Goal: Task Accomplishment & Management: Complete application form

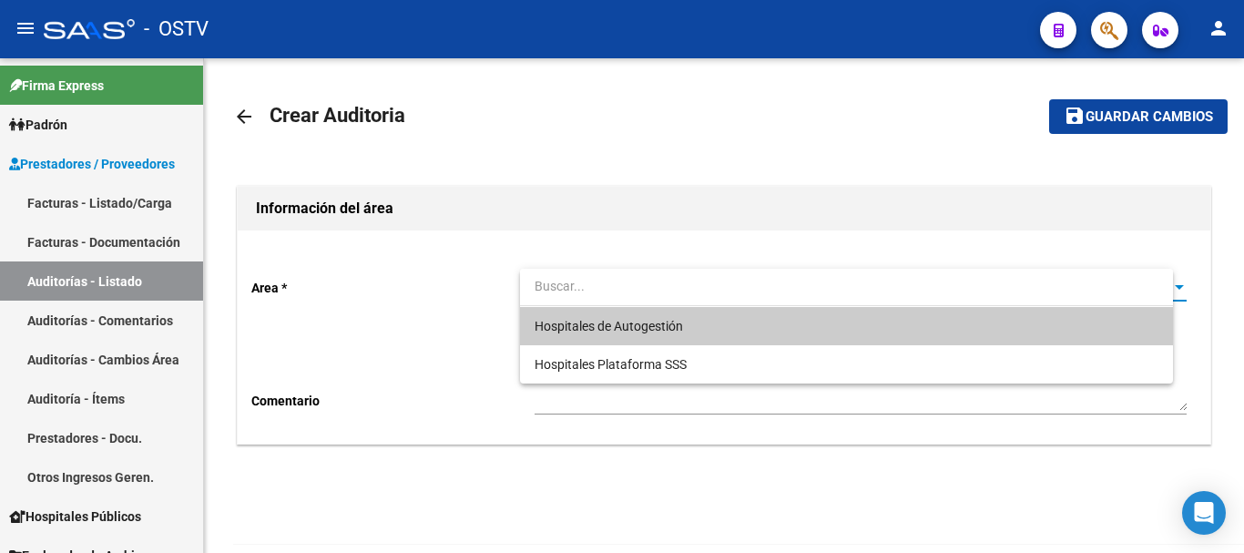
scroll to position [100, 0]
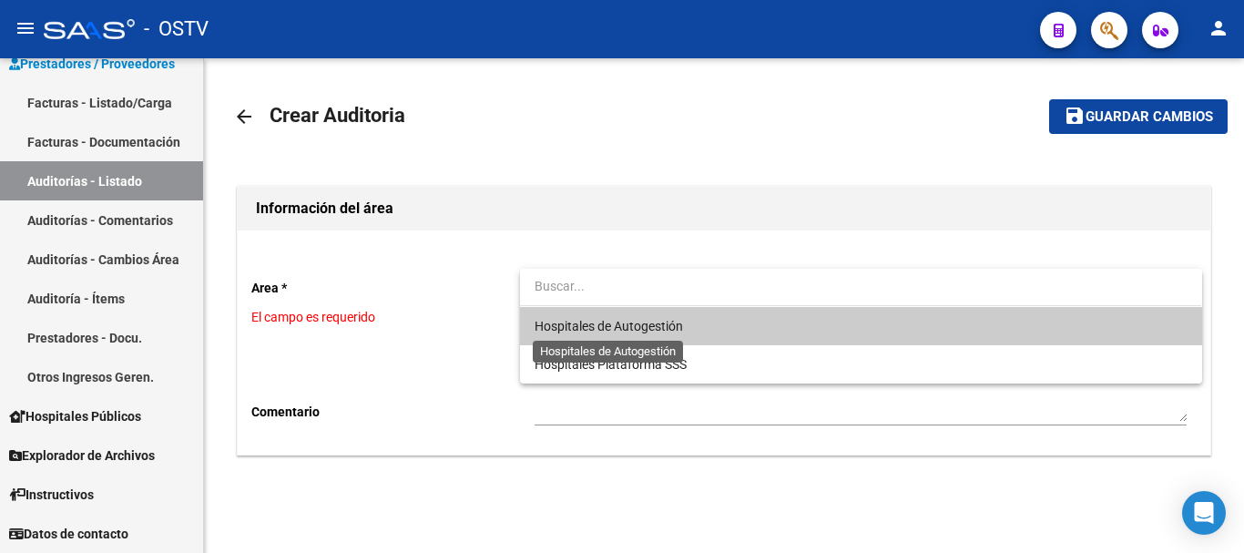
click at [567, 319] on span "Hospitales de Autogestión" at bounding box center [609, 326] width 148 height 15
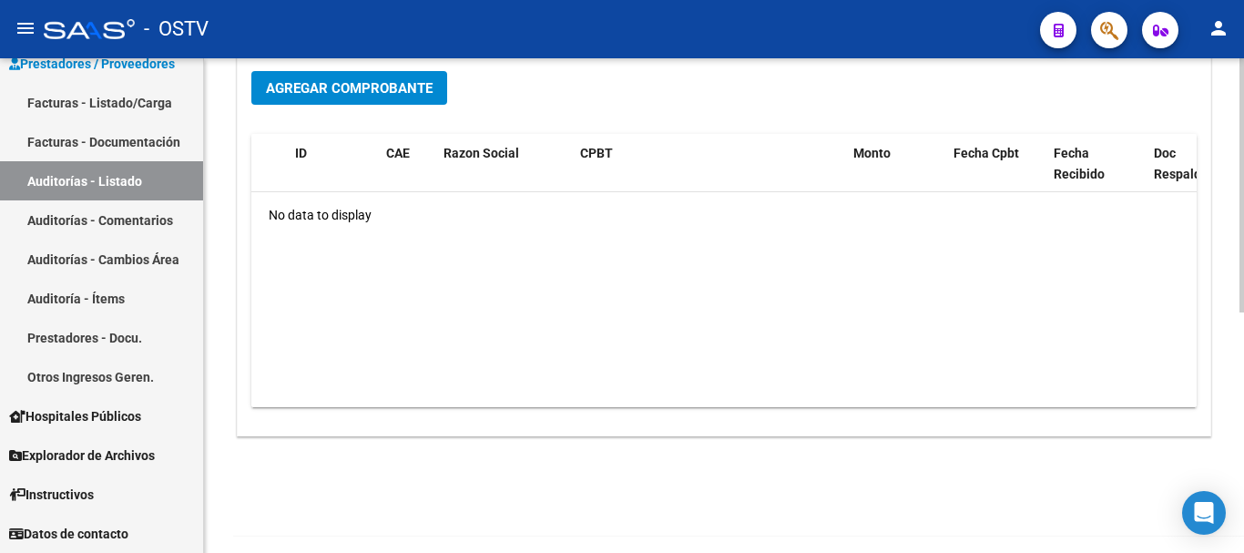
scroll to position [455, 0]
click at [387, 89] on span "Agregar Comprobante" at bounding box center [349, 86] width 167 height 16
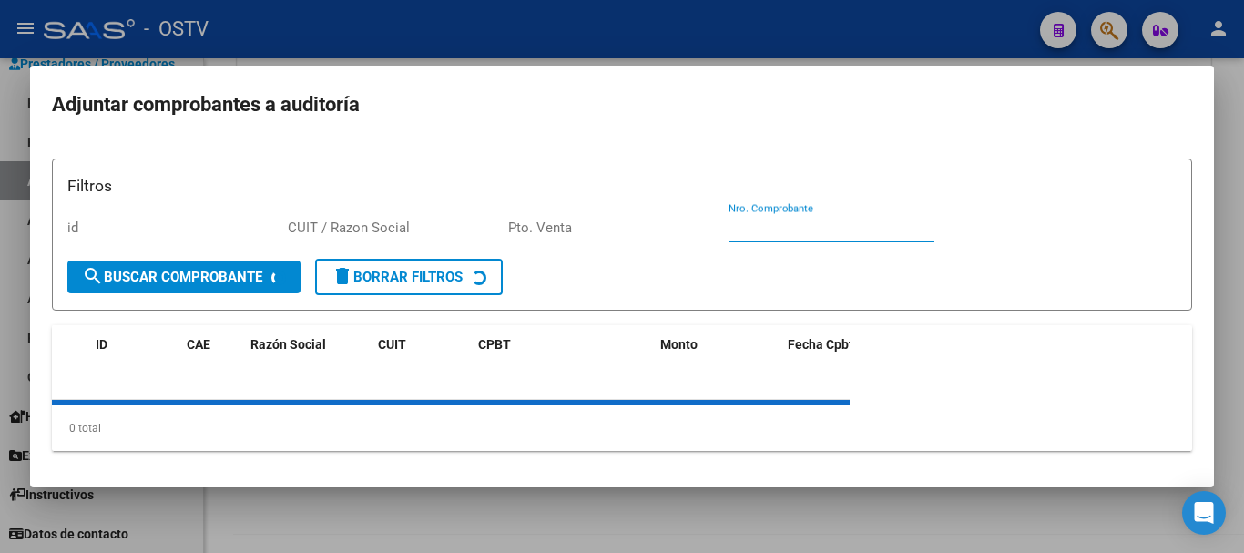
click at [827, 220] on input "Nro. Comprobante" at bounding box center [832, 227] width 206 height 16
paste input "16915"
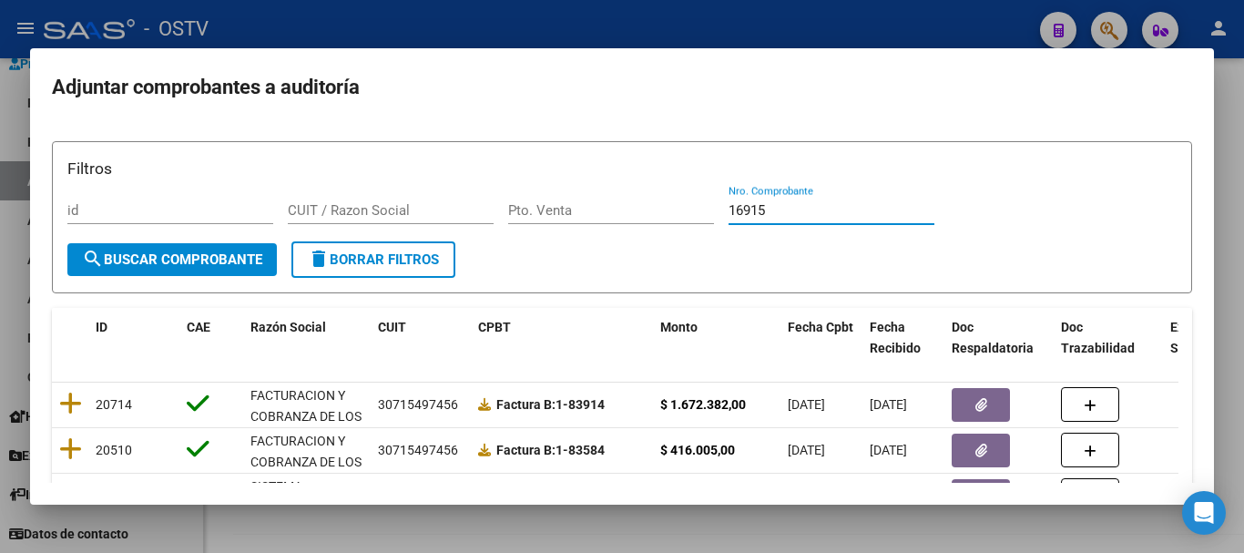
type input "16915"
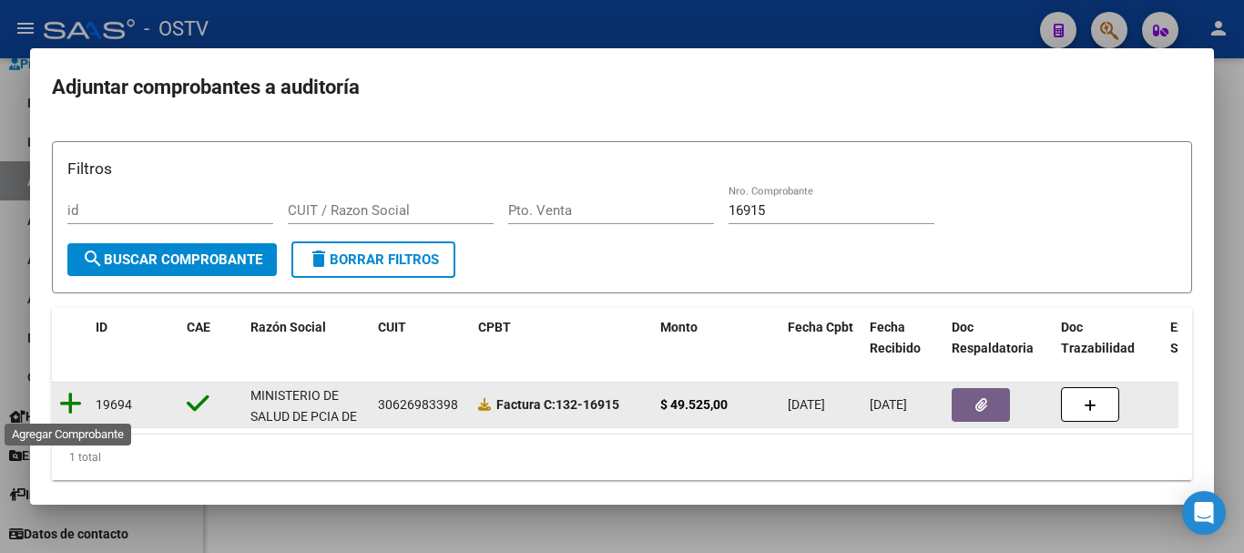
click at [68, 403] on icon at bounding box center [70, 404] width 23 height 26
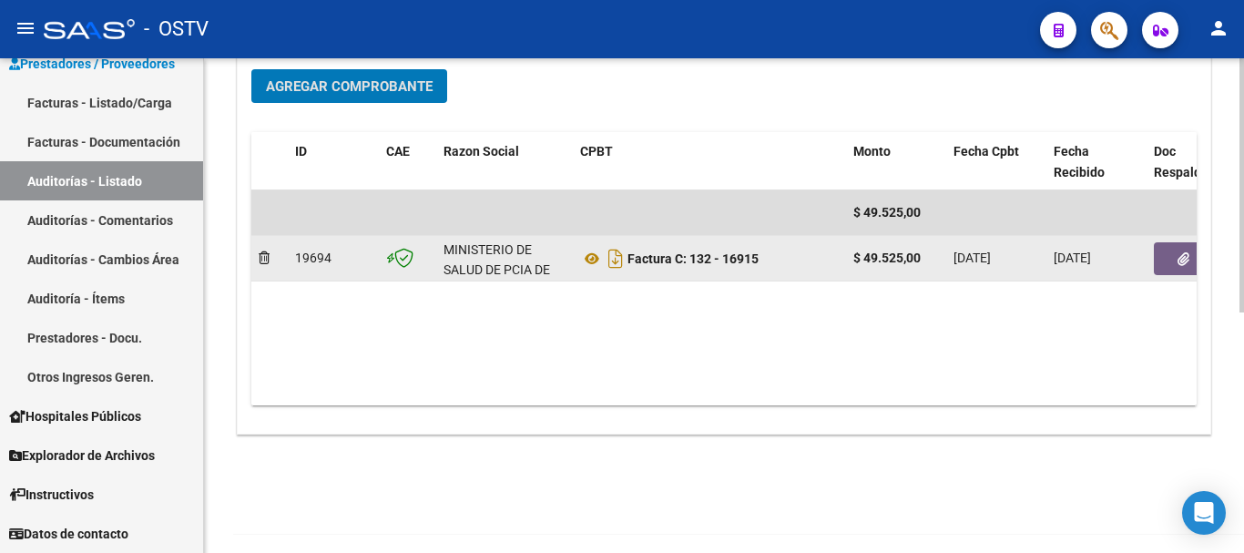
click at [1192, 260] on button "button" at bounding box center [1183, 258] width 58 height 33
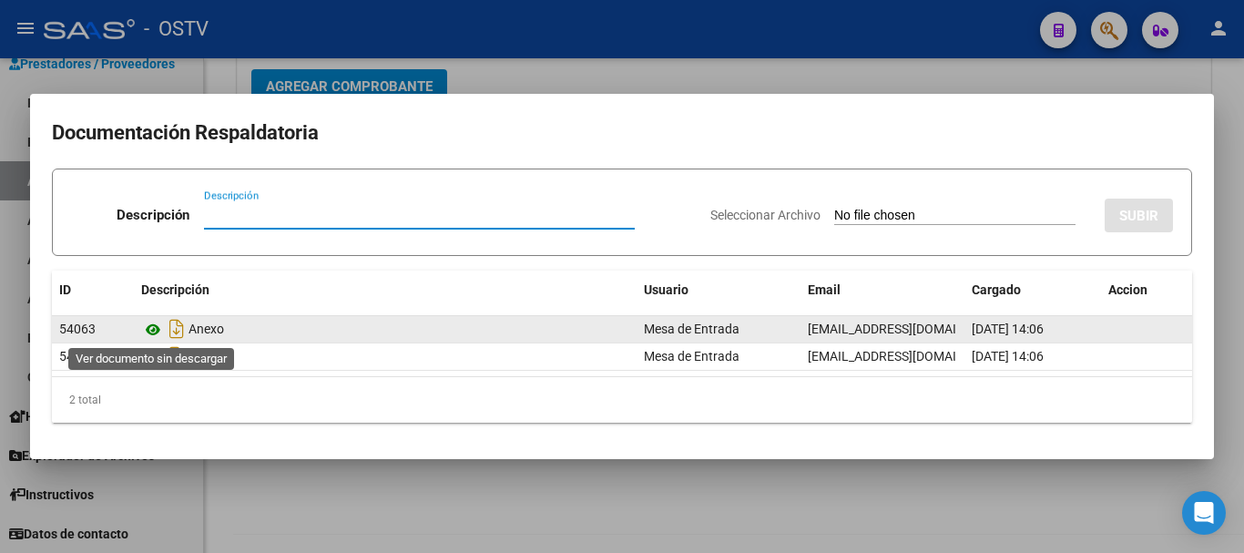
click at [153, 326] on icon at bounding box center [153, 330] width 24 height 22
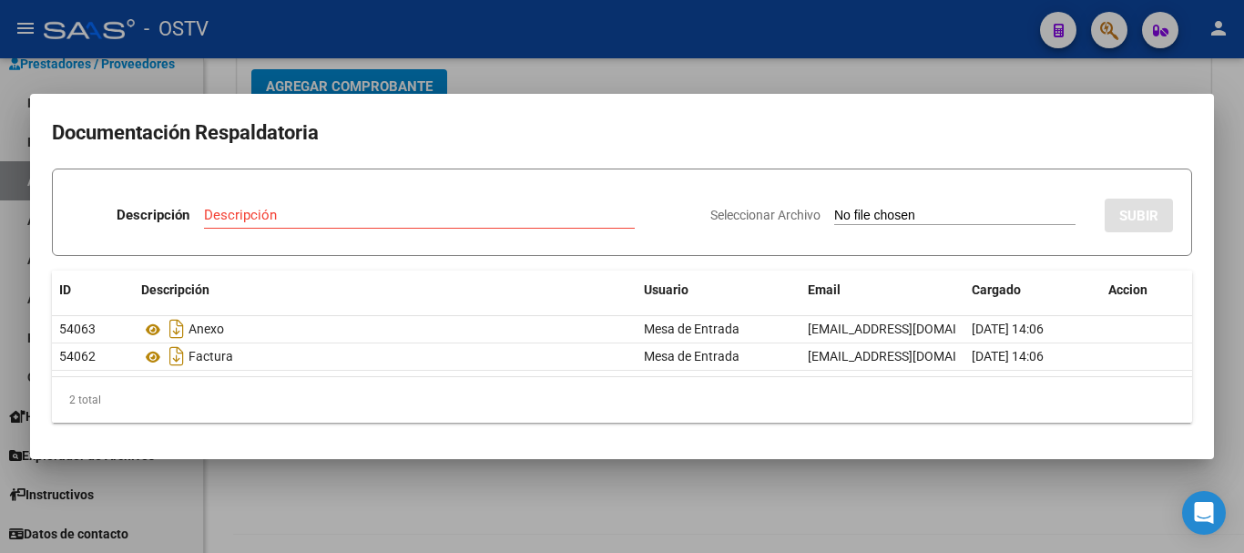
click at [530, 65] on div at bounding box center [622, 276] width 1244 height 553
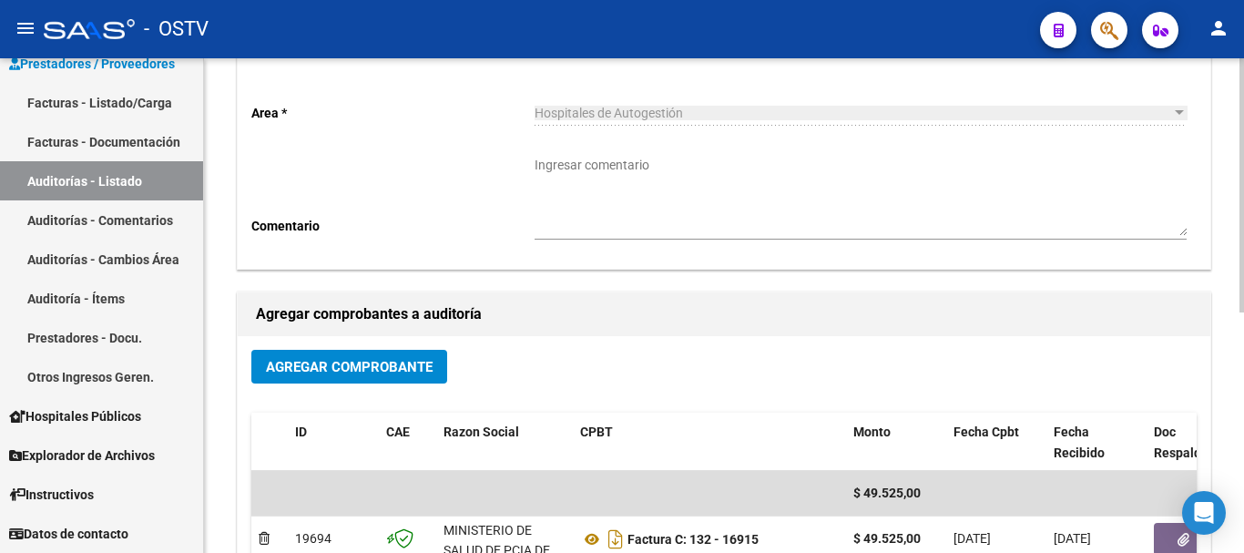
scroll to position [0, 0]
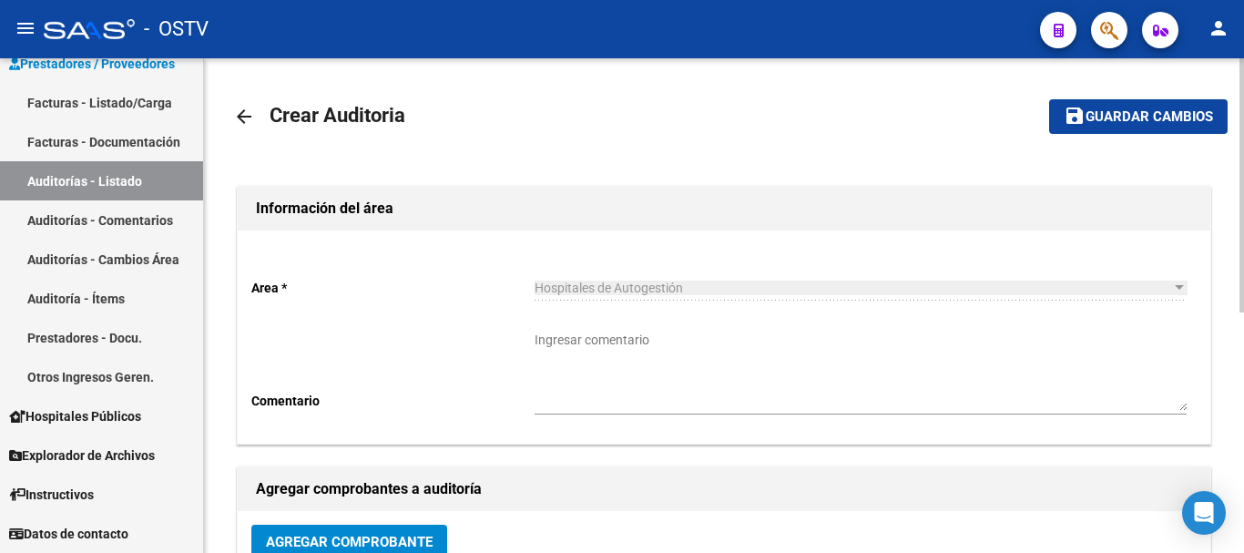
click at [1168, 120] on span "Guardar cambios" at bounding box center [1150, 117] width 128 height 16
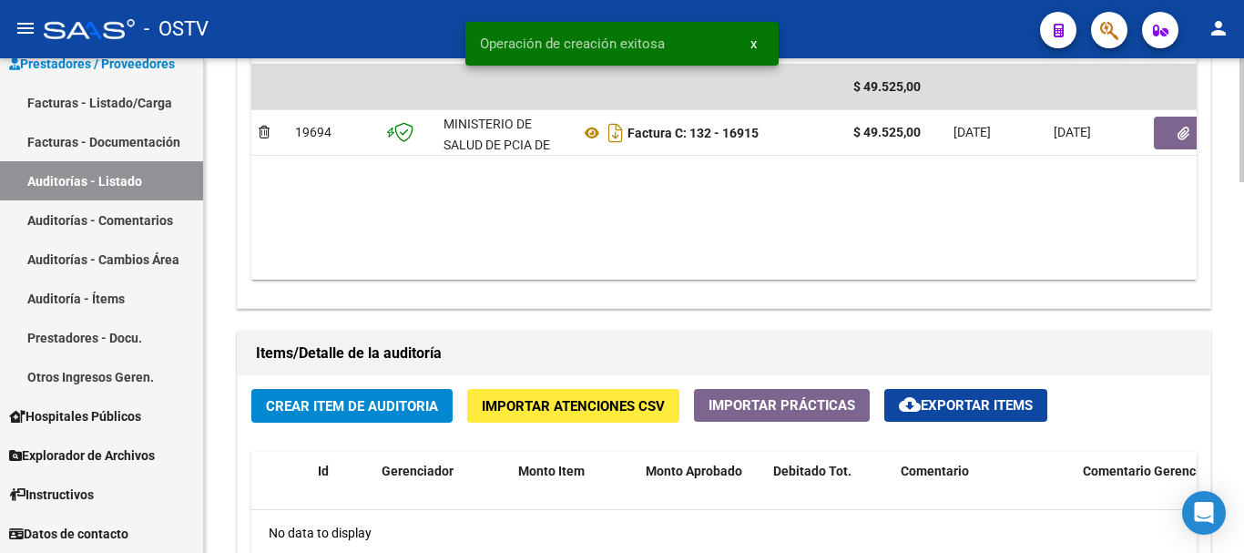
scroll to position [1032, 0]
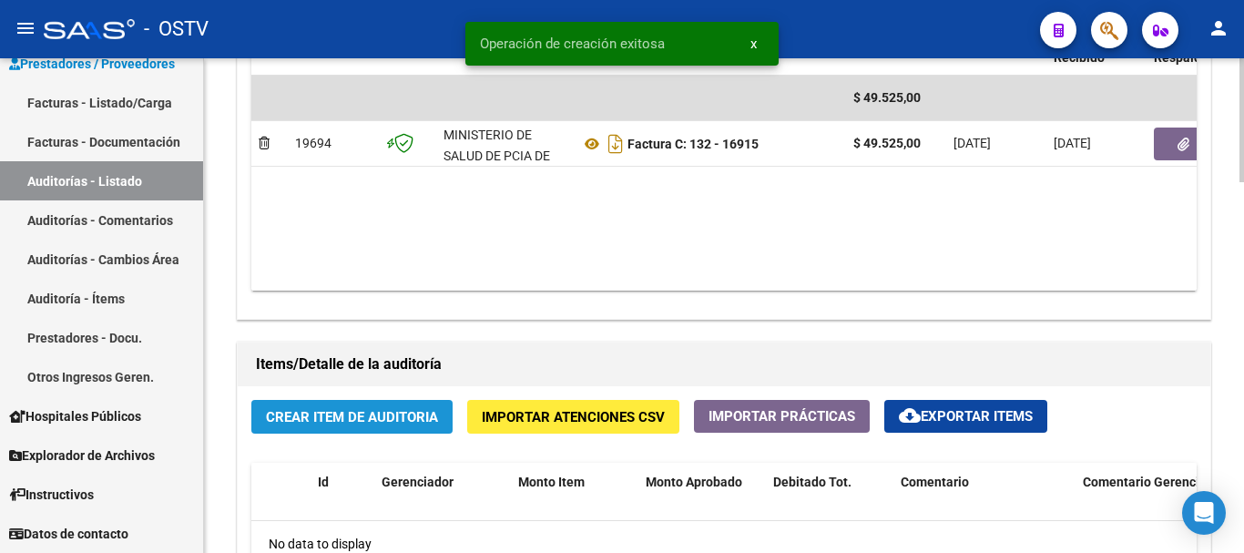
click at [387, 412] on span "Crear Item de Auditoria" at bounding box center [352, 417] width 172 height 16
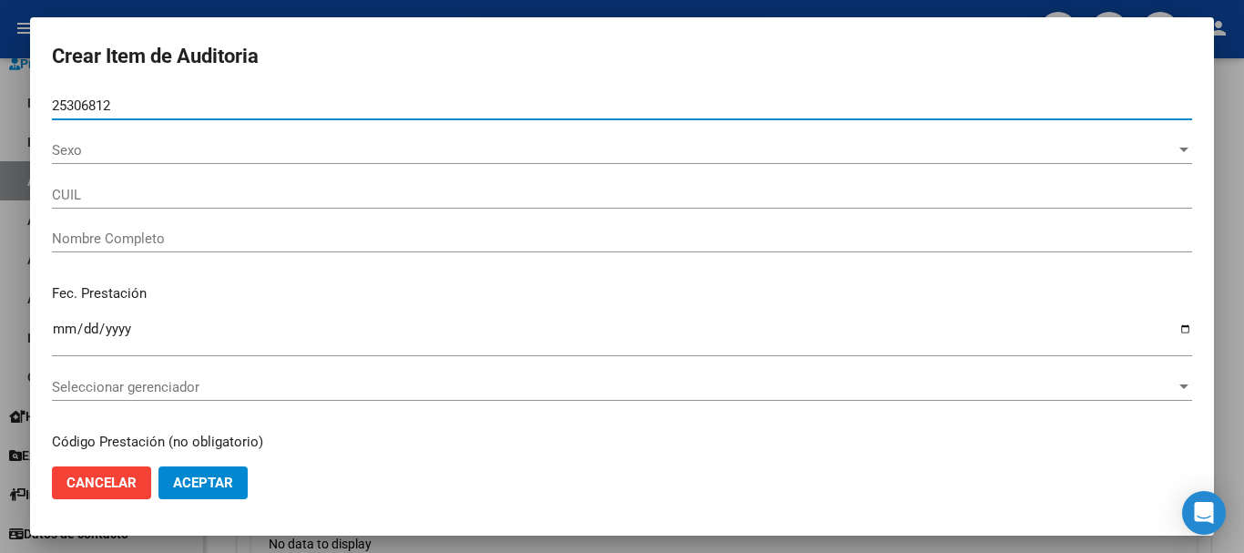
type input "25306812"
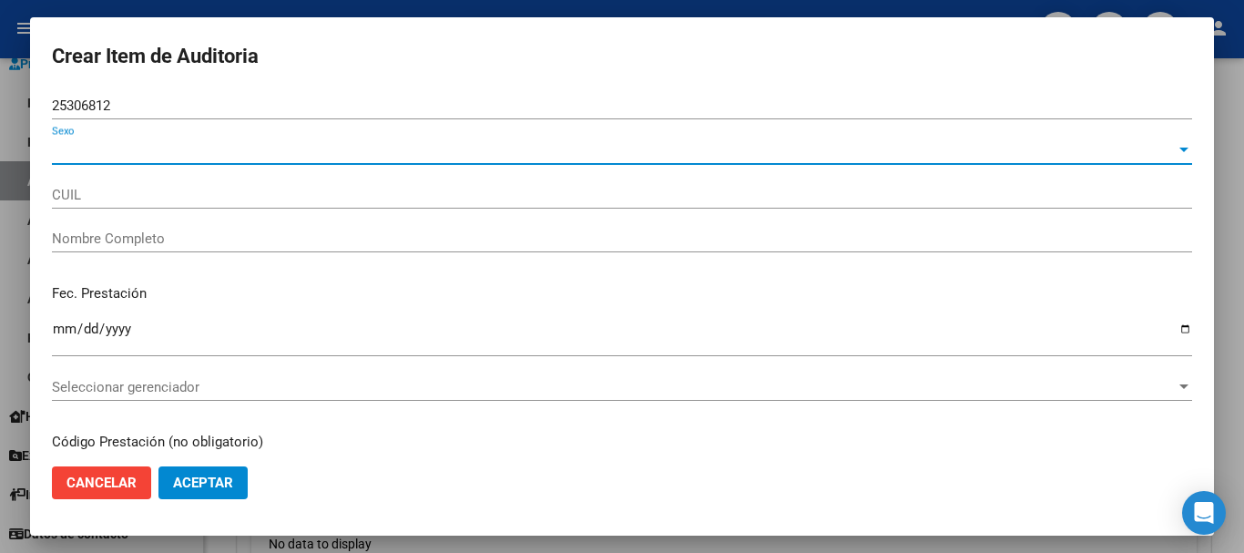
type input "20253068125"
type input "[PERSON_NAME] [PERSON_NAME]"
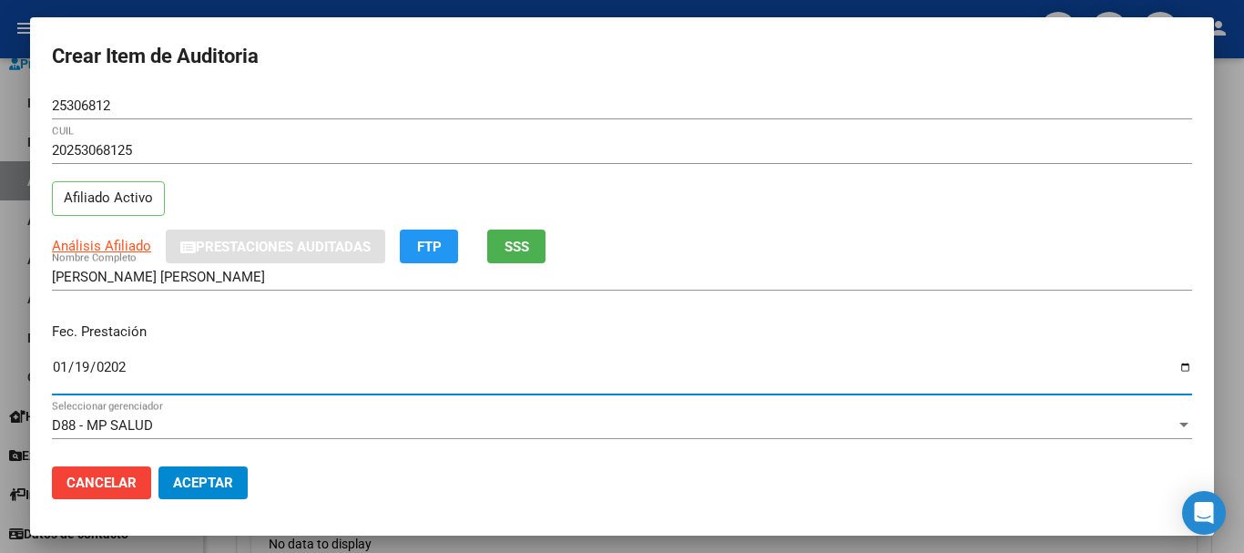
type input "[DATE]"
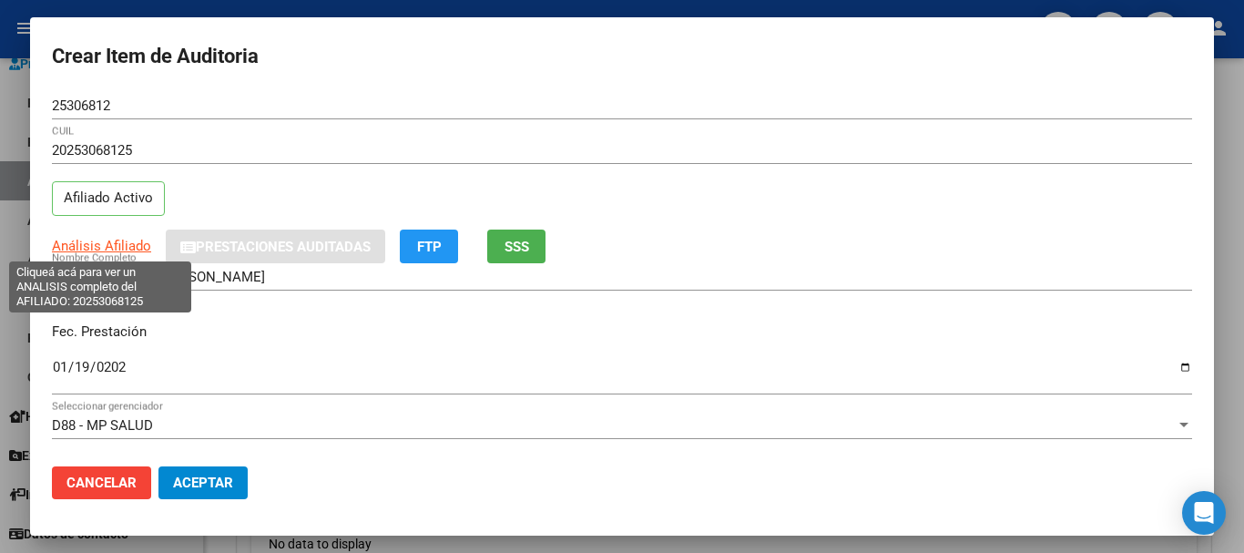
click at [137, 251] on span "Análisis Afiliado" at bounding box center [101, 246] width 99 height 16
type textarea "20253068125"
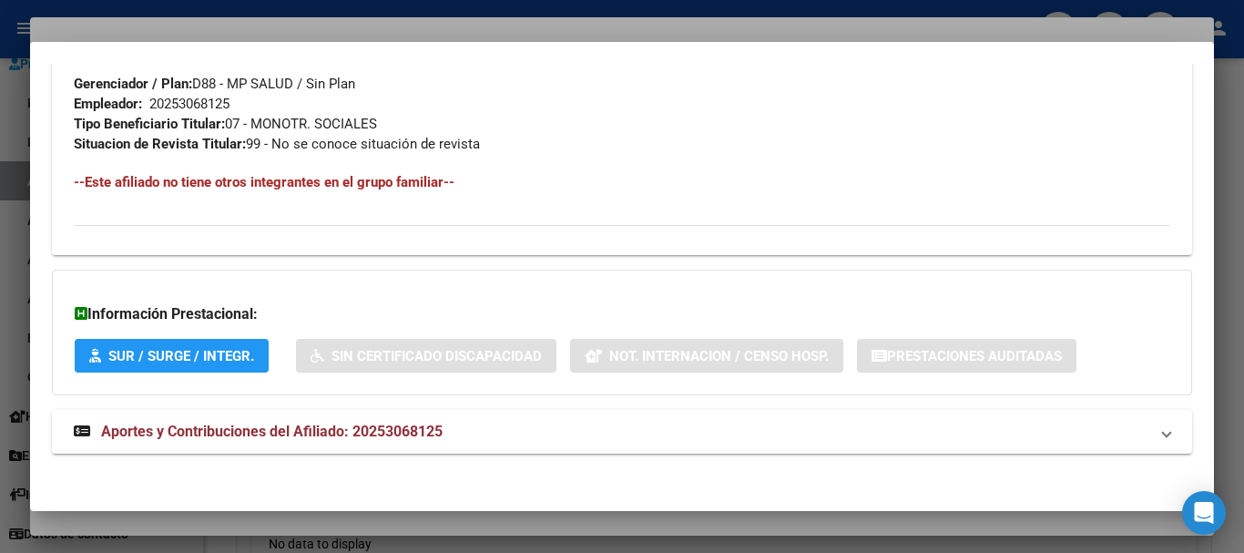
scroll to position [939, 0]
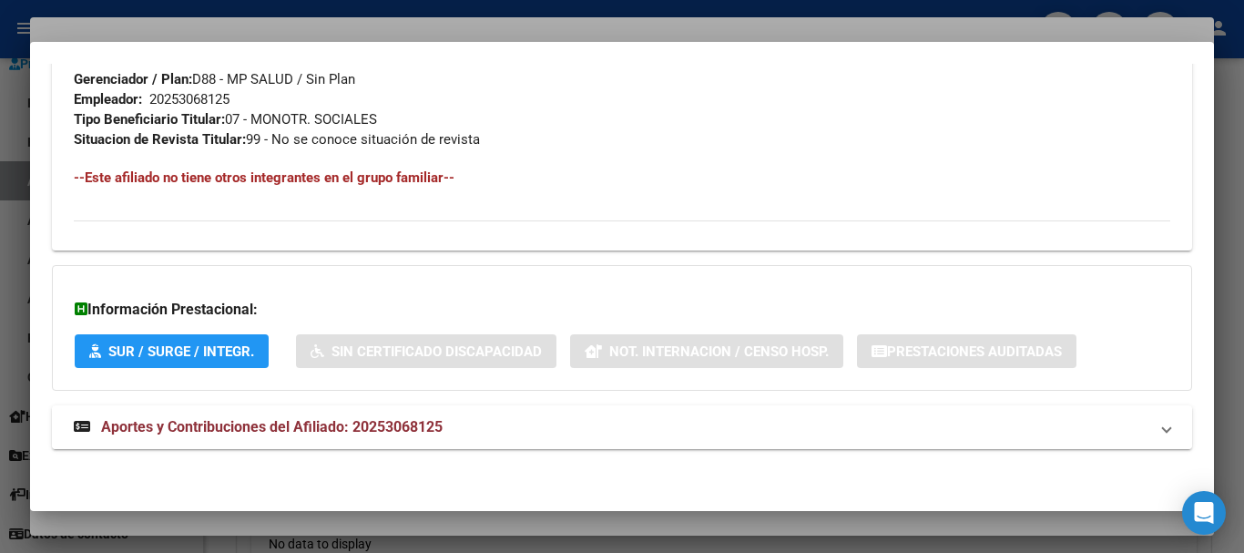
click at [446, 416] on mat-panel-title "Aportes y Contribuciones del Afiliado: 20253068125" at bounding box center [611, 427] width 1075 height 22
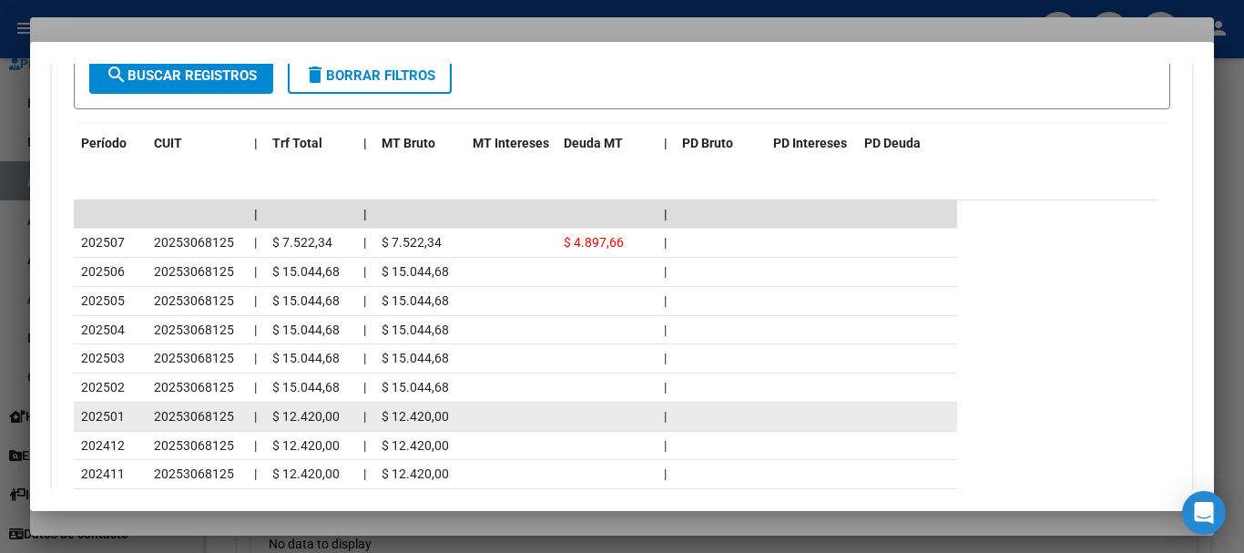
scroll to position [1620, 0]
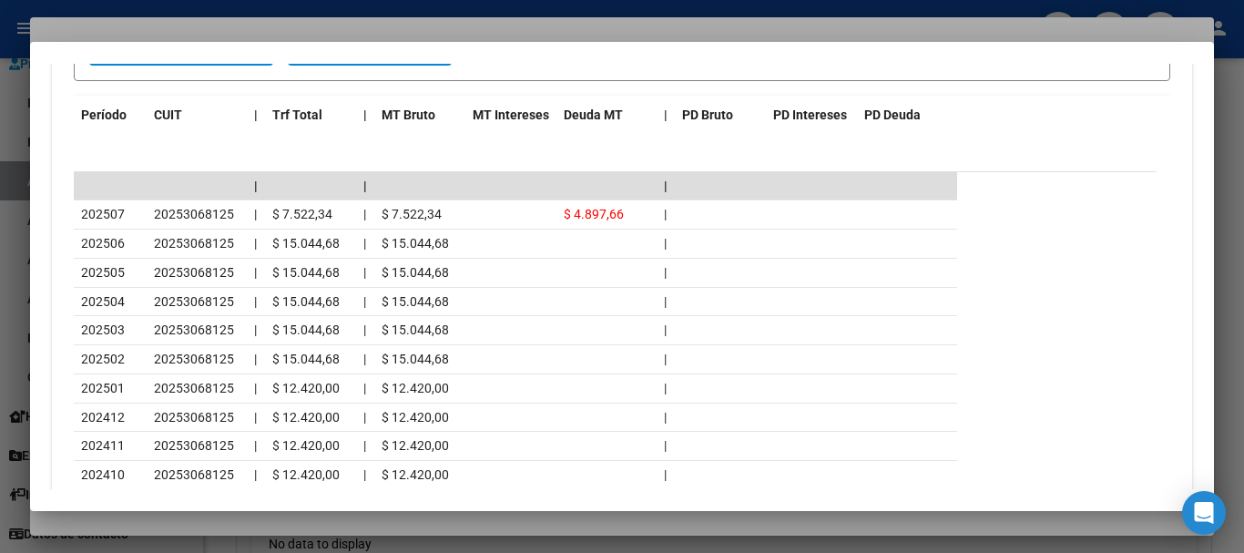
click at [233, 22] on div at bounding box center [622, 276] width 1244 height 553
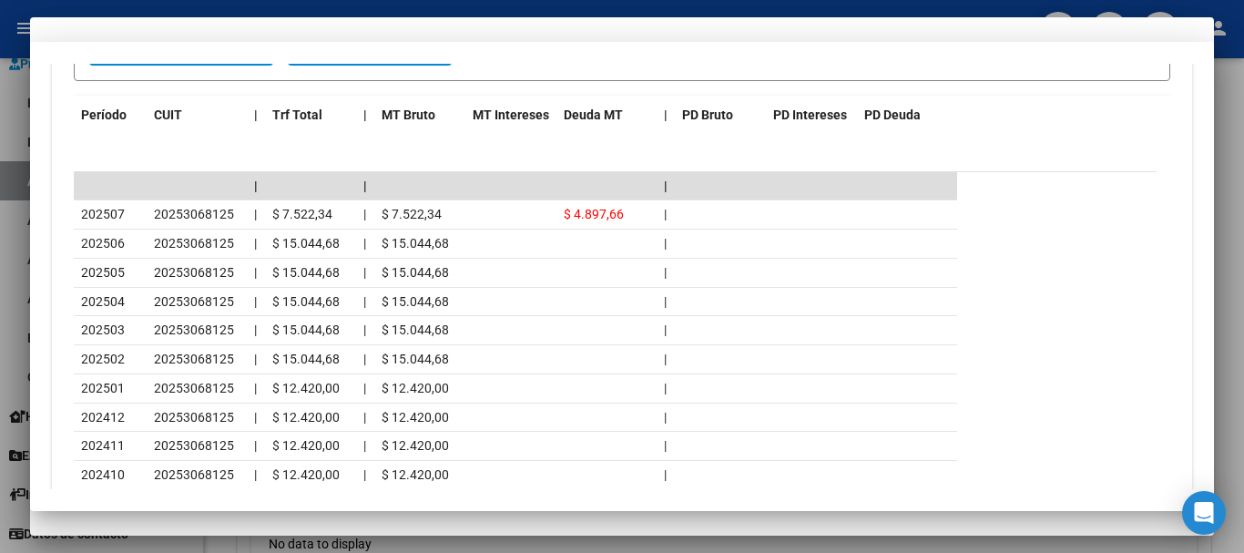
drag, startPoint x: 668, startPoint y: 112, endPoint x: 682, endPoint y: 134, distance: 25.8
click at [682, 134] on div "25306812 Nro Documento" at bounding box center [622, 114] width 1140 height 45
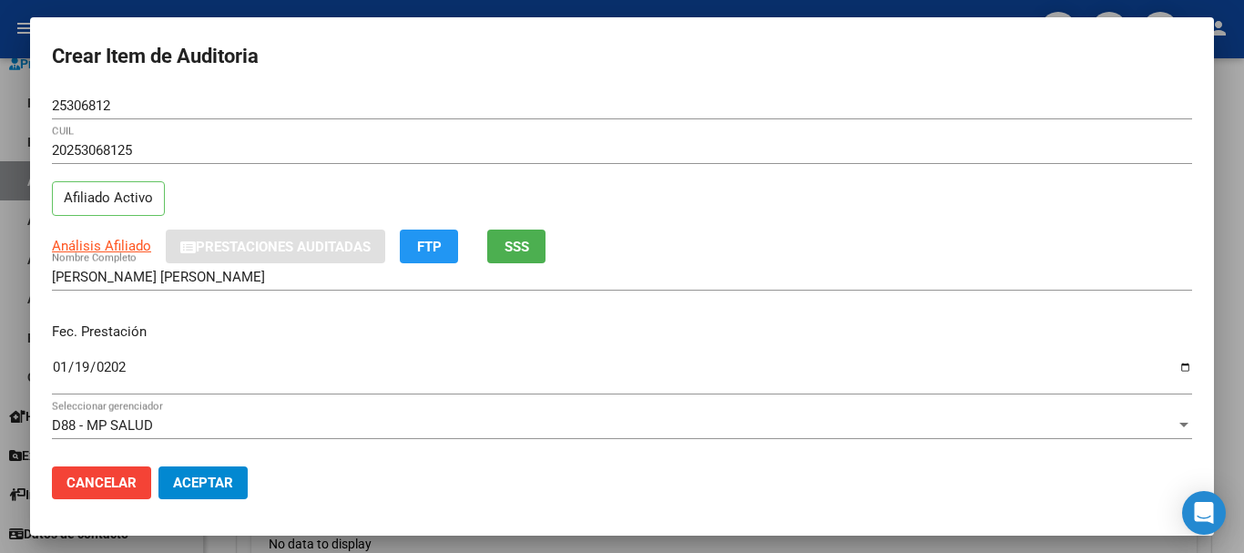
scroll to position [246, 0]
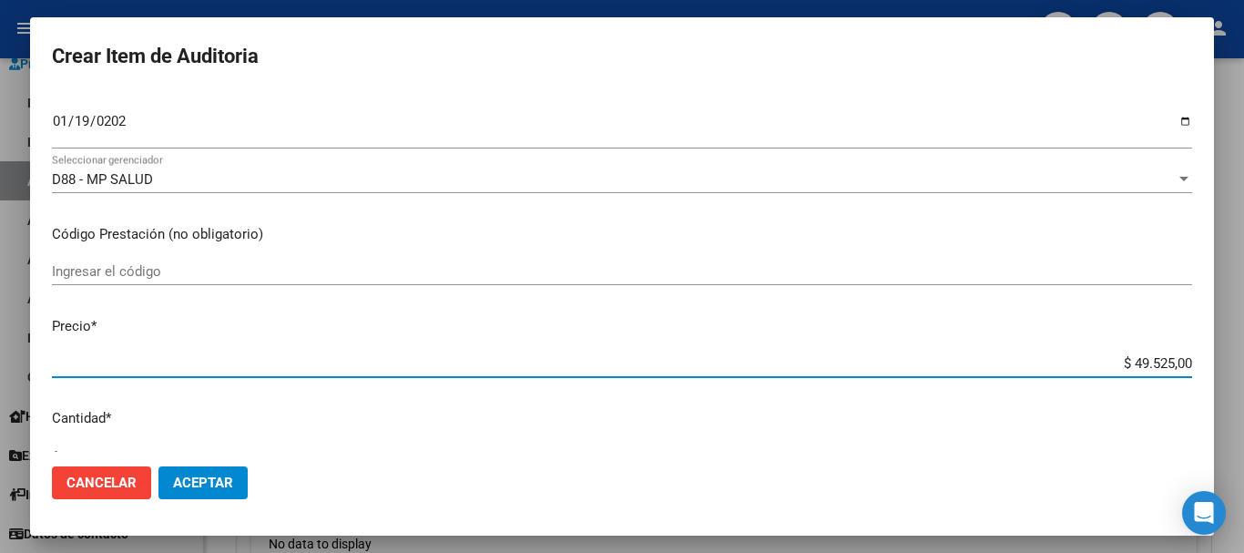
type input "$ 0,01"
type input "$ 0,11"
type input "$ 1,18"
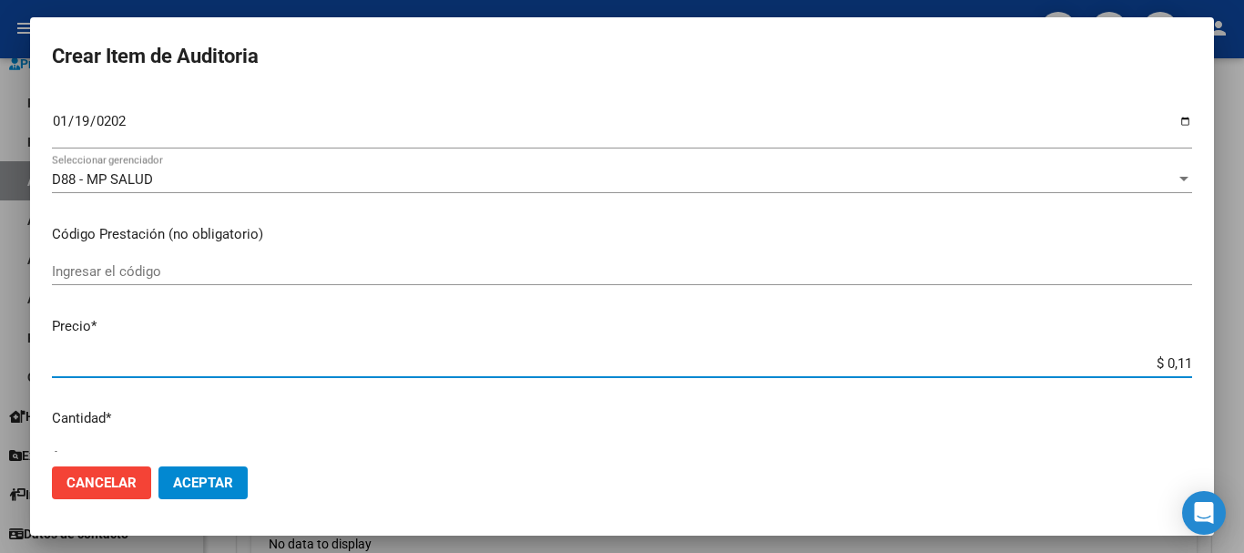
type input "$ 1,18"
type input "$ 11,88"
type input "$ 118,89"
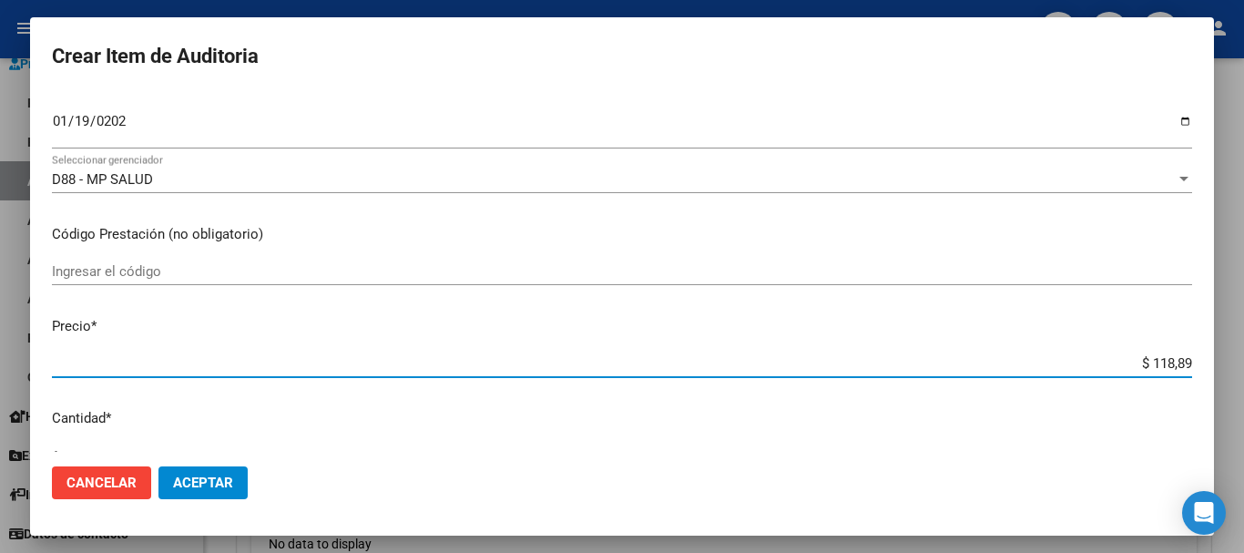
type input "$ 1.188,90"
type input "$ 11.889,00"
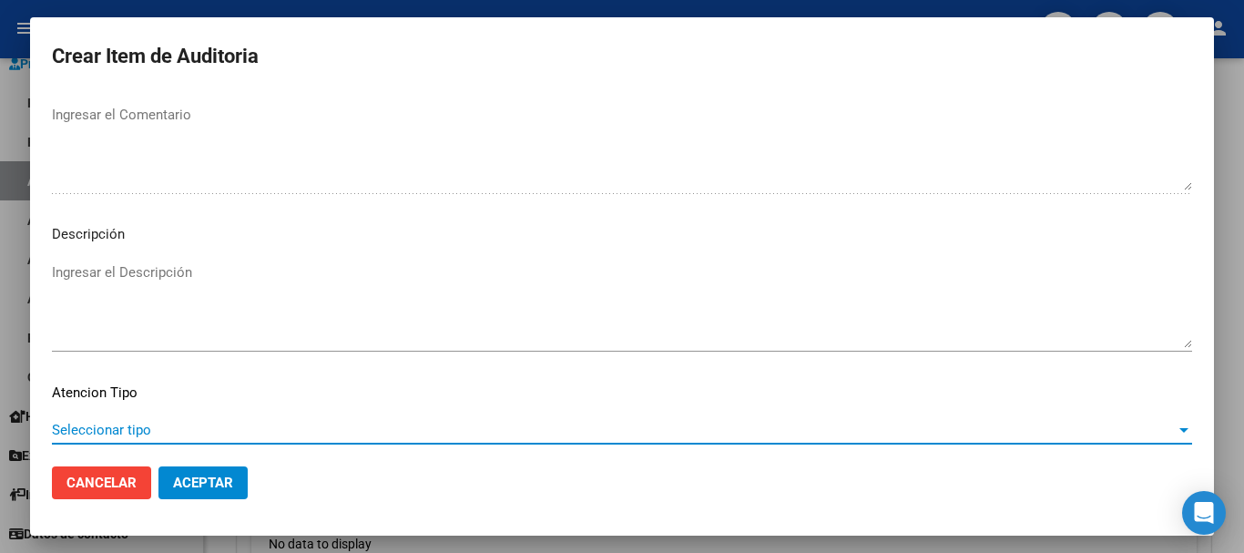
scroll to position [1123, 0]
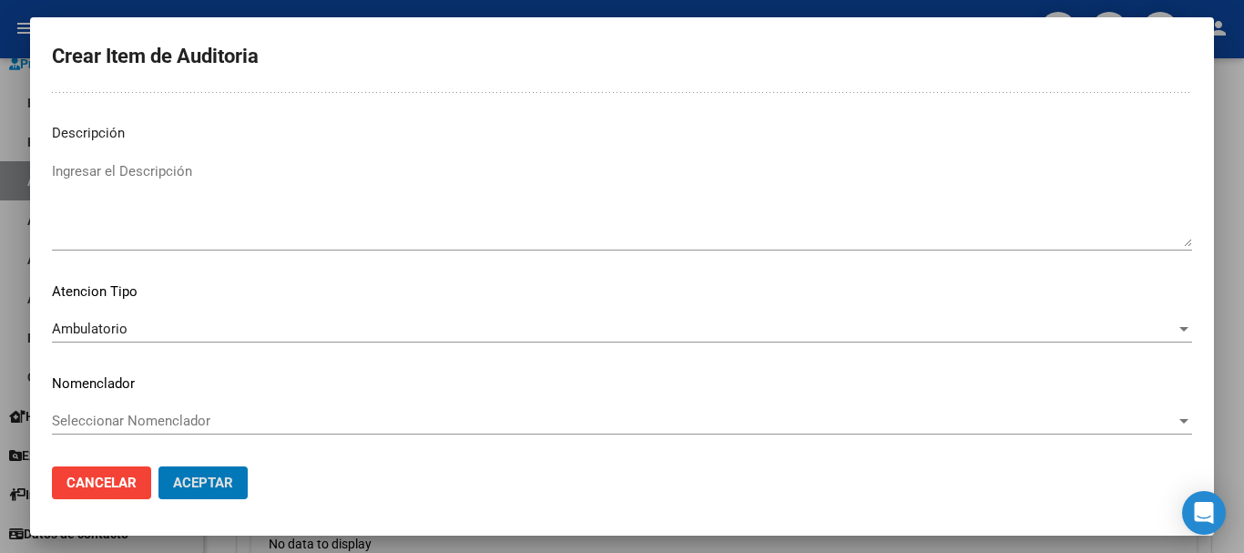
click at [158, 466] on button "Aceptar" at bounding box center [202, 482] width 89 height 33
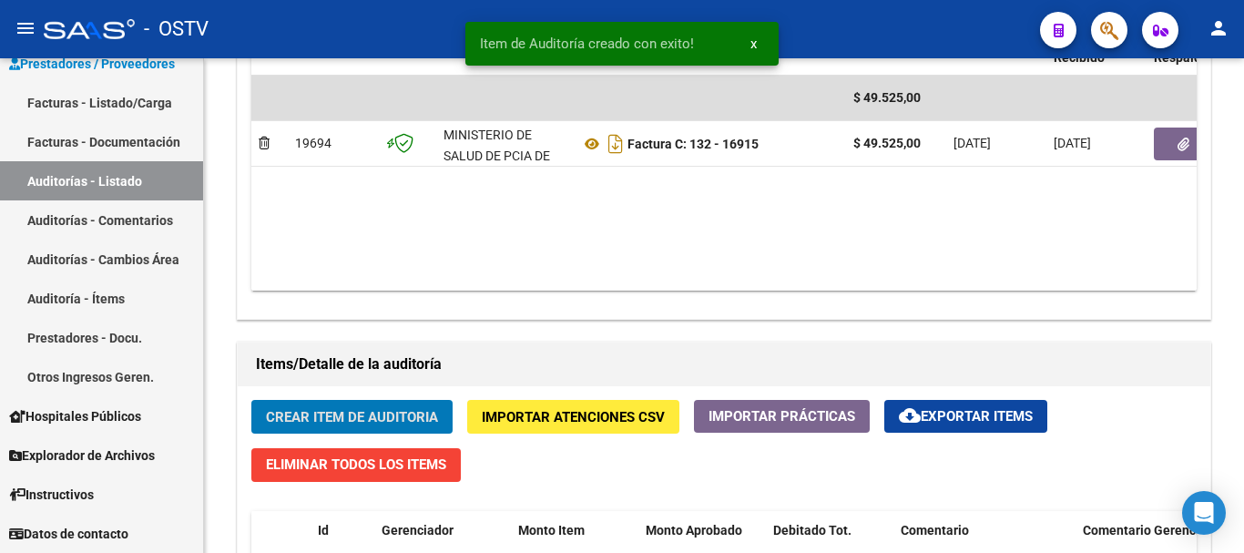
click at [251, 400] on button "Crear Item de Auditoria" at bounding box center [351, 417] width 201 height 34
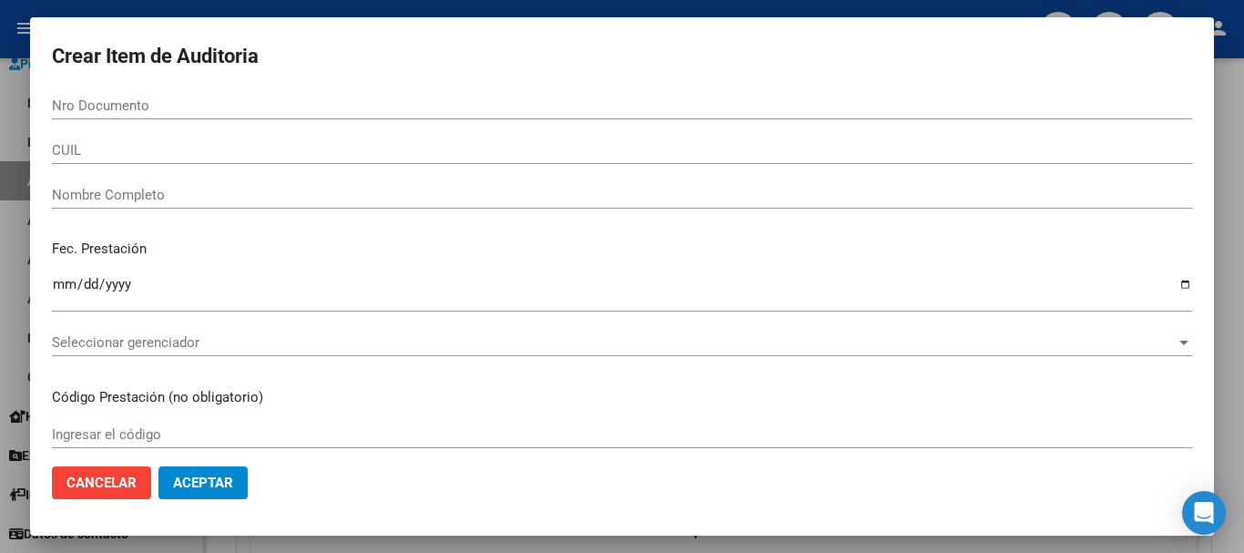
scroll to position [1033, 0]
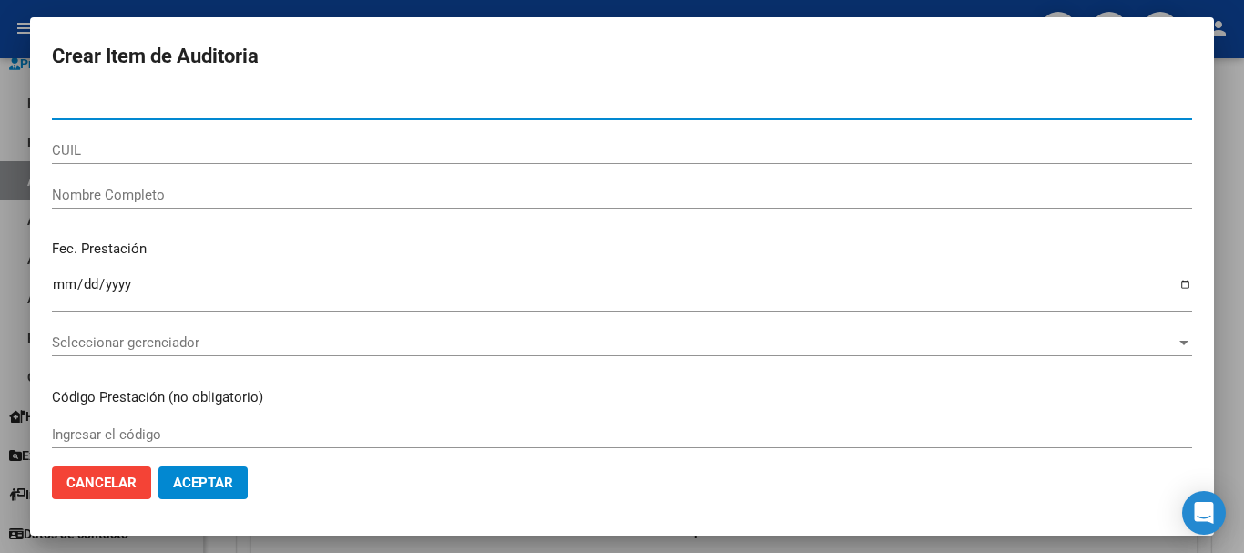
paste input "25306812"
type input "25306812"
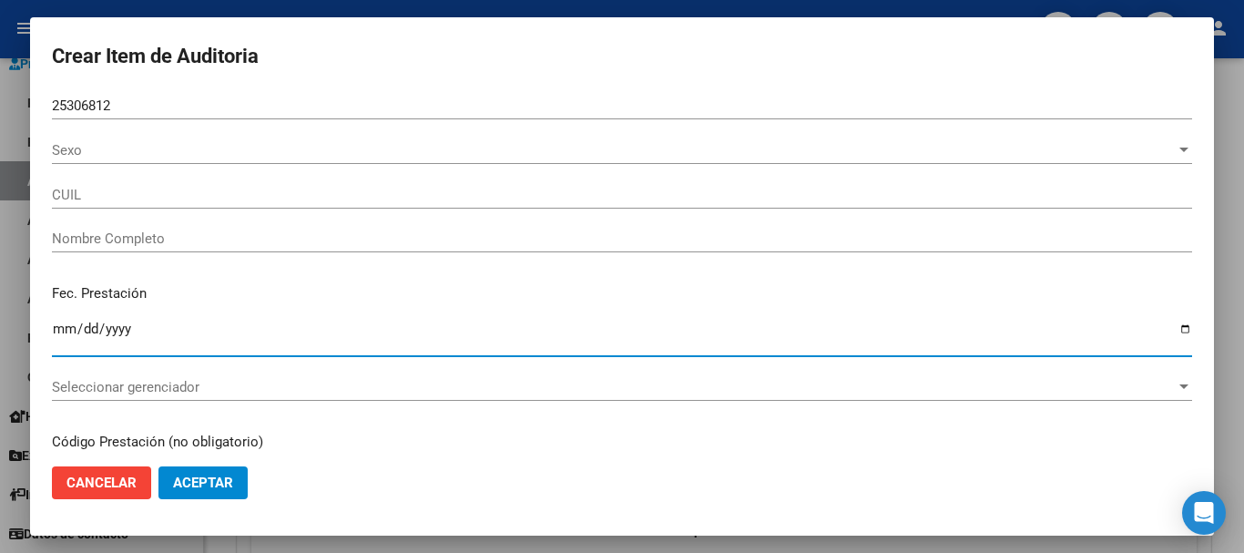
type input "20253068125"
type input "[PERSON_NAME] [PERSON_NAME]"
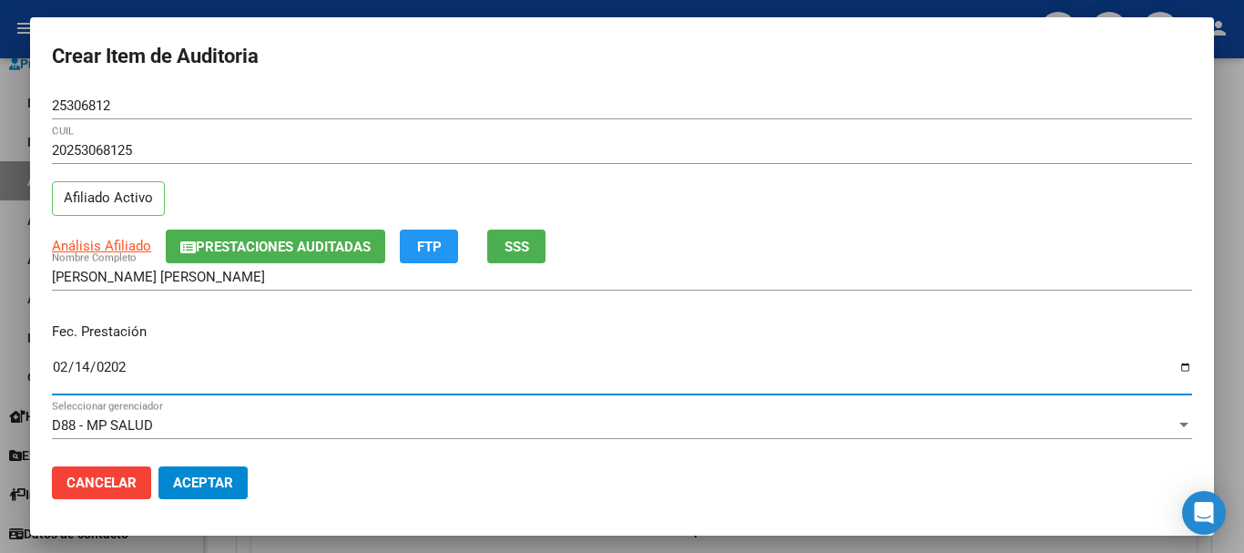
type input "[DATE]"
click at [126, 243] on span "Análisis Afiliado" at bounding box center [101, 246] width 99 height 16
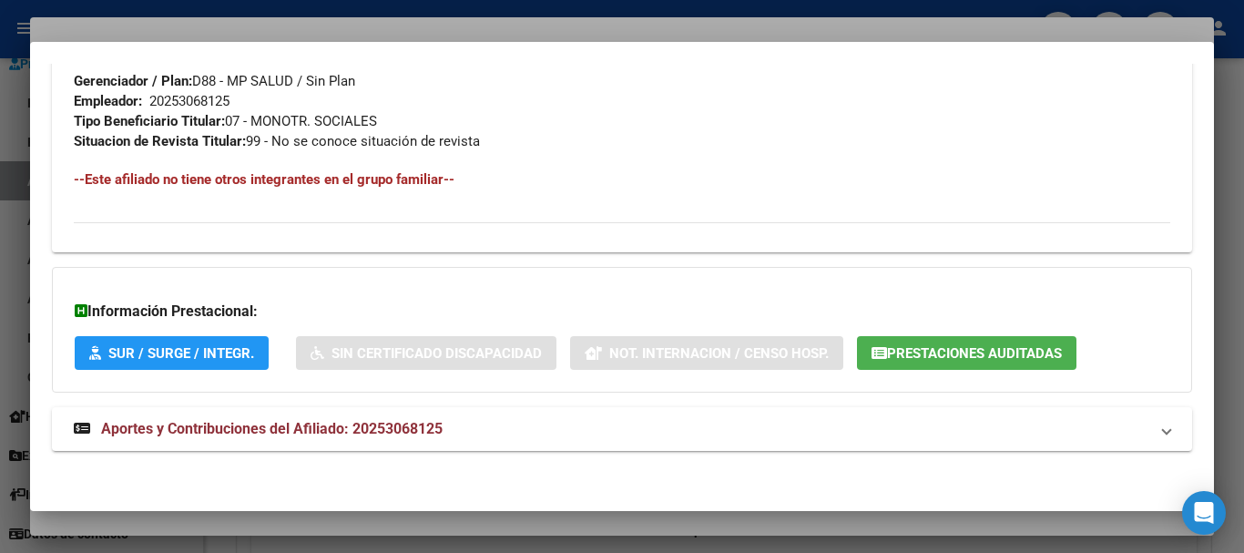
scroll to position [939, 0]
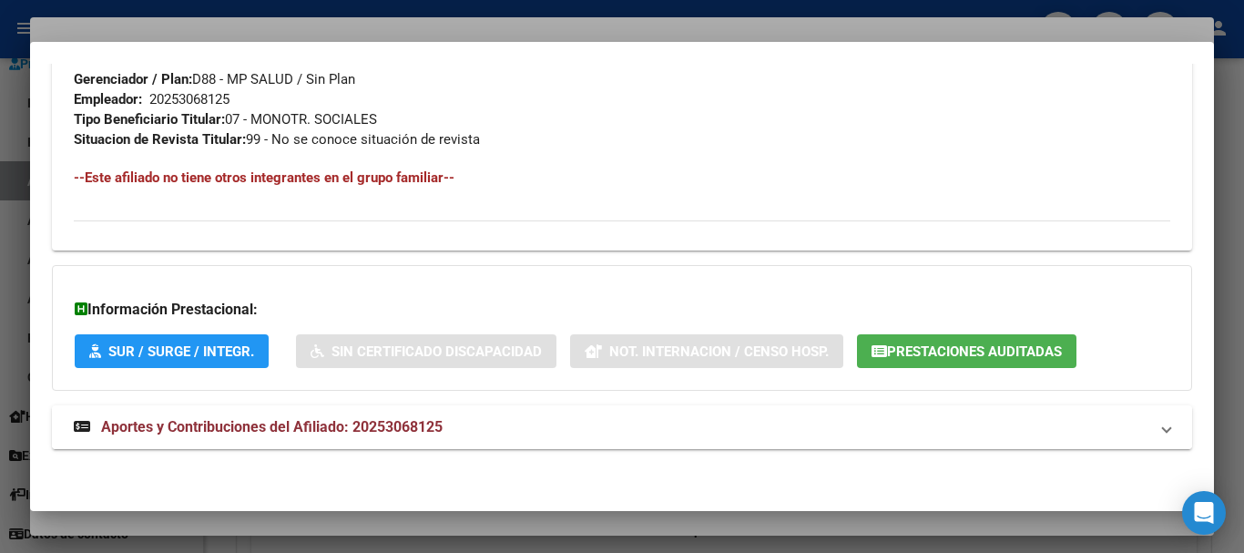
click at [343, 426] on span "Aportes y Contribuciones del Afiliado: 20253068125" at bounding box center [272, 426] width 342 height 17
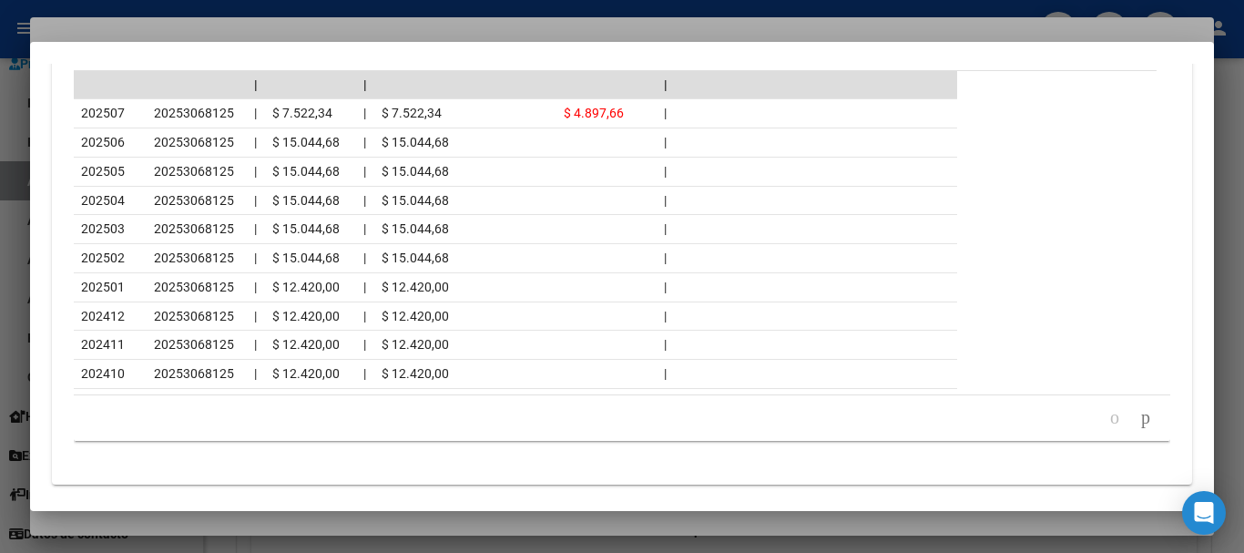
scroll to position [1757, 0]
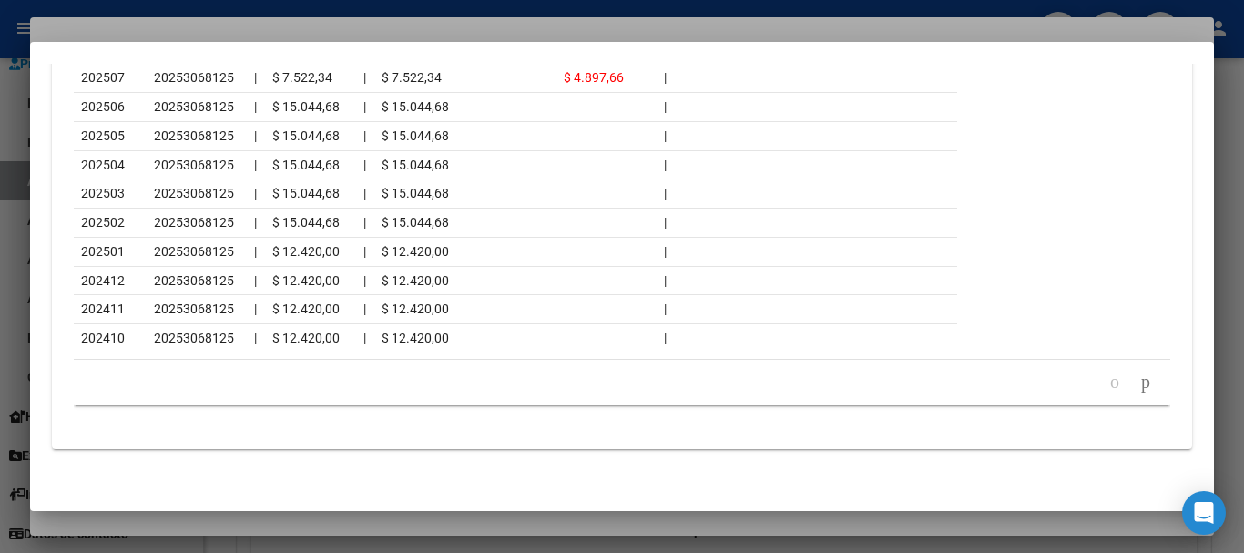
click at [337, 24] on div at bounding box center [622, 276] width 1244 height 553
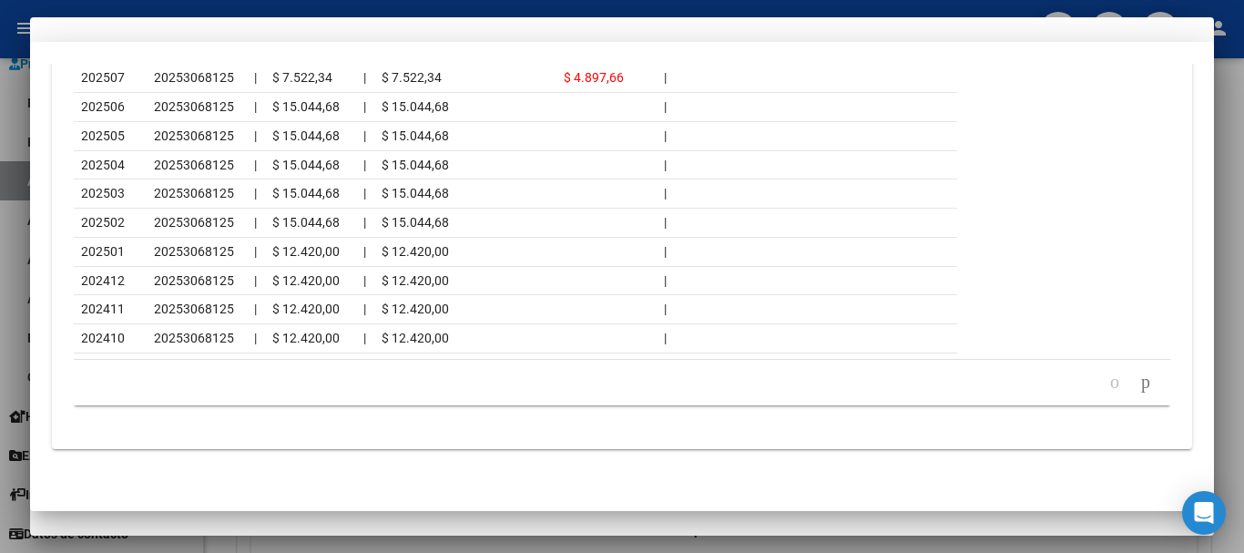
click at [815, 200] on div "20253068125 CUIL Afiliado Activo" at bounding box center [622, 183] width 1140 height 93
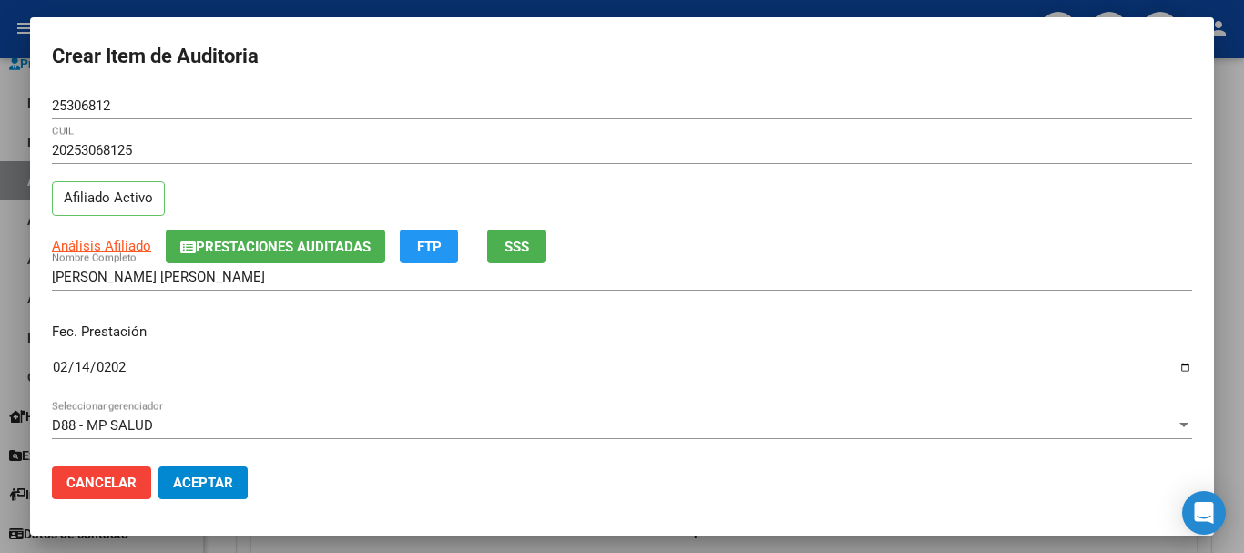
scroll to position [246, 0]
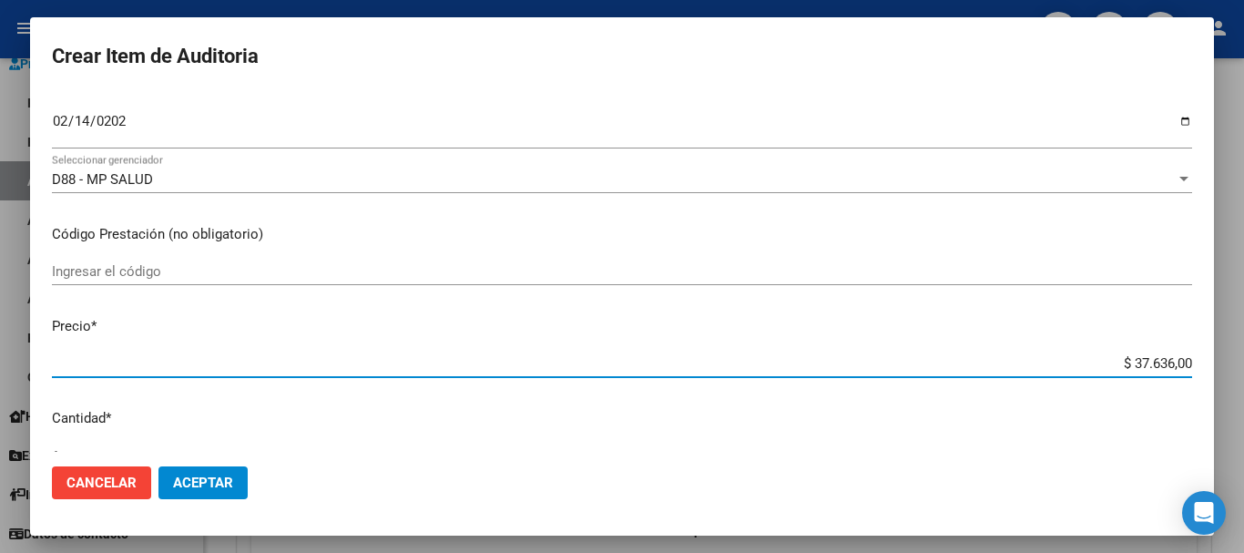
type input "$ 0,01"
type input "$ 0,11"
type input "$ 1,18"
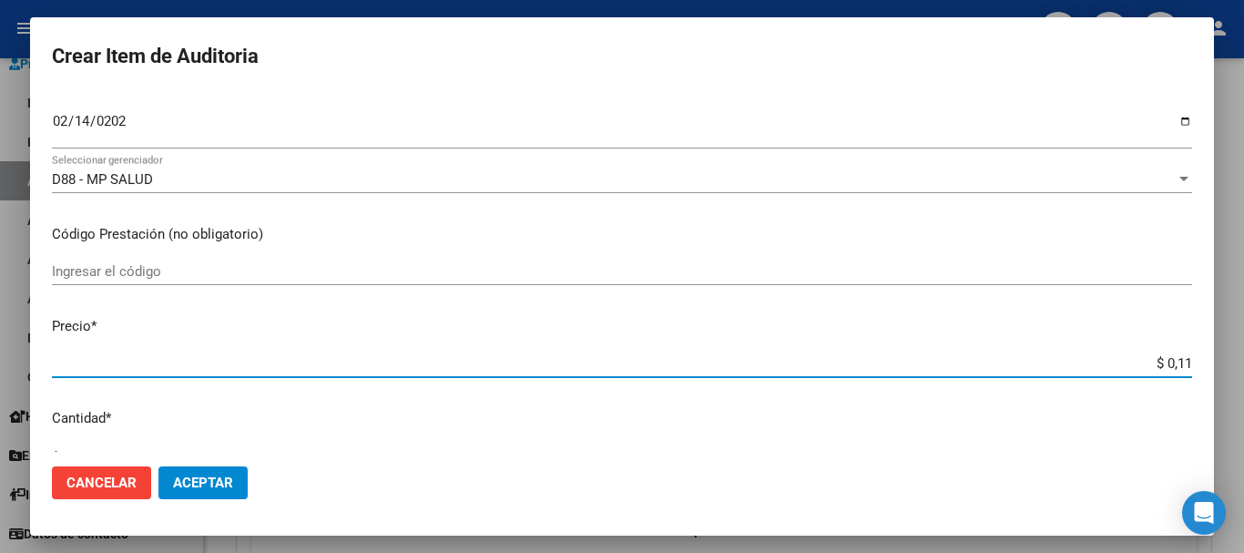
type input "$ 1,18"
type input "$ 11,88"
type input "$ 118,89"
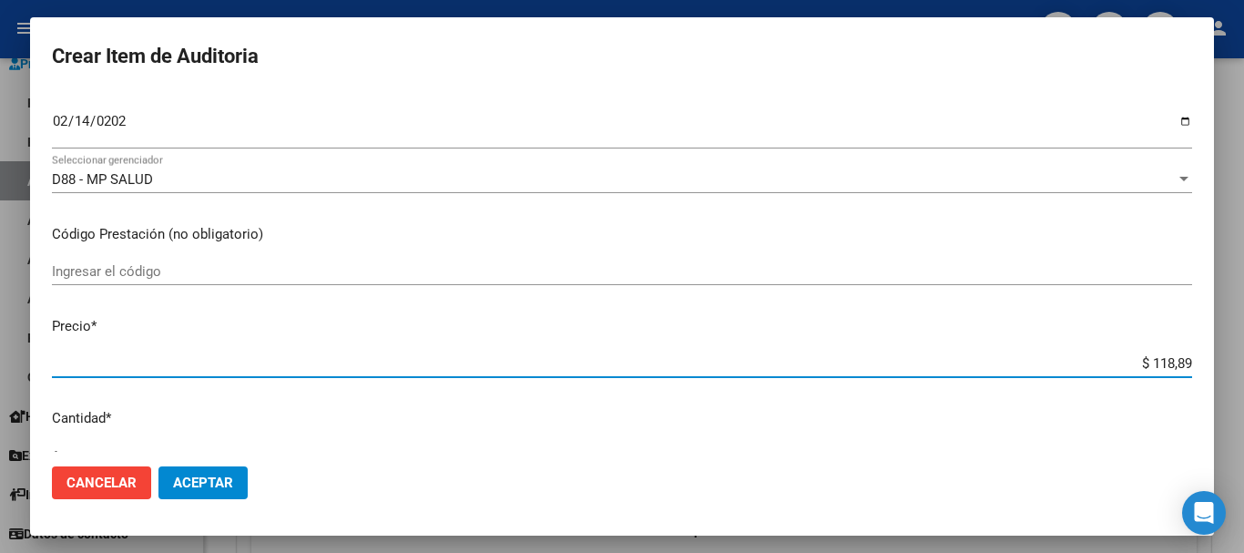
type input "$ 1.188,90"
type input "$ 11.889,00"
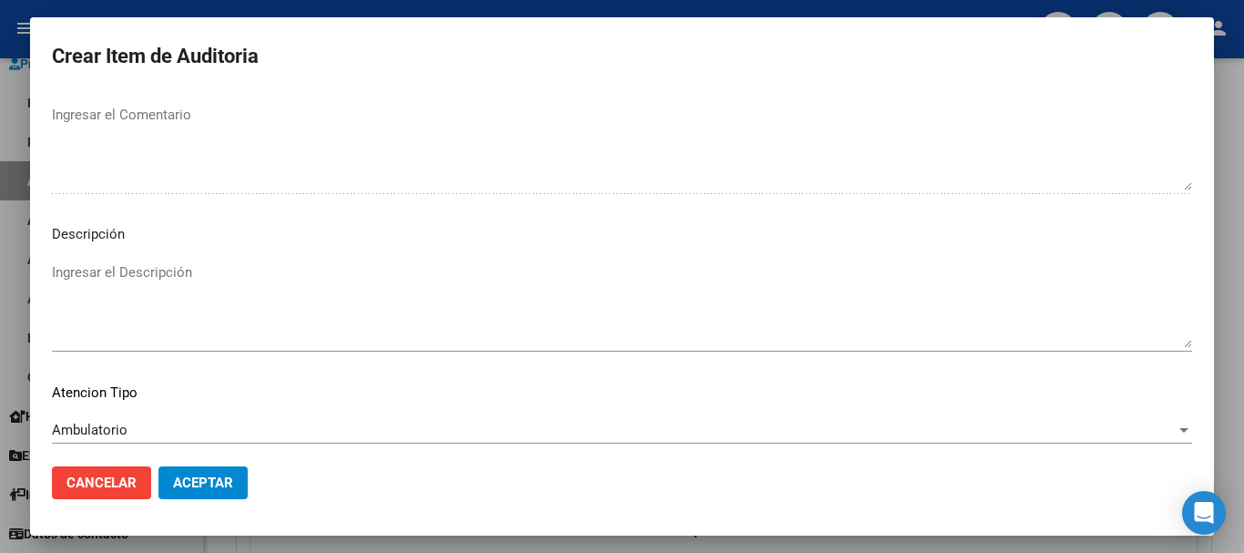
scroll to position [1123, 0]
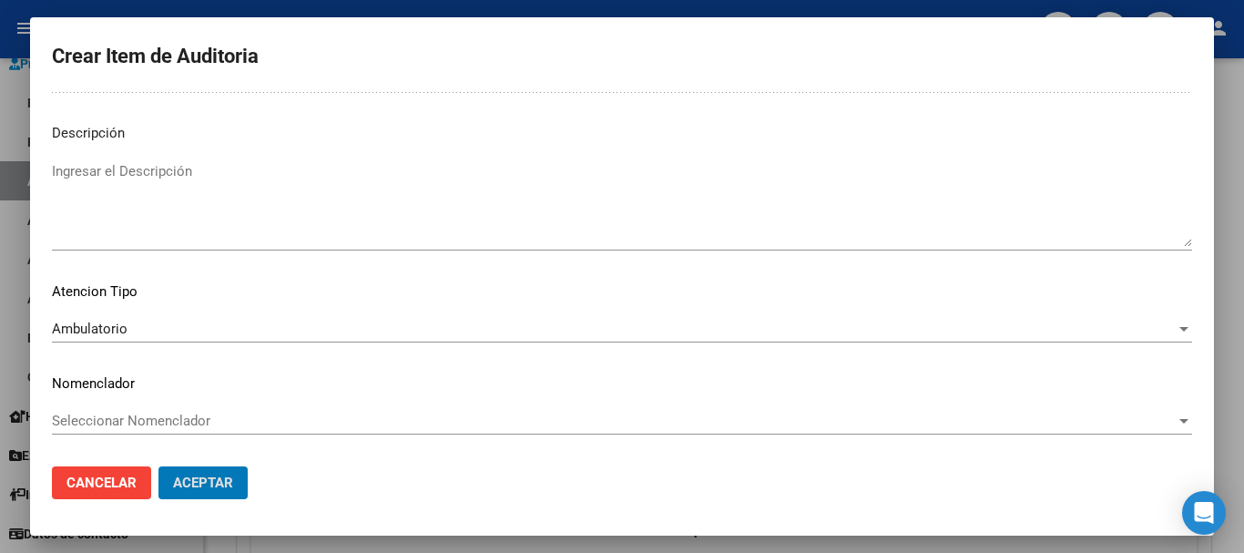
click at [158, 466] on button "Aceptar" at bounding box center [202, 482] width 89 height 33
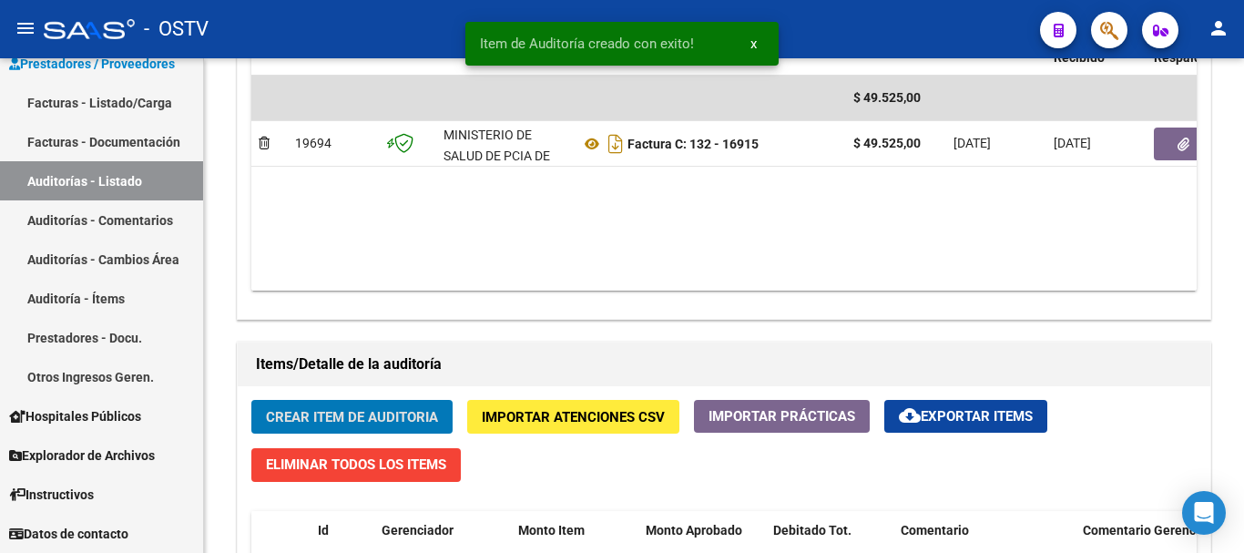
click at [251, 400] on button "Crear Item de Auditoria" at bounding box center [351, 417] width 201 height 34
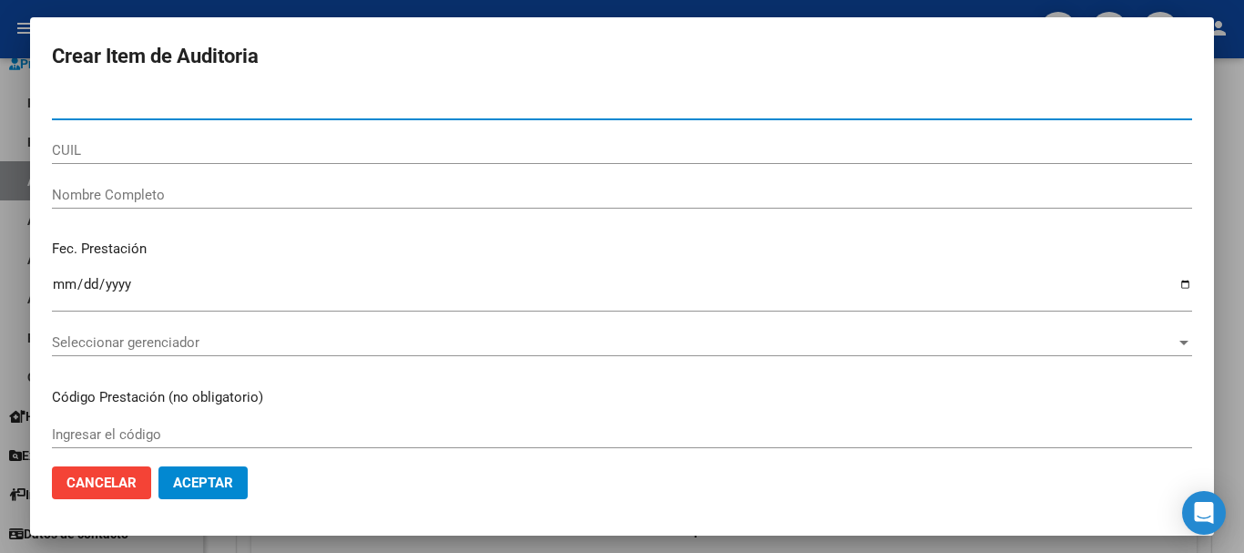
paste input "40380624"
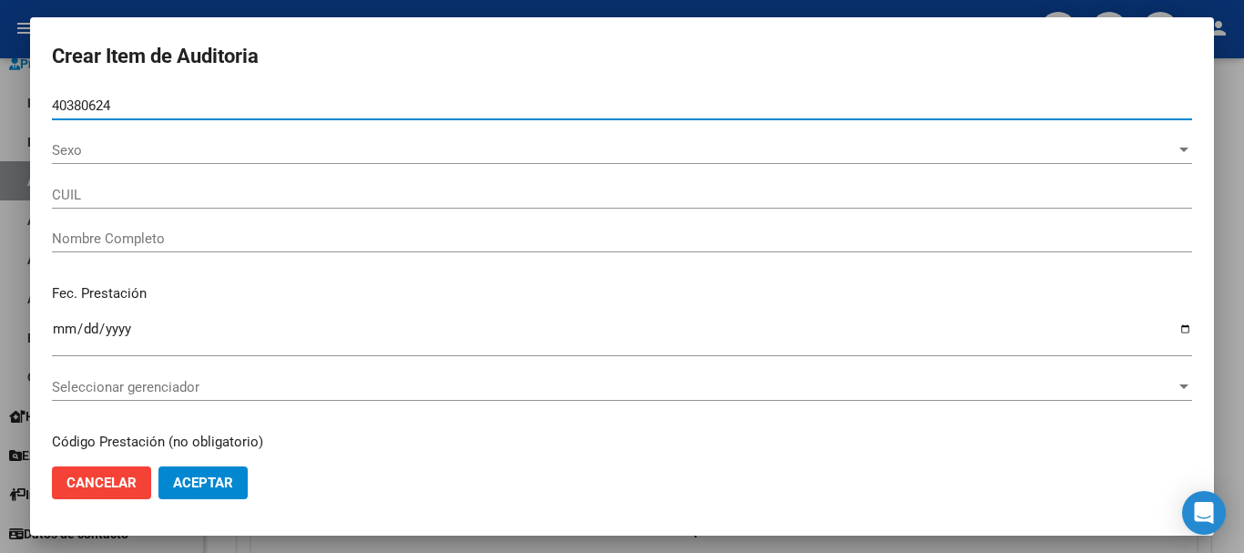
type input "40380624"
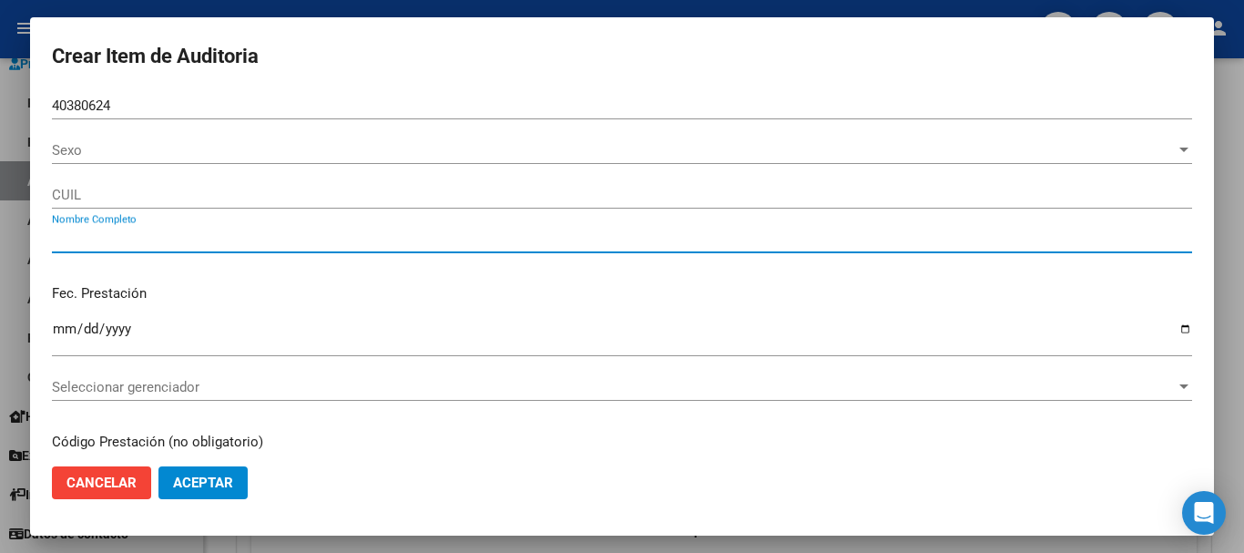
type input "20403806243"
type input "[PERSON_NAME] [PERSON_NAME]"
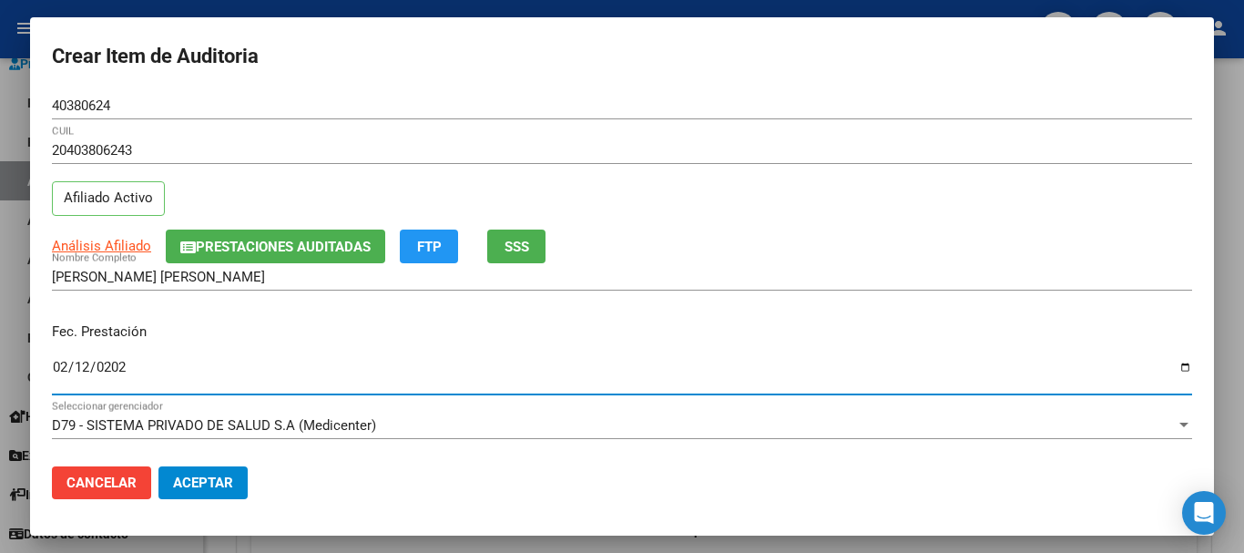
type input "[DATE]"
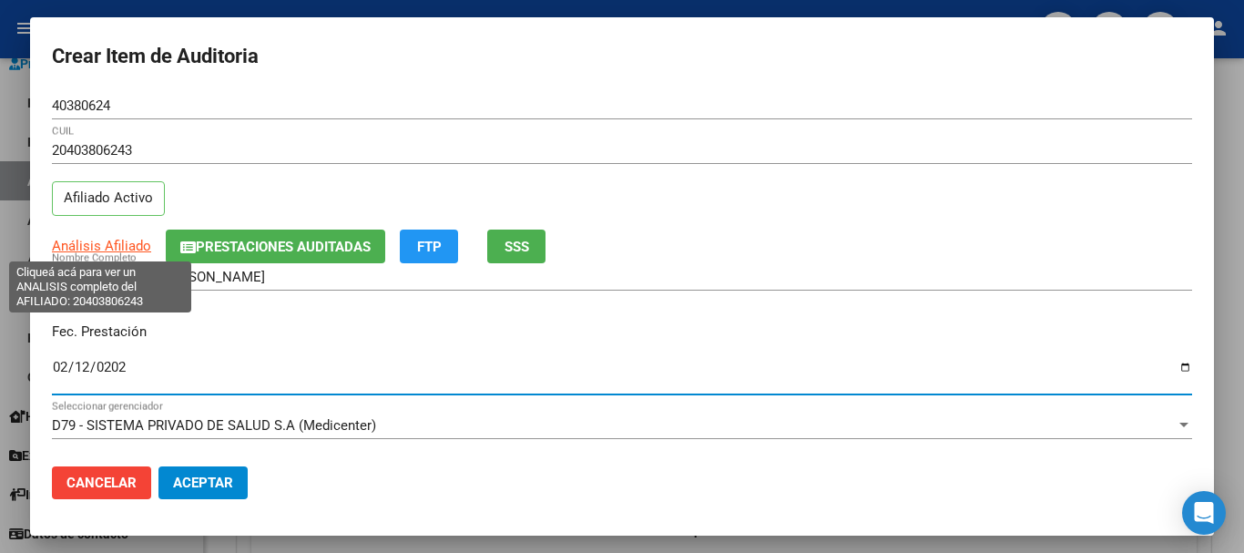
click at [93, 246] on span "Análisis Afiliado" at bounding box center [101, 246] width 99 height 16
type textarea "20403806243"
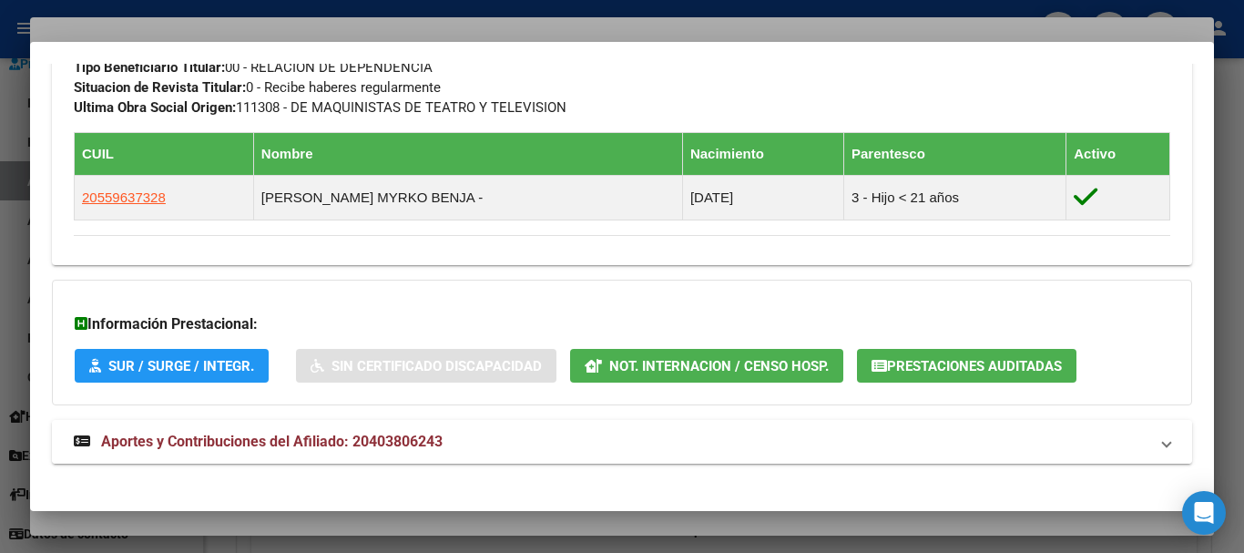
click at [366, 423] on mat-expansion-panel-header "Aportes y Contribuciones del Afiliado: 20403806243" at bounding box center [622, 442] width 1140 height 44
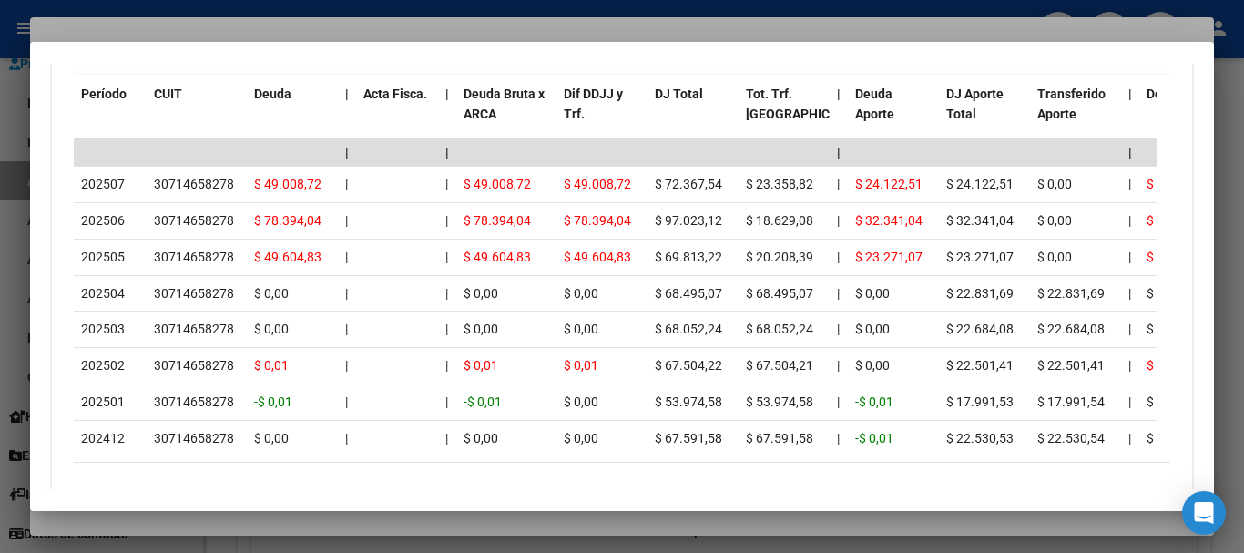
scroll to position [1792, 0]
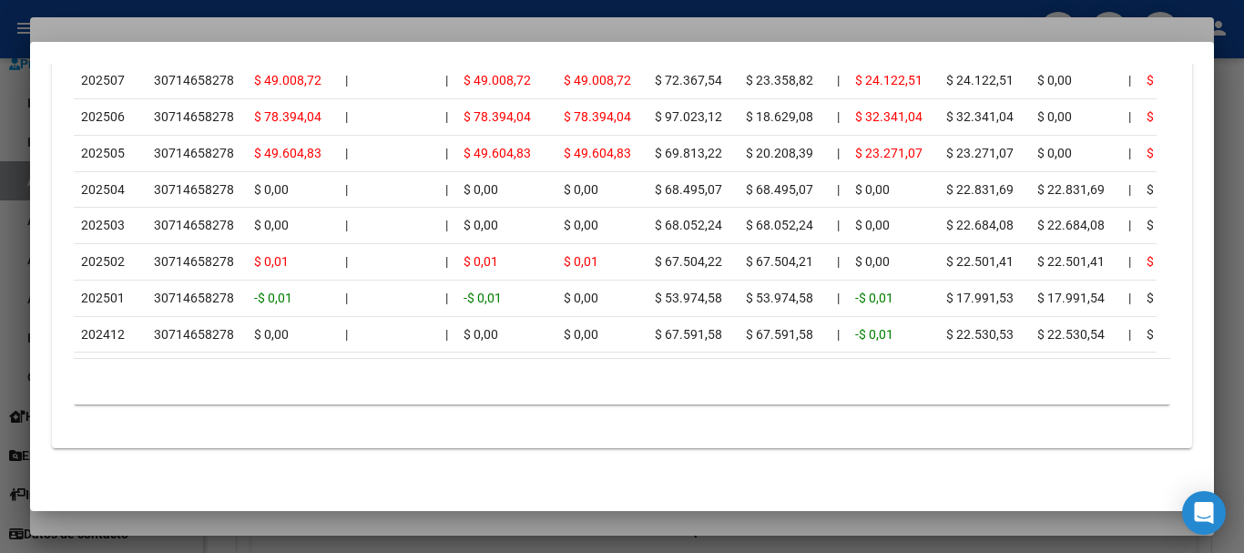
click at [315, 22] on div at bounding box center [622, 276] width 1244 height 553
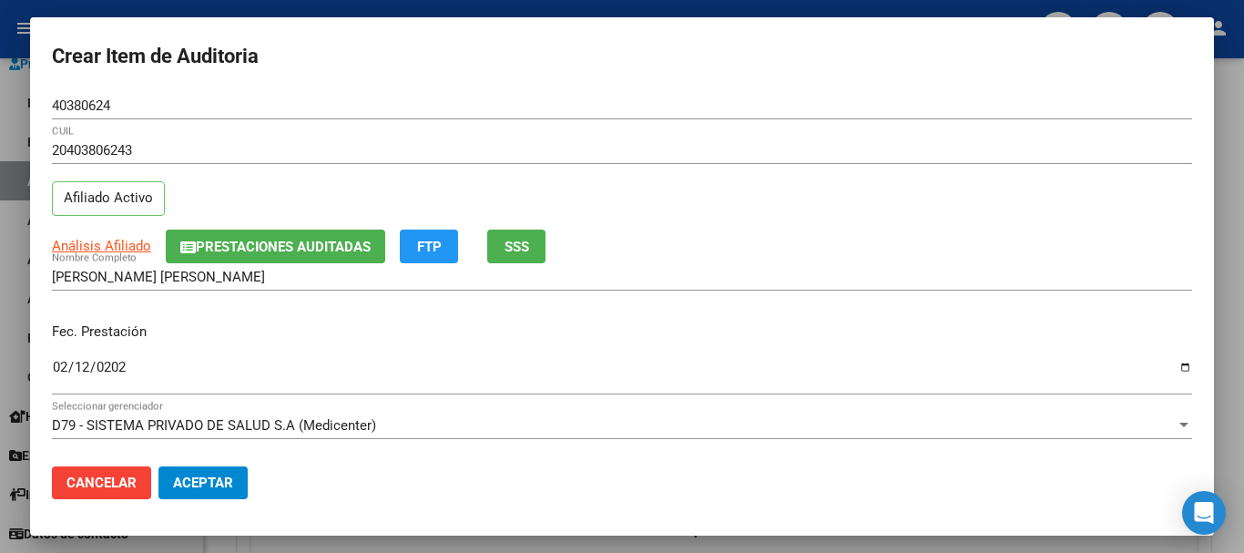
click at [931, 313] on div "Fec. Prestación [DATE] Ingresar la fecha" at bounding box center [622, 360] width 1140 height 104
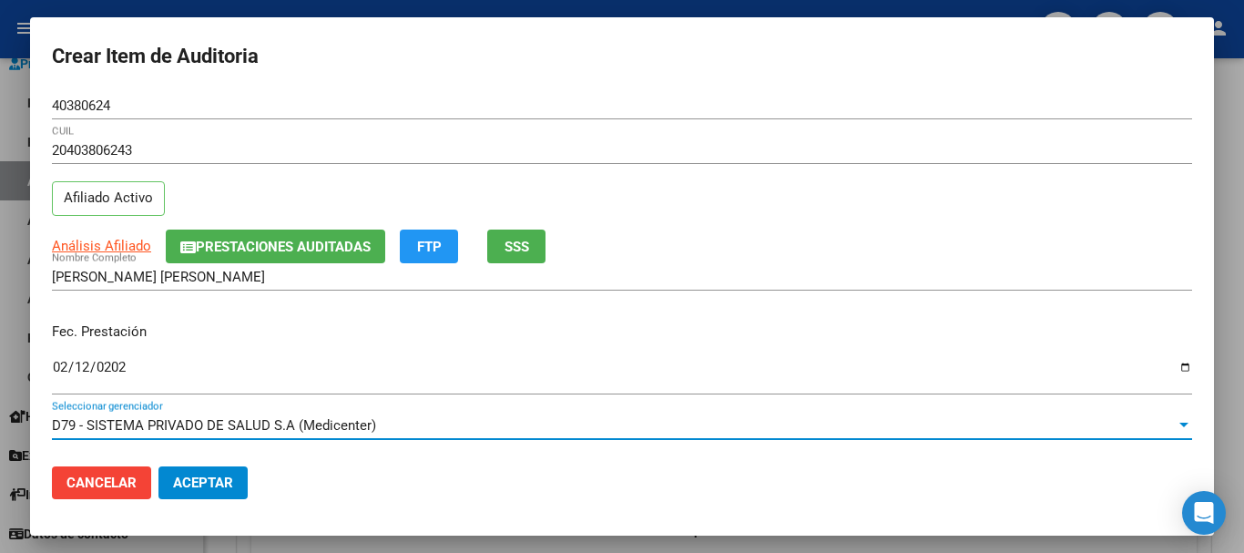
scroll to position [246, 0]
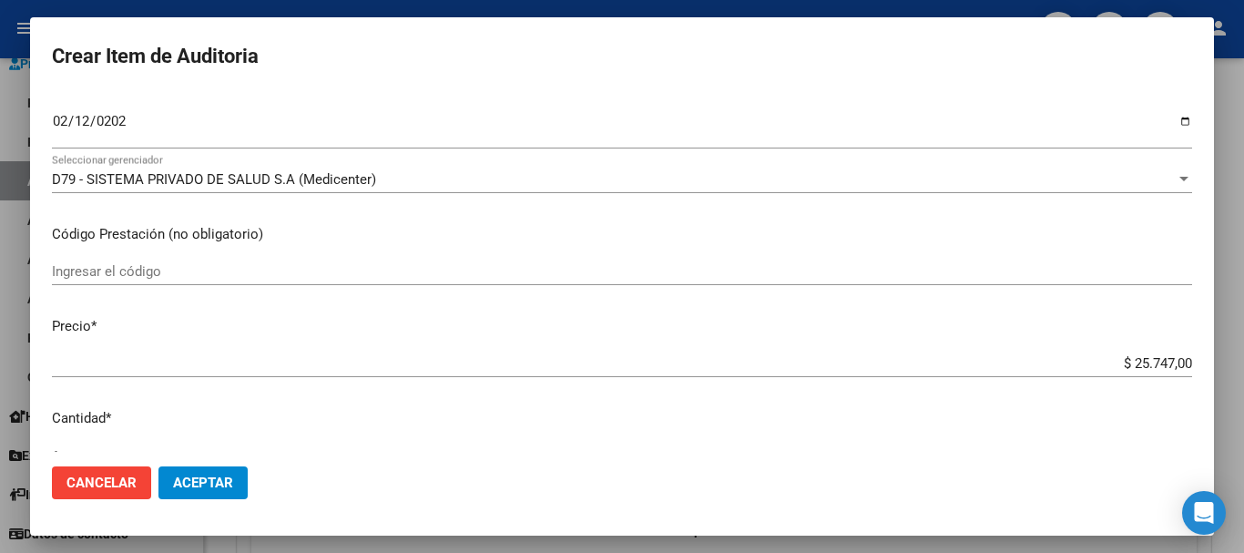
type input "$ 0,07"
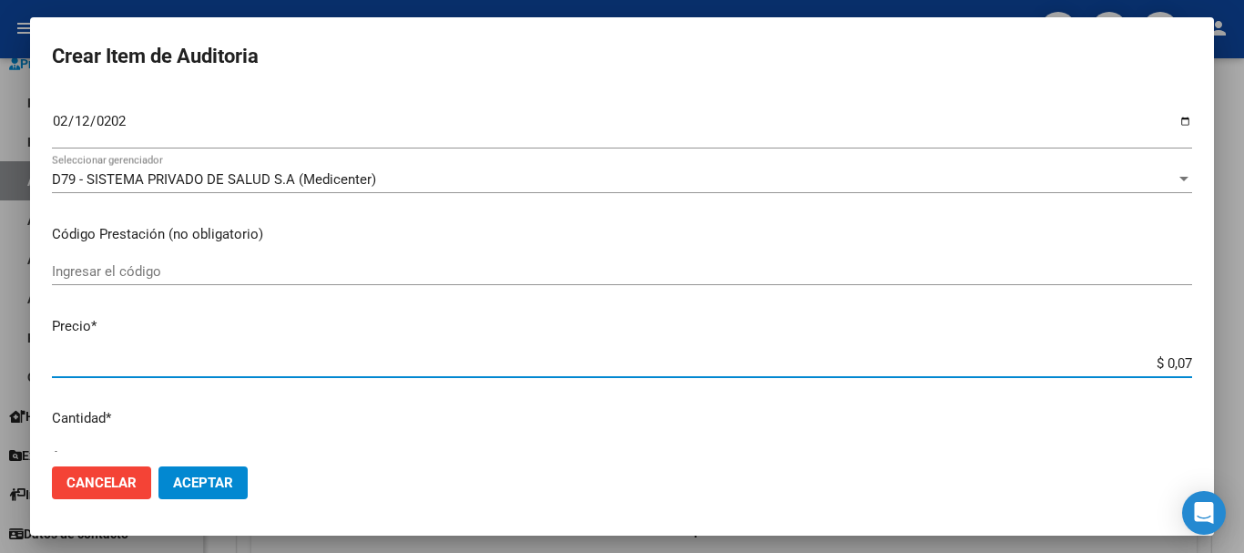
type input "$ 0,72"
type input "$ 7,24"
type input "$ 72,44"
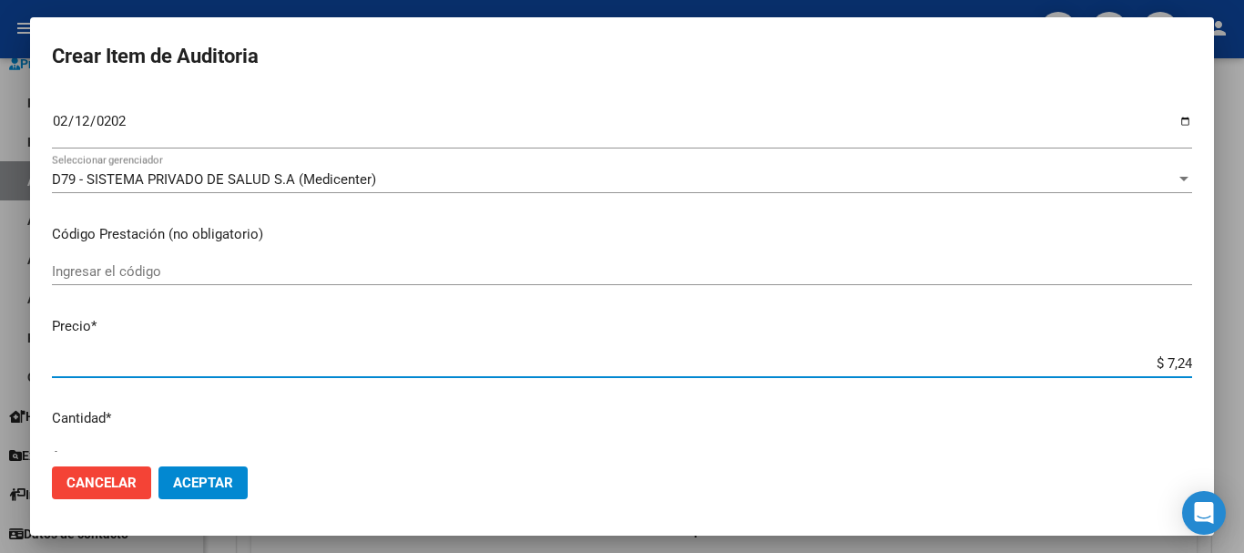
type input "$ 72,44"
type input "$ 724,40"
type input "$ 7.244,00"
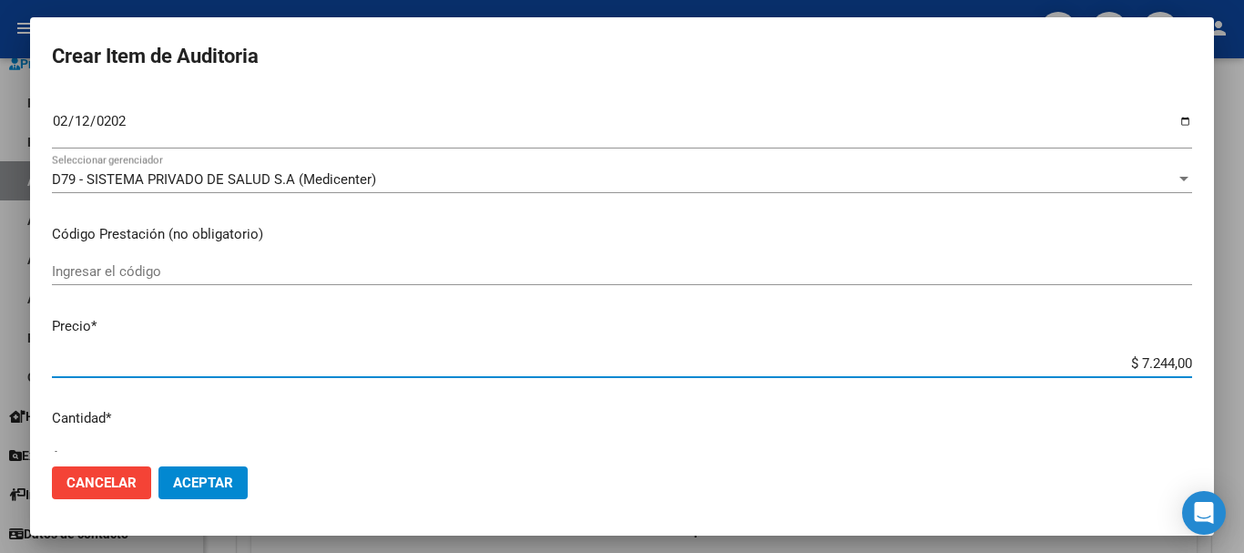
type input "$ 72.440,00"
type input "$ 7.244,00"
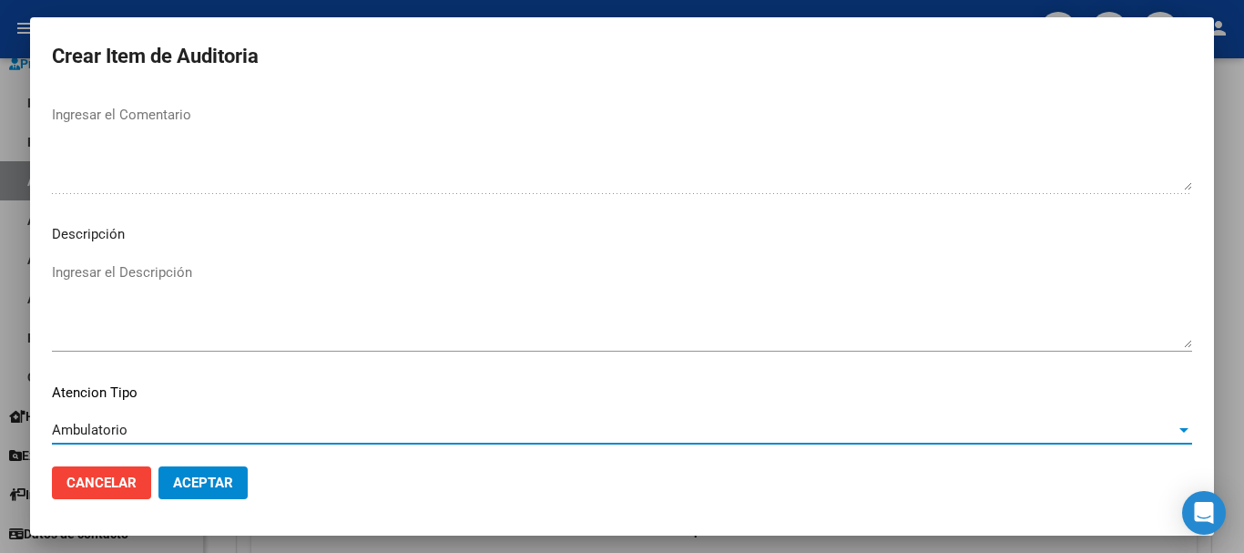
scroll to position [1123, 0]
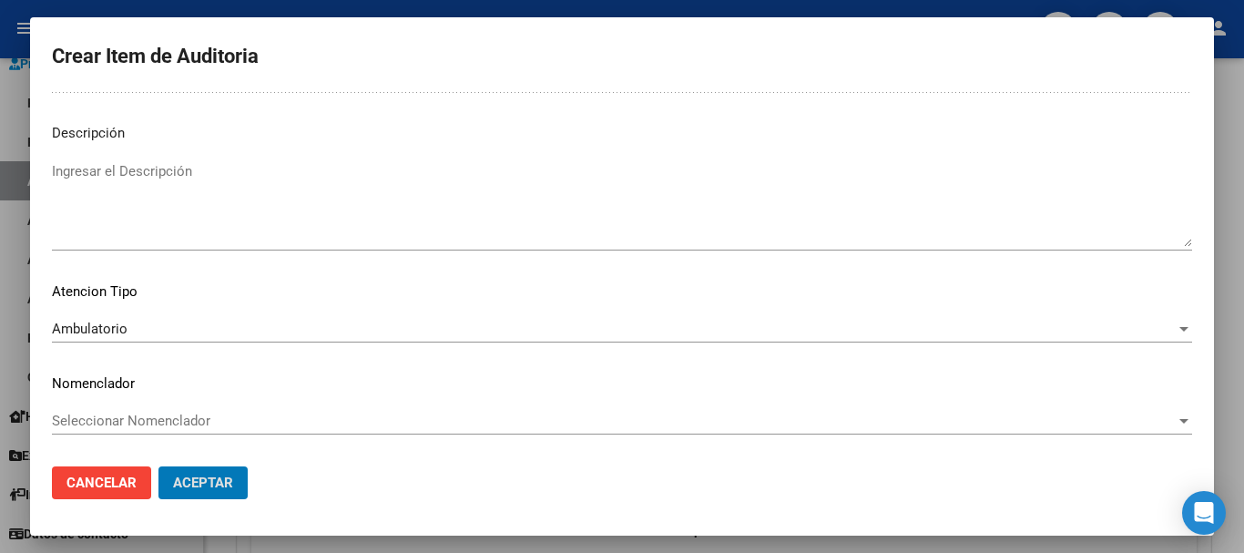
click at [158, 466] on button "Aceptar" at bounding box center [202, 482] width 89 height 33
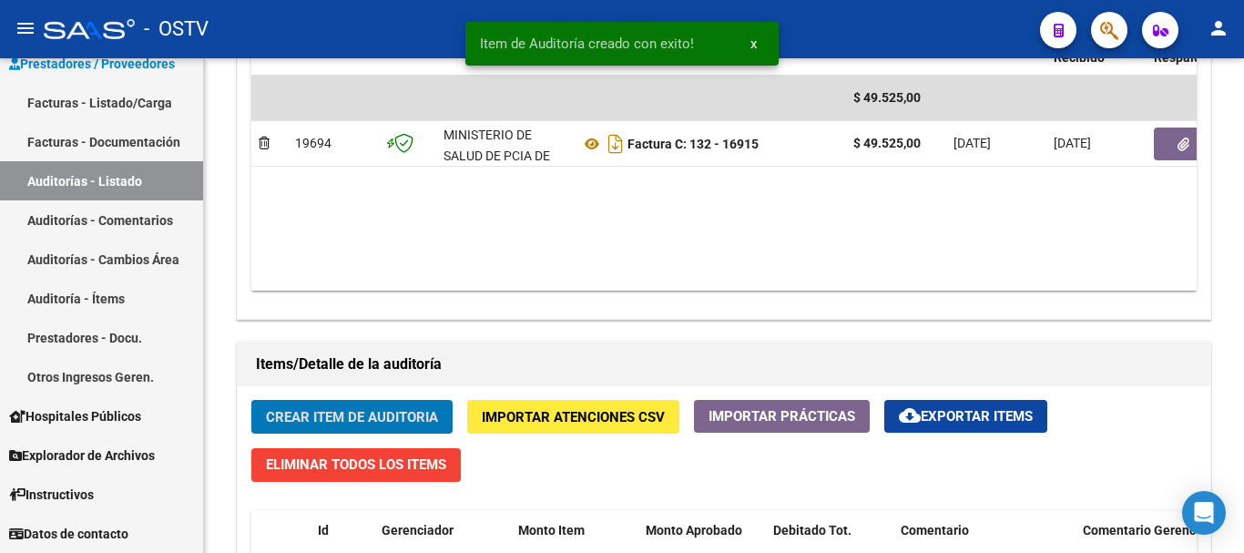
click at [251, 400] on button "Crear Item de Auditoria" at bounding box center [351, 417] width 201 height 34
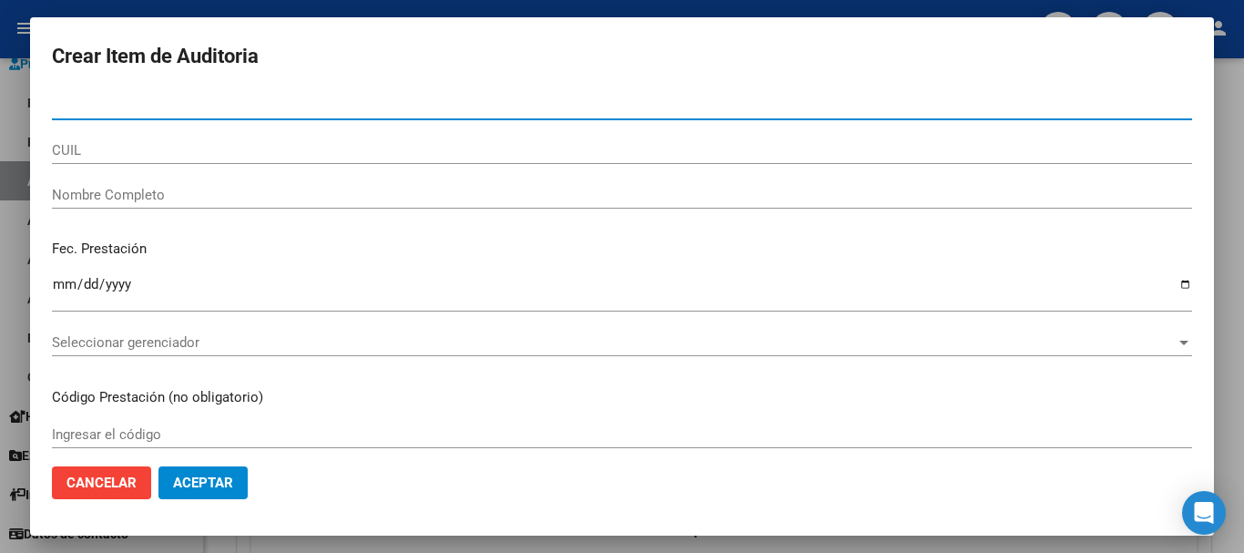
paste input "17651343"
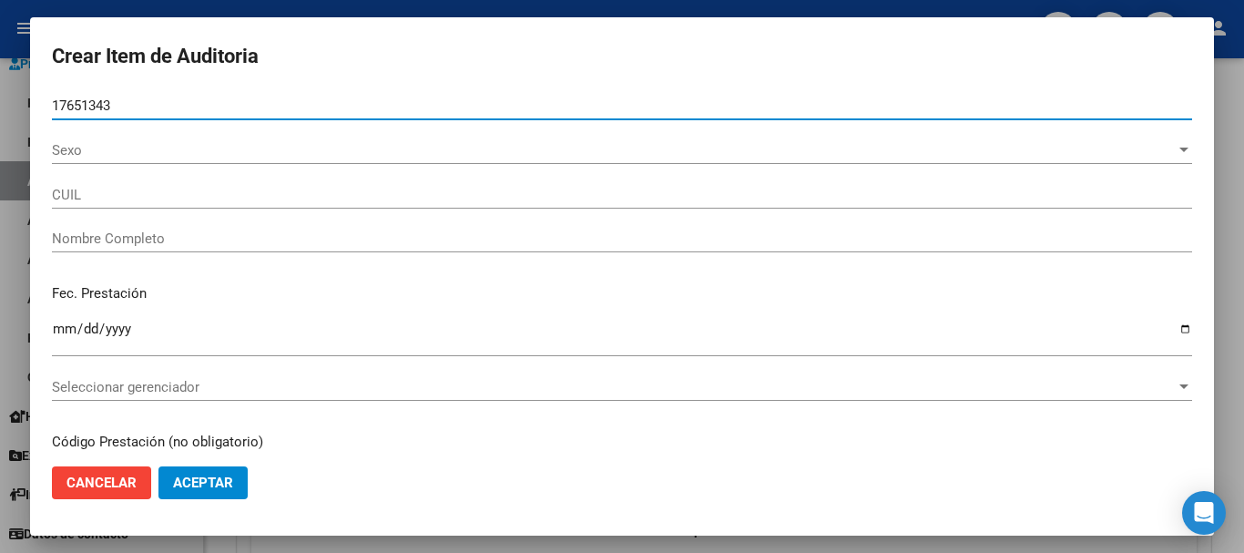
type input "17651343"
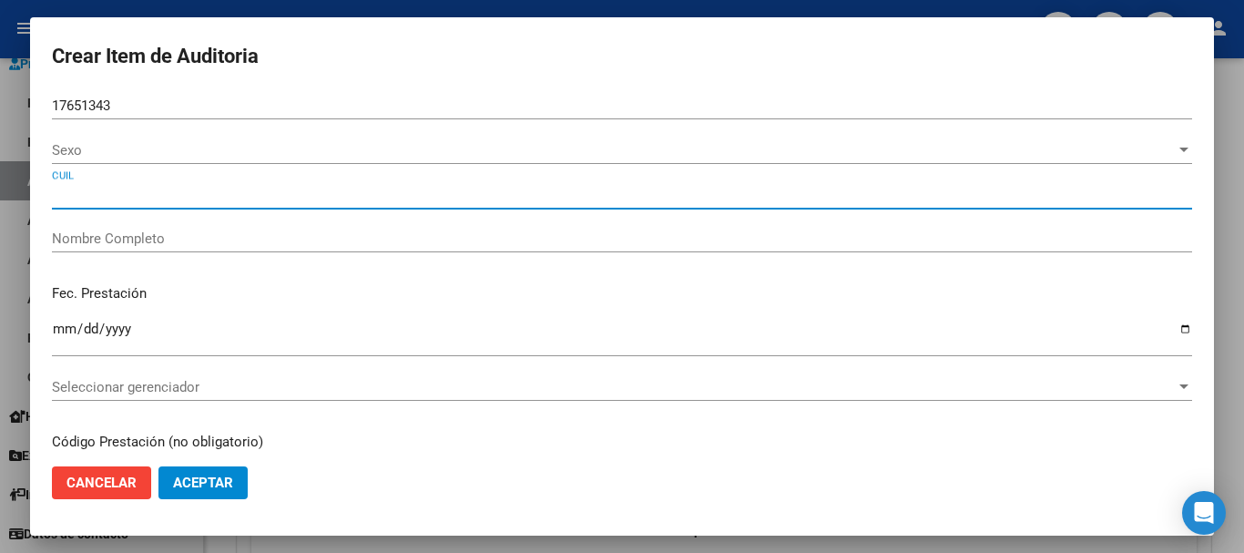
type input "27176513433"
type input "[PERSON_NAME] [PERSON_NAME]"
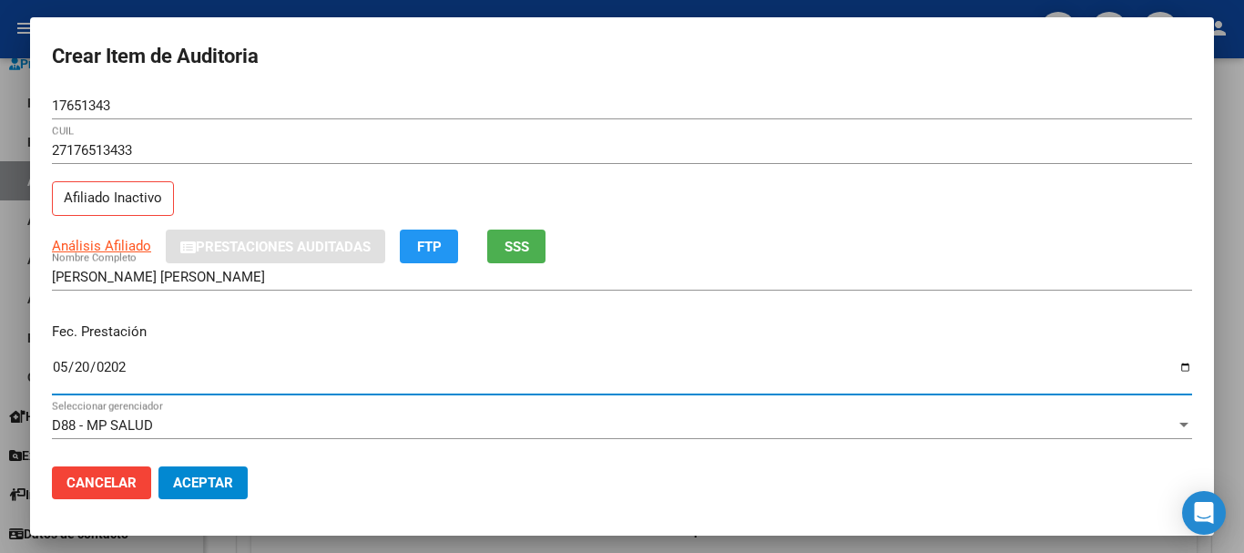
type input "[DATE]"
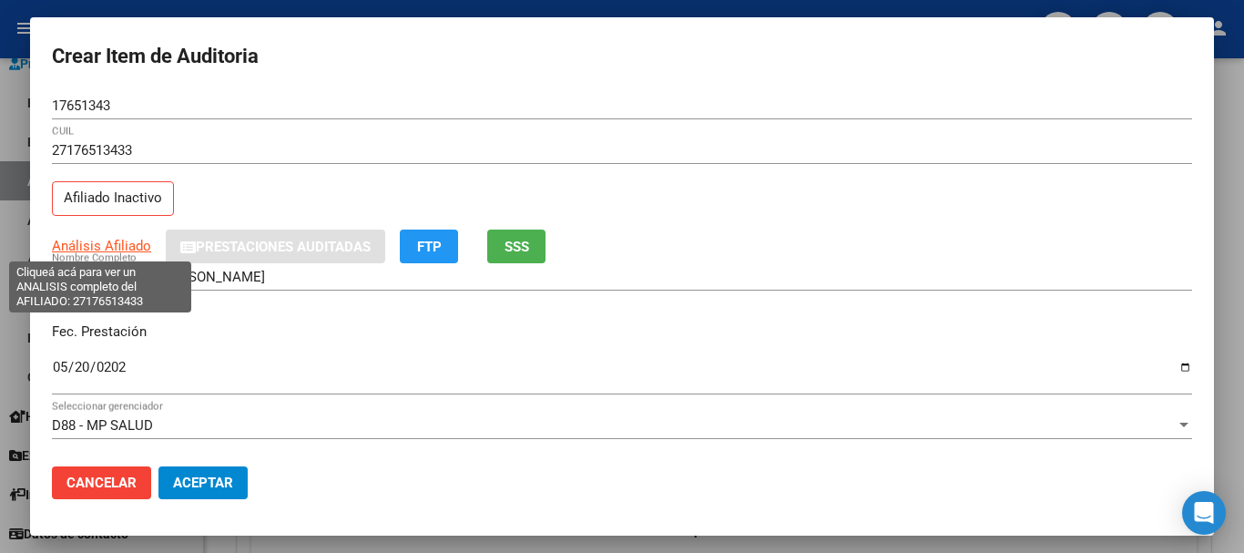
click at [105, 241] on span "Análisis Afiliado" at bounding box center [101, 246] width 99 height 16
type textarea "27176513433"
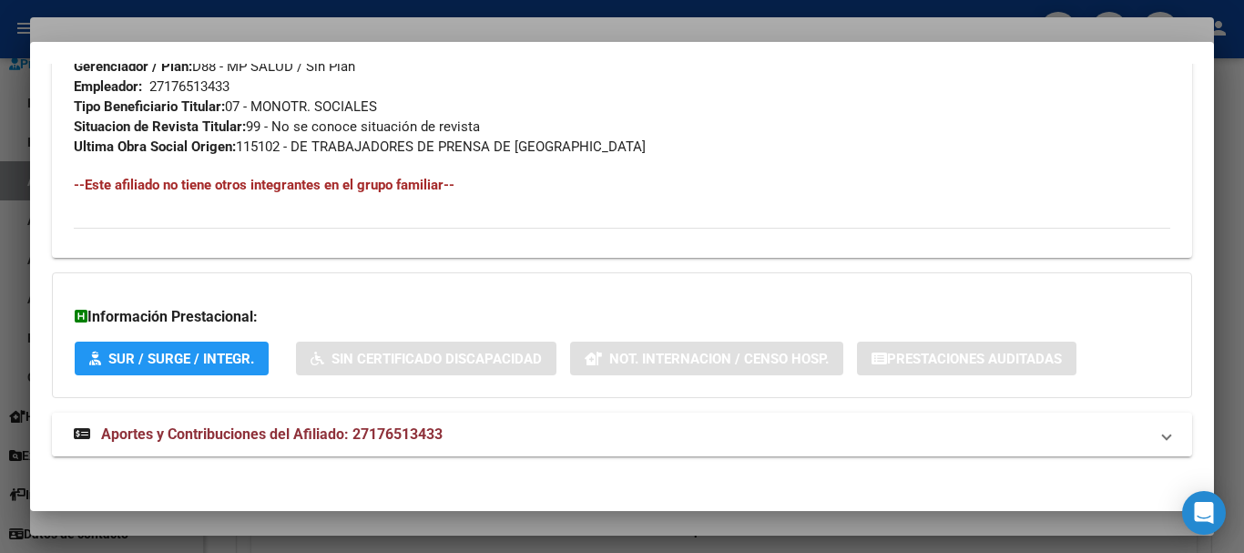
scroll to position [979, 0]
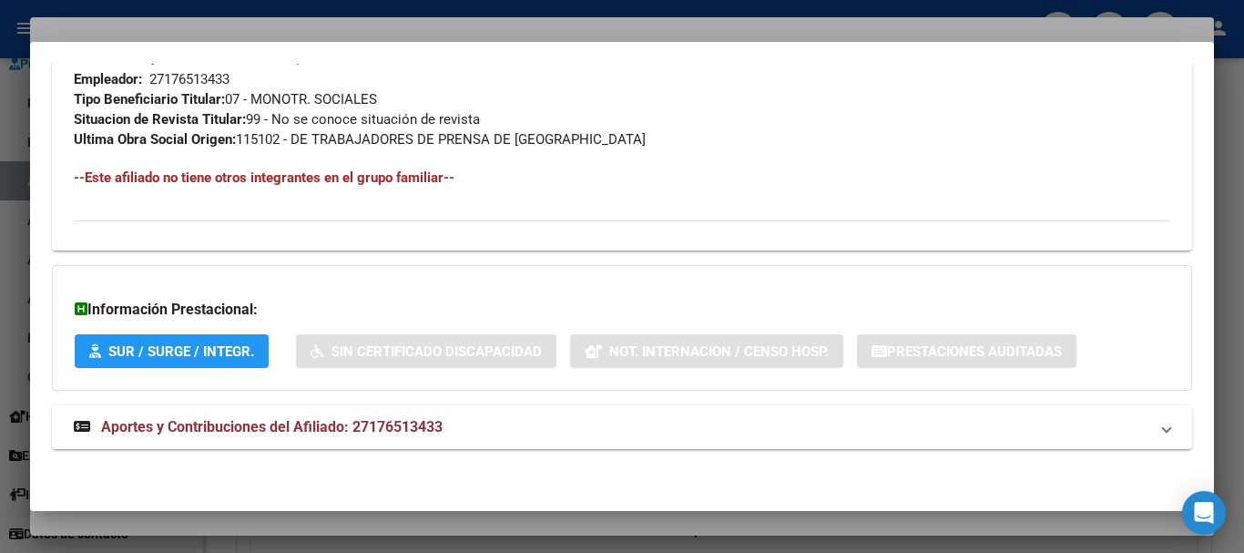
click at [454, 432] on mat-panel-title "Aportes y Contribuciones del Afiliado: 27176513433" at bounding box center [611, 427] width 1075 height 22
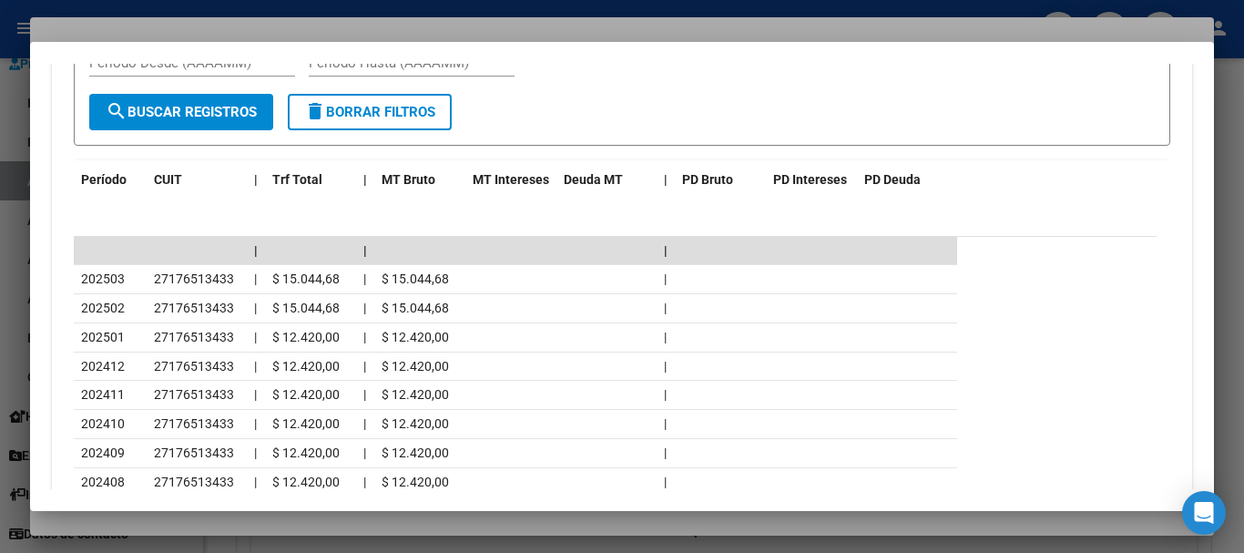
scroll to position [1751, 0]
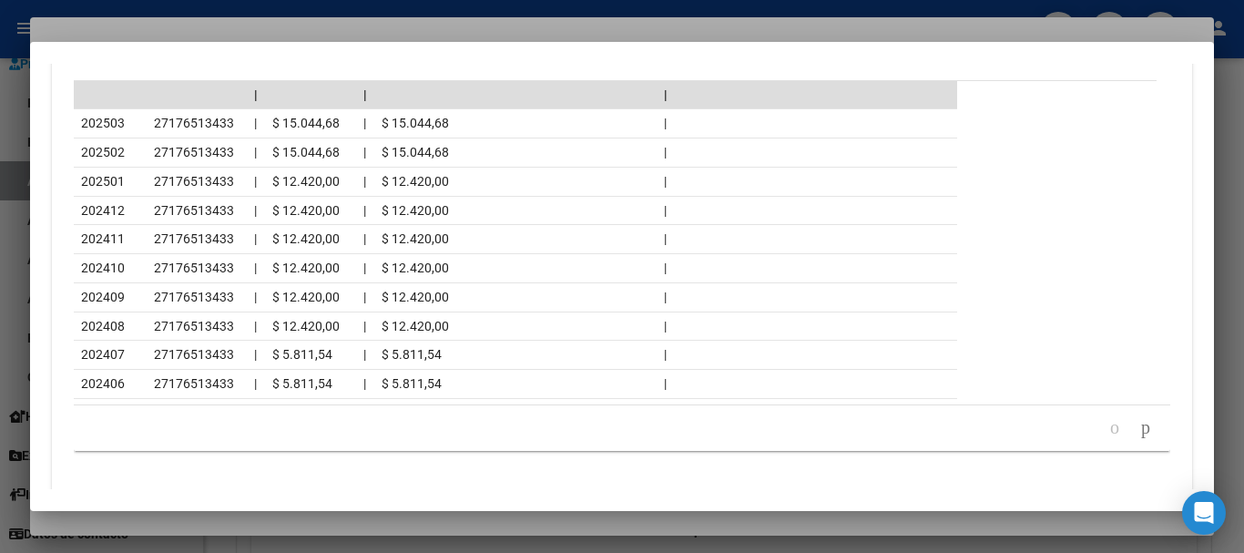
click at [1138, 429] on icon "go to next page" at bounding box center [1145, 427] width 15 height 22
click at [207, 25] on div at bounding box center [622, 276] width 1244 height 553
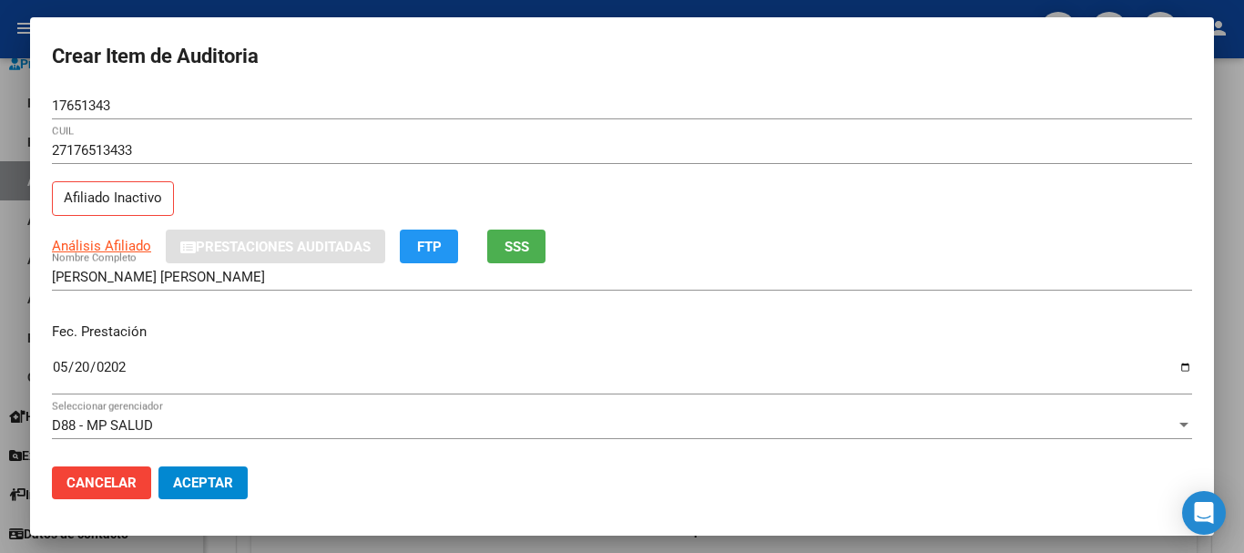
click at [717, 150] on input "27176513433" at bounding box center [622, 150] width 1140 height 16
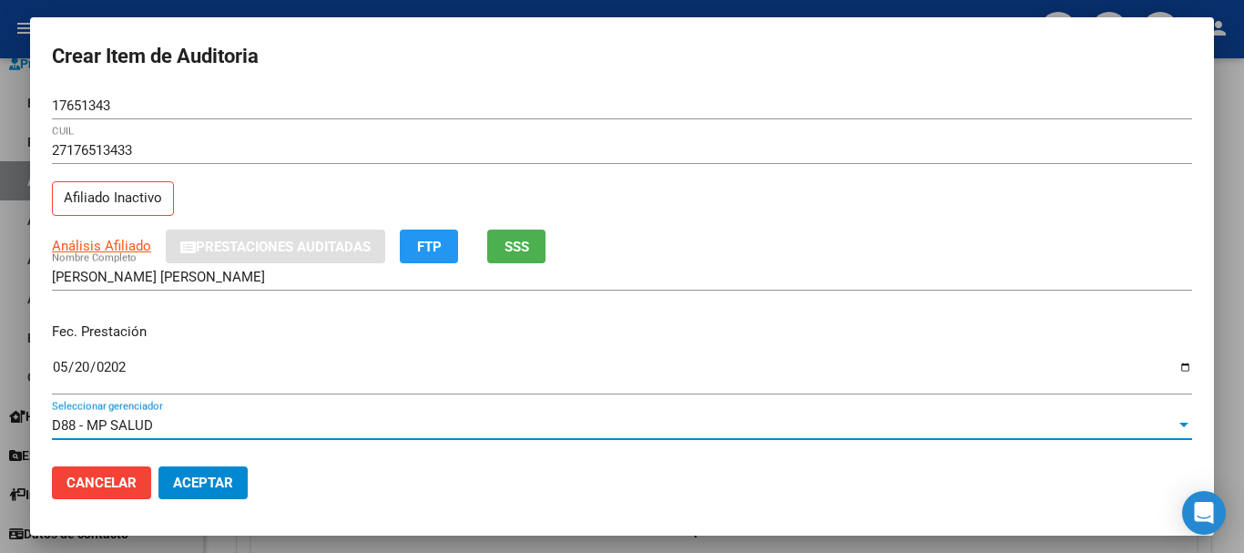
scroll to position [246, 0]
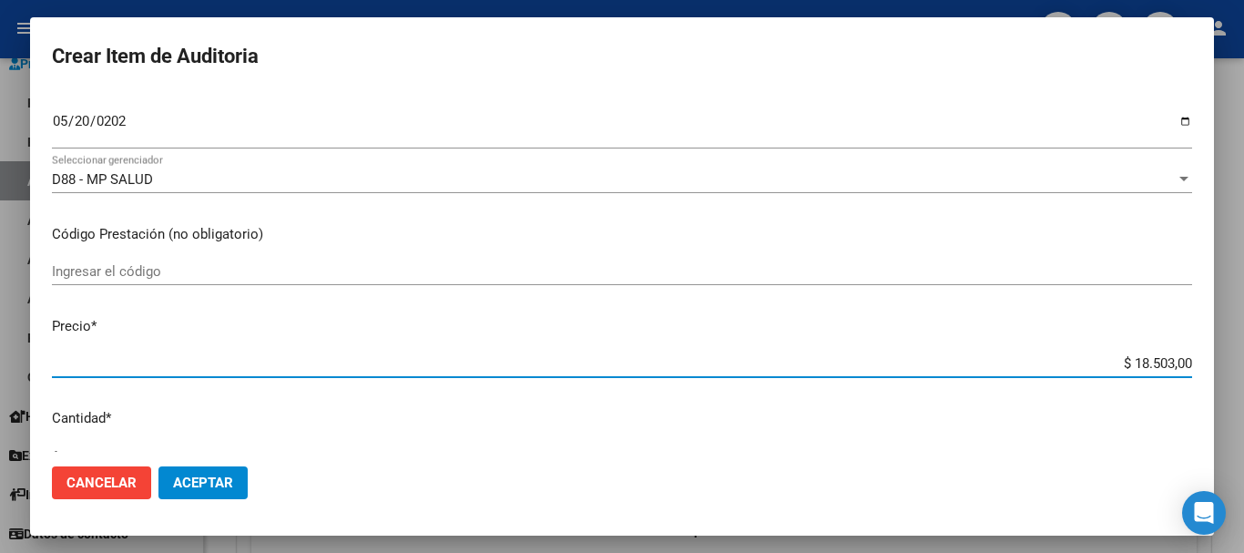
type input "$ 0,06"
type input "$ 0,66"
type input "$ 6,61"
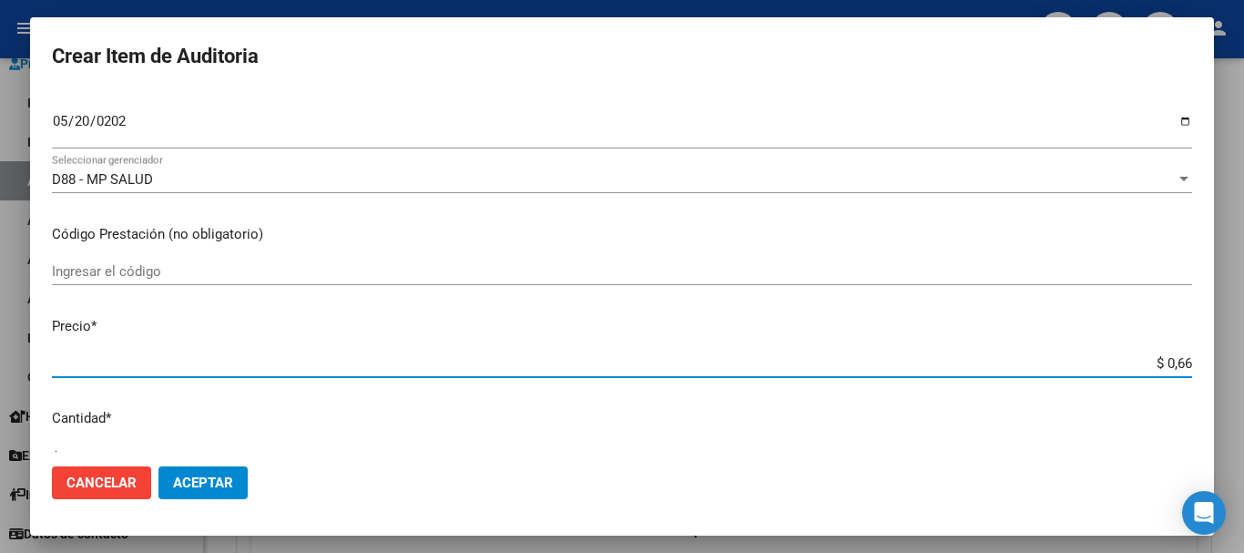
type input "$ 6,61"
type input "$ 66,14"
type input "$ 661,40"
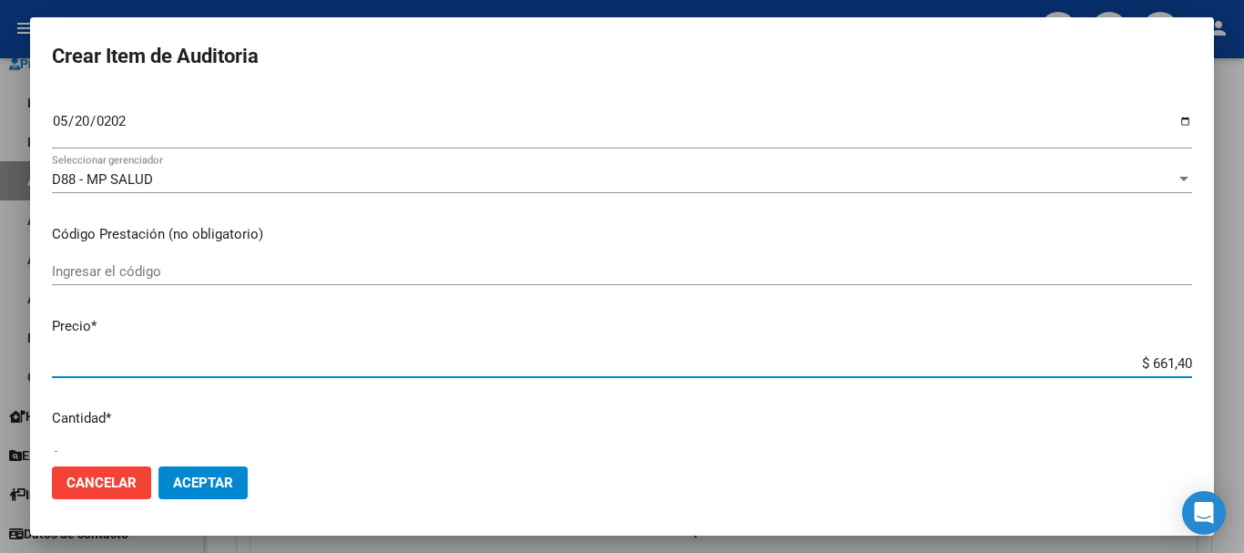
type input "$ 6.614,00"
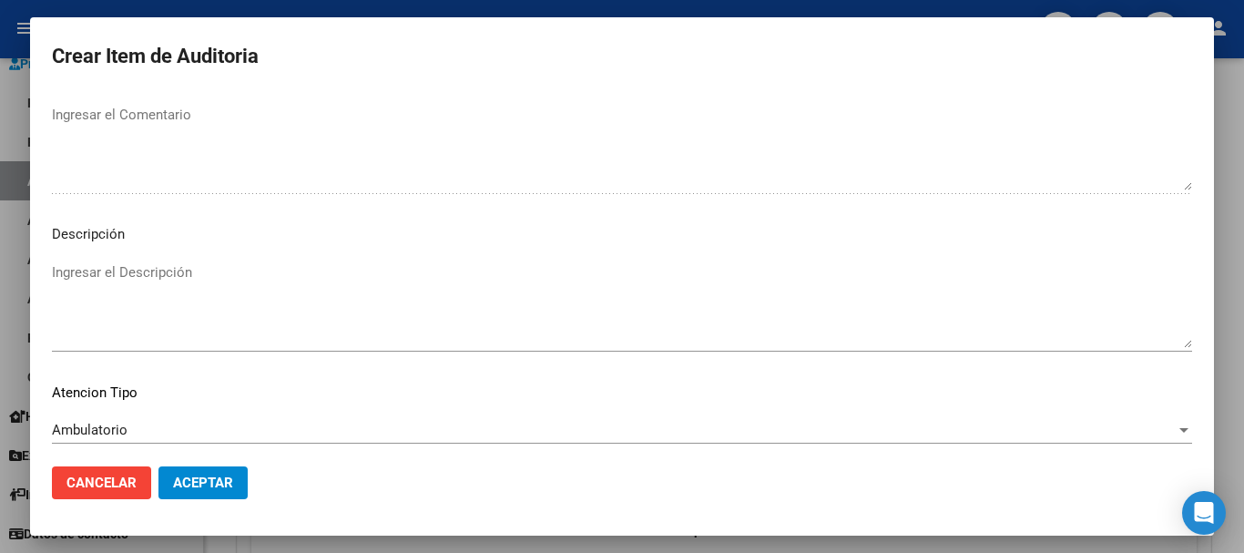
scroll to position [1123, 0]
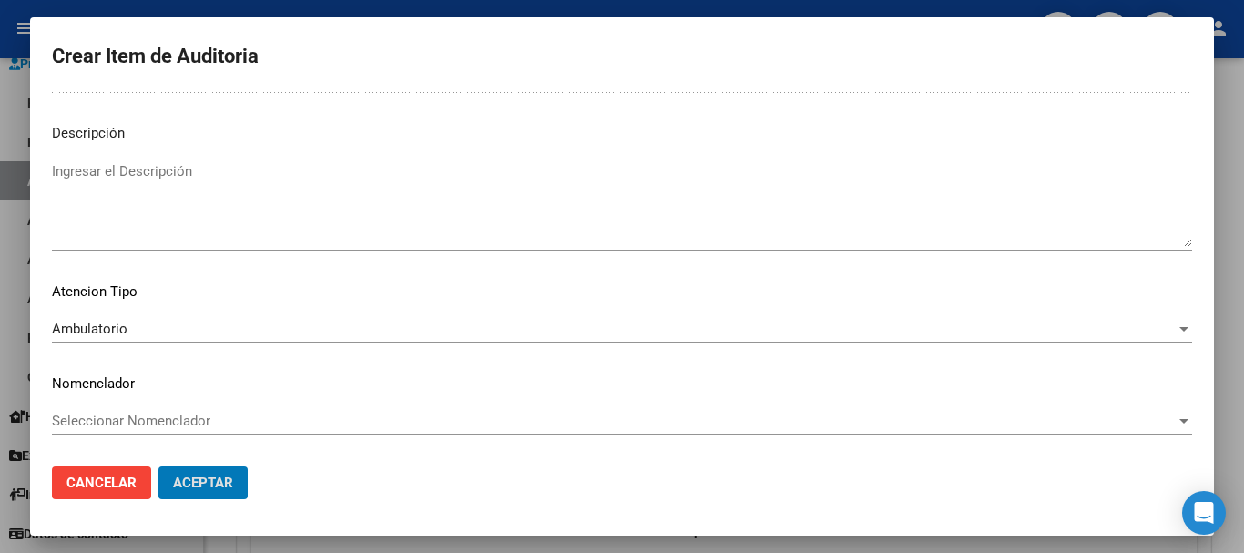
click at [158, 466] on button "Aceptar" at bounding box center [202, 482] width 89 height 33
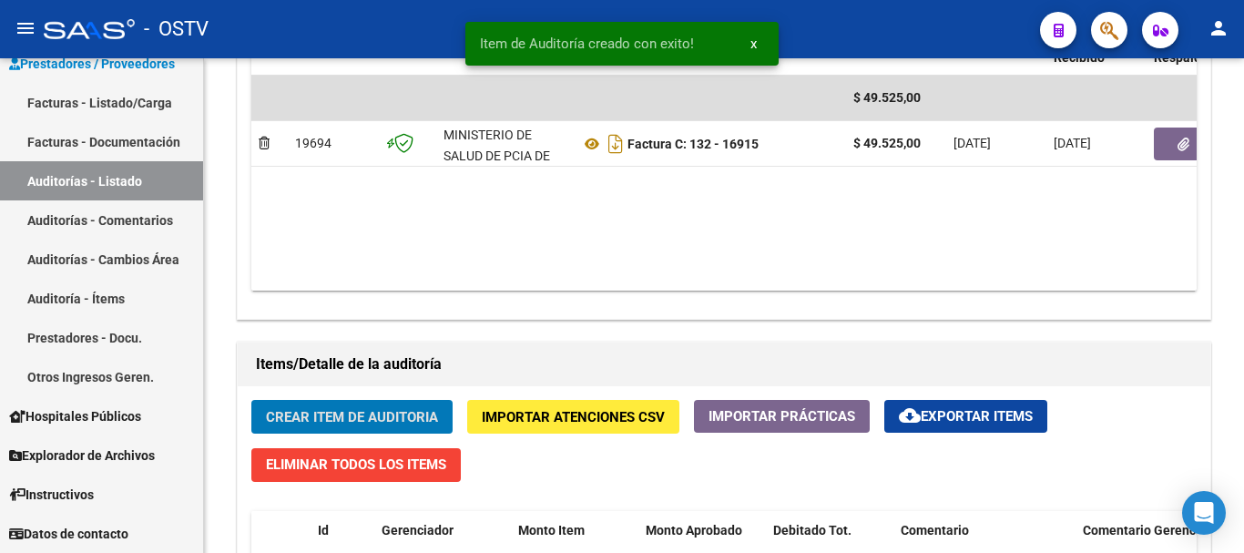
click at [251, 400] on button "Crear Item de Auditoria" at bounding box center [351, 417] width 201 height 34
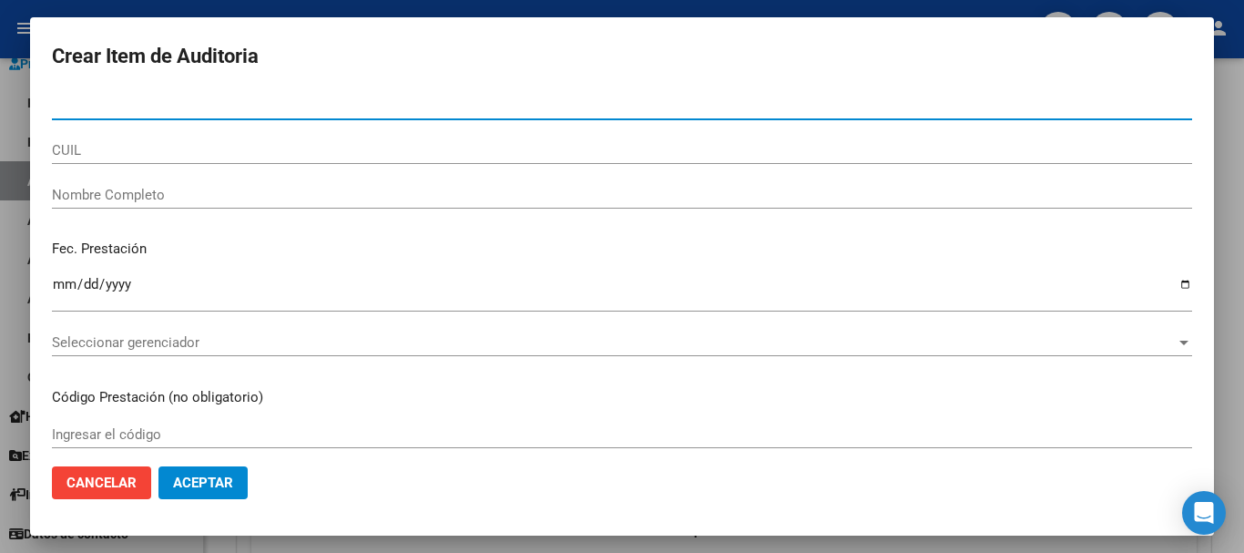
paste input "38238908"
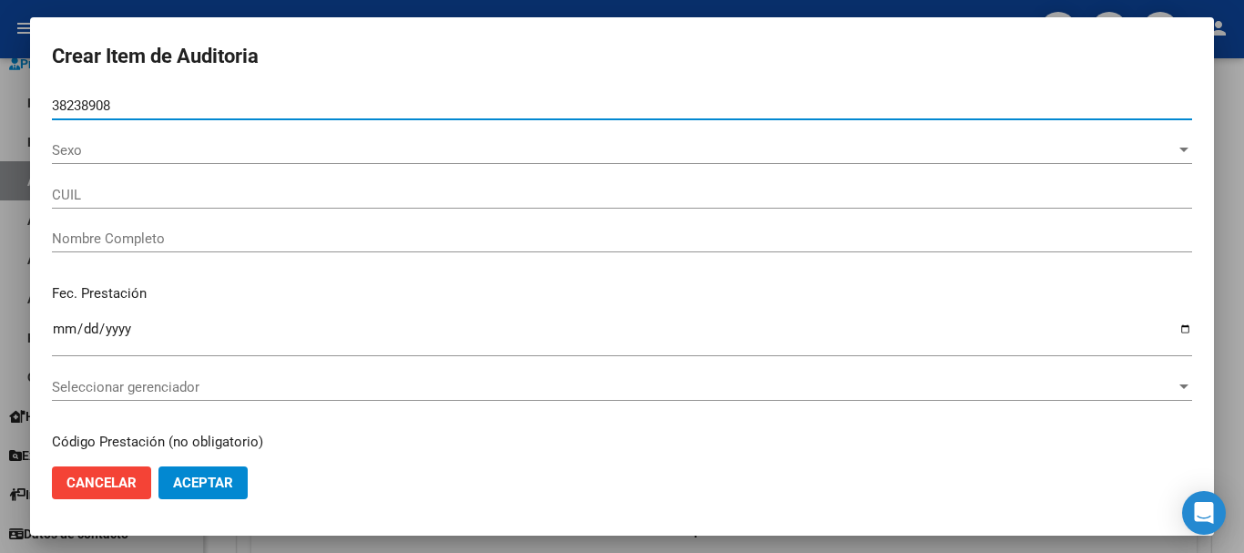
type input "38238908"
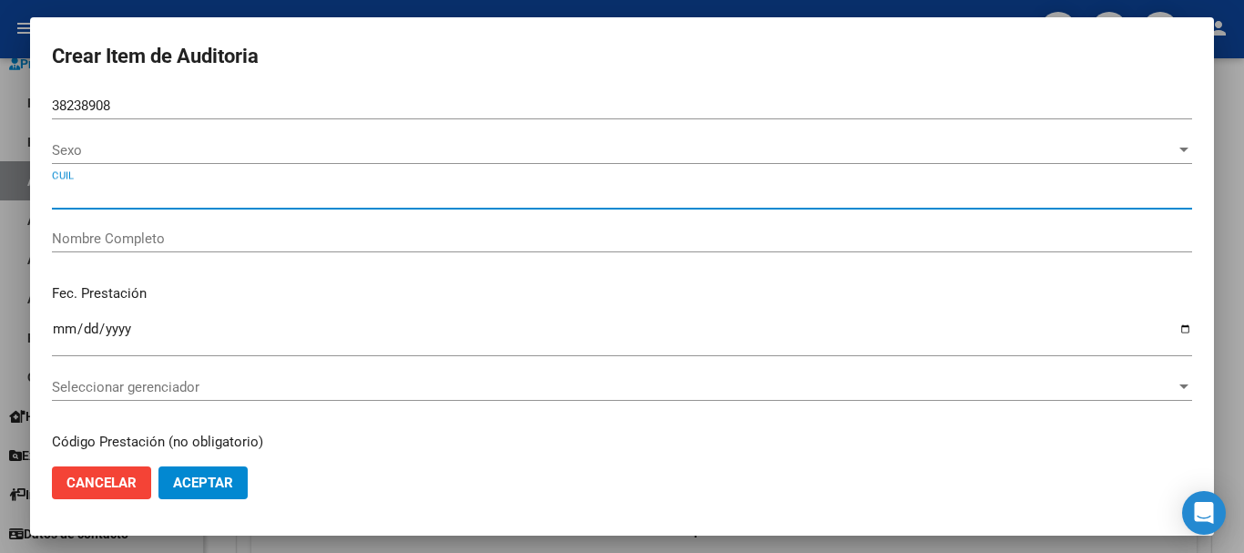
type input "20382389086"
type input "[PERSON_NAME] [PERSON_NAME] -"
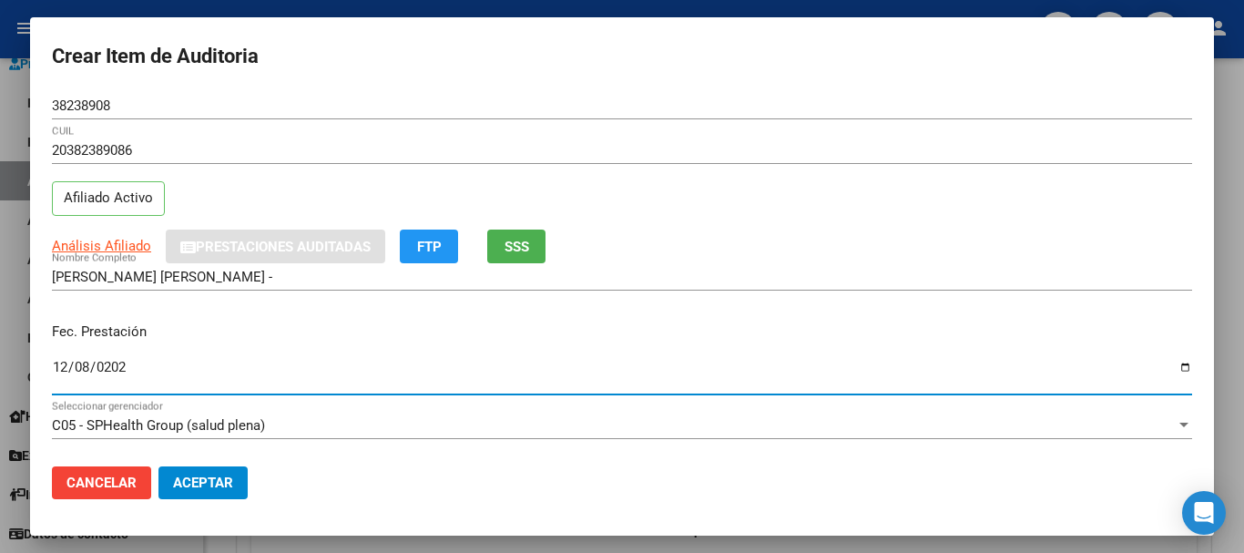
type input "[DATE]"
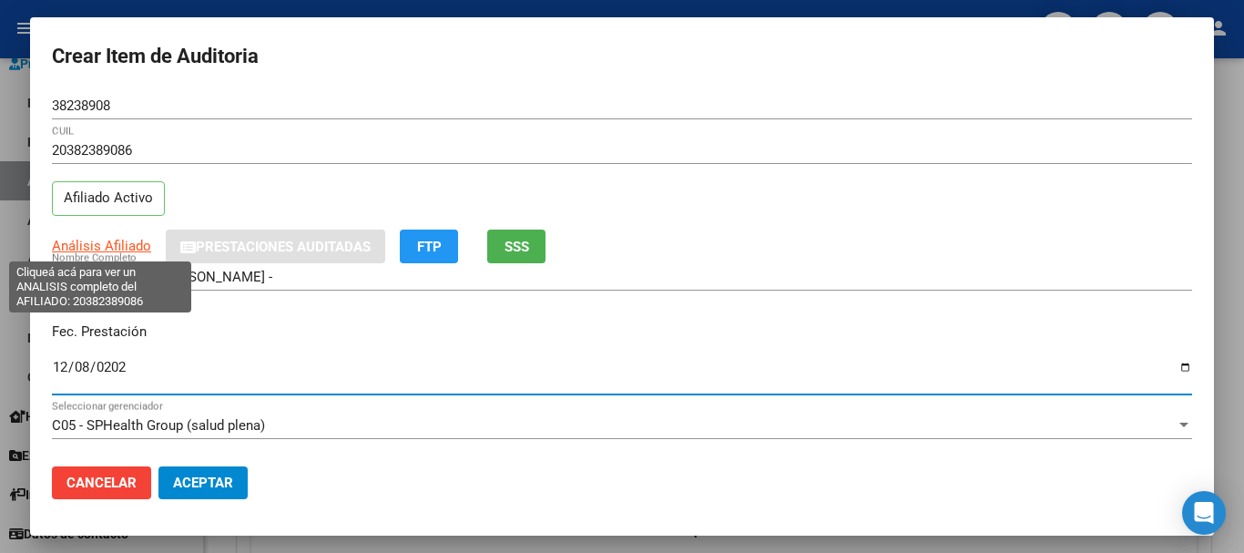
click at [102, 239] on span "Análisis Afiliado" at bounding box center [101, 246] width 99 height 16
type textarea "20382389086"
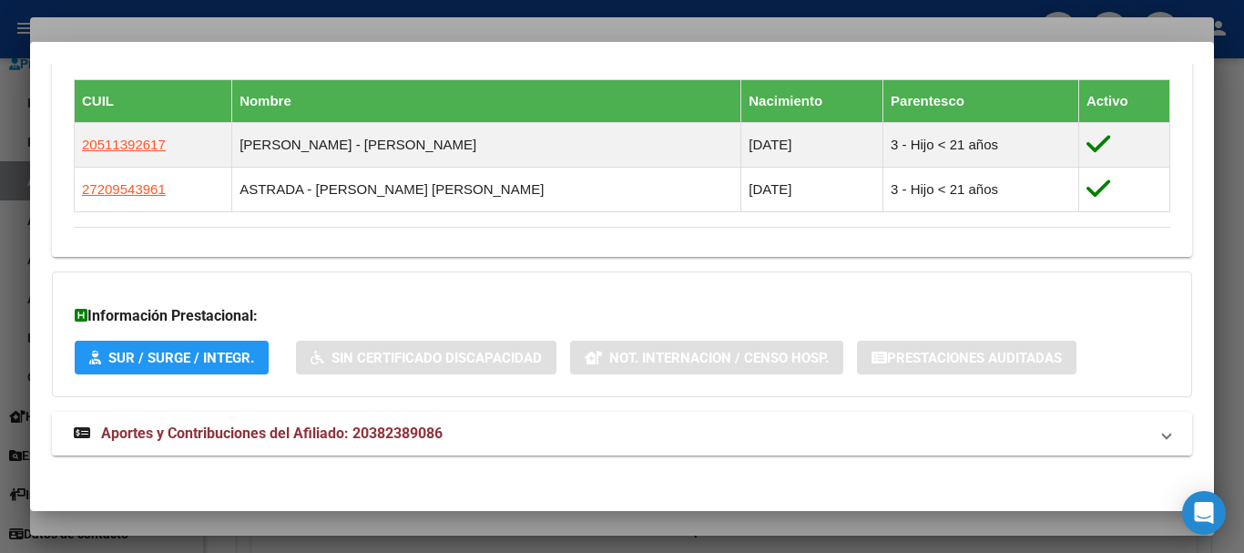
scroll to position [1030, 0]
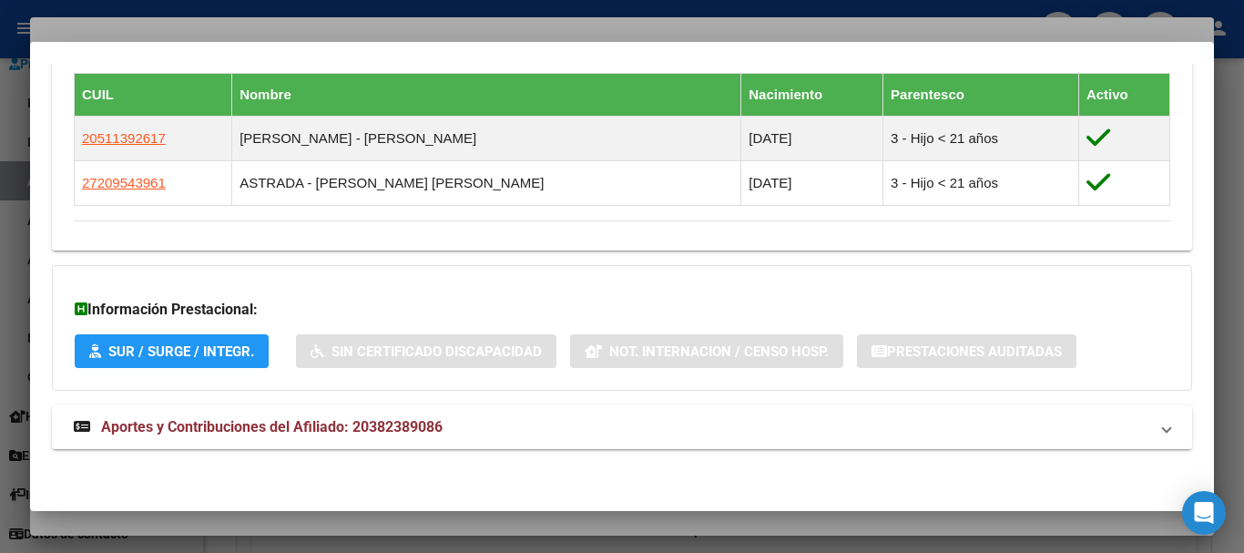
click at [383, 429] on span "Aportes y Contribuciones del Afiliado: 20382389086" at bounding box center [272, 426] width 342 height 17
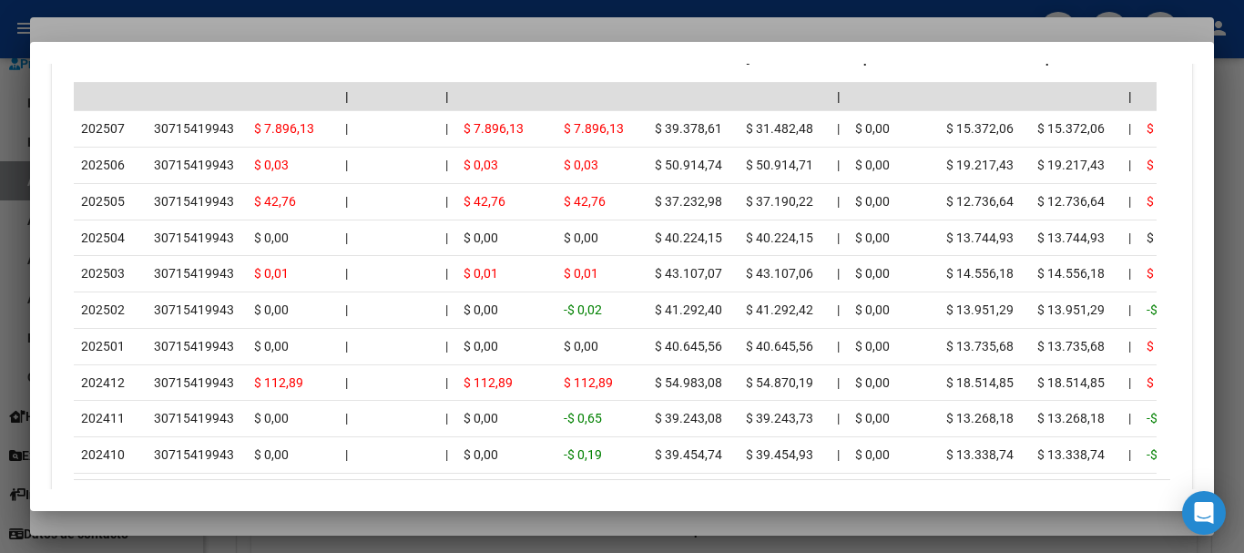
scroll to position [1790, 0]
click at [326, 28] on div at bounding box center [622, 276] width 1244 height 553
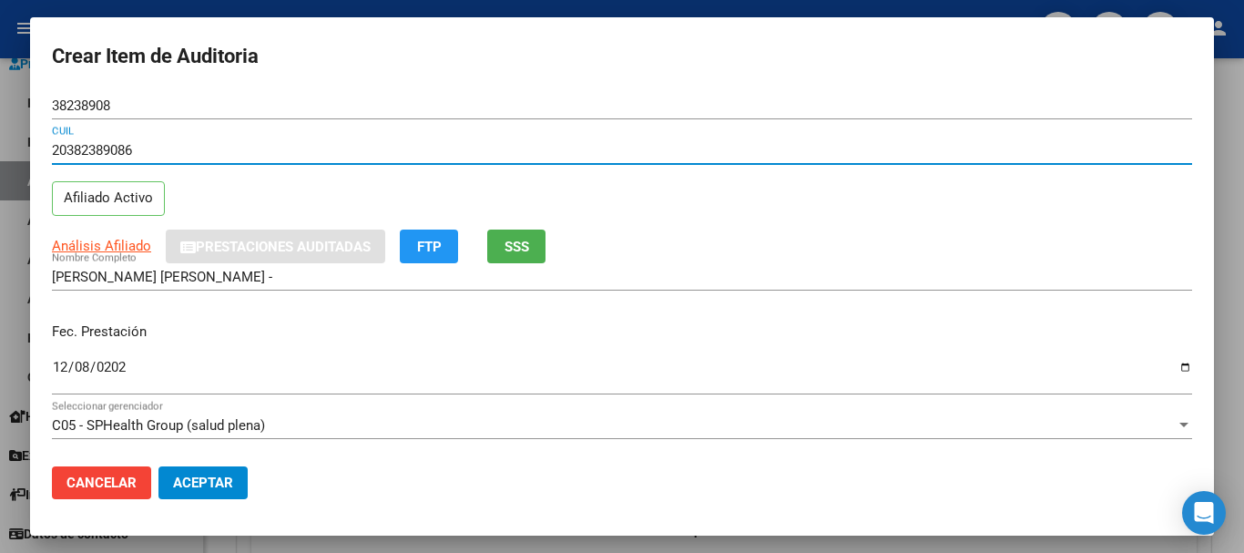
click at [699, 158] on input "20382389086" at bounding box center [622, 150] width 1140 height 16
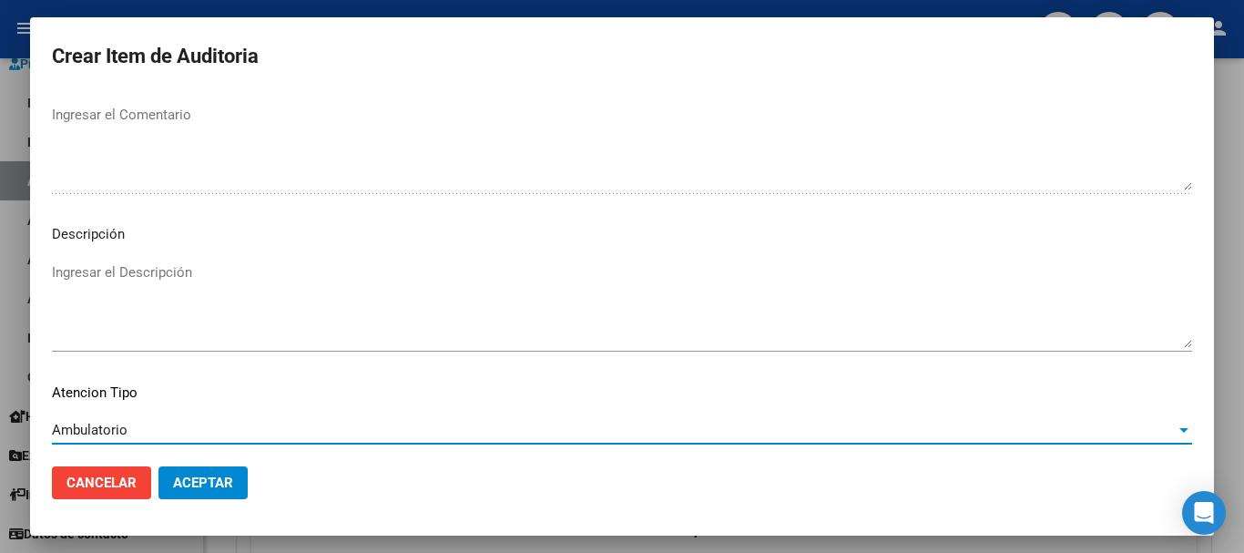
scroll to position [1123, 0]
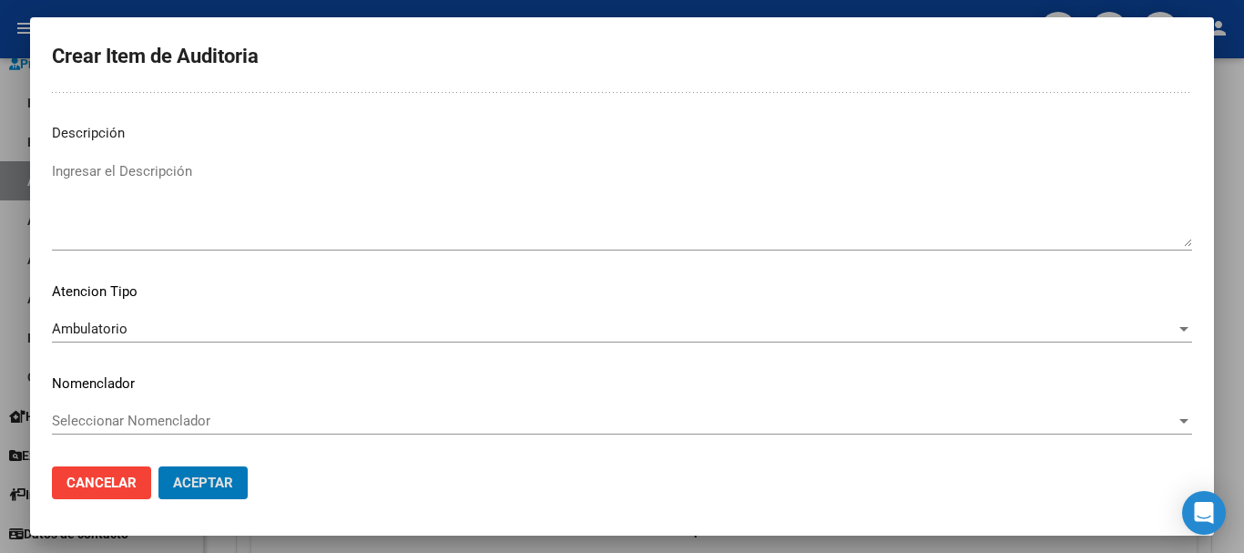
click at [158, 466] on button "Aceptar" at bounding box center [202, 482] width 89 height 33
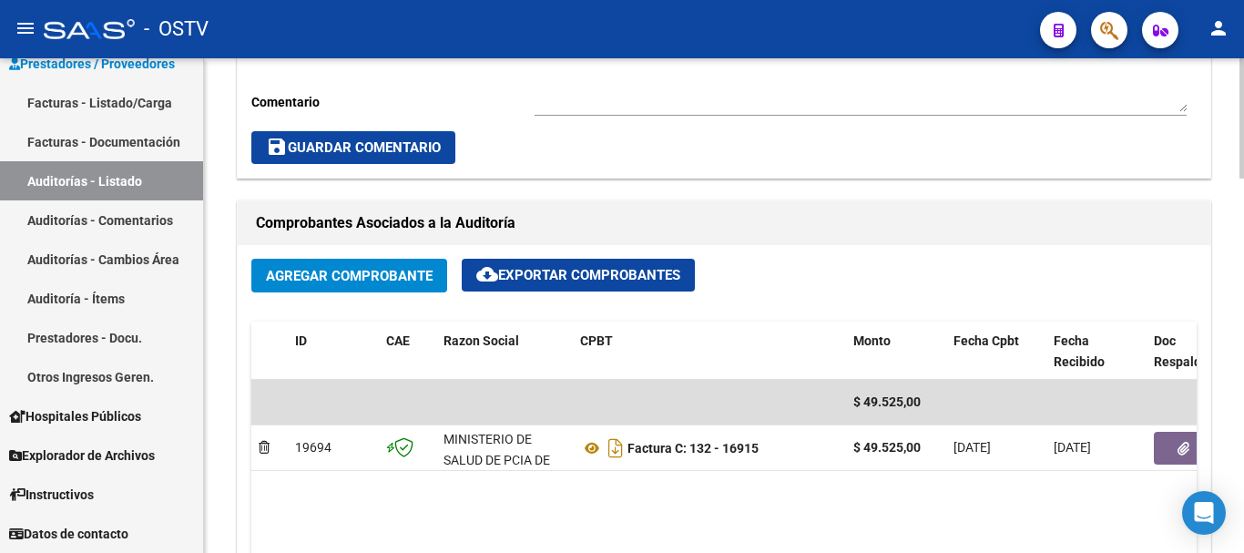
scroll to position [364, 0]
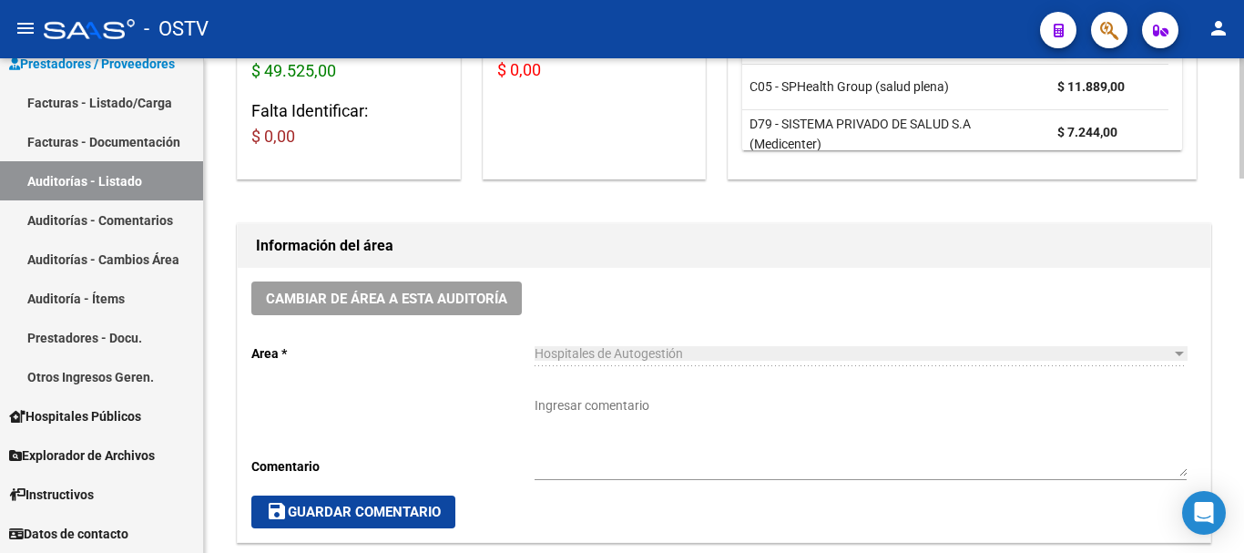
click at [602, 431] on textarea "Ingresar comentario" at bounding box center [861, 436] width 652 height 80
type textarea "c"
type textarea "CERRADA"
click at [331, 509] on span "save Guardar Comentario" at bounding box center [353, 512] width 175 height 16
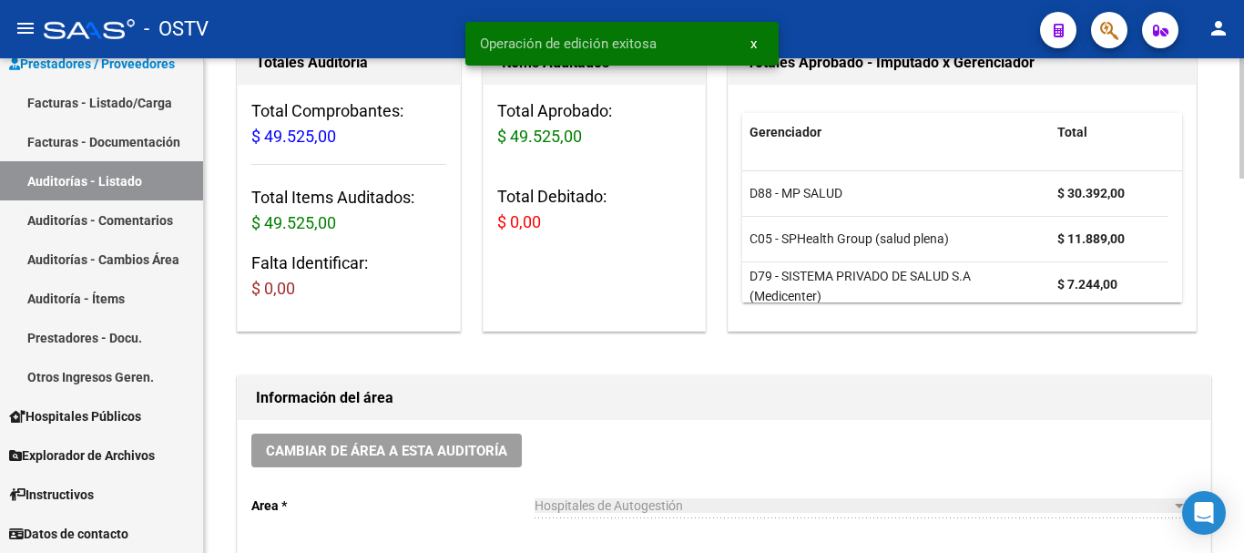
scroll to position [0, 0]
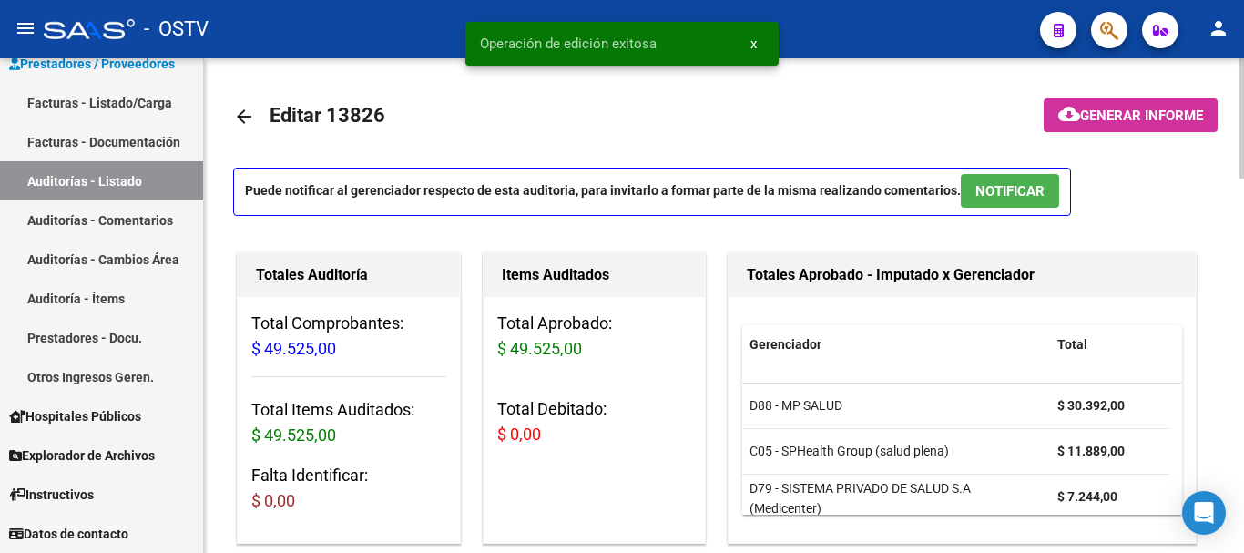
click at [248, 119] on mat-icon "arrow_back" at bounding box center [244, 117] width 22 height 22
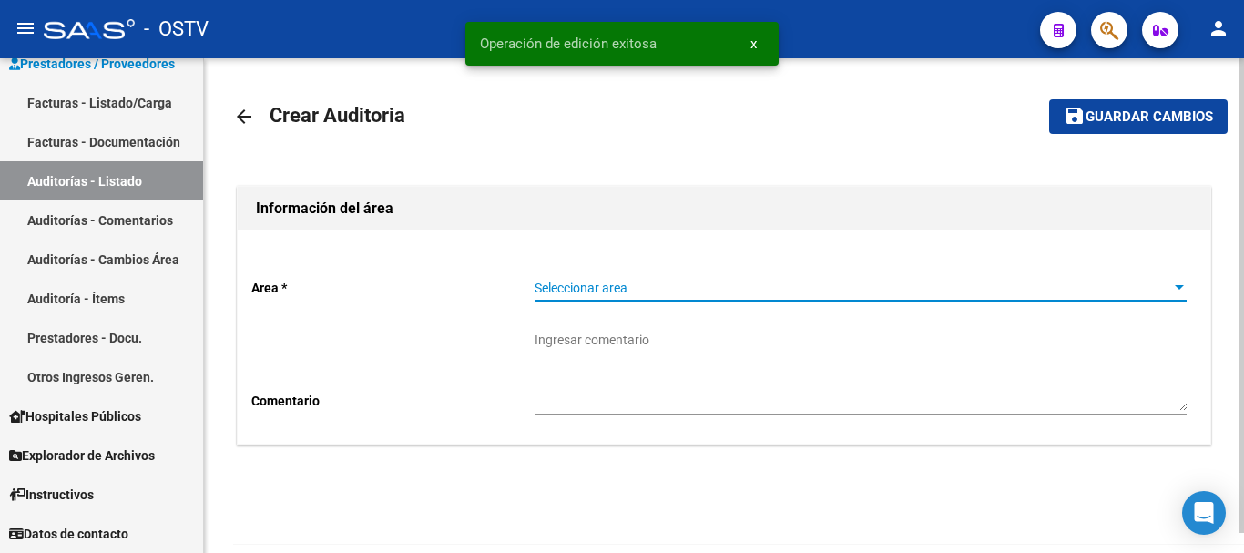
click at [667, 288] on span "Seleccionar area" at bounding box center [853, 288] width 636 height 15
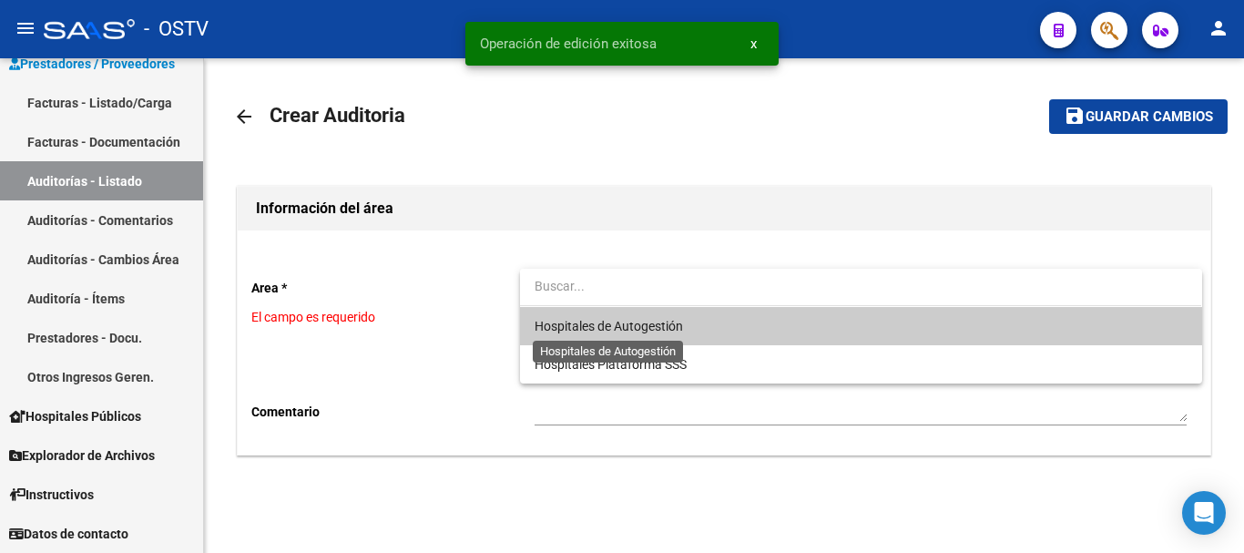
click at [612, 325] on span "Hospitales de Autogestión" at bounding box center [609, 326] width 148 height 15
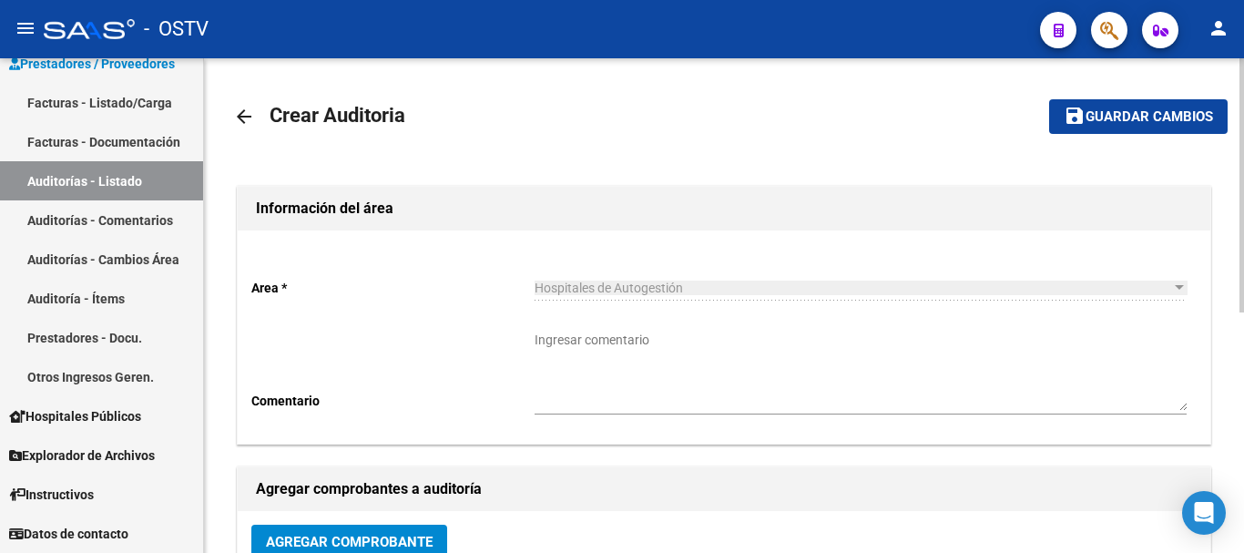
click at [631, 281] on span "Hospitales de Autogestión" at bounding box center [609, 288] width 148 height 15
click at [374, 533] on span "Agregar Comprobante" at bounding box center [349, 541] width 167 height 16
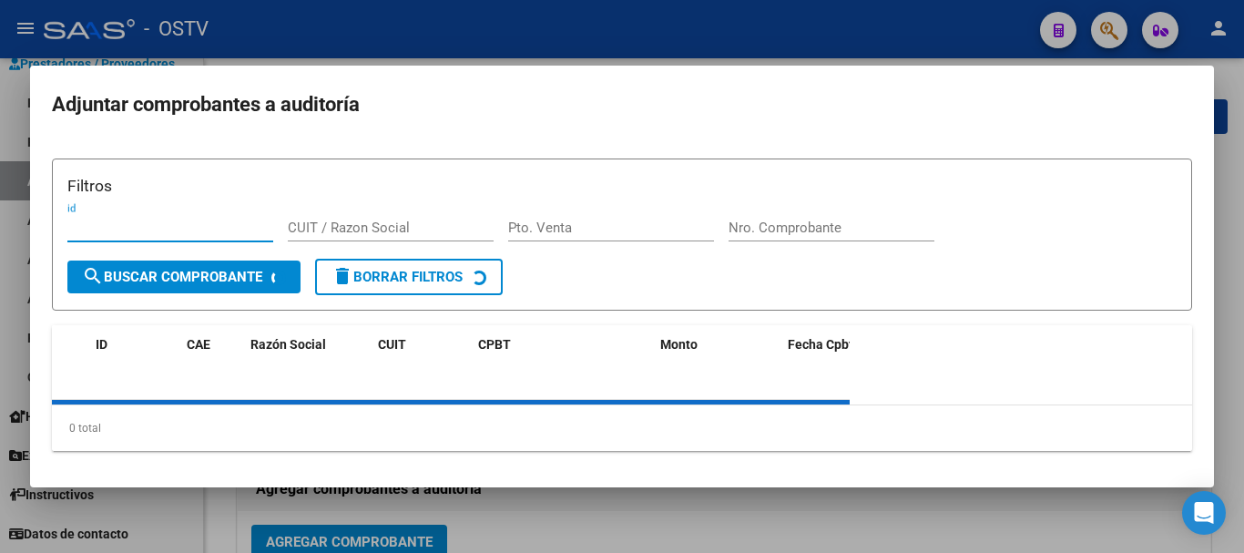
click at [879, 212] on div "Filtros id CUIT / Razon Social Pto. Venta Nro. Comprobante" at bounding box center [621, 216] width 1109 height 85
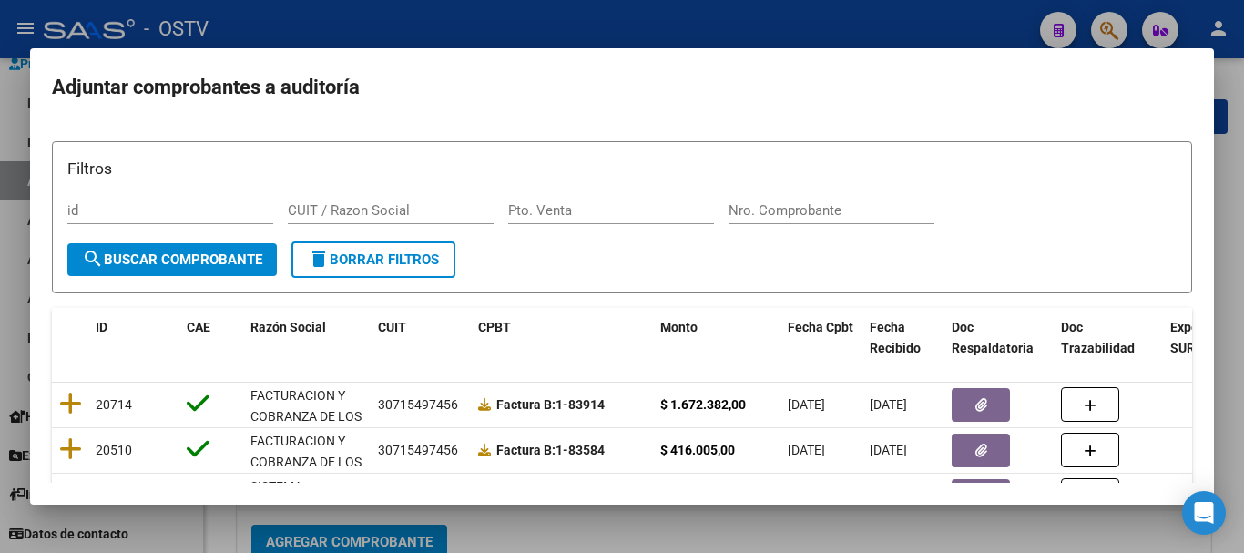
click at [865, 217] on input "Nro. Comprobante" at bounding box center [832, 210] width 206 height 16
paste input "397"
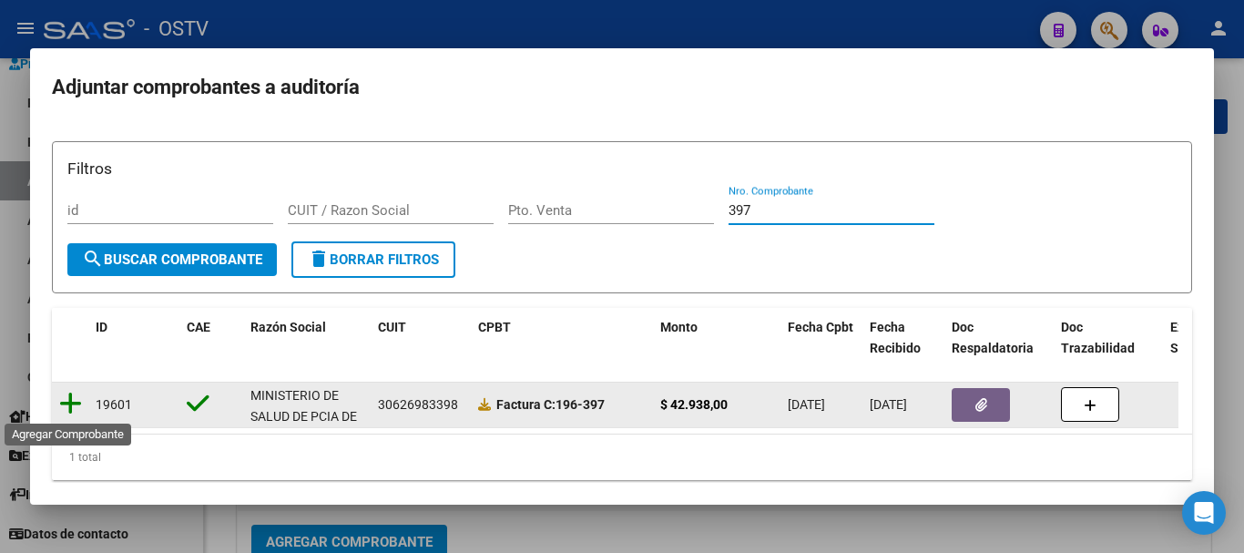
type input "397"
click at [72, 407] on icon at bounding box center [70, 404] width 23 height 26
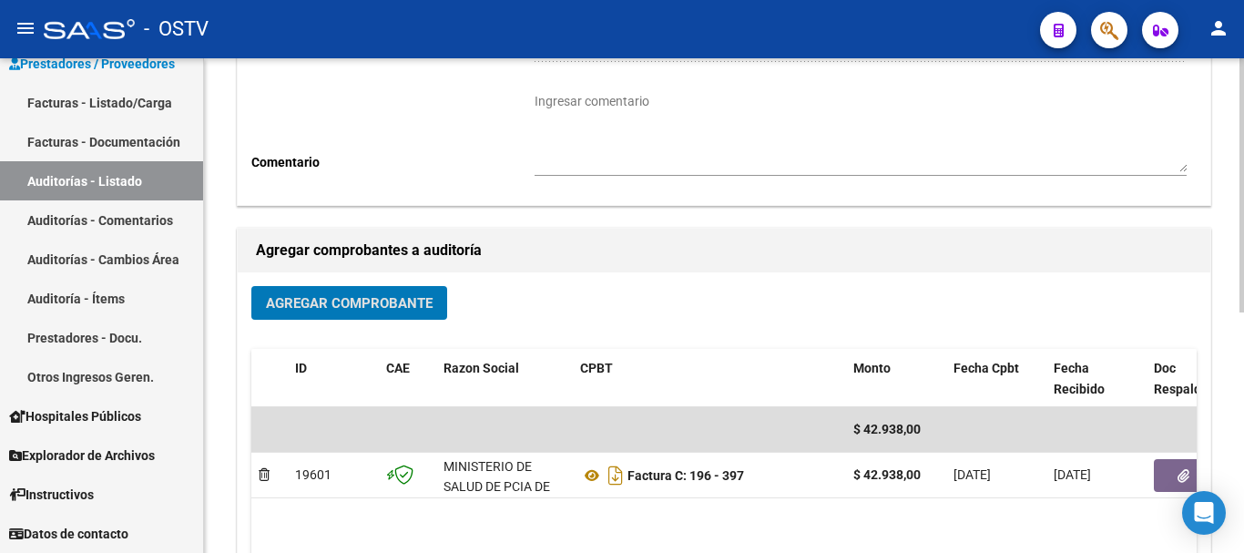
scroll to position [466, 0]
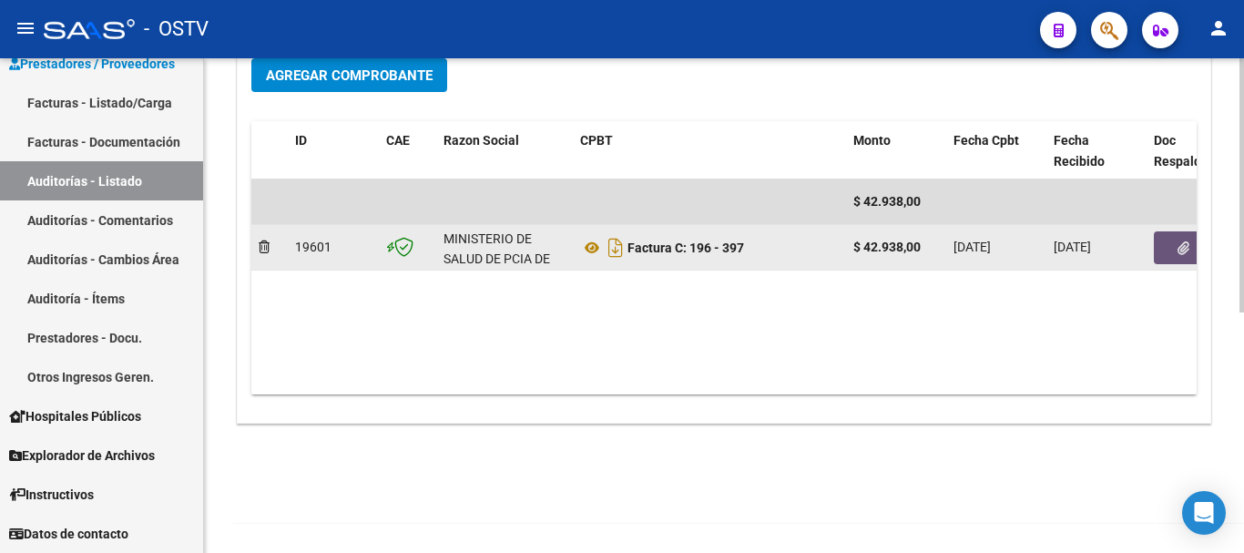
click at [1165, 250] on button "button" at bounding box center [1183, 247] width 58 height 33
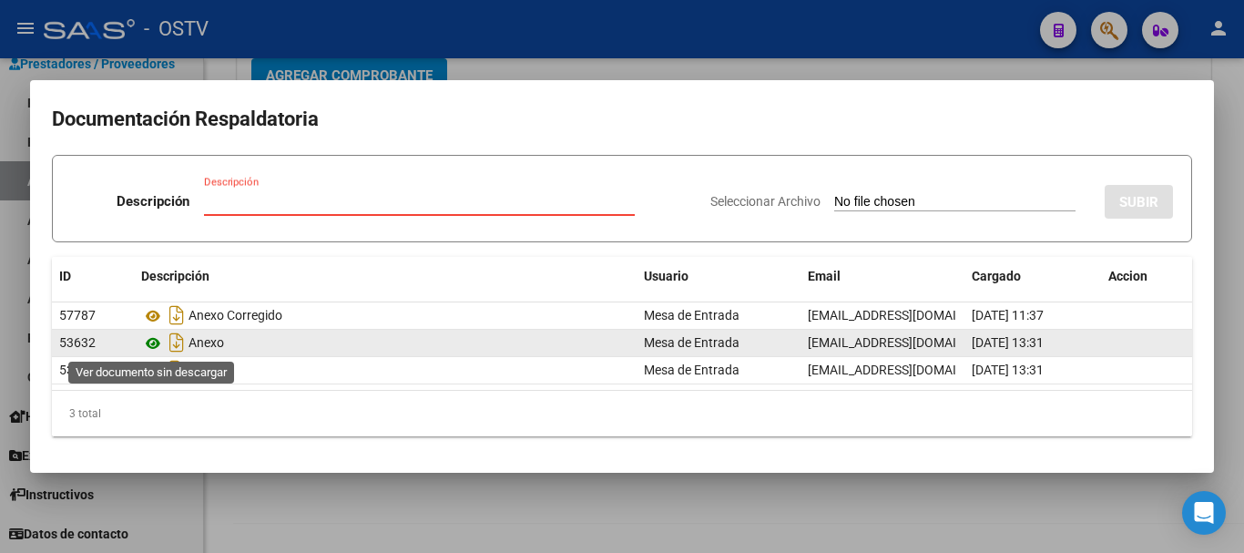
click at [152, 347] on icon at bounding box center [153, 343] width 24 height 22
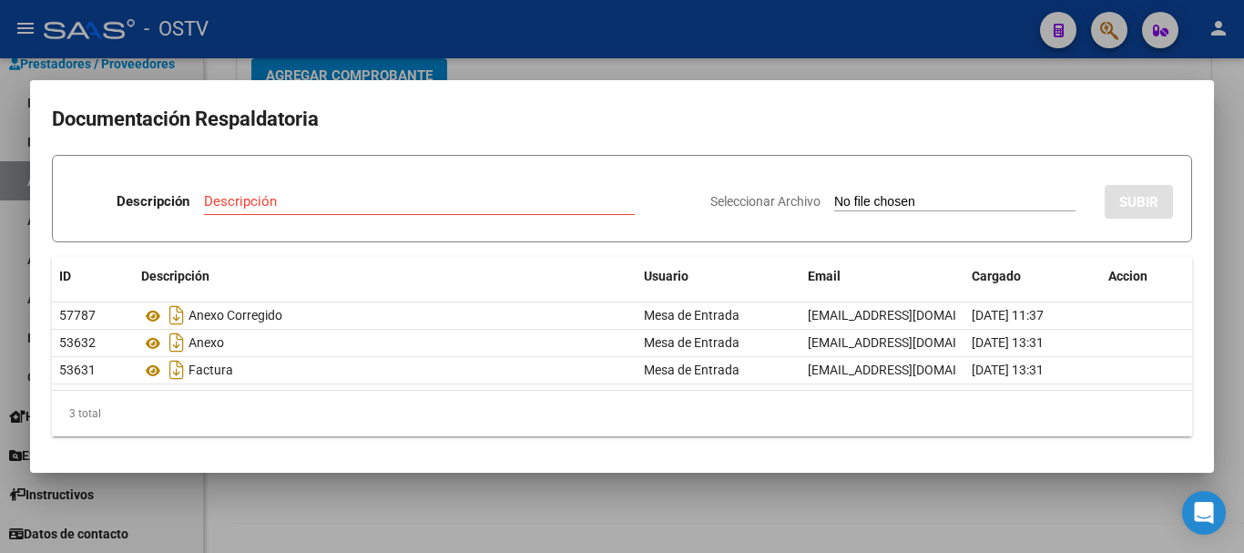
click at [915, 53] on div at bounding box center [622, 276] width 1244 height 553
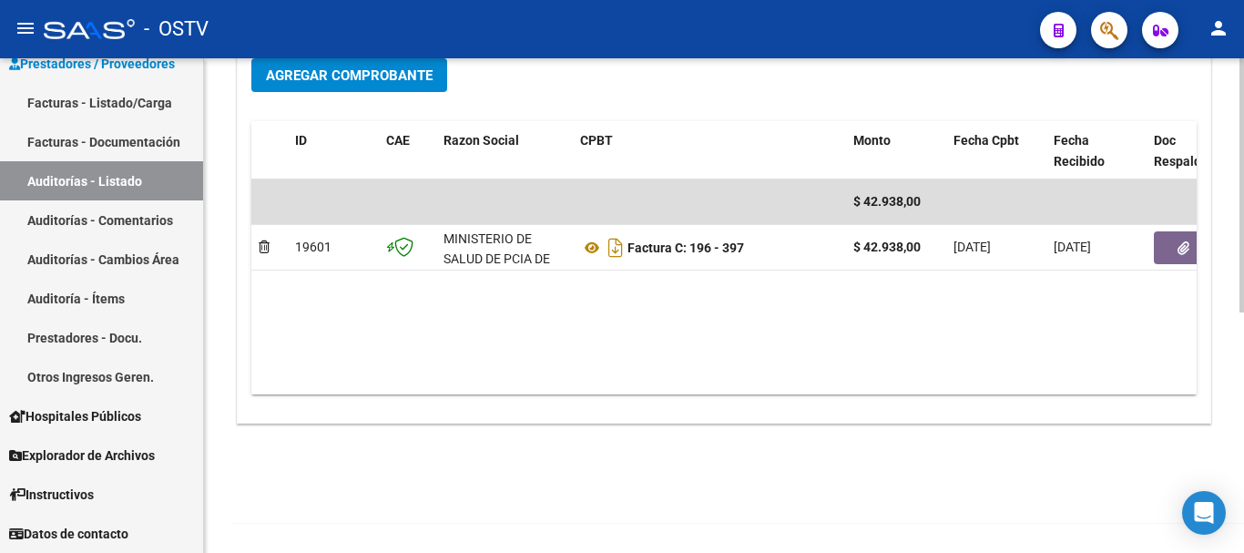
scroll to position [11, 0]
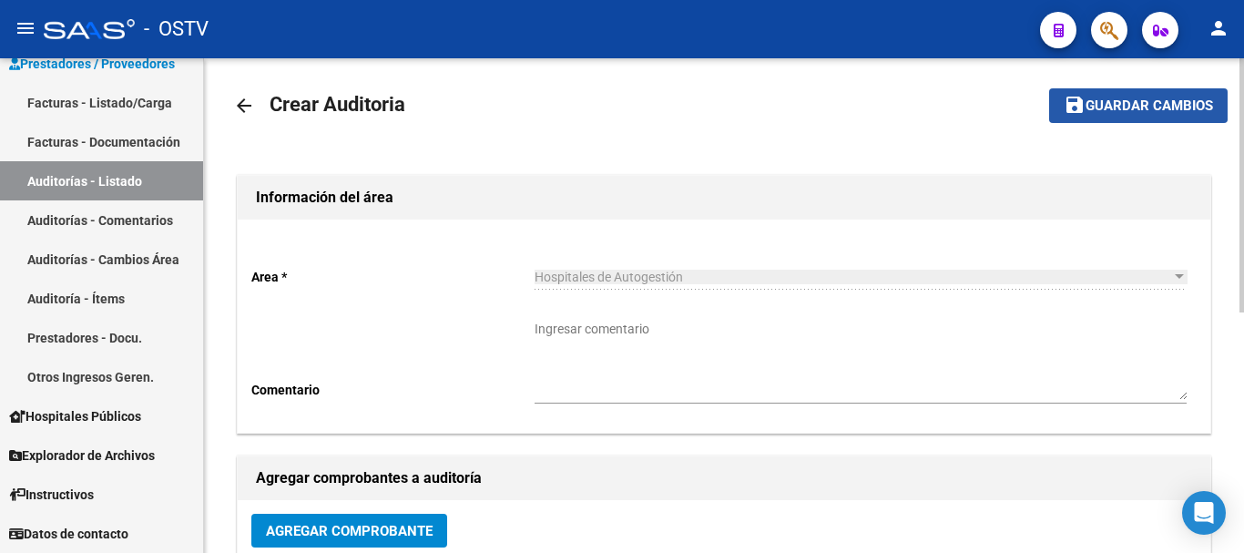
click at [1115, 90] on button "save Guardar cambios" at bounding box center [1138, 105] width 179 height 34
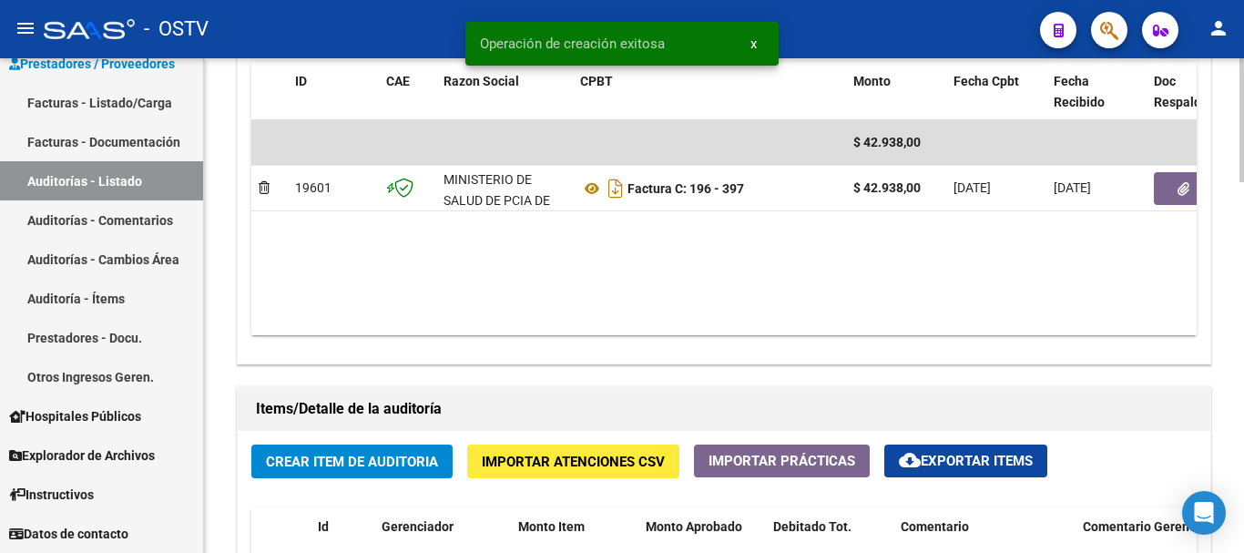
scroll to position [1093, 0]
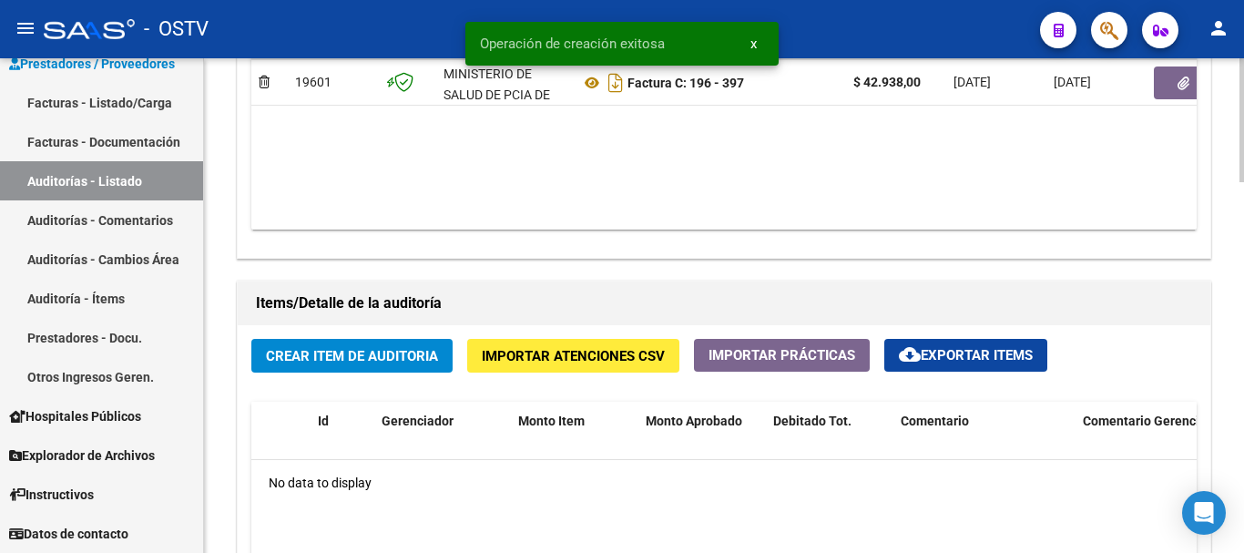
click at [411, 348] on span "Crear Item de Auditoria" at bounding box center [352, 356] width 172 height 16
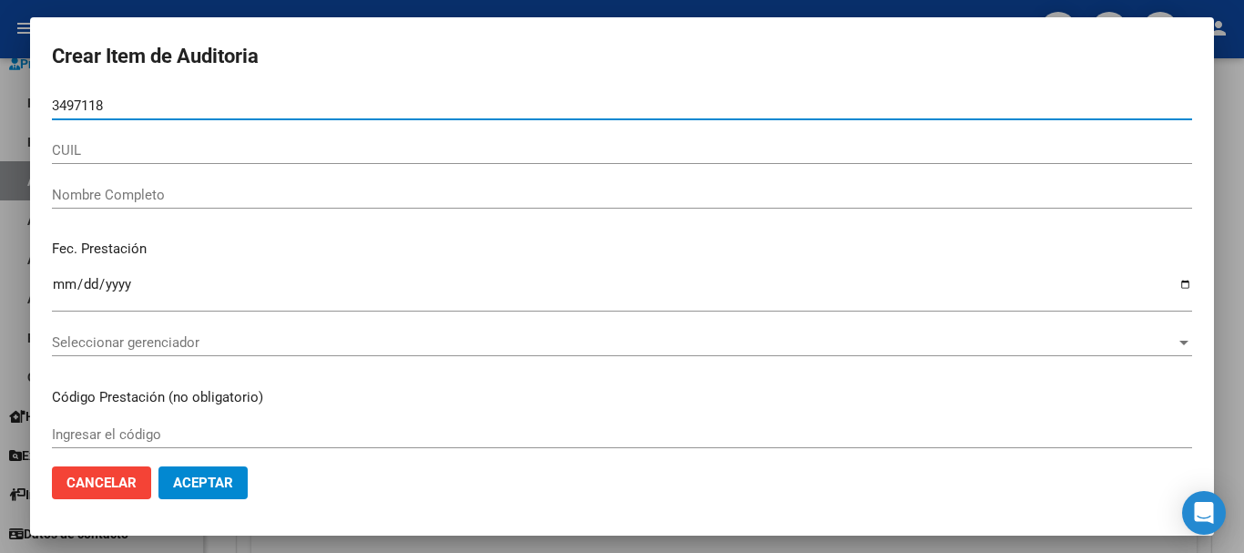
type input "34971180"
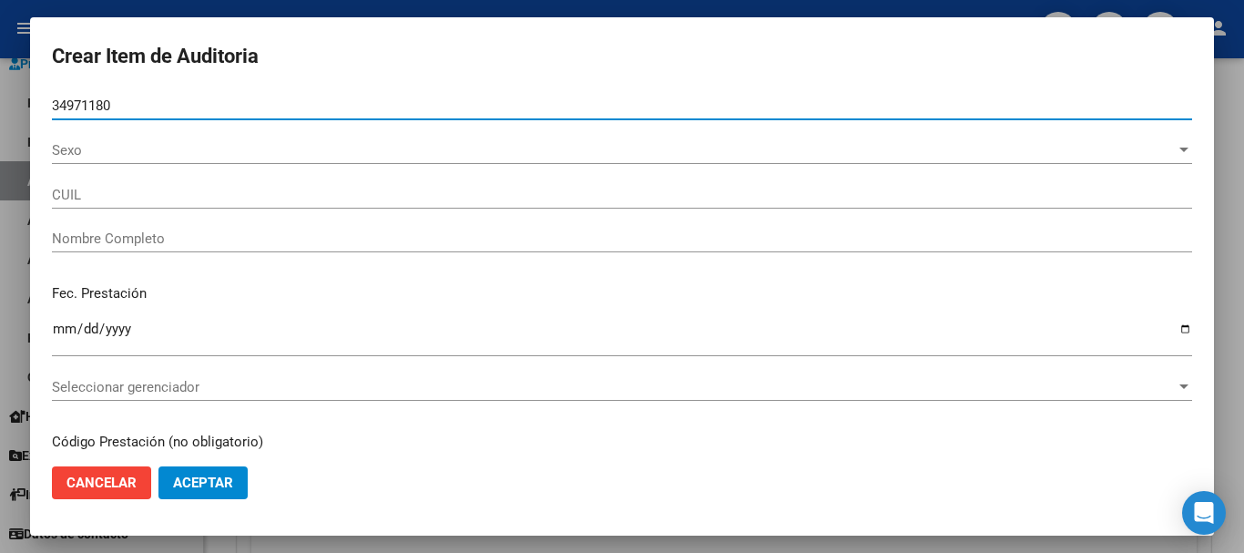
type input "27349711805"
type input "[PERSON_NAME] [PERSON_NAME]"
type input "34971180"
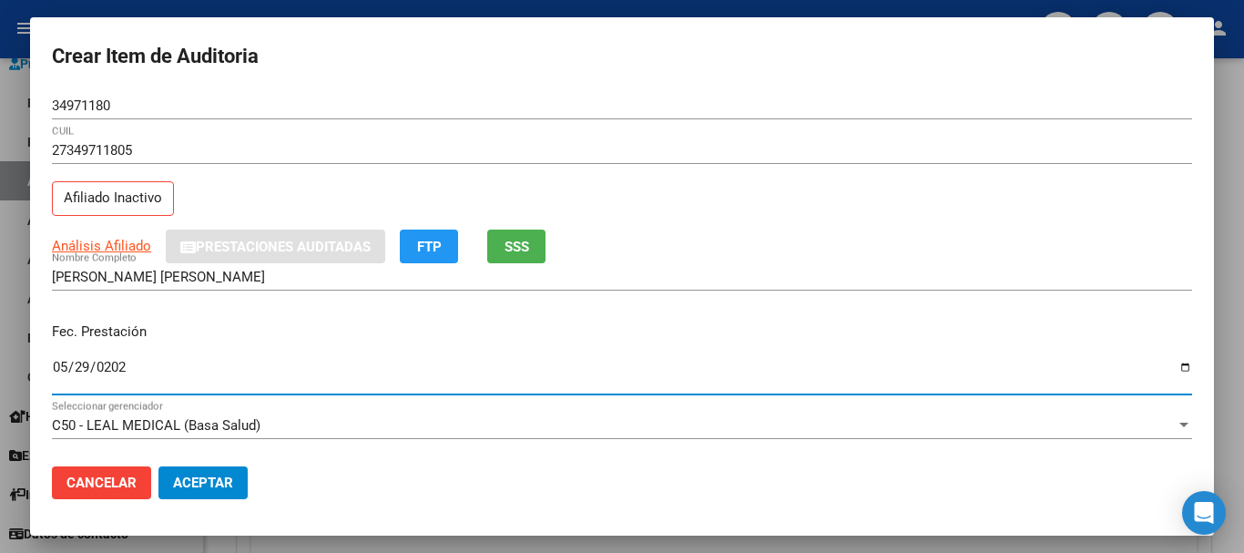
type input "[DATE]"
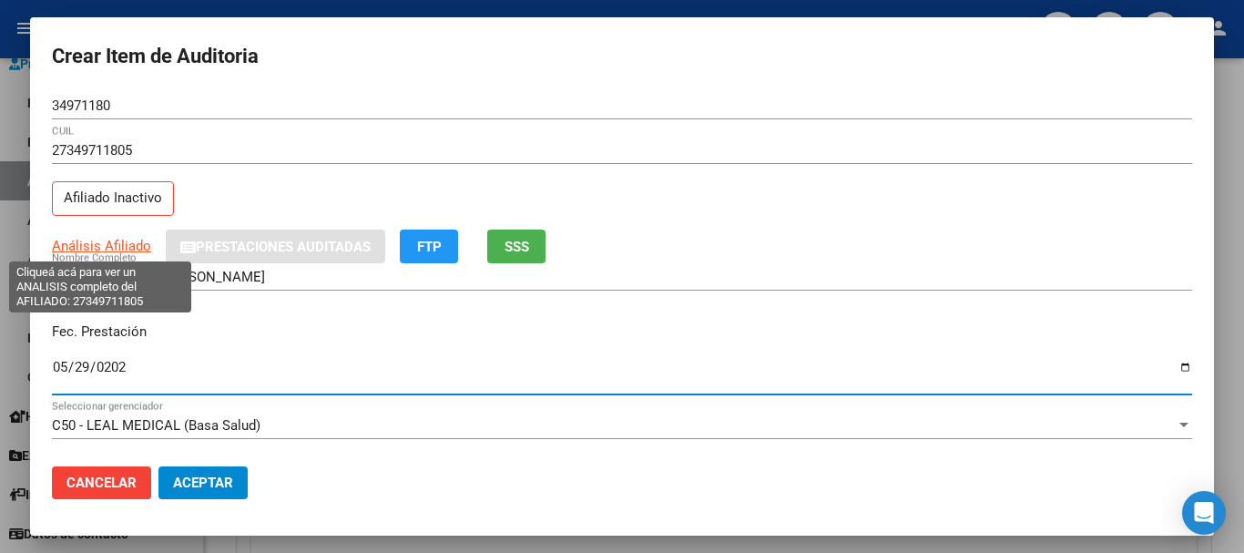
click at [129, 246] on span "Análisis Afiliado" at bounding box center [101, 246] width 99 height 16
type textarea "27349711805"
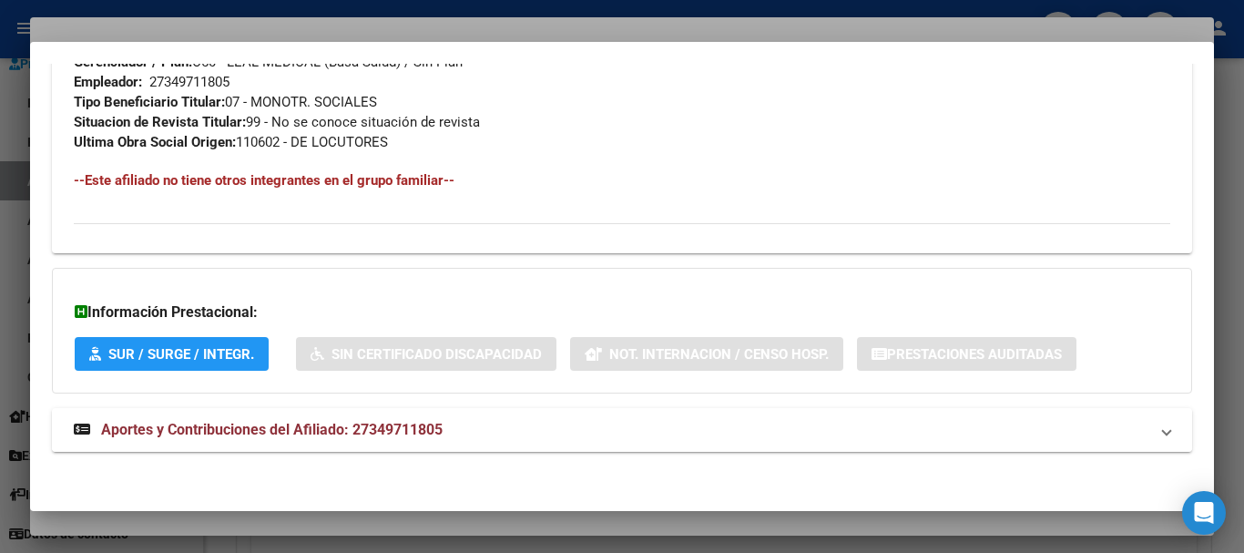
scroll to position [979, 0]
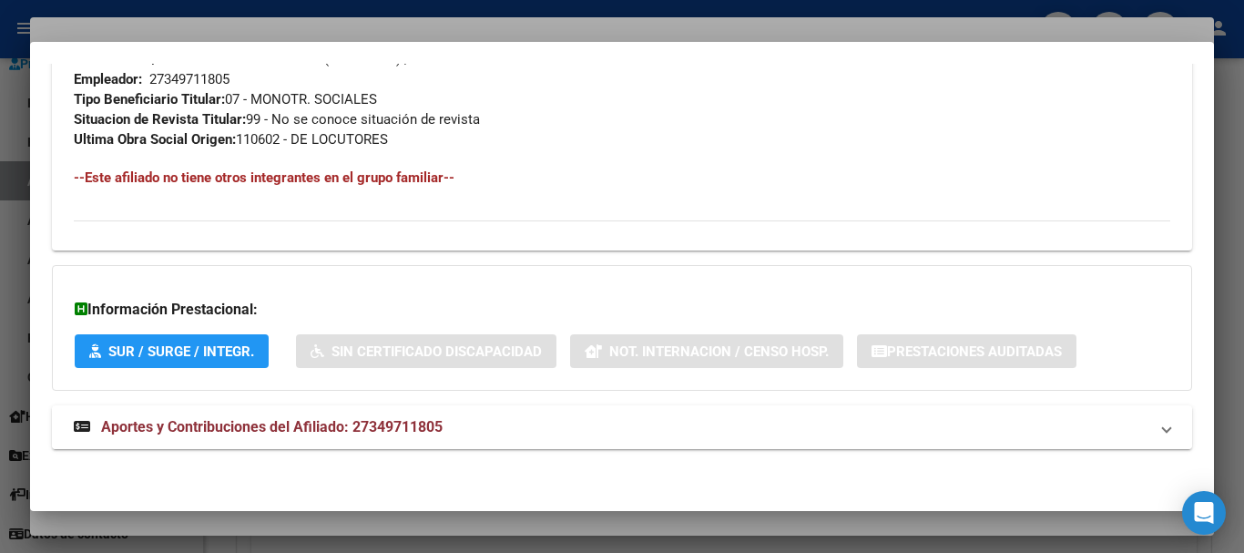
click at [393, 425] on span "Aportes y Contribuciones del Afiliado: 27349711805" at bounding box center [272, 426] width 342 height 17
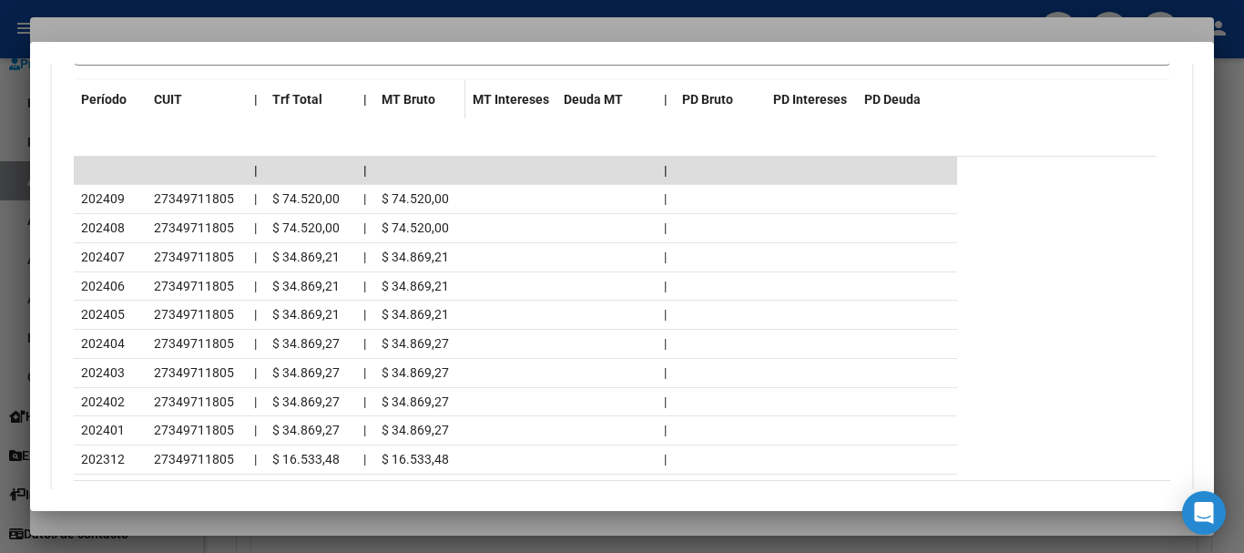
scroll to position [1751, 0]
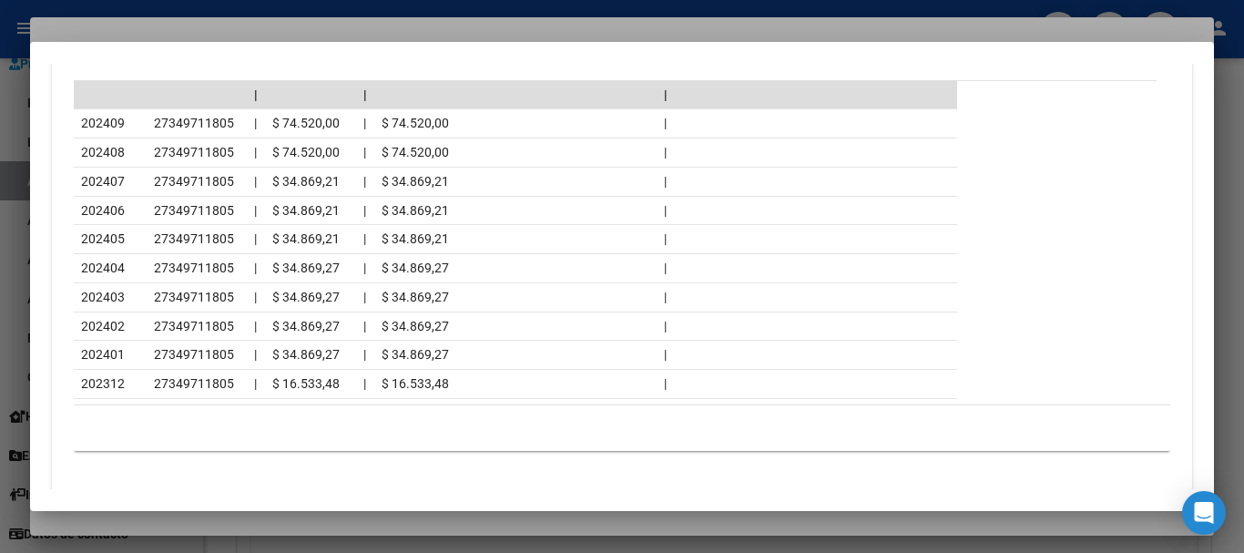
drag, startPoint x: 236, startPoint y: 25, endPoint x: 304, endPoint y: 26, distance: 68.3
click at [237, 24] on div at bounding box center [622, 276] width 1244 height 553
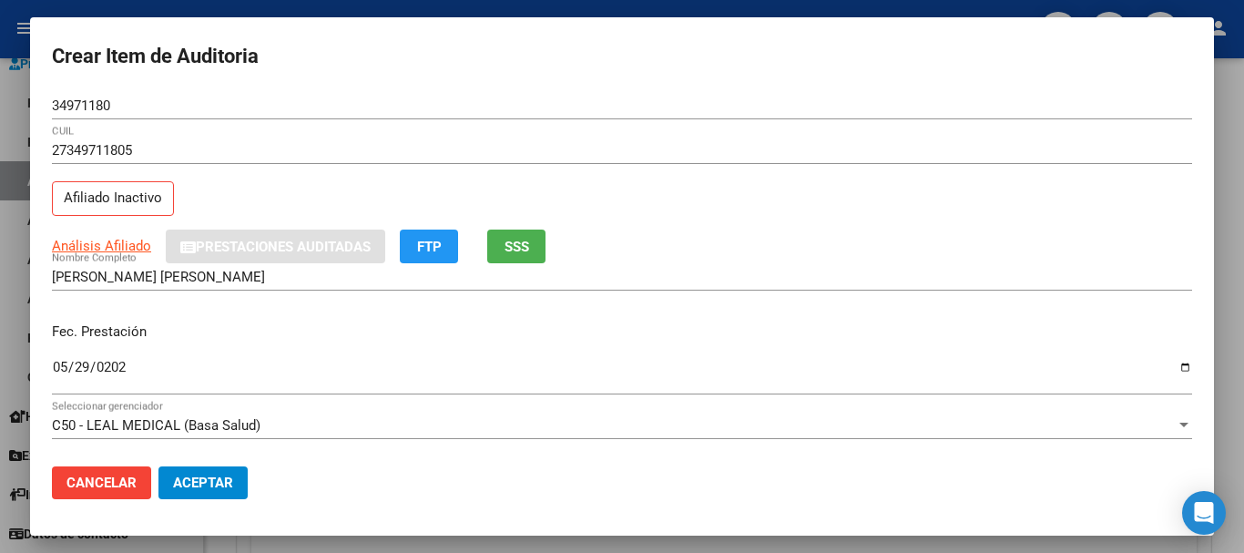
drag, startPoint x: 610, startPoint y: 117, endPoint x: 610, endPoint y: 128, distance: 10.9
click at [610, 118] on div "34971180 Nro Documento" at bounding box center [622, 105] width 1140 height 27
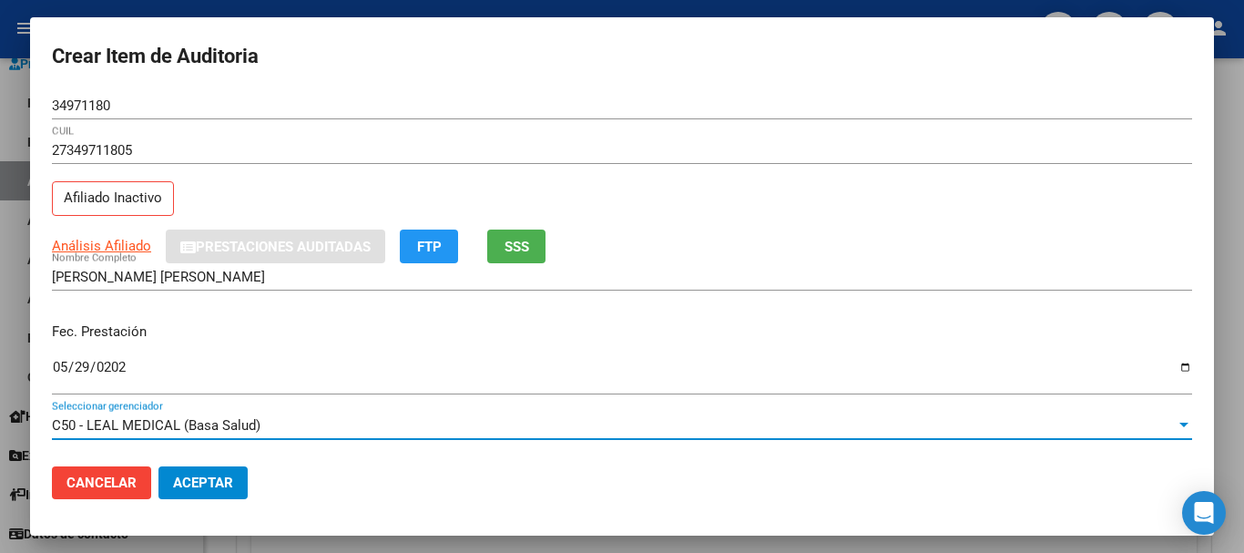
scroll to position [246, 0]
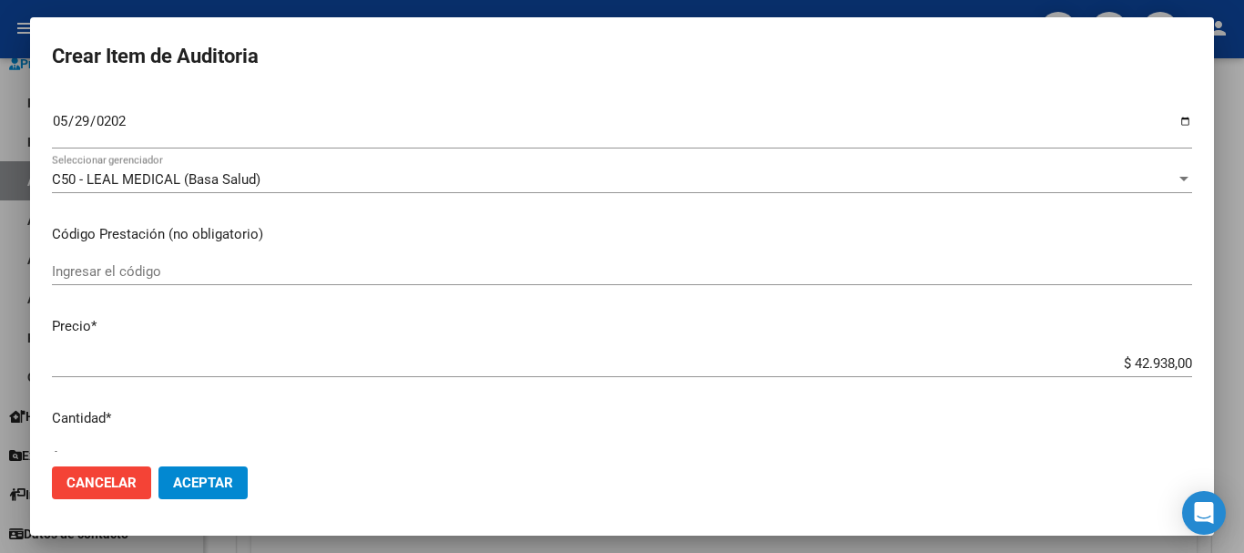
type input "$ 0,01"
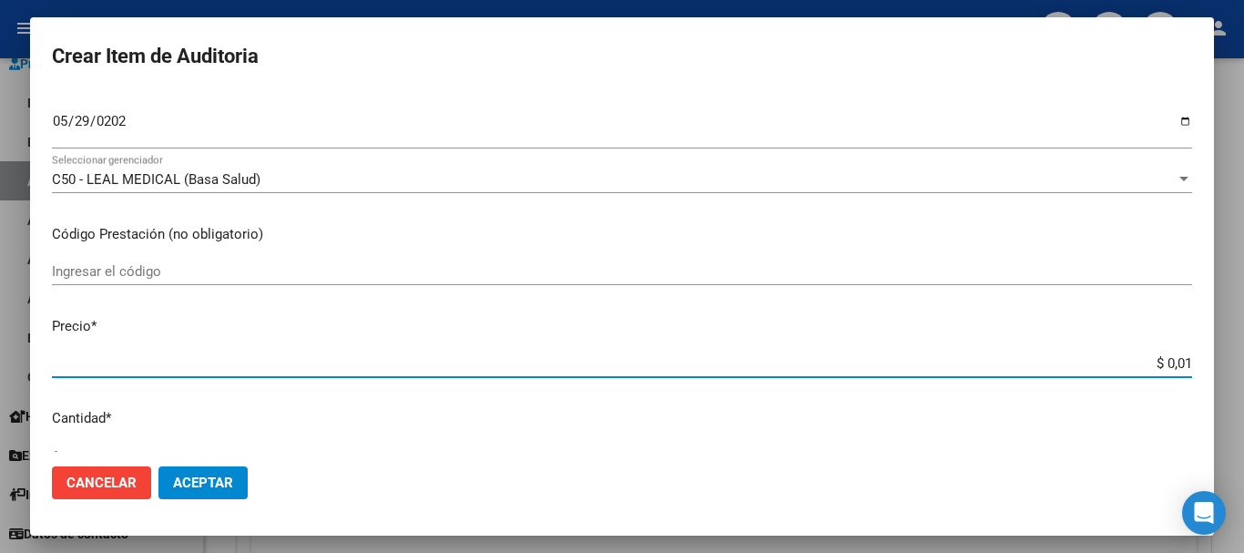
type input "$ 0,16"
type input "$ 1,64"
type input "$ 16,42"
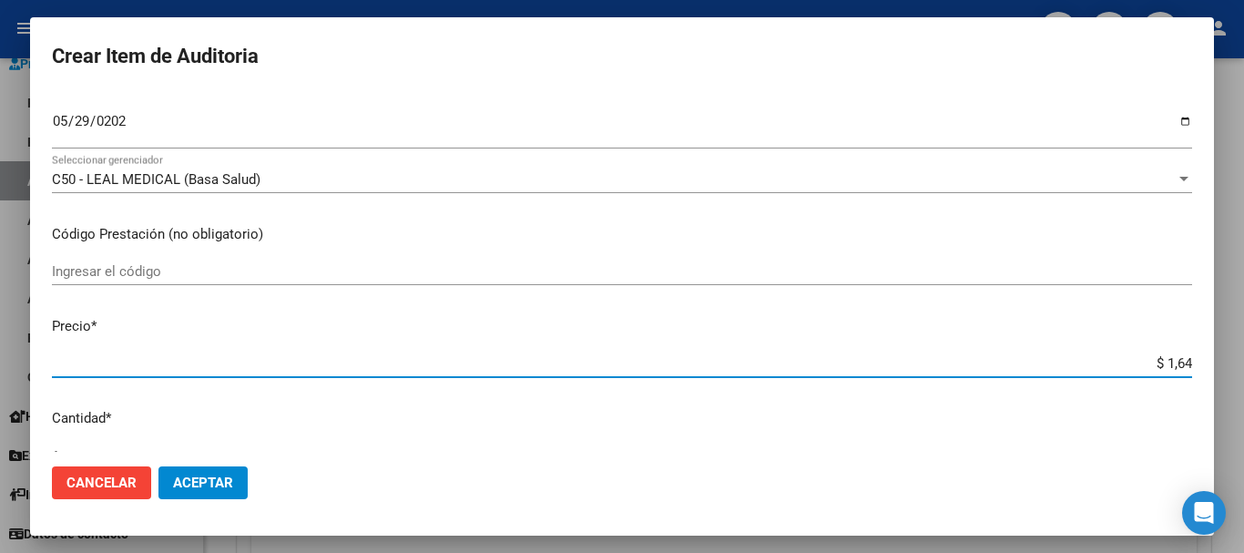
type input "$ 16,42"
type input "$ 164,20"
type input "$ 1.642,00"
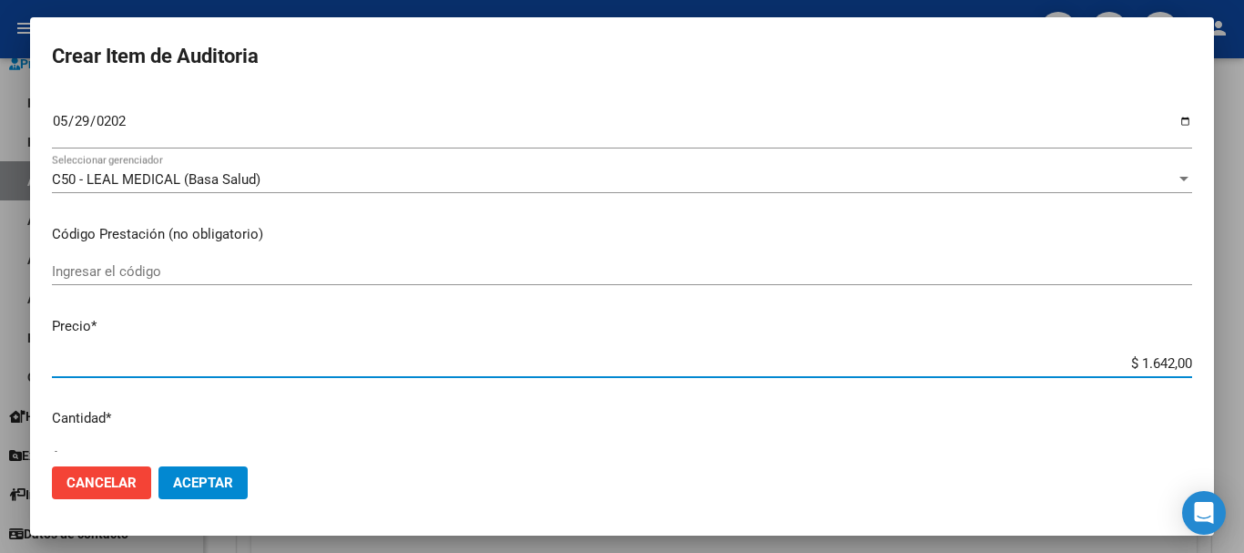
type input "$ 164,20"
type input "$ 16,42"
type input "$ 1,64"
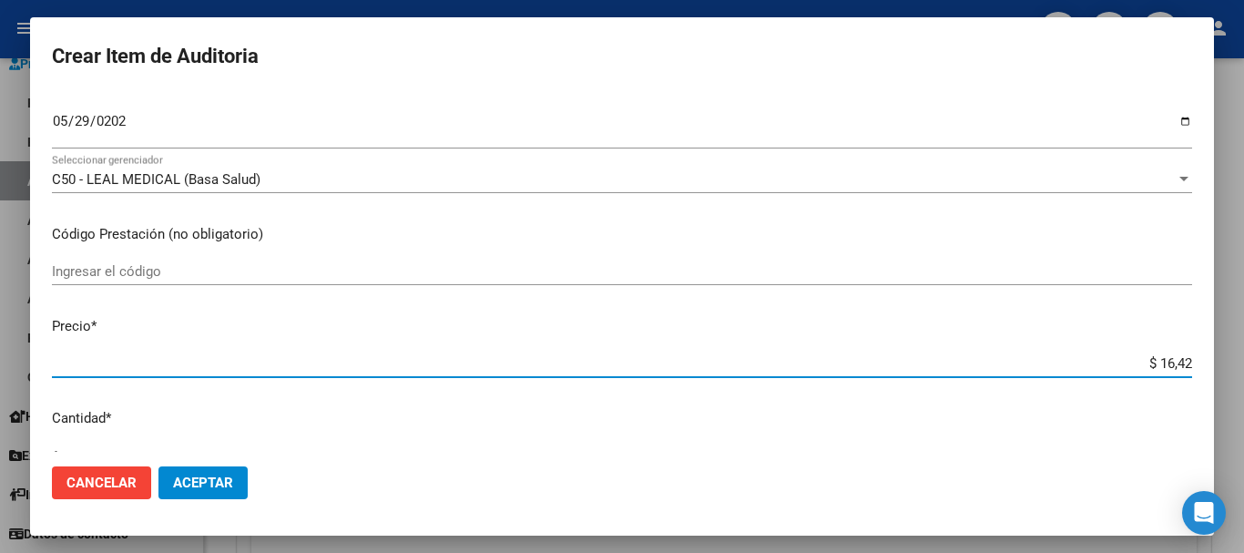
type input "$ 1,64"
type input "$ 0,16"
type input "$ 0,01"
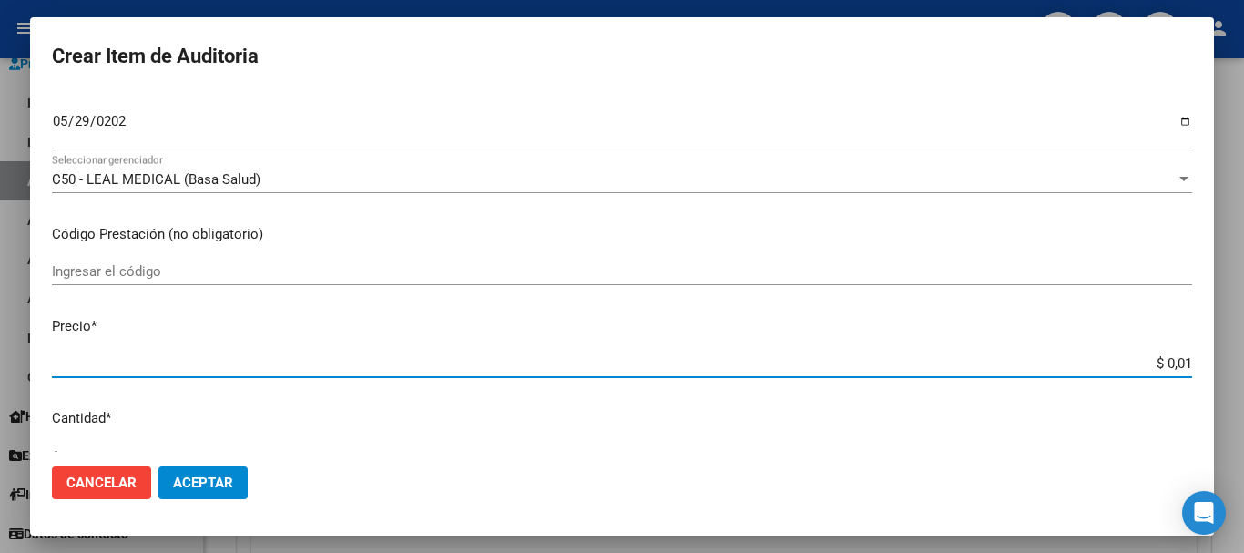
type input "$ 0,11"
type input "$ 1,16"
type input "$ 11,64"
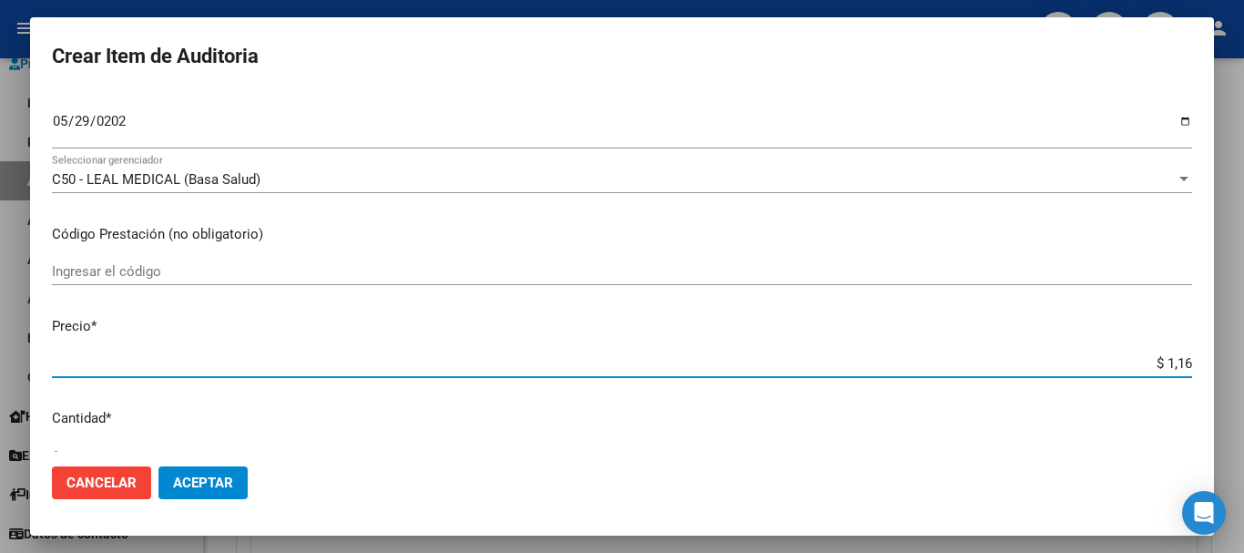
type input "$ 11,64"
type input "$ 116,42"
type input "$ 1.164,20"
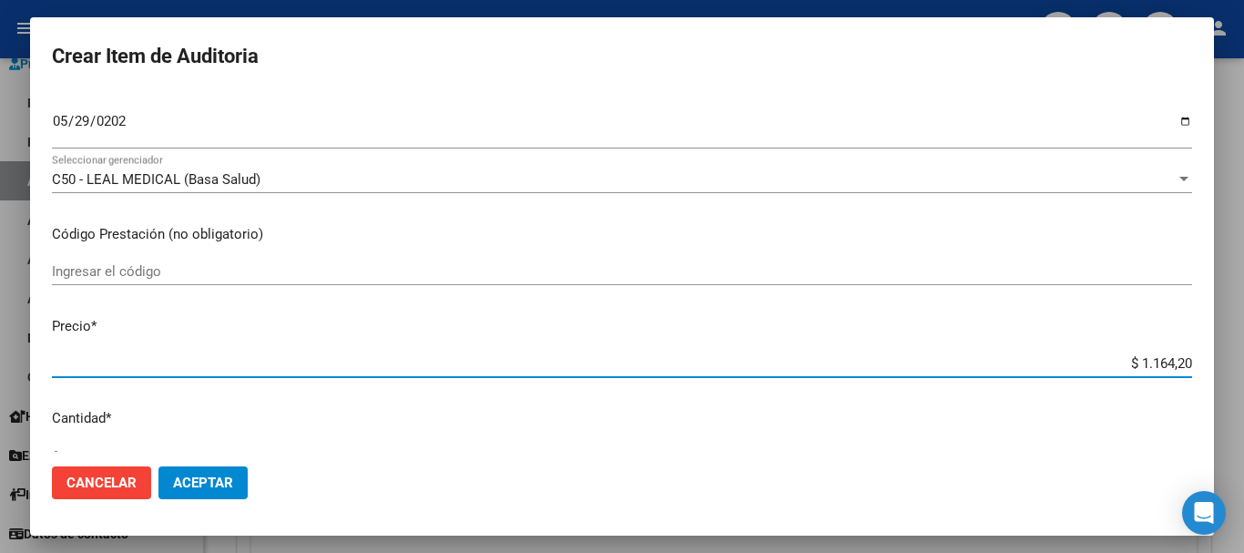
type input "$ 11.642,00"
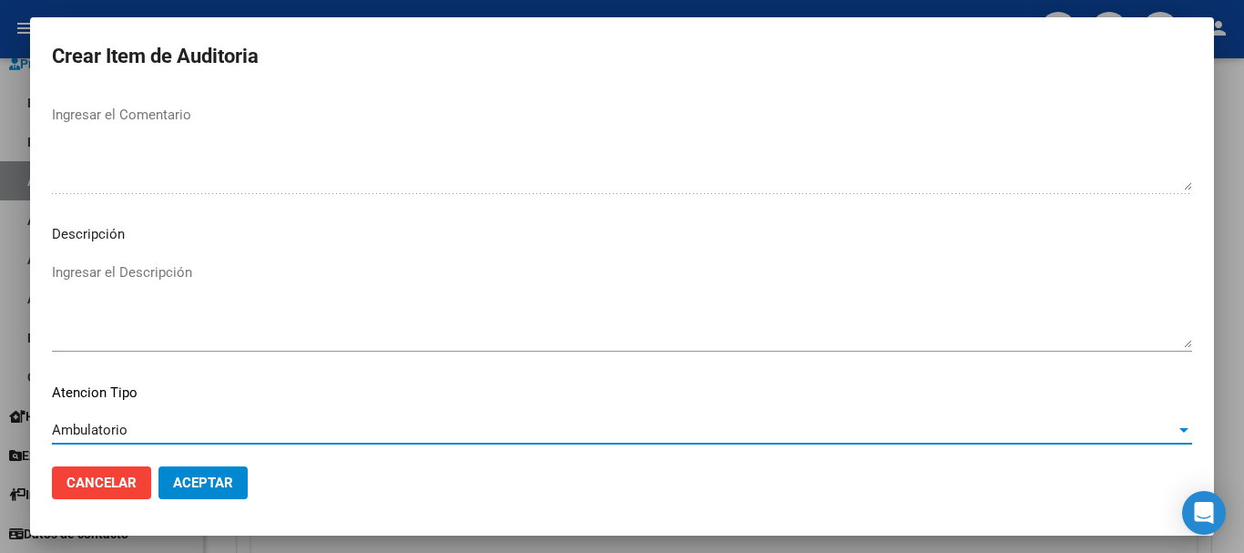
scroll to position [1123, 0]
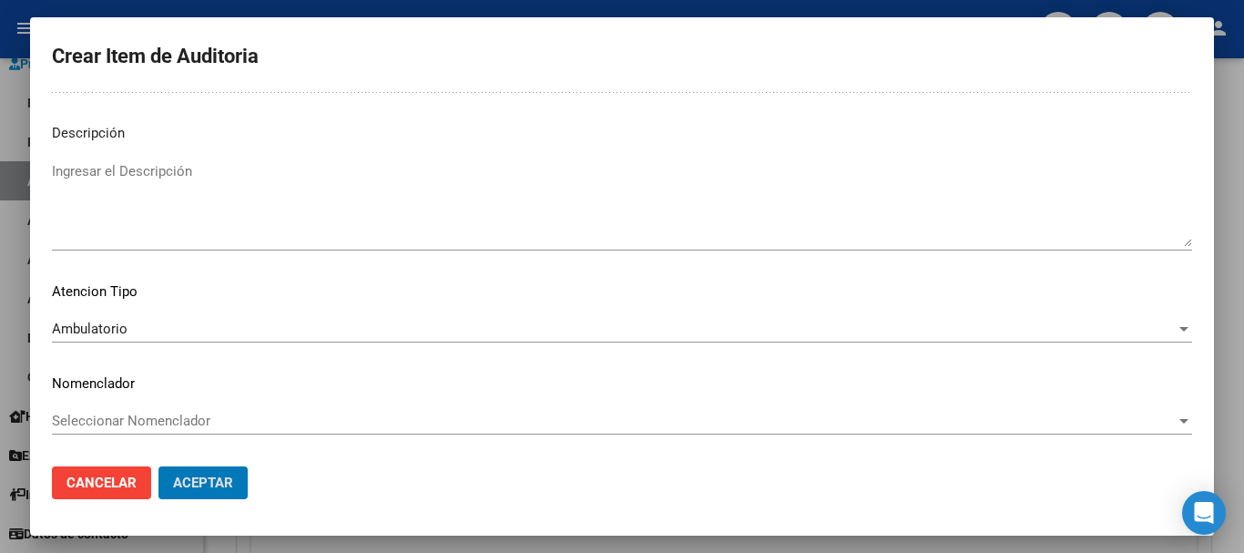
click at [158, 466] on button "Aceptar" at bounding box center [202, 482] width 89 height 33
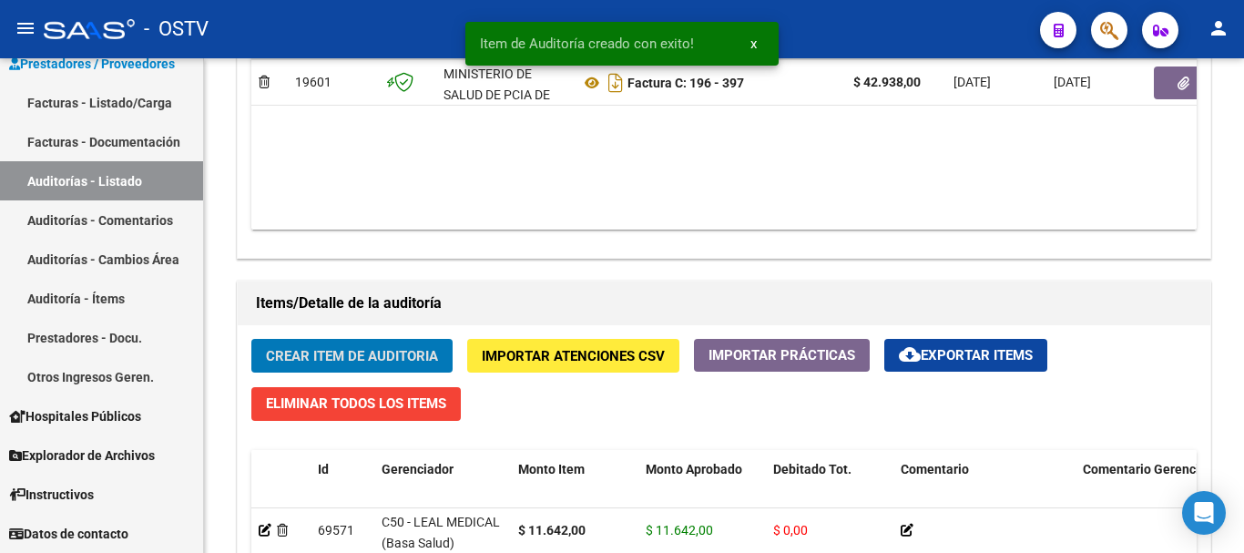
click at [251, 339] on button "Crear Item de Auditoria" at bounding box center [351, 356] width 201 height 34
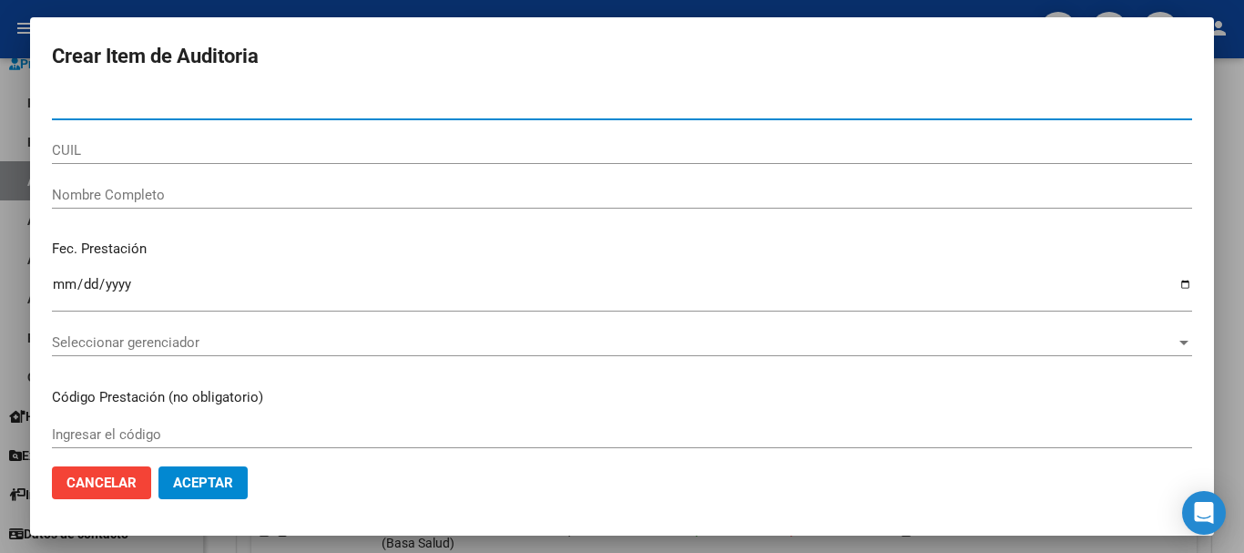
scroll to position [1094, 0]
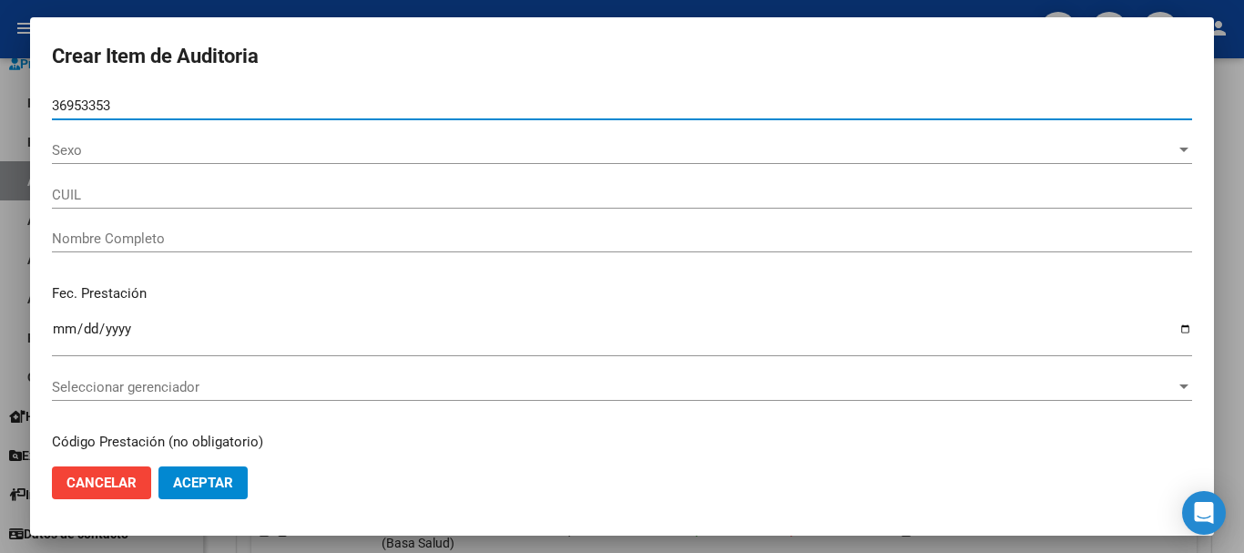
type input "36953353"
type input "27369533539"
type input "[PERSON_NAME] [PERSON_NAME]"
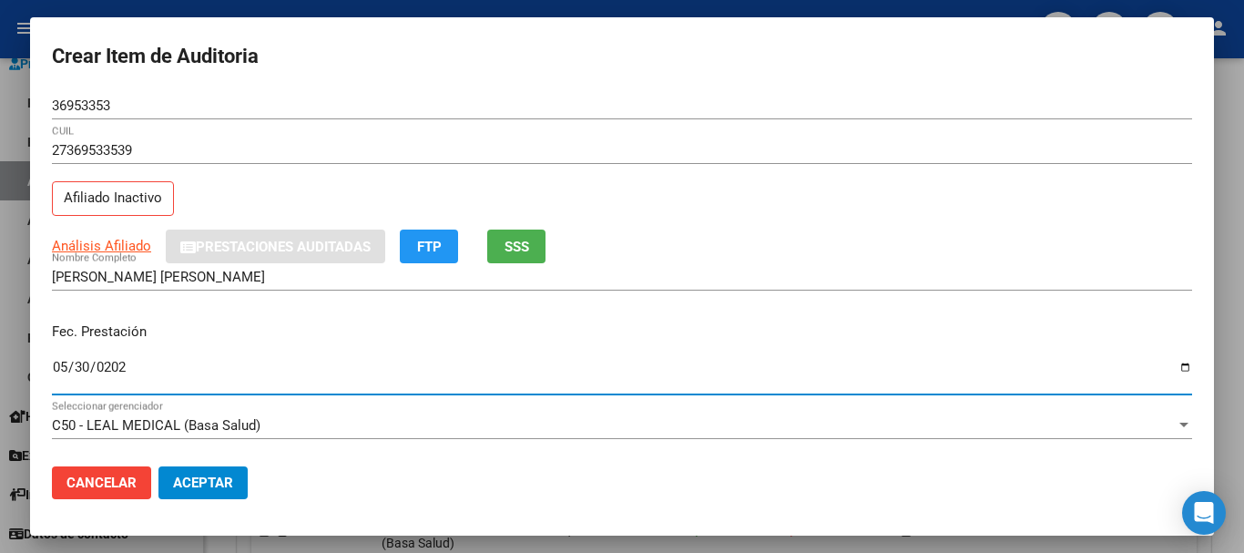
type input "[DATE]"
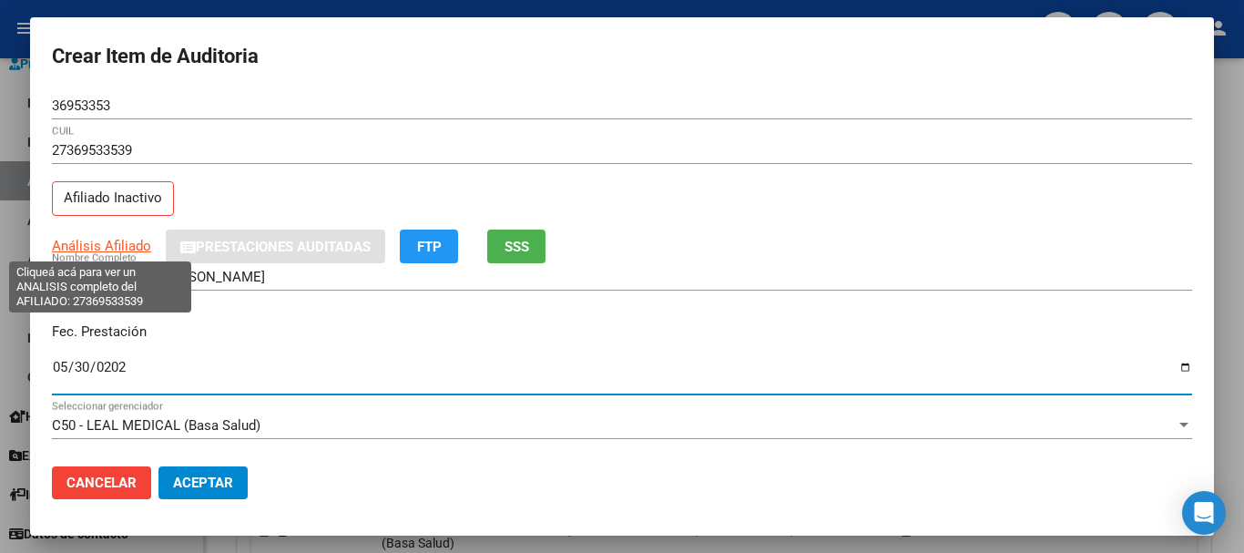
click at [117, 240] on span "Análisis Afiliado" at bounding box center [101, 246] width 99 height 16
type textarea "27369533539"
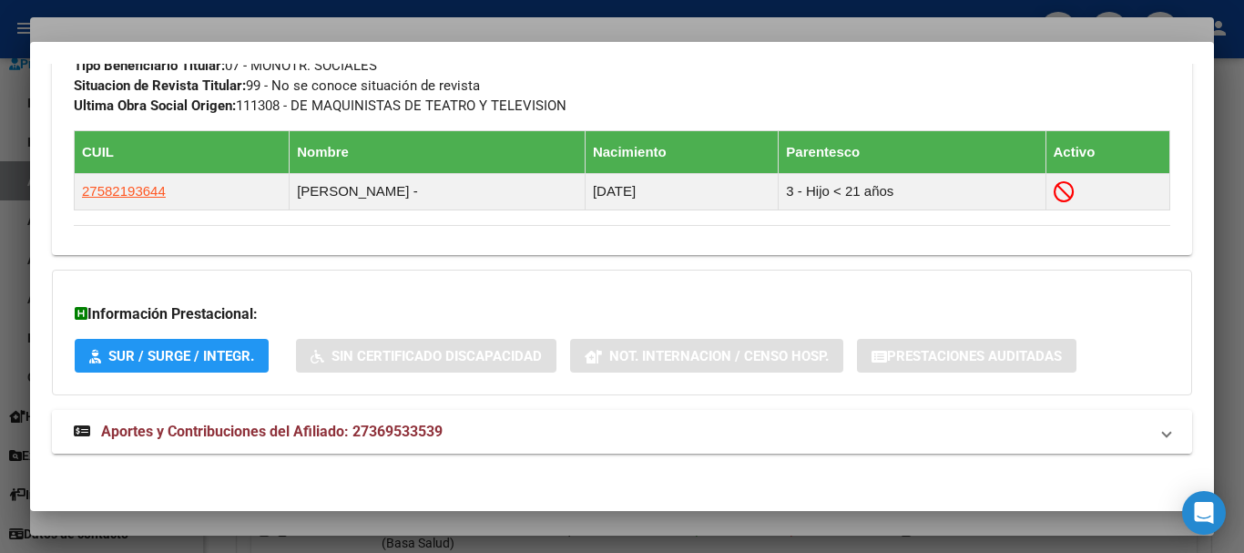
scroll to position [1018, 0]
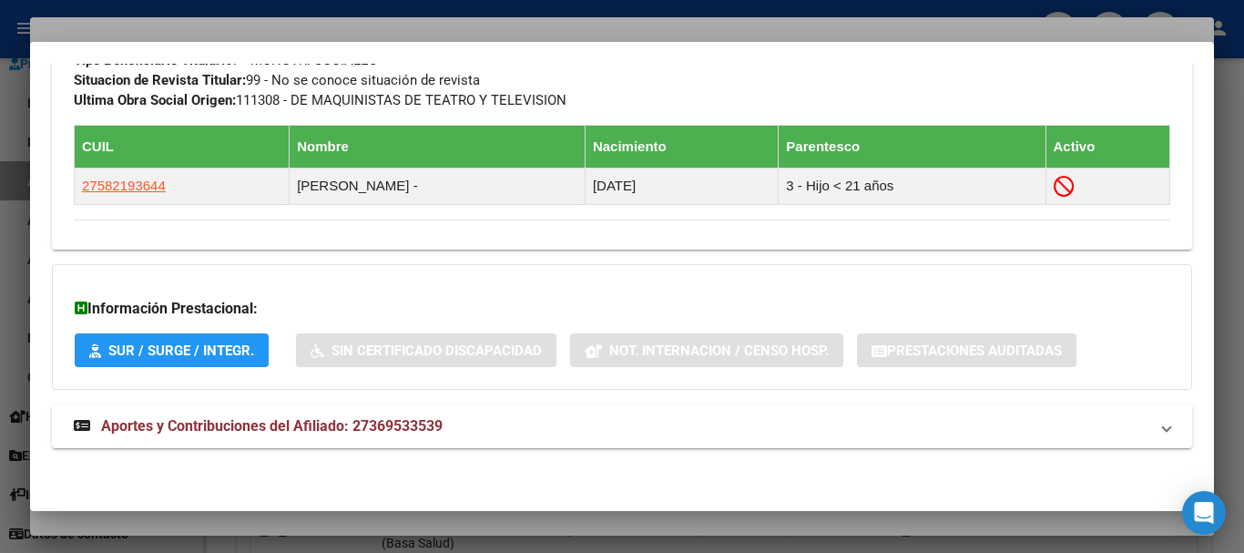
click at [323, 434] on span "Aportes y Contribuciones del Afiliado: 27369533539" at bounding box center [272, 425] width 342 height 17
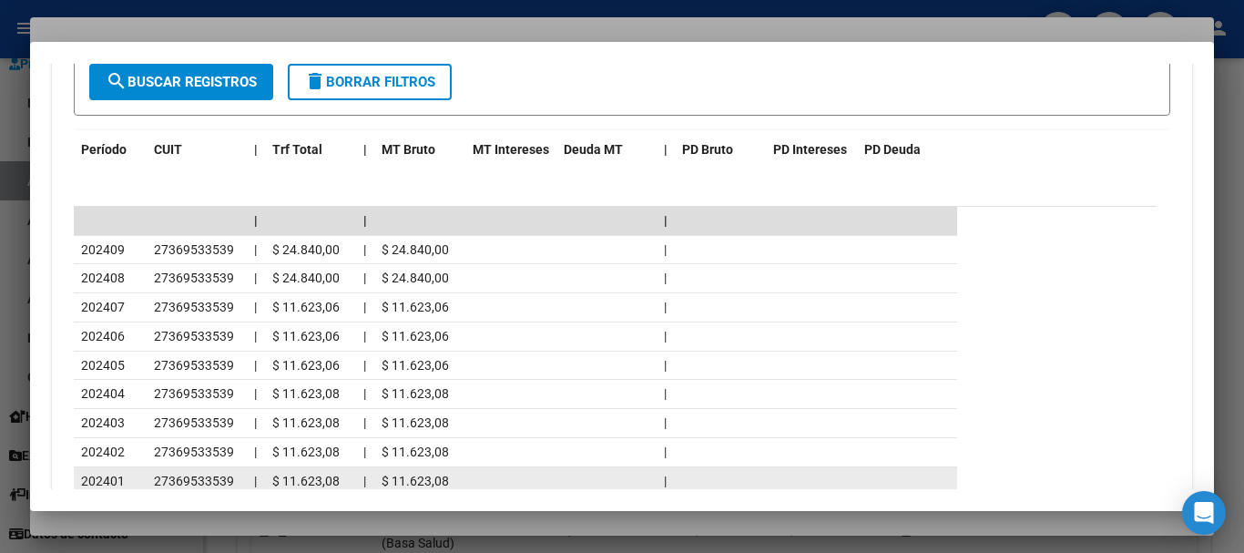
scroll to position [1790, 0]
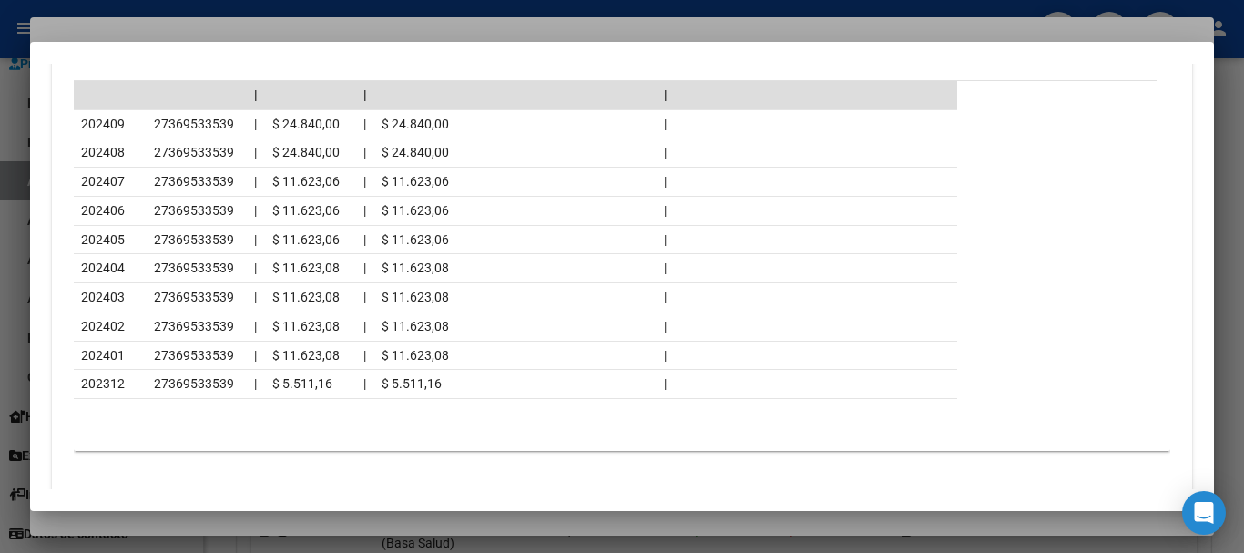
click at [231, 33] on div at bounding box center [622, 276] width 1244 height 553
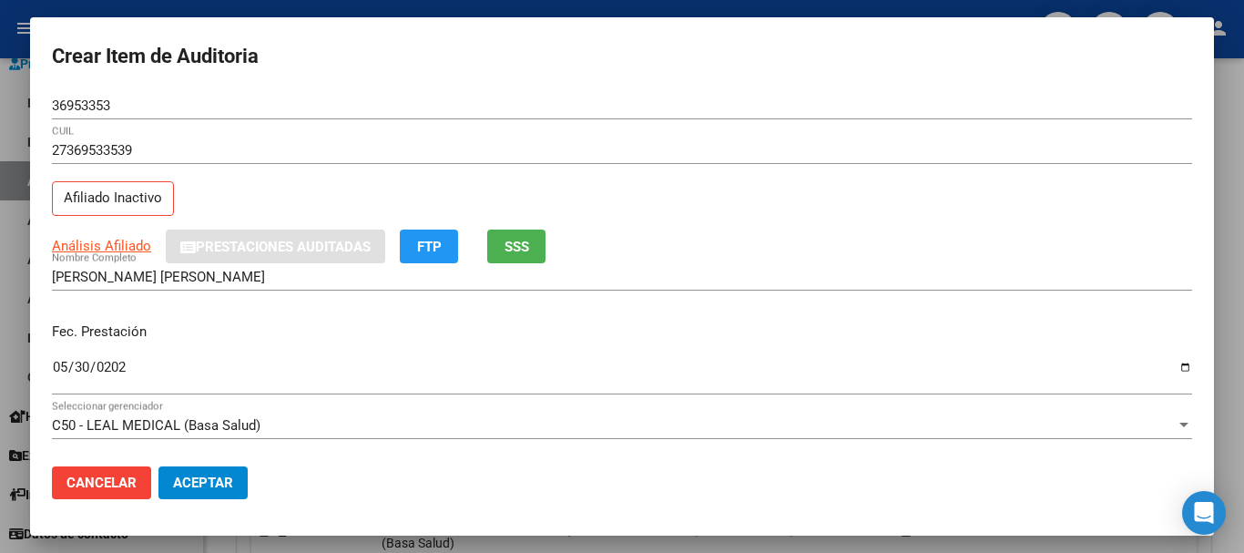
click at [674, 127] on div "36953353 Nro Documento" at bounding box center [622, 114] width 1140 height 45
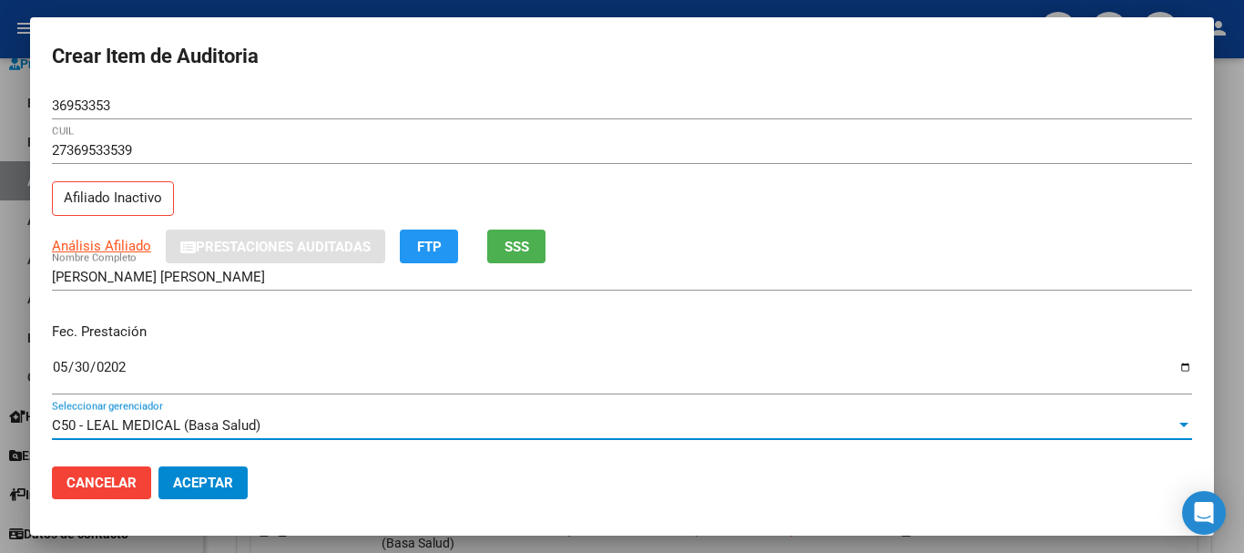
scroll to position [246, 0]
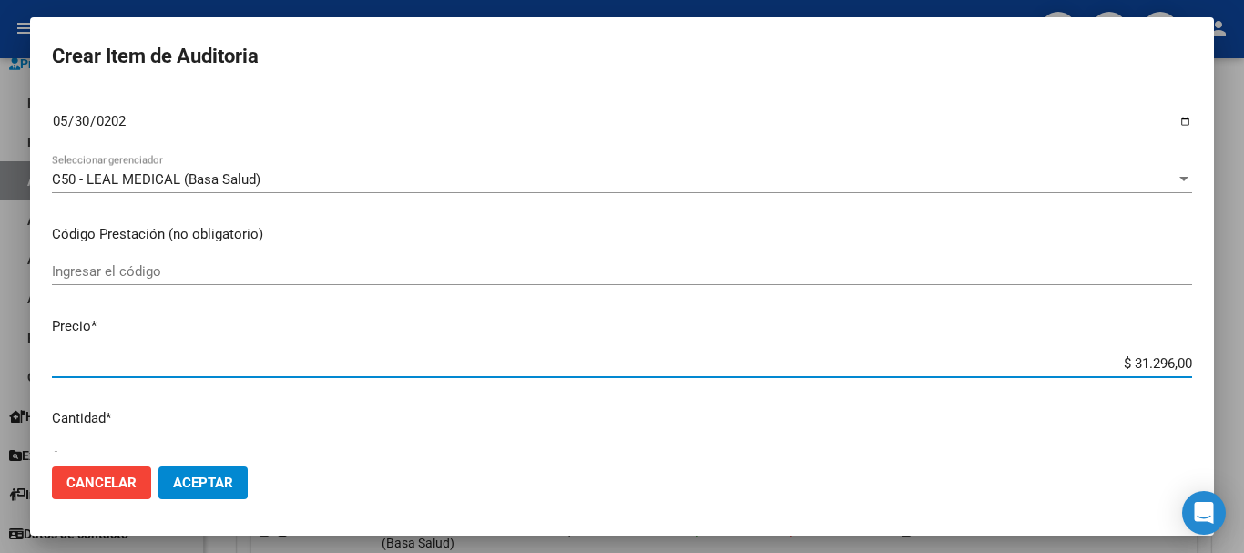
type input "$ 0,01"
type input "$ 0,11"
type input "$ 1,16"
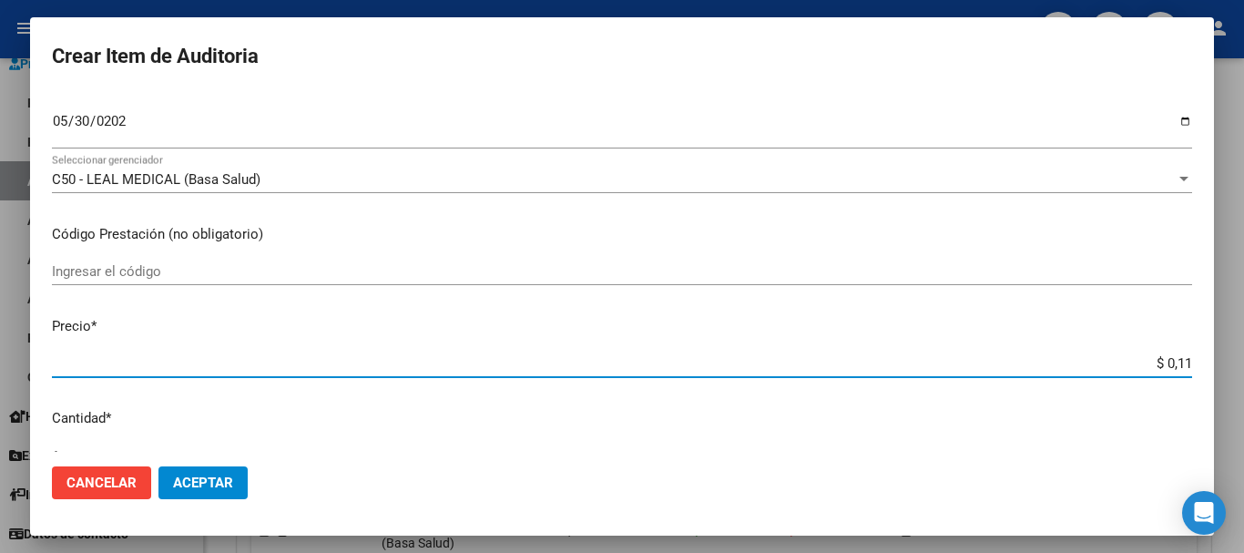
type input "$ 1,16"
type input "$ 11,64"
type input "$ 116,42"
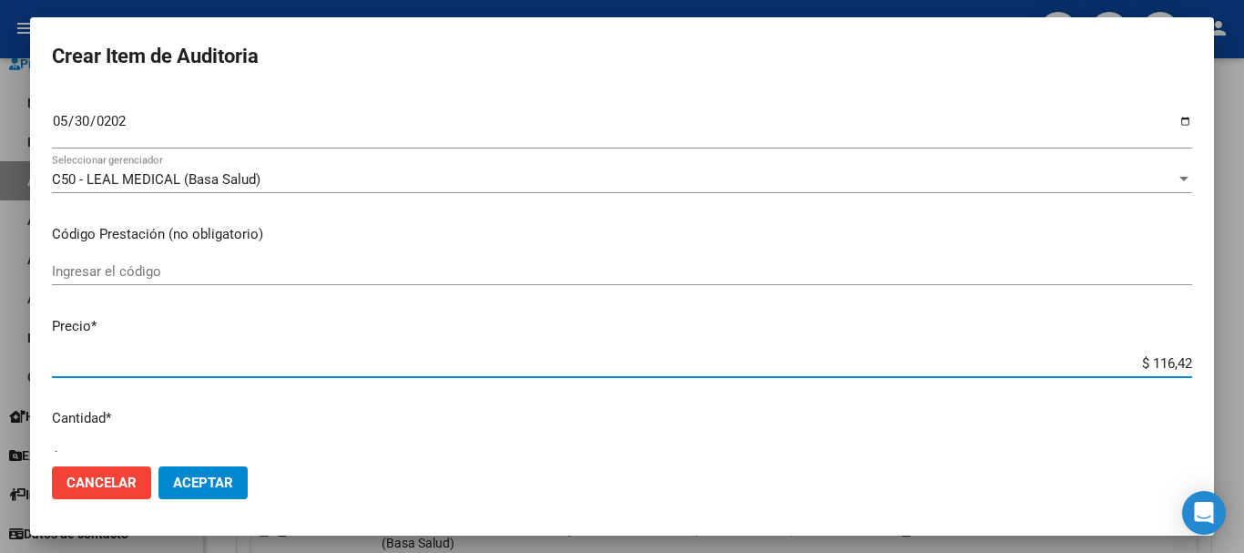
type input "$ 1.164,20"
type input "$ 11.642,00"
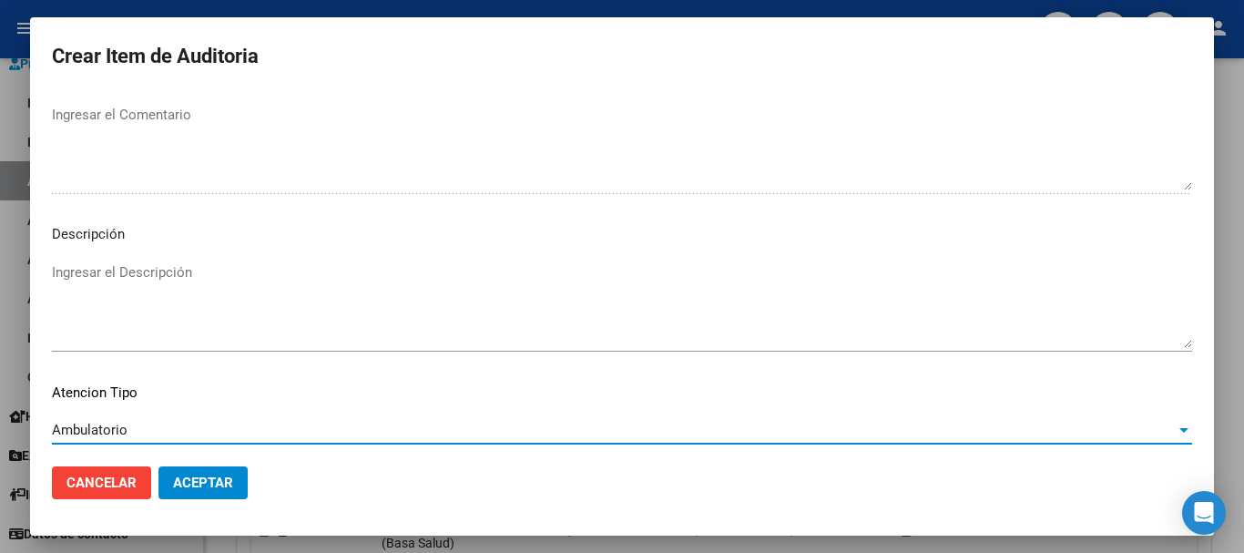
scroll to position [1123, 0]
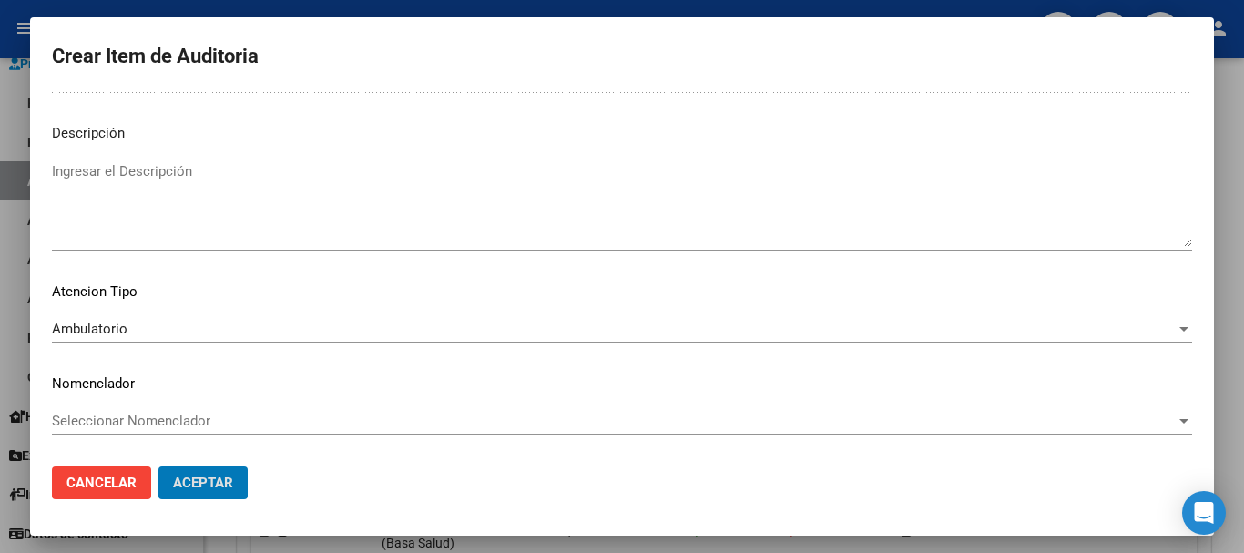
click at [158, 466] on button "Aceptar" at bounding box center [202, 482] width 89 height 33
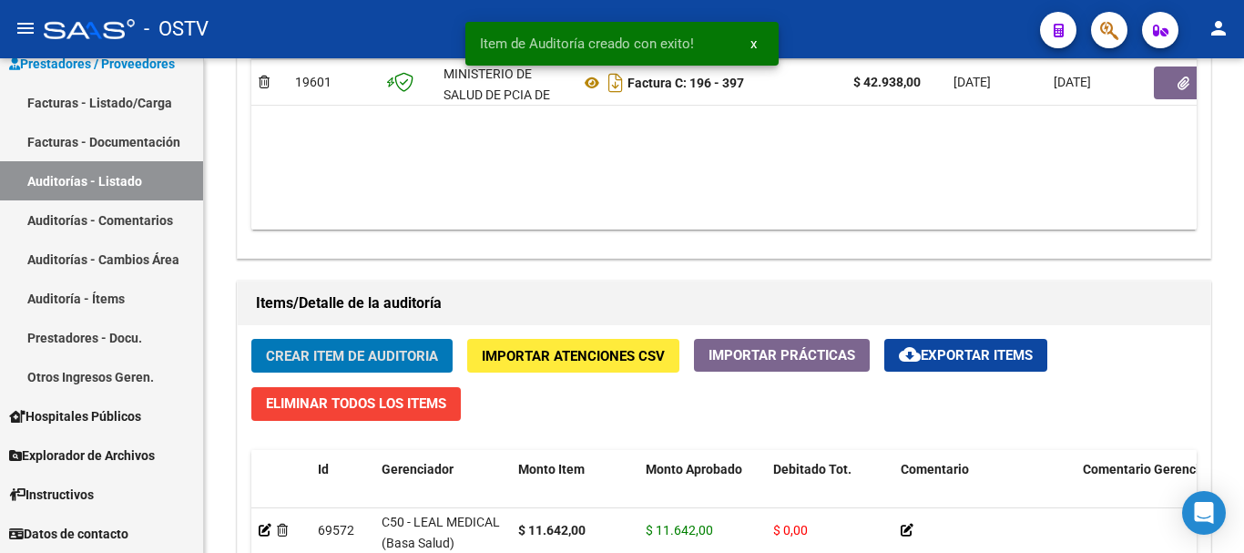
click at [251, 339] on button "Crear Item de Auditoria" at bounding box center [351, 356] width 201 height 34
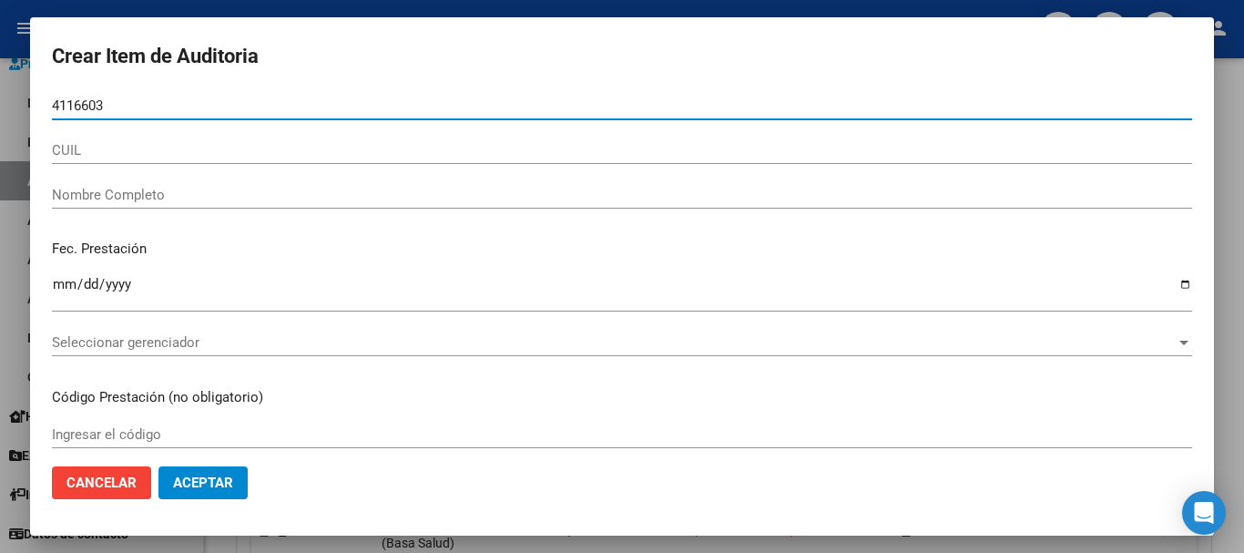
type input "41166037"
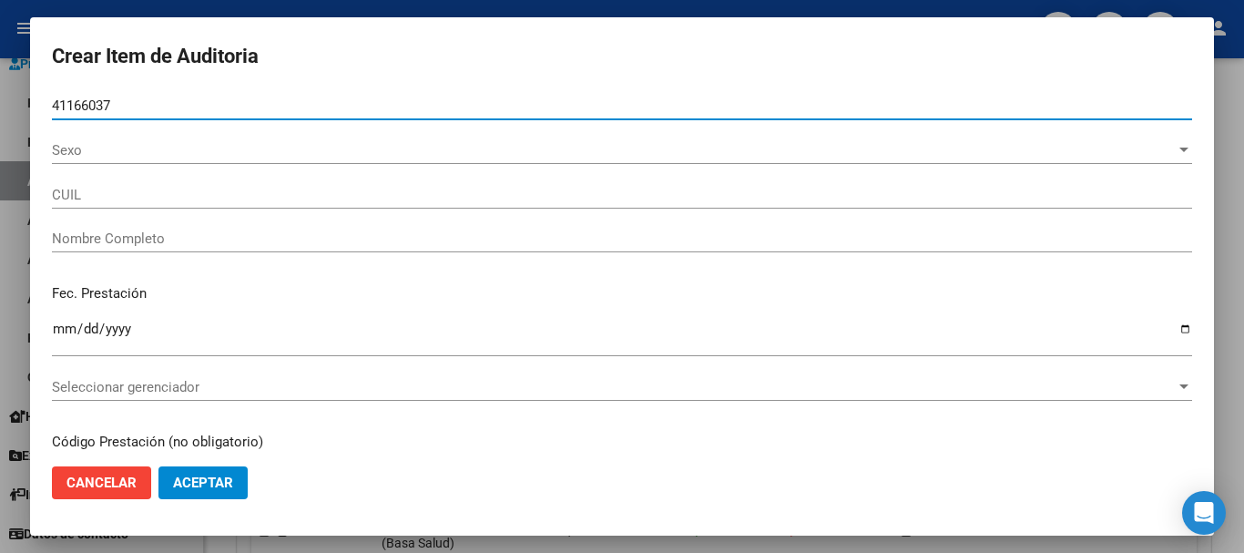
type input "27411660376"
type input "[PERSON_NAME] [PERSON_NAME]"
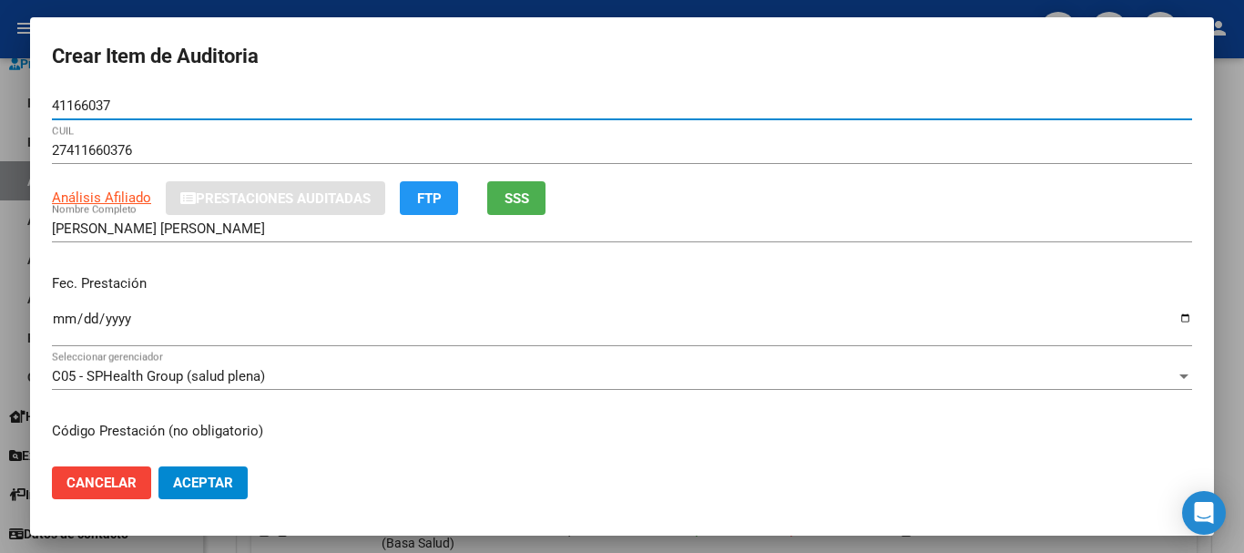
type input "41166037"
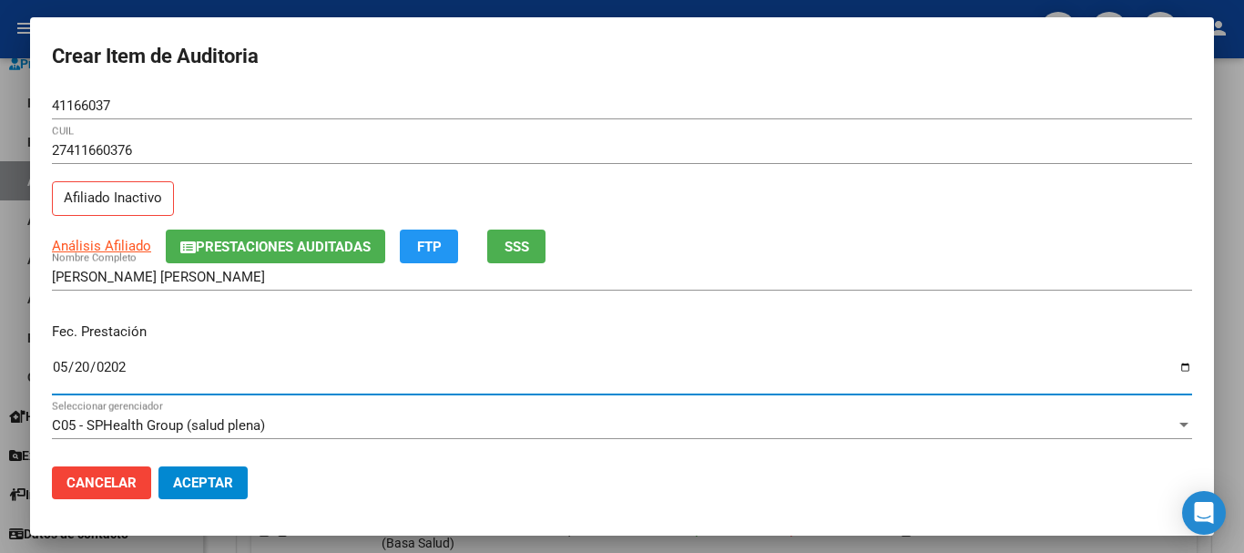
type input "[DATE]"
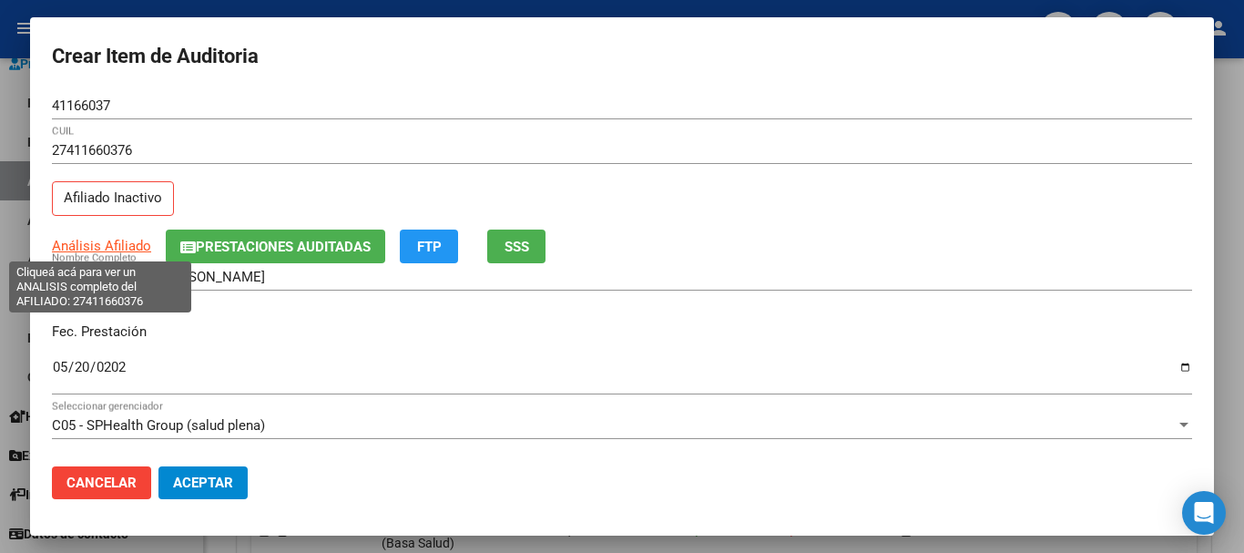
click at [106, 248] on span "Análisis Afiliado" at bounding box center [101, 246] width 99 height 16
type textarea "27411660376"
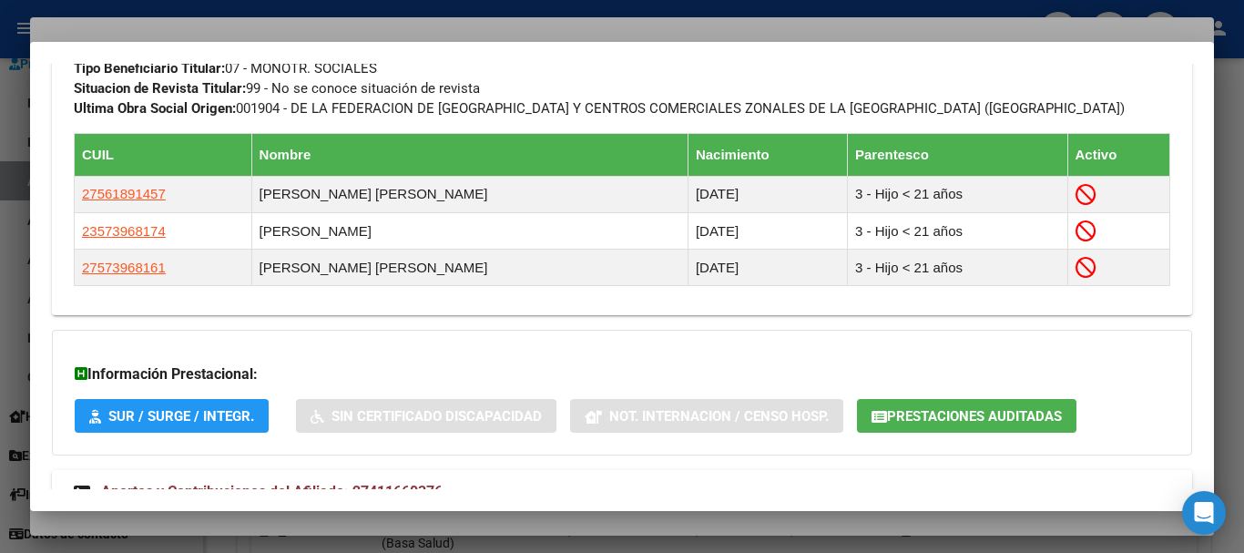
scroll to position [1076, 0]
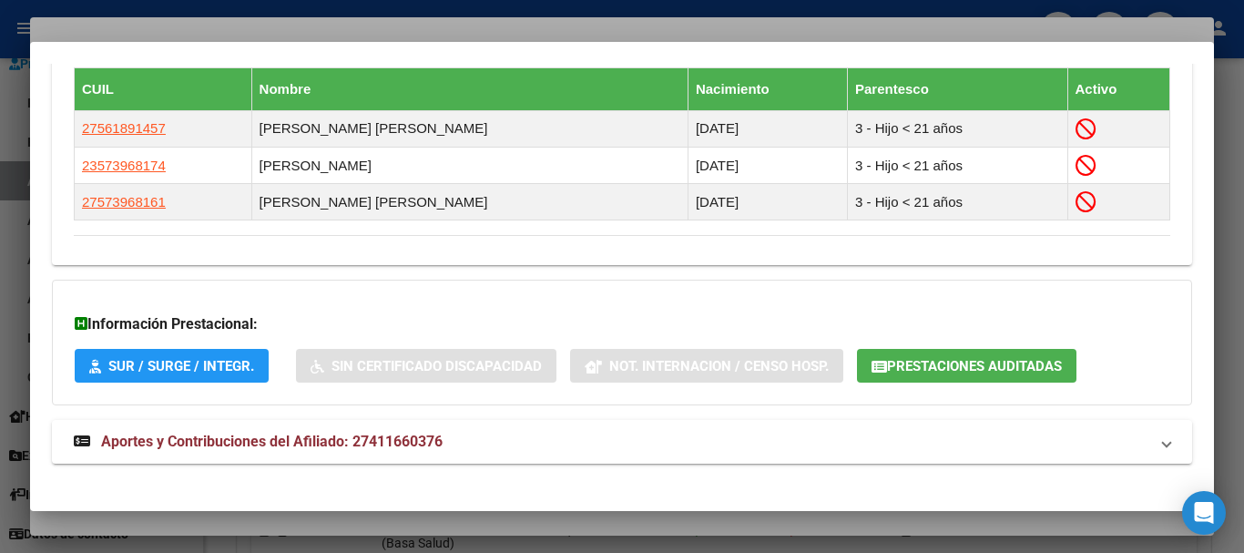
click at [370, 439] on span "Aportes y Contribuciones del Afiliado: 27411660376" at bounding box center [272, 441] width 342 height 17
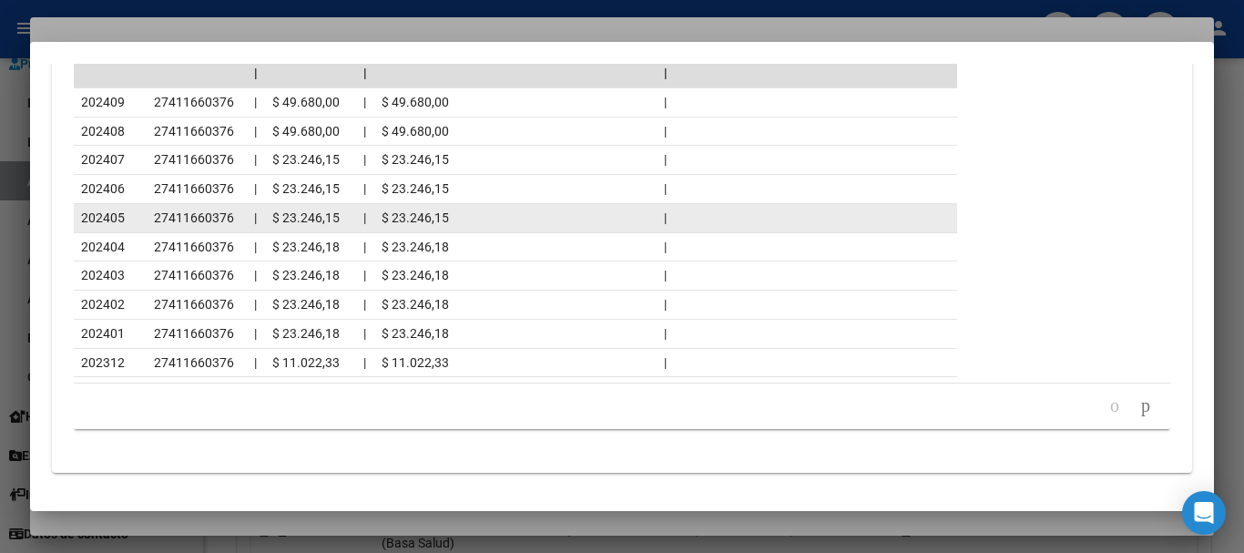
scroll to position [1909, 0]
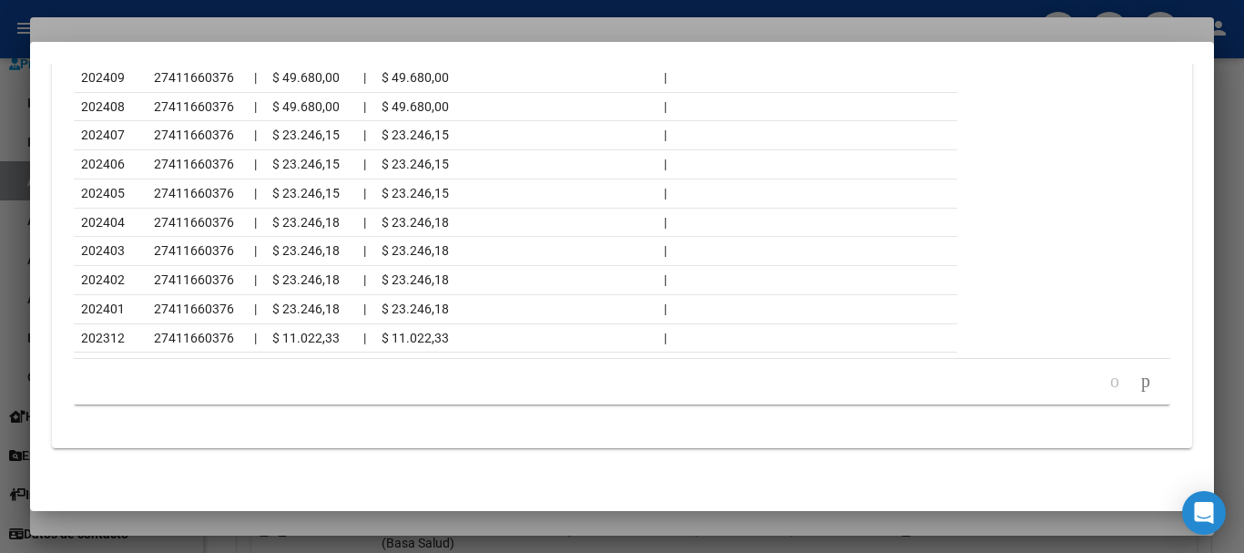
click at [292, 23] on div at bounding box center [622, 276] width 1244 height 553
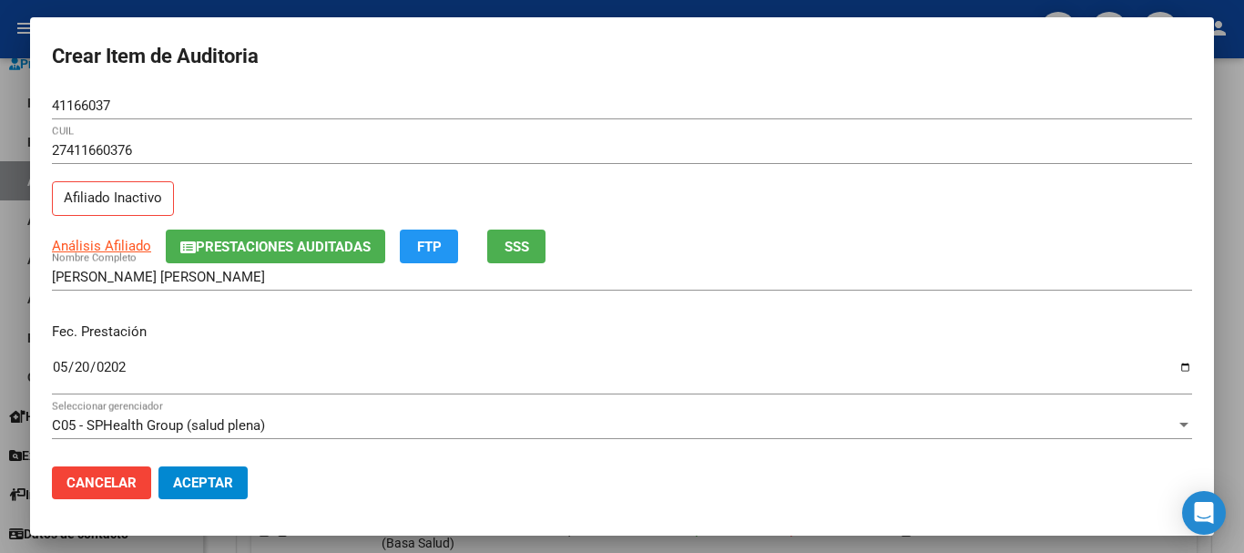
click at [936, 219] on div "27411660376 CUIL Afiliado Inactivo" at bounding box center [622, 183] width 1140 height 93
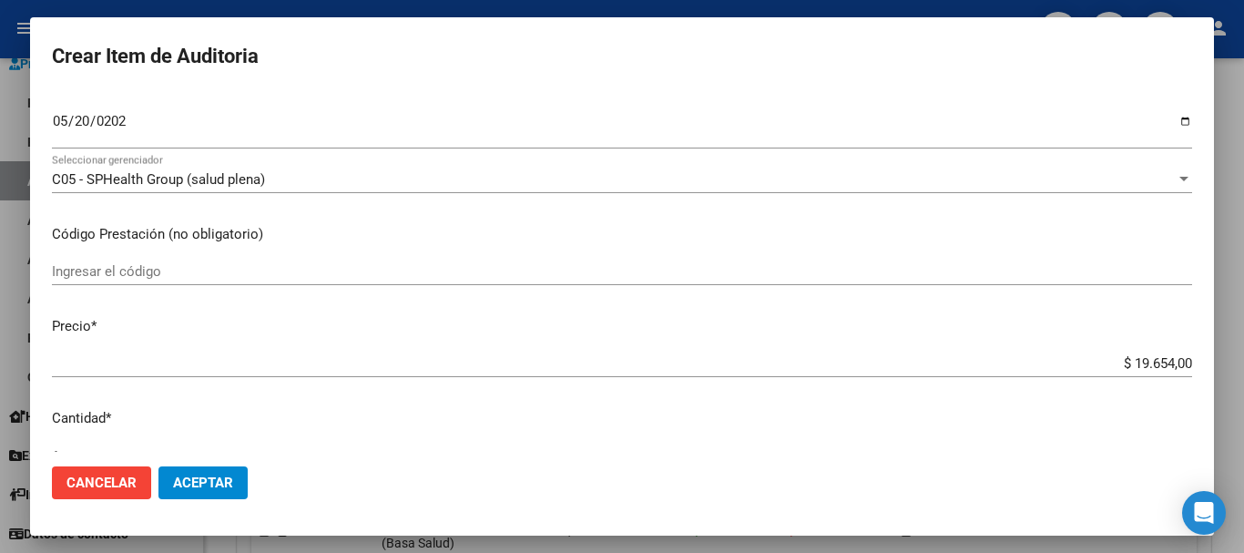
scroll to position [259, 0]
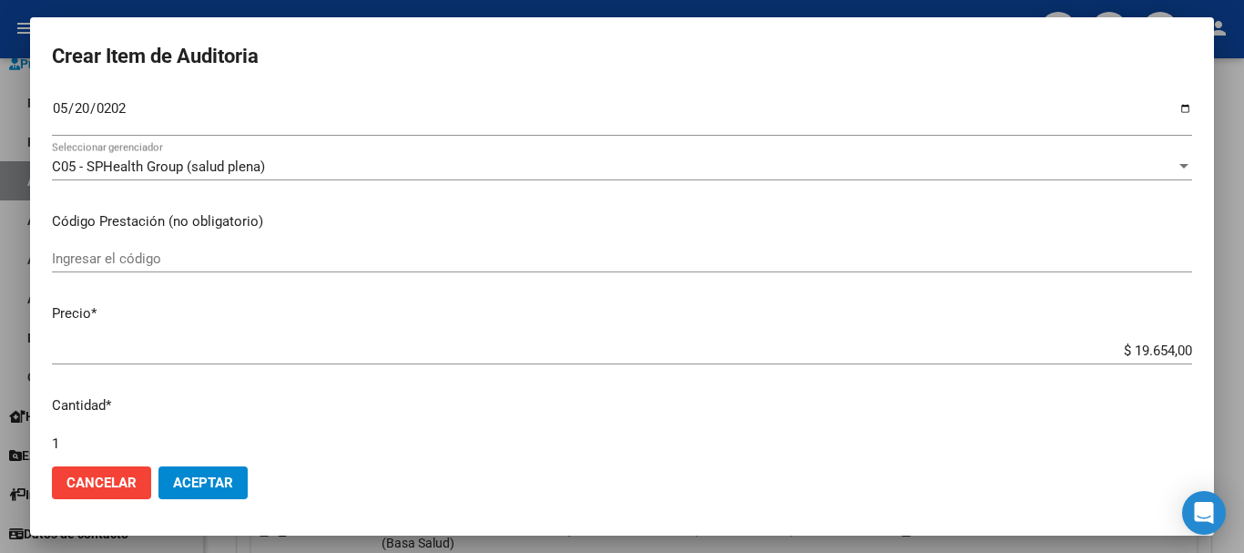
type input "$ 0,04"
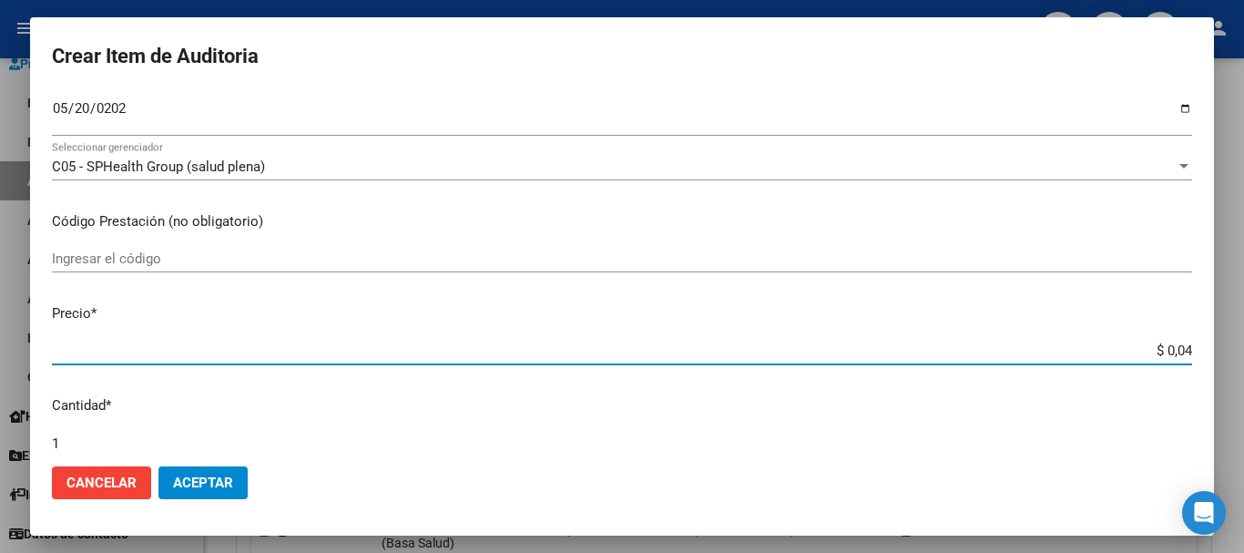
type input "$ 0,40"
type input "$ 4,02"
type input "$ 40,29"
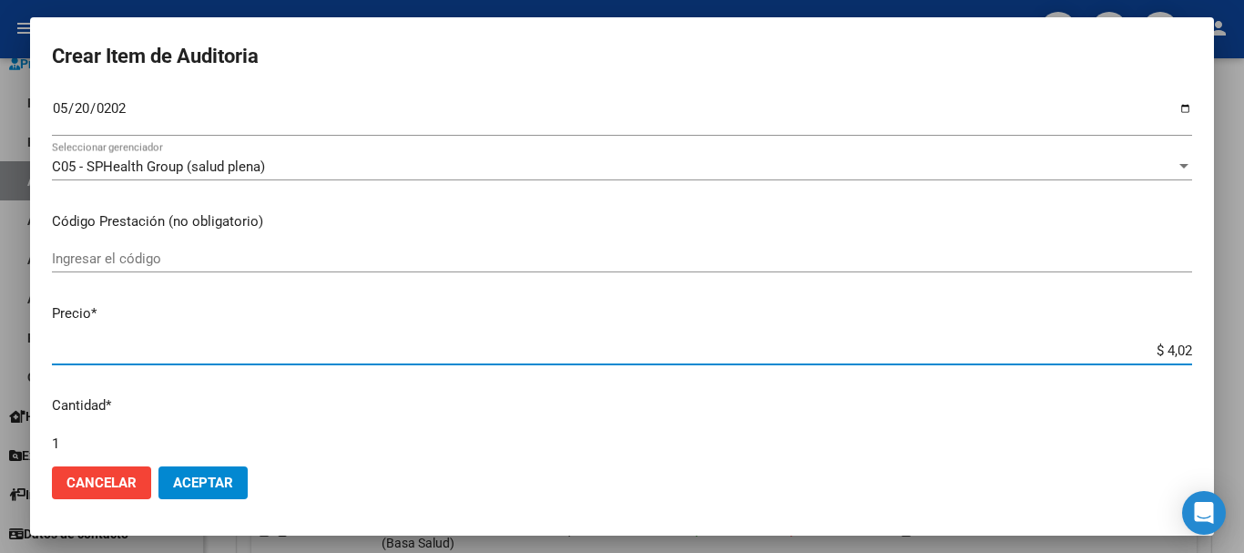
type input "$ 40,29"
type input "$ 402,90"
type input "$ 4.029,00"
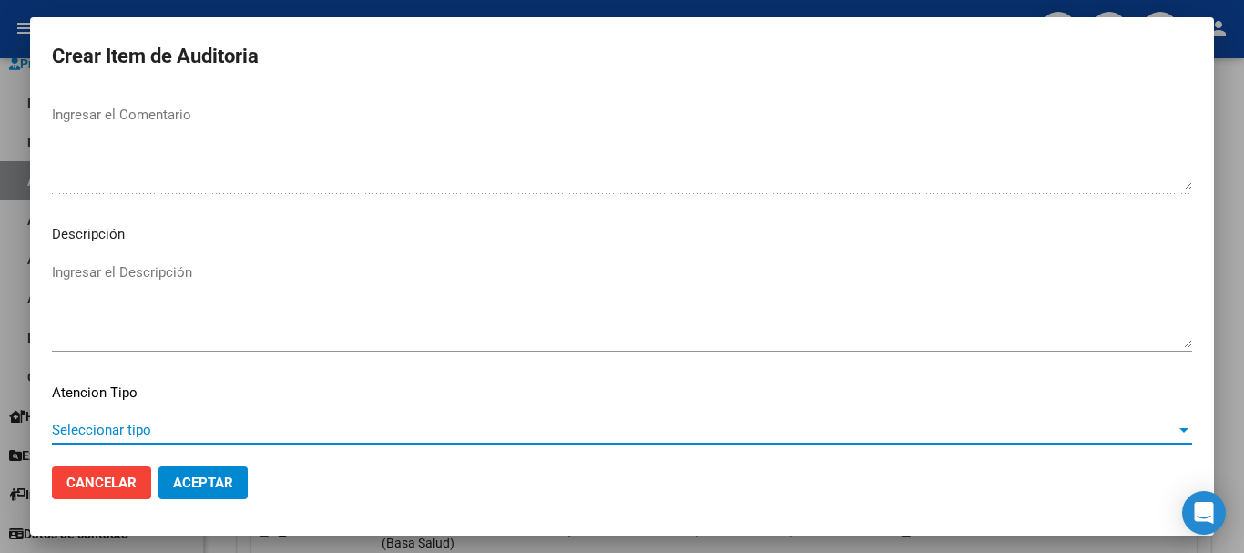
scroll to position [1123, 0]
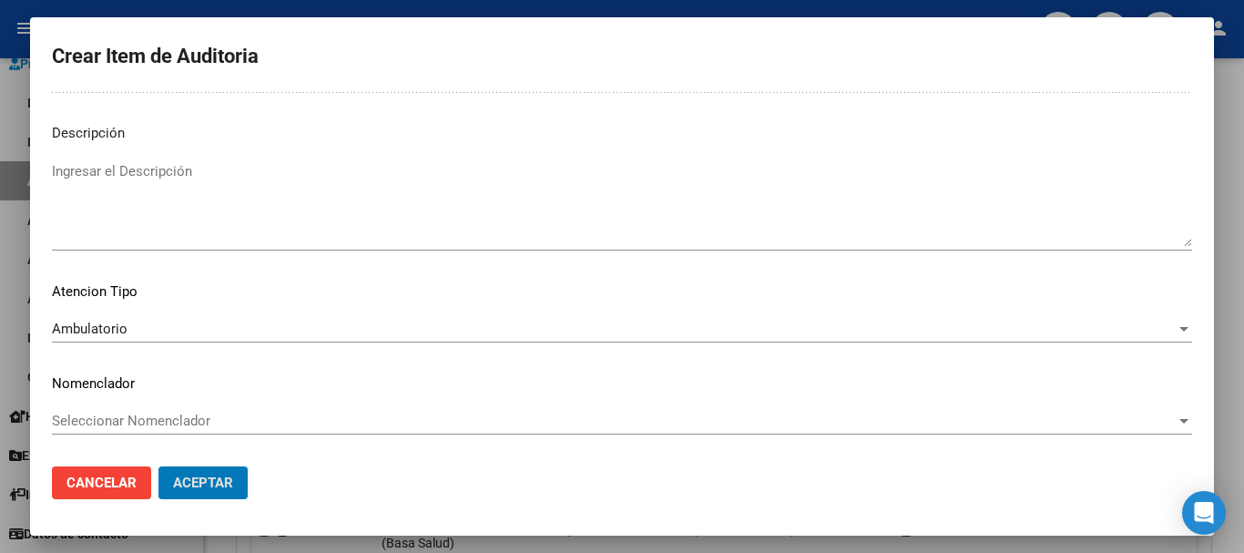
click at [158, 466] on button "Aceptar" at bounding box center [202, 482] width 89 height 33
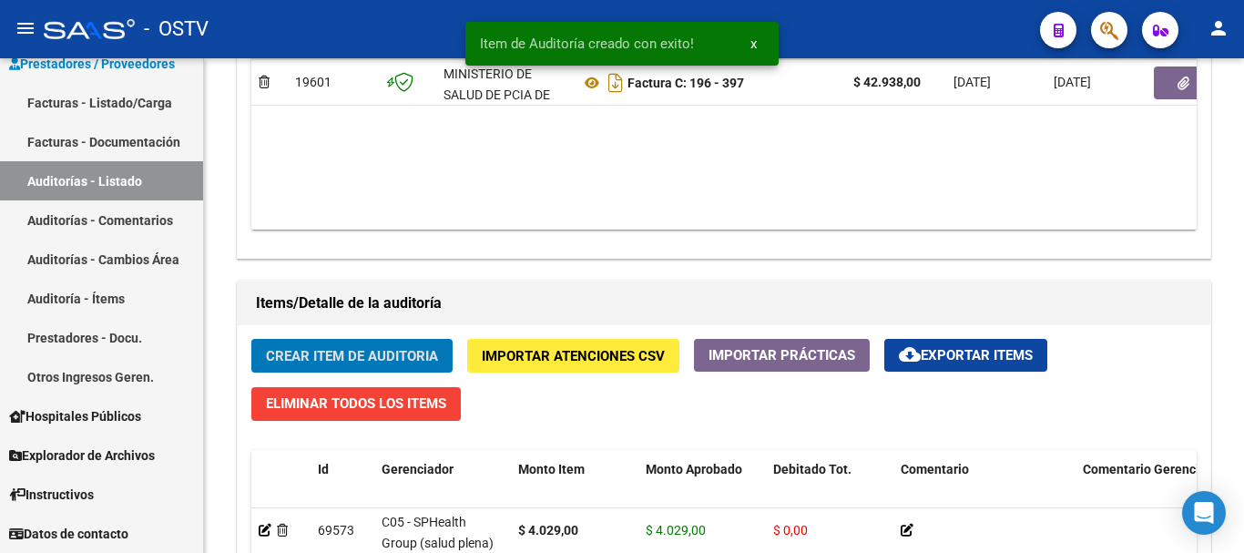
click at [251, 339] on button "Crear Item de Auditoria" at bounding box center [351, 356] width 201 height 34
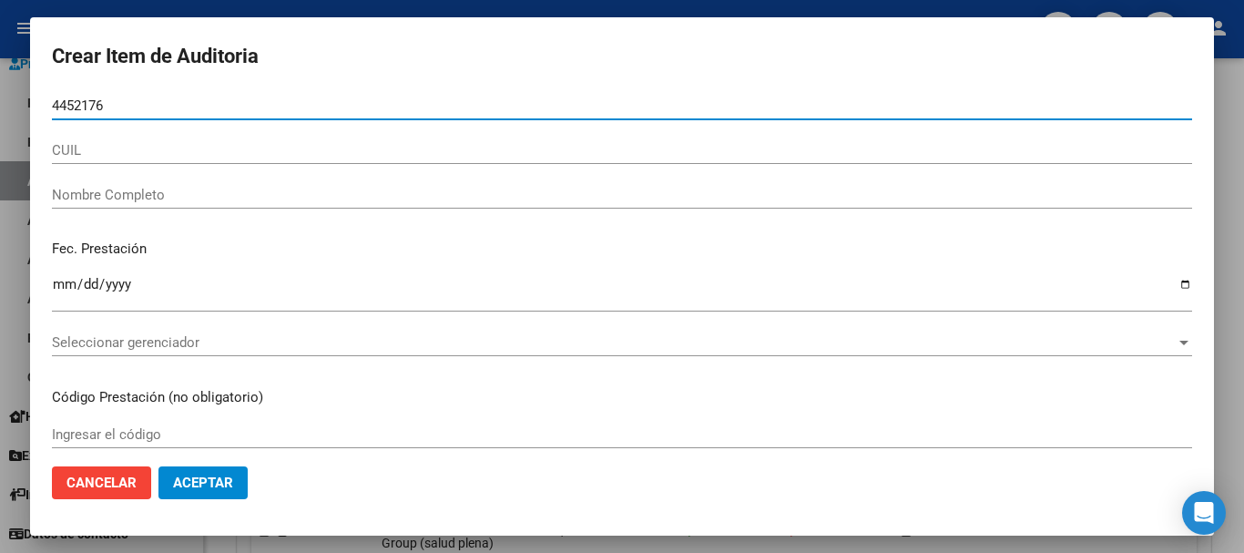
type input "44521765"
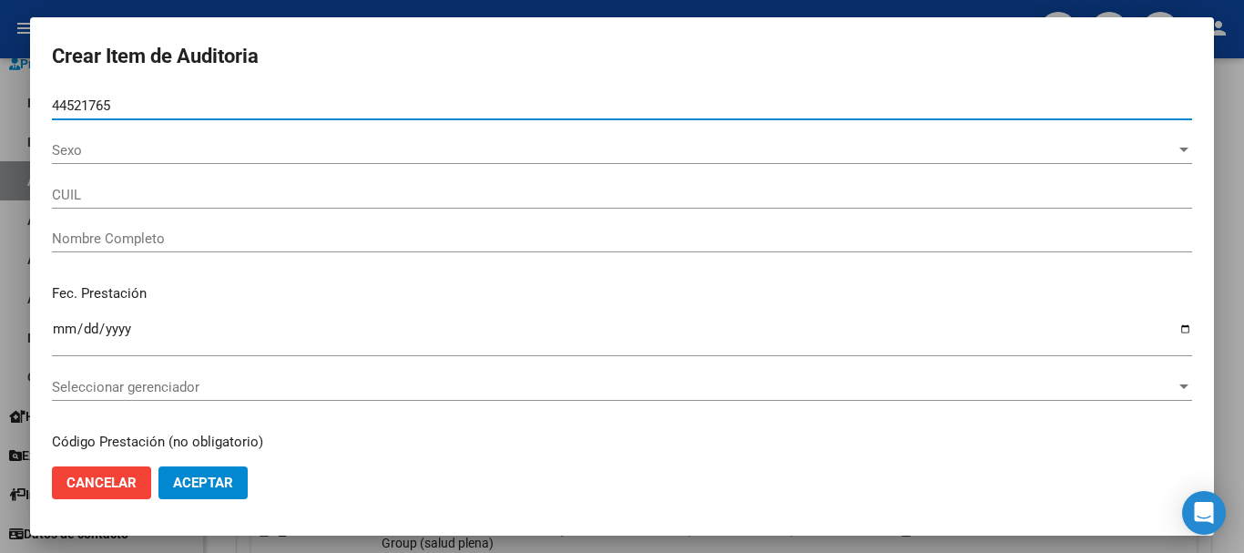
type input "23445217654"
type input "[PERSON_NAME] [PERSON_NAME]"
type input "44521765"
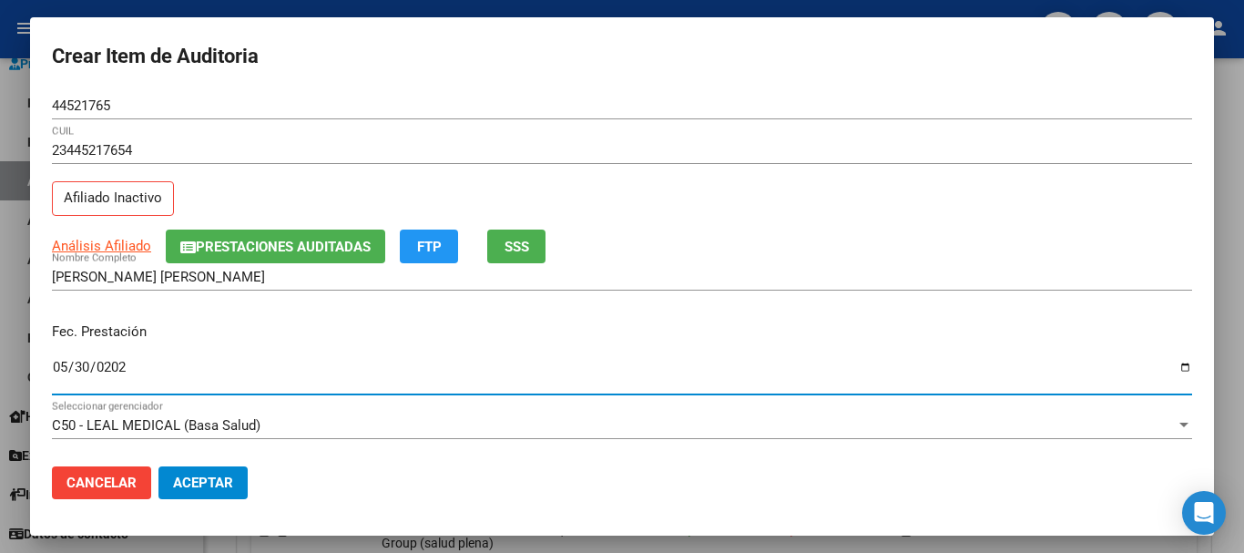
type input "[DATE]"
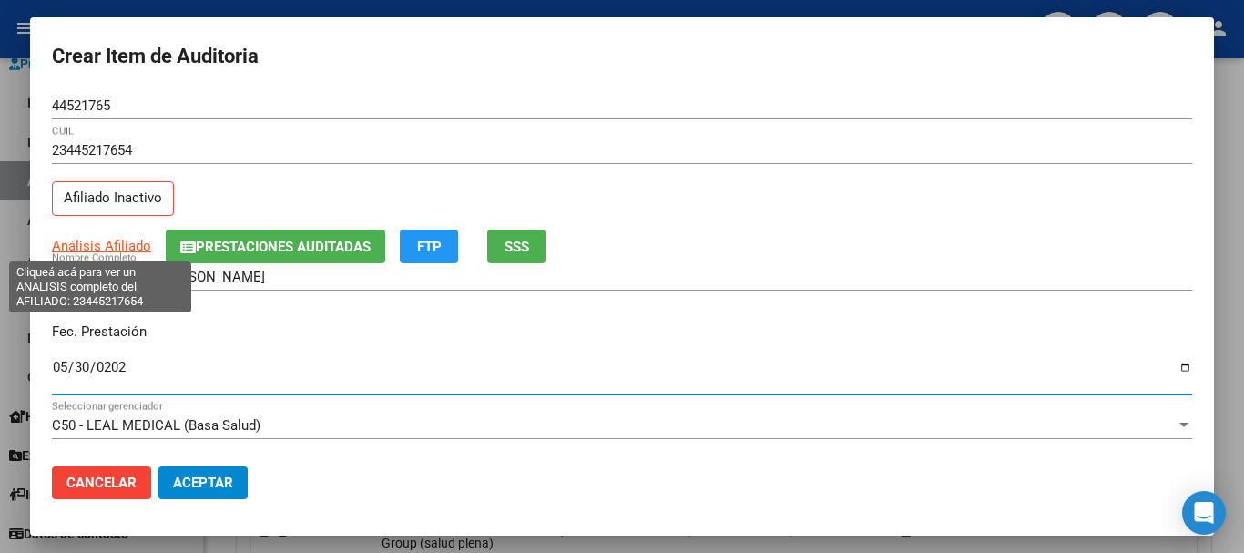
click at [101, 231] on div "Análisis Afiliado Prestaciones Auditadas FTP SSS" at bounding box center [622, 247] width 1140 height 34
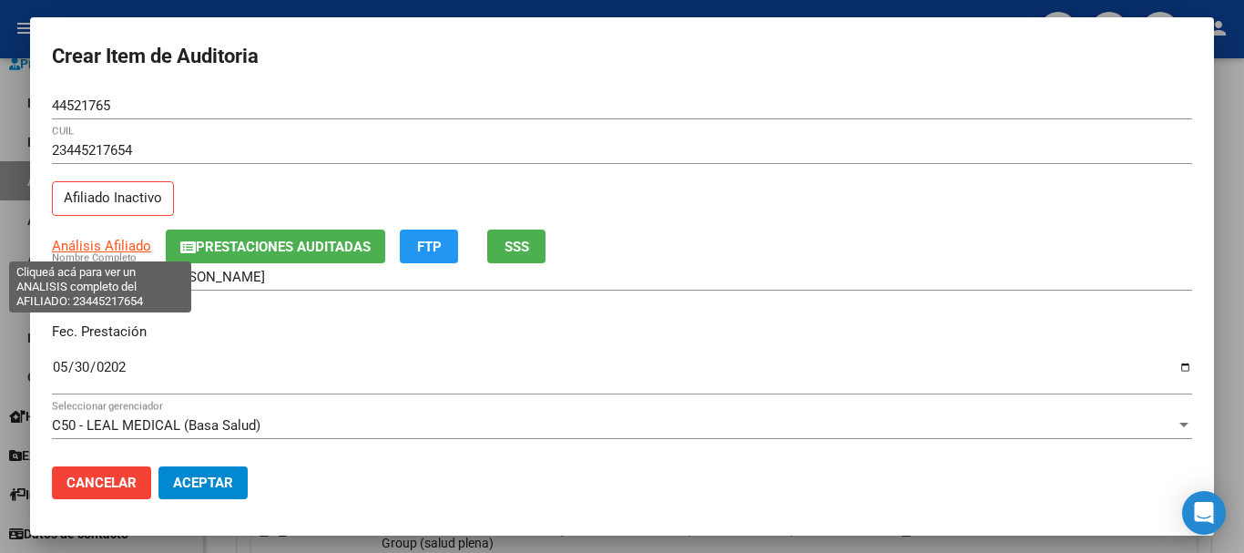
click at [93, 243] on span "Análisis Afiliado" at bounding box center [101, 246] width 99 height 16
type textarea "23445217654"
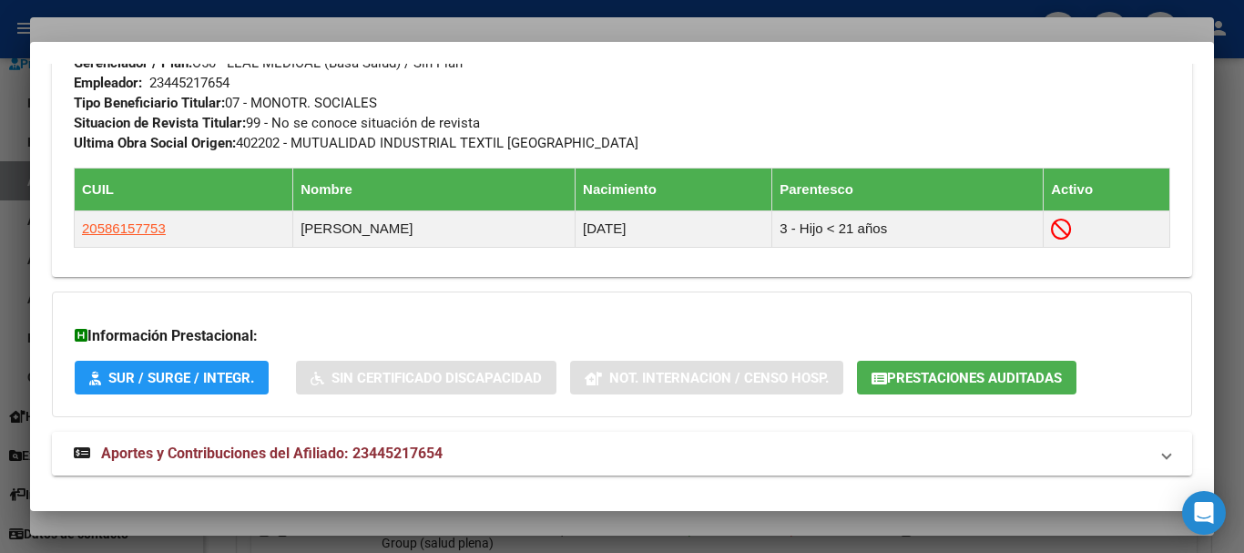
scroll to position [1003, 0]
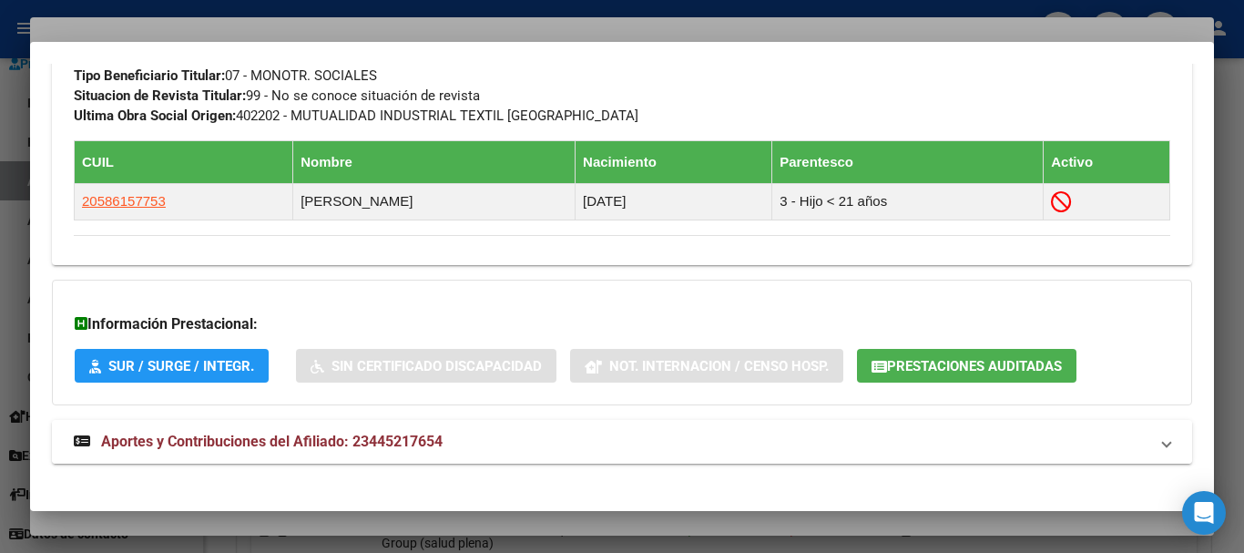
click at [294, 424] on mat-expansion-panel-header "Aportes y Contribuciones del Afiliado: 23445217654" at bounding box center [622, 442] width 1140 height 44
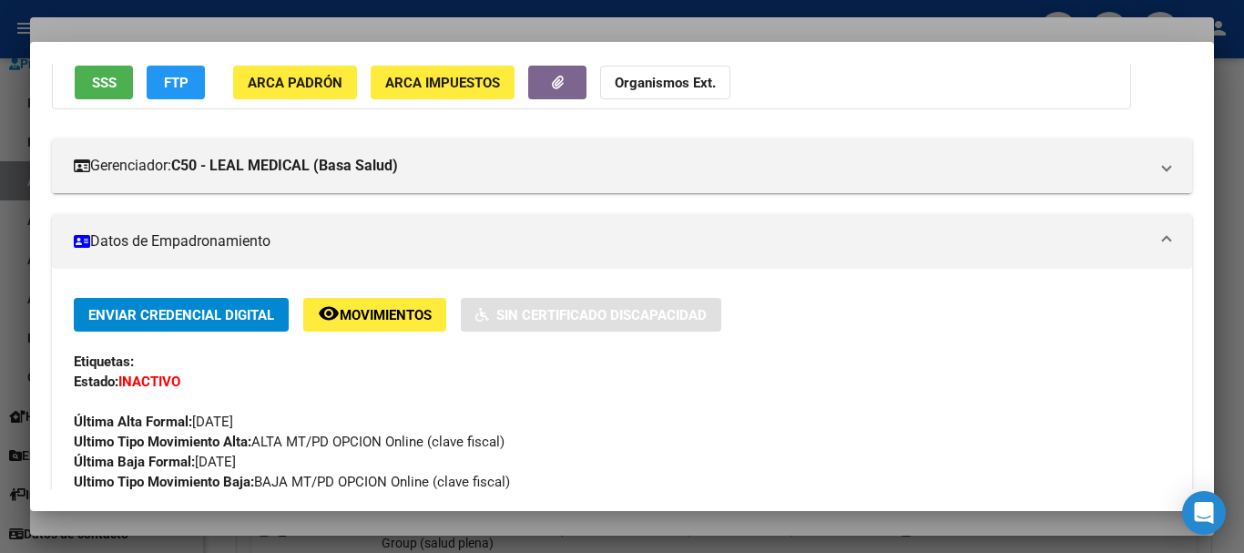
scroll to position [0, 0]
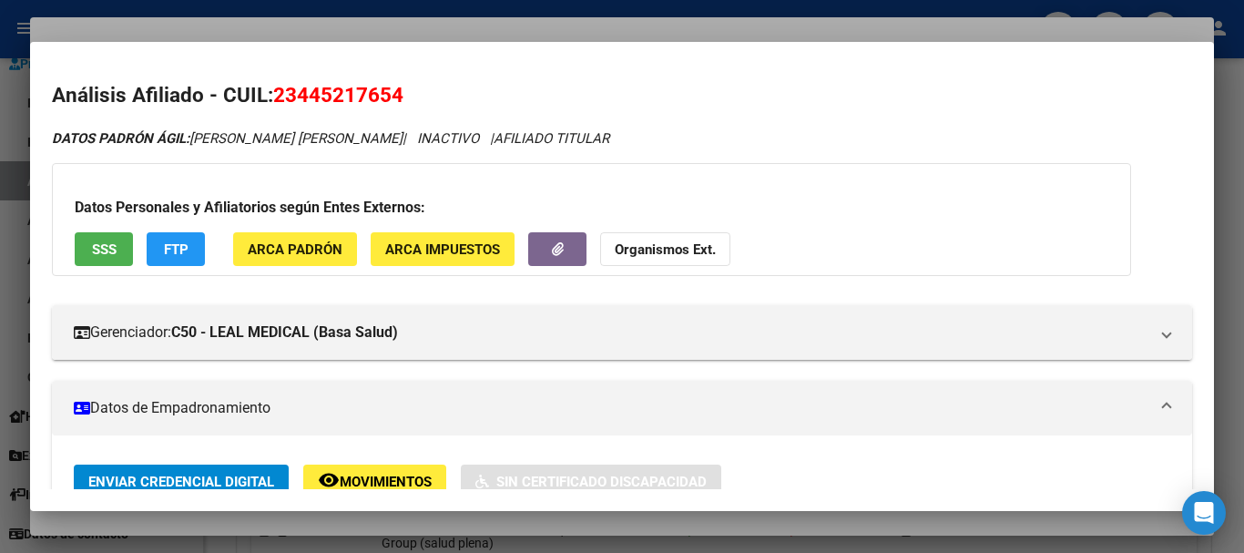
click at [686, 245] on strong "Organismos Ext." at bounding box center [665, 249] width 101 height 16
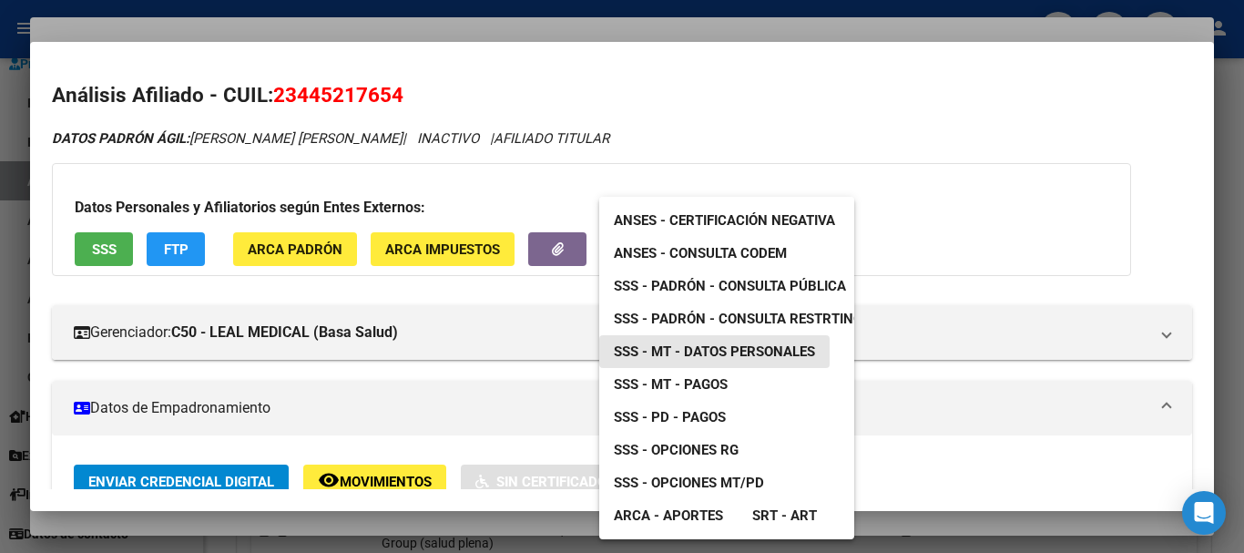
click at [742, 350] on span "SSS - MT - Datos Personales" at bounding box center [714, 351] width 201 height 16
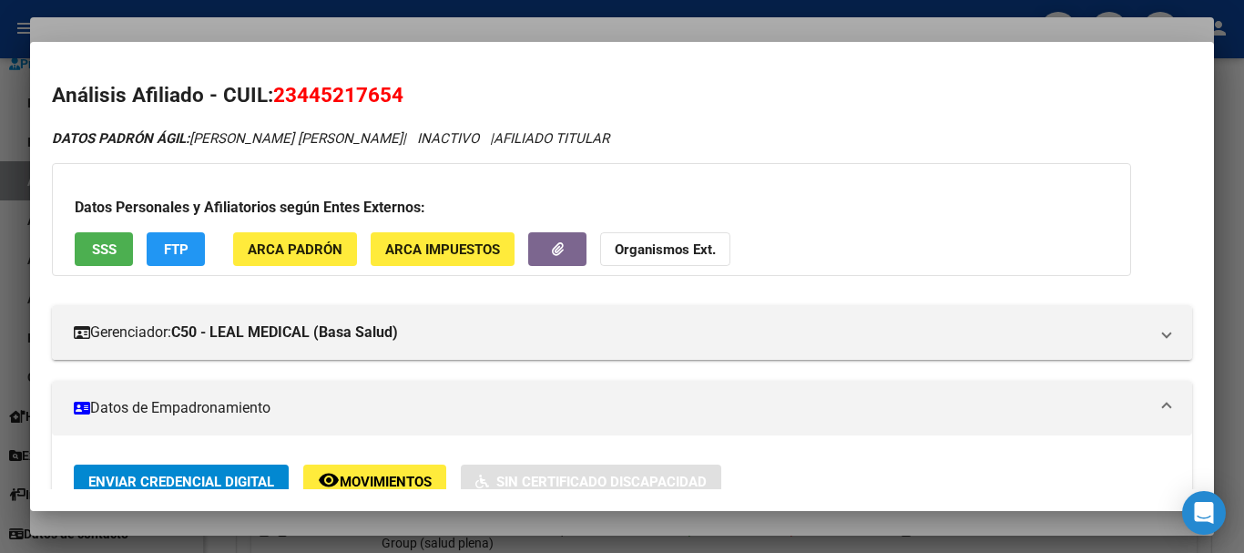
click at [345, 15] on div at bounding box center [622, 276] width 1244 height 553
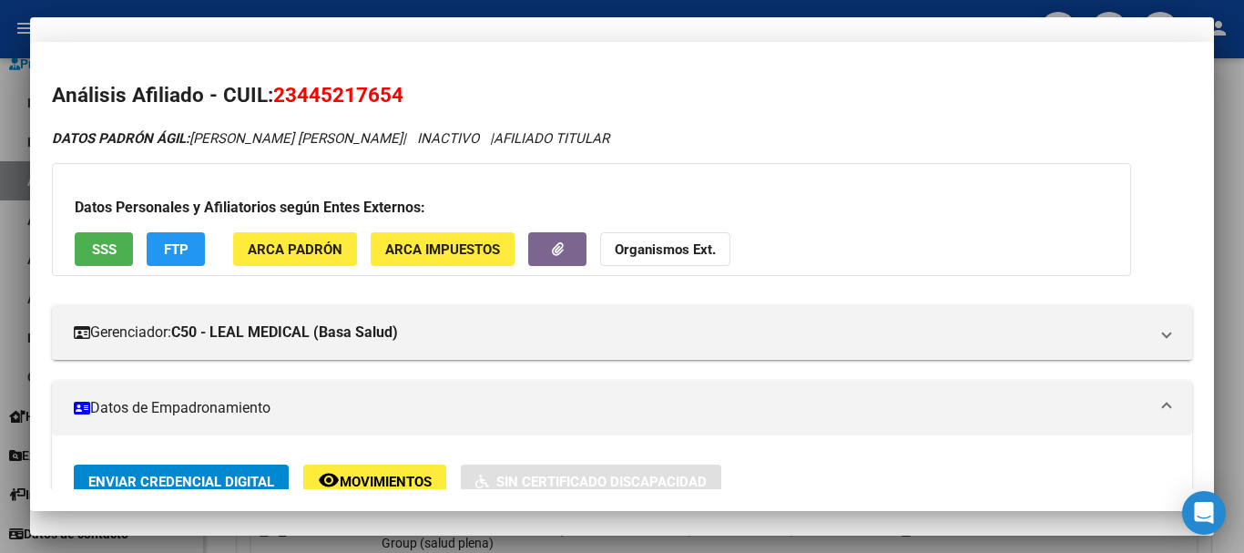
click at [653, 106] on input "44521765" at bounding box center [622, 105] width 1140 height 16
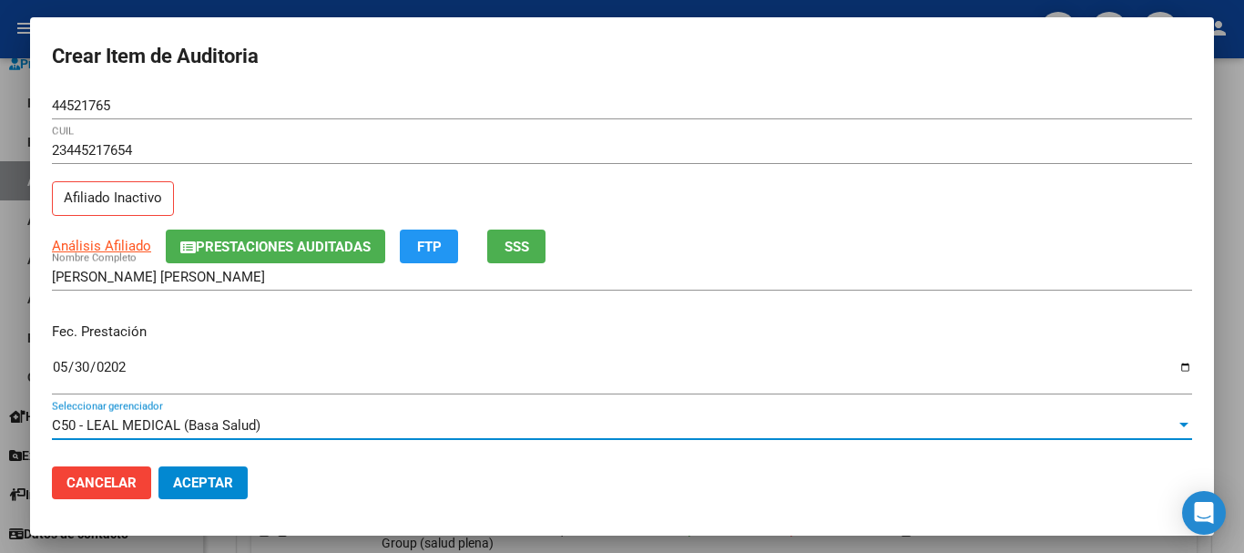
scroll to position [246, 0]
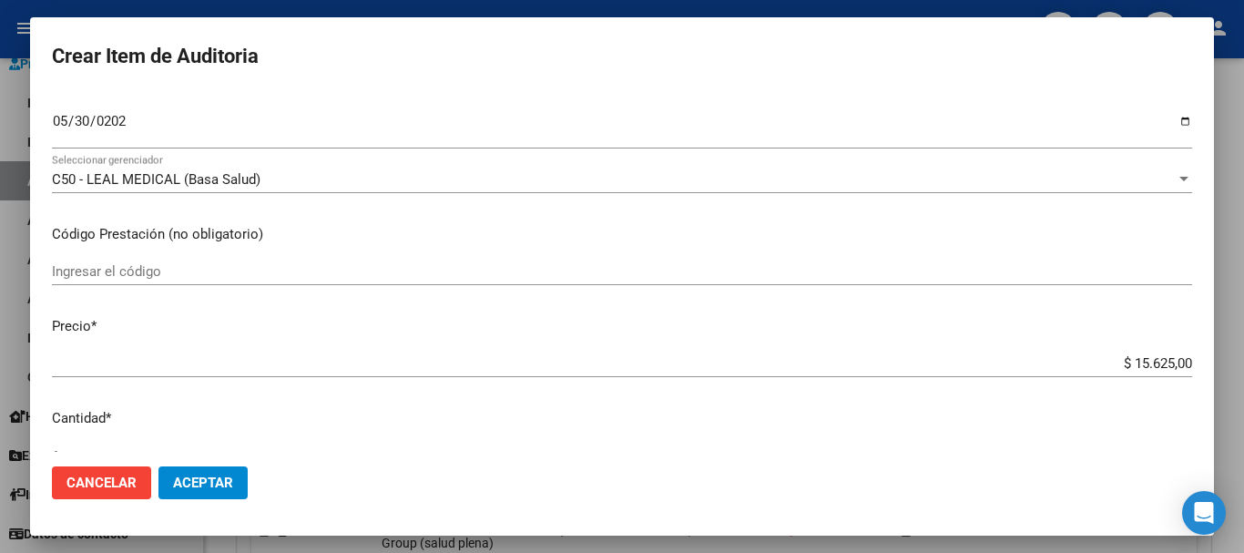
click at [1236, 262] on div at bounding box center [622, 276] width 1244 height 553
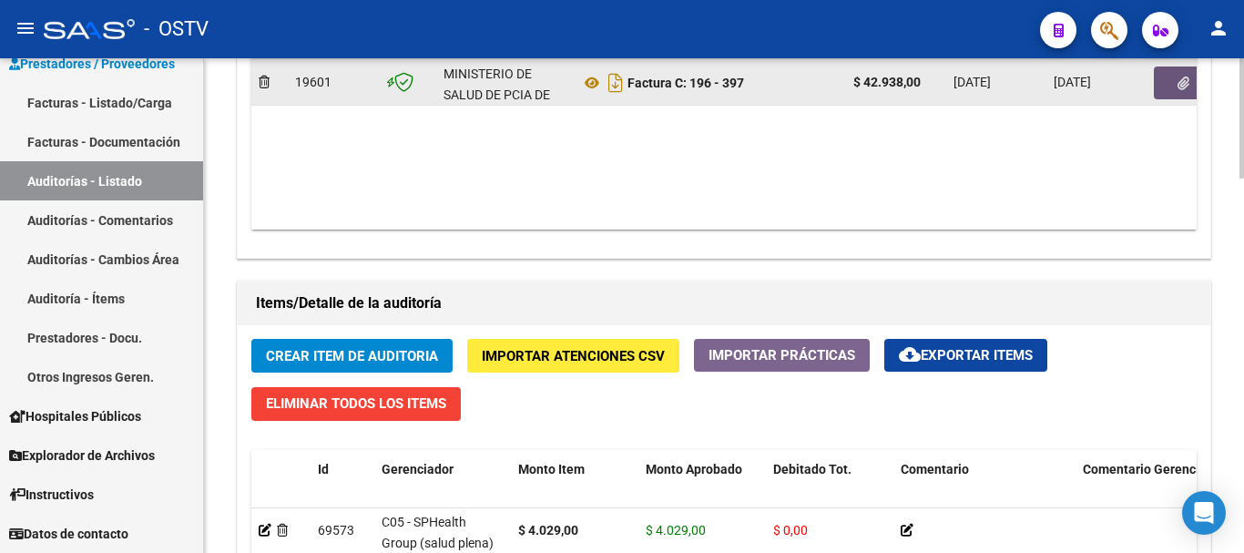
click at [1190, 88] on button "button" at bounding box center [1183, 82] width 58 height 33
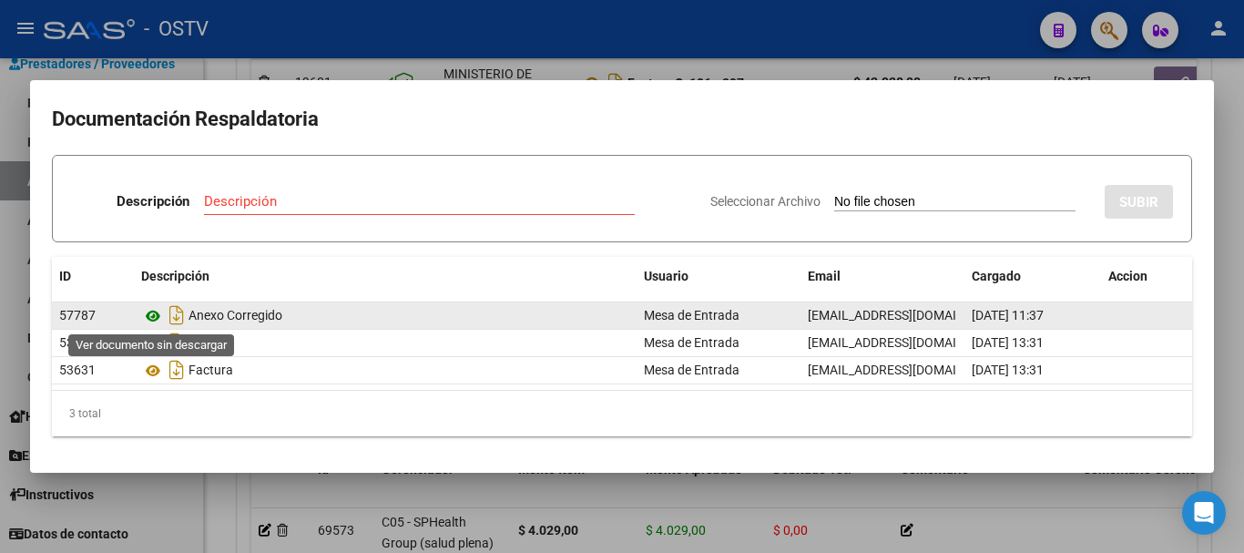
click at [150, 312] on icon at bounding box center [153, 316] width 24 height 22
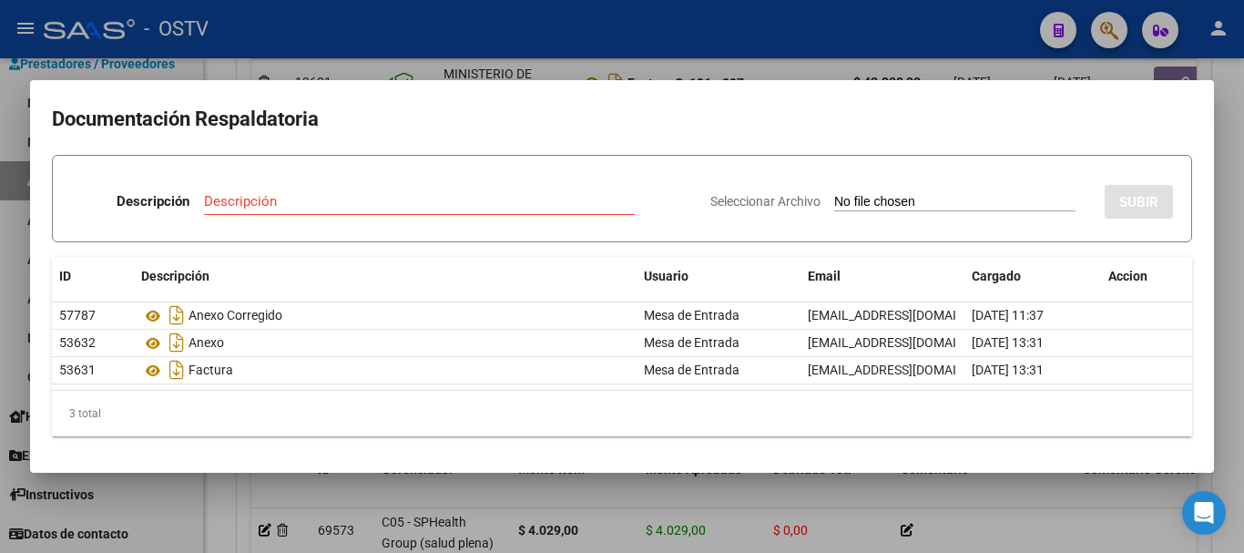
click at [775, 54] on div at bounding box center [622, 276] width 1244 height 553
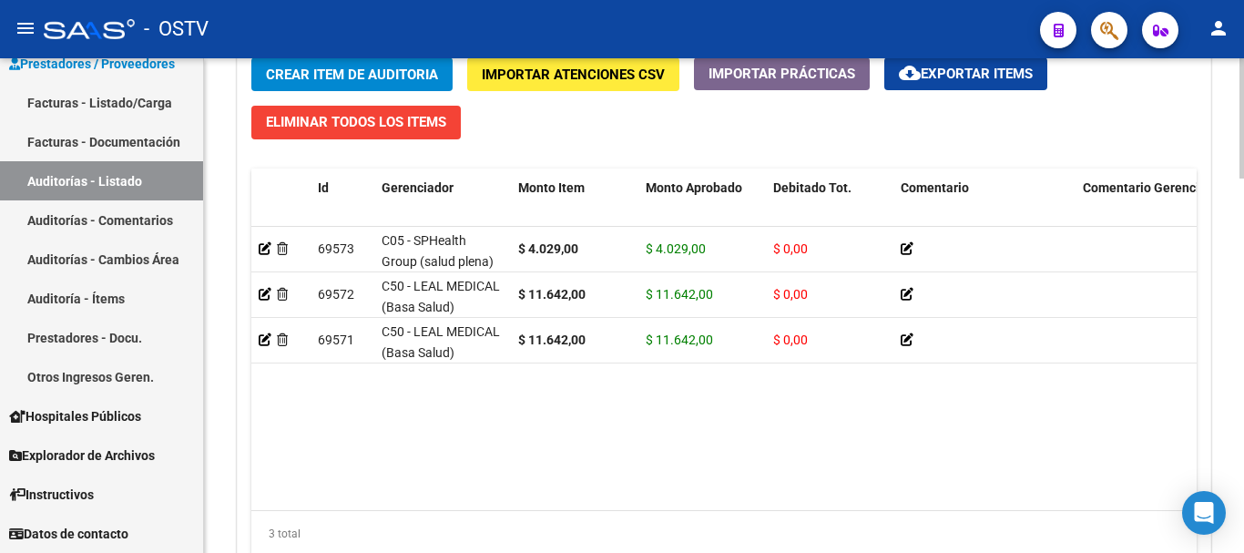
scroll to position [1536, 0]
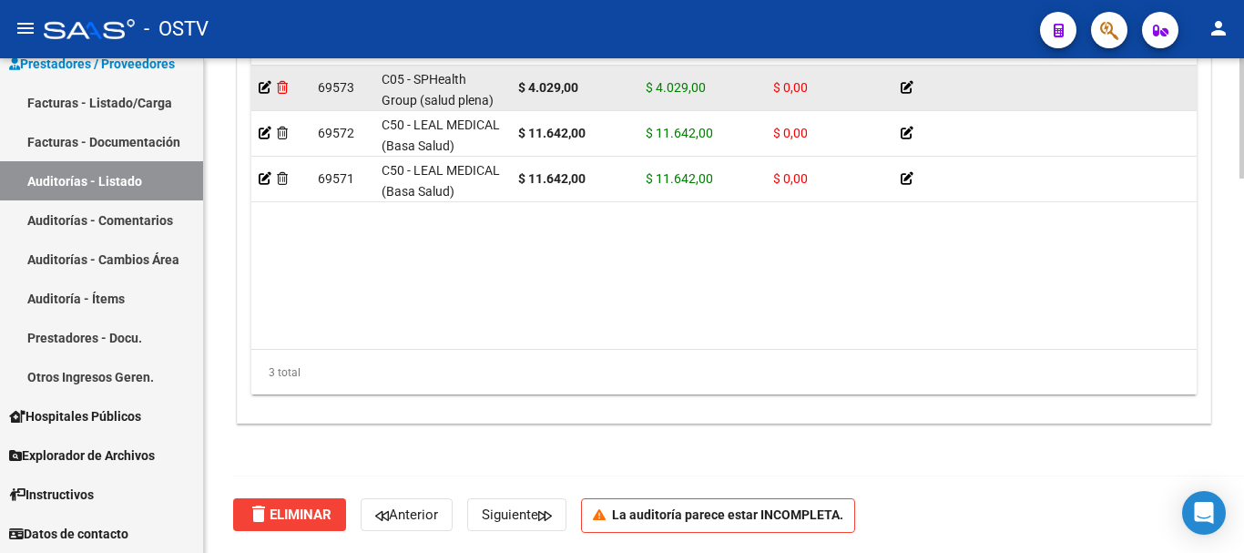
click at [282, 87] on icon at bounding box center [282, 87] width 11 height 13
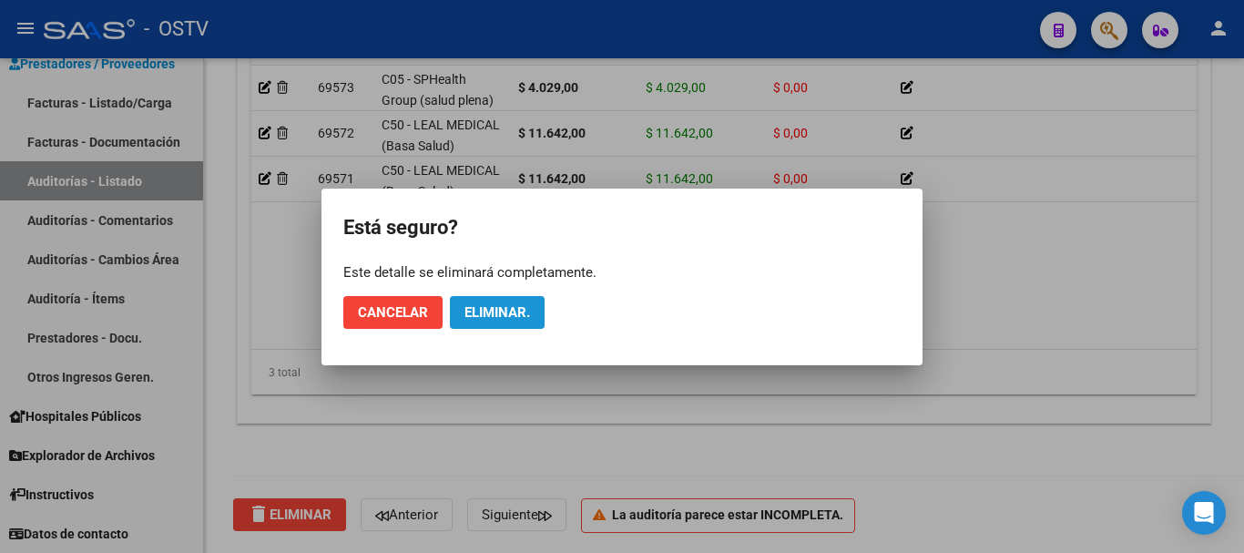
click at [496, 310] on span "Eliminar." at bounding box center [497, 312] width 66 height 16
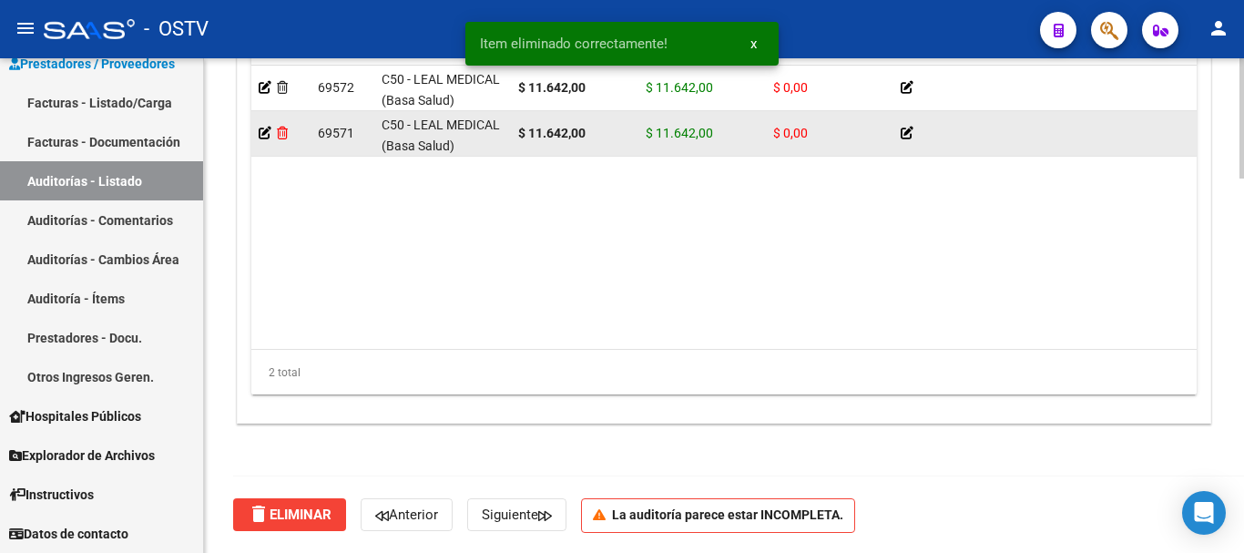
click at [283, 136] on icon at bounding box center [282, 133] width 11 height 13
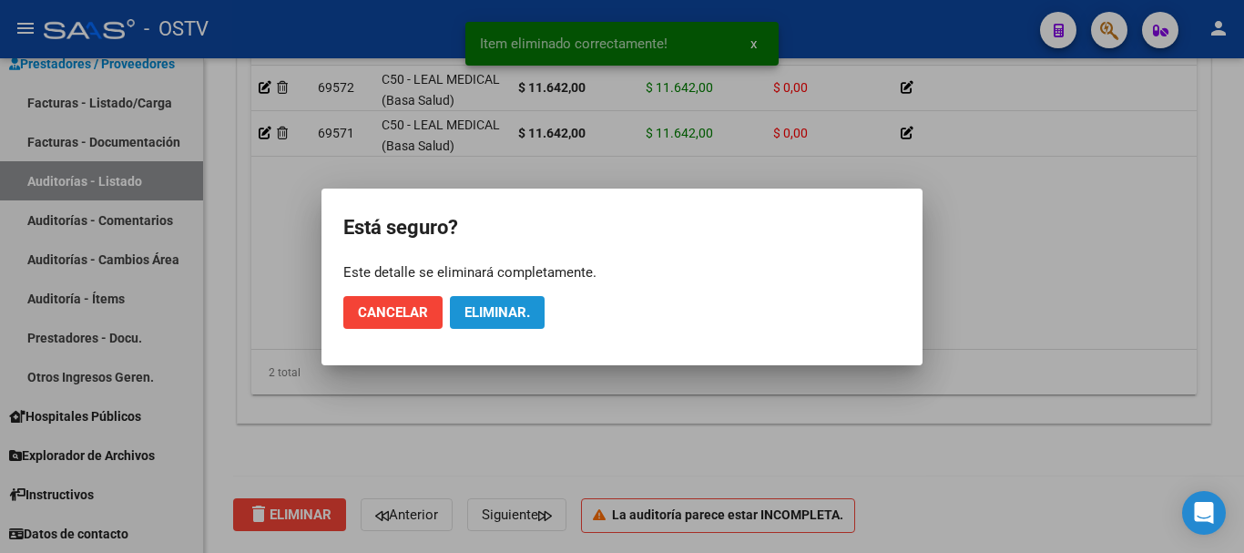
click at [511, 314] on span "Eliminar." at bounding box center [497, 312] width 66 height 16
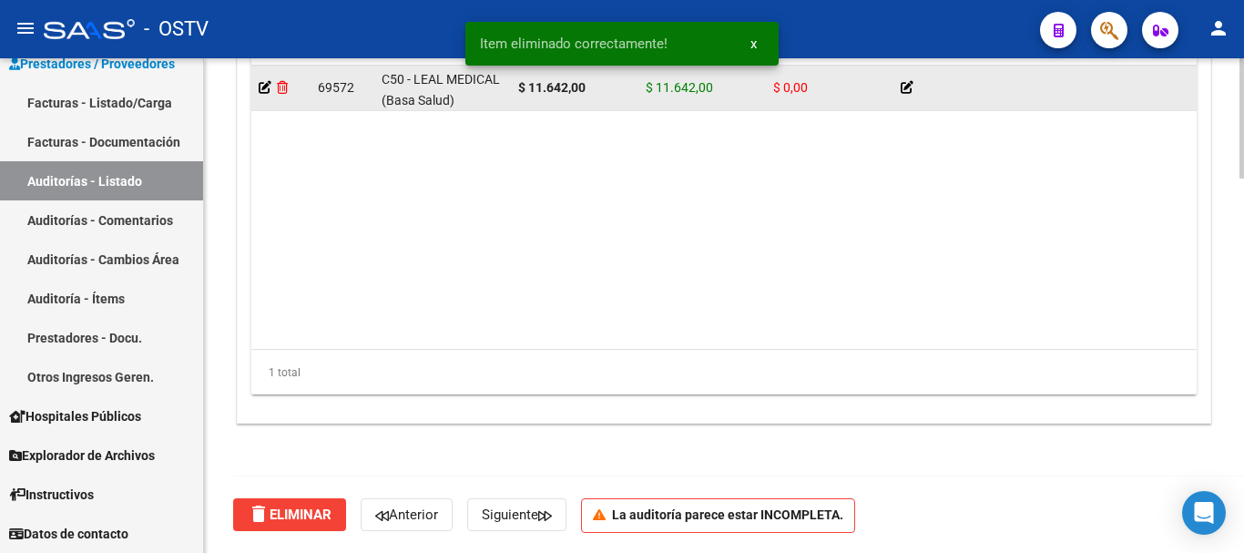
click at [286, 89] on icon at bounding box center [282, 87] width 11 height 13
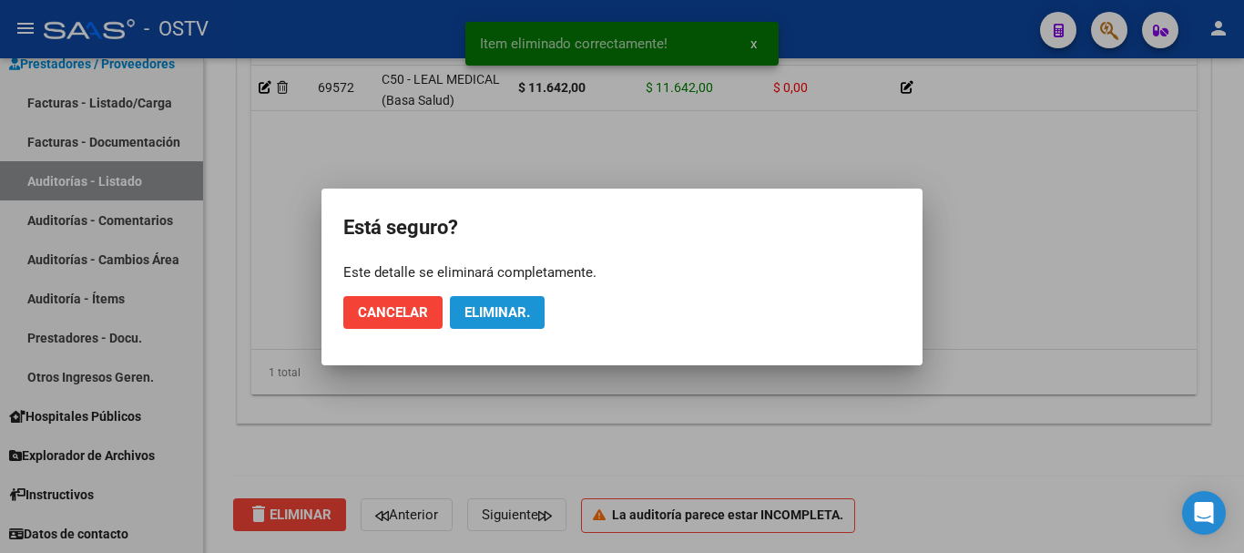
click at [490, 312] on span "Eliminar." at bounding box center [497, 312] width 66 height 16
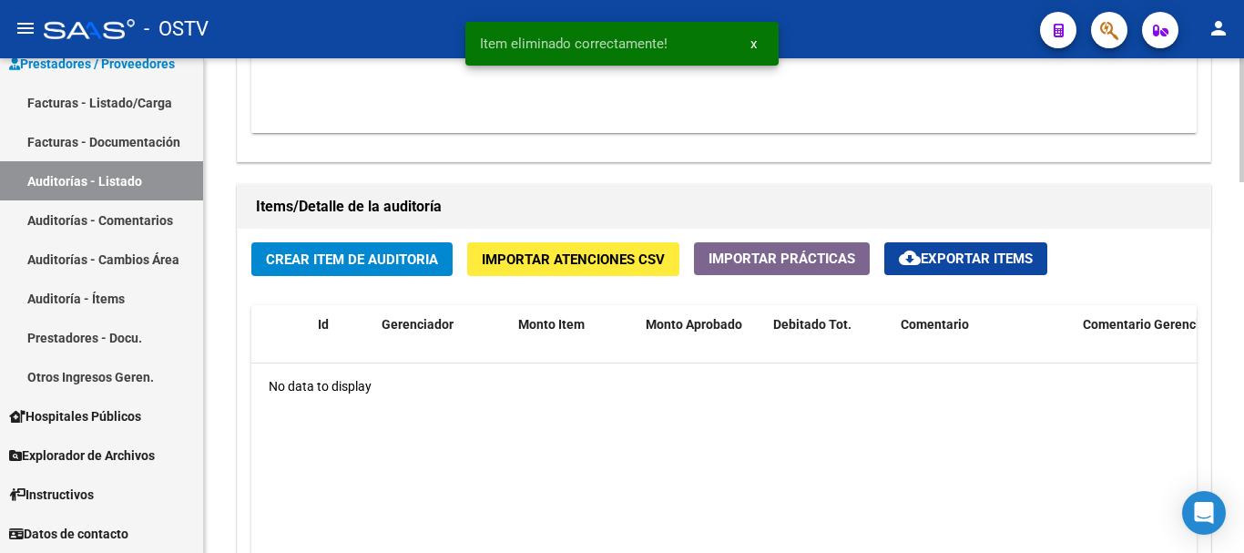
scroll to position [1123, 0]
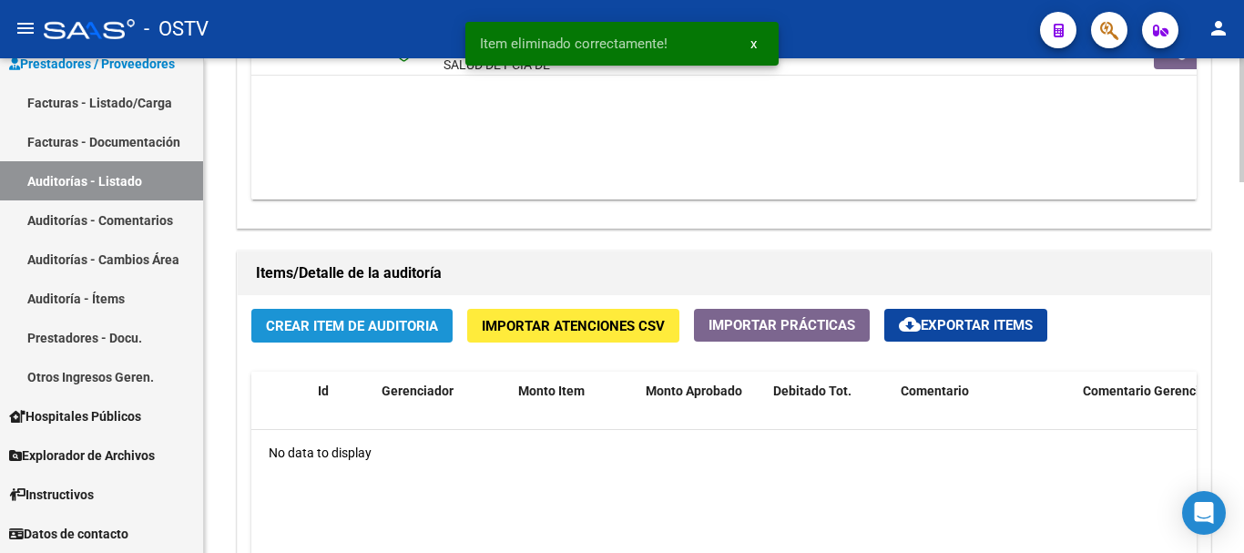
click at [404, 328] on span "Crear Item de Auditoria" at bounding box center [352, 326] width 172 height 16
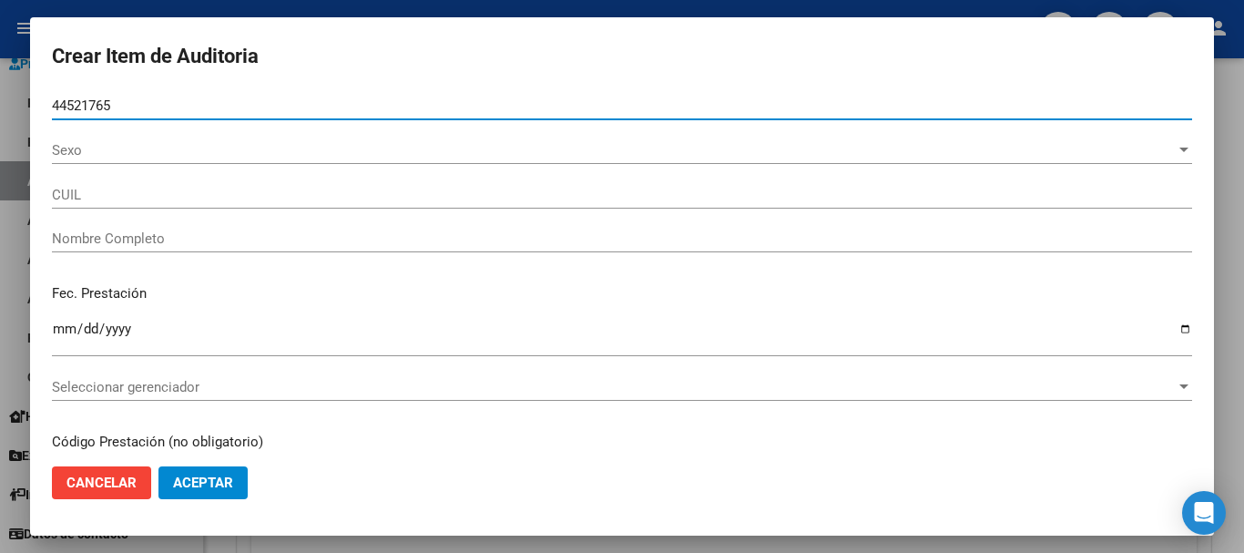
type input "44521765"
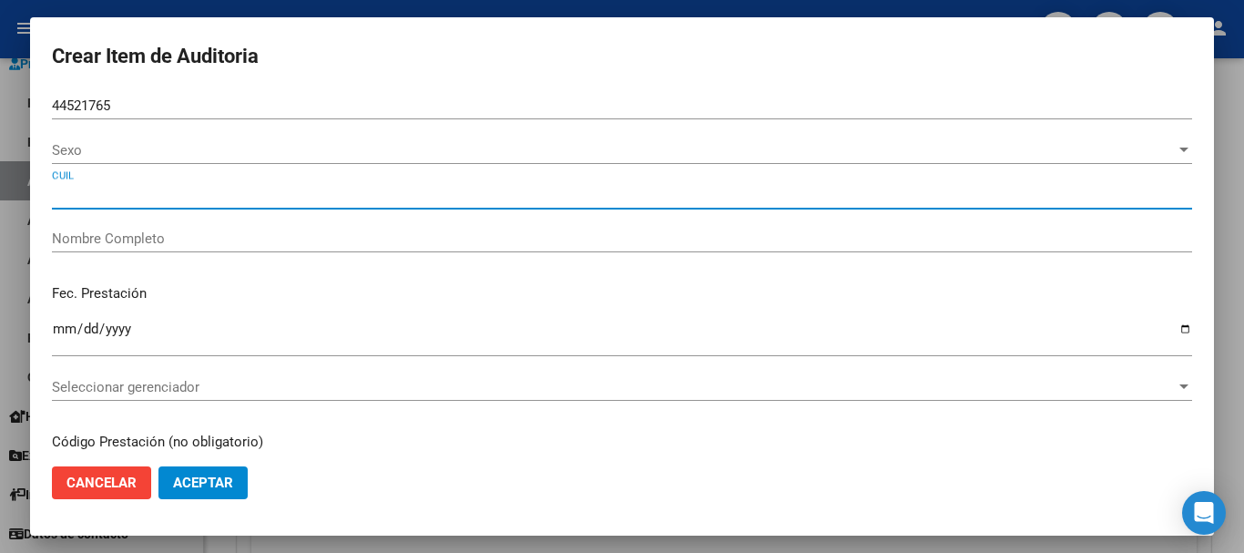
type input "23445217654"
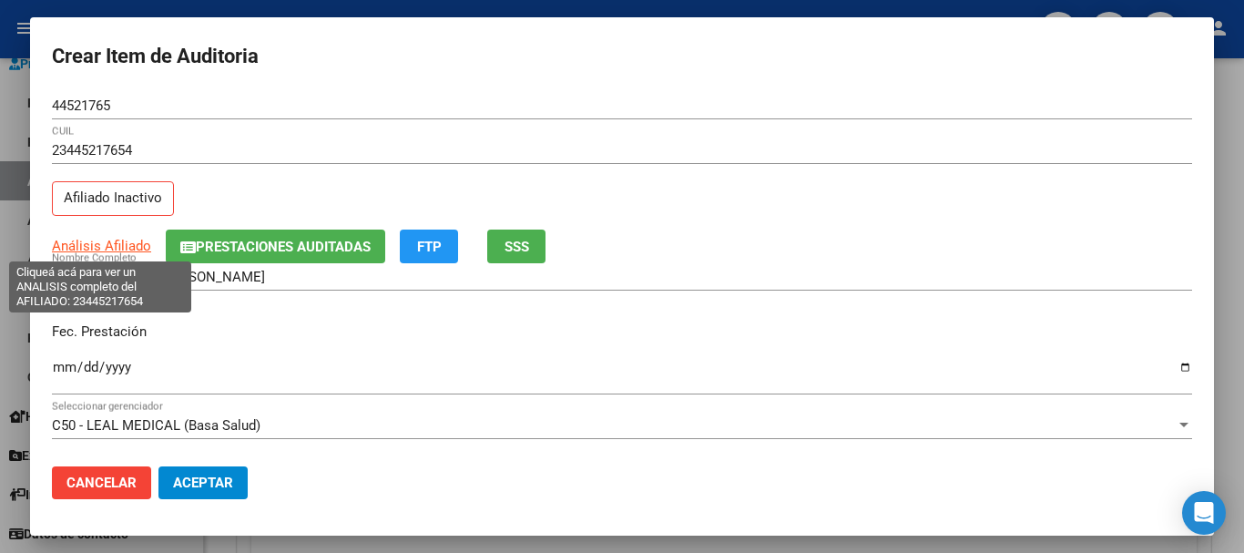
click at [125, 245] on span "Análisis Afiliado" at bounding box center [101, 246] width 99 height 16
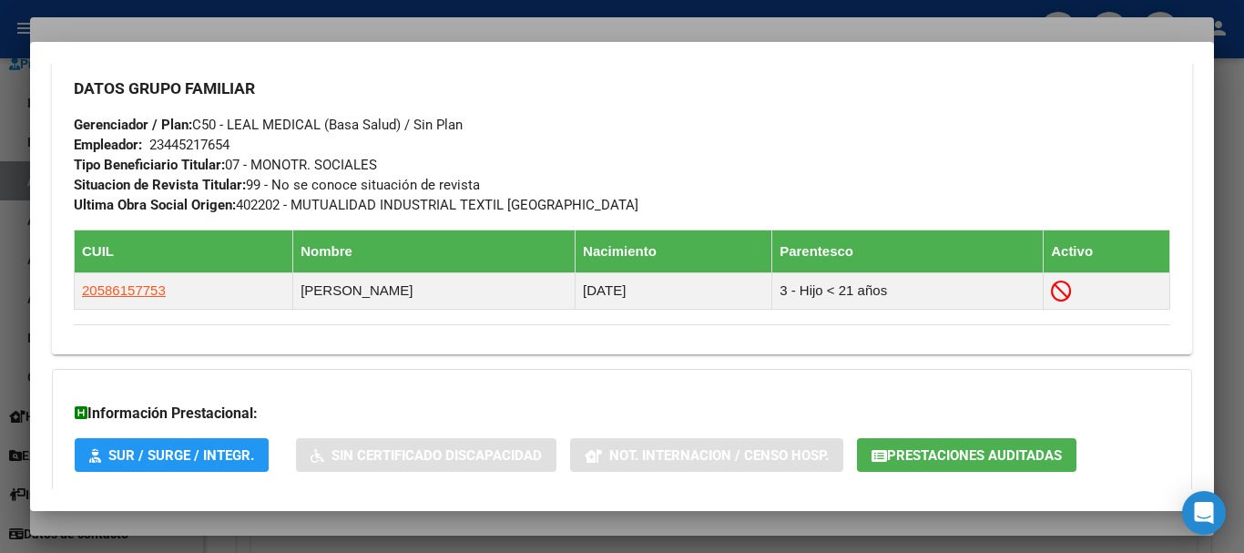
scroll to position [1018, 0]
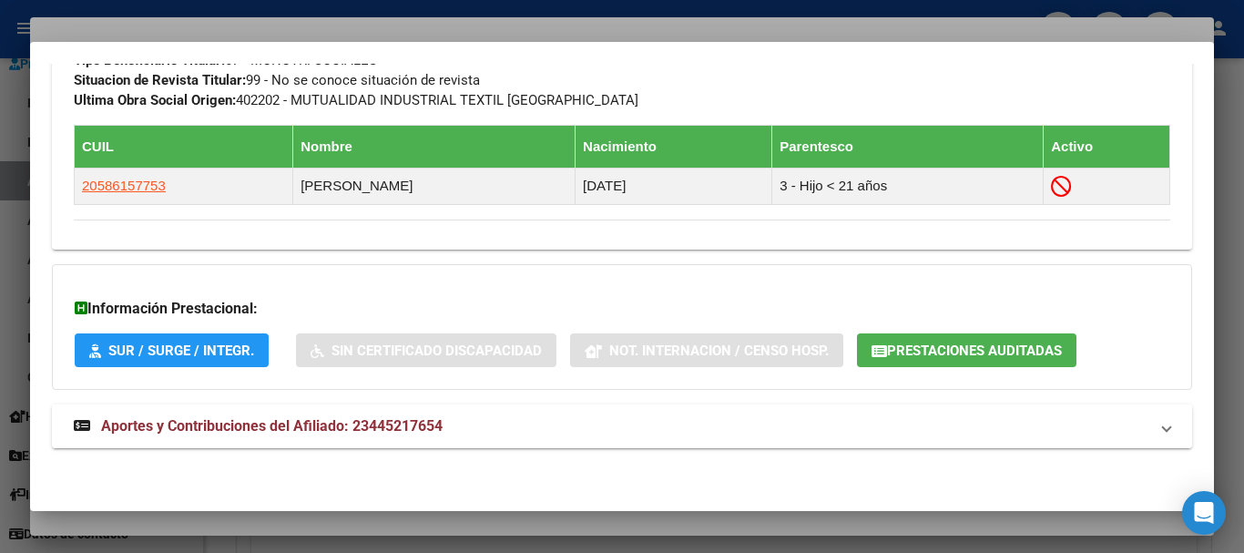
click at [332, 410] on mat-expansion-panel-header "Aportes y Contribuciones del Afiliado: 23445217654" at bounding box center [622, 426] width 1140 height 44
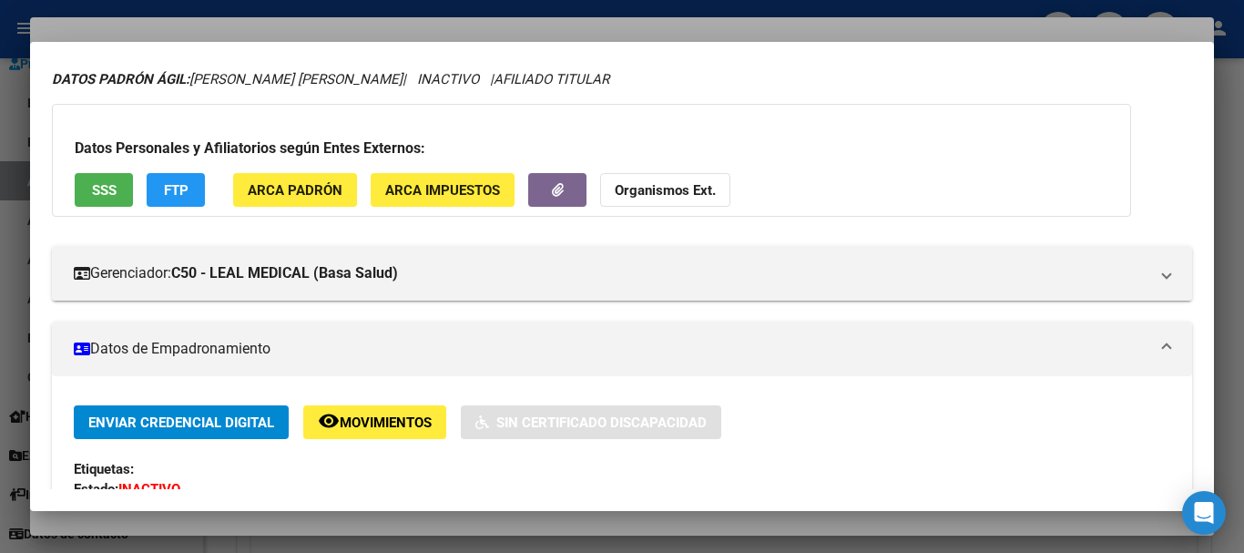
scroll to position [0, 0]
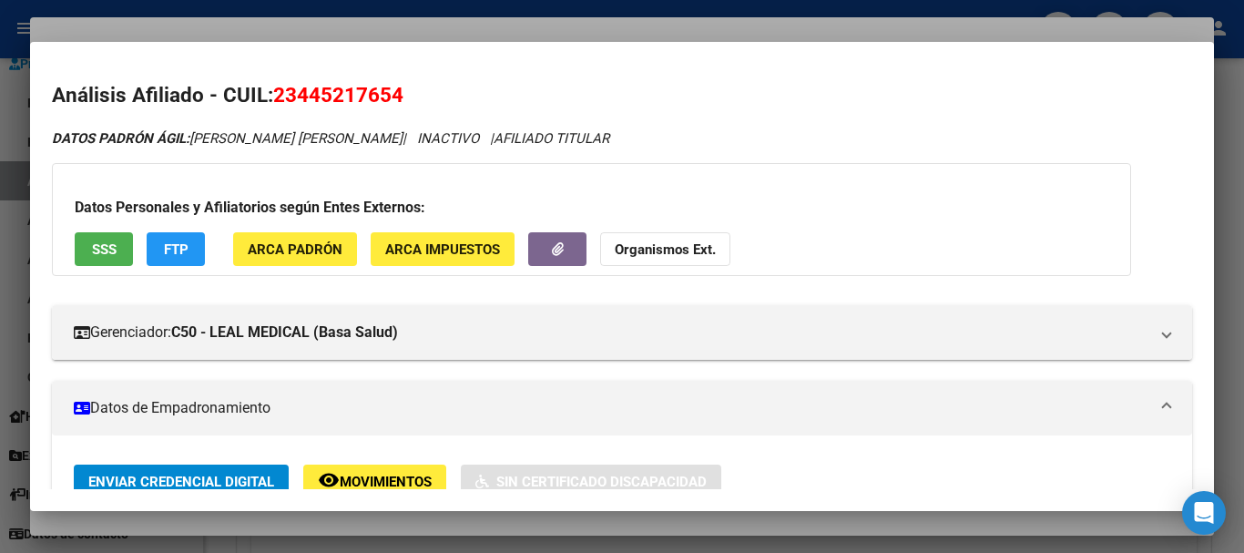
click at [306, 23] on div at bounding box center [622, 276] width 1244 height 553
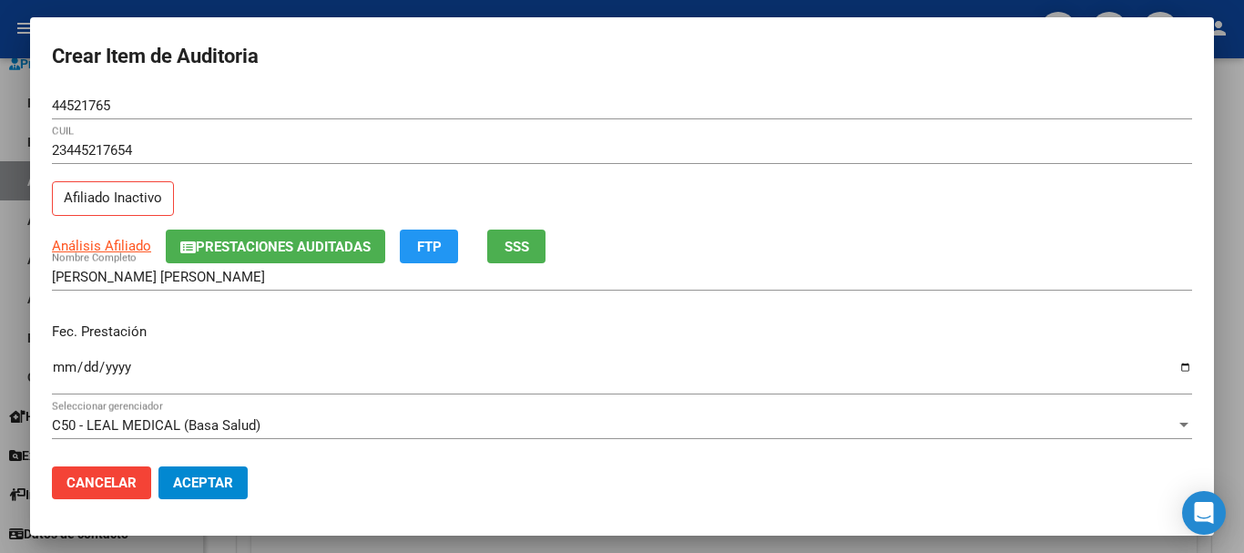
click at [582, 104] on input "44521765" at bounding box center [622, 105] width 1140 height 16
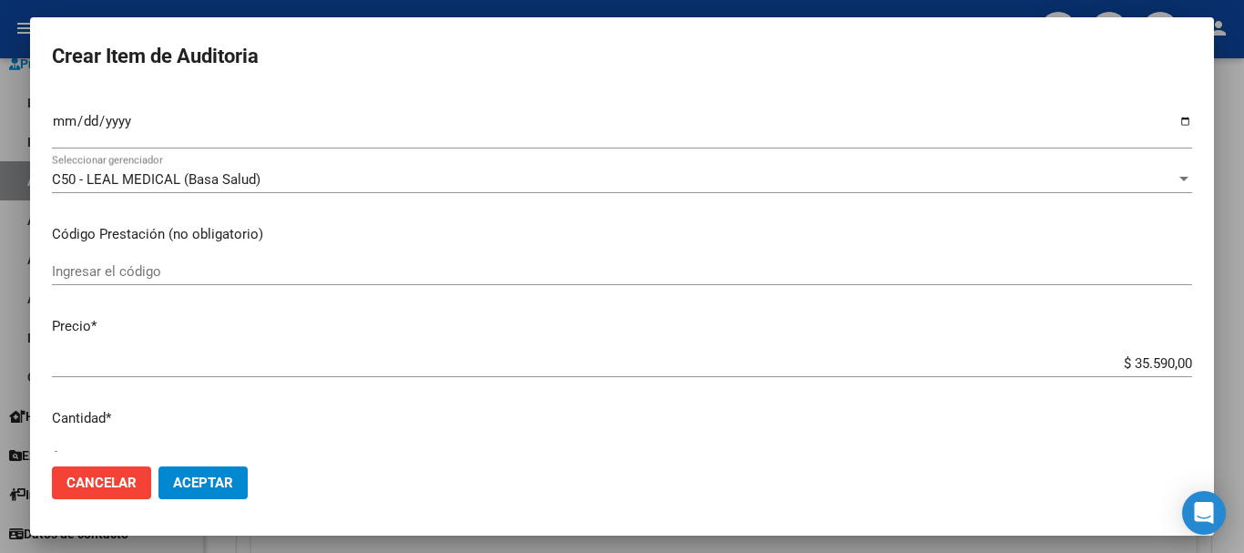
scroll to position [615, 0]
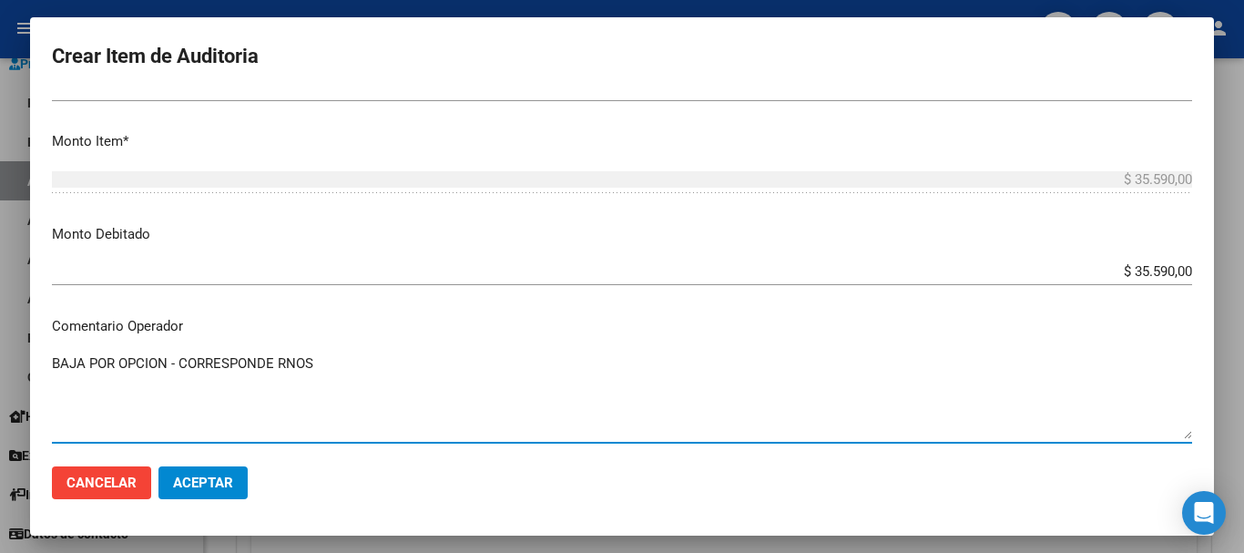
paste textarea "1-1170-4"
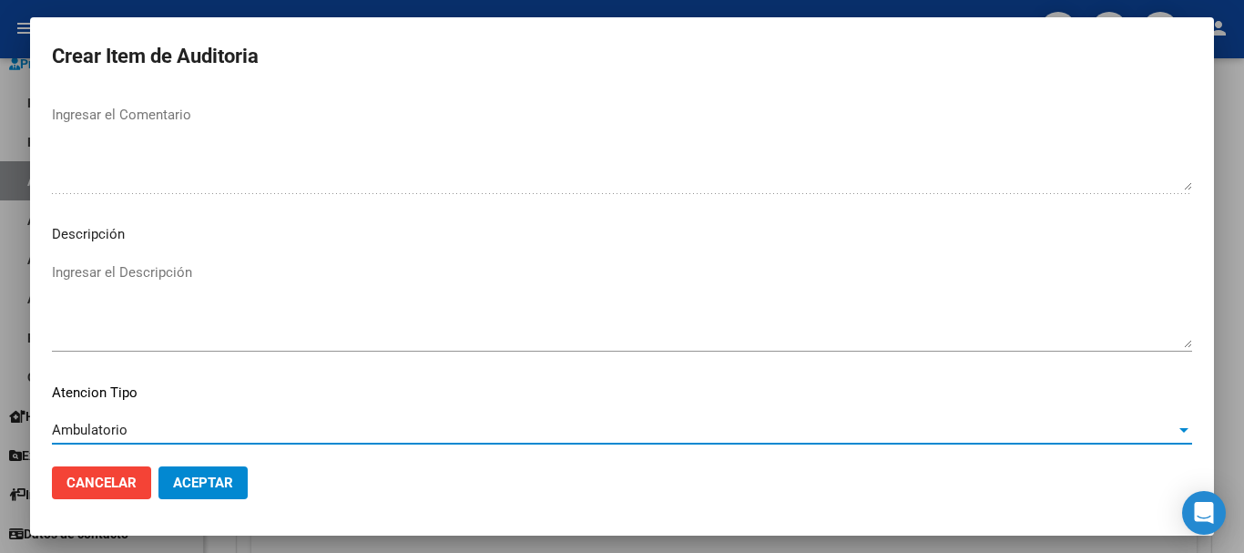
scroll to position [1123, 0]
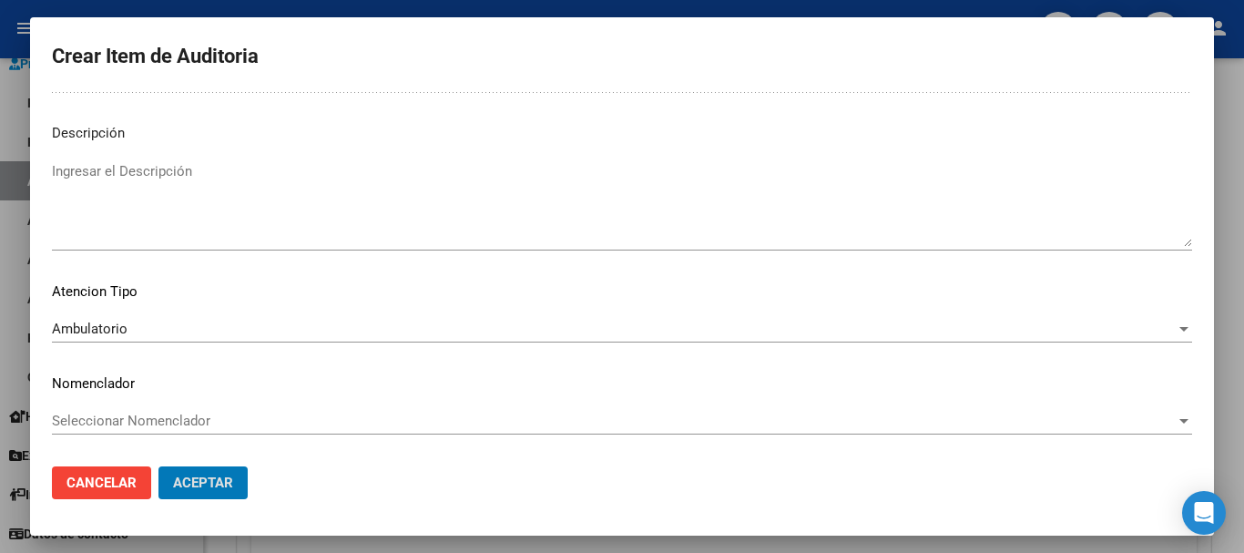
click at [158, 466] on button "Aceptar" at bounding box center [202, 482] width 89 height 33
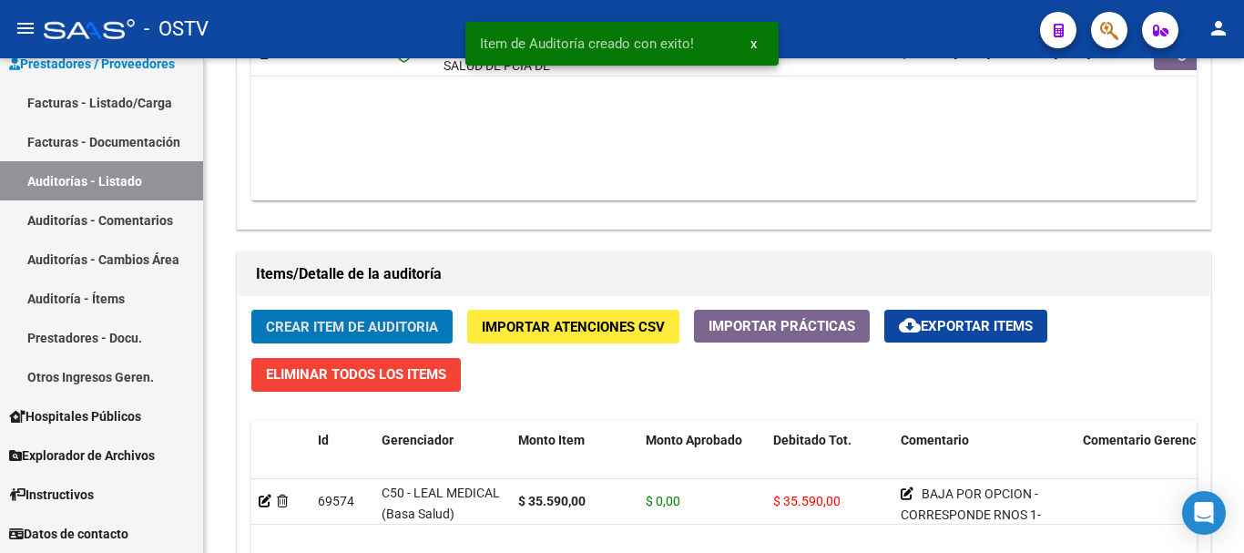
click at [251, 310] on button "Crear Item de Auditoria" at bounding box center [351, 327] width 201 height 34
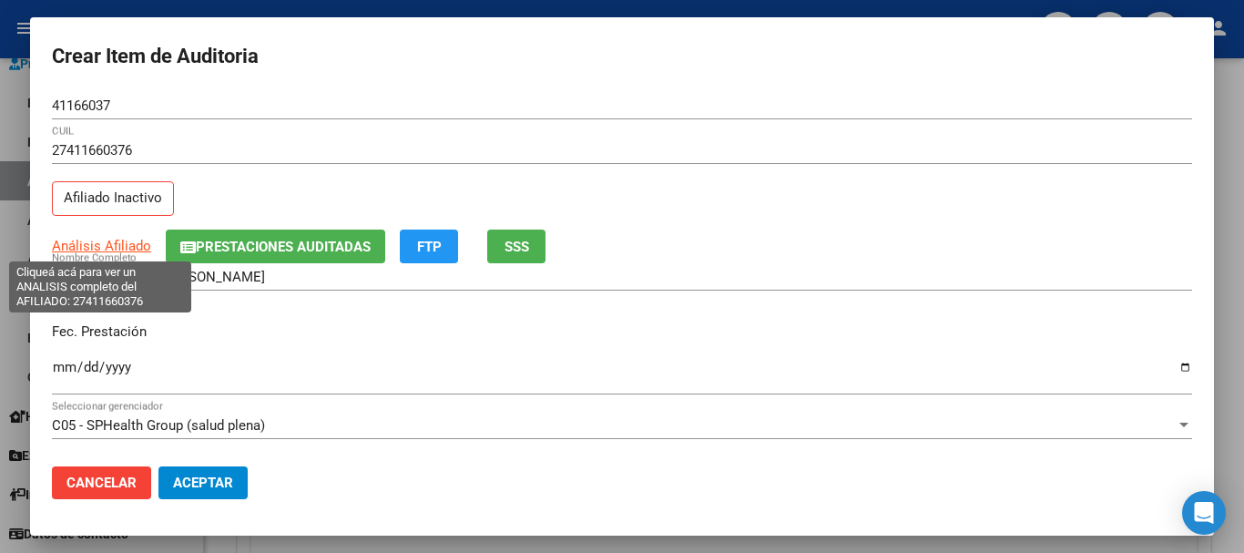
click at [99, 244] on span "Análisis Afiliado" at bounding box center [101, 246] width 99 height 16
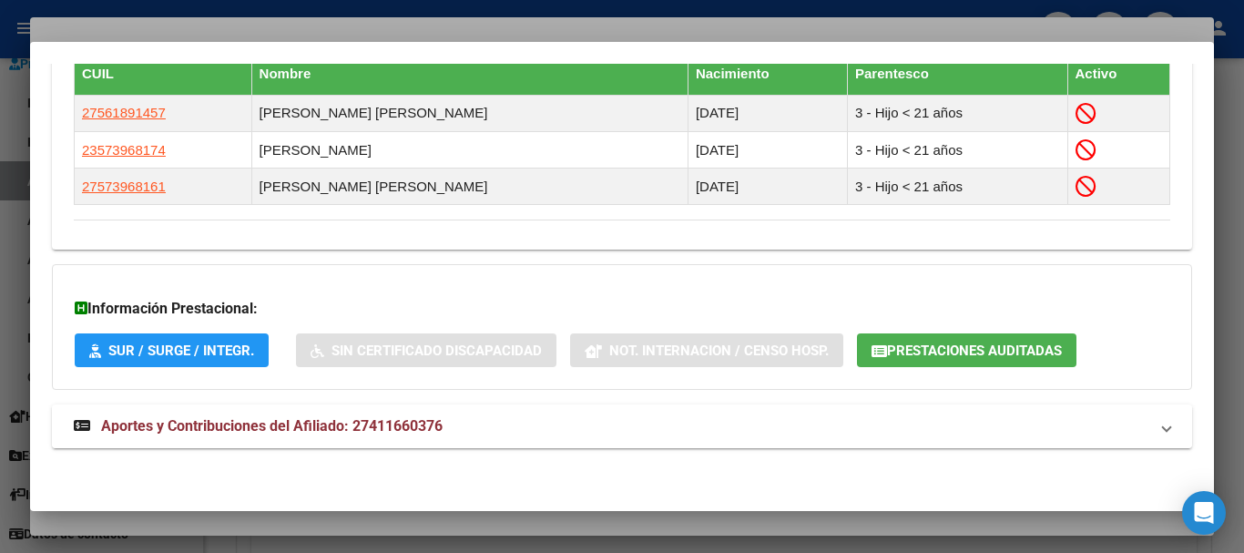
click at [353, 433] on span "Aportes y Contribuciones del Afiliado: 27411660376" at bounding box center [272, 425] width 342 height 17
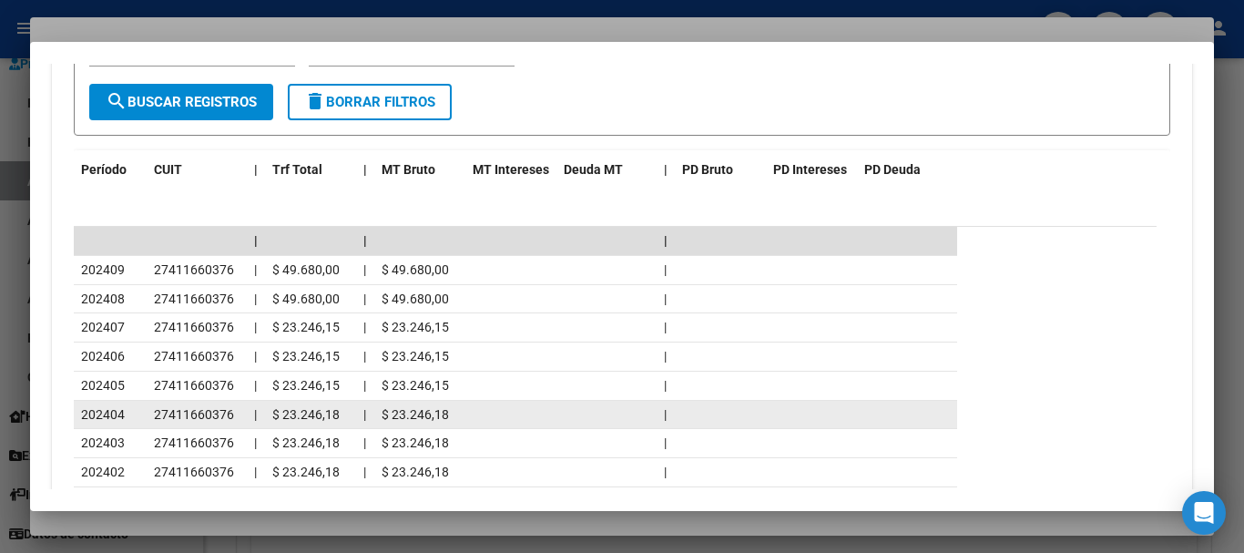
scroll to position [1772, 0]
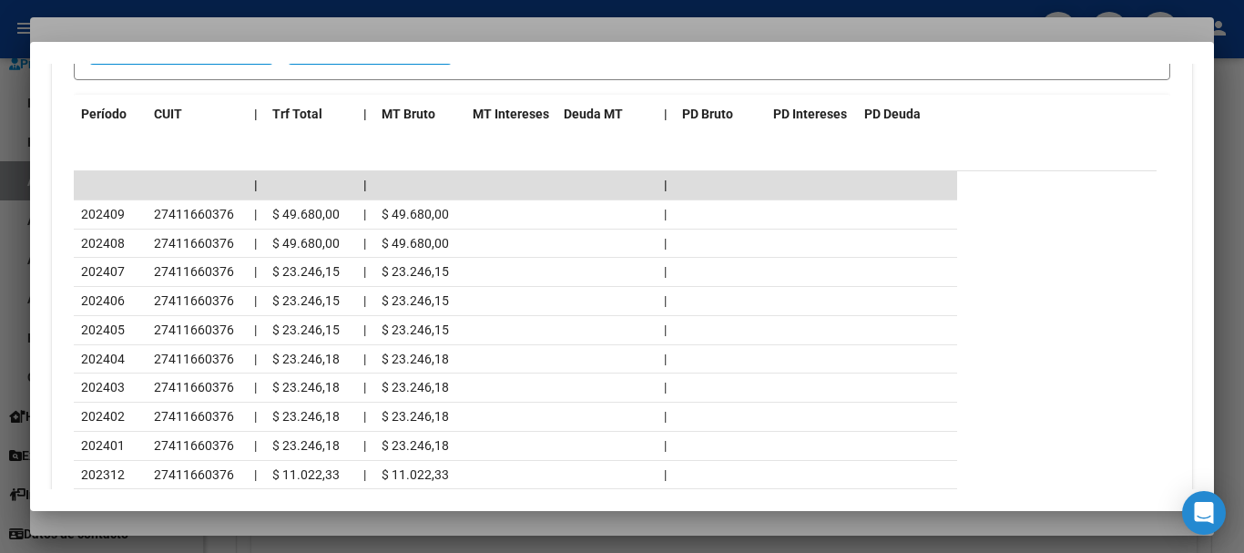
click at [210, 20] on div at bounding box center [622, 276] width 1244 height 553
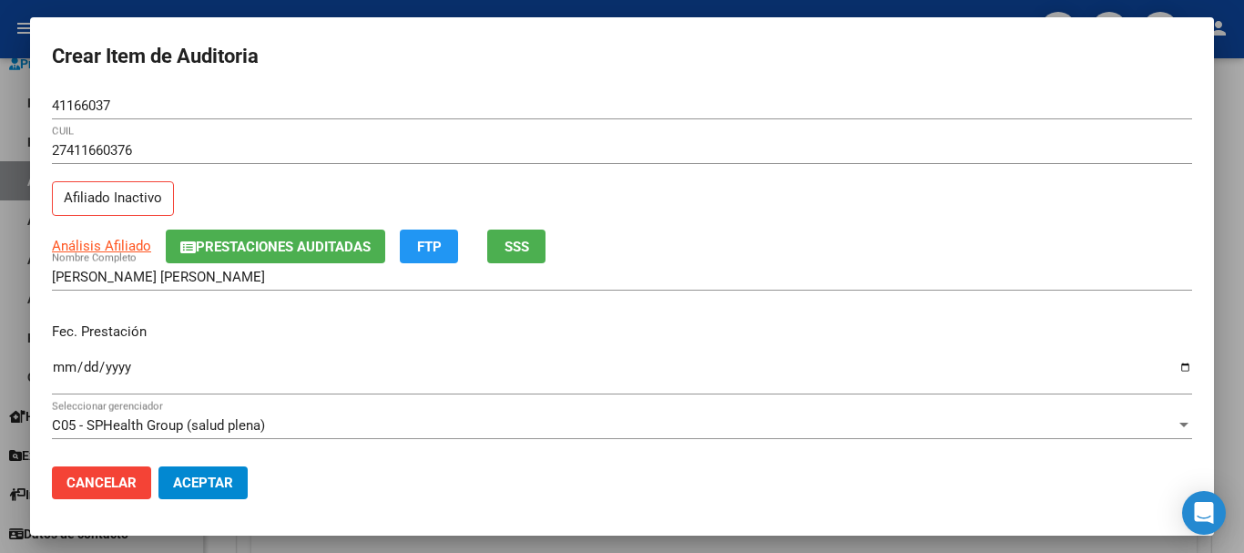
click at [752, 209] on div "27411660376 CUIL Afiliado Inactivo" at bounding box center [622, 183] width 1140 height 93
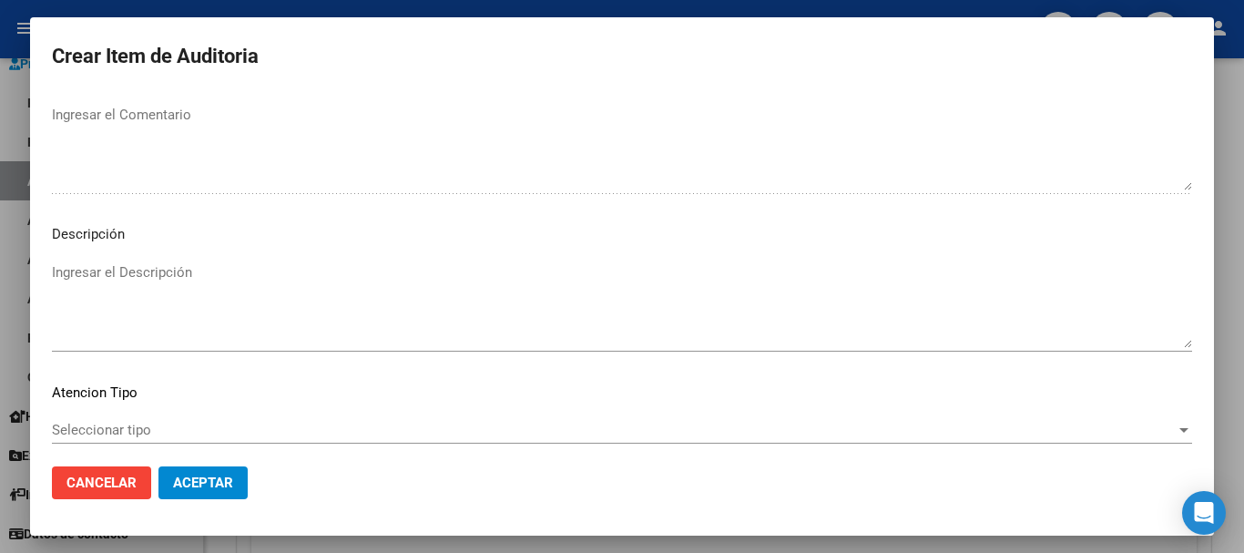
scroll to position [1123, 0]
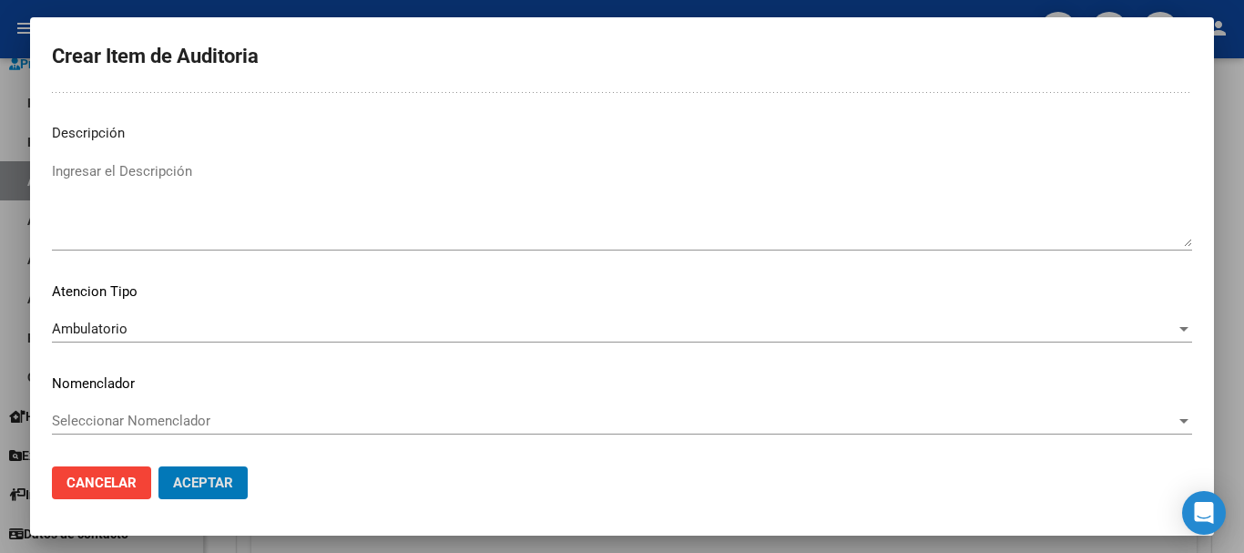
click at [158, 466] on button "Aceptar" at bounding box center [202, 482] width 89 height 33
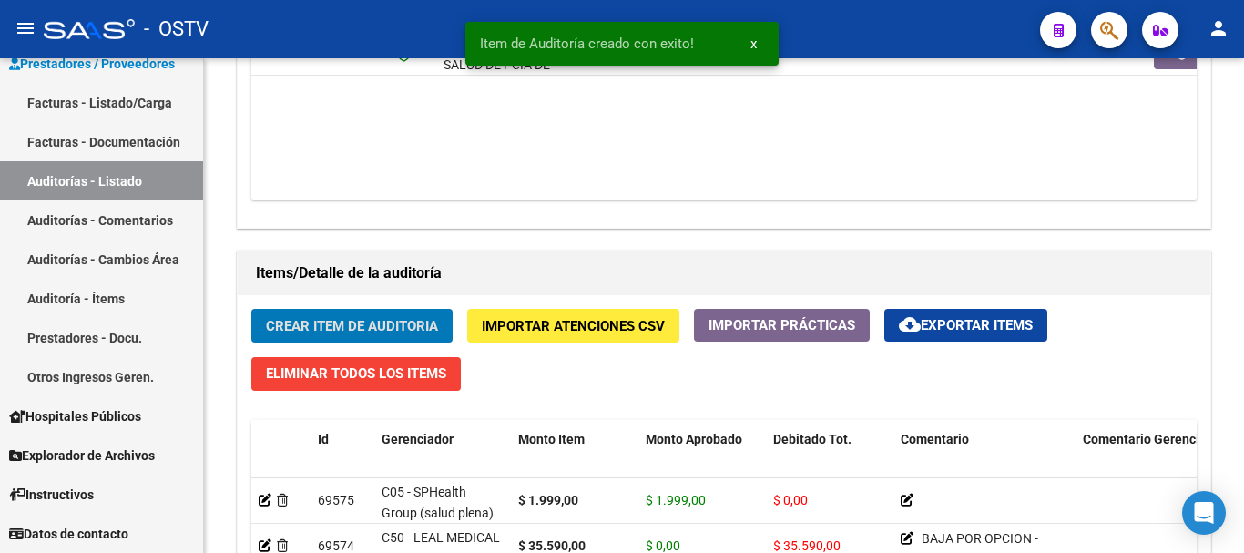
click at [251, 309] on button "Crear Item de Auditoria" at bounding box center [351, 326] width 201 height 34
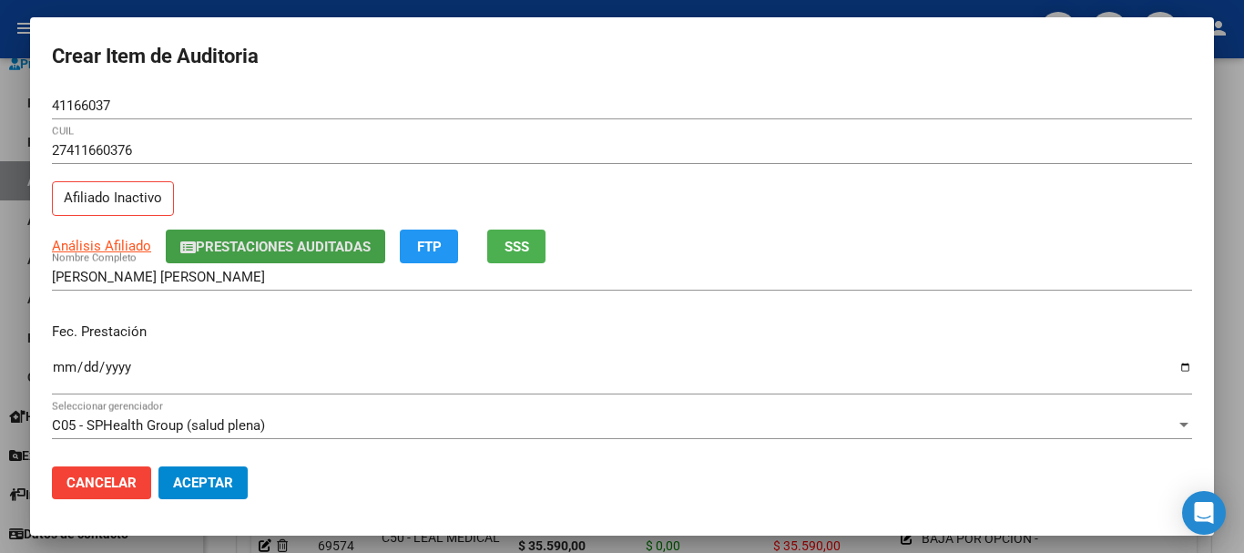
click at [251, 245] on span "Prestaciones Auditadas" at bounding box center [283, 247] width 175 height 16
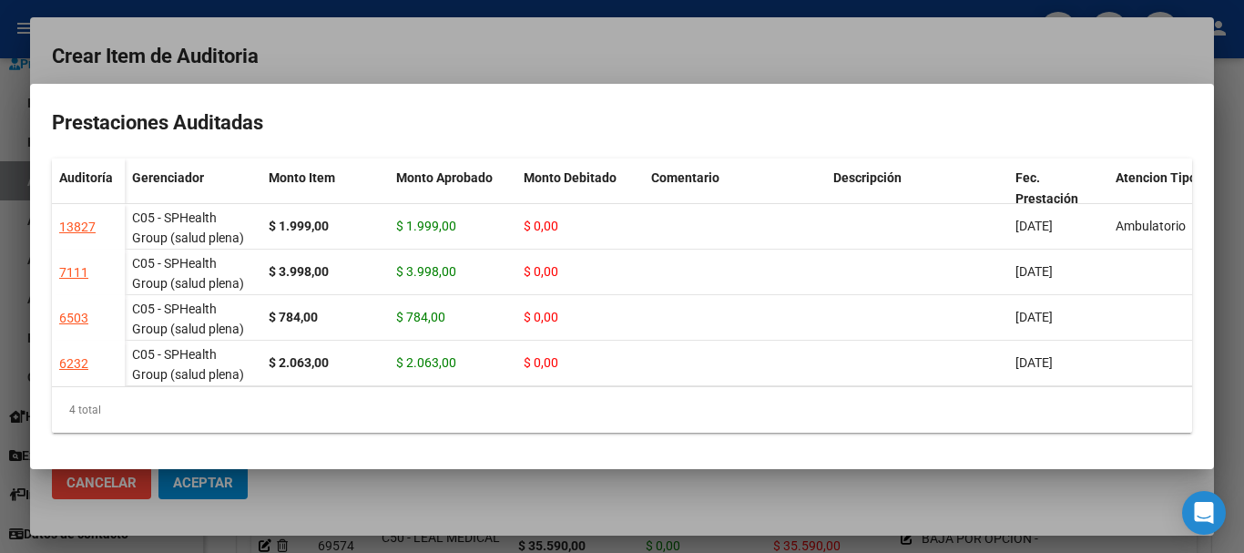
click at [579, 66] on div at bounding box center [622, 276] width 1244 height 553
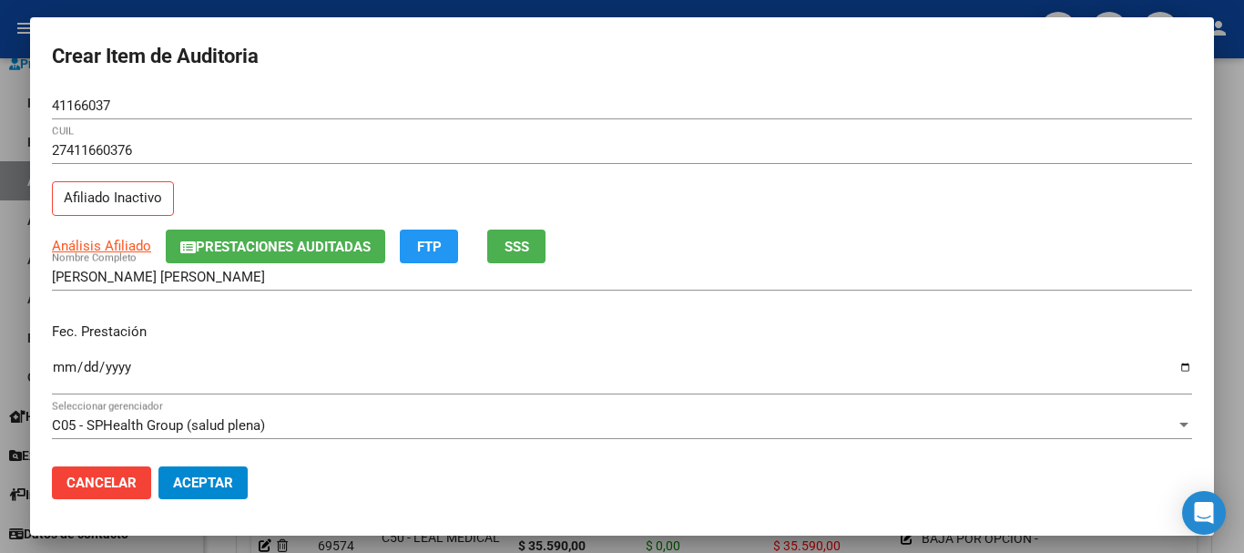
click at [758, 265] on div "[PERSON_NAME] [PERSON_NAME] Nombre Completo" at bounding box center [622, 276] width 1140 height 27
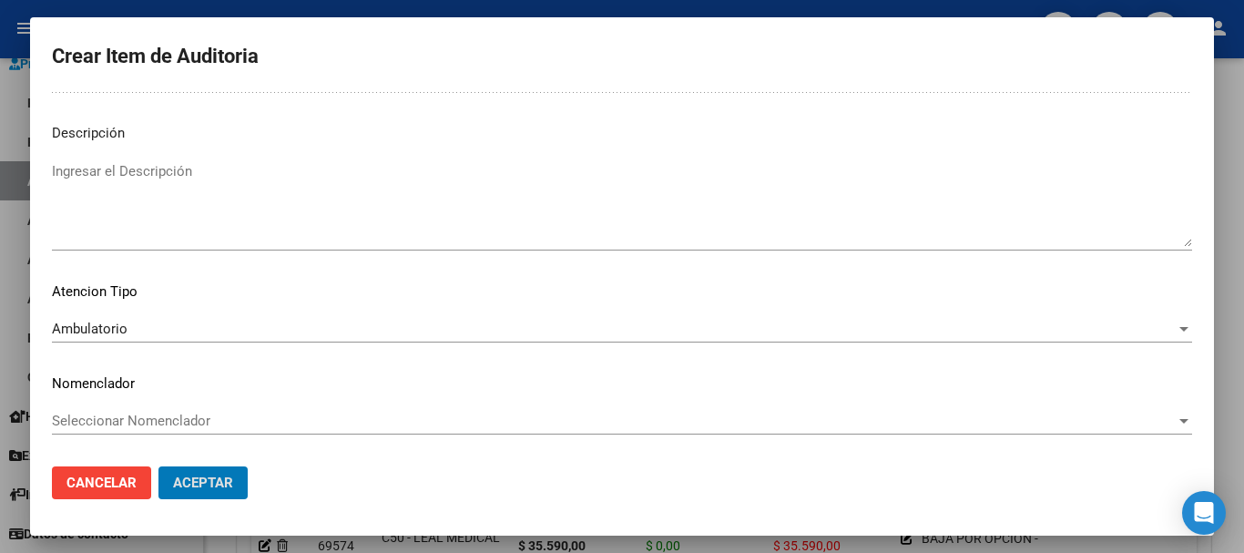
click at [158, 466] on button "Aceptar" at bounding box center [202, 482] width 89 height 33
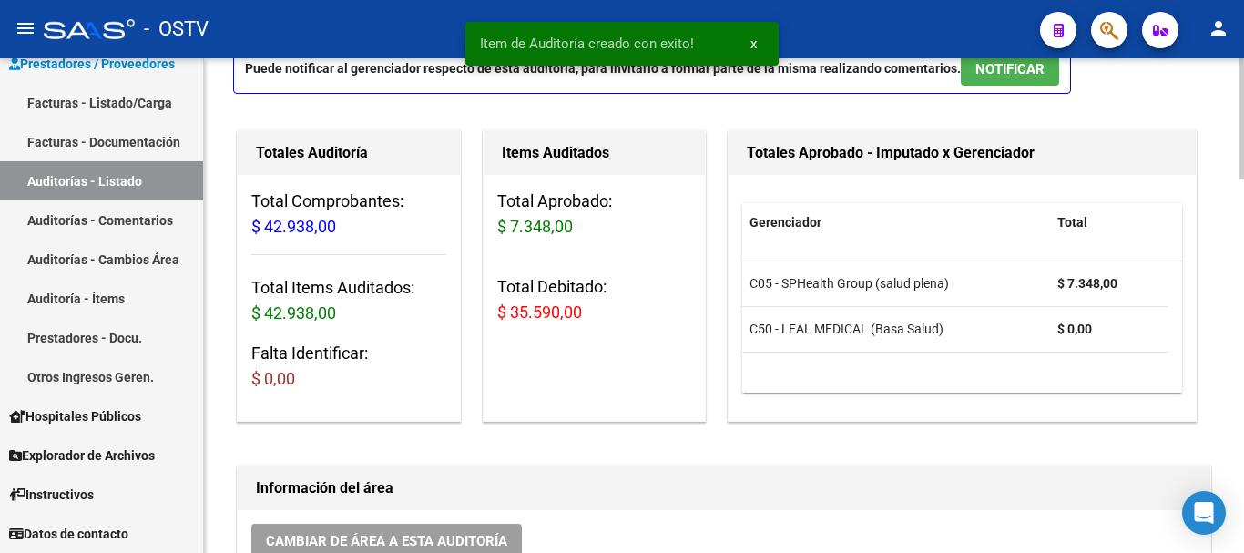
scroll to position [0, 0]
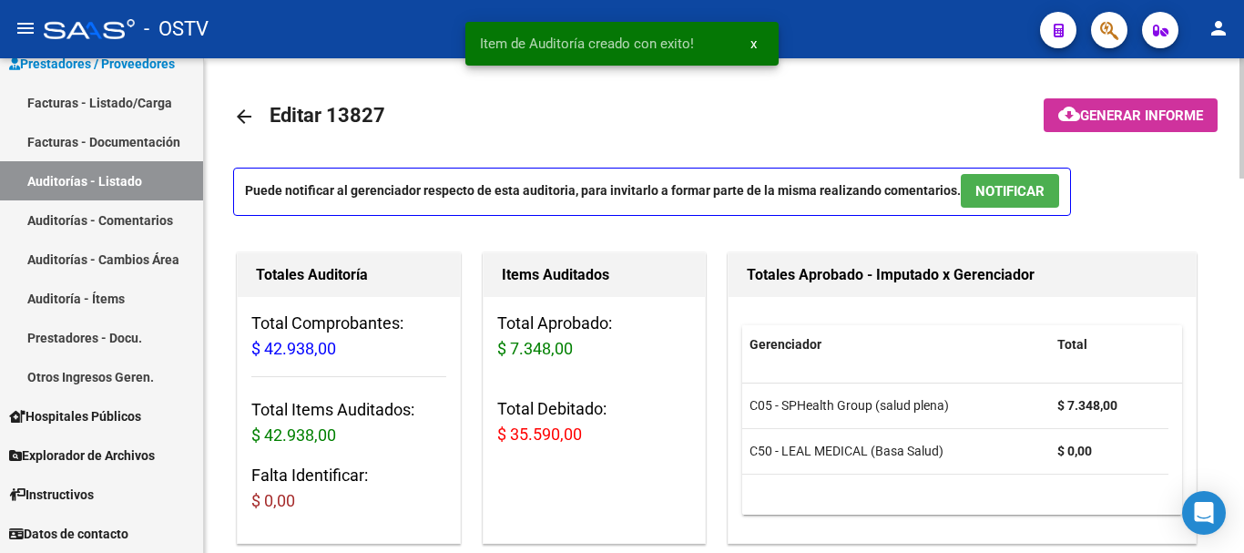
click at [1114, 116] on span "Generar informe" at bounding box center [1141, 115] width 123 height 16
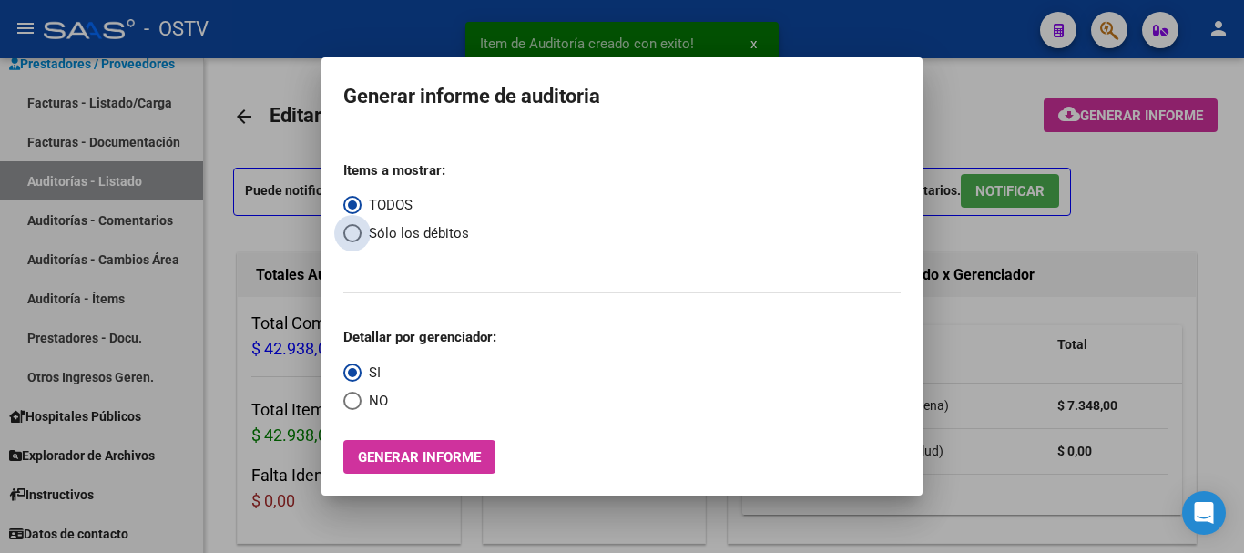
click at [358, 238] on span "Select an option" at bounding box center [352, 233] width 18 height 18
click at [358, 238] on input "Sólo los débitos" at bounding box center [352, 233] width 18 height 18
click at [352, 398] on span "Select an option" at bounding box center [352, 401] width 18 height 18
click at [352, 398] on input "NO" at bounding box center [352, 401] width 18 height 18
click at [371, 450] on span "Generar informe" at bounding box center [419, 457] width 123 height 16
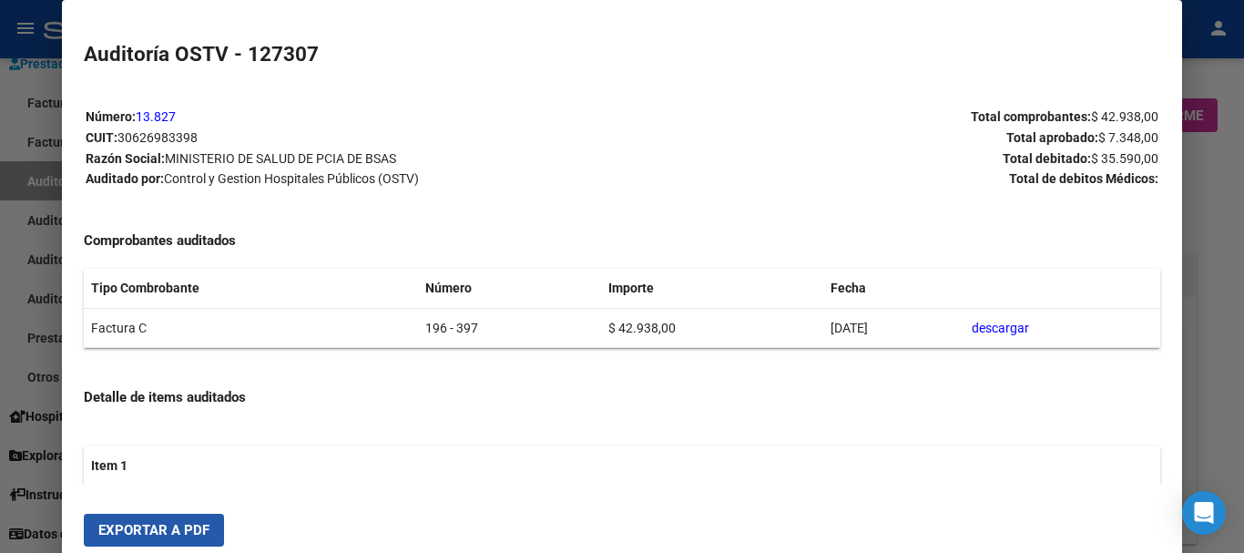
click at [171, 528] on span "Exportar a PDF" at bounding box center [153, 530] width 111 height 16
click at [1243, 193] on div at bounding box center [622, 276] width 1244 height 553
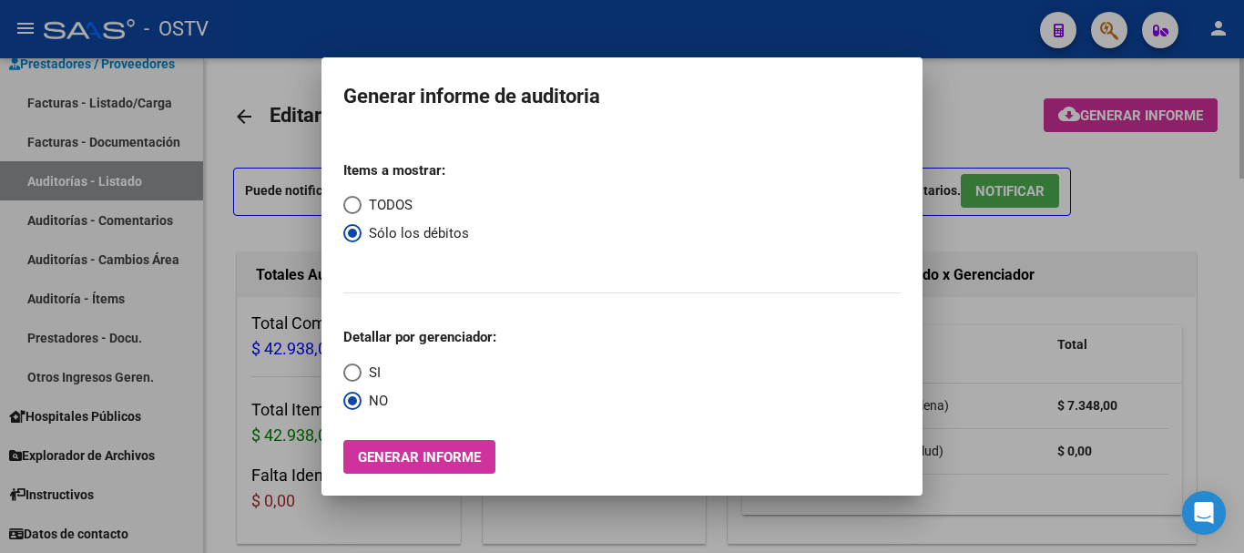
click at [1243, 194] on div at bounding box center [622, 276] width 1244 height 553
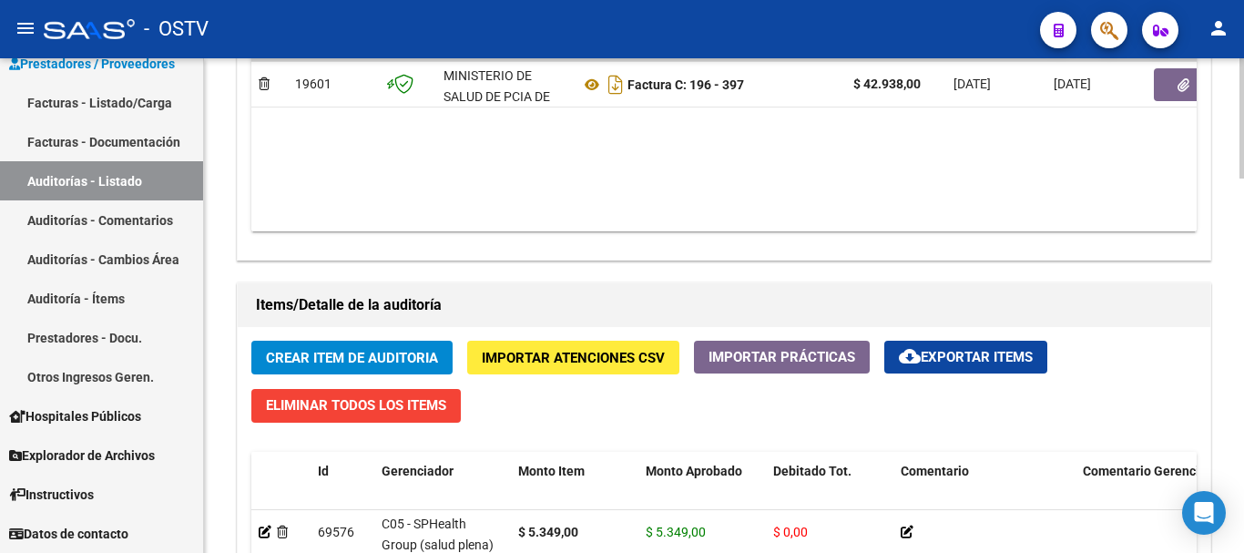
scroll to position [1093, 0]
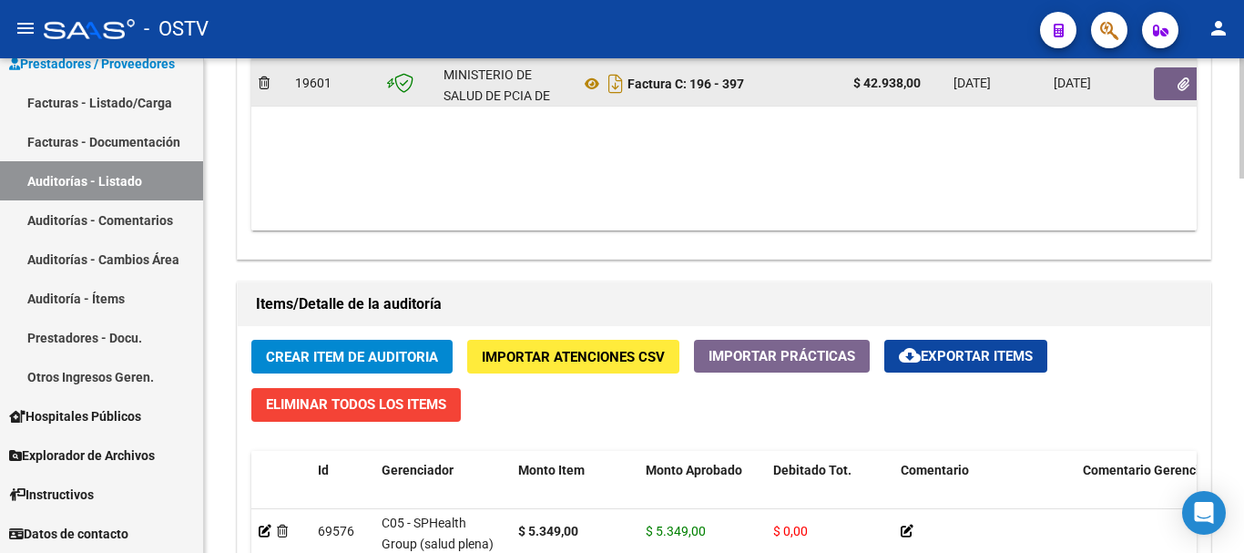
click at [1180, 77] on button "button" at bounding box center [1183, 83] width 58 height 33
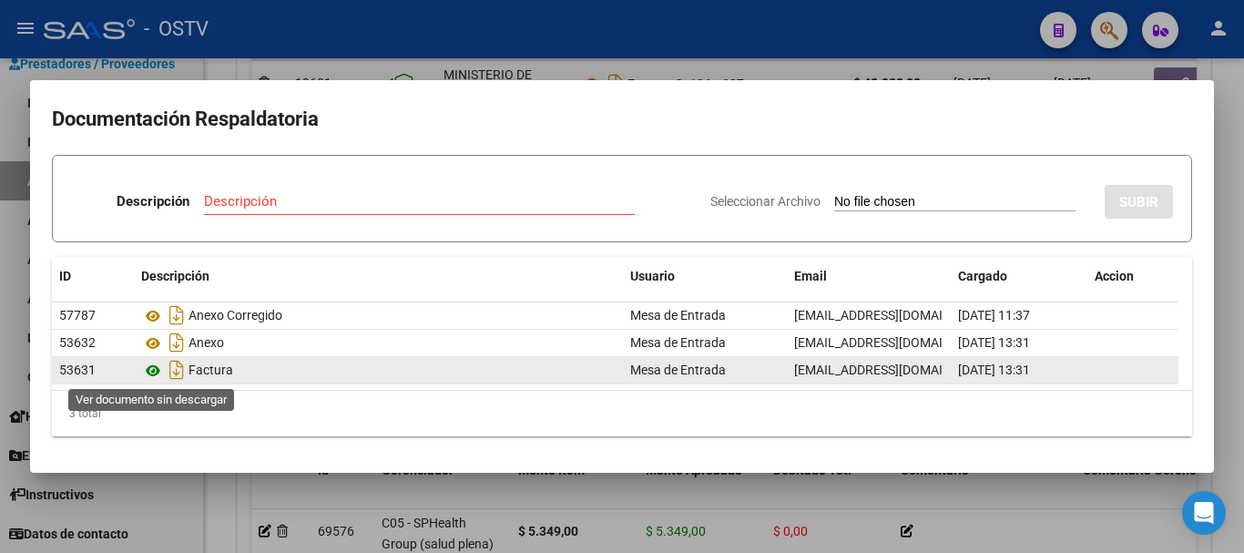
click at [154, 366] on icon at bounding box center [153, 371] width 24 height 22
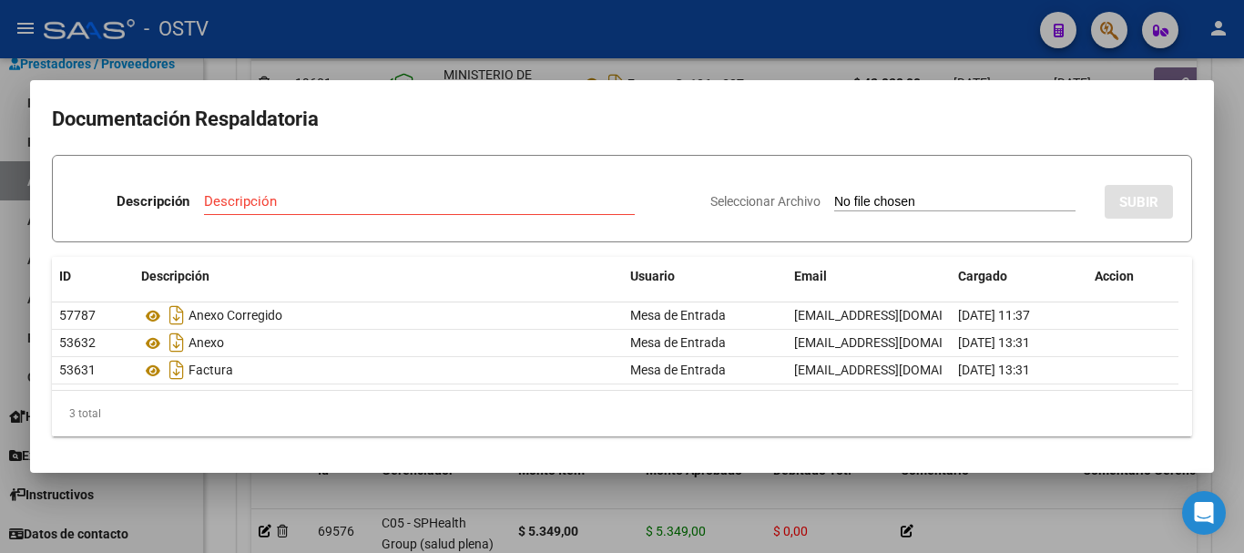
drag, startPoint x: 435, startPoint y: 216, endPoint x: 437, endPoint y: 207, distance: 9.3
click at [435, 209] on div "Descripción" at bounding box center [419, 210] width 431 height 45
click at [438, 206] on input "Descripción" at bounding box center [419, 201] width 431 height 16
click at [834, 194] on input "Seleccionar Archivo" at bounding box center [954, 202] width 241 height 17
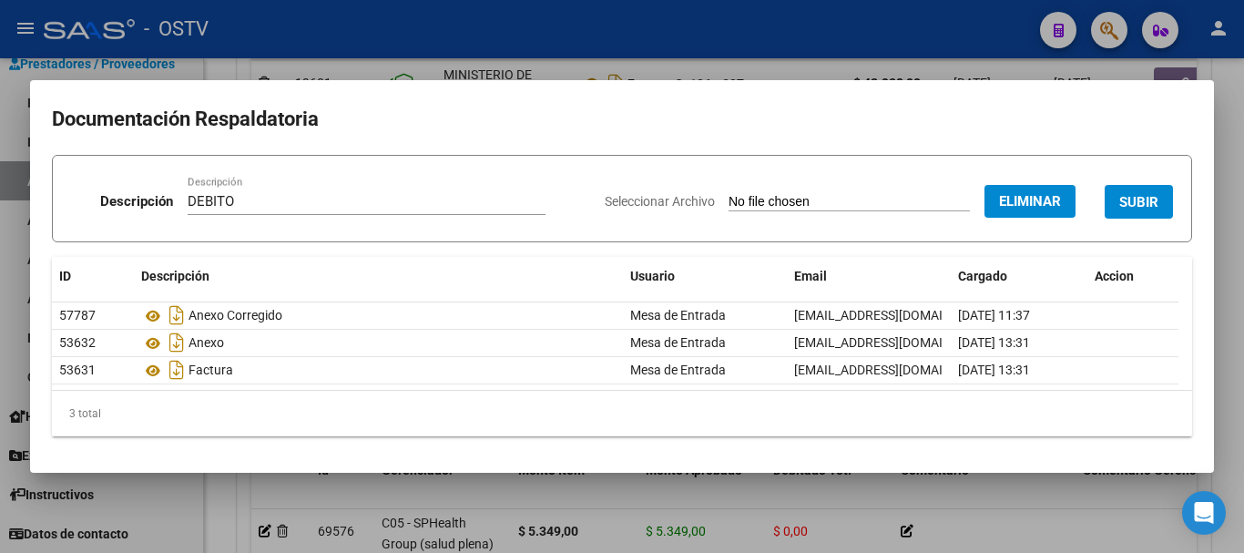
click at [1125, 206] on span "SUBIR" at bounding box center [1138, 202] width 39 height 16
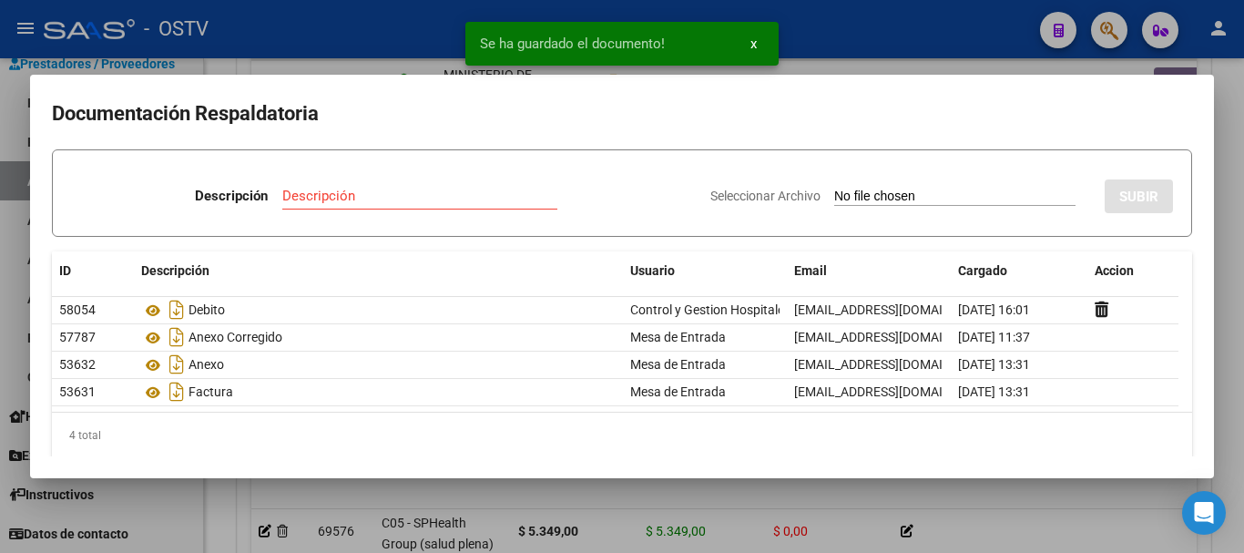
click at [1243, 307] on div at bounding box center [622, 276] width 1244 height 553
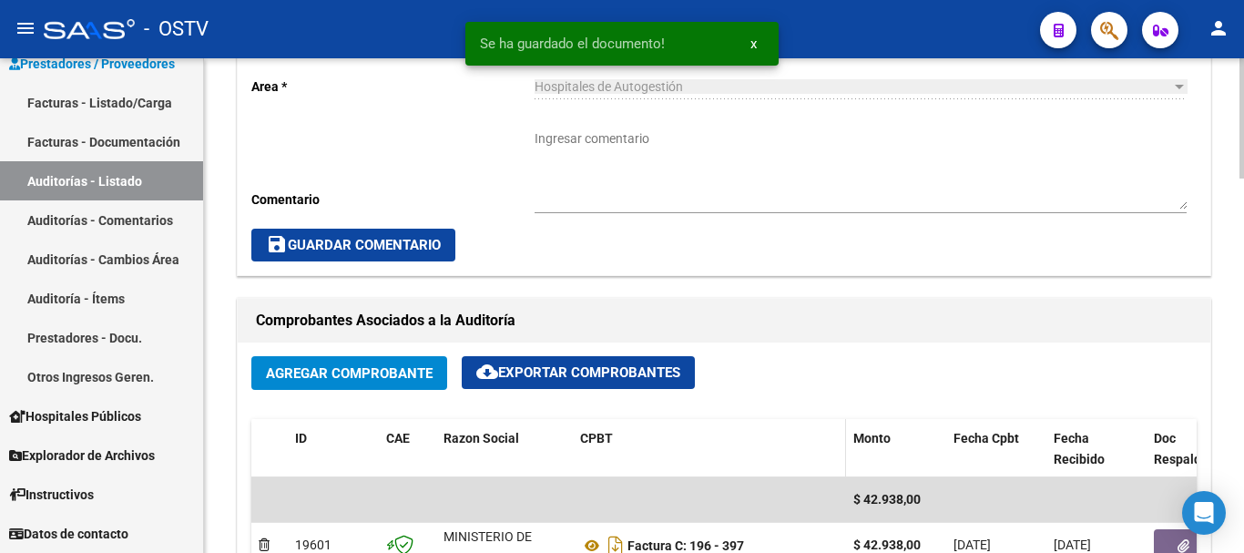
scroll to position [455, 0]
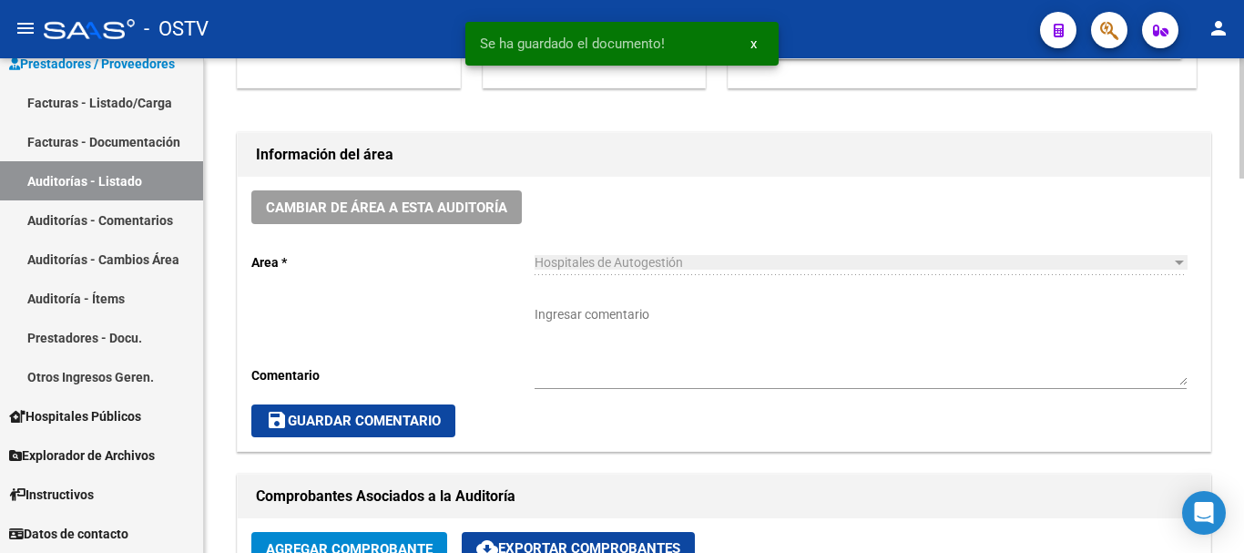
click at [638, 335] on textarea "Ingresar comentario" at bounding box center [861, 345] width 652 height 80
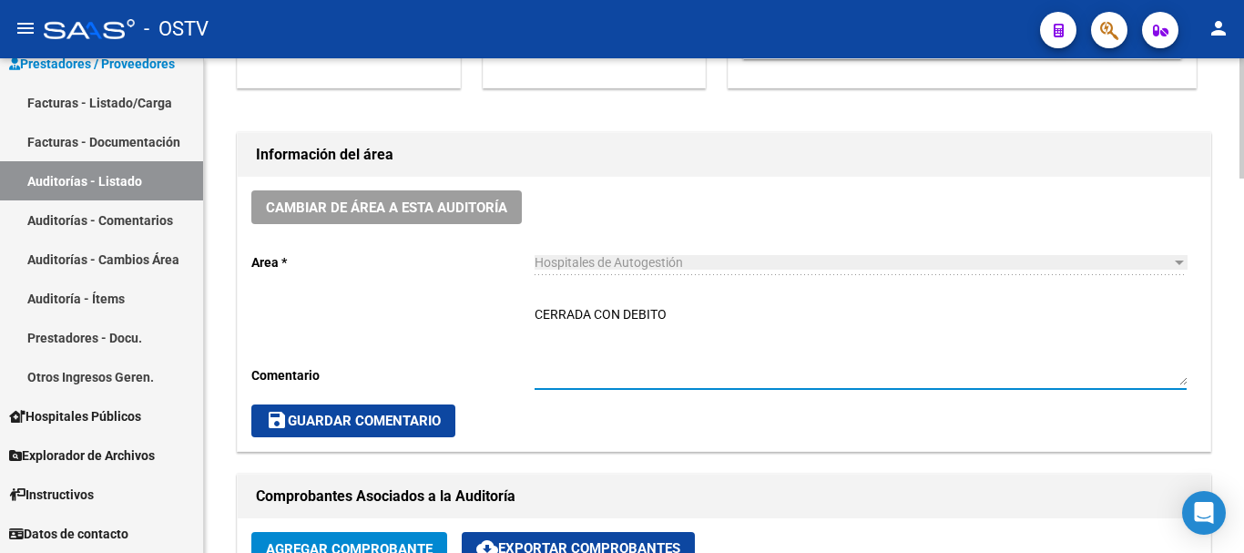
click at [385, 429] on span "save Guardar Comentario" at bounding box center [353, 421] width 175 height 16
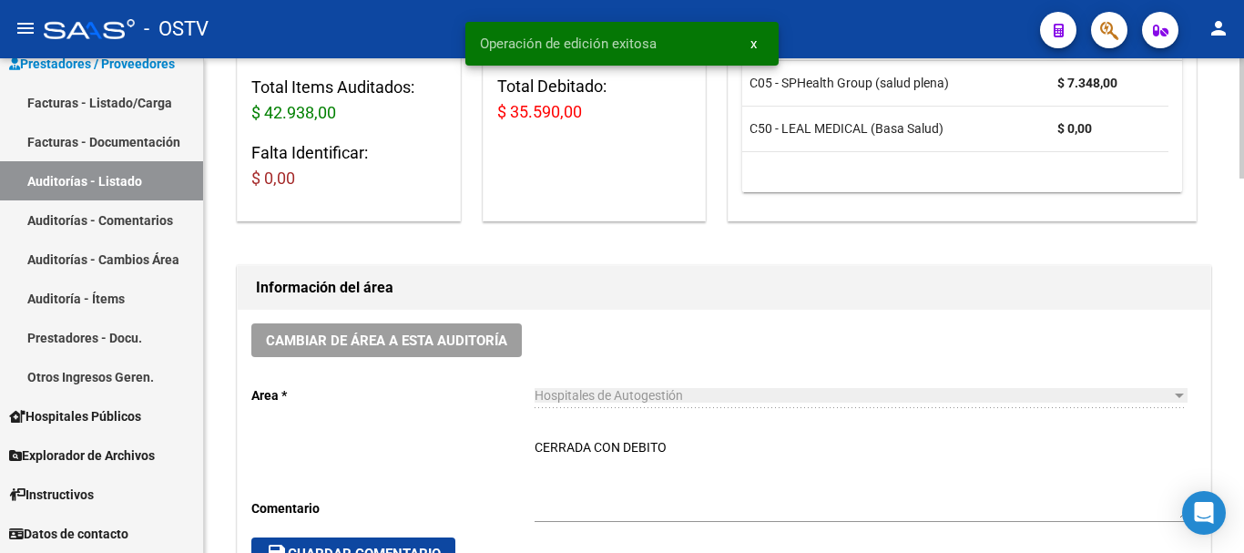
scroll to position [0, 0]
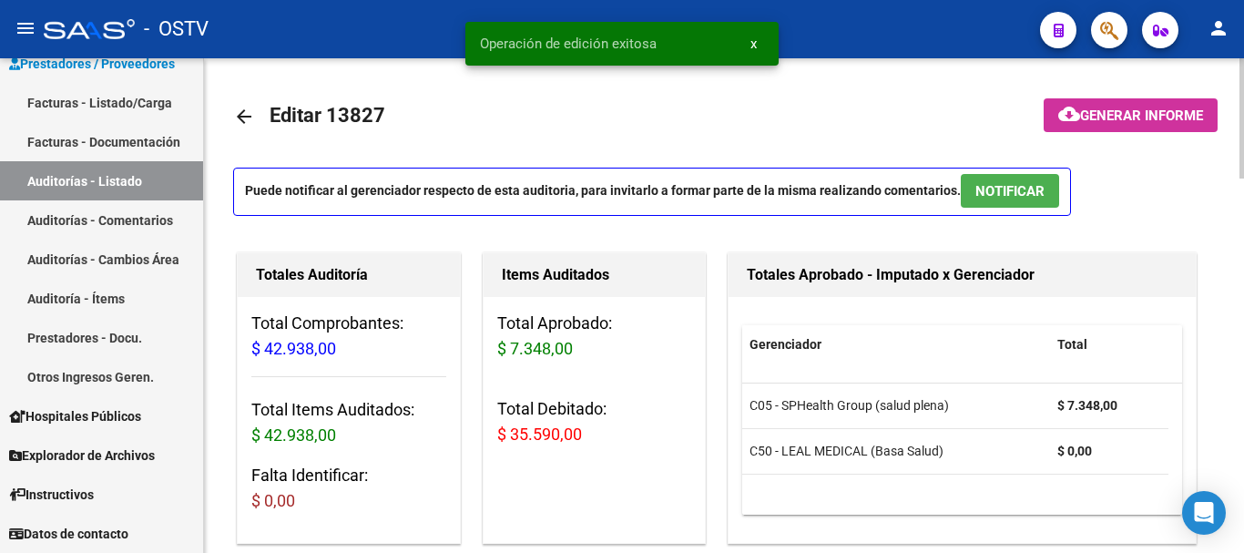
click at [240, 114] on mat-icon "arrow_back" at bounding box center [244, 117] width 22 height 22
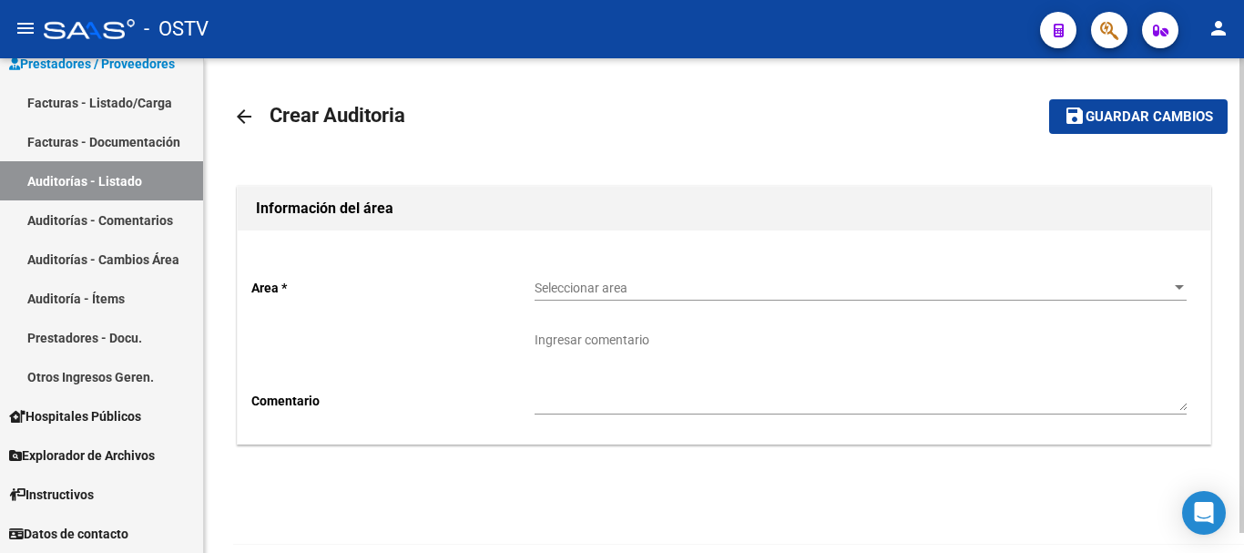
click at [570, 283] on span "Seleccionar area" at bounding box center [853, 288] width 636 height 15
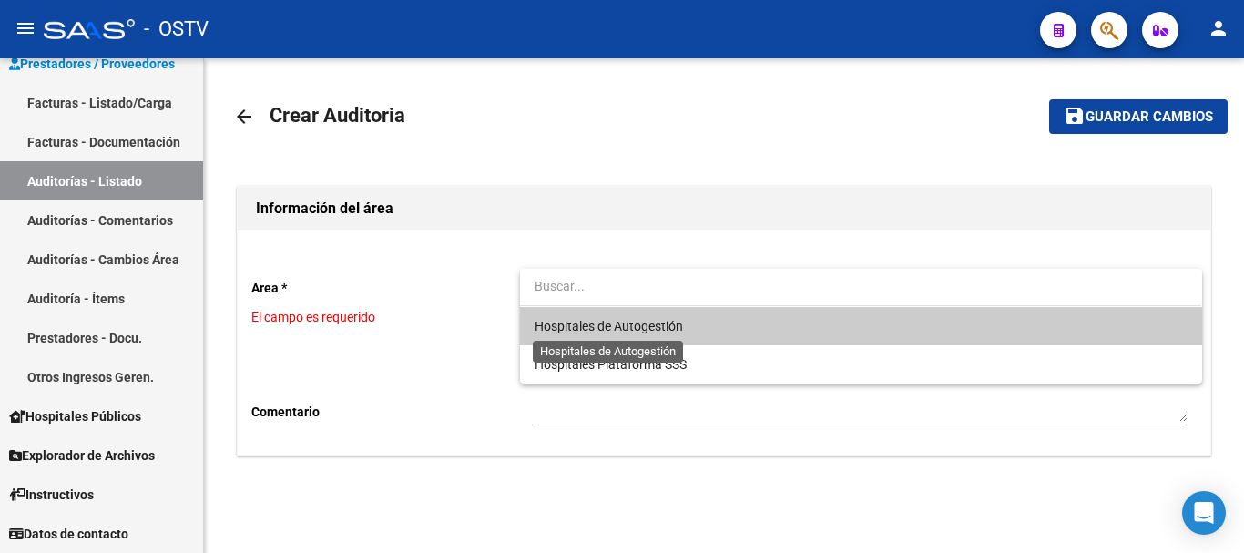
click at [556, 330] on span "Hospitales de Autogestión" at bounding box center [609, 326] width 148 height 15
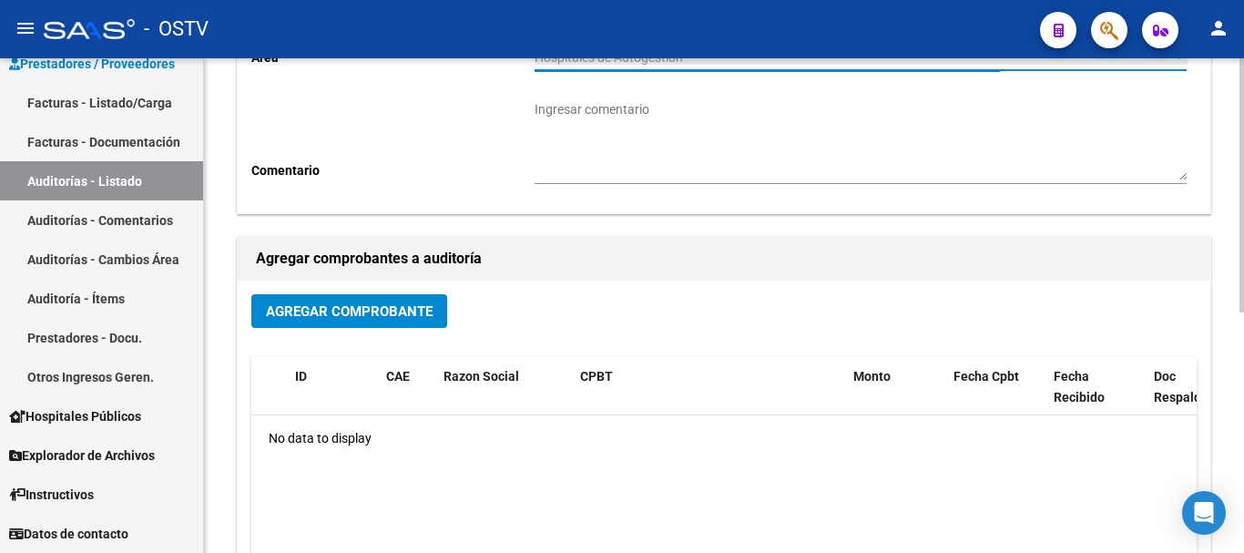
scroll to position [364, 0]
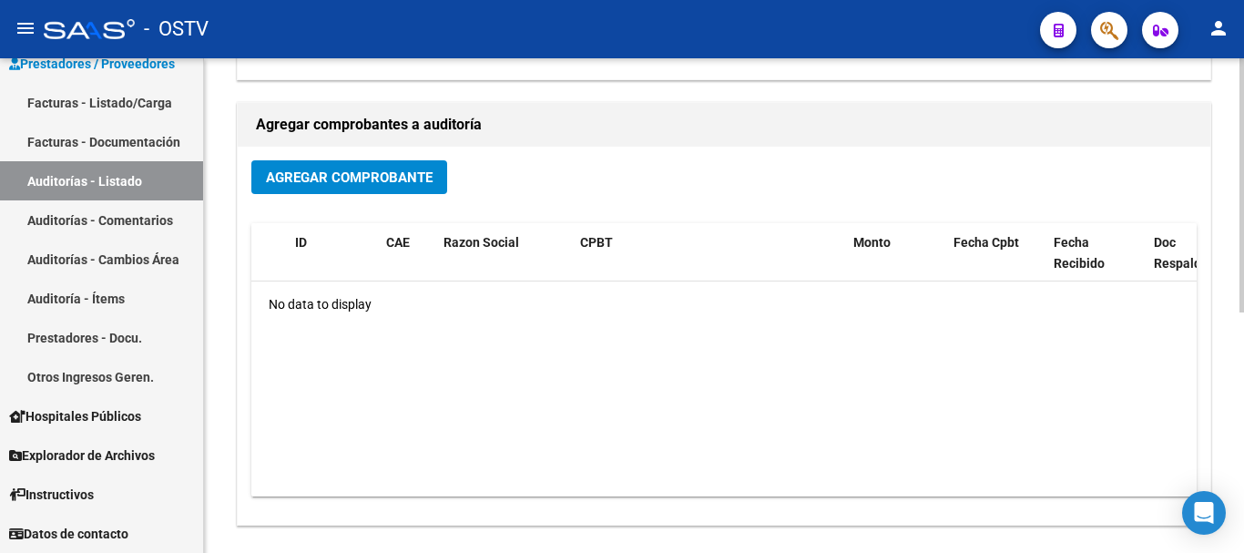
click at [348, 171] on span "Agregar Comprobante" at bounding box center [349, 177] width 167 height 16
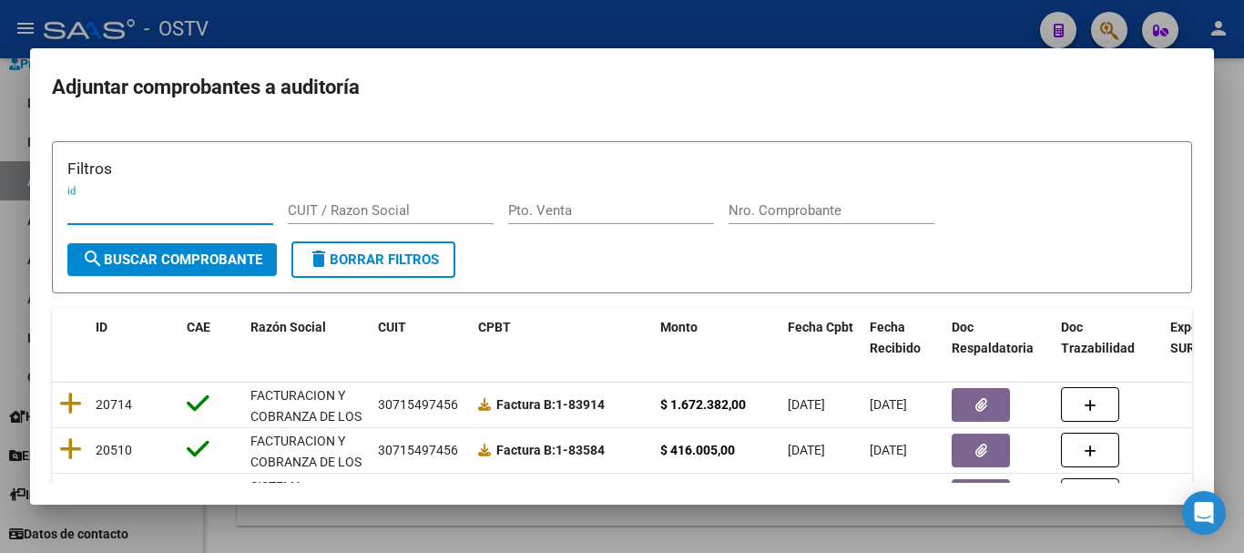
click at [757, 213] on input "Nro. Comprobante" at bounding box center [832, 210] width 206 height 16
paste input "1639"
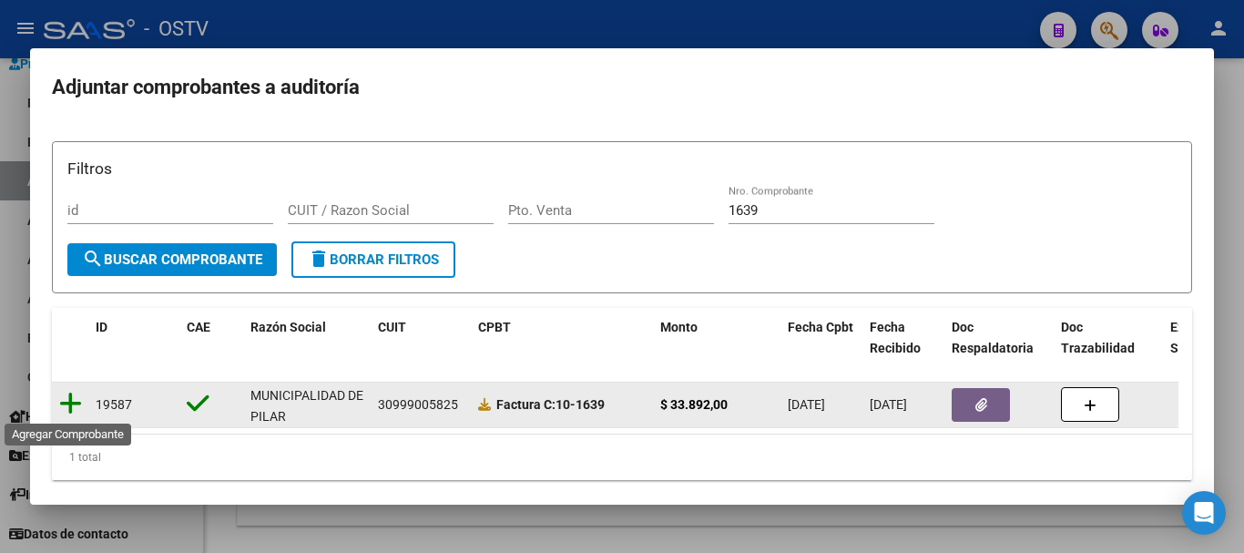
click at [75, 407] on icon at bounding box center [70, 404] width 23 height 26
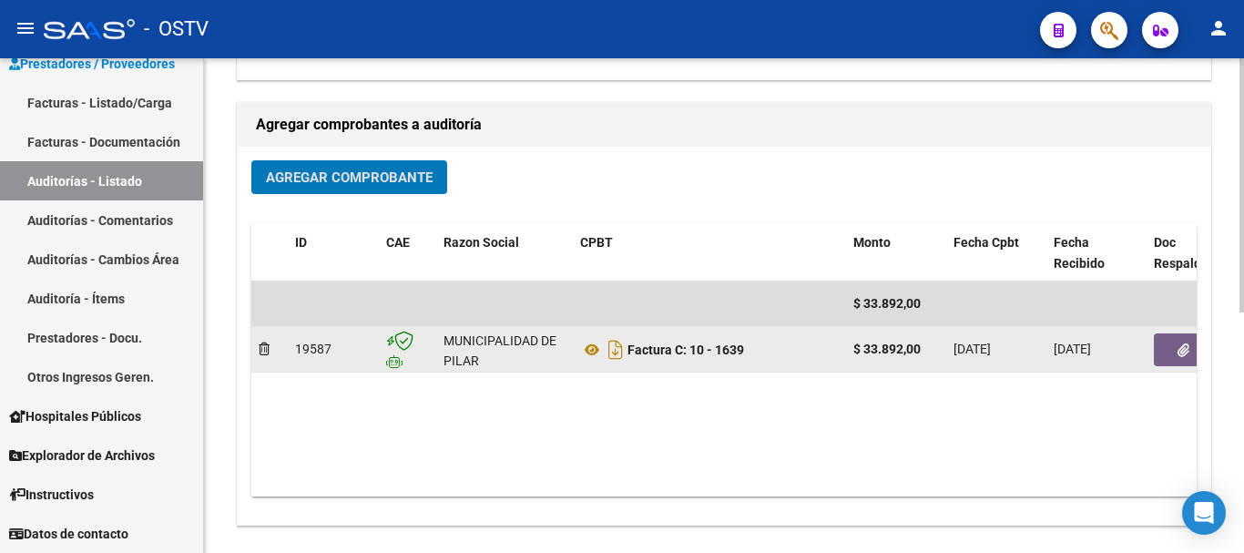
click at [1181, 349] on icon "button" at bounding box center [1184, 350] width 12 height 14
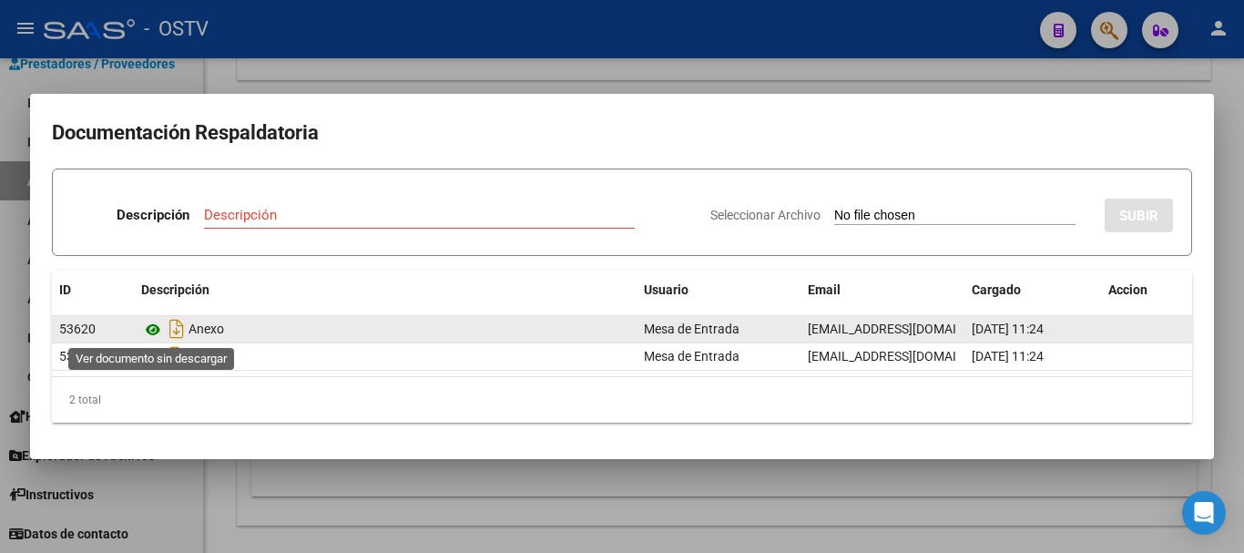
click at [154, 330] on icon at bounding box center [153, 330] width 24 height 22
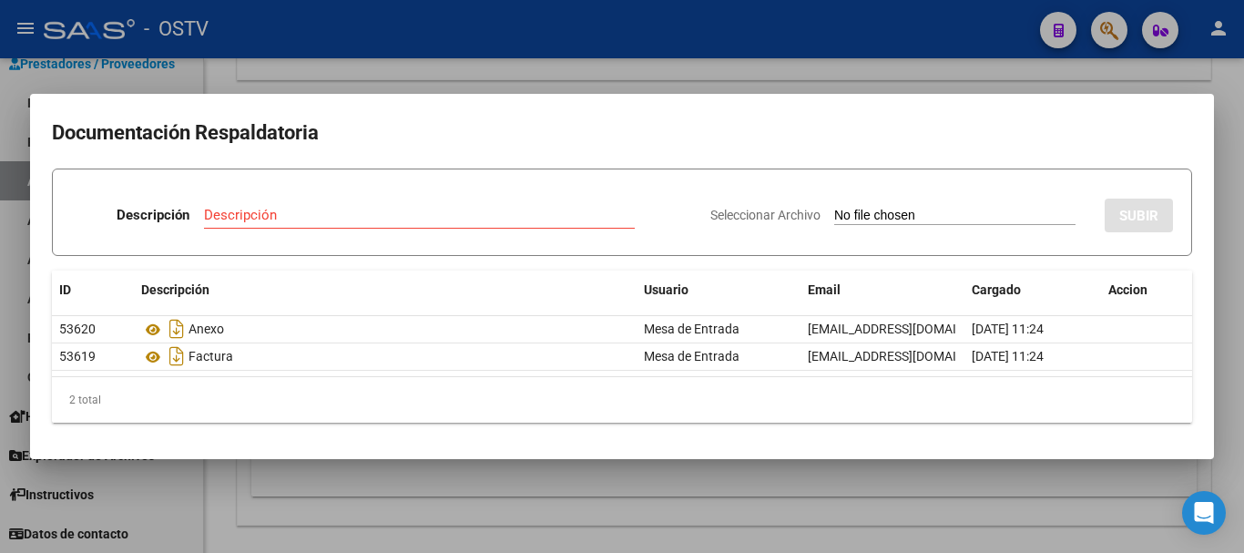
click at [437, 54] on div at bounding box center [622, 276] width 1244 height 553
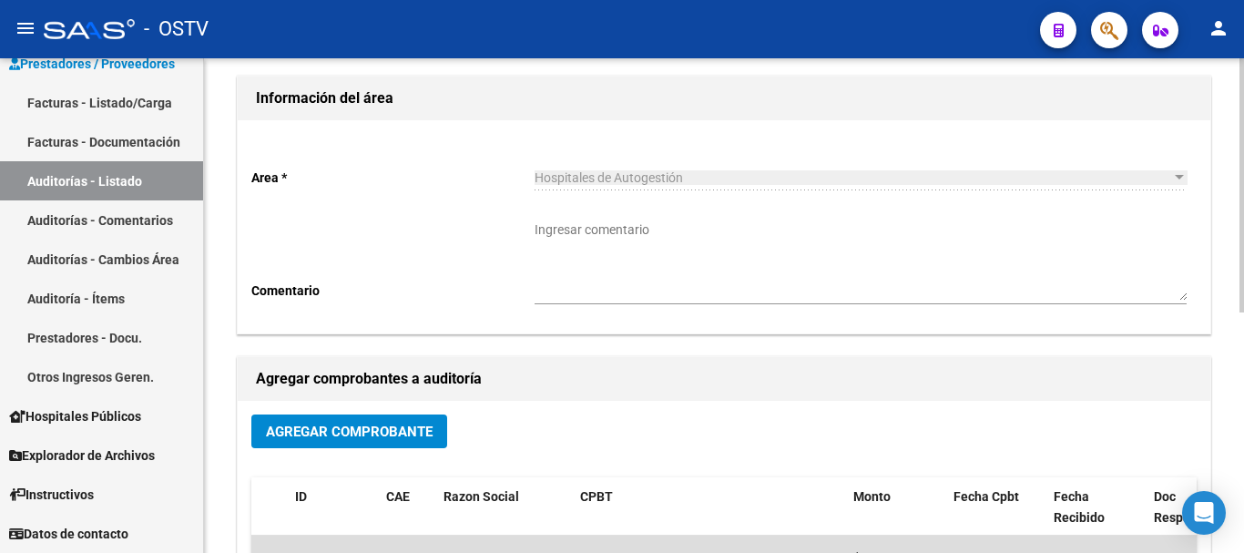
scroll to position [0, 0]
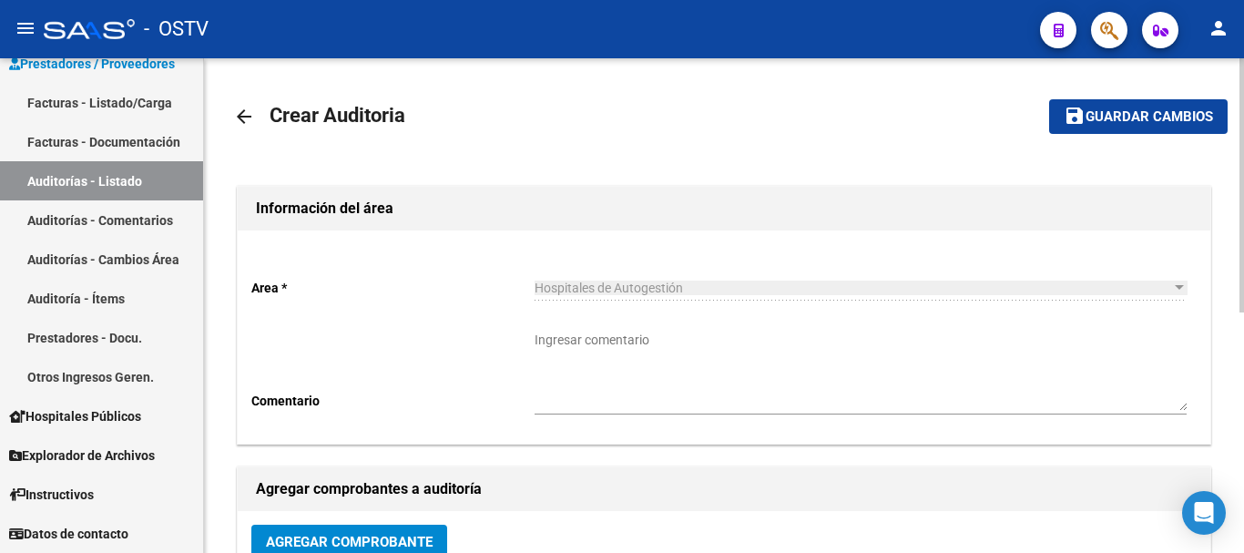
click at [1083, 116] on mat-icon "save" at bounding box center [1075, 116] width 22 height 22
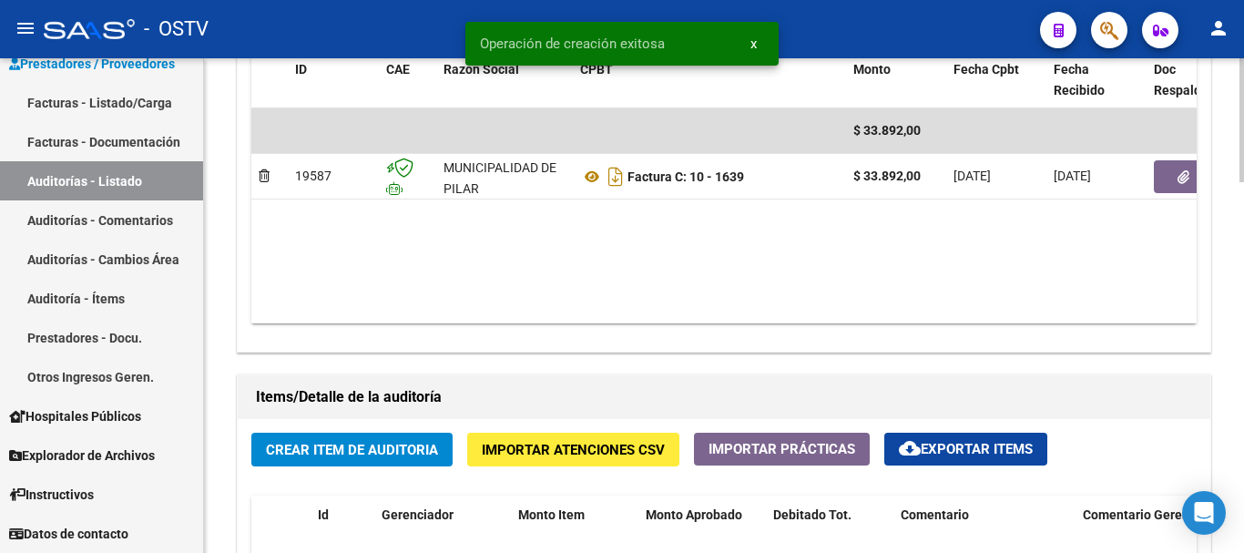
scroll to position [1002, 0]
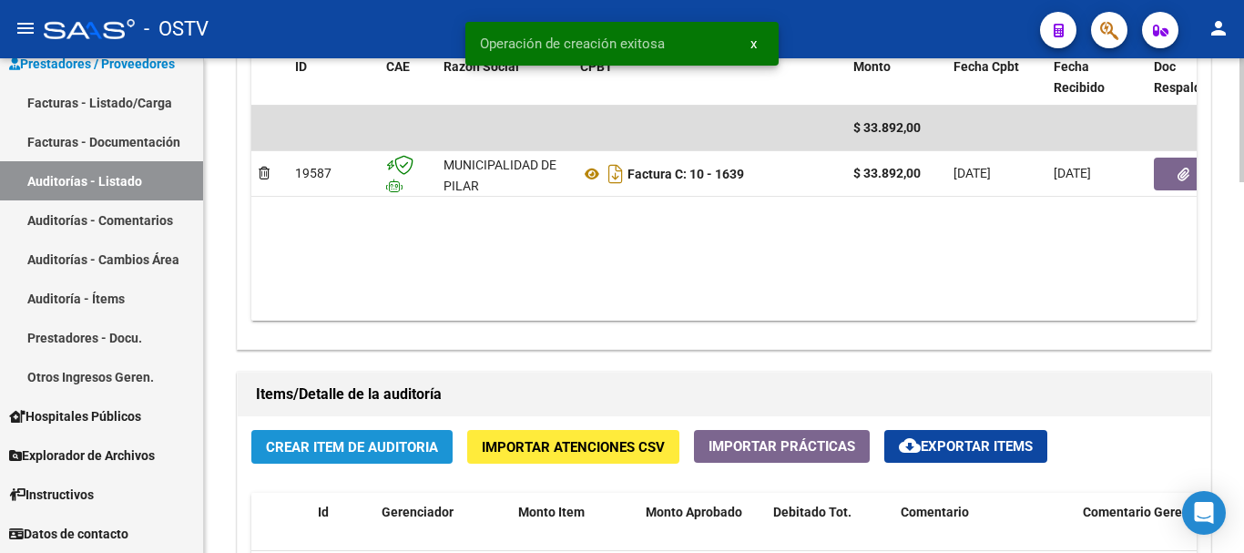
click at [375, 456] on button "Crear Item de Auditoria" at bounding box center [351, 447] width 201 height 34
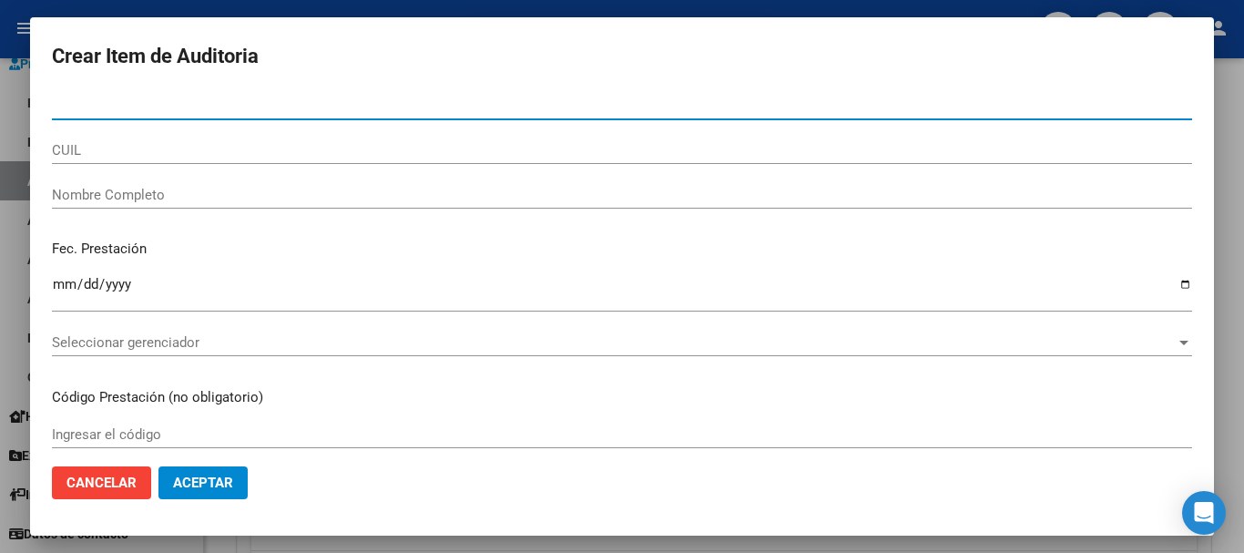
paste input "43800777"
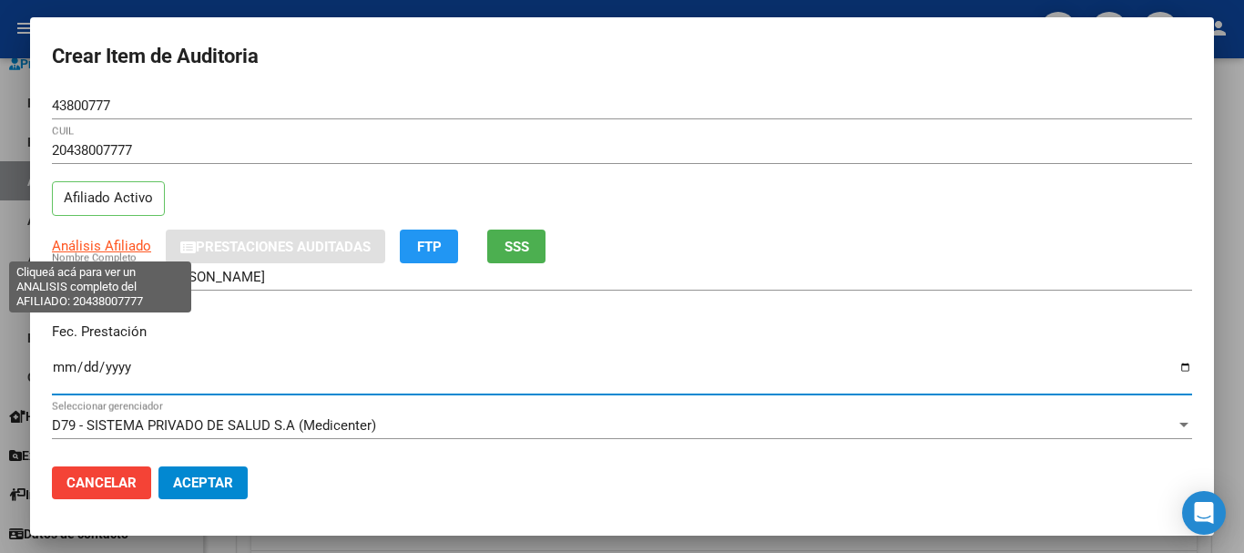
click at [135, 248] on span "Análisis Afiliado" at bounding box center [101, 246] width 99 height 16
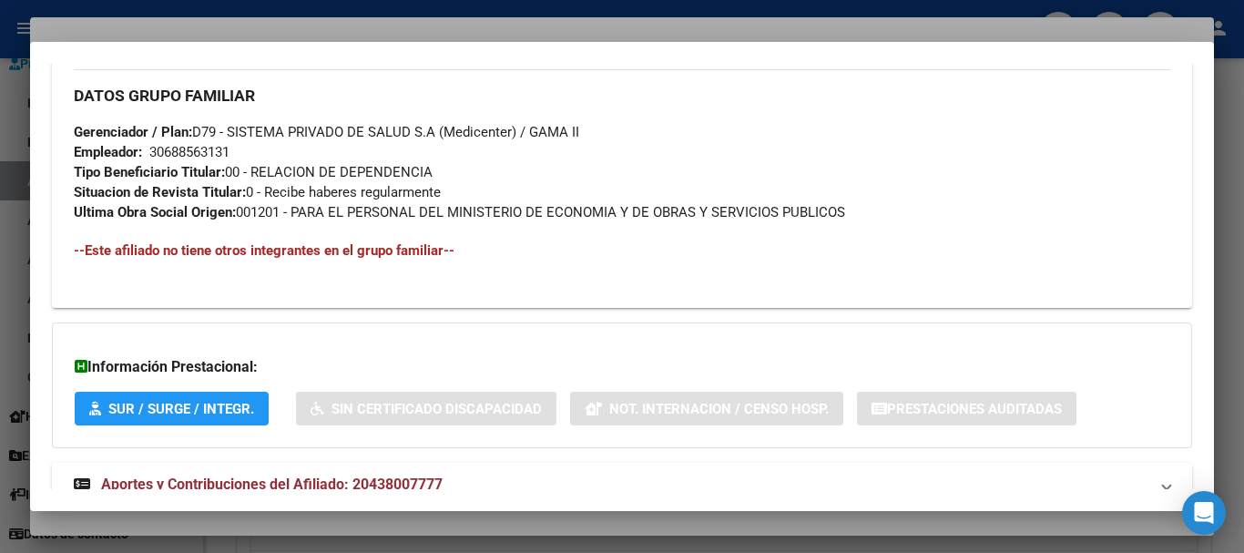
scroll to position [923, 0]
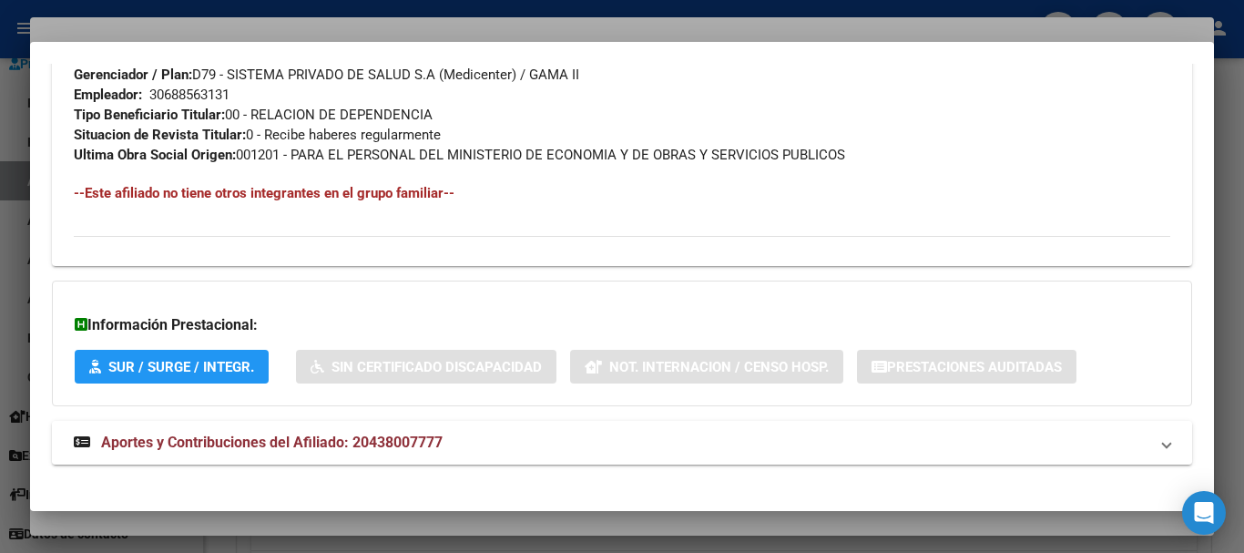
click at [266, 436] on span "Aportes y Contribuciones del Afiliado: 20438007777" at bounding box center [272, 442] width 342 height 17
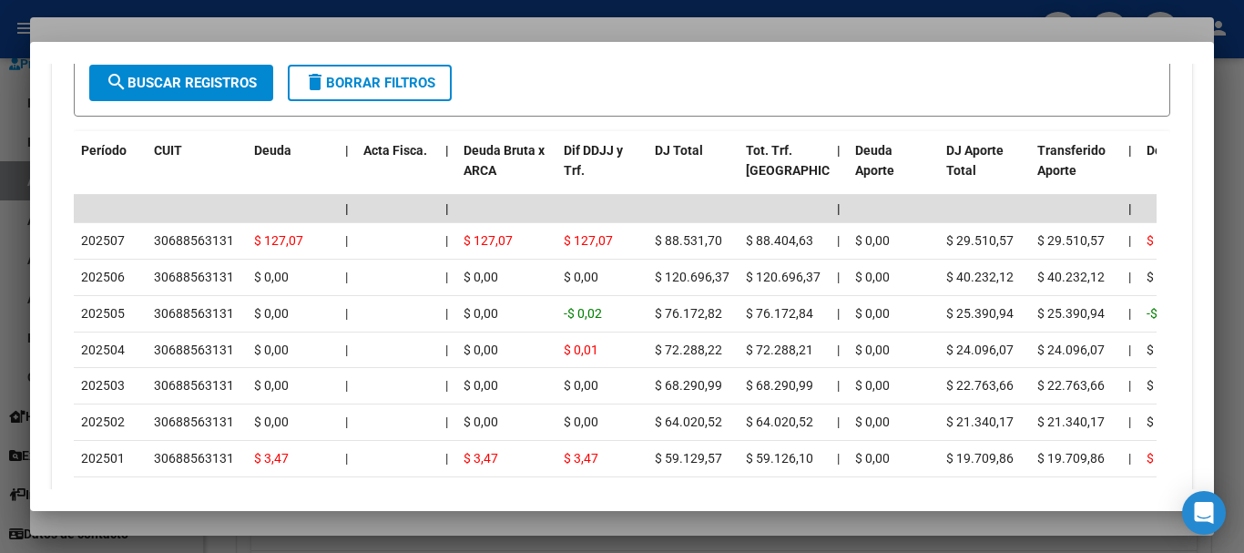
scroll to position [1607, 0]
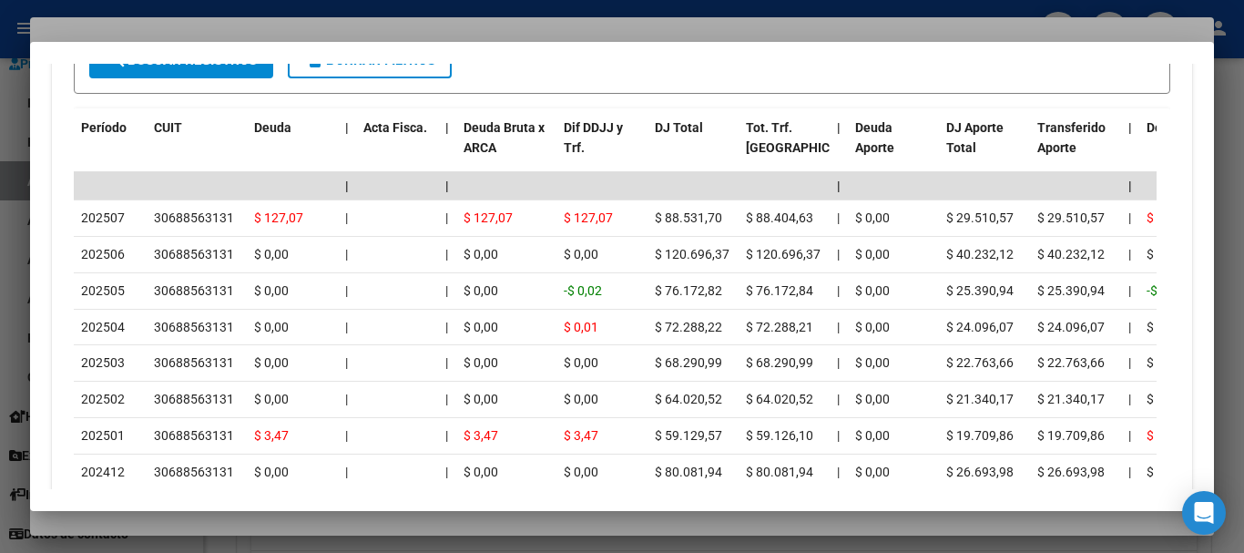
click at [297, 19] on div at bounding box center [622, 276] width 1244 height 553
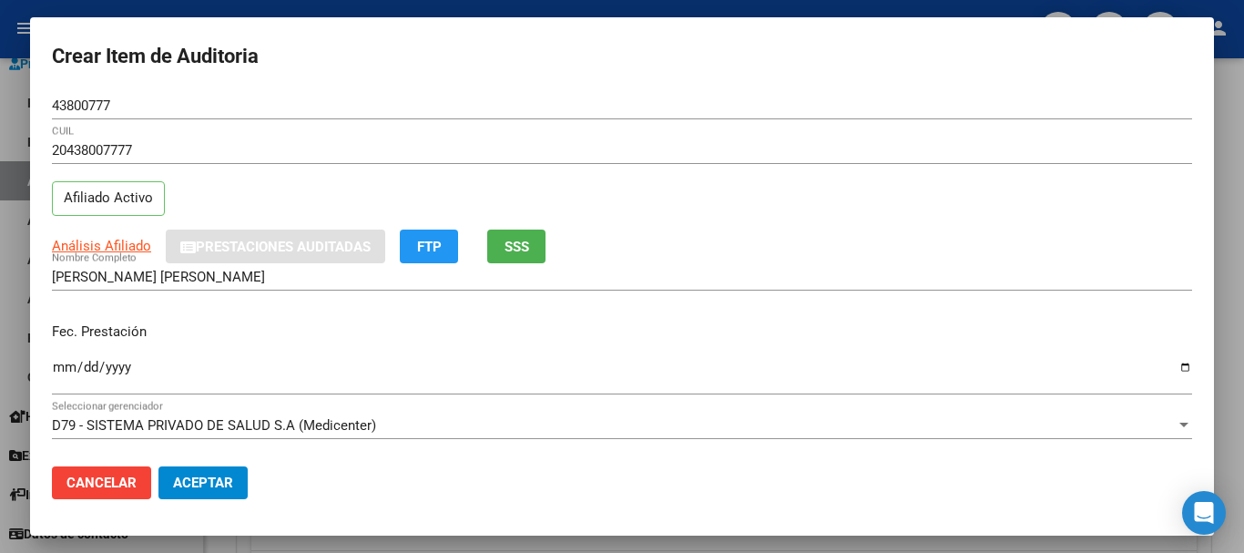
click at [711, 183] on div "20438007777 CUIL Afiliado Activo" at bounding box center [622, 183] width 1140 height 93
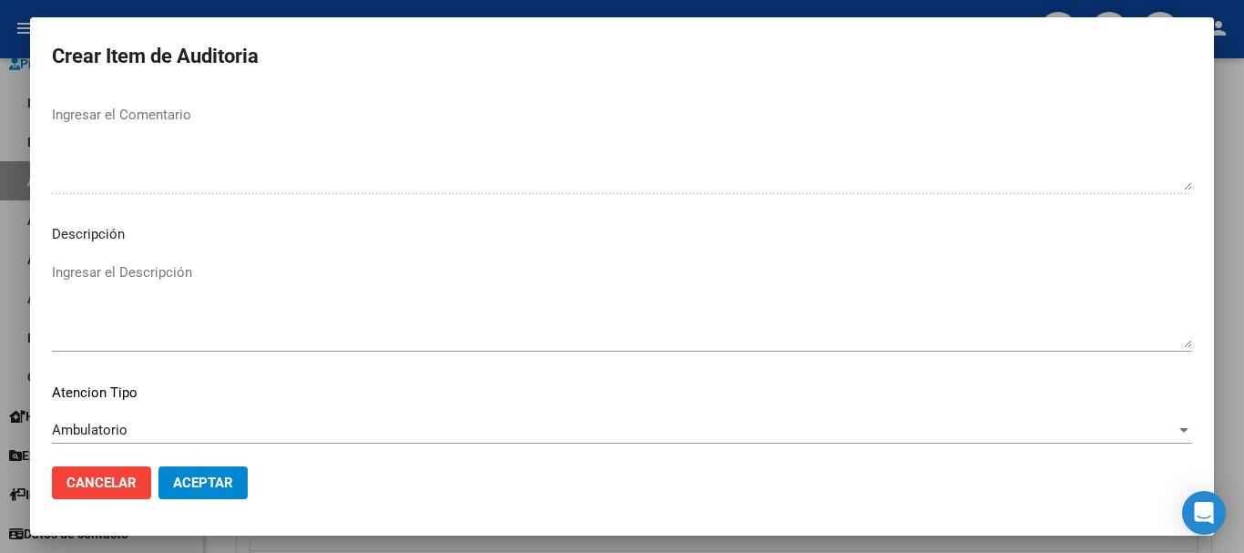
scroll to position [1123, 0]
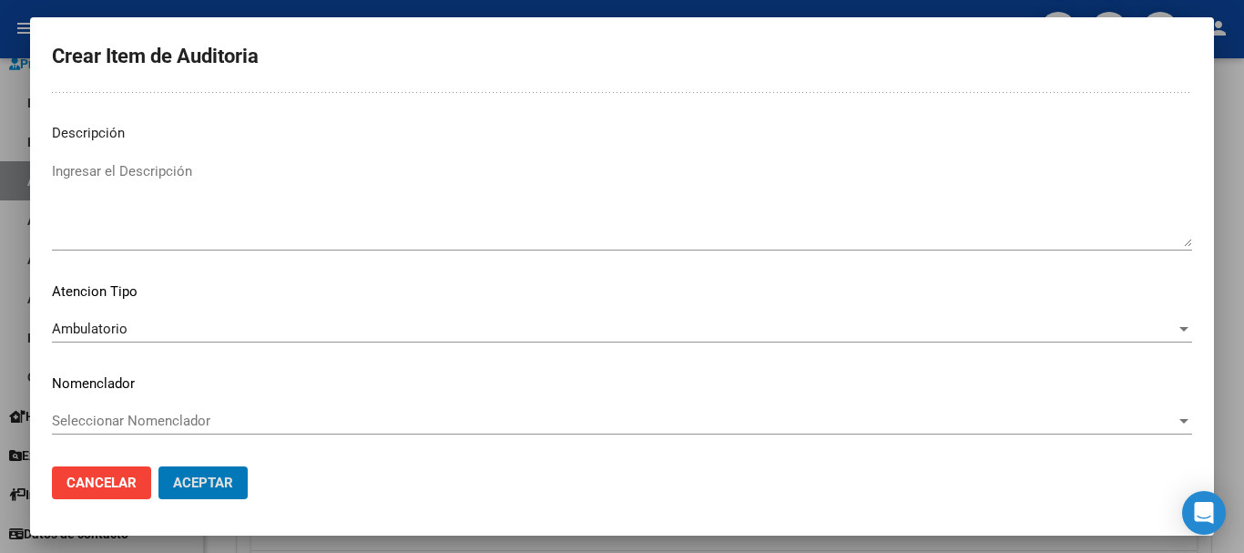
click at [158, 466] on button "Aceptar" at bounding box center [202, 482] width 89 height 33
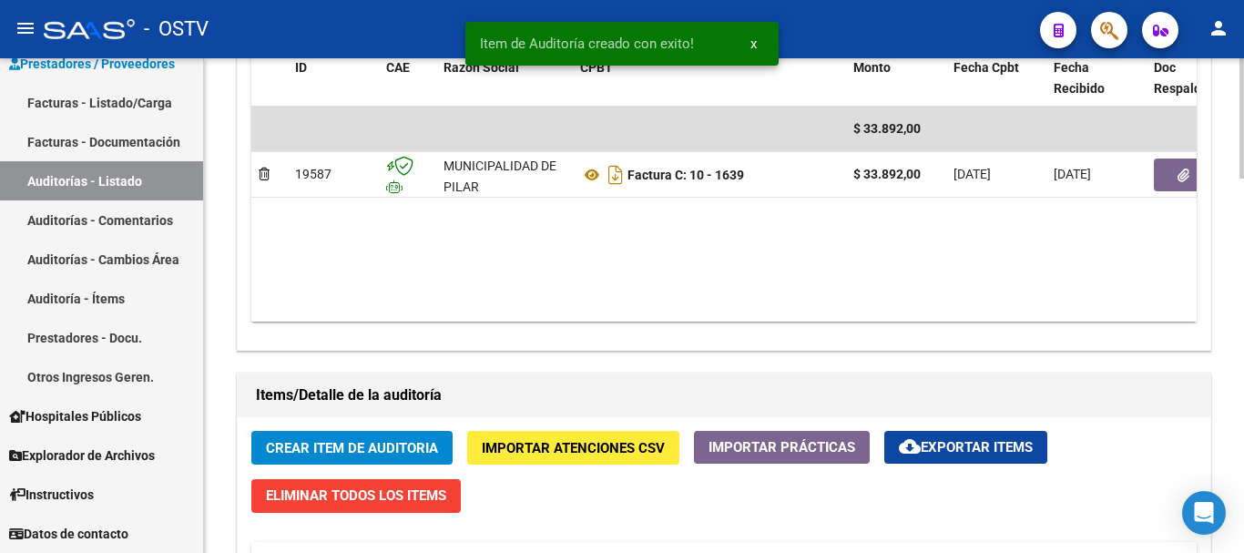
scroll to position [1003, 0]
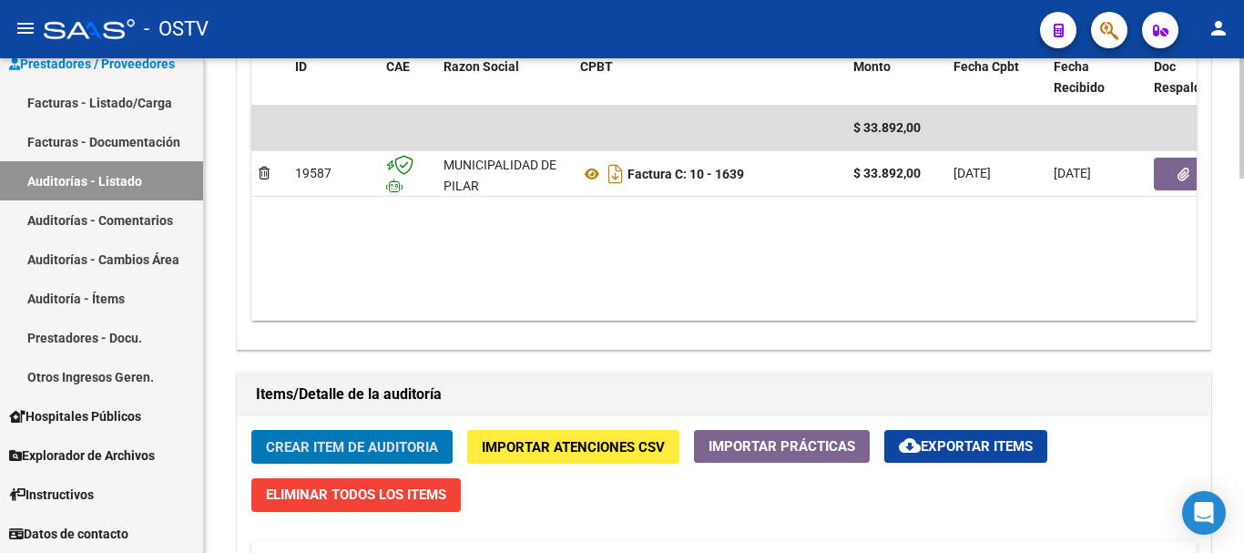
click at [251, 430] on button "Crear Item de Auditoria" at bounding box center [351, 447] width 201 height 34
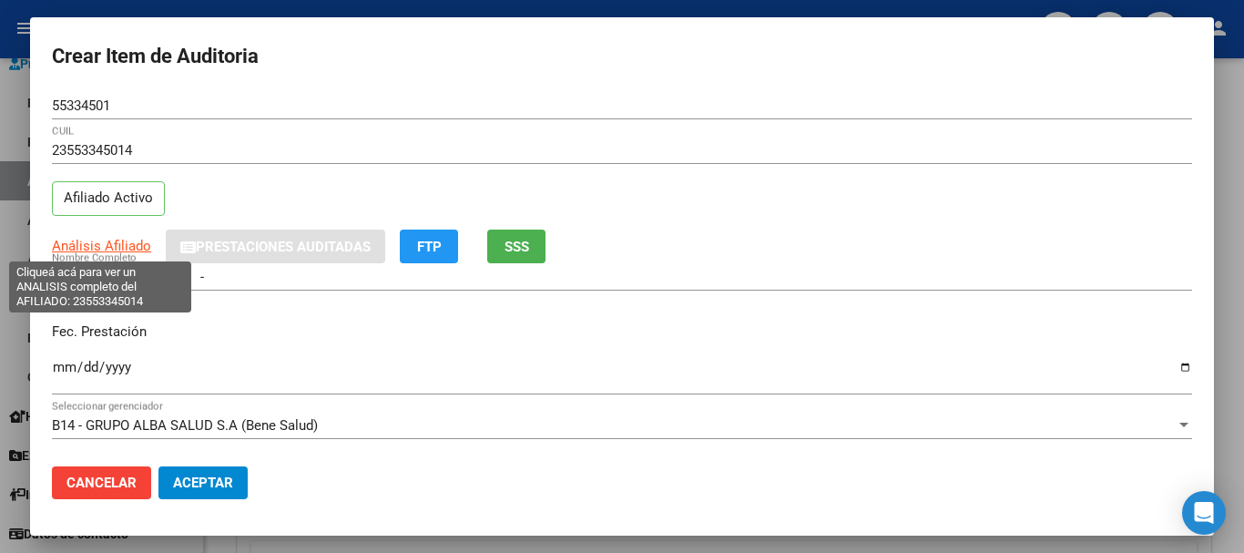
click at [77, 242] on span "Análisis Afiliado" at bounding box center [101, 246] width 99 height 16
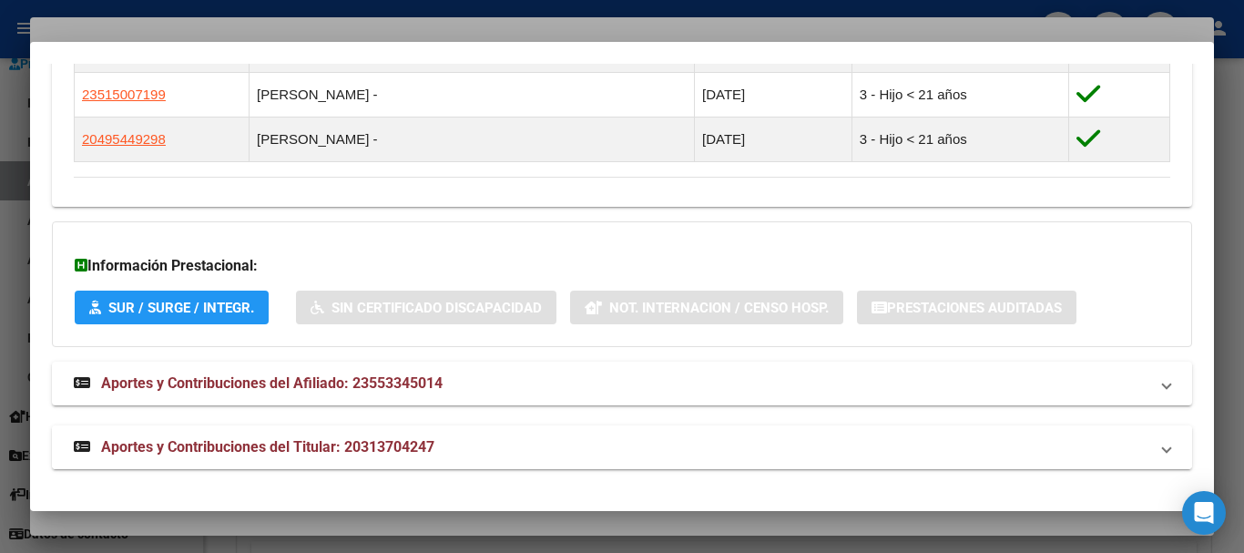
click at [434, 452] on span "Aportes y Contribuciones del Titular: 20313704247" at bounding box center [267, 446] width 333 height 17
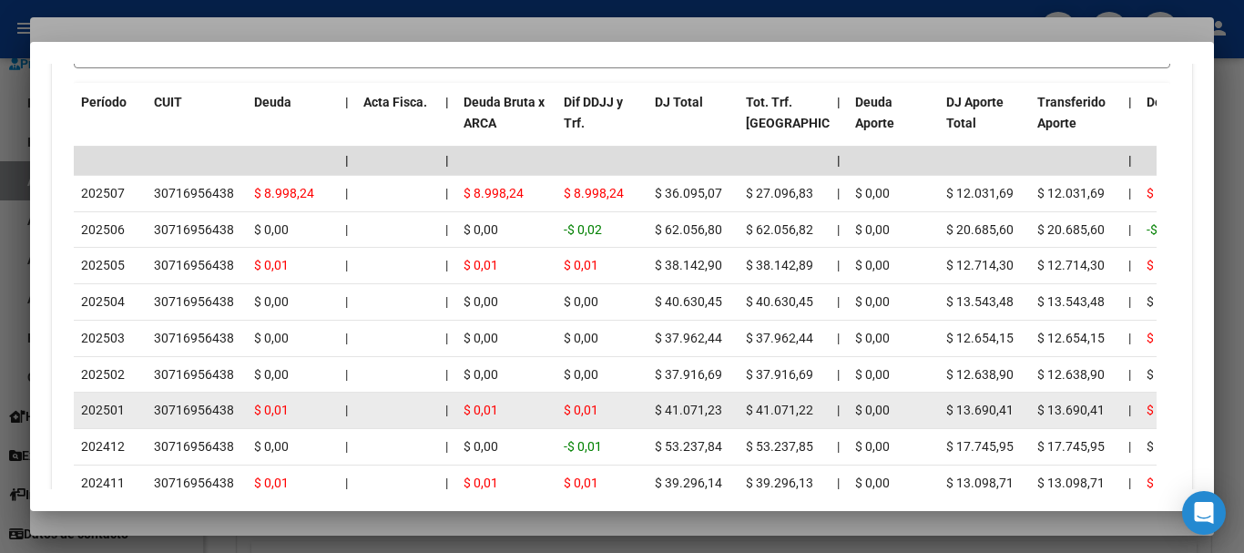
scroll to position [1925, 0]
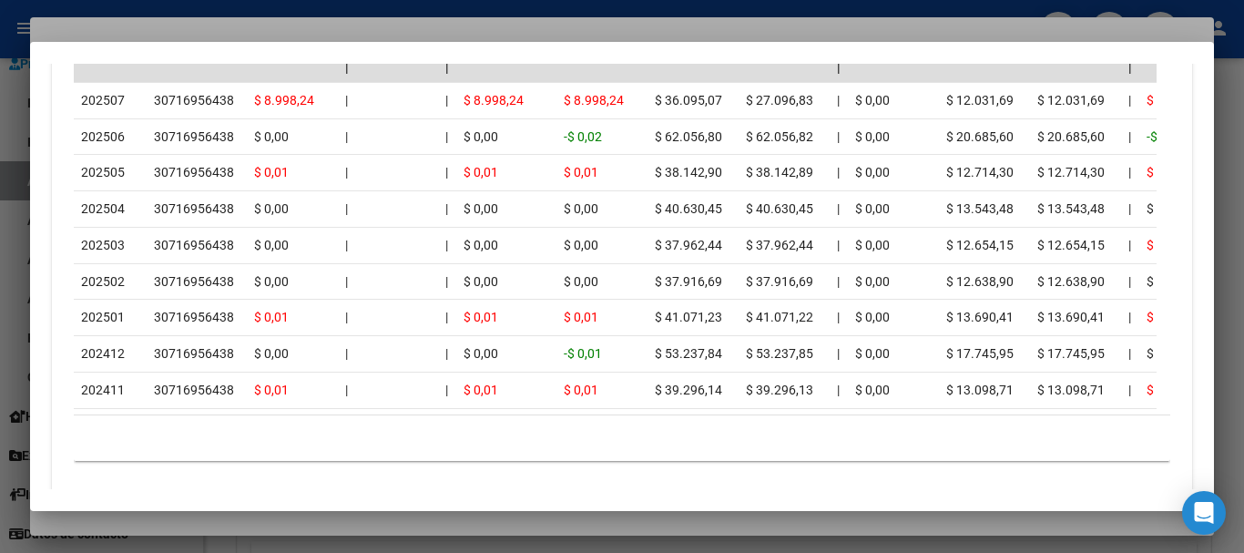
click at [215, 17] on div at bounding box center [622, 276] width 1244 height 553
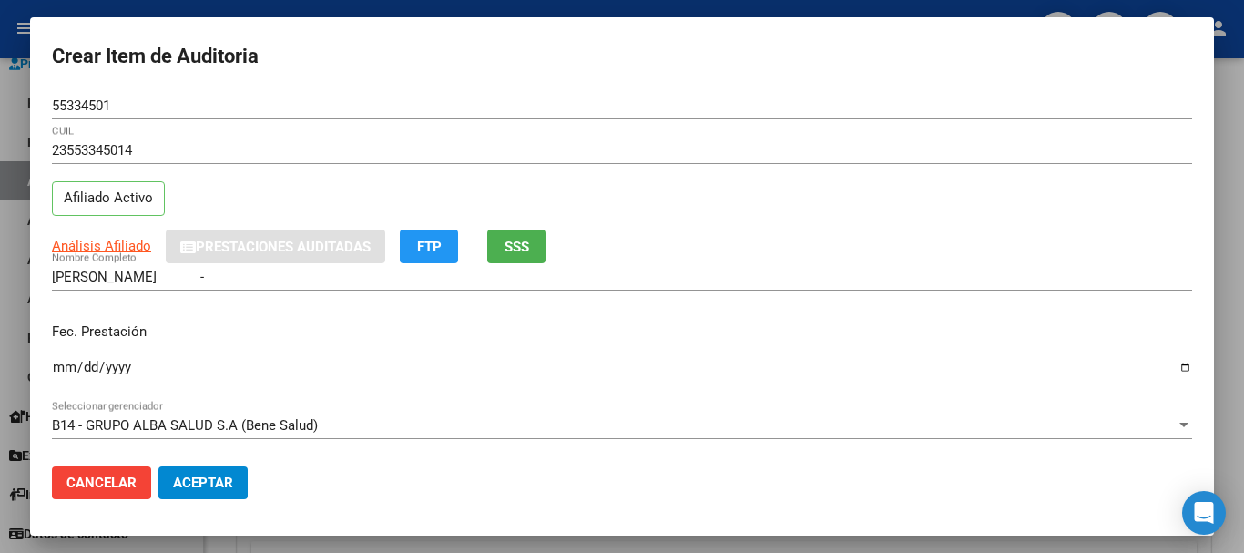
click at [661, 172] on div "23553345014 CUIL" at bounding box center [622, 159] width 1140 height 45
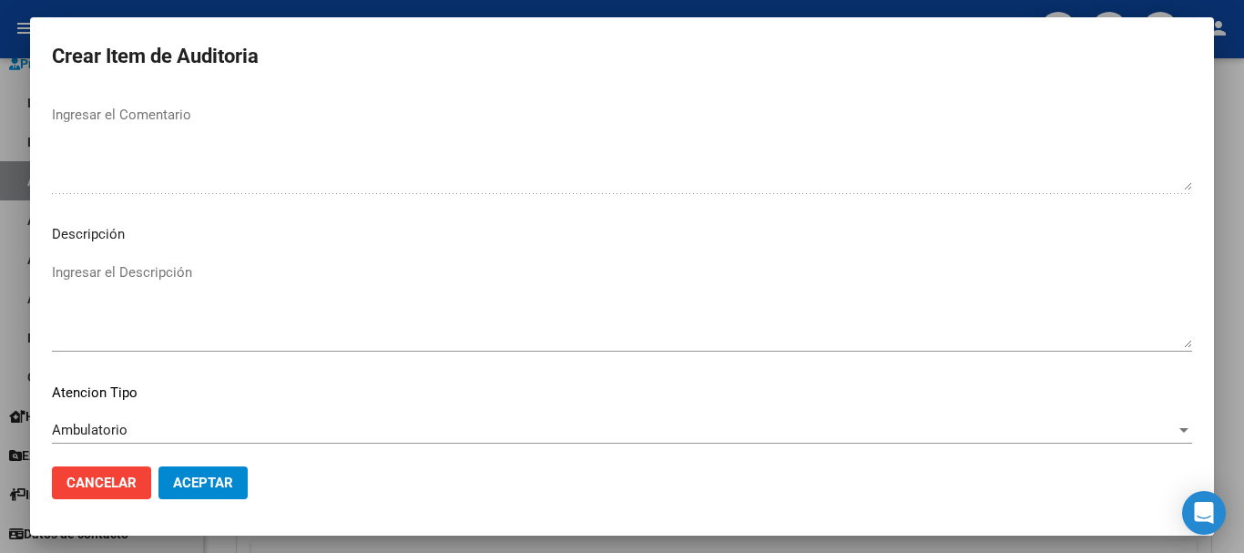
scroll to position [1123, 0]
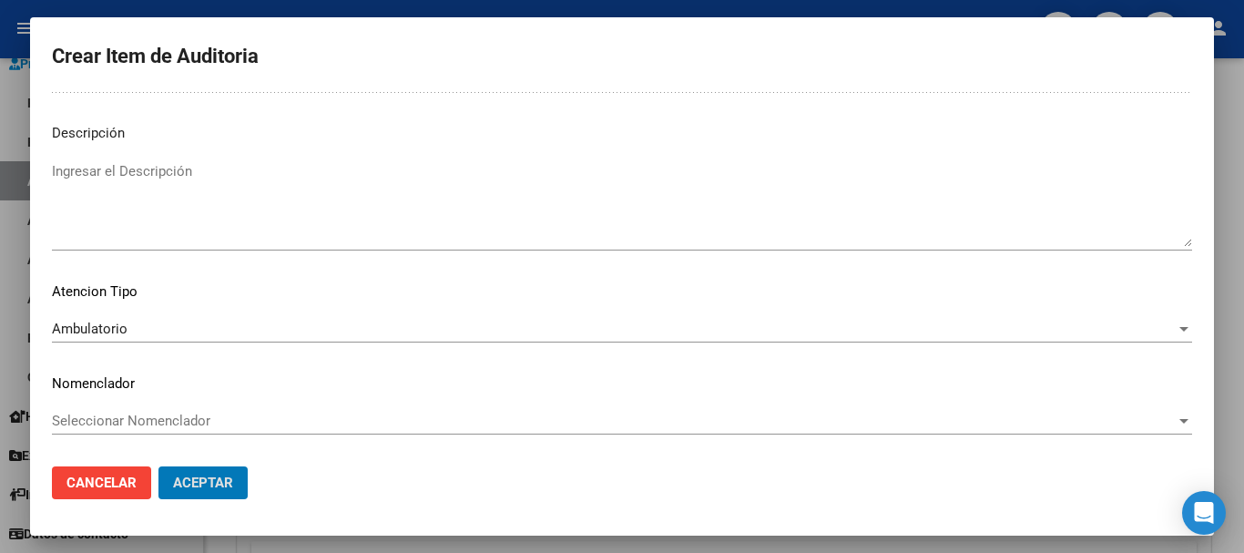
click at [158, 466] on button "Aceptar" at bounding box center [202, 482] width 89 height 33
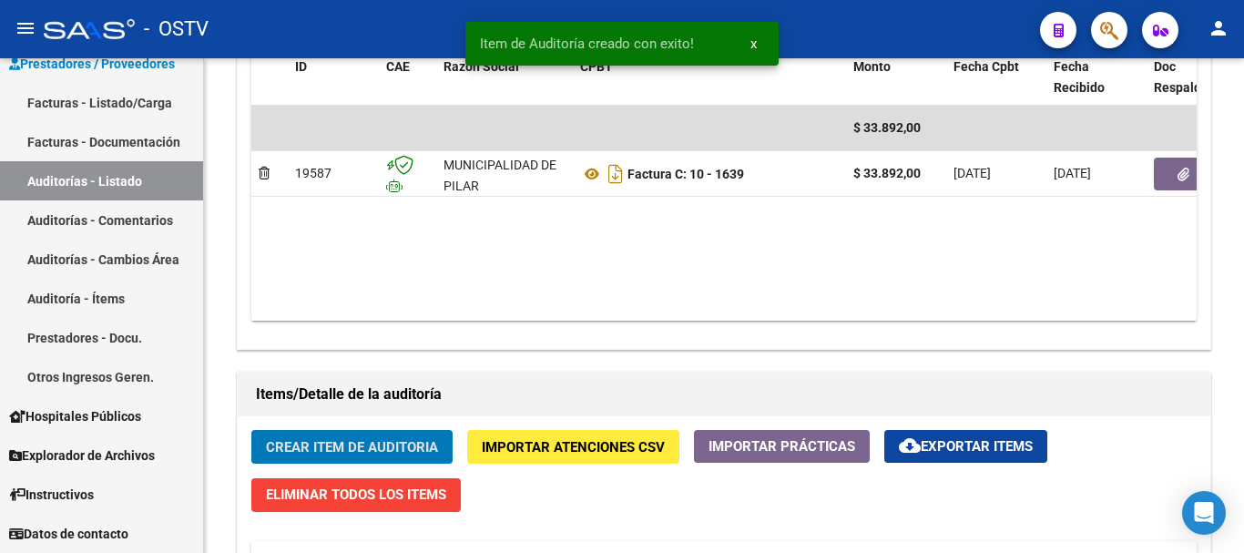
click at [251, 430] on button "Crear Item de Auditoria" at bounding box center [351, 447] width 201 height 34
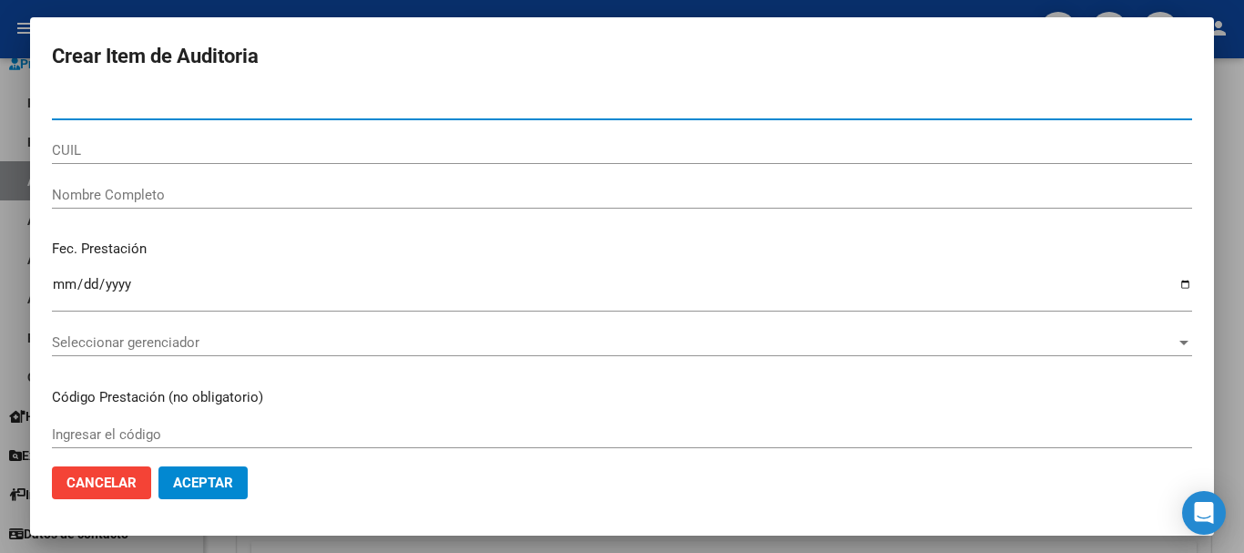
paste input "53830329"
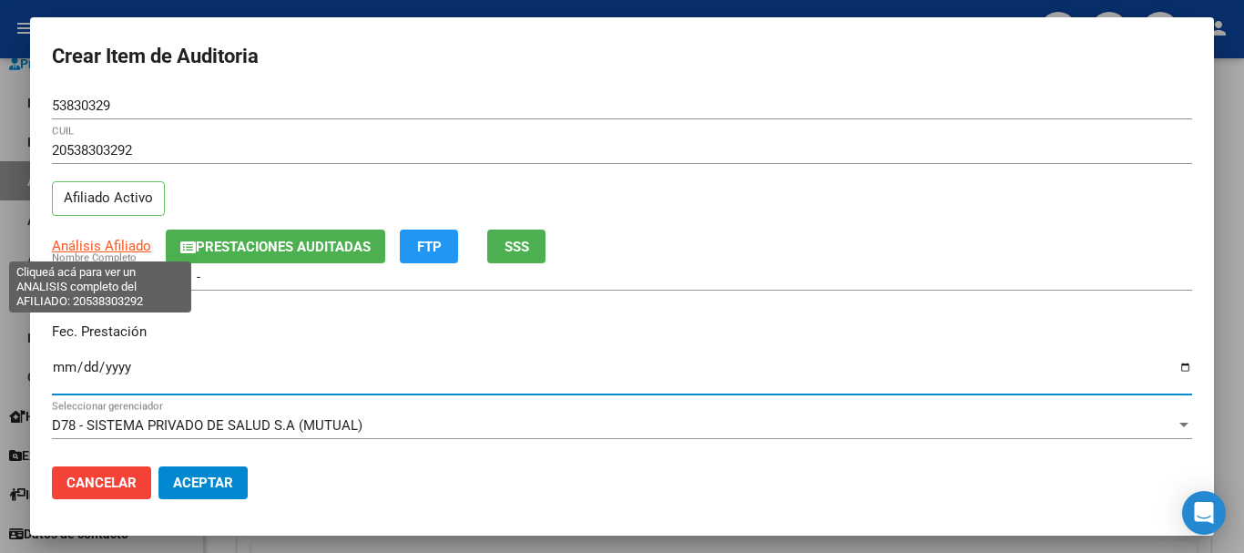
click at [130, 250] on span "Análisis Afiliado" at bounding box center [101, 246] width 99 height 16
copy span "a"
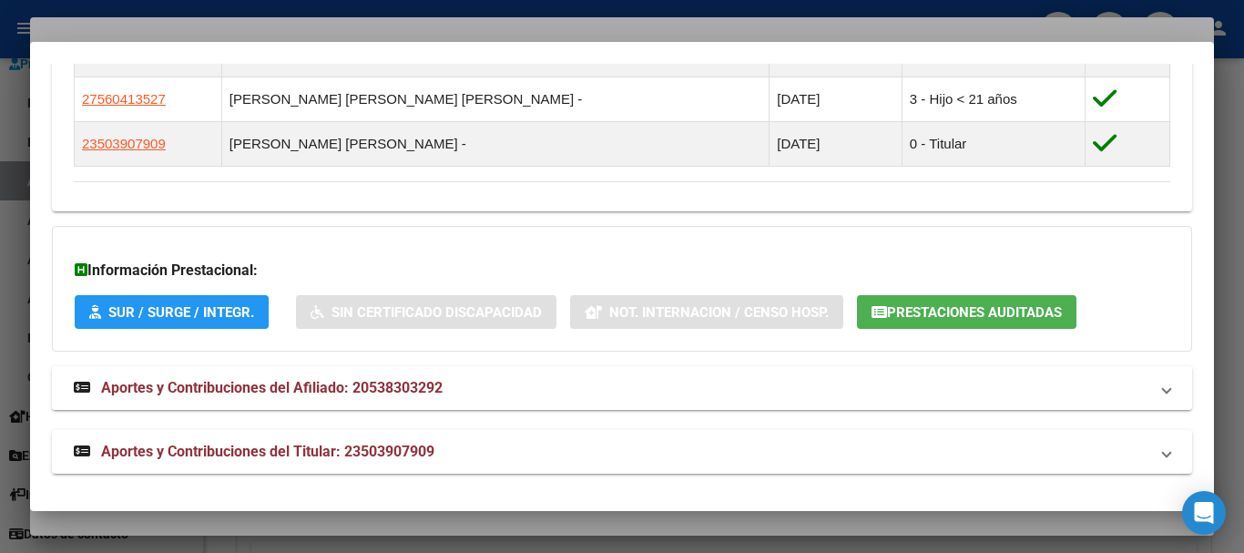
scroll to position [1118, 0]
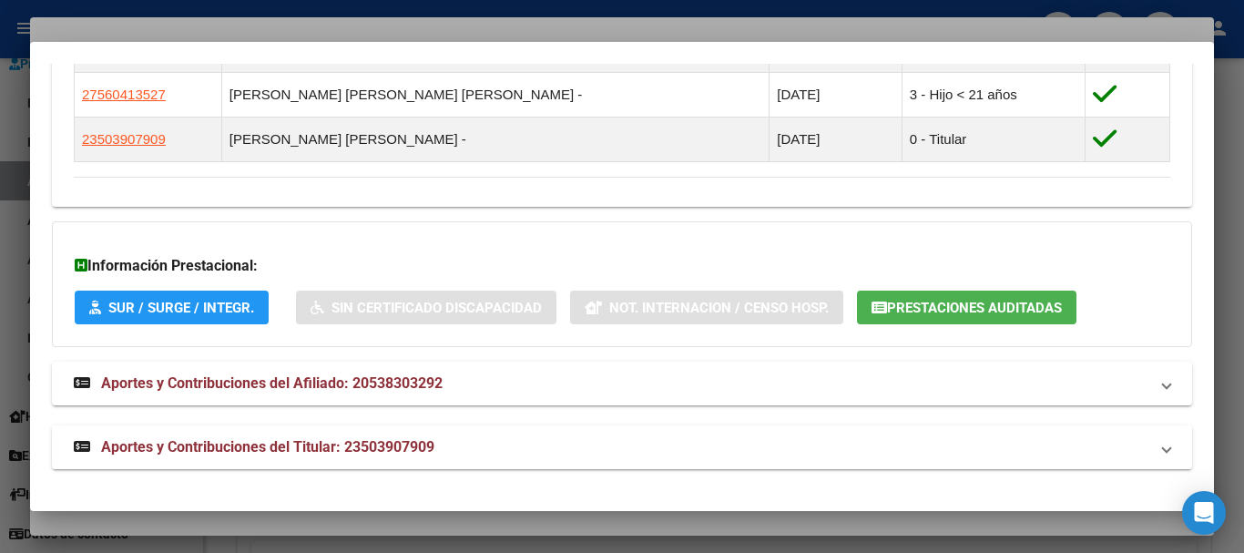
click at [400, 433] on mat-expansion-panel-header "Aportes y Contribuciones del Titular: 23503907909" at bounding box center [622, 447] width 1140 height 44
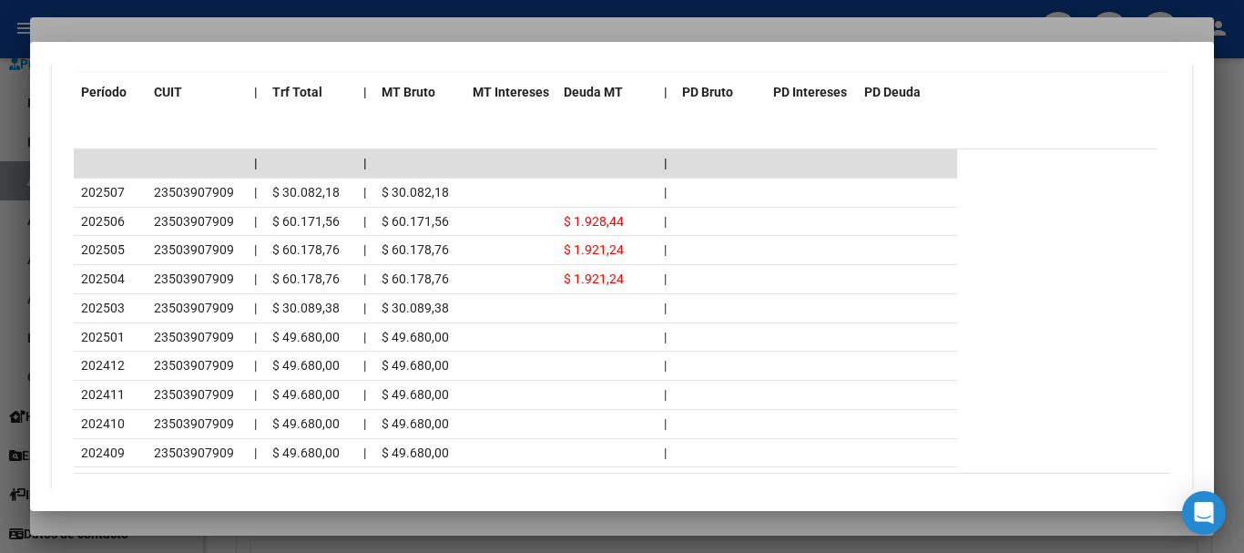
scroll to position [1891, 0]
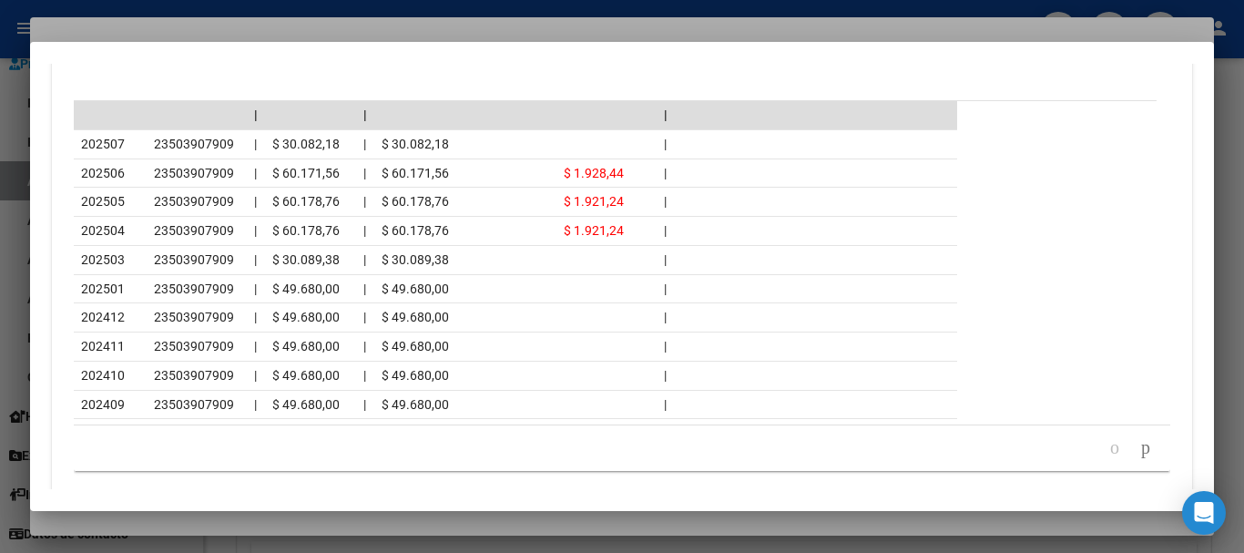
click at [212, 29] on div at bounding box center [622, 276] width 1244 height 553
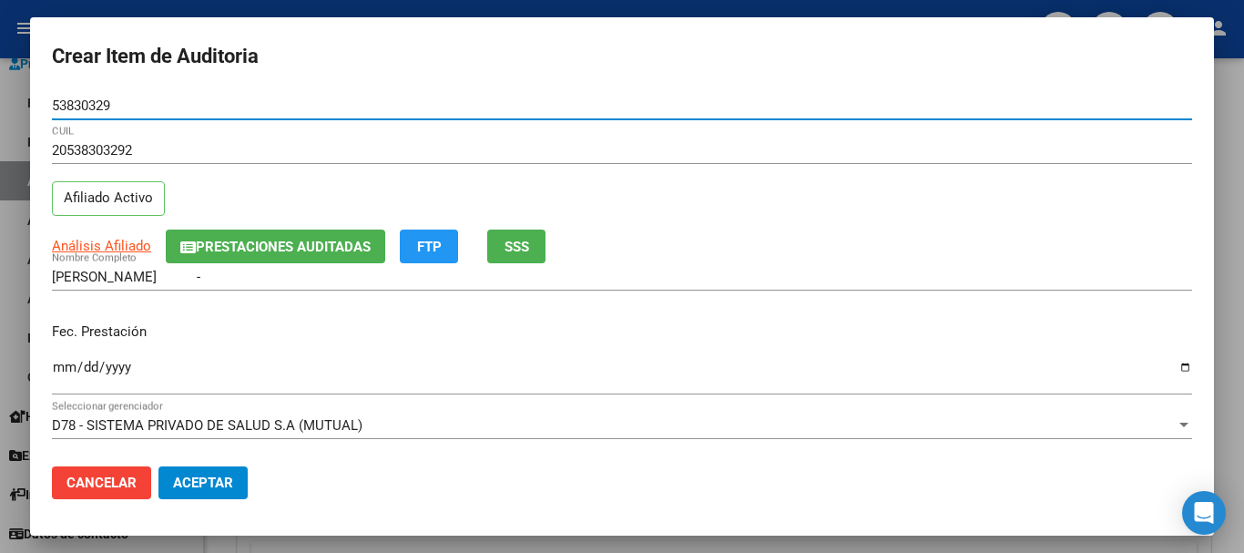
click at [676, 107] on input "53830329" at bounding box center [622, 105] width 1140 height 16
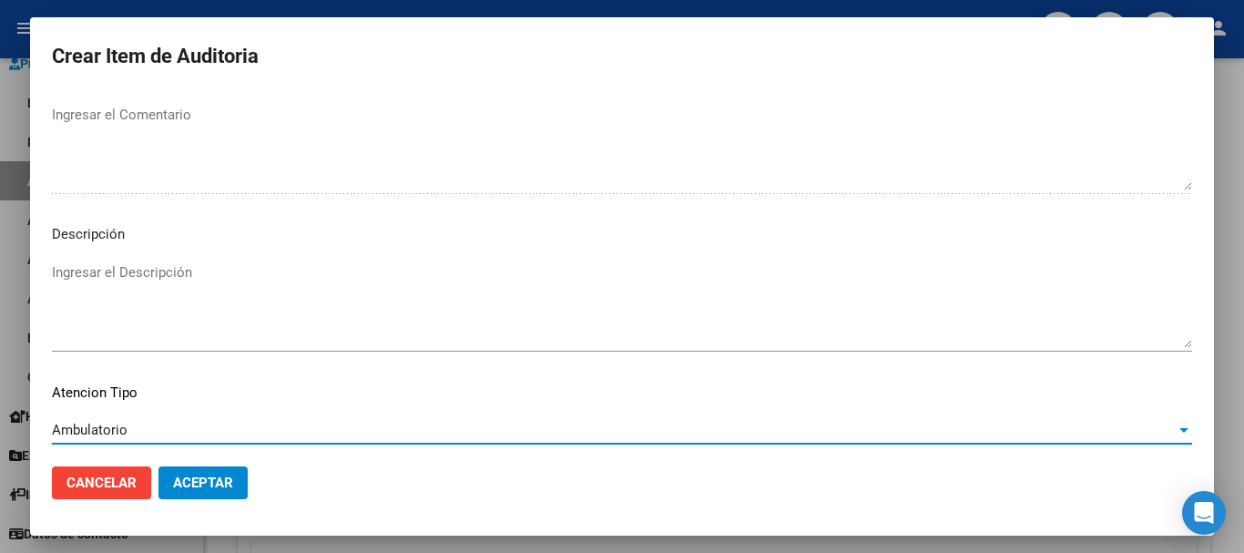
scroll to position [1123, 0]
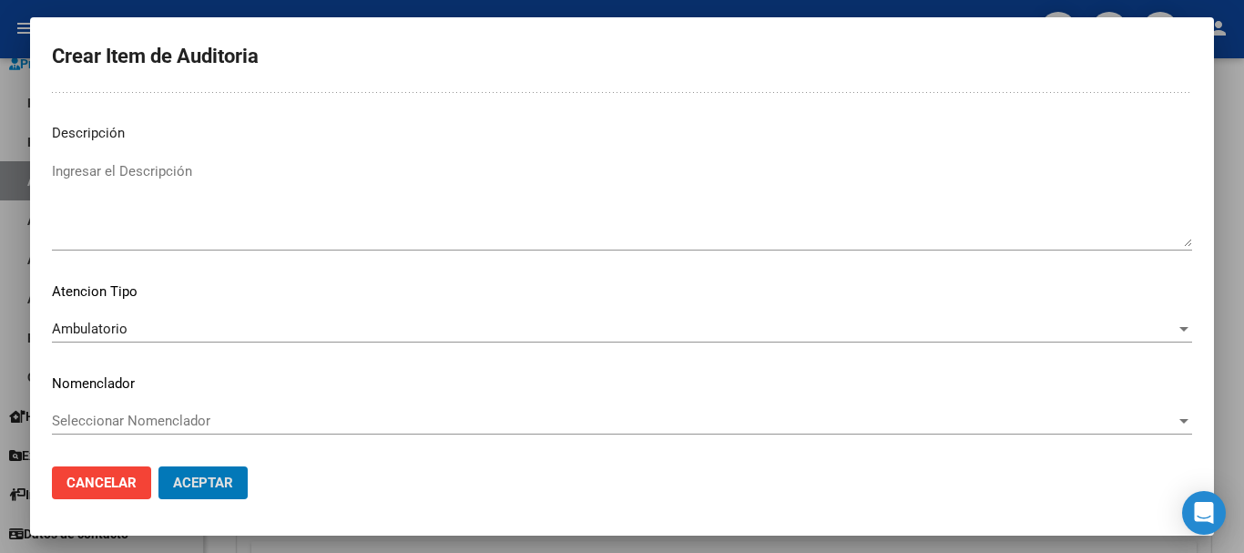
click at [158, 466] on button "Aceptar" at bounding box center [202, 482] width 89 height 33
click at [251, 430] on button "Crear Item de Auditoria" at bounding box center [351, 447] width 201 height 34
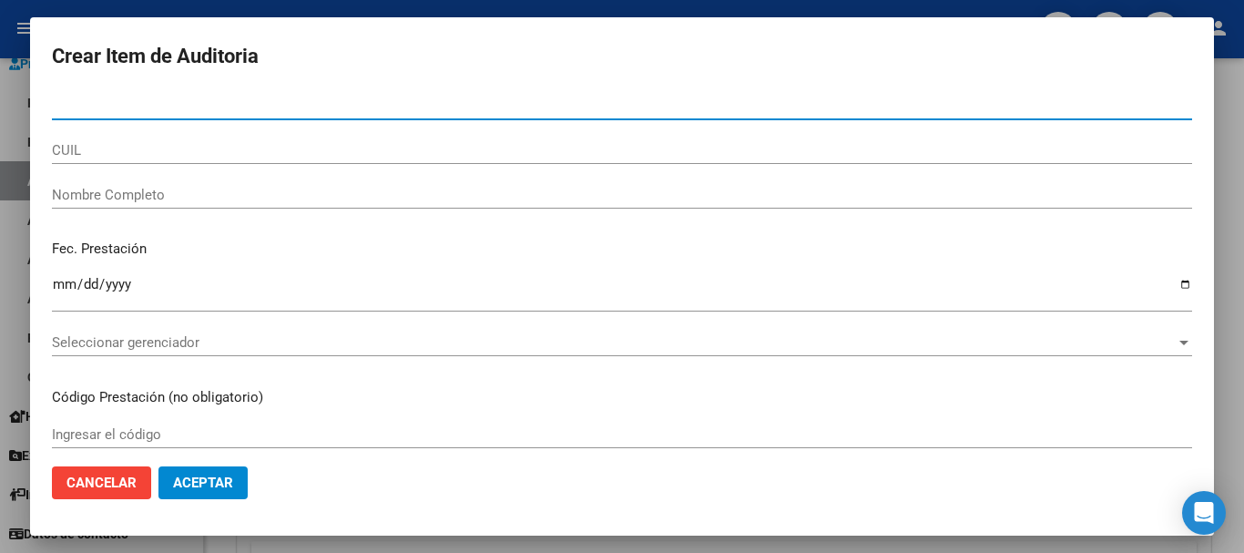
paste input "59188043"
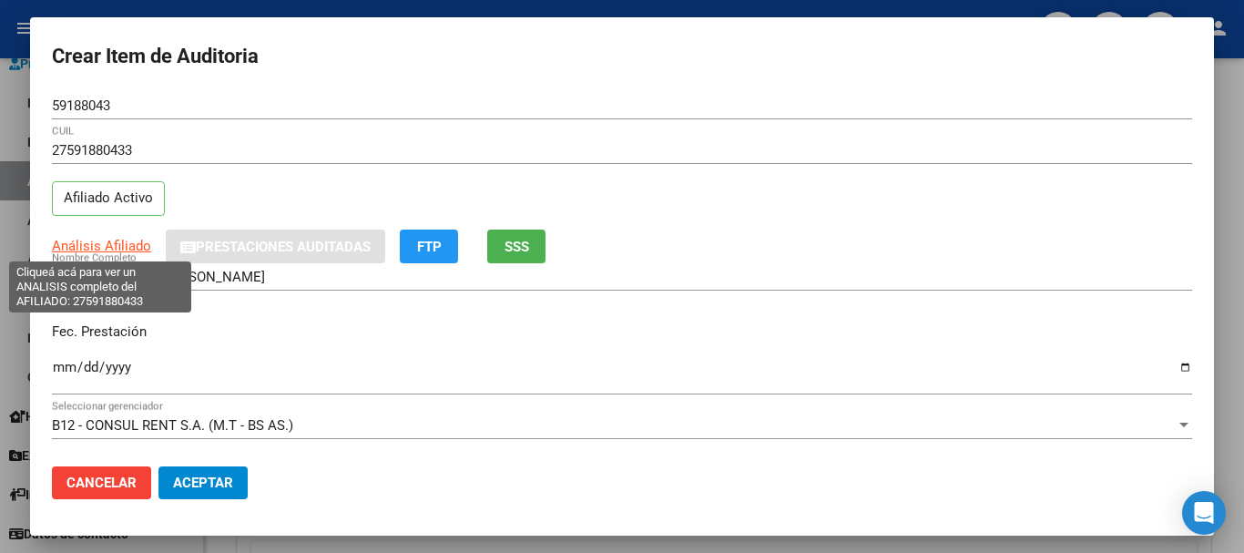
click at [128, 243] on span "Análisis Afiliado" at bounding box center [101, 246] width 99 height 16
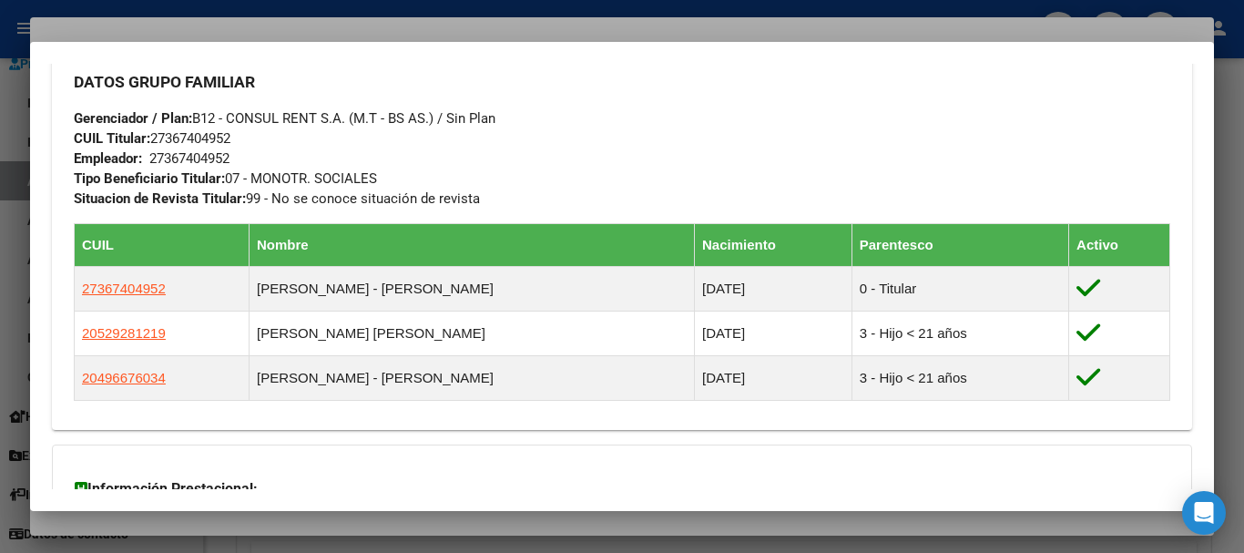
scroll to position [1049, 0]
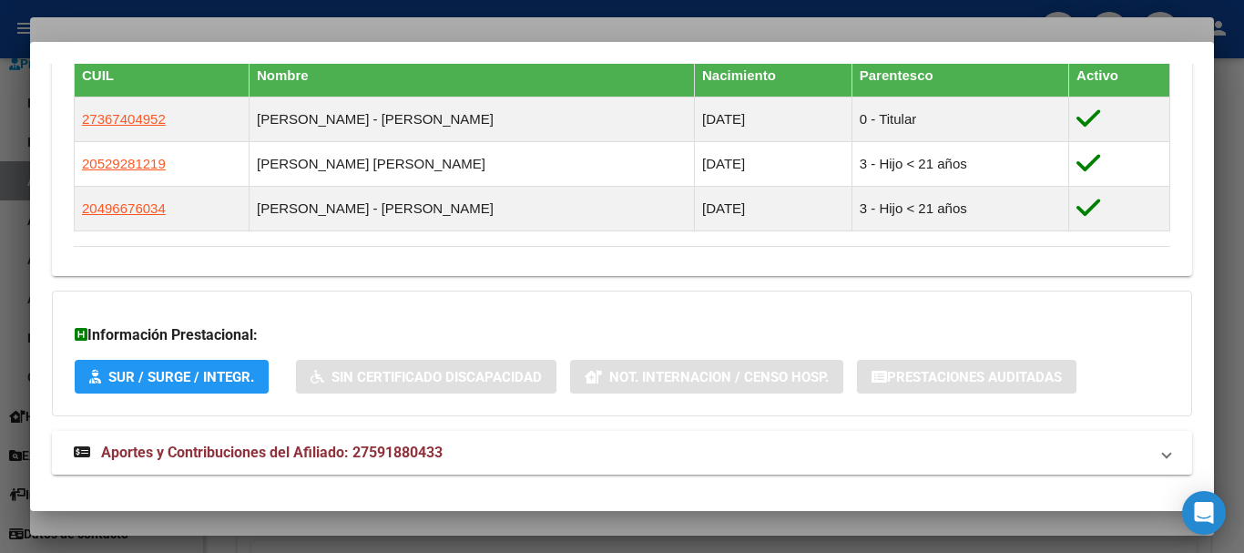
click at [263, 447] on span "Aportes y Contribuciones del Afiliado: 27591880433" at bounding box center [272, 452] width 342 height 17
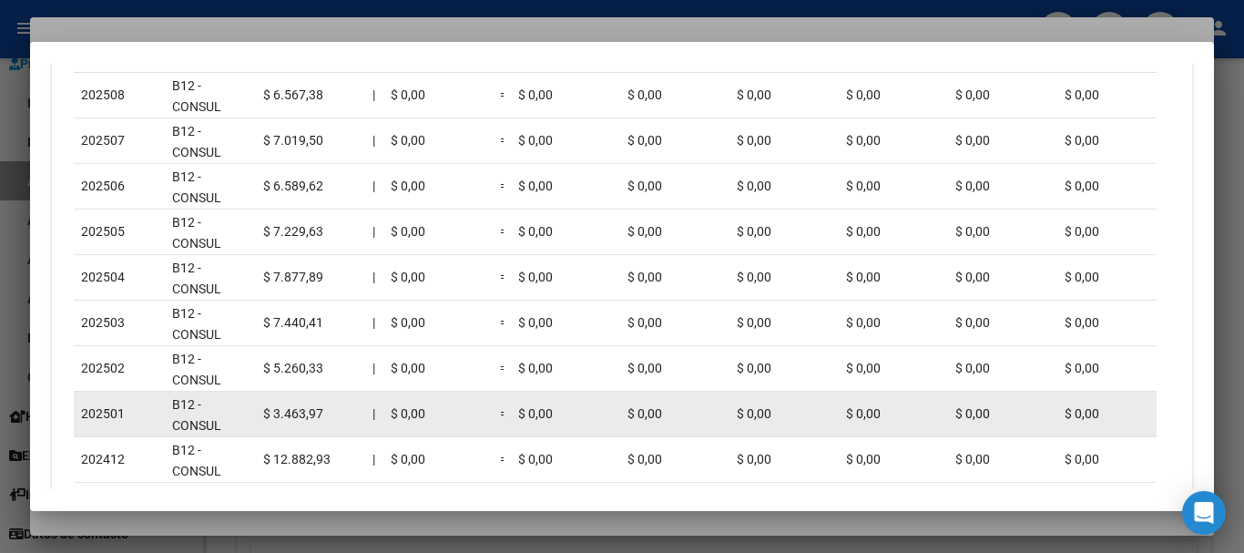
scroll to position [1707, 0]
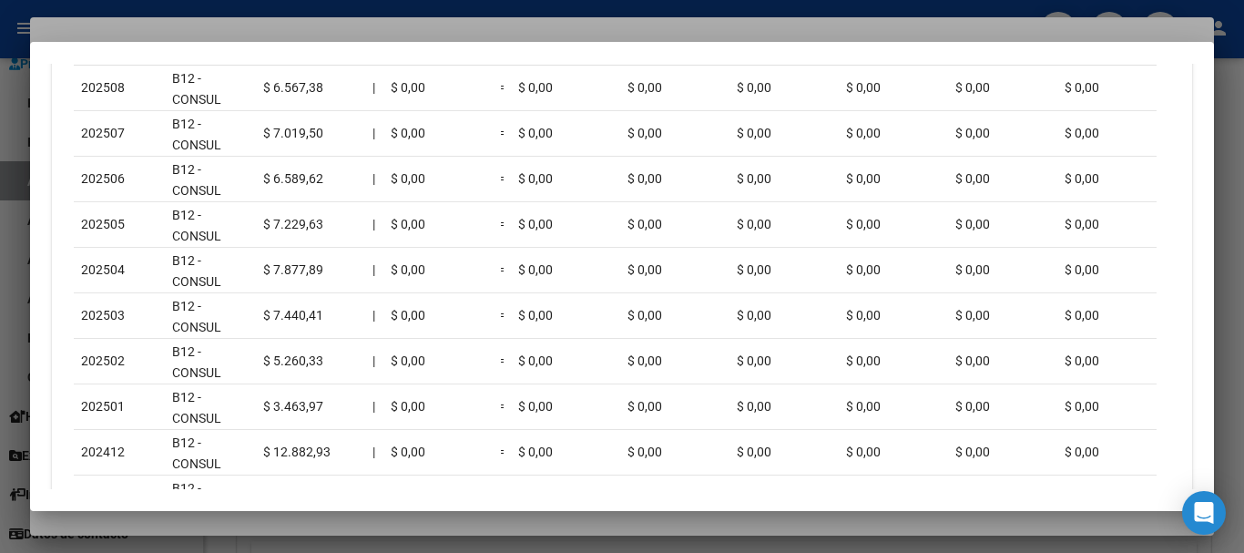
click at [224, 26] on div at bounding box center [622, 276] width 1244 height 553
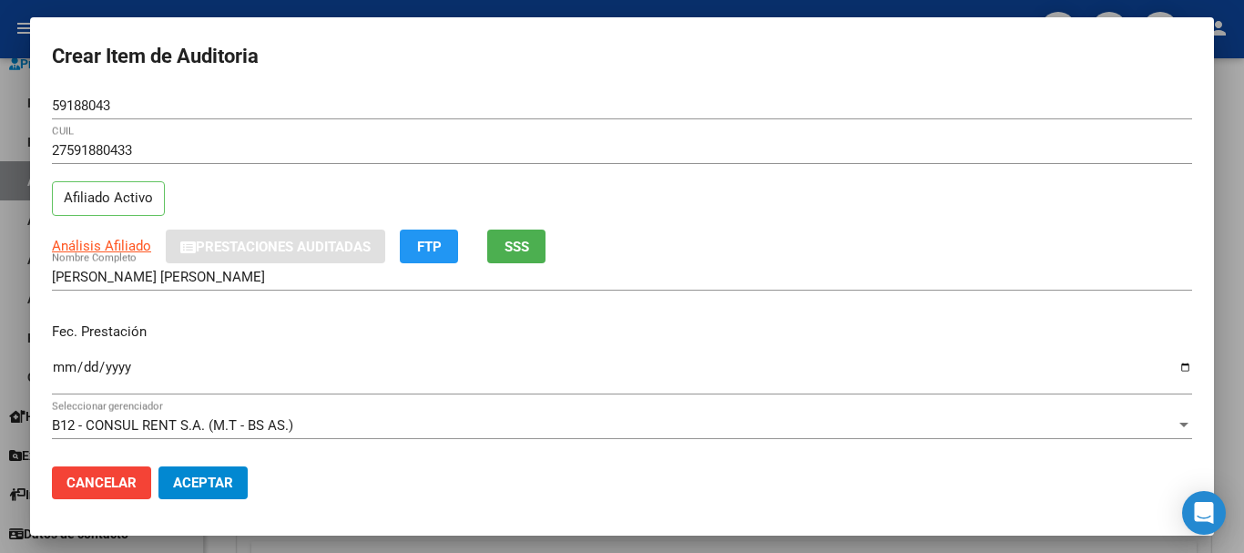
drag, startPoint x: 513, startPoint y: 132, endPoint x: 520, endPoint y: 148, distance: 17.1
click at [520, 148] on mat-dialog-content "59188043 Nro Documento 27591880433 CUIL Afiliado Activo Análisis Afiliado Prest…" at bounding box center [622, 272] width 1184 height 360
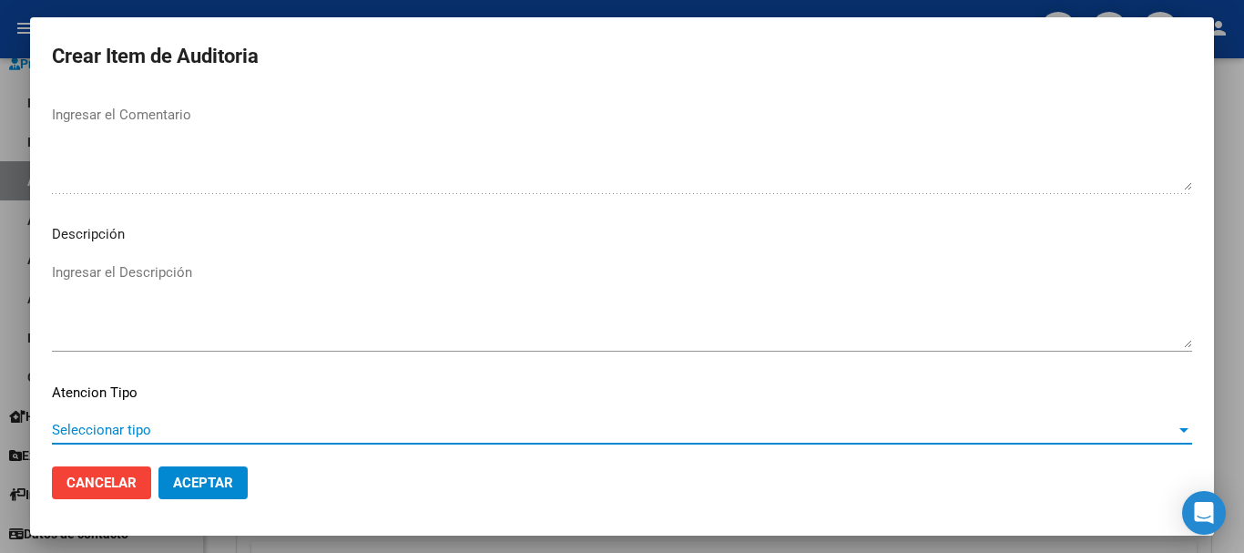
scroll to position [1123, 0]
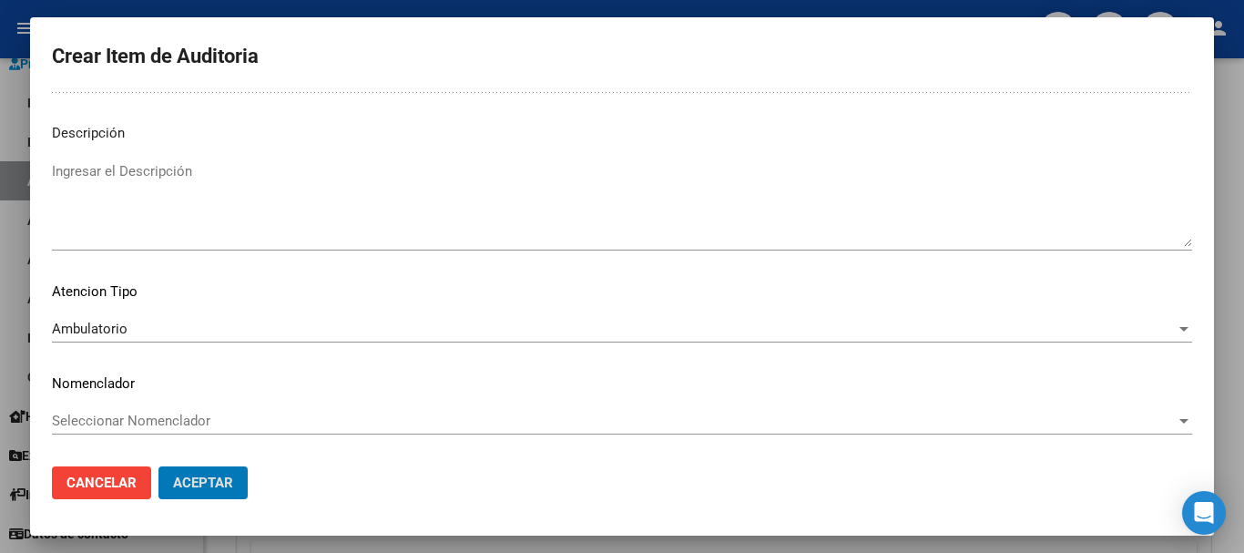
click at [158, 466] on button "Aceptar" at bounding box center [202, 482] width 89 height 33
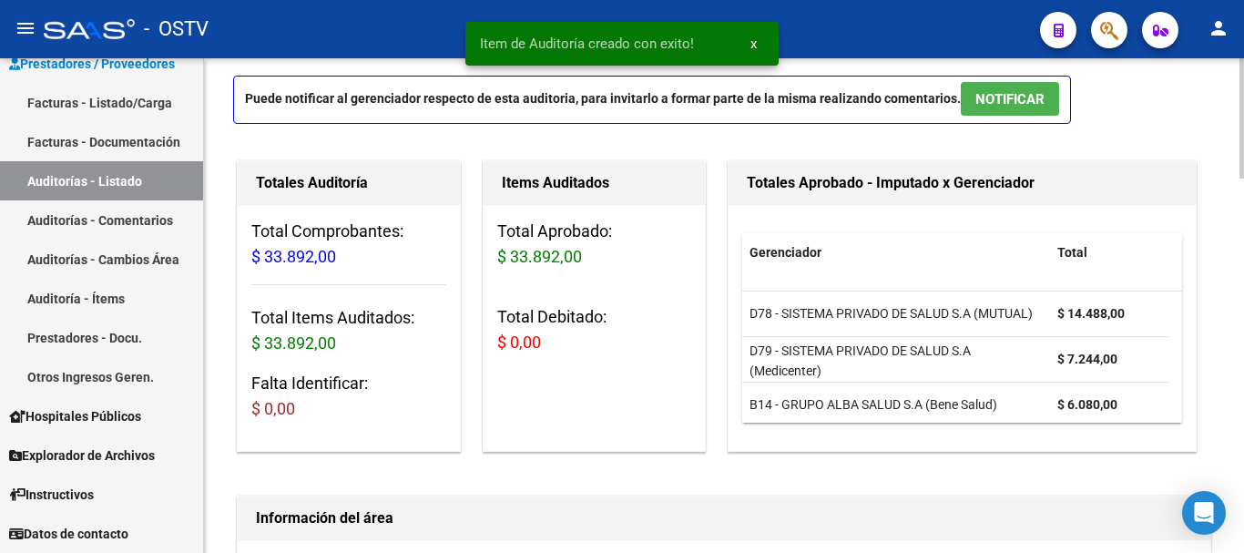
scroll to position [365, 0]
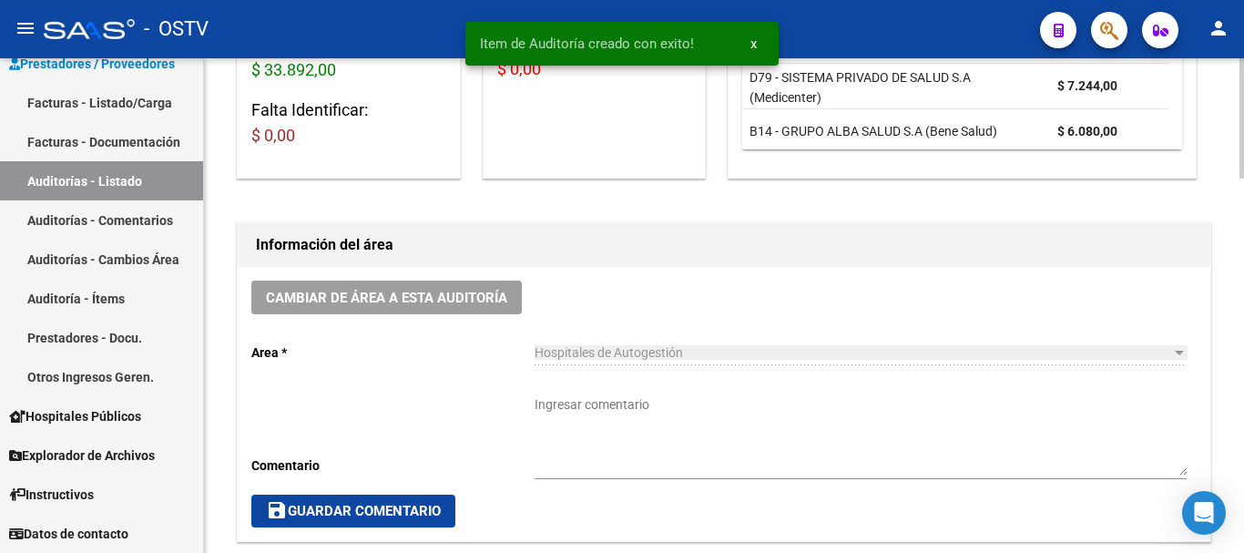
click at [653, 419] on textarea "Ingresar comentario" at bounding box center [861, 435] width 652 height 80
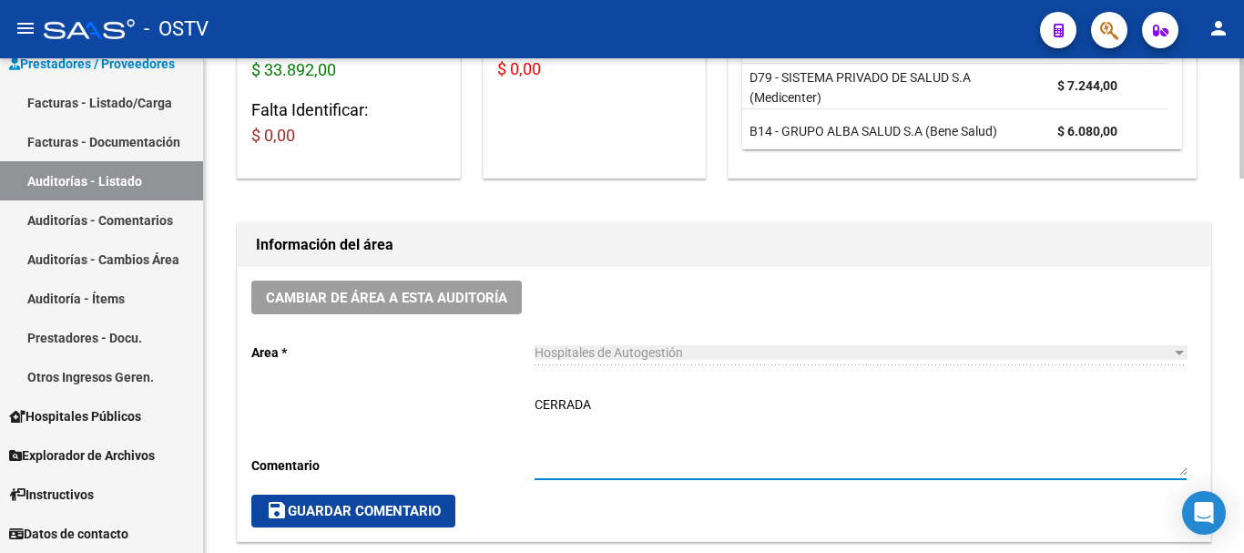
click at [351, 507] on span "save Guardar Comentario" at bounding box center [353, 511] width 175 height 16
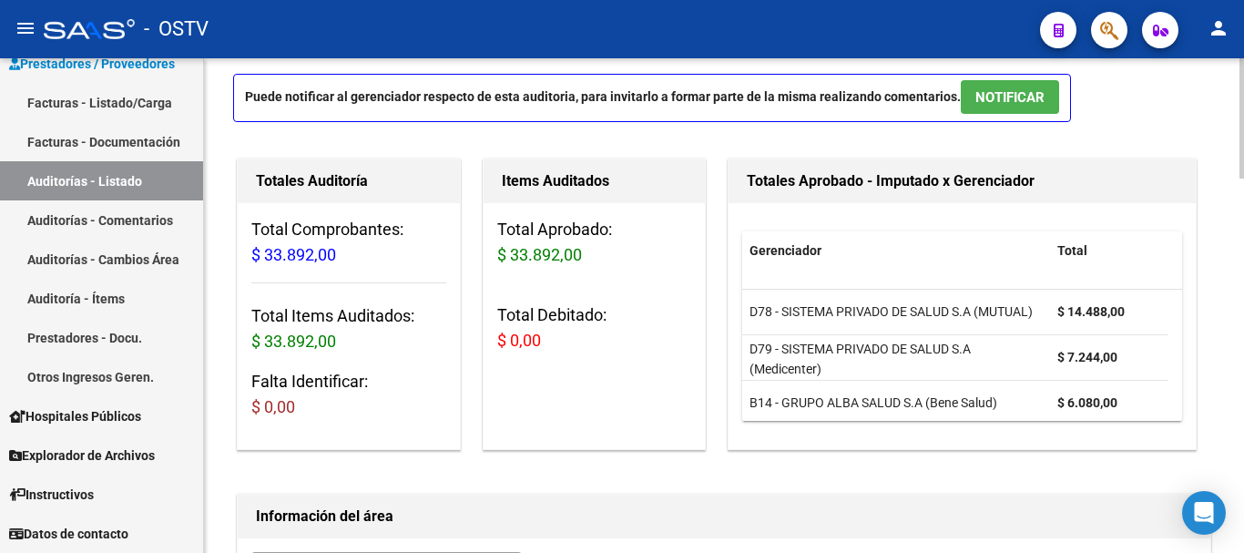
scroll to position [0, 0]
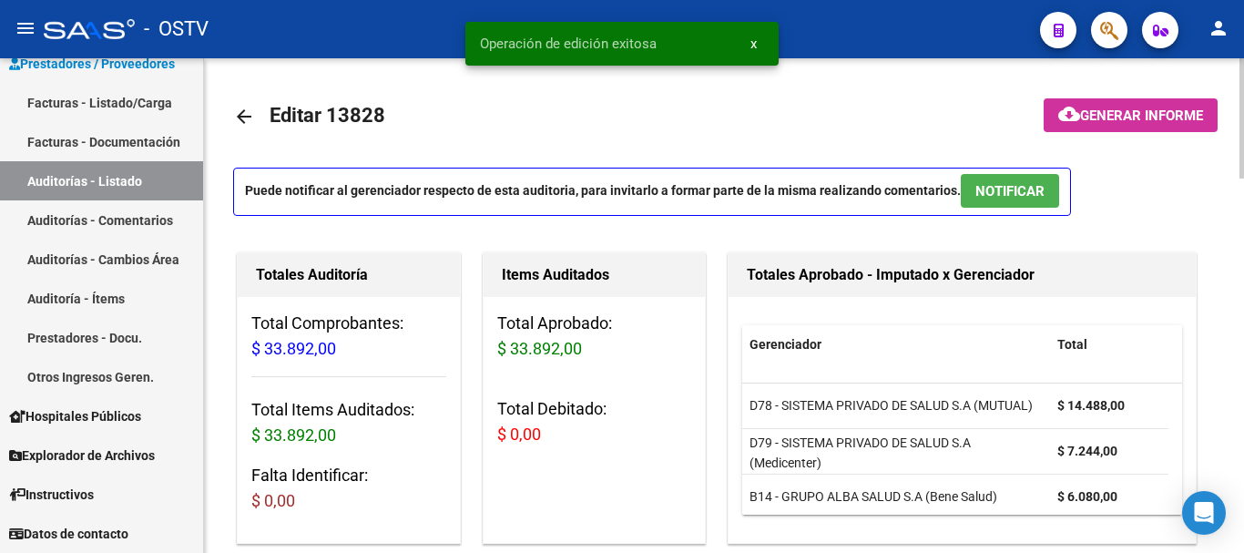
click at [250, 116] on mat-icon "arrow_back" at bounding box center [244, 117] width 22 height 22
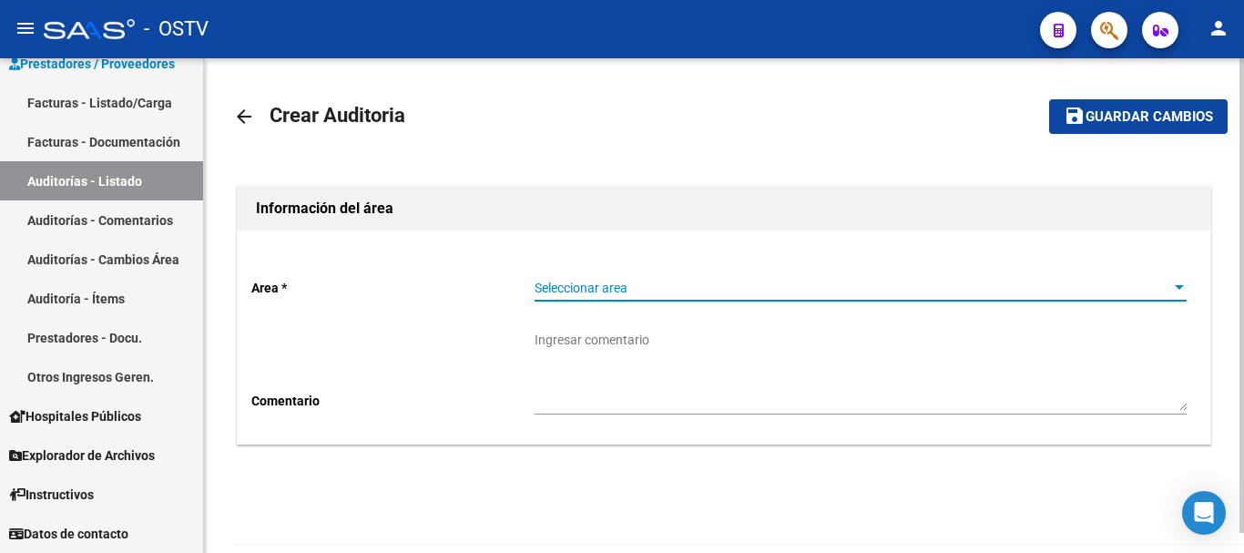
click at [709, 294] on span "Seleccionar area" at bounding box center [853, 288] width 636 height 15
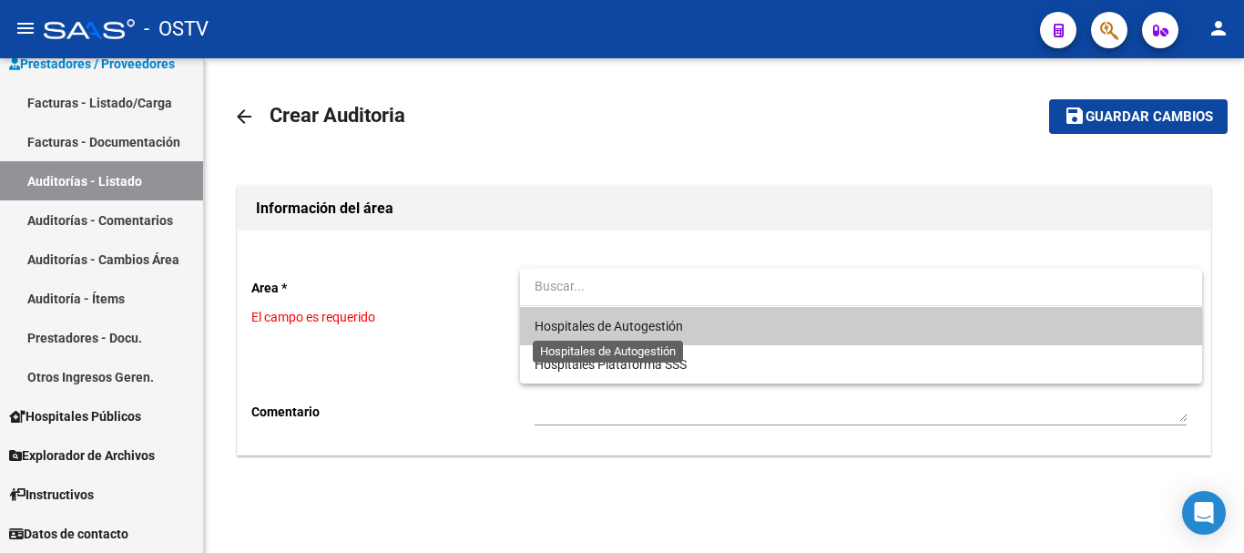
click at [572, 328] on span "Hospitales de Autogestión" at bounding box center [609, 326] width 148 height 15
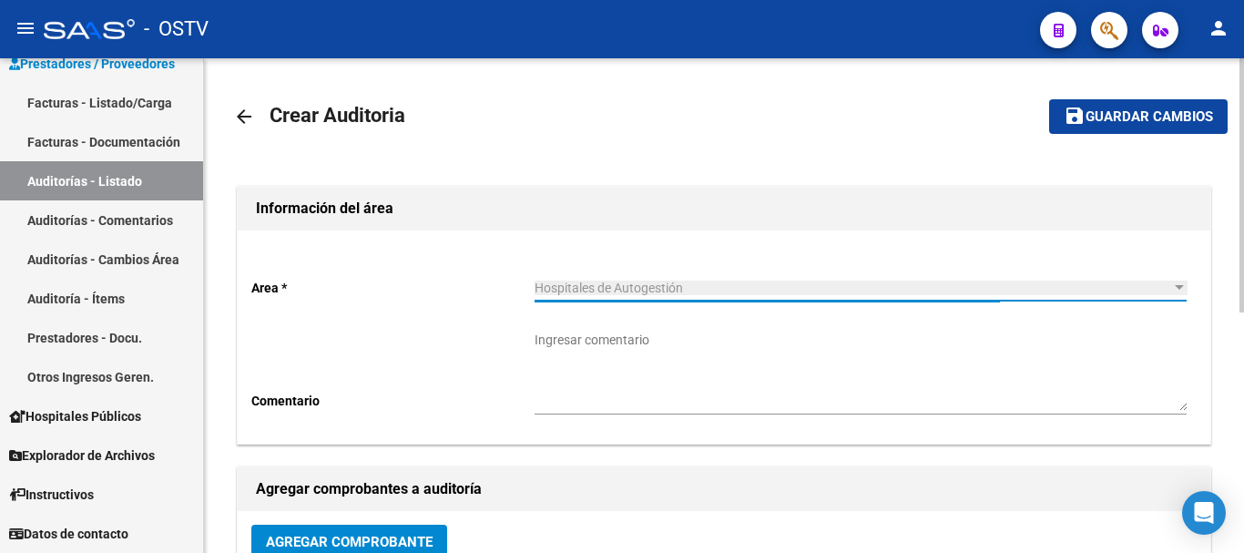
scroll to position [182, 0]
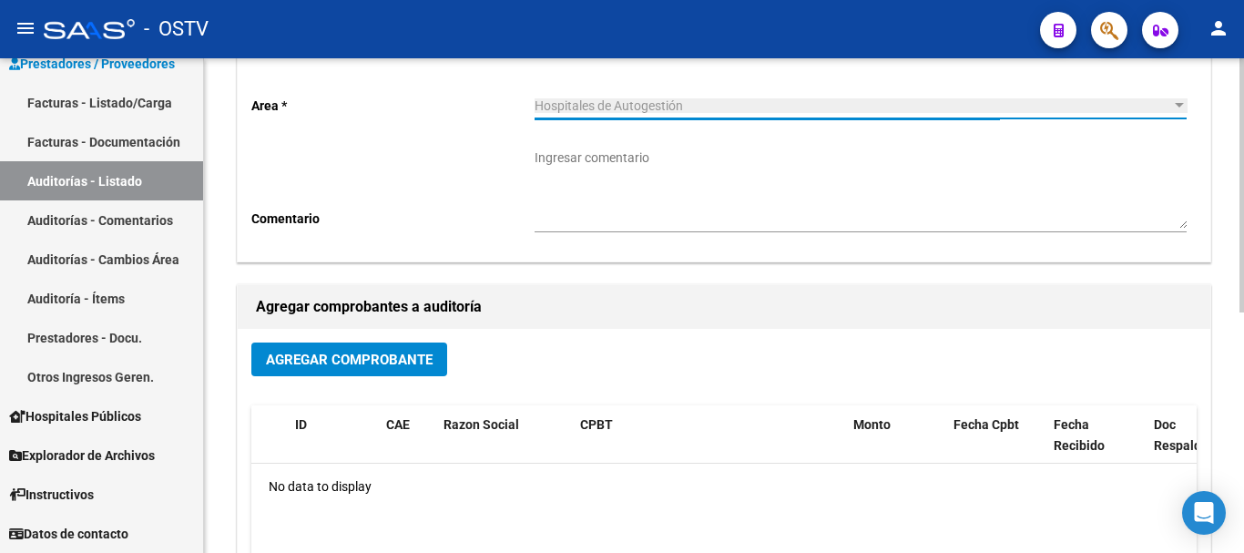
click at [355, 340] on div "Agregar Comprobante ID CAE Razon Social CPBT Monto Fecha Cpbt Fecha Recibido Do…" at bounding box center [724, 518] width 973 height 378
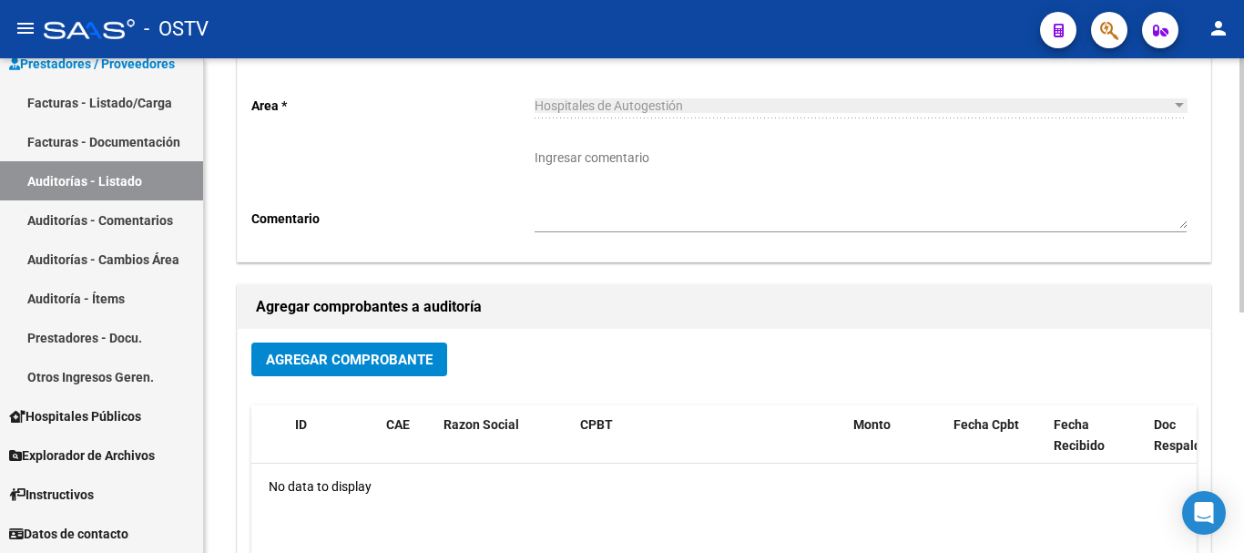
click at [351, 351] on button "Agregar Comprobante" at bounding box center [349, 359] width 196 height 34
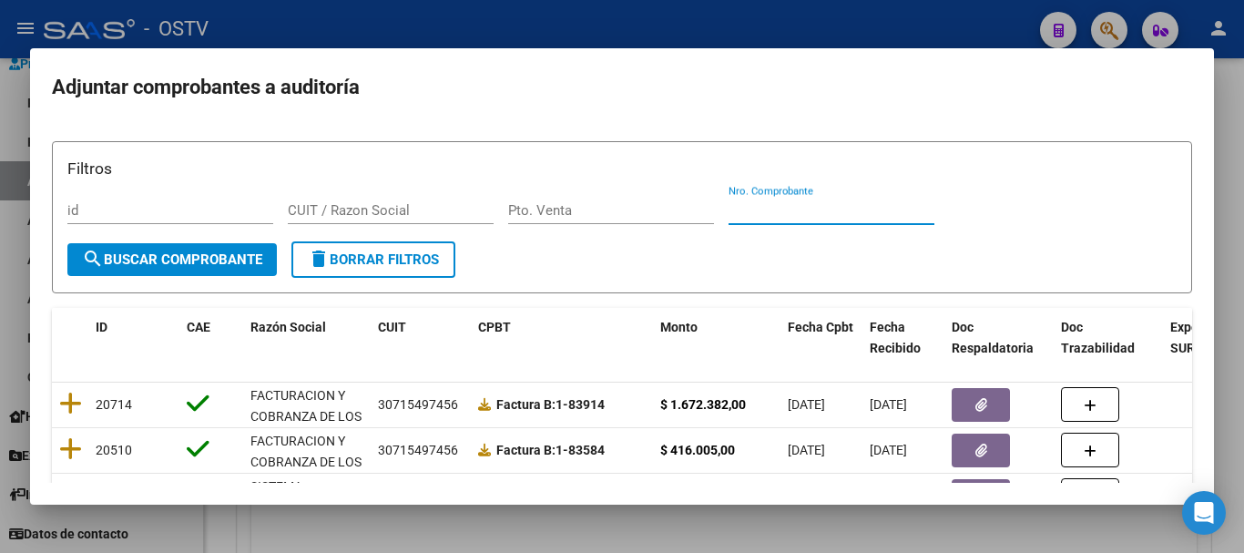
click at [844, 210] on input "Nro. Comprobante" at bounding box center [832, 210] width 206 height 16
paste input "20076"
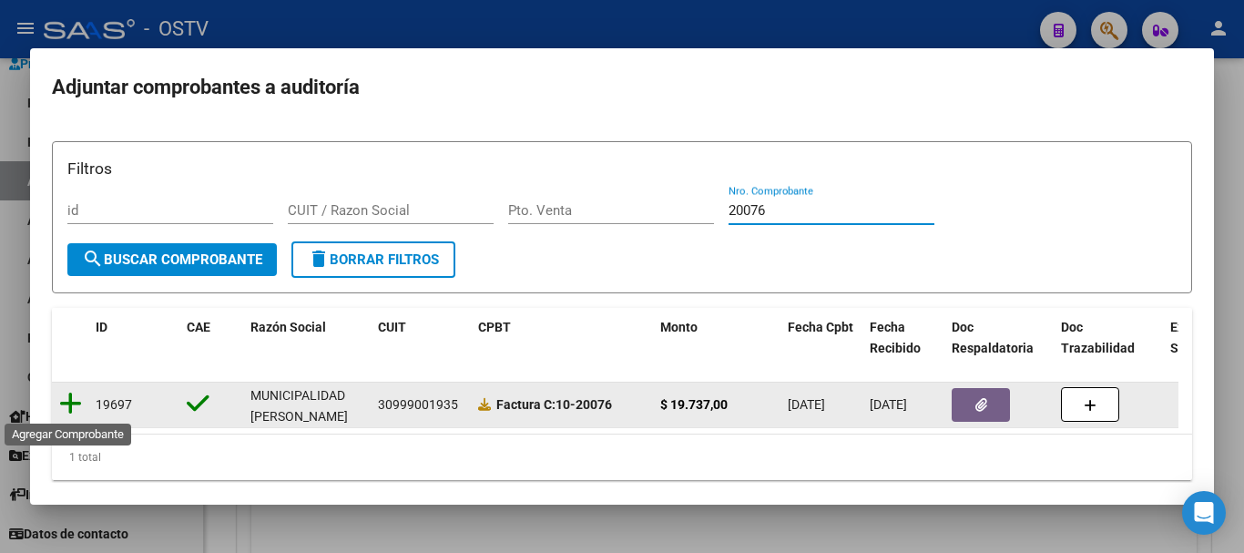
click at [68, 403] on icon at bounding box center [70, 404] width 23 height 26
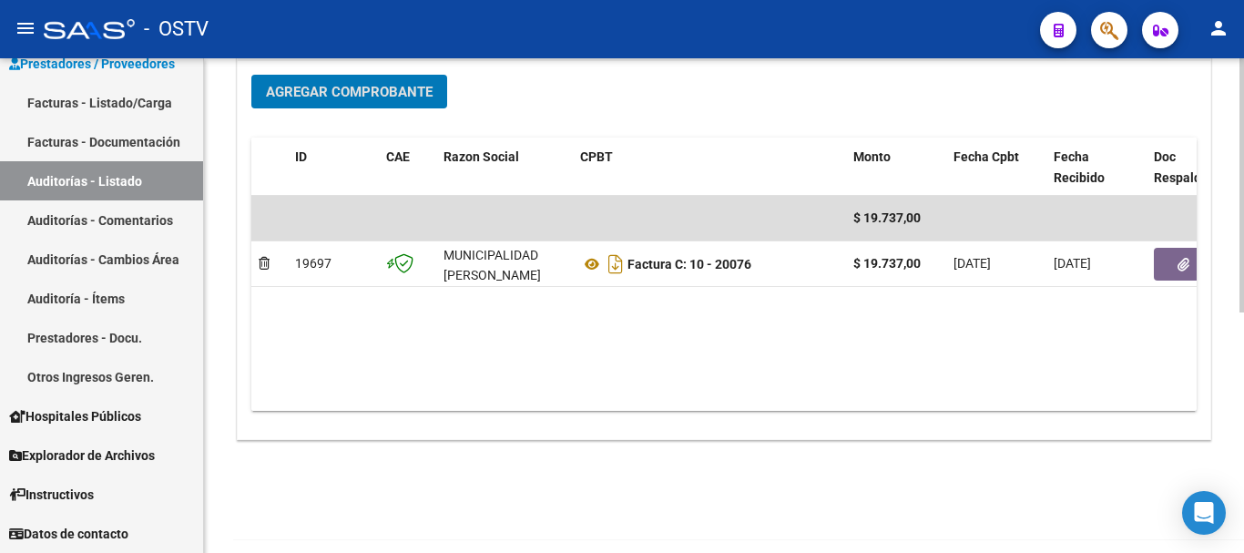
scroll to position [466, 0]
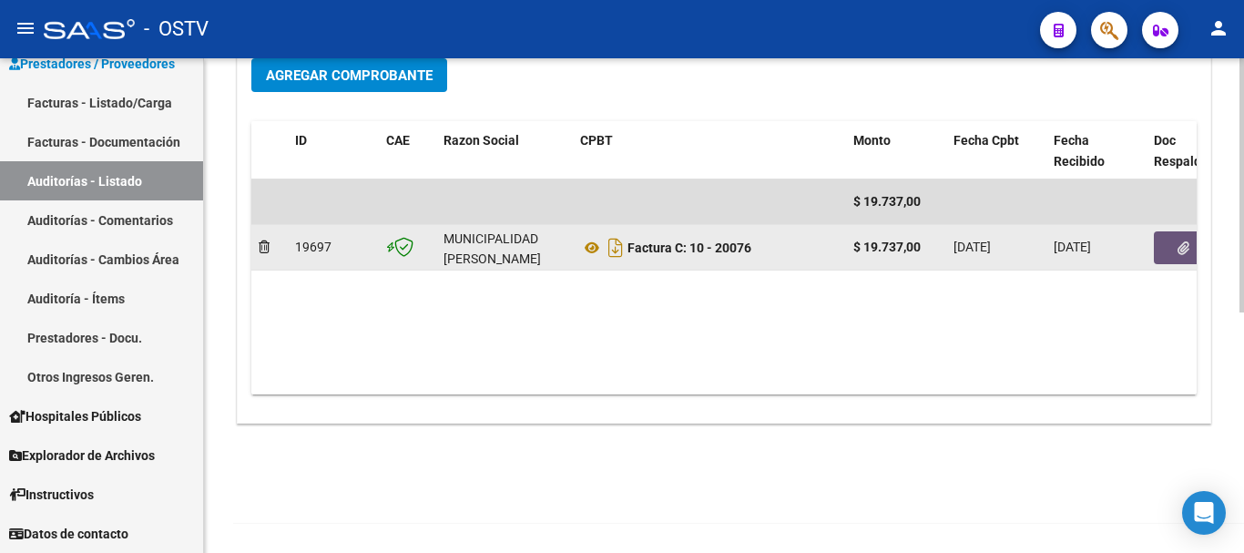
click at [1181, 250] on icon "button" at bounding box center [1184, 248] width 12 height 14
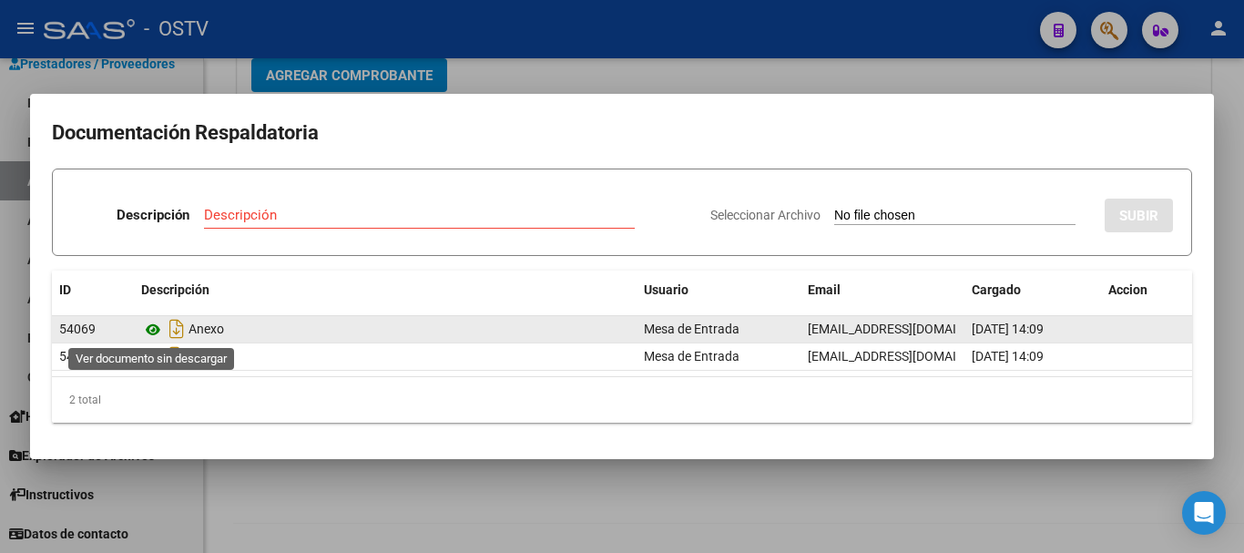
click at [150, 328] on icon at bounding box center [153, 330] width 24 height 22
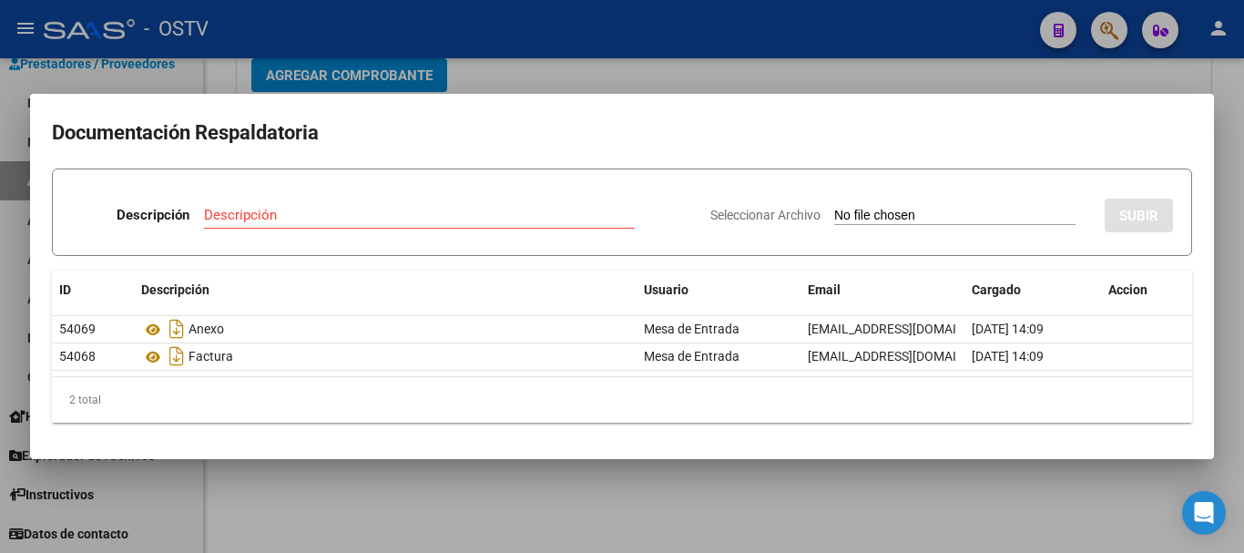
click at [1026, 68] on div at bounding box center [622, 276] width 1244 height 553
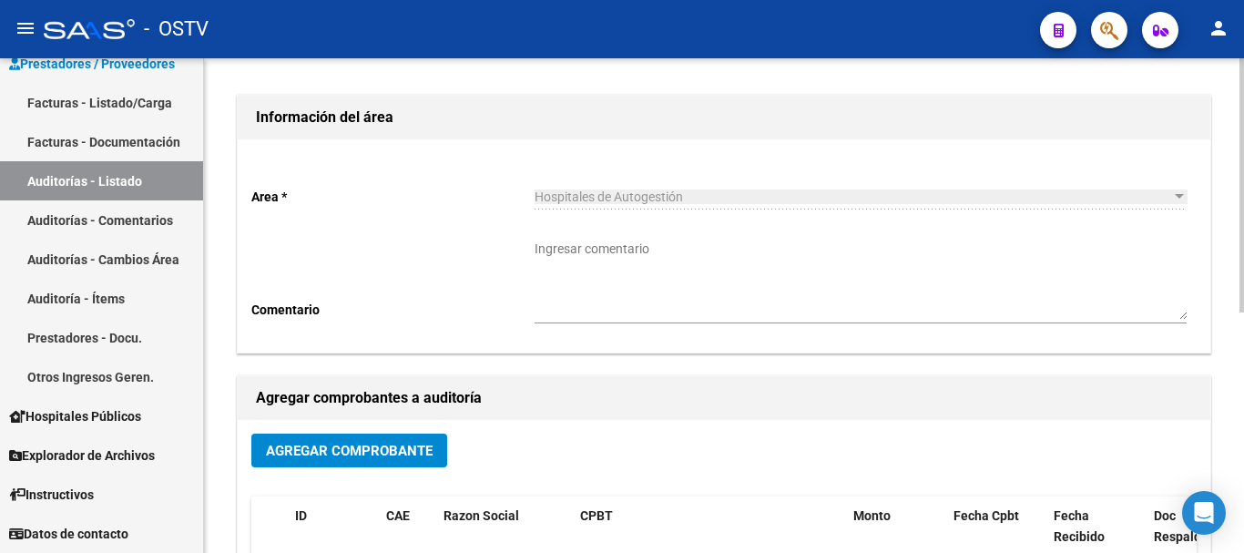
scroll to position [0, 0]
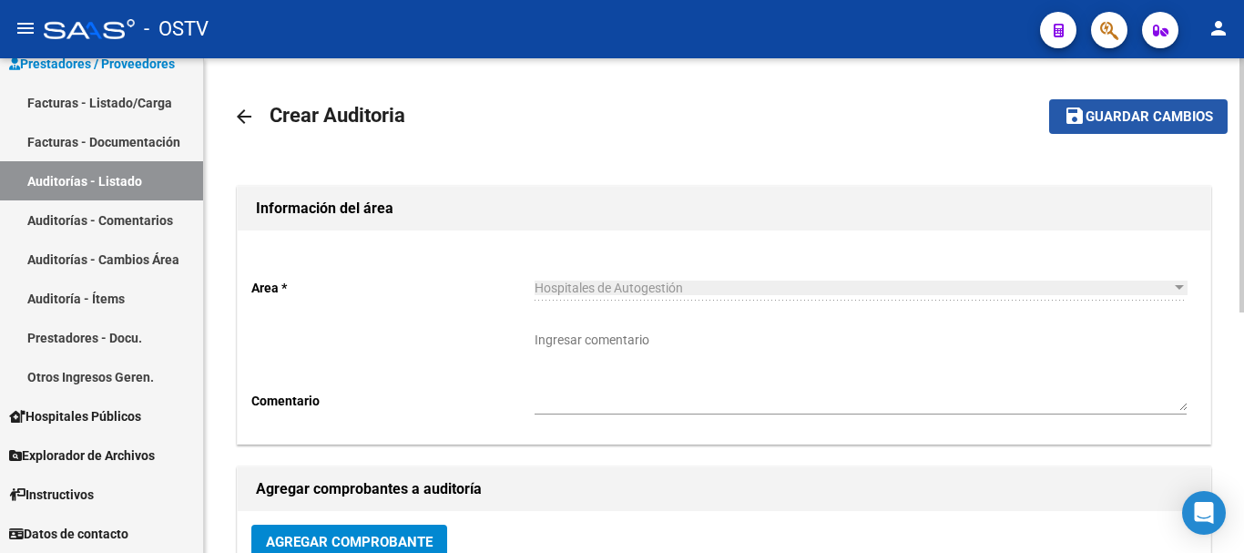
click at [1155, 104] on button "save Guardar cambios" at bounding box center [1138, 116] width 179 height 34
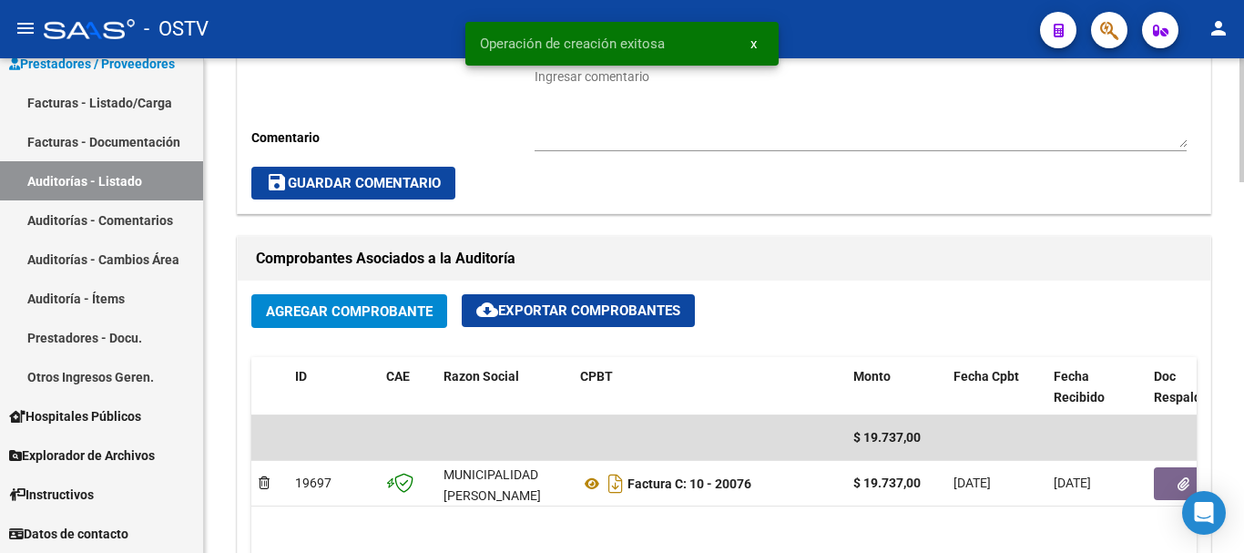
scroll to position [729, 0]
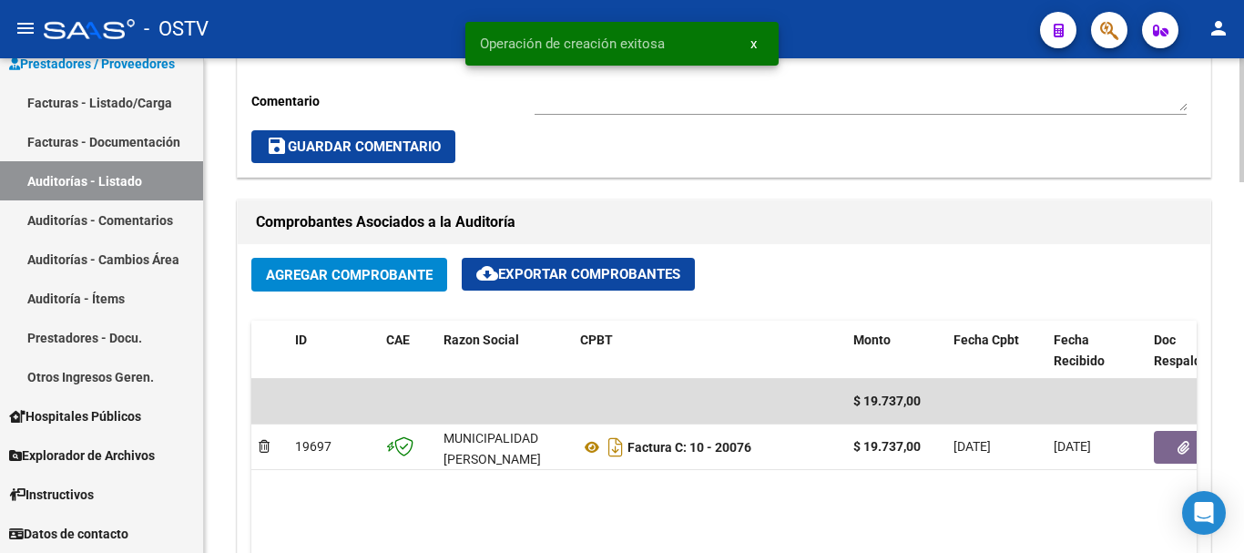
click at [352, 141] on span "save Guardar Comentario" at bounding box center [353, 146] width 175 height 16
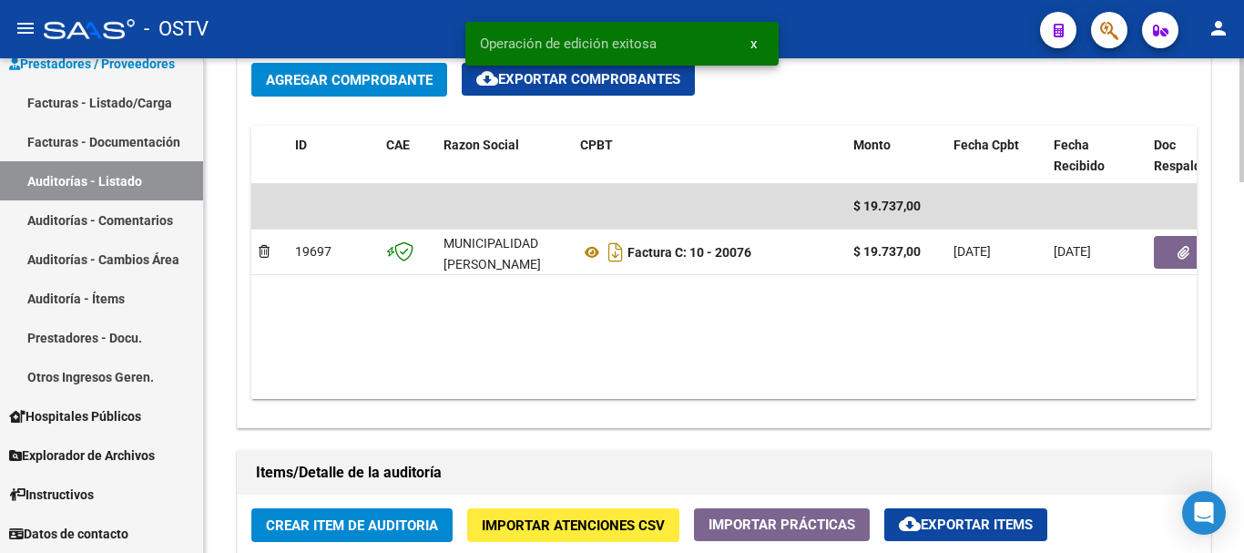
scroll to position [1366, 0]
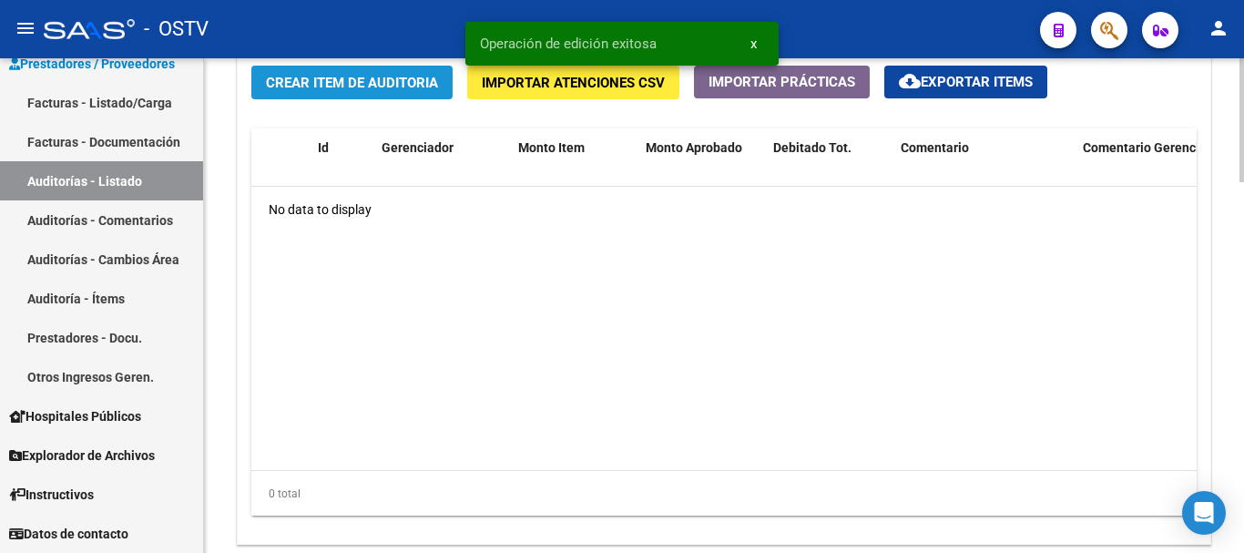
click at [386, 67] on button "Crear Item de Auditoria" at bounding box center [351, 83] width 201 height 34
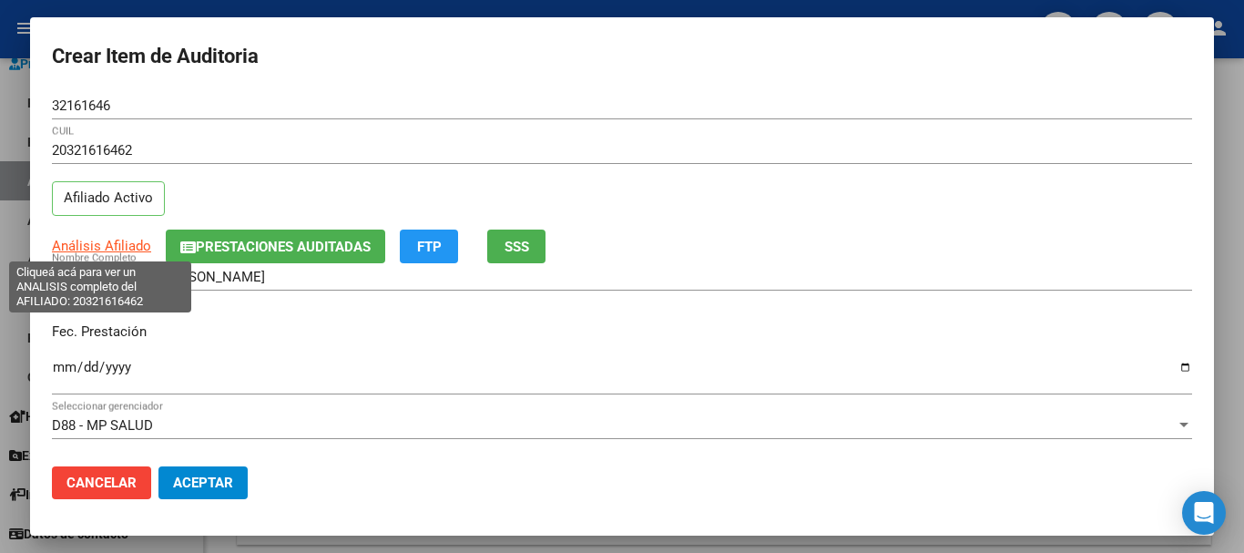
click at [87, 240] on span "Análisis Afiliado" at bounding box center [101, 246] width 99 height 16
copy span "s"
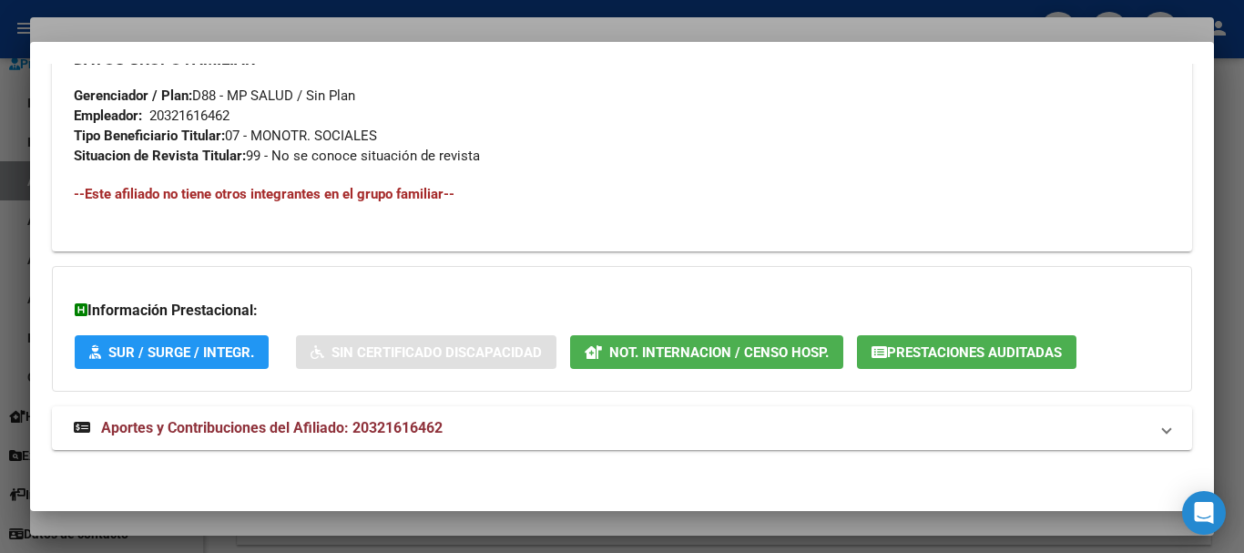
scroll to position [923, 0]
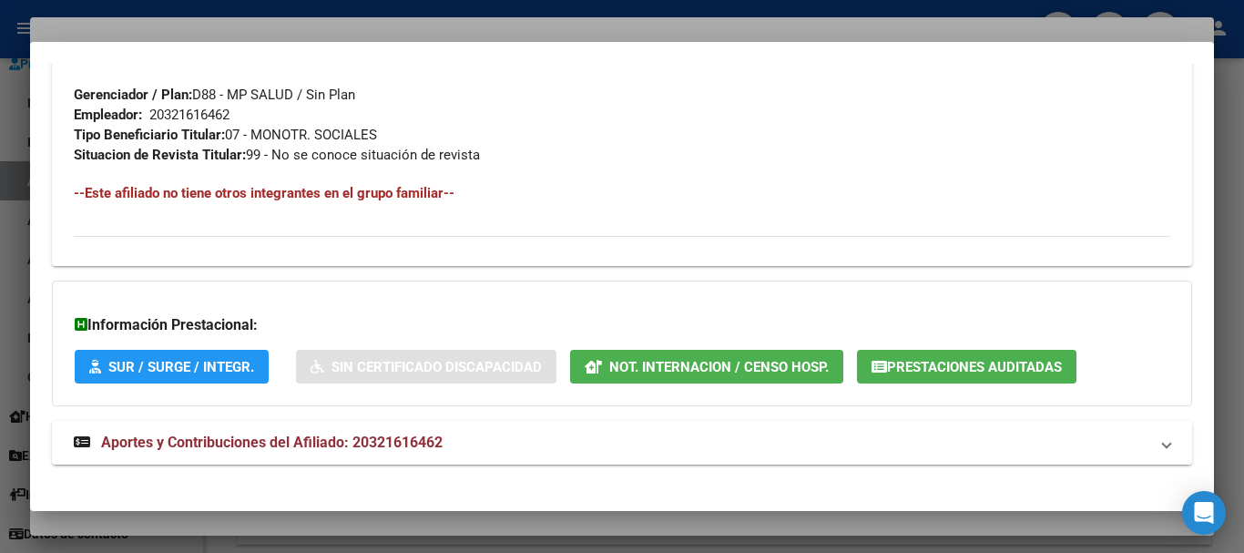
click at [427, 433] on strong "Aportes y Contribuciones del Afiliado: 20321616462" at bounding box center [258, 443] width 369 height 22
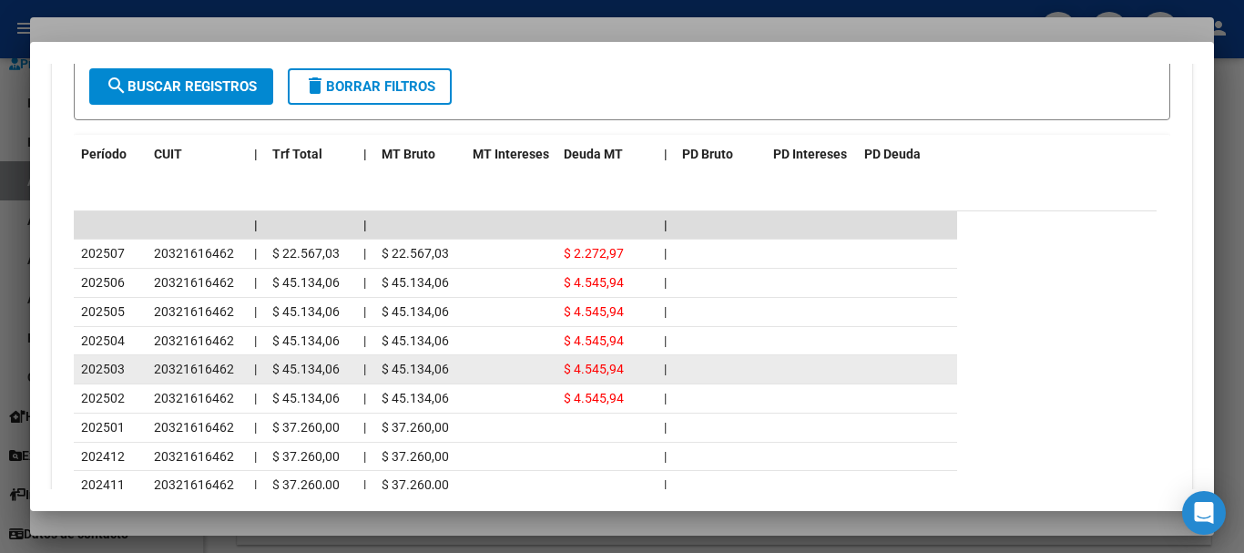
scroll to position [1620, 0]
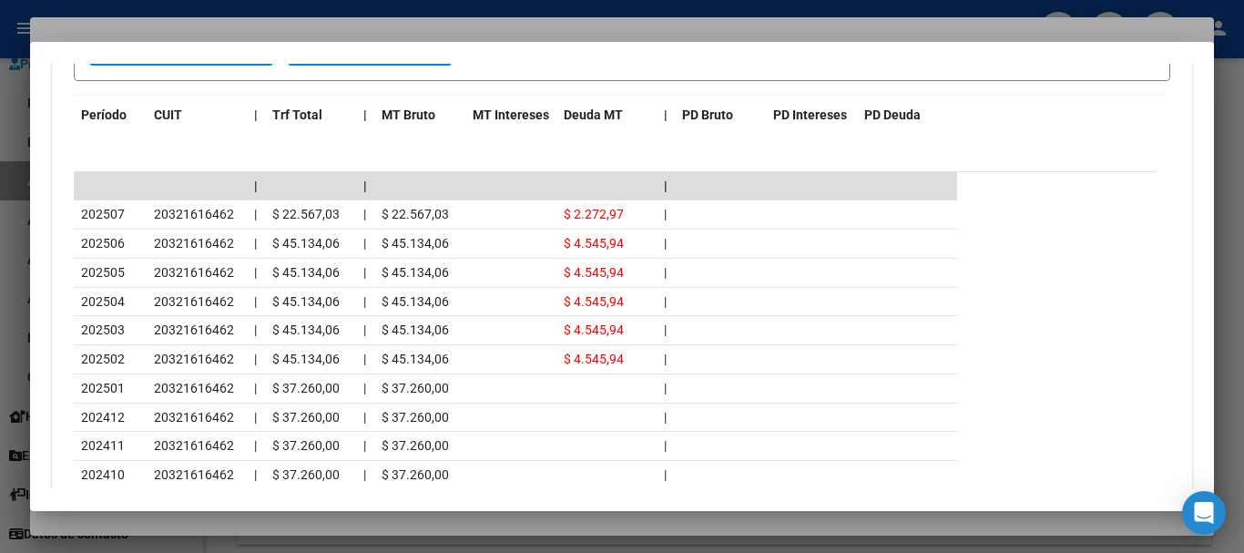
click at [284, 28] on div at bounding box center [622, 276] width 1244 height 553
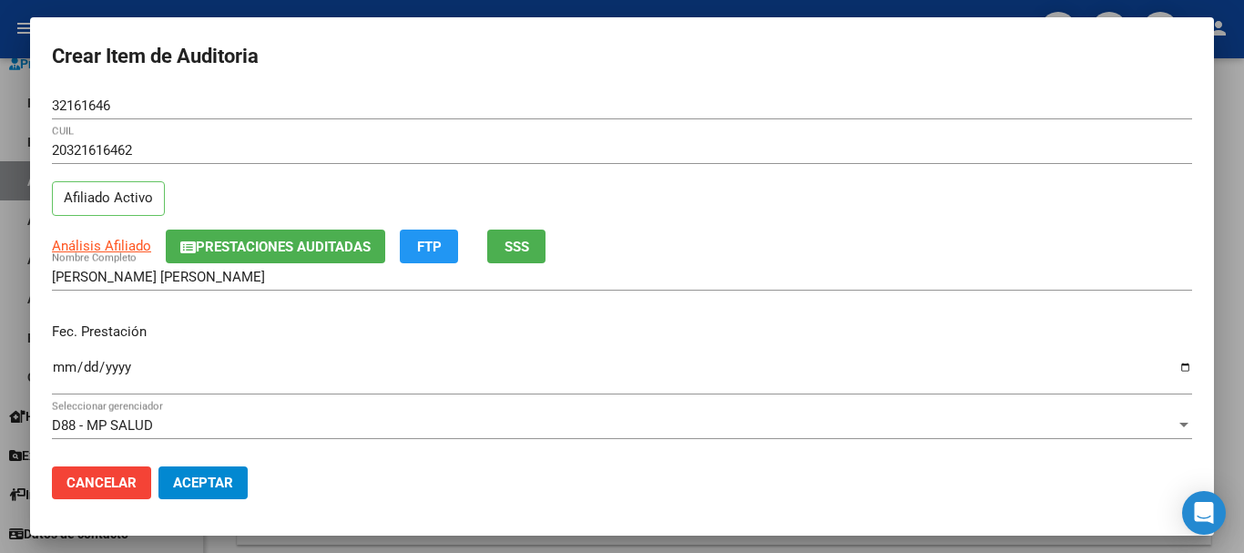
click at [760, 183] on div "20321616462 CUIL Afiliado Activo" at bounding box center [622, 183] width 1140 height 93
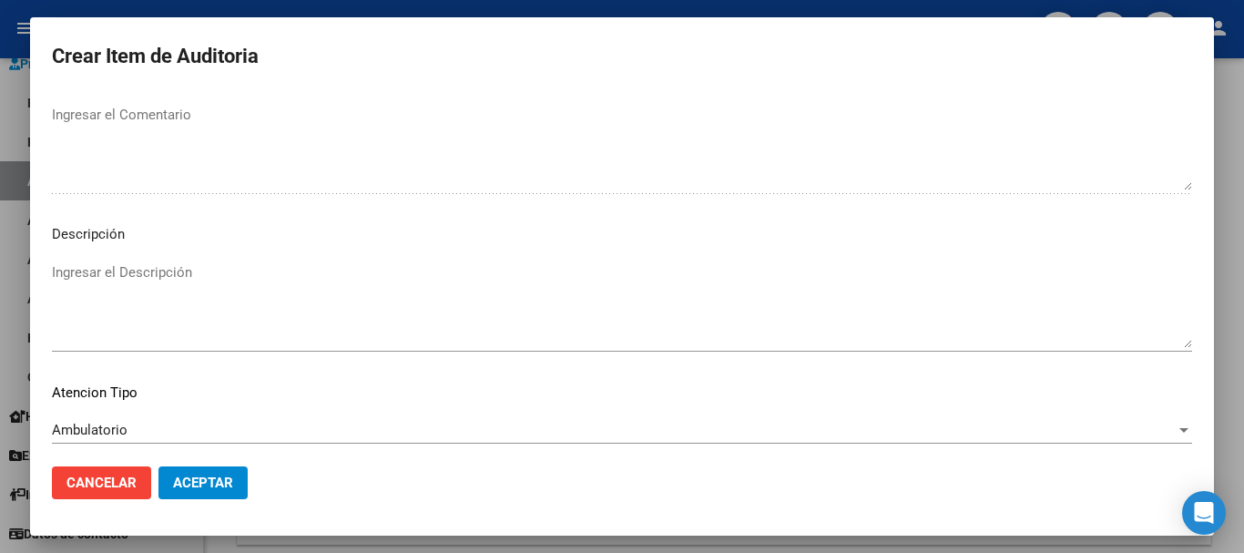
scroll to position [1123, 0]
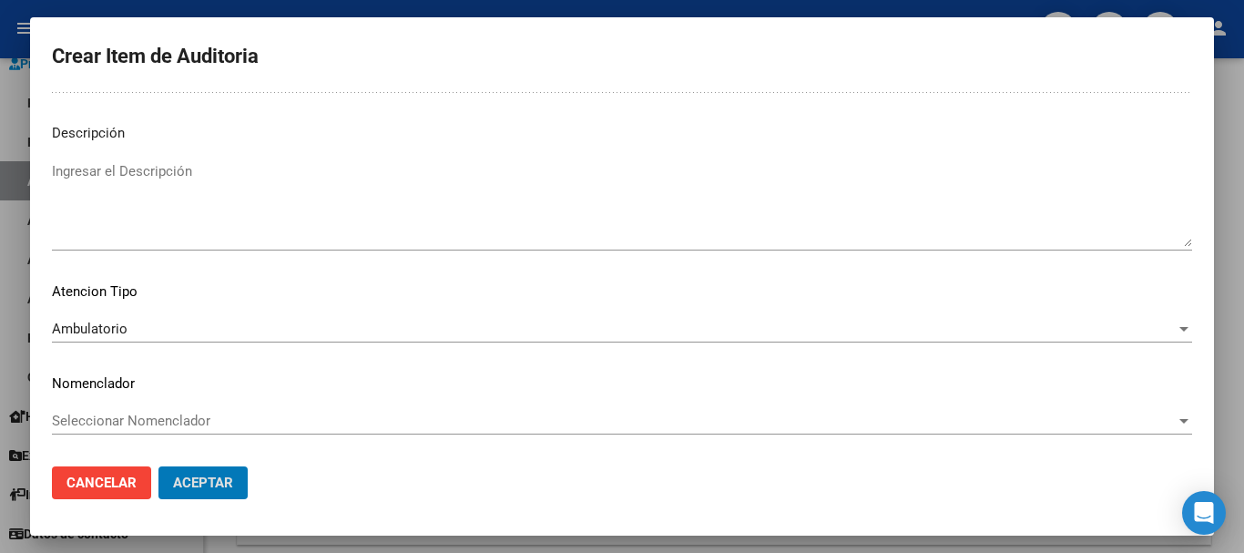
click at [158, 466] on button "Aceptar" at bounding box center [202, 482] width 89 height 33
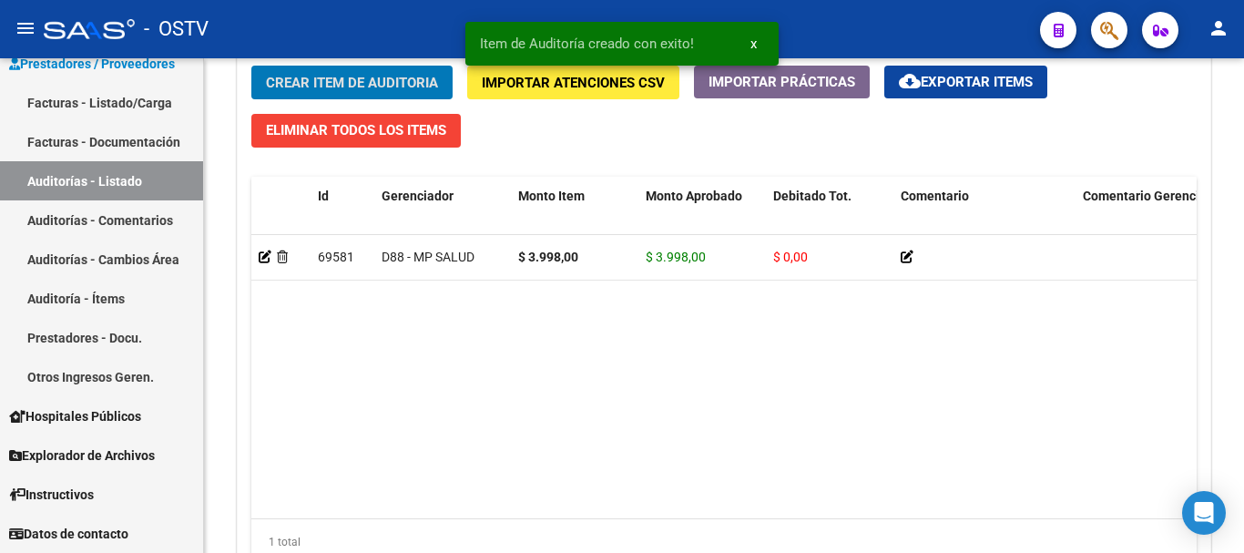
click at [251, 66] on button "Crear Item de Auditoria" at bounding box center [351, 83] width 201 height 34
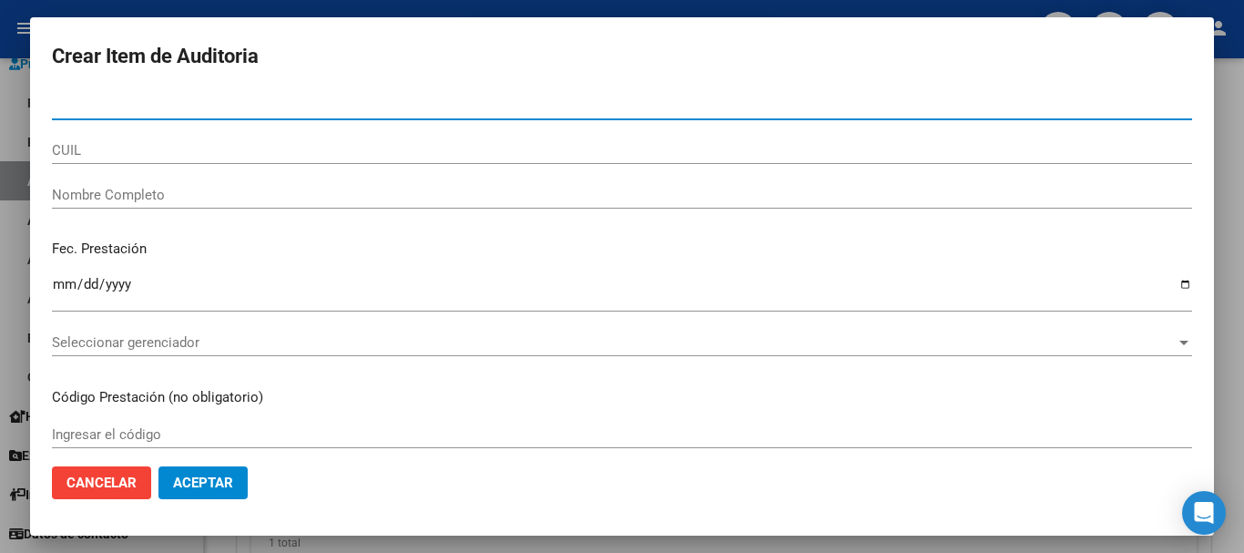
scroll to position [1367, 0]
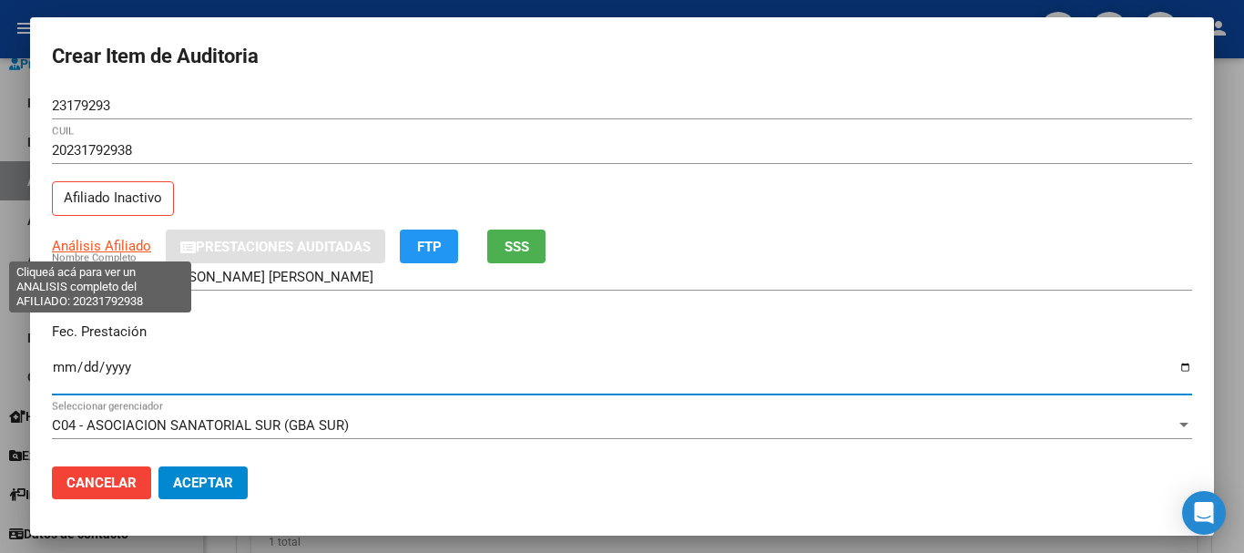
click at [107, 245] on span "Análisis Afiliado" at bounding box center [101, 246] width 99 height 16
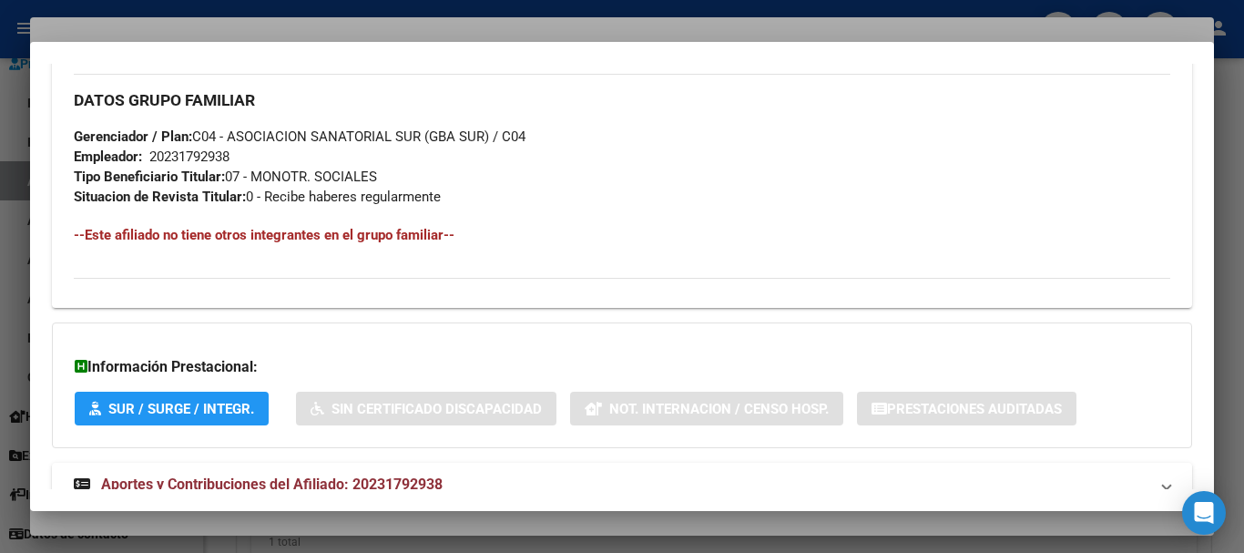
scroll to position [959, 0]
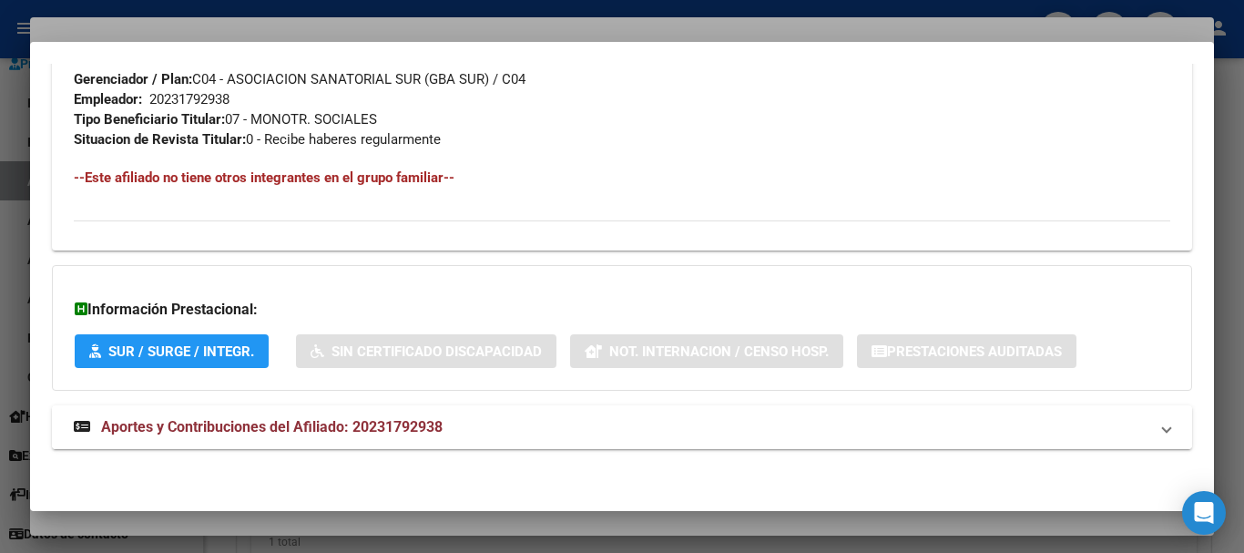
click at [463, 442] on mat-expansion-panel-header "Aportes y Contribuciones del Afiliado: 20231792938" at bounding box center [622, 427] width 1140 height 44
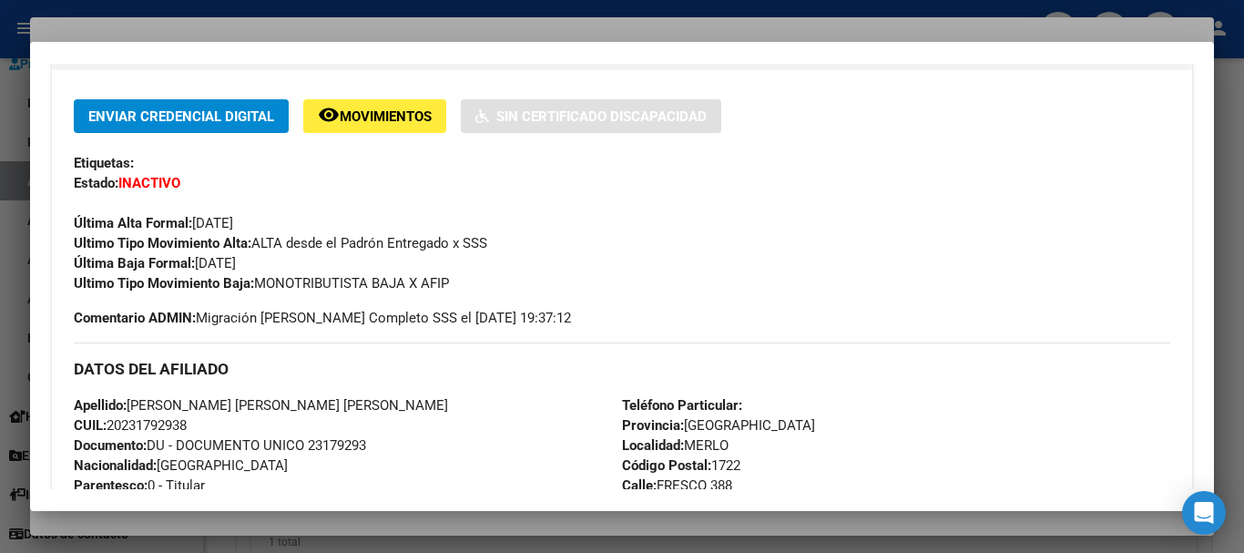
scroll to position [0, 0]
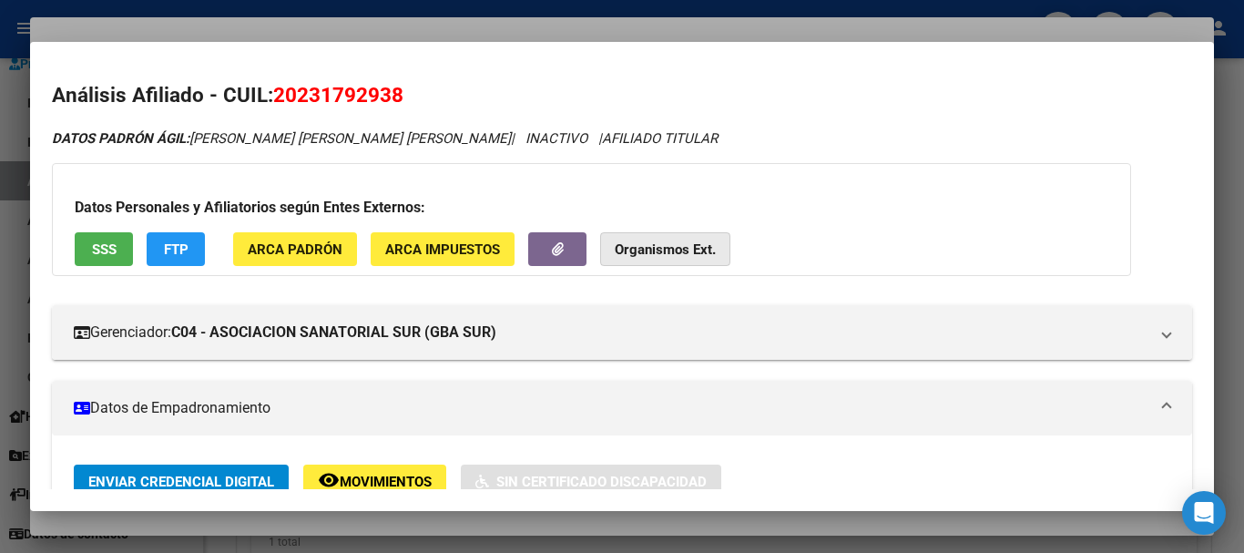
click at [658, 263] on button "Organismos Ext." at bounding box center [665, 249] width 130 height 34
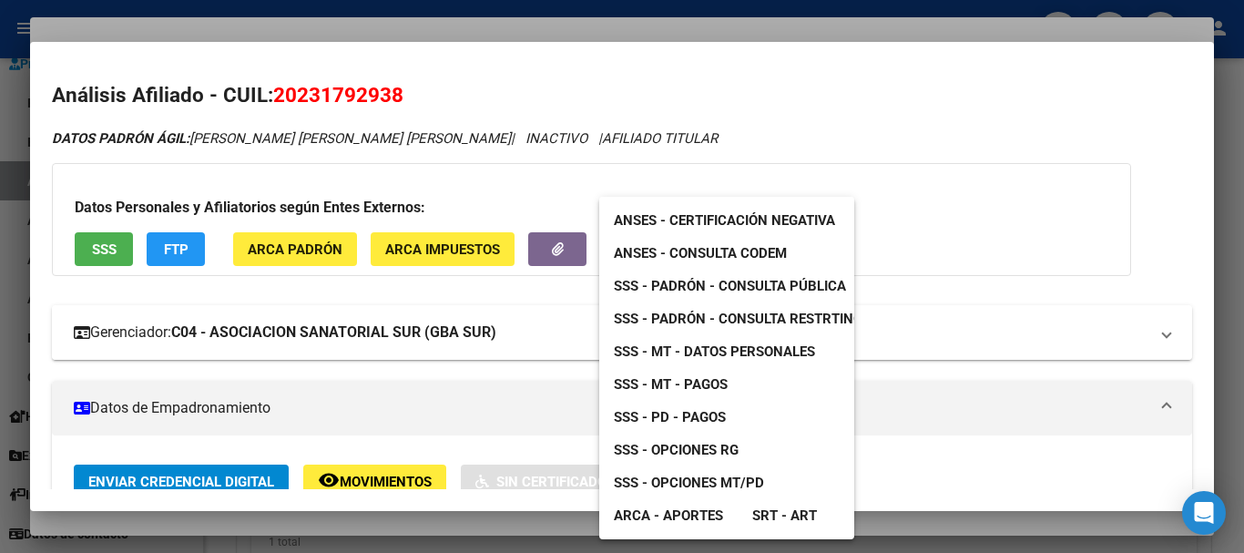
click at [742, 355] on span "SSS - MT - Datos Personales" at bounding box center [714, 351] width 201 height 16
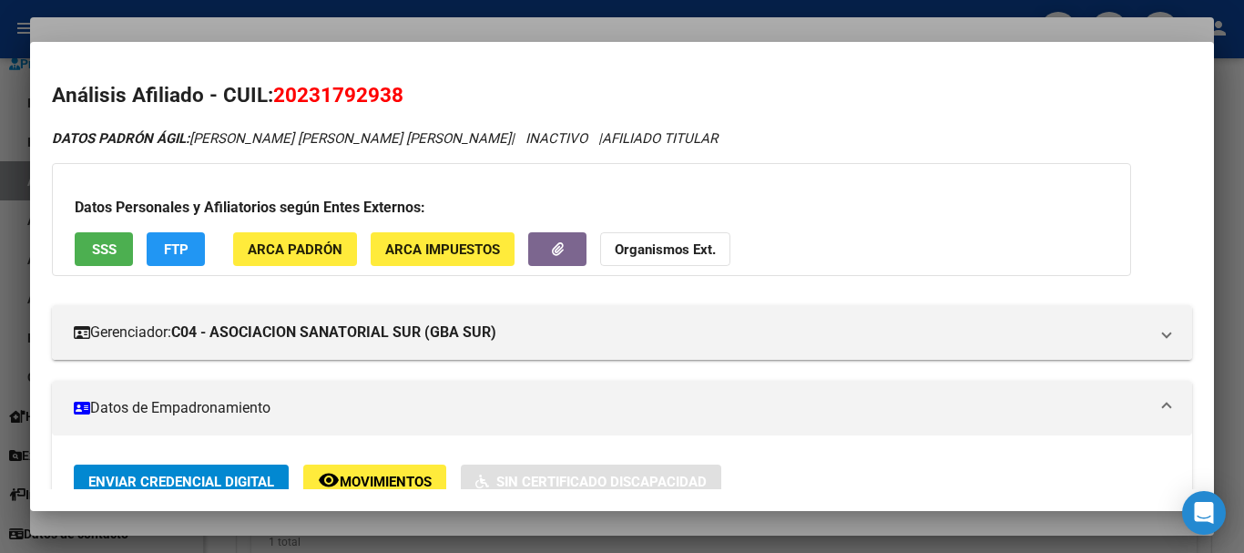
click at [468, 26] on div at bounding box center [622, 276] width 1244 height 553
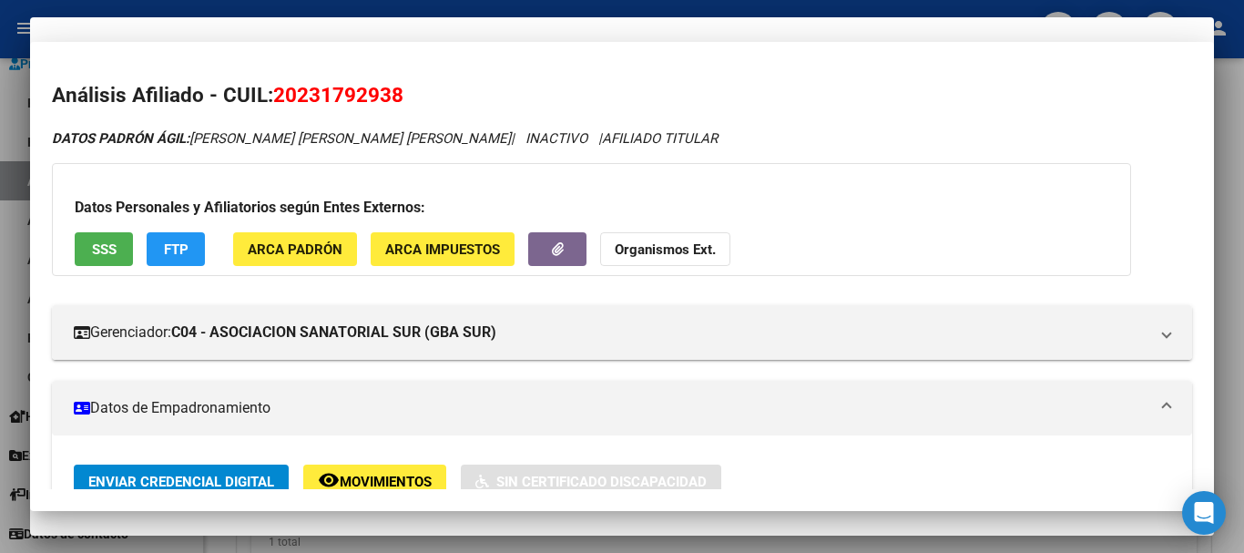
click at [801, 171] on div "20231792938 CUIL" at bounding box center [622, 159] width 1140 height 45
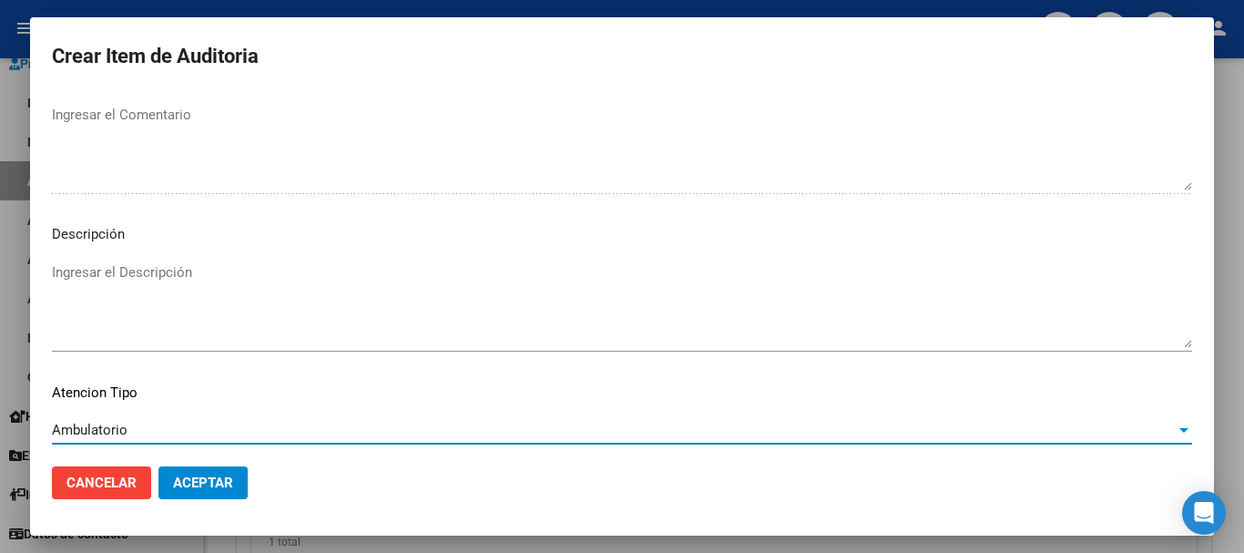
scroll to position [1123, 0]
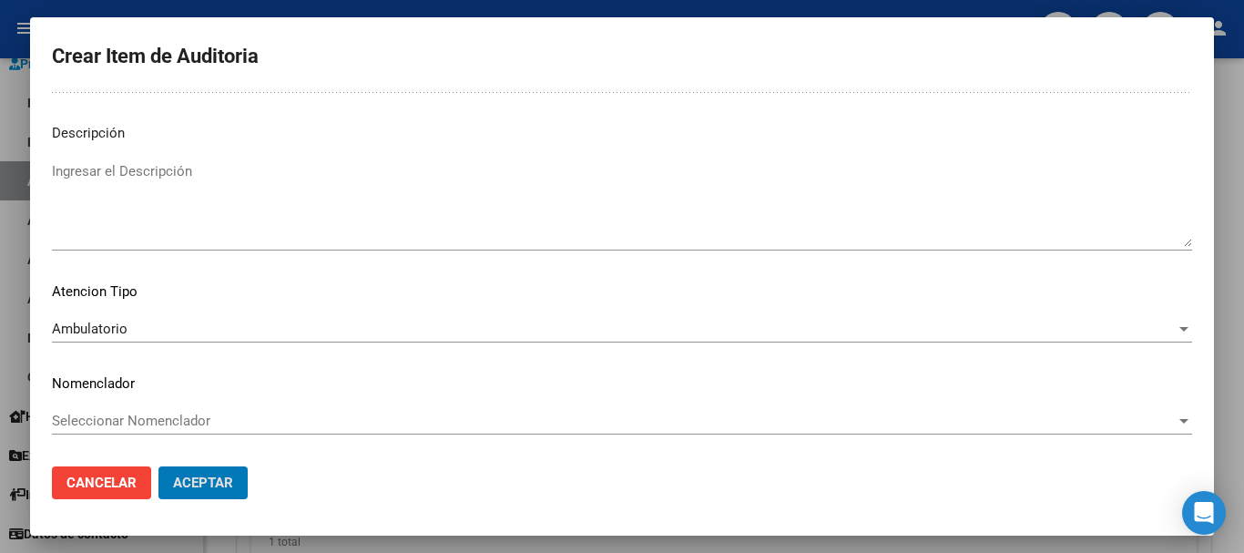
click at [158, 466] on button "Aceptar" at bounding box center [202, 482] width 89 height 33
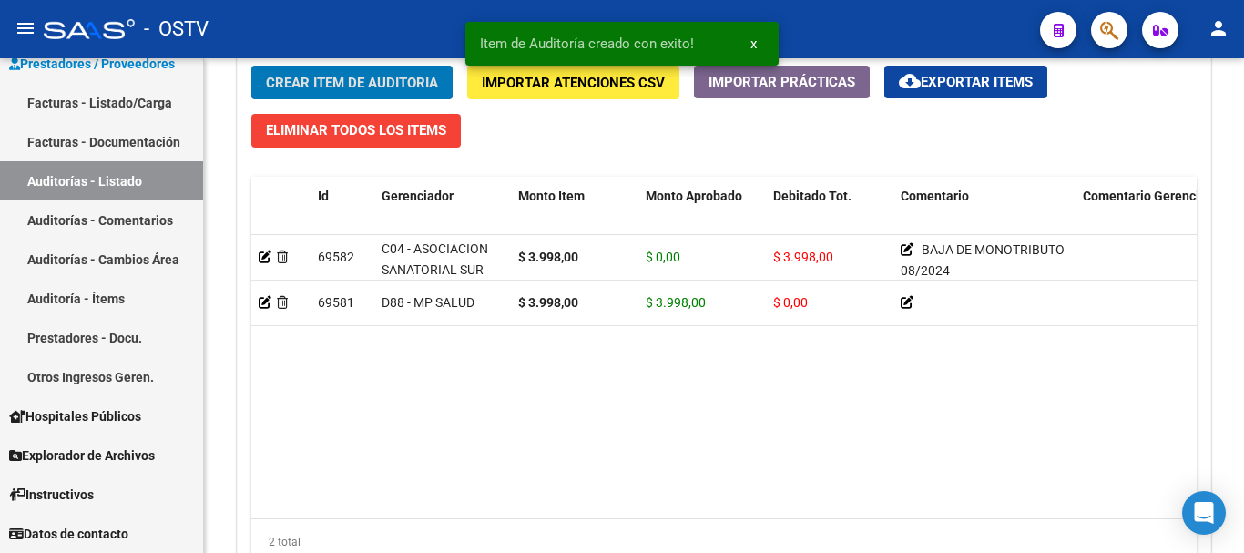
click at [251, 66] on button "Crear Item de Auditoria" at bounding box center [351, 83] width 201 height 34
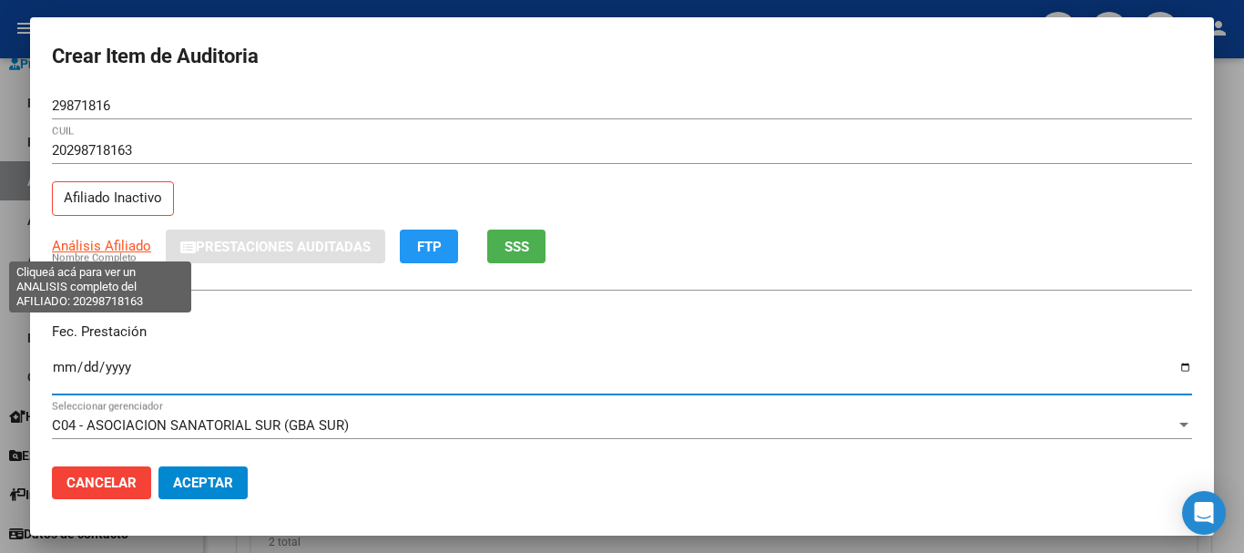
click at [110, 241] on span "Análisis Afiliado" at bounding box center [101, 246] width 99 height 16
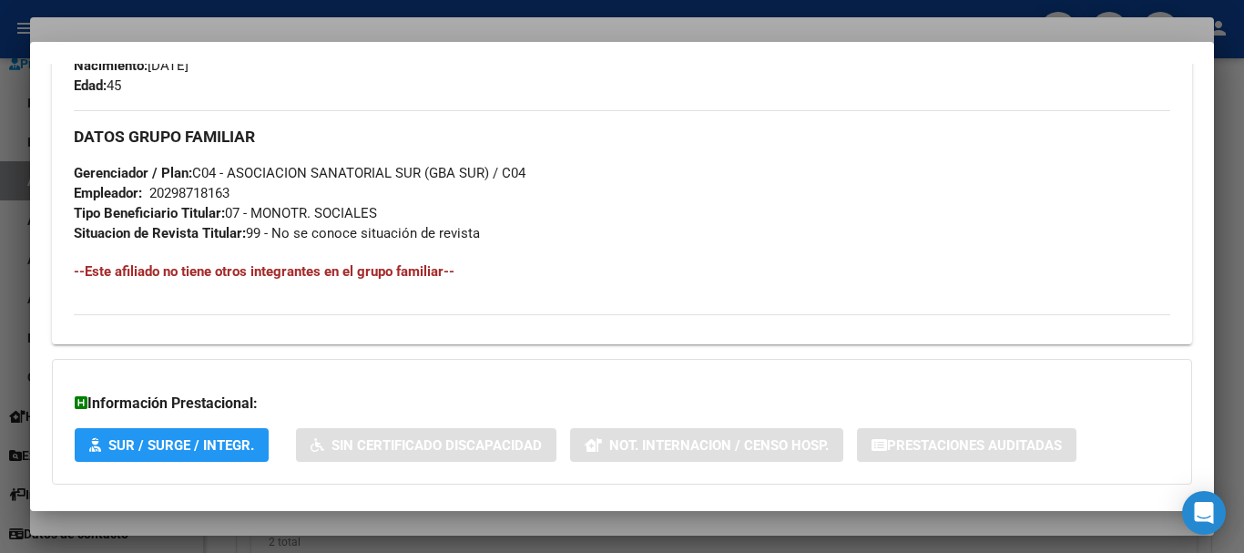
scroll to position [959, 0]
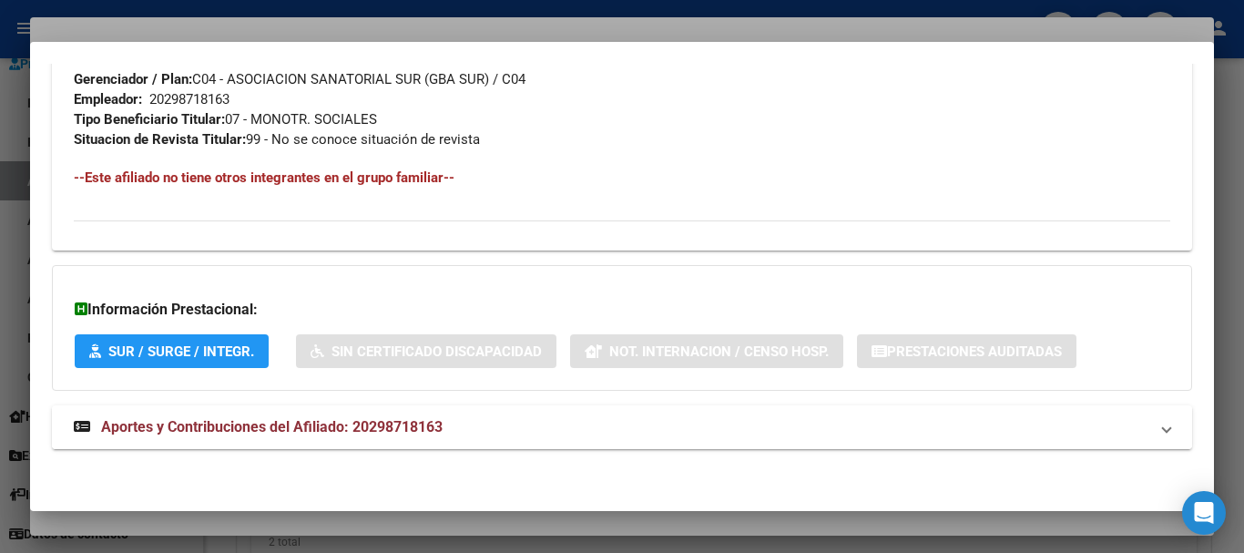
click at [375, 418] on span "Aportes y Contribuciones del Afiliado: 20298718163" at bounding box center [272, 426] width 342 height 17
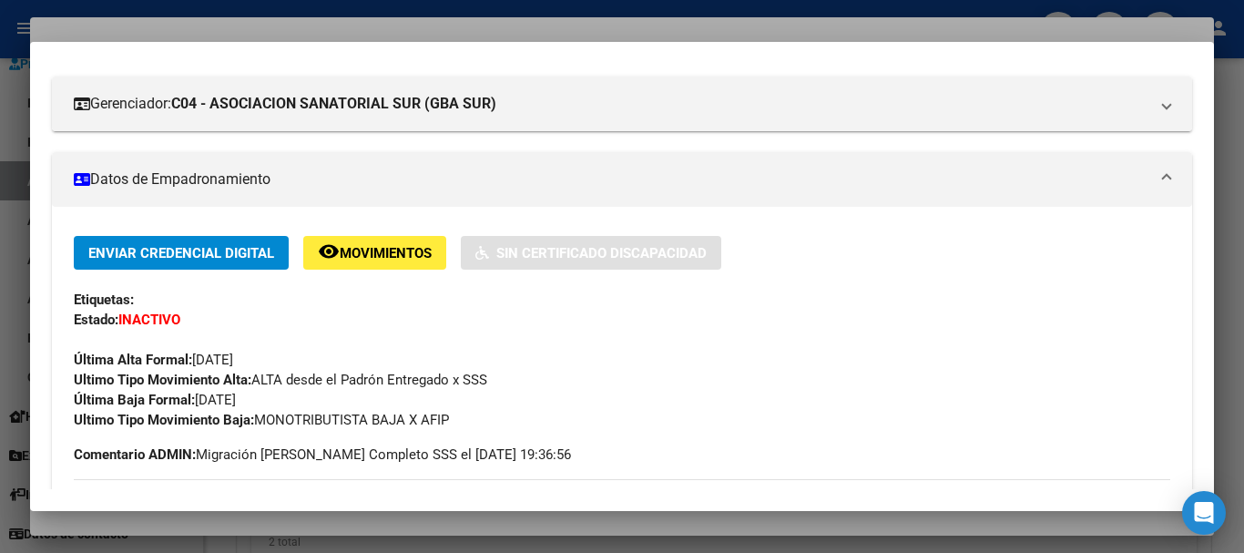
scroll to position [0, 0]
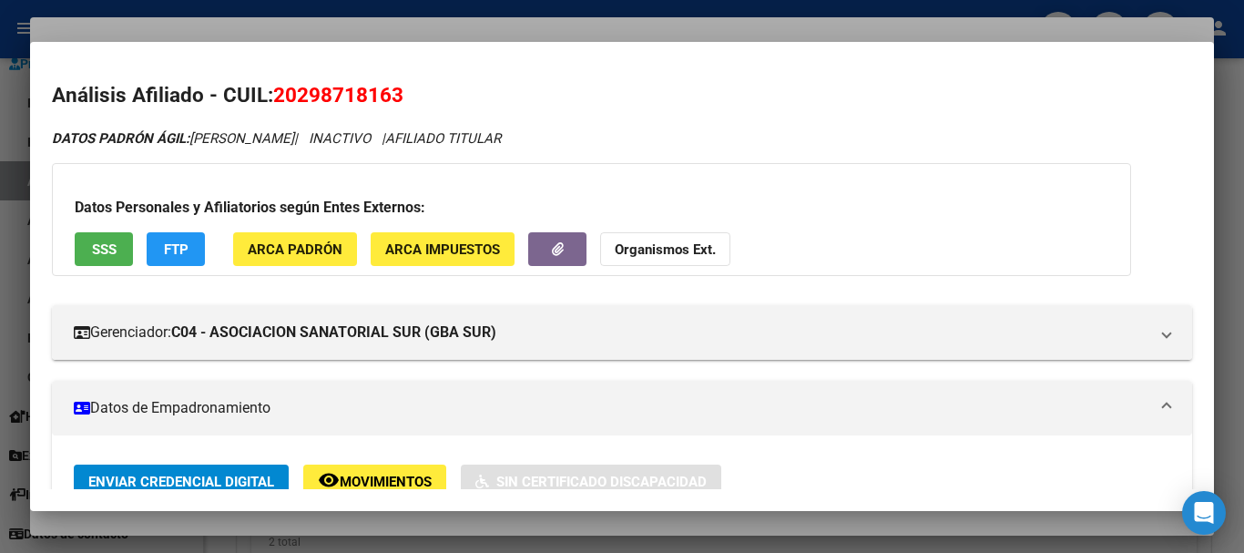
click at [626, 260] on button "Organismos Ext." at bounding box center [665, 249] width 130 height 34
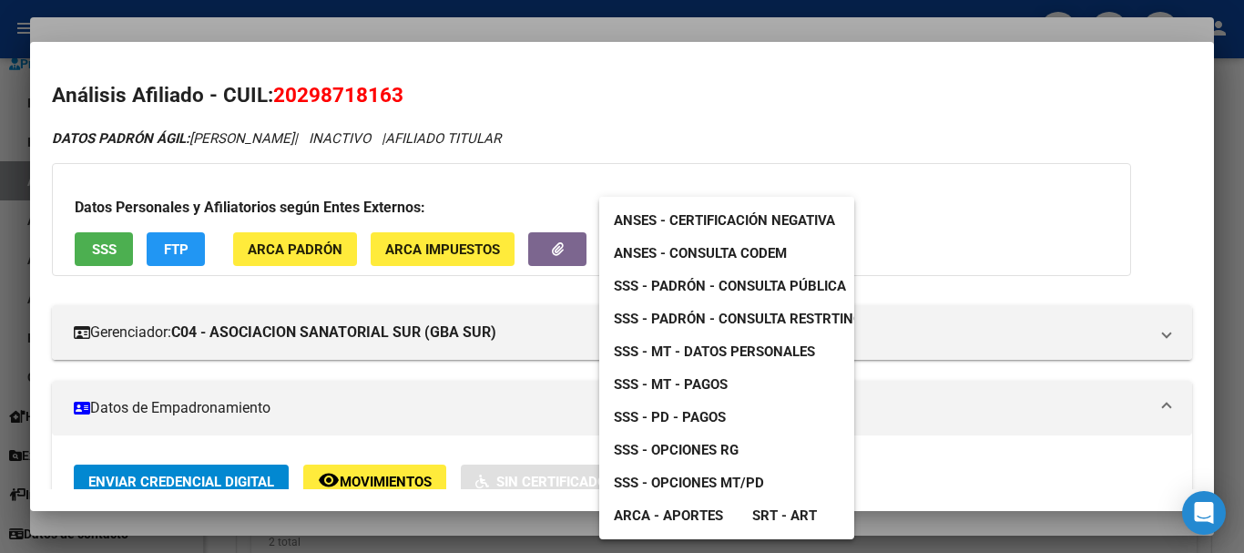
click at [763, 342] on link "SSS - MT - Datos Personales" at bounding box center [714, 351] width 230 height 33
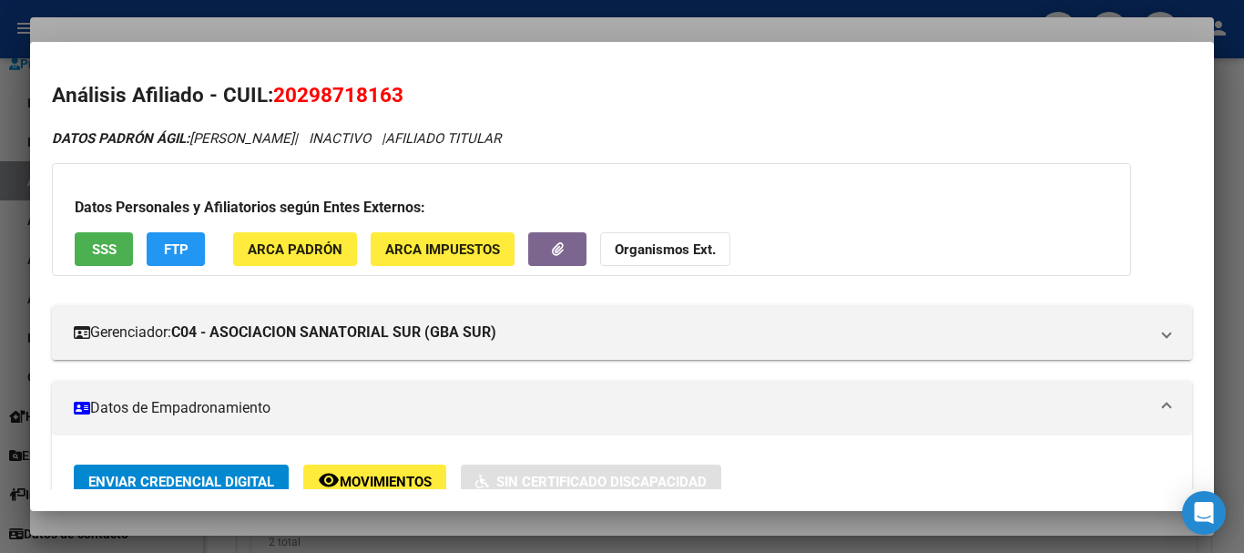
click at [286, 22] on div at bounding box center [622, 276] width 1244 height 553
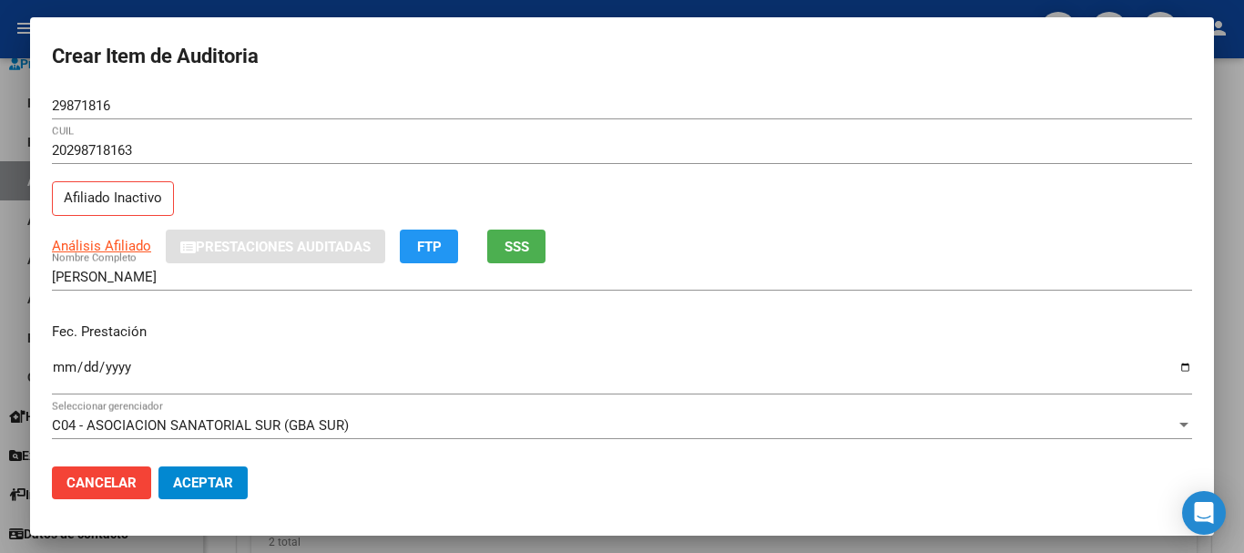
click at [630, 156] on div "20298718163 CUIL" at bounding box center [622, 150] width 1140 height 27
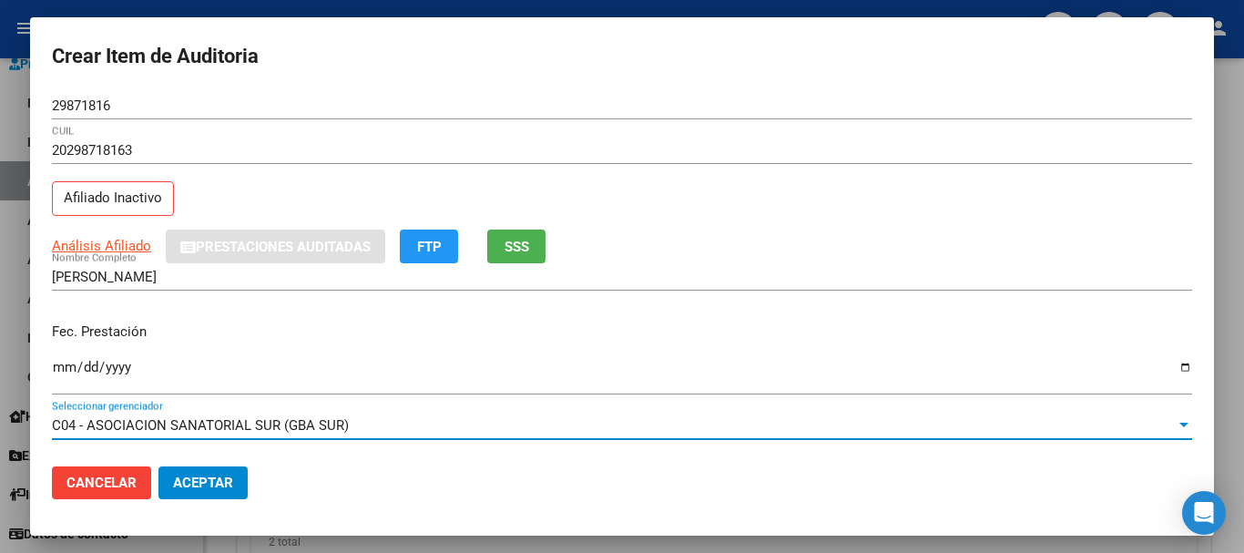
scroll to position [246, 0]
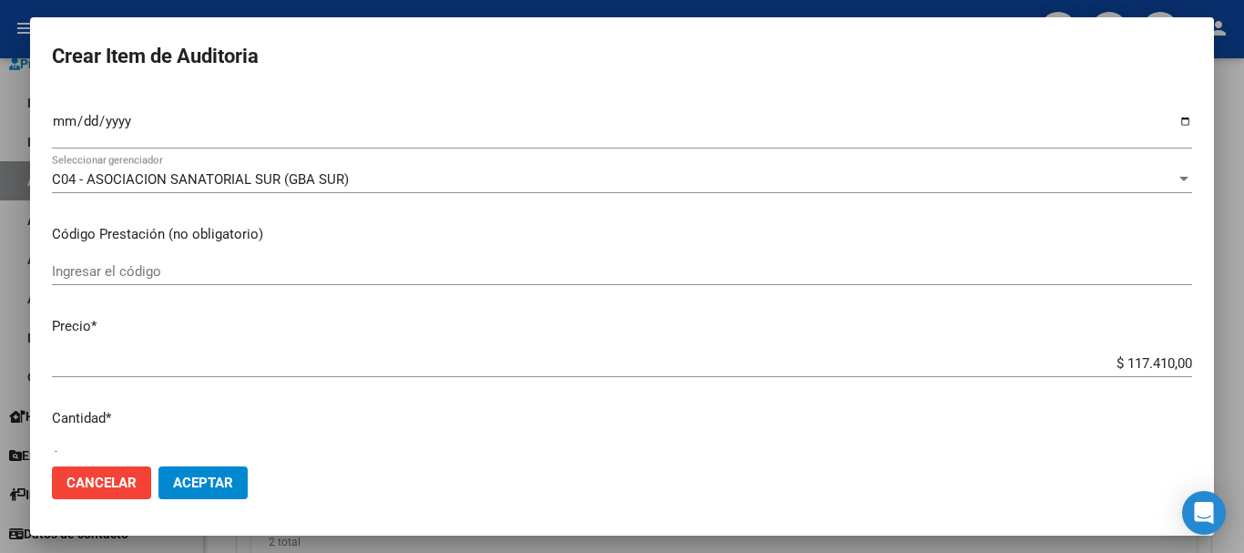
click at [1178, 362] on app-form-text-field "Precio * $ 117.410,00 Ingresar el precio" at bounding box center [629, 344] width 1155 height 56
click at [1161, 367] on input "$ 117.410,00" at bounding box center [622, 363] width 1140 height 16
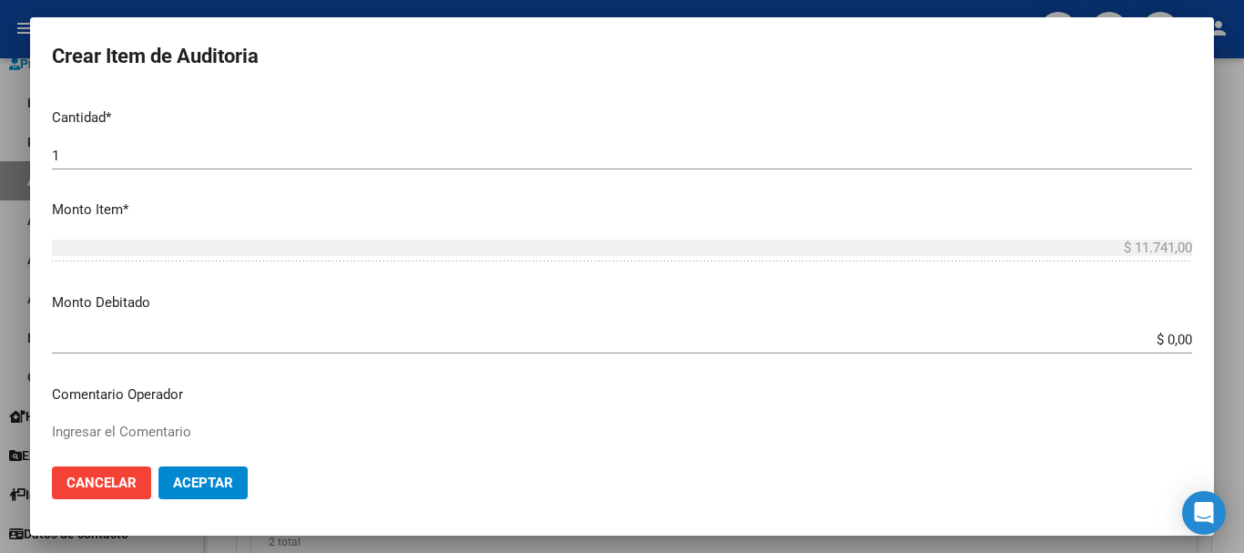
scroll to position [0, 0]
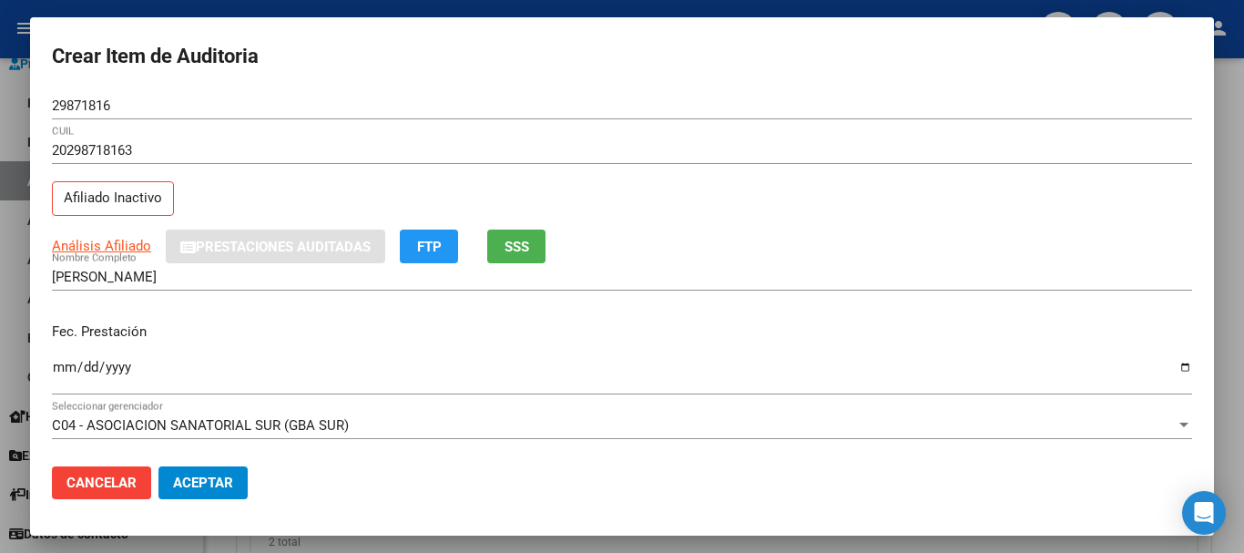
click at [118, 237] on app-link-go-to "Análisis Afiliado" at bounding box center [101, 246] width 99 height 21
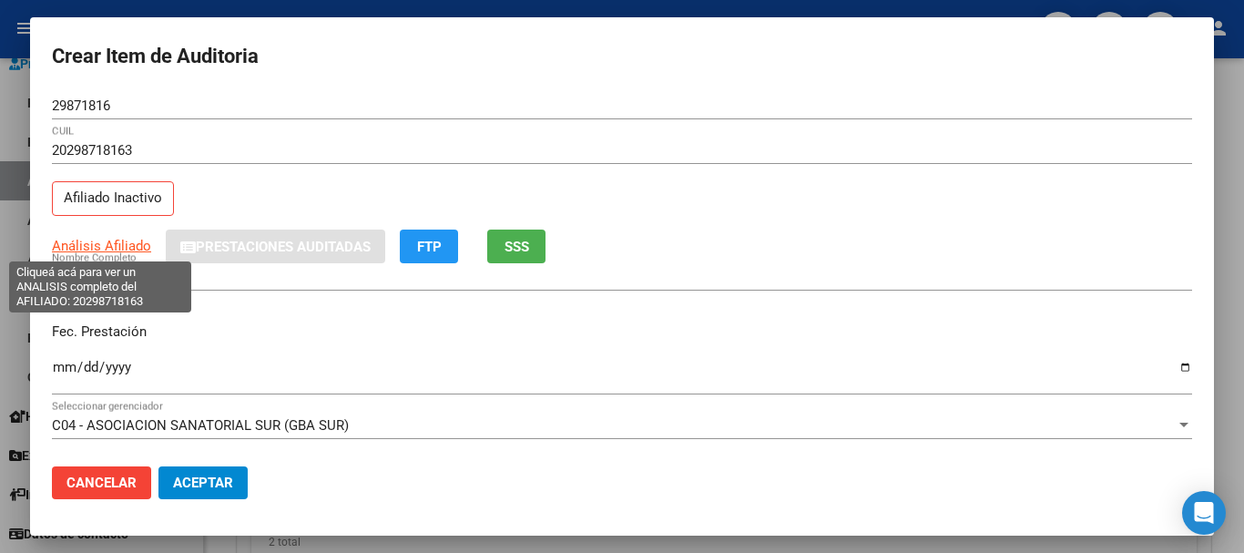
click at [127, 243] on span "Análisis Afiliado" at bounding box center [101, 246] width 99 height 16
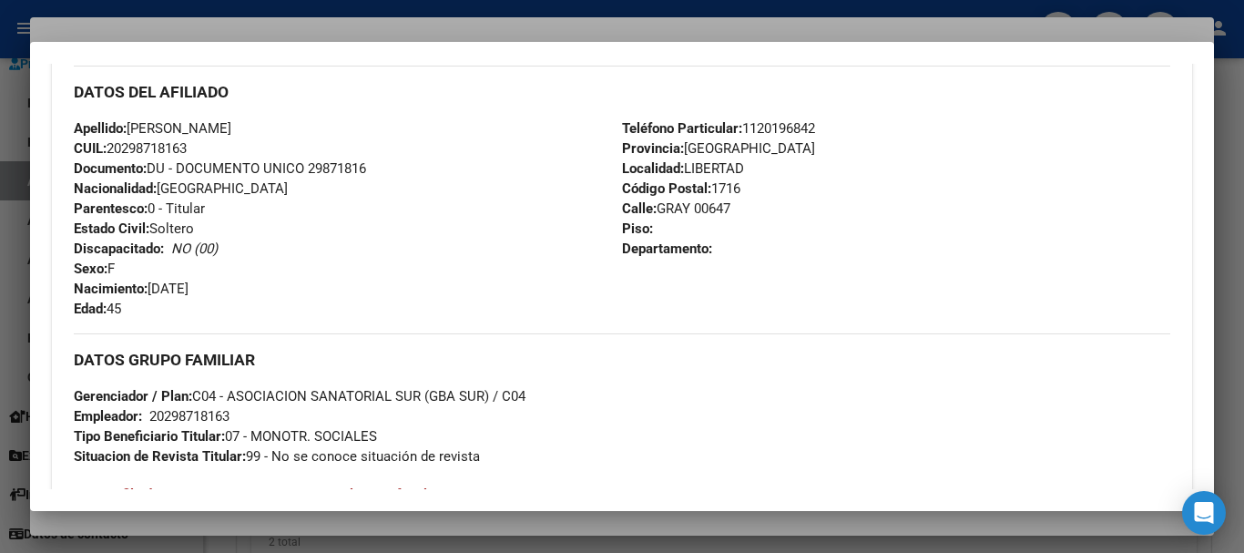
scroll to position [959, 0]
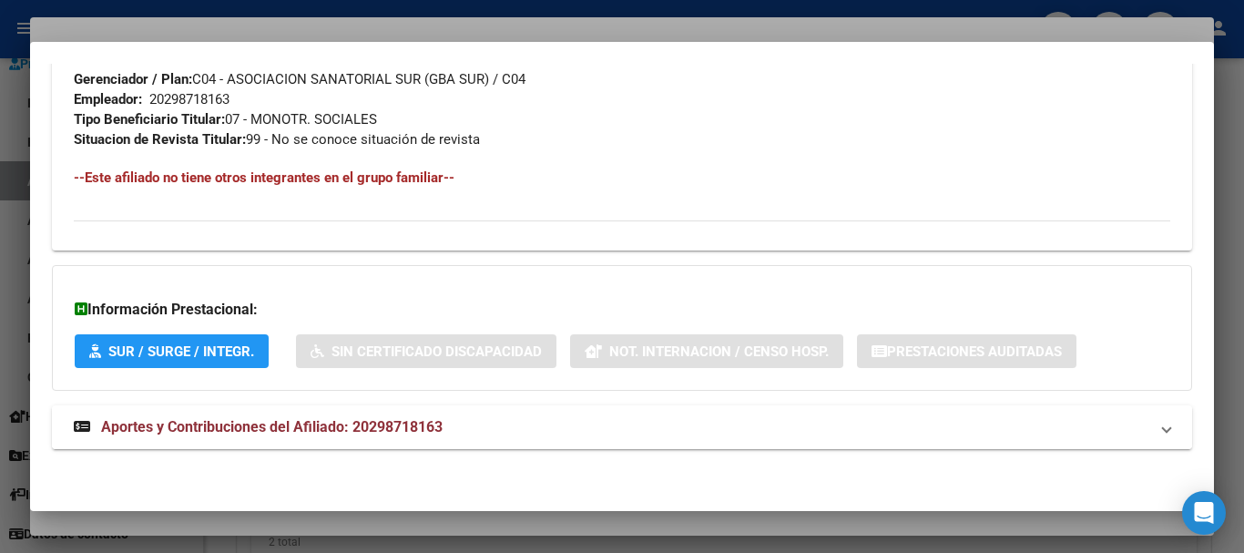
click at [251, 420] on span "Aportes y Contribuciones del Afiliado: 20298718163" at bounding box center [272, 426] width 342 height 17
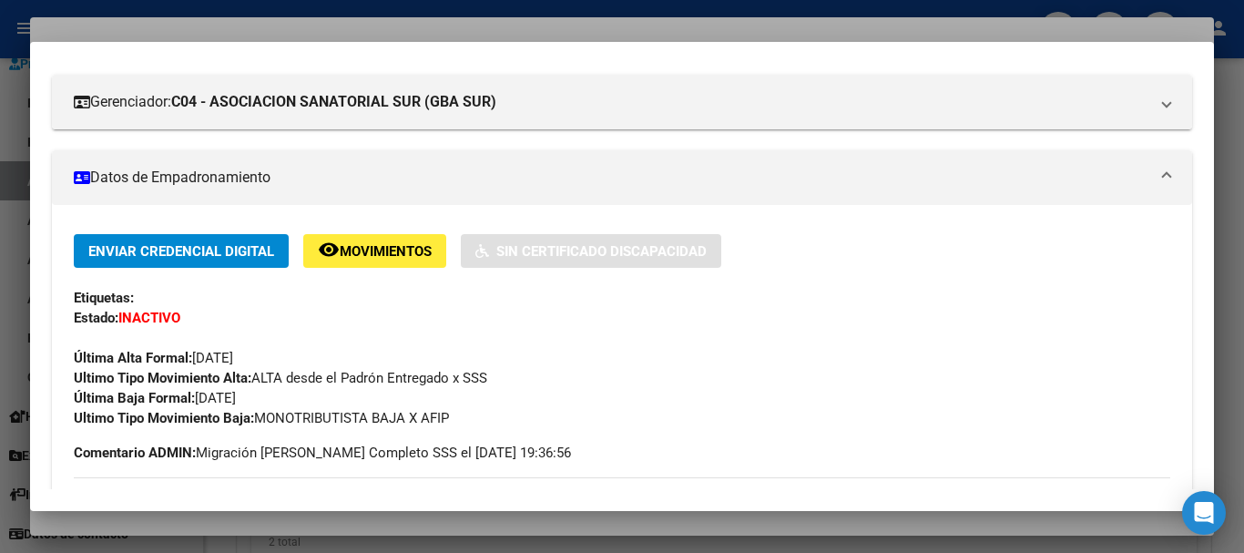
scroll to position [0, 0]
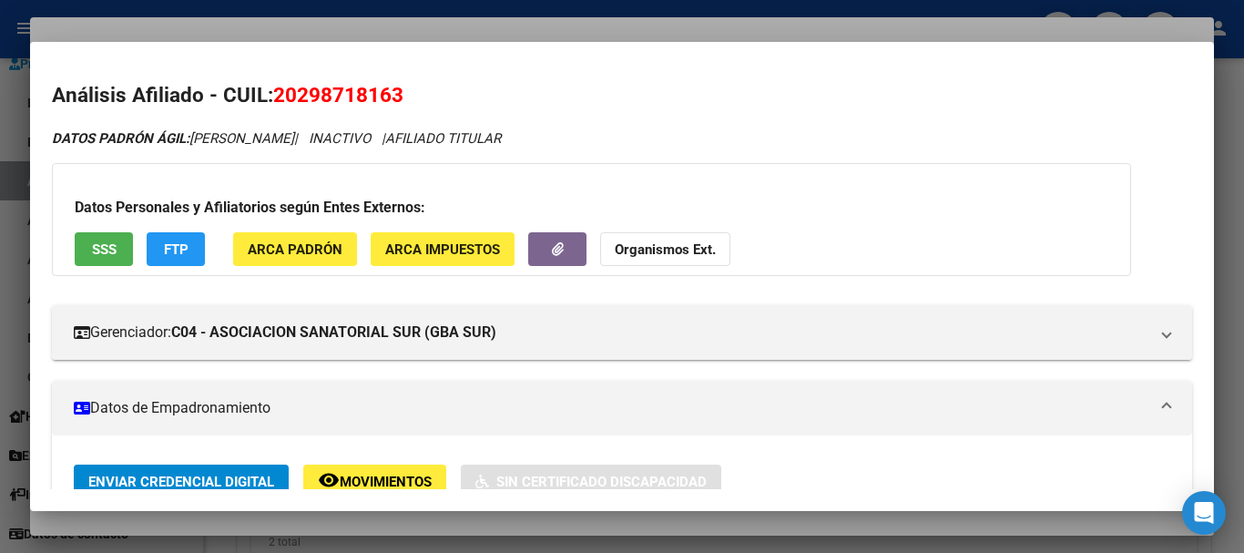
click at [365, 24] on div at bounding box center [622, 276] width 1244 height 553
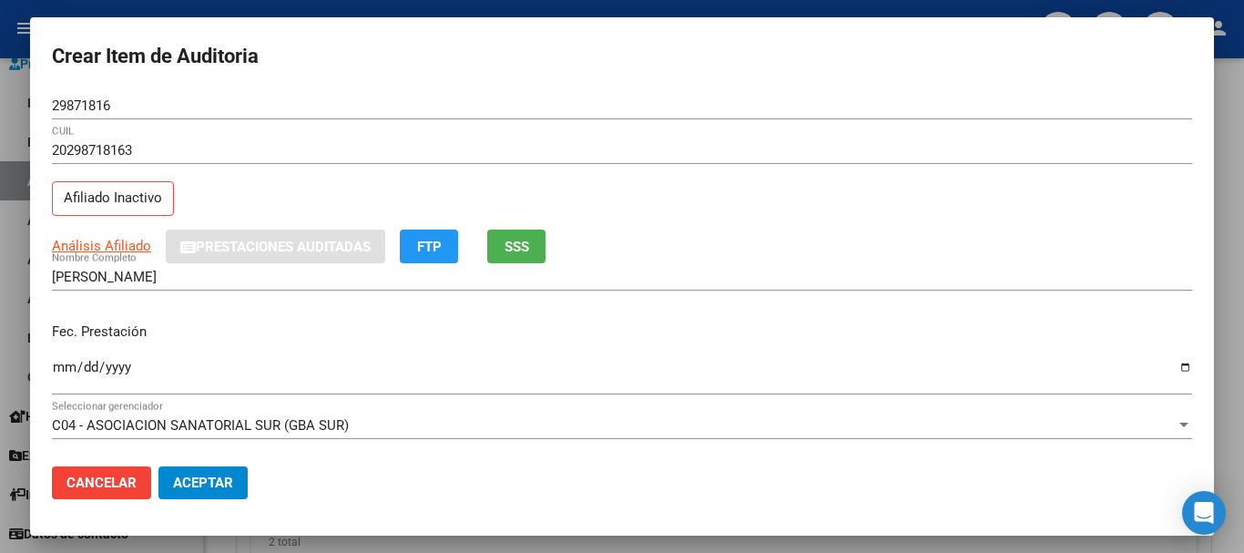
click at [1000, 139] on mat-dialog-content "29871816 Nro Documento 20298718163 CUIL Afiliado Inactivo Análisis Afiliado Pre…" at bounding box center [622, 272] width 1184 height 360
click at [686, 284] on input "[PERSON_NAME]" at bounding box center [622, 277] width 1140 height 16
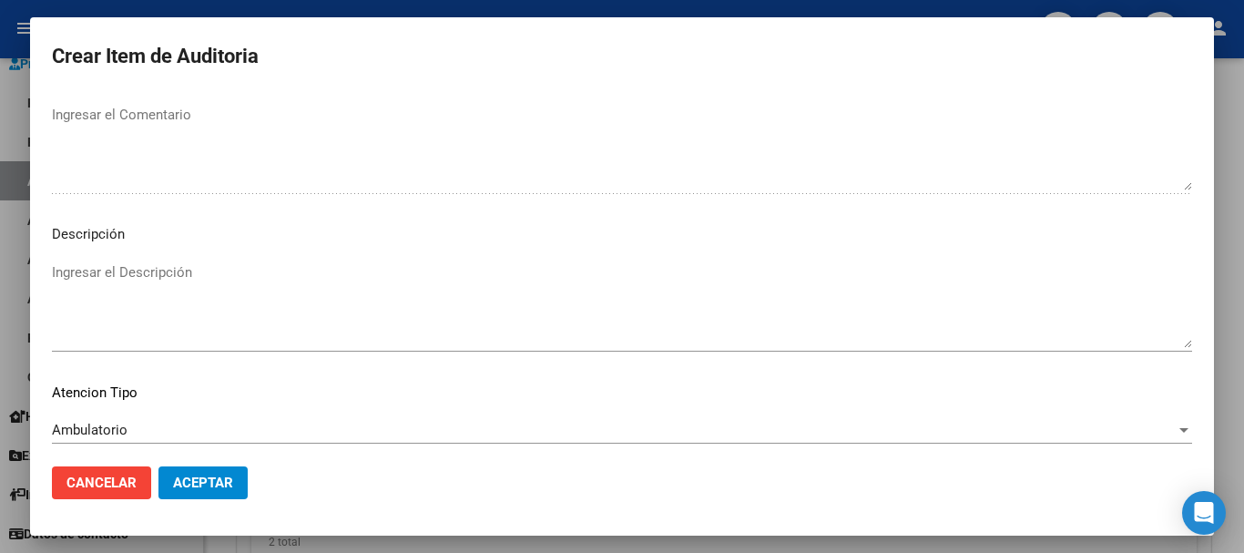
scroll to position [1123, 0]
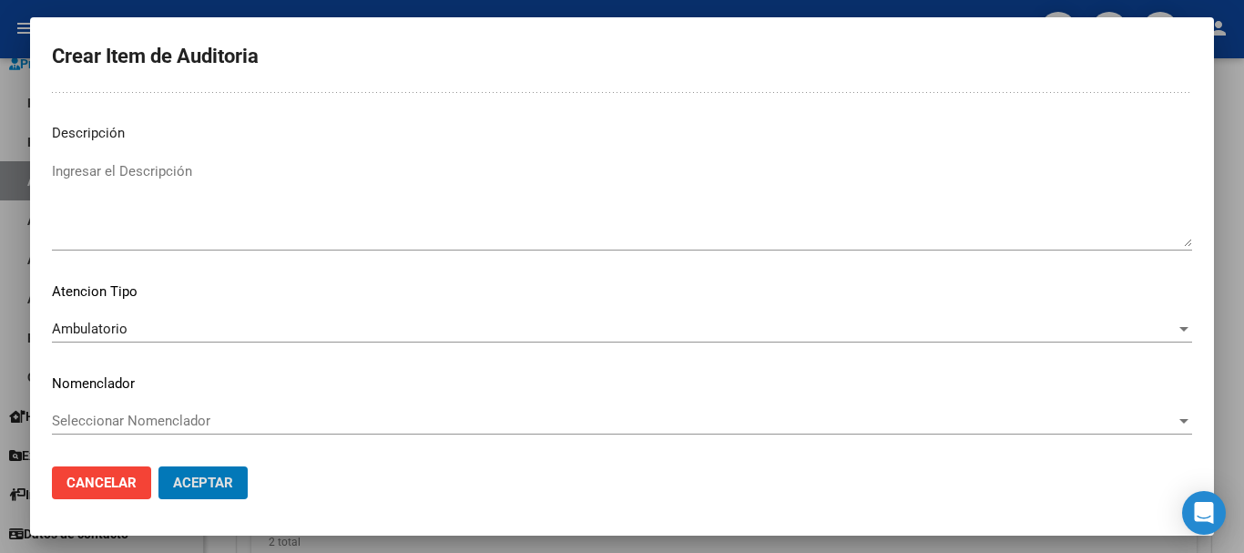
click at [158, 466] on button "Aceptar" at bounding box center [202, 482] width 89 height 33
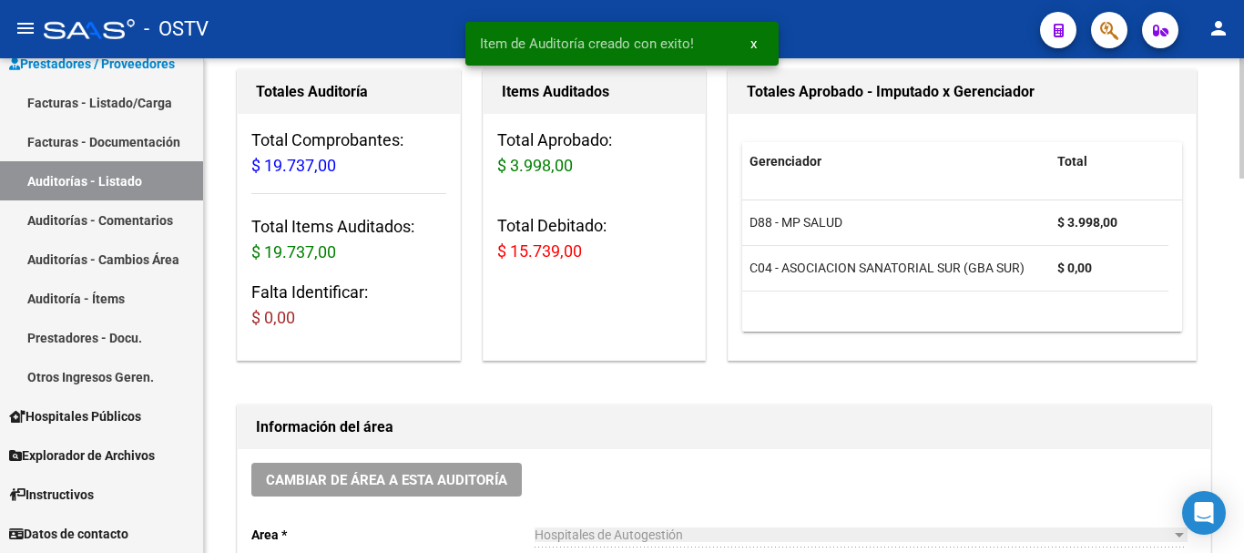
scroll to position [0, 0]
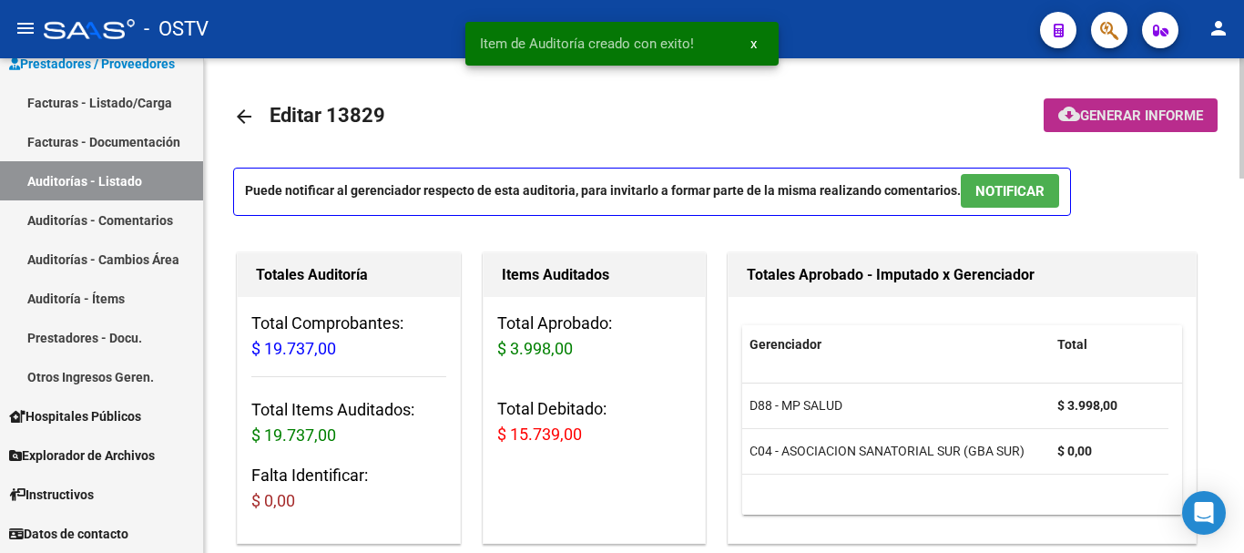
click at [1127, 121] on span "Generar informe" at bounding box center [1141, 115] width 123 height 16
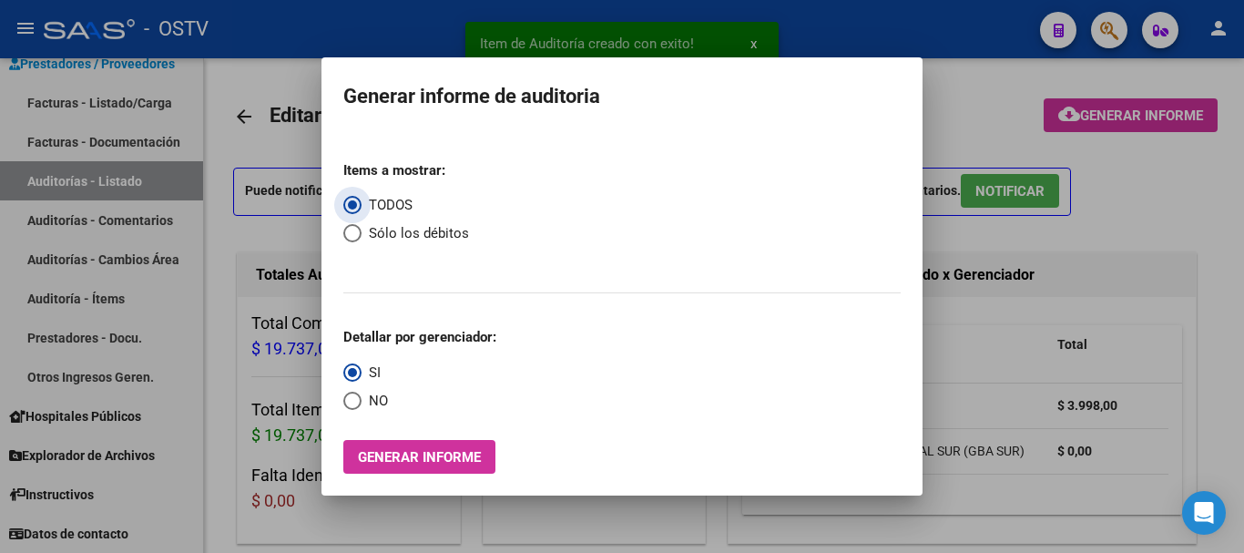
click at [351, 228] on span "Select an option" at bounding box center [352, 233] width 18 height 18
click at [351, 228] on input "Sólo los débitos" at bounding box center [352, 233] width 18 height 18
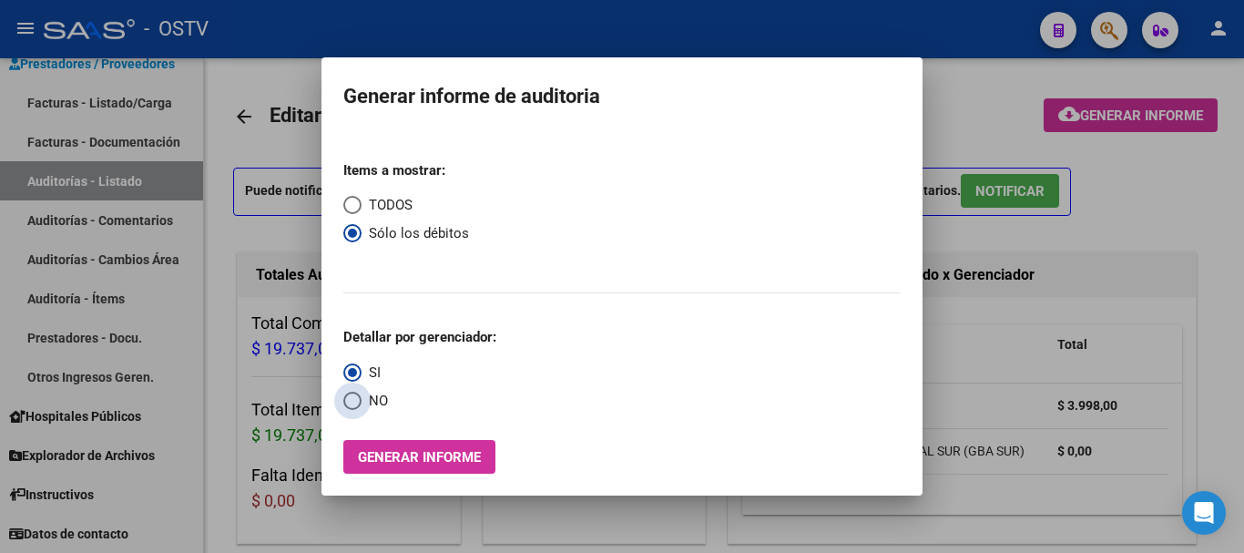
click at [349, 402] on span "Select an option" at bounding box center [352, 401] width 18 height 18
click at [349, 402] on input "NO" at bounding box center [352, 401] width 18 height 18
click at [403, 461] on span "Generar informe" at bounding box center [419, 457] width 123 height 16
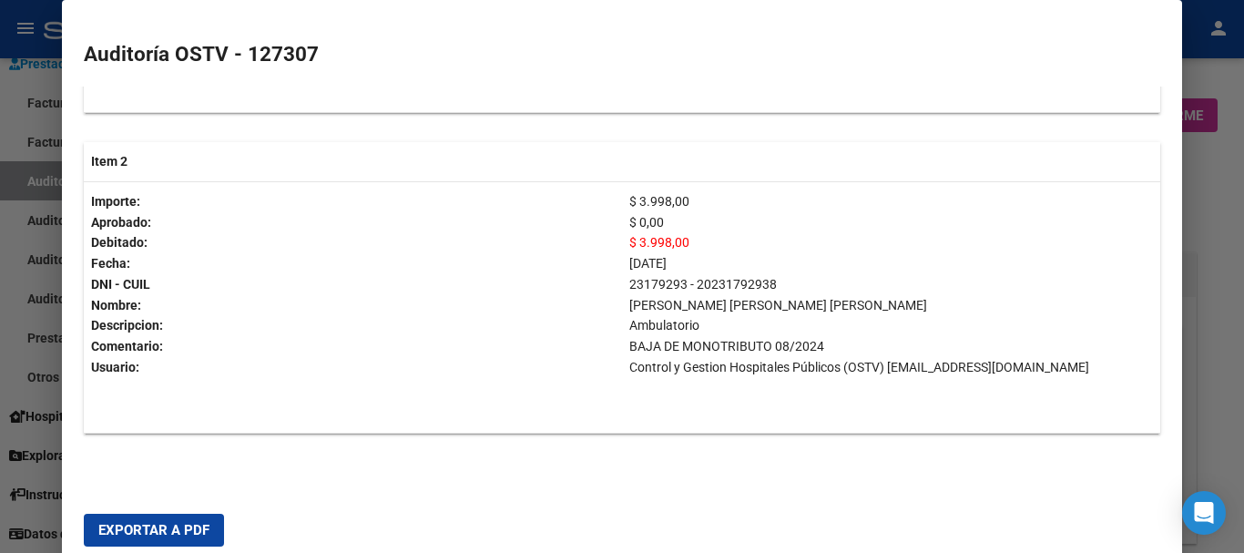
scroll to position [667, 0]
drag, startPoint x: 158, startPoint y: 533, endPoint x: 181, endPoint y: 523, distance: 24.9
click at [160, 533] on span "Exportar a PDF" at bounding box center [153, 530] width 111 height 16
click at [1243, 327] on div at bounding box center [622, 276] width 1244 height 553
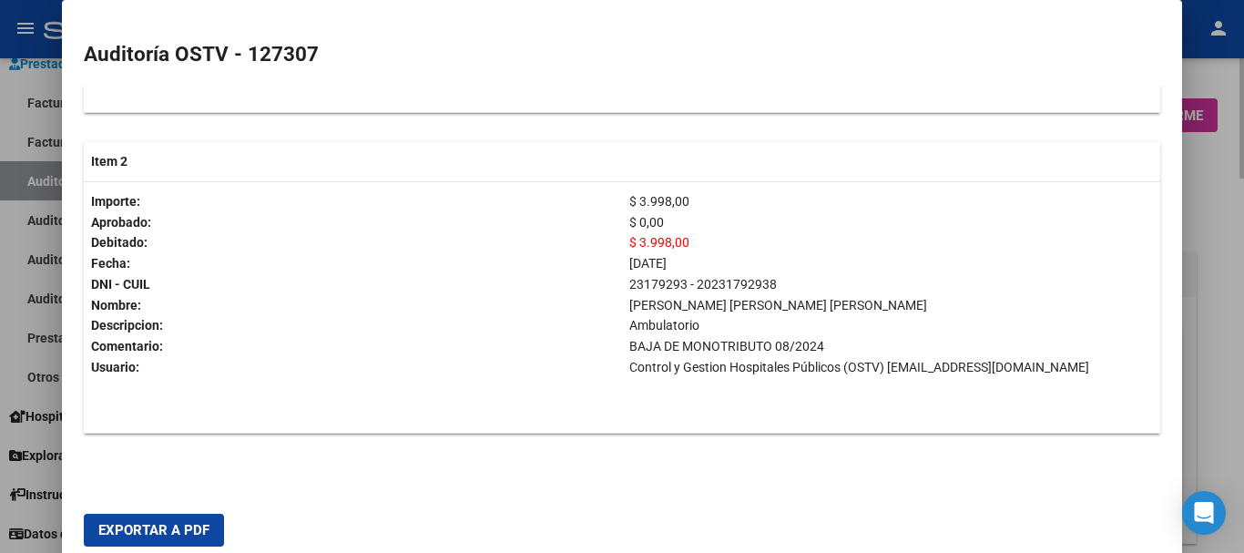
click at [1240, 322] on div at bounding box center [622, 276] width 1244 height 553
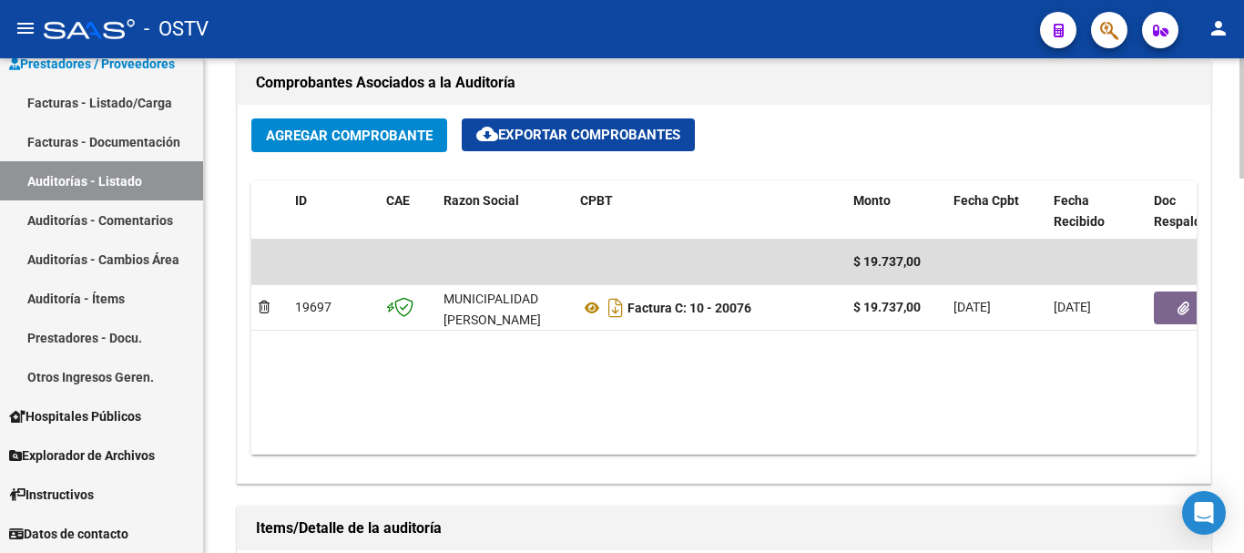
scroll to position [911, 0]
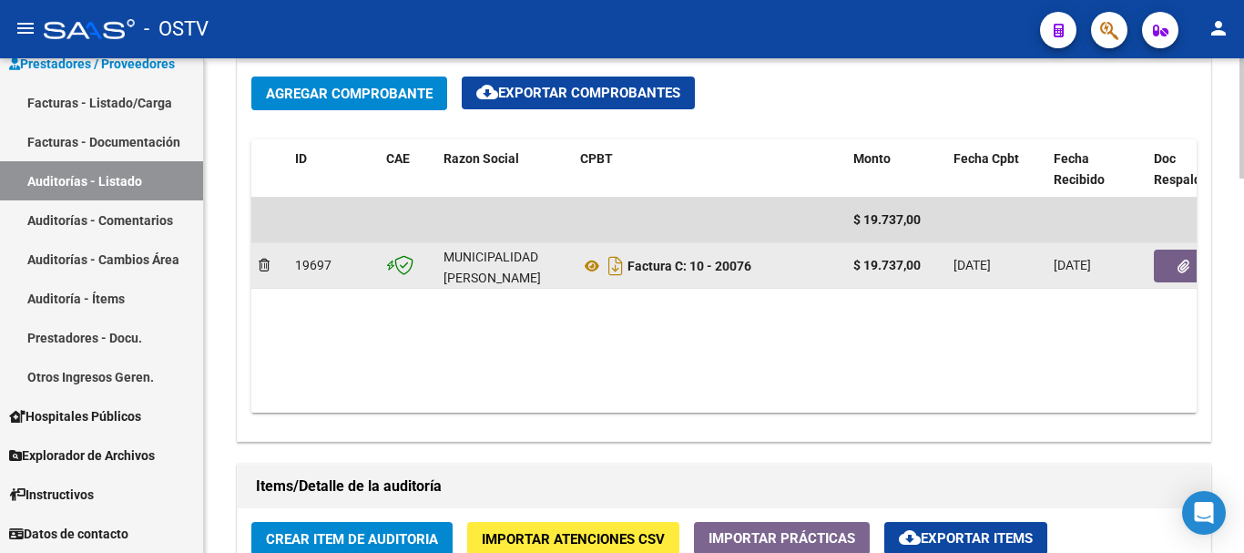
click at [1177, 260] on button "button" at bounding box center [1183, 266] width 58 height 33
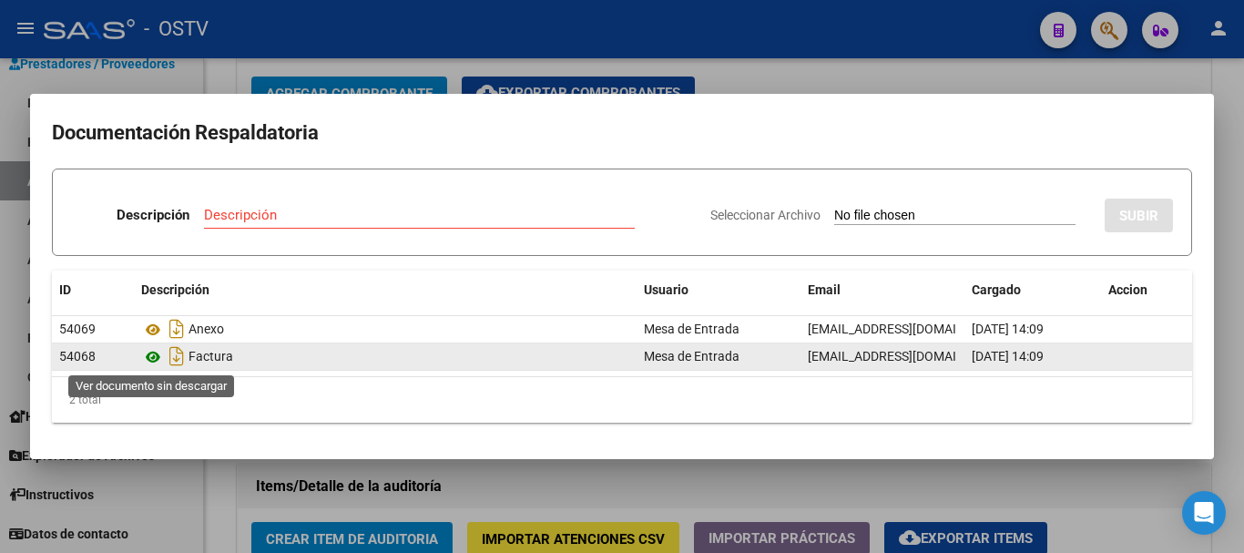
click at [157, 353] on icon at bounding box center [153, 357] width 24 height 22
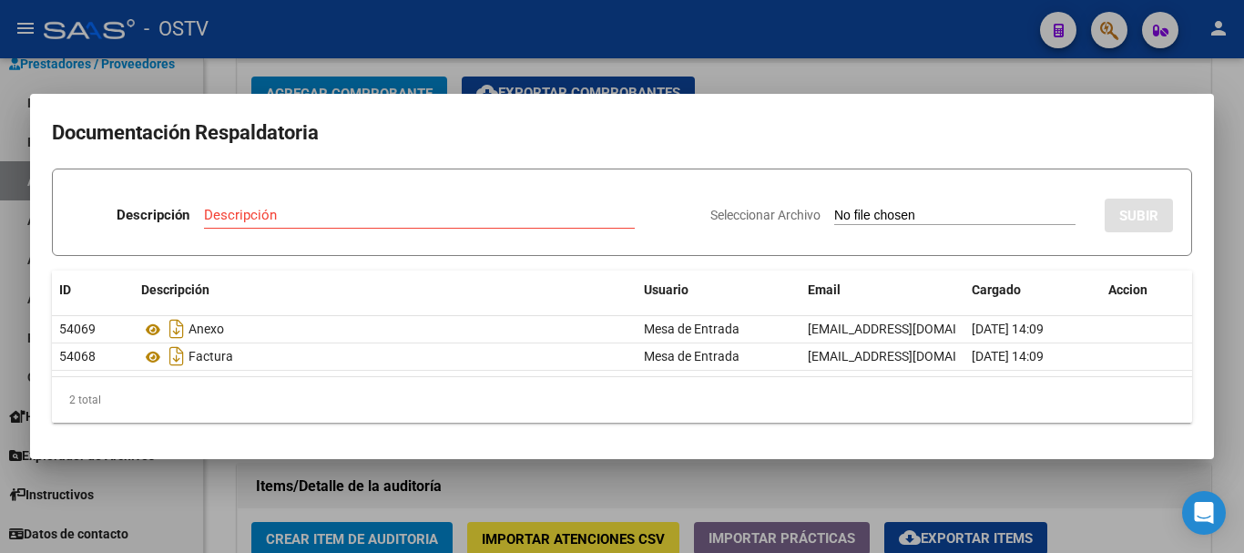
click at [332, 218] on input "Descripción" at bounding box center [419, 215] width 431 height 16
click at [834, 208] on input "Seleccionar Archivo" at bounding box center [954, 216] width 241 height 17
drag, startPoint x: 285, startPoint y: 209, endPoint x: 178, endPoint y: 226, distance: 108.8
click at [173, 231] on div "Descripción DENITO Descripción" at bounding box center [383, 218] width 625 height 55
click at [834, 208] on input "Seleccionar Archivo" at bounding box center [954, 216] width 241 height 17
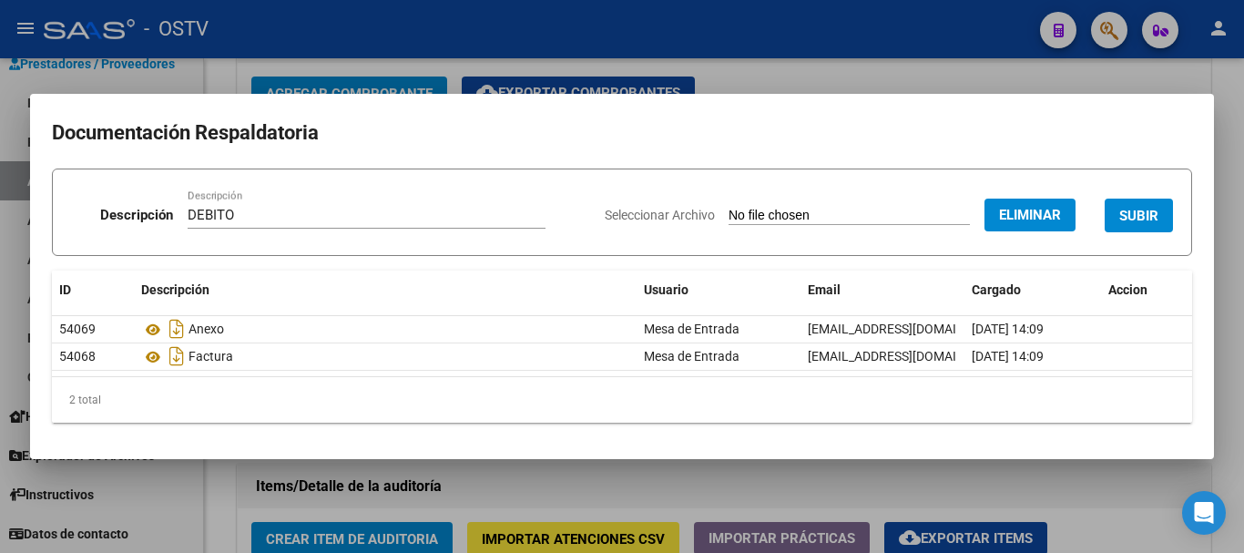
click at [1148, 209] on span "SUBIR" at bounding box center [1138, 216] width 39 height 16
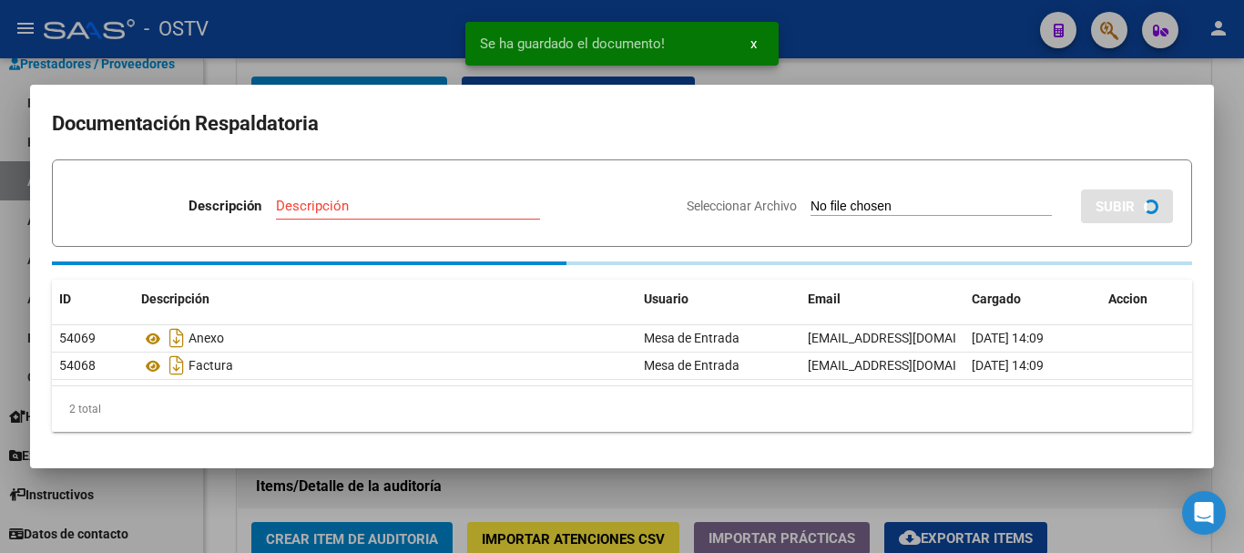
click at [1243, 329] on div at bounding box center [622, 276] width 1244 height 553
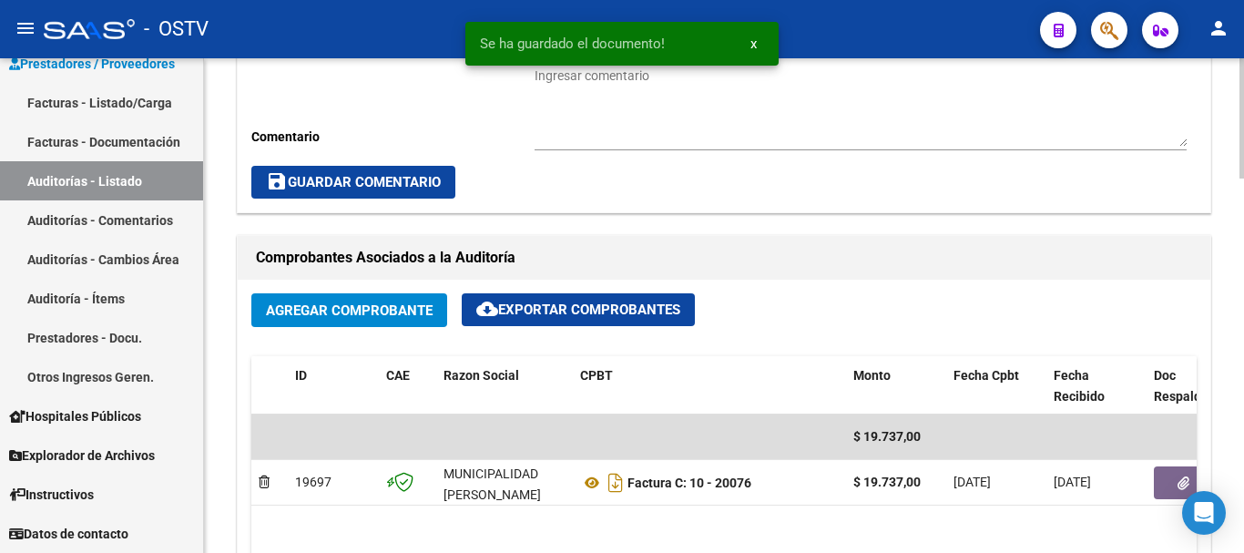
scroll to position [546, 0]
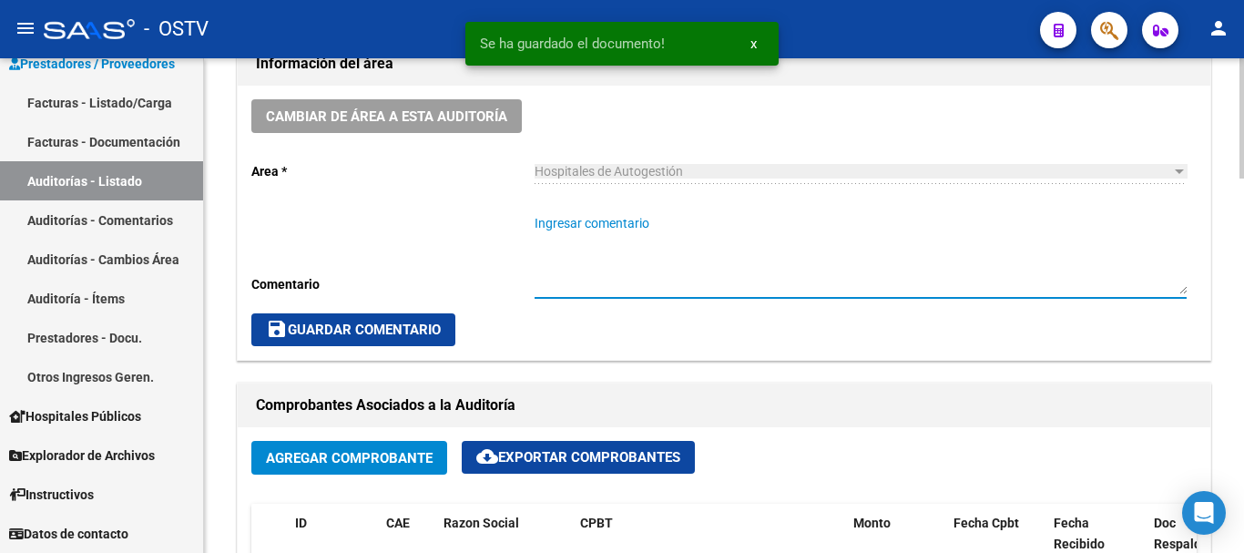
drag, startPoint x: 732, startPoint y: 232, endPoint x: 729, endPoint y: 223, distance: 9.8
click at [731, 226] on textarea "Ingresar comentario" at bounding box center [861, 254] width 652 height 80
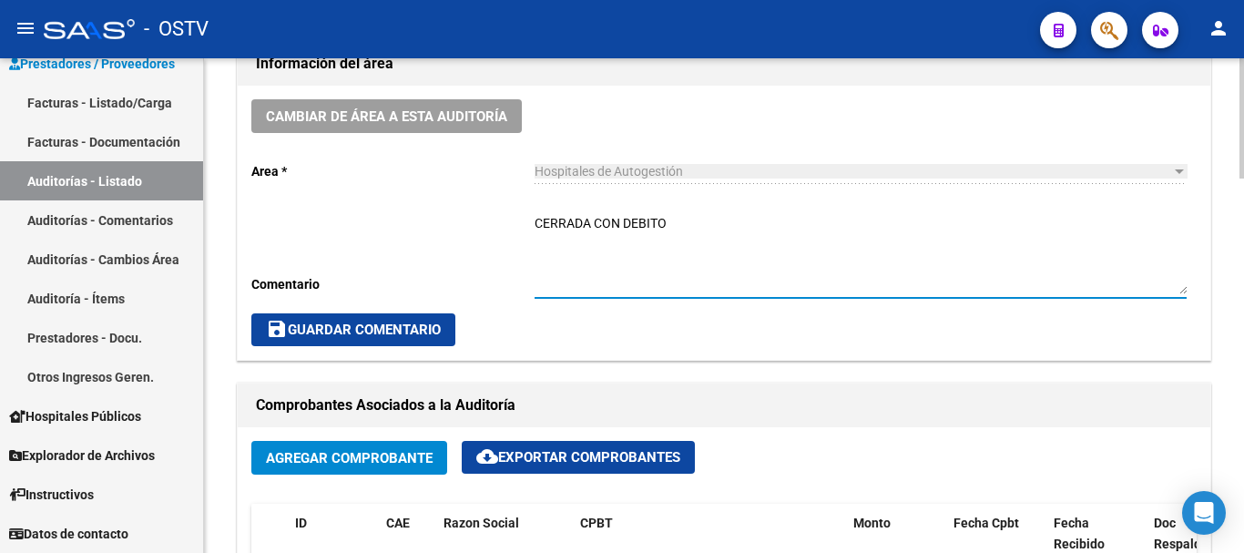
click at [401, 325] on span "save Guardar Comentario" at bounding box center [353, 329] width 175 height 16
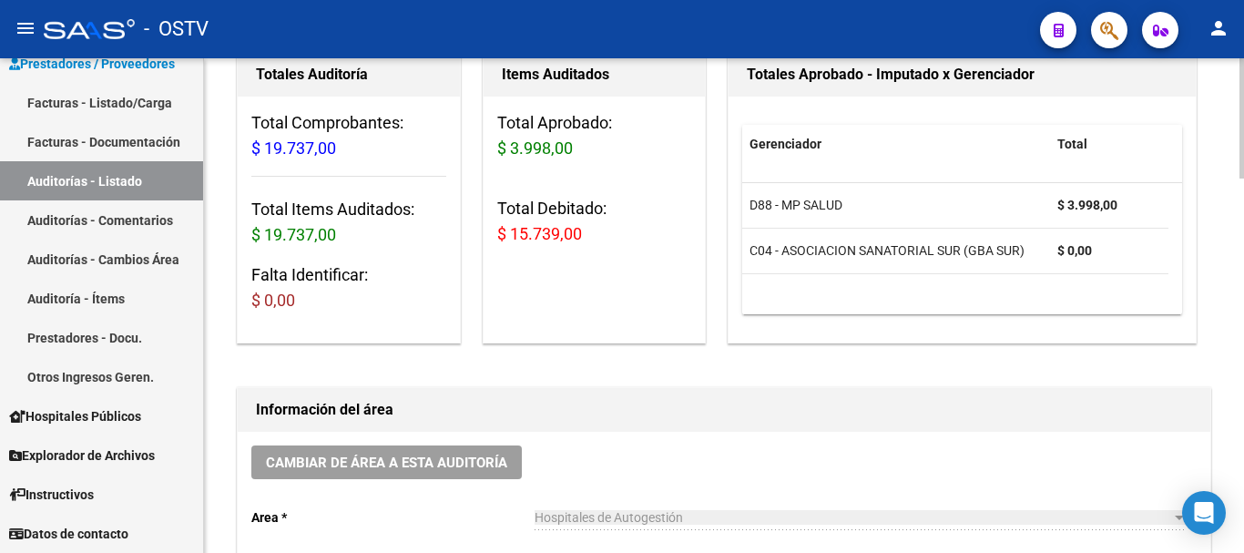
scroll to position [0, 0]
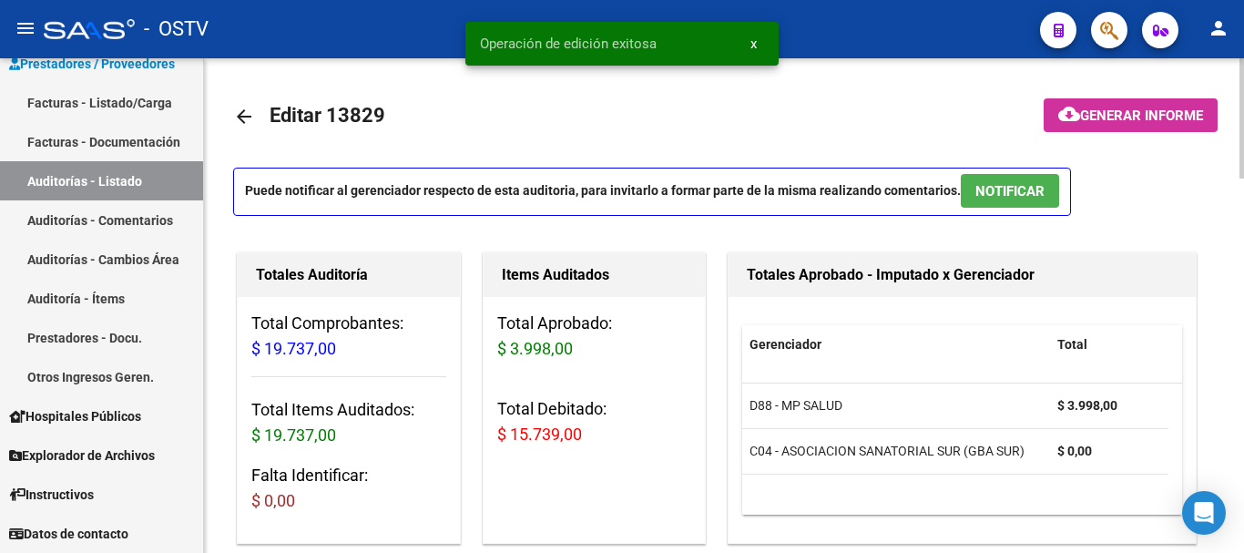
click at [248, 117] on mat-icon "arrow_back" at bounding box center [244, 117] width 22 height 22
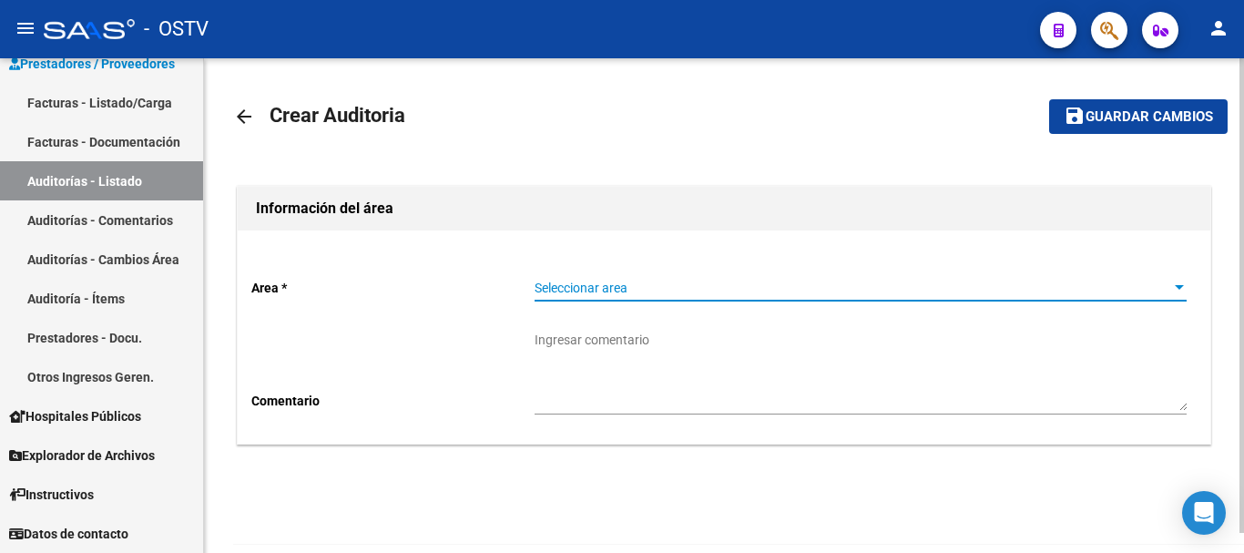
click at [563, 286] on span "Seleccionar area" at bounding box center [853, 288] width 636 height 15
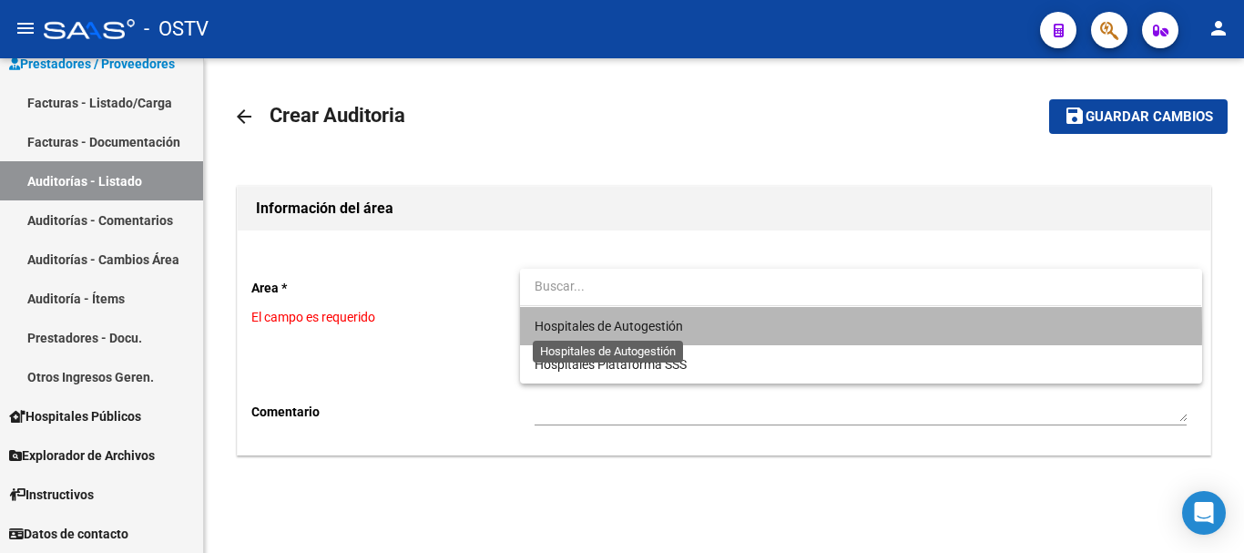
click at [576, 332] on span "Hospitales de Autogestión" at bounding box center [609, 326] width 148 height 15
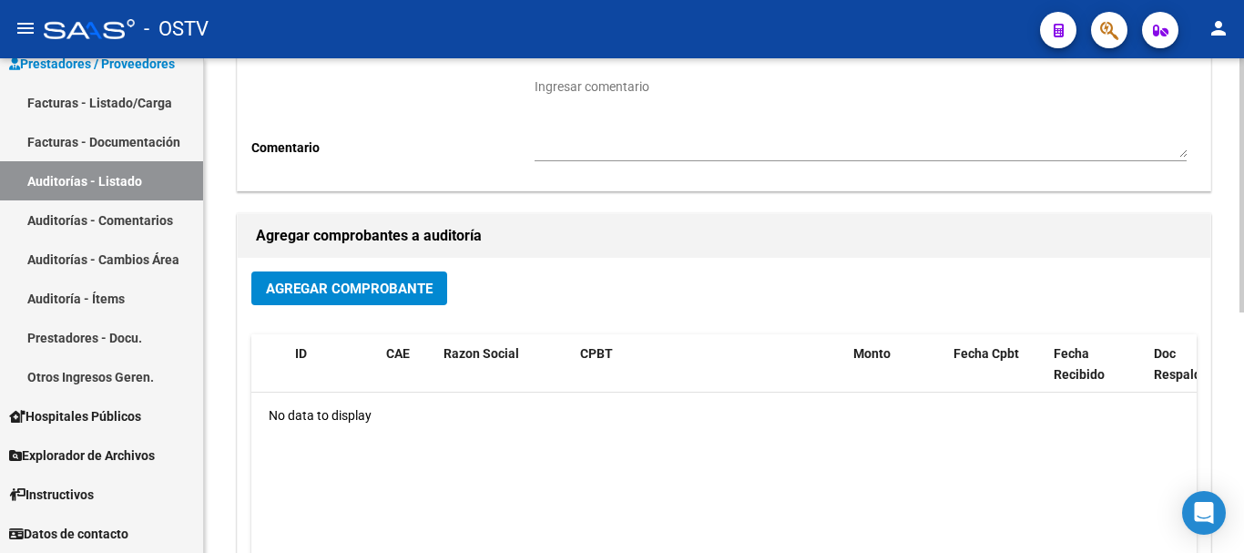
scroll to position [273, 0]
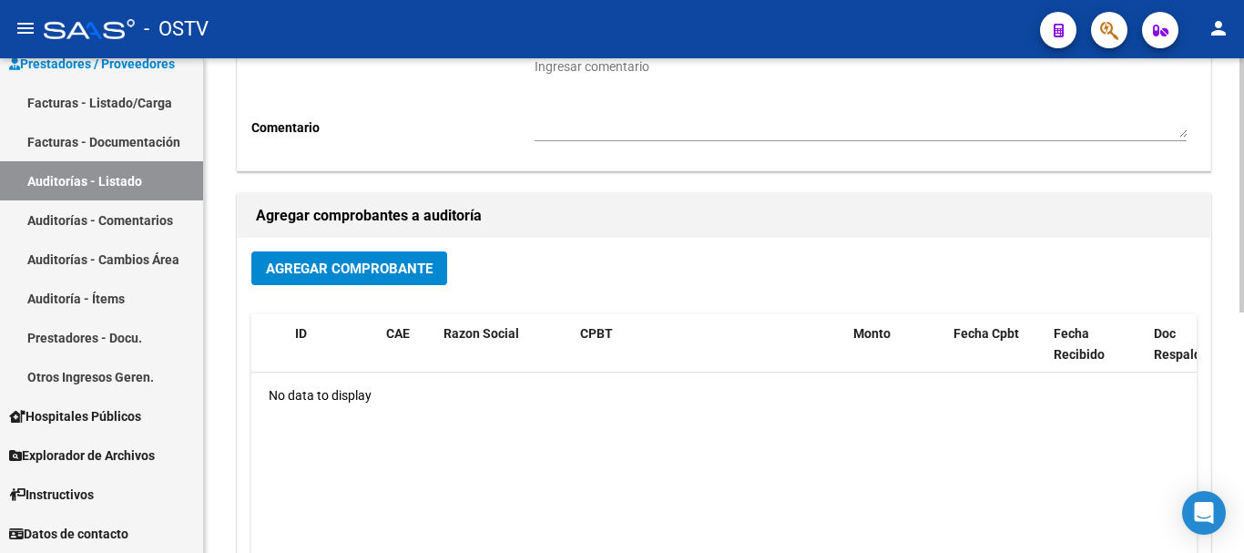
click at [393, 269] on span "Agregar Comprobante" at bounding box center [349, 268] width 167 height 16
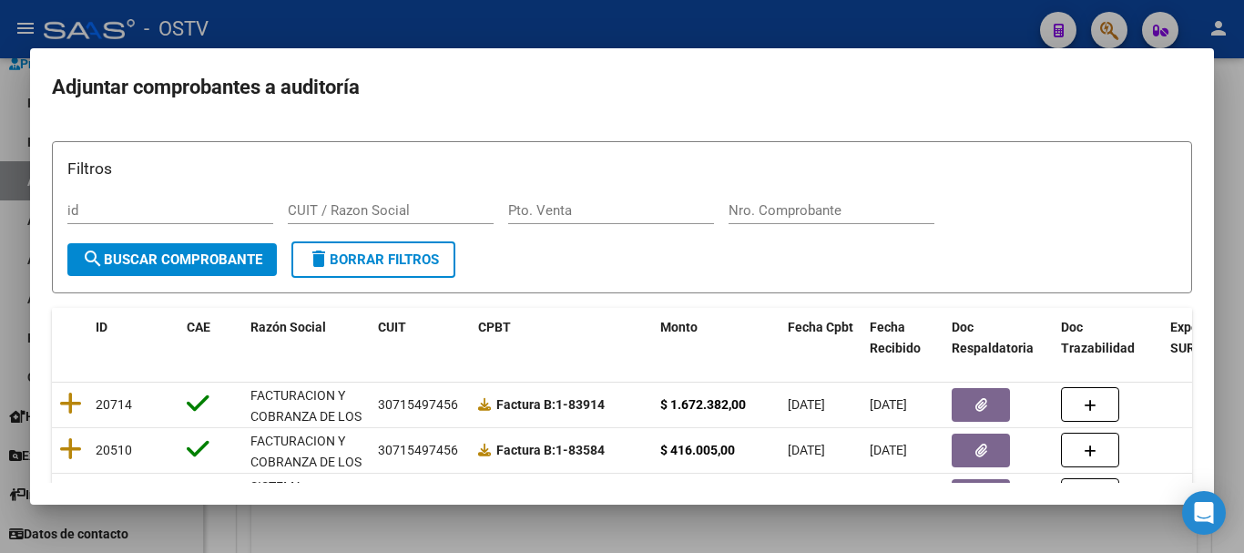
click at [812, 220] on div "Nro. Comprobante" at bounding box center [832, 210] width 206 height 27
paste input "20064"
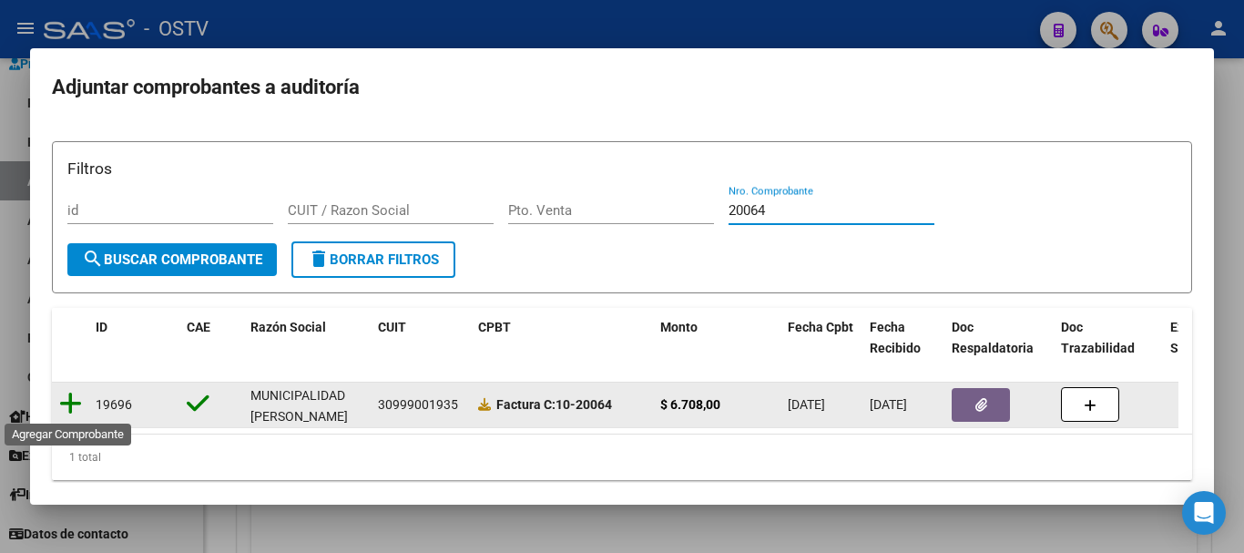
click at [63, 403] on icon at bounding box center [70, 404] width 23 height 26
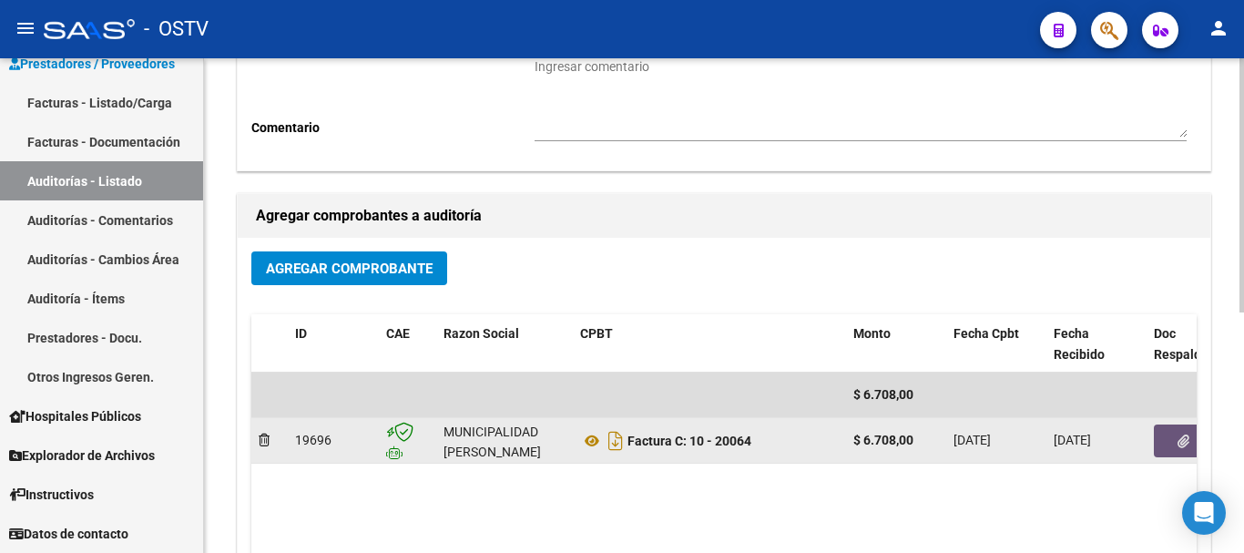
click at [1185, 448] on icon "button" at bounding box center [1184, 441] width 12 height 14
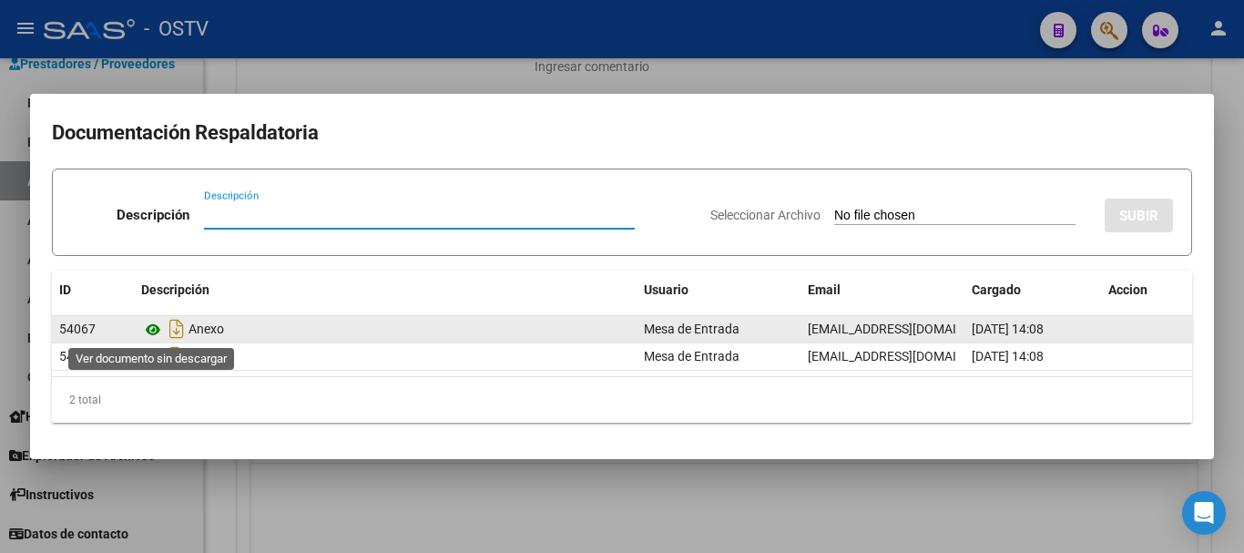
click at [157, 329] on icon at bounding box center [153, 330] width 24 height 22
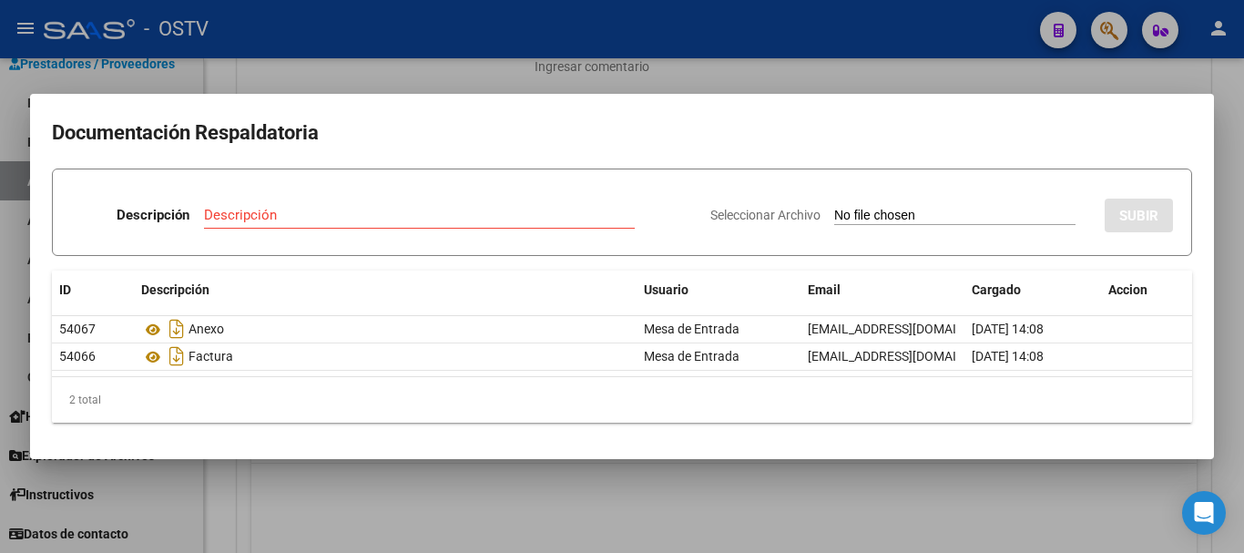
drag, startPoint x: 636, startPoint y: 80, endPoint x: 651, endPoint y: 78, distance: 15.6
click at [651, 78] on div at bounding box center [622, 276] width 1244 height 553
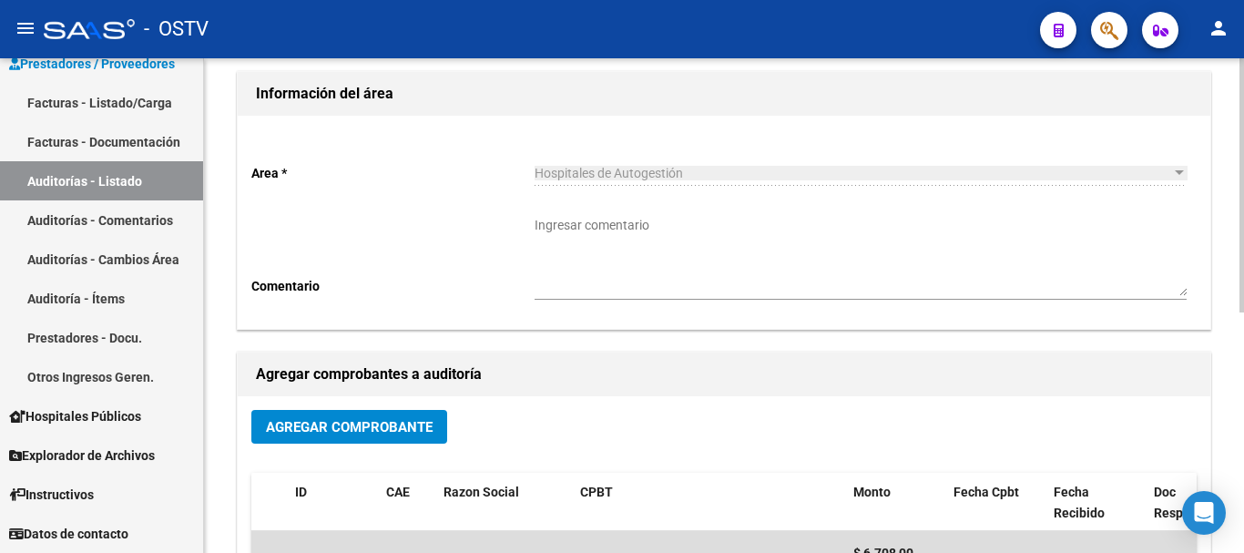
scroll to position [0, 0]
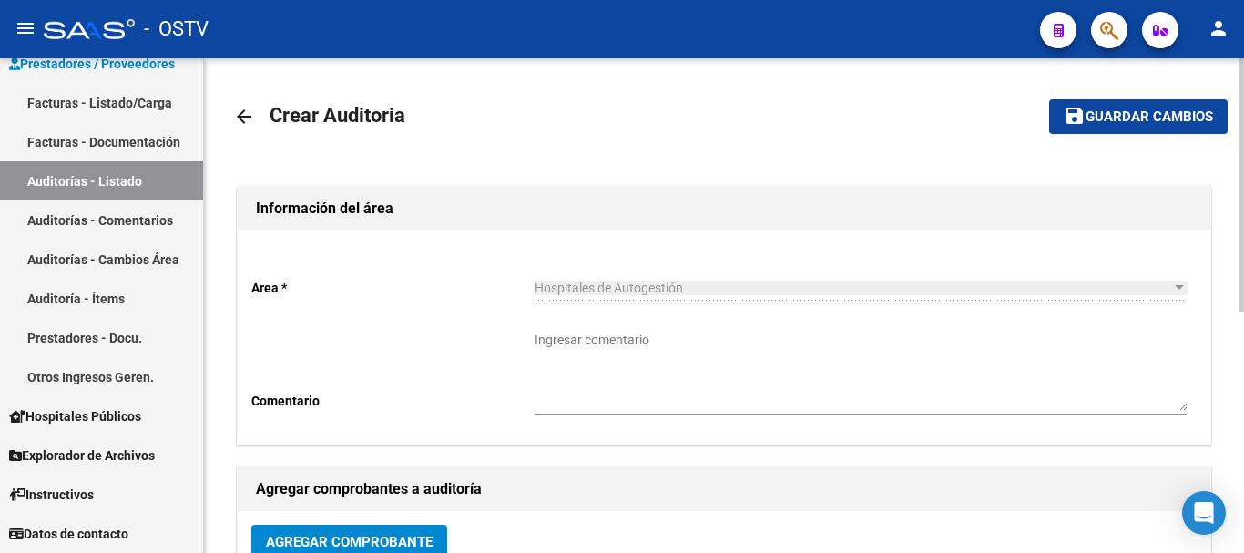
click at [1097, 112] on span "Guardar cambios" at bounding box center [1150, 117] width 128 height 16
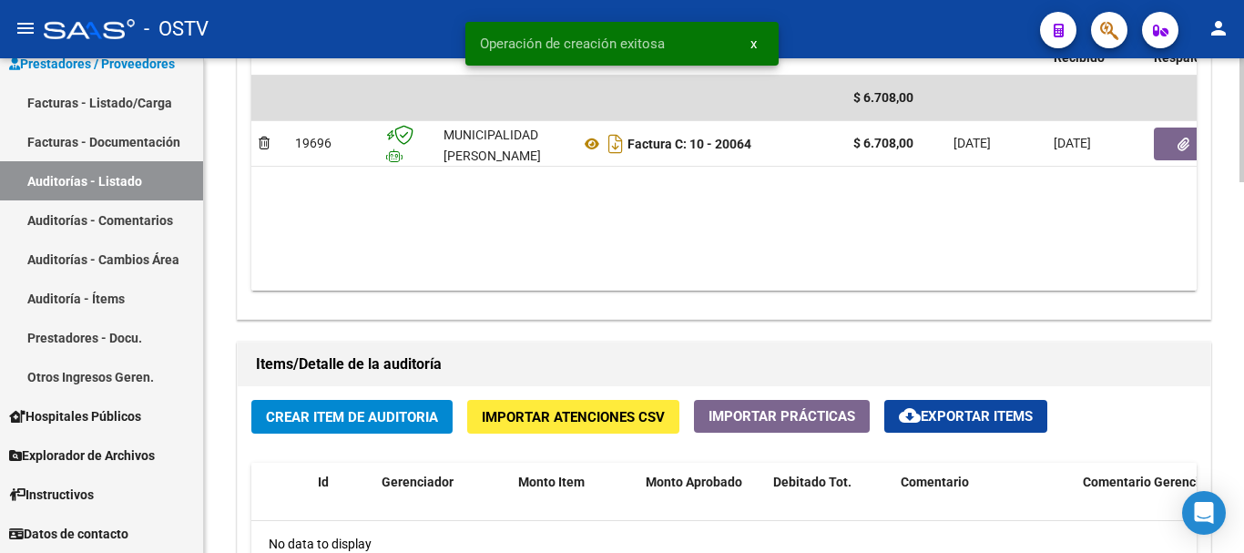
scroll to position [1093, 0]
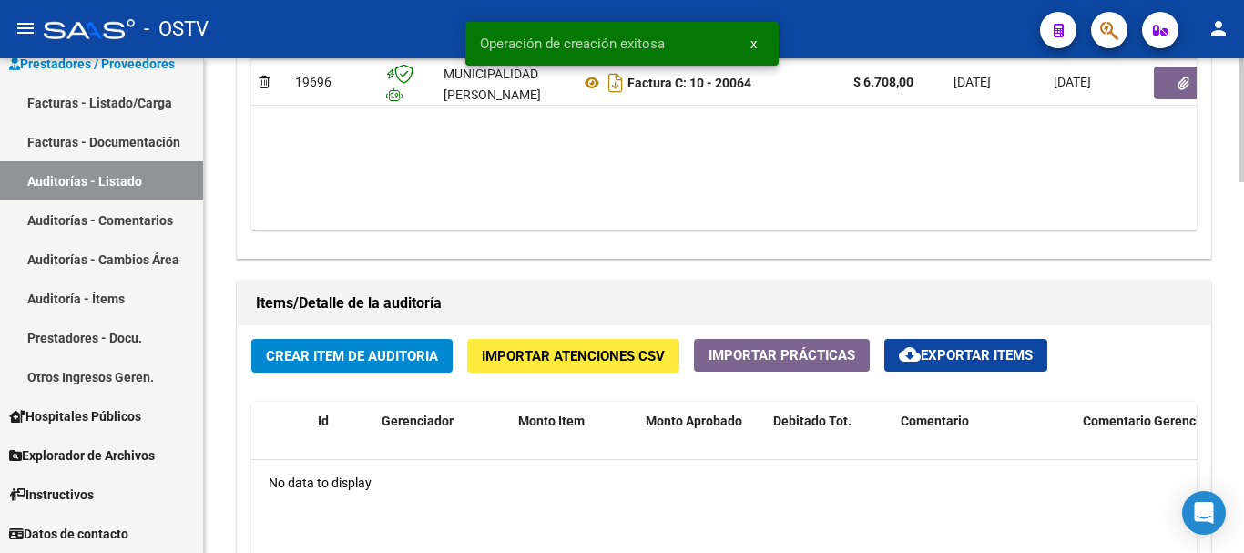
click at [360, 370] on button "Crear Item de Auditoria" at bounding box center [351, 356] width 201 height 34
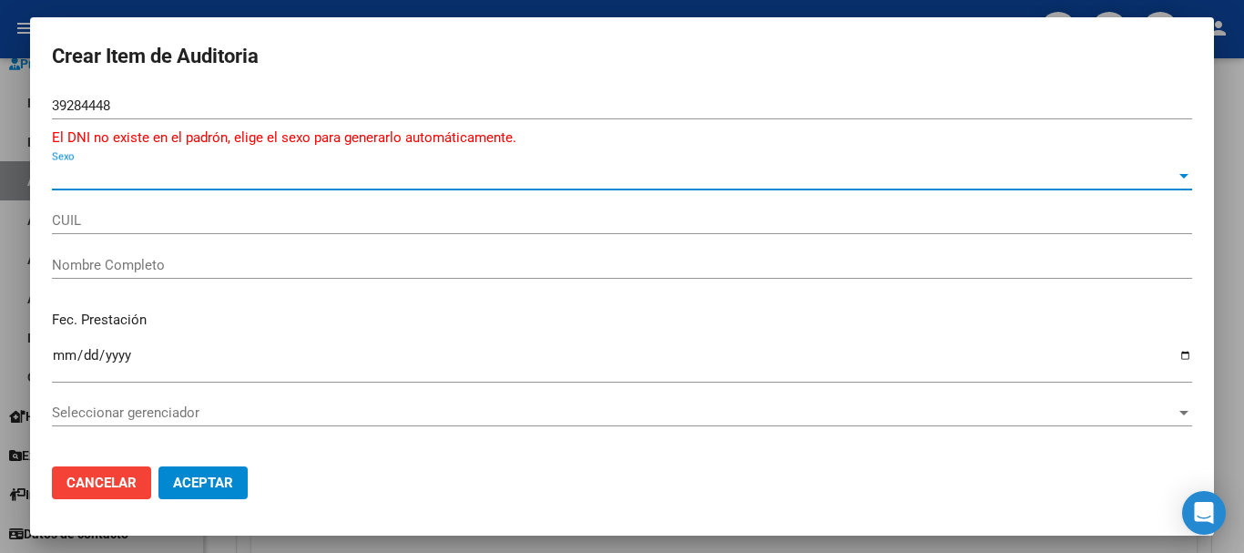
click at [77, 168] on span "Sexo" at bounding box center [614, 176] width 1124 height 16
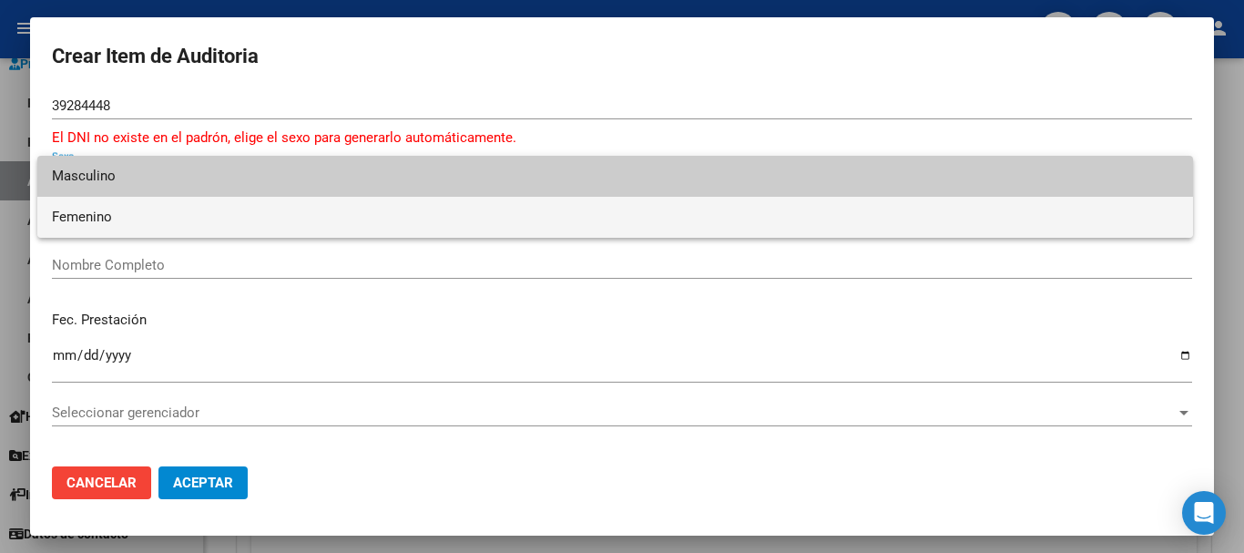
click at [87, 209] on span "Femenino" at bounding box center [615, 217] width 1127 height 41
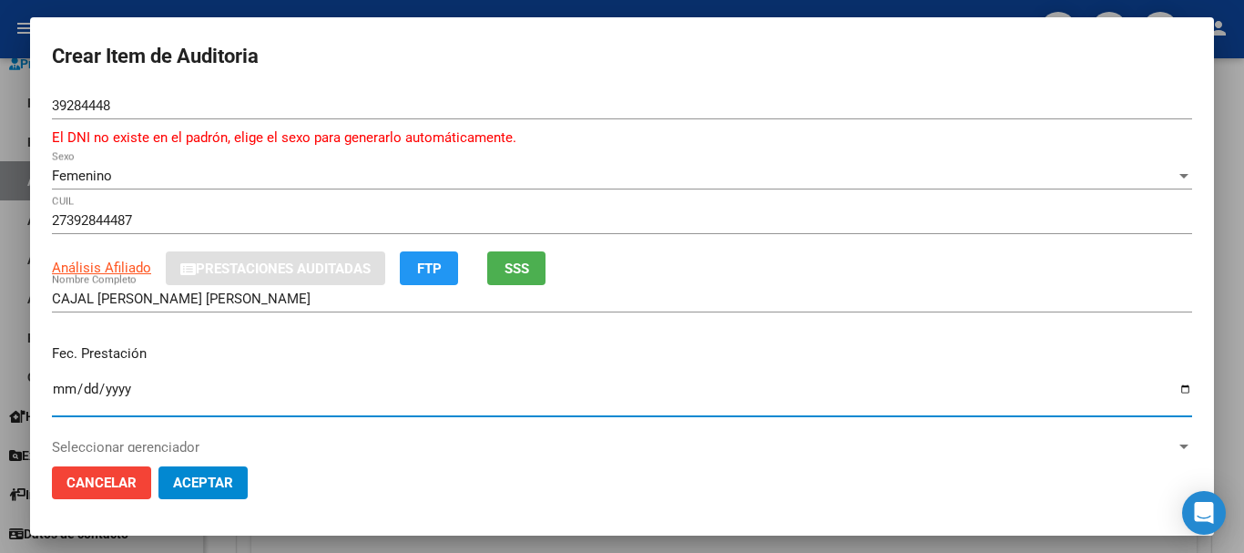
click at [59, 389] on input "Ingresar la fecha" at bounding box center [622, 396] width 1140 height 29
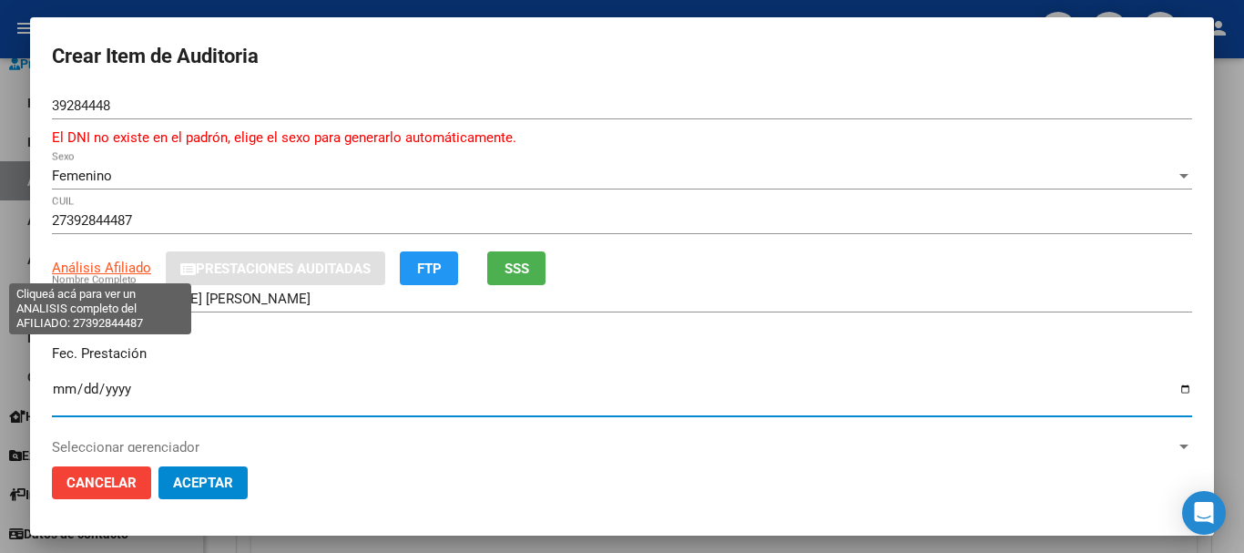
click at [122, 266] on span "Análisis Afiliado" at bounding box center [101, 268] width 99 height 16
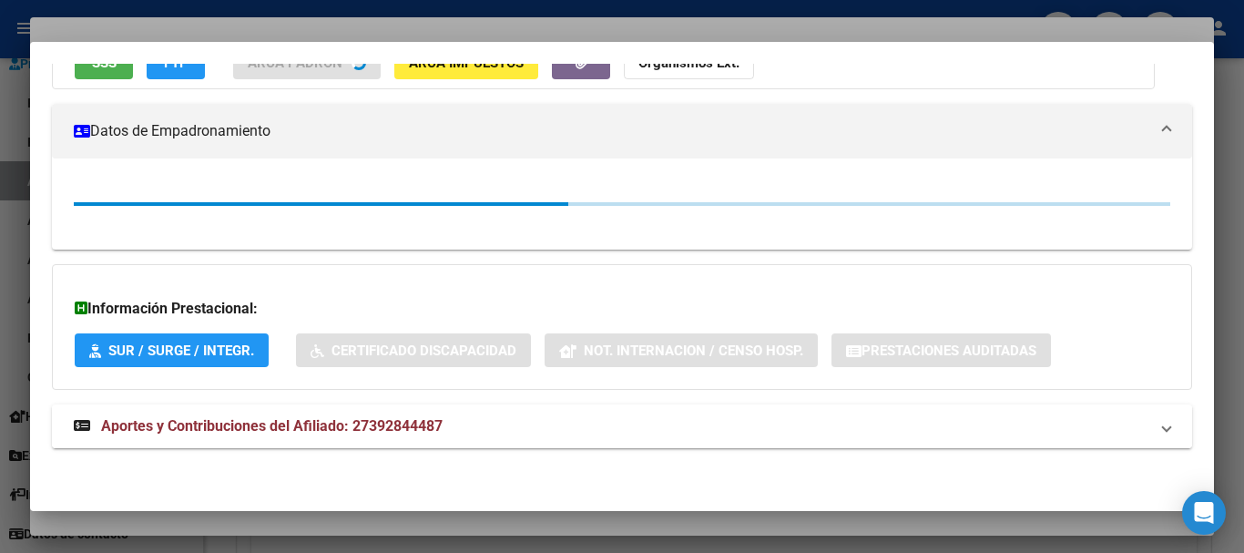
scroll to position [211, 0]
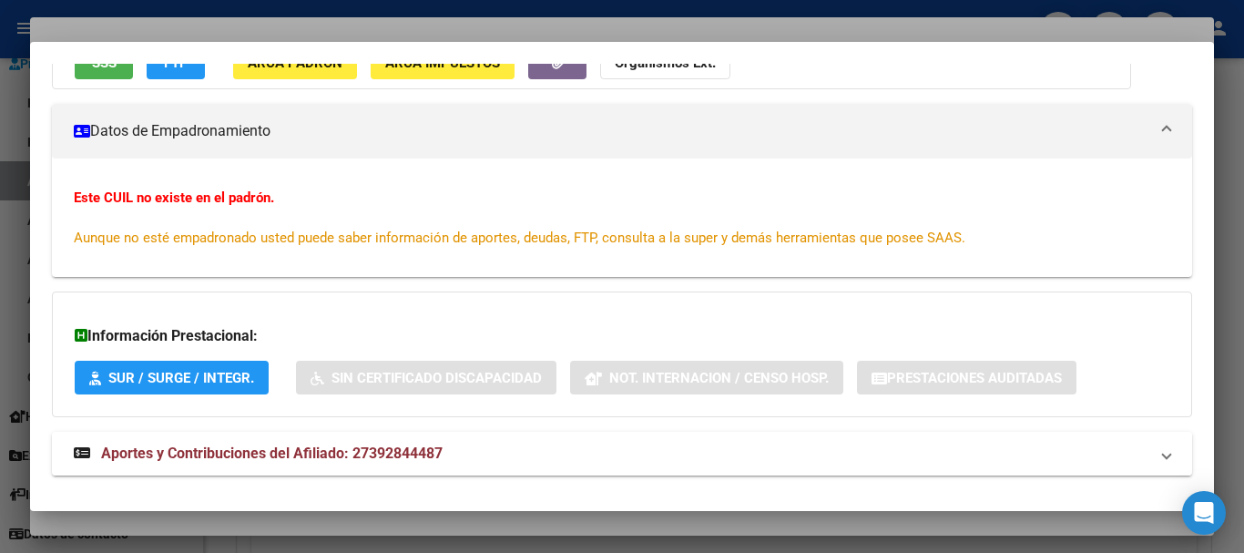
click at [368, 455] on span "Aportes y Contribuciones del Afiliado: 27392844487" at bounding box center [272, 452] width 342 height 17
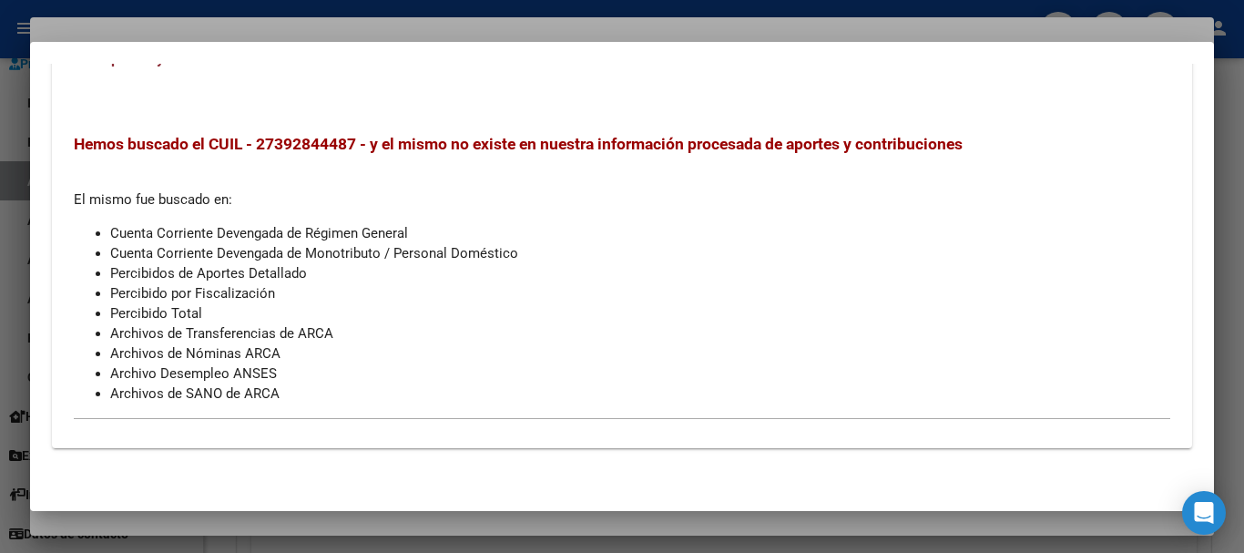
scroll to position [0, 0]
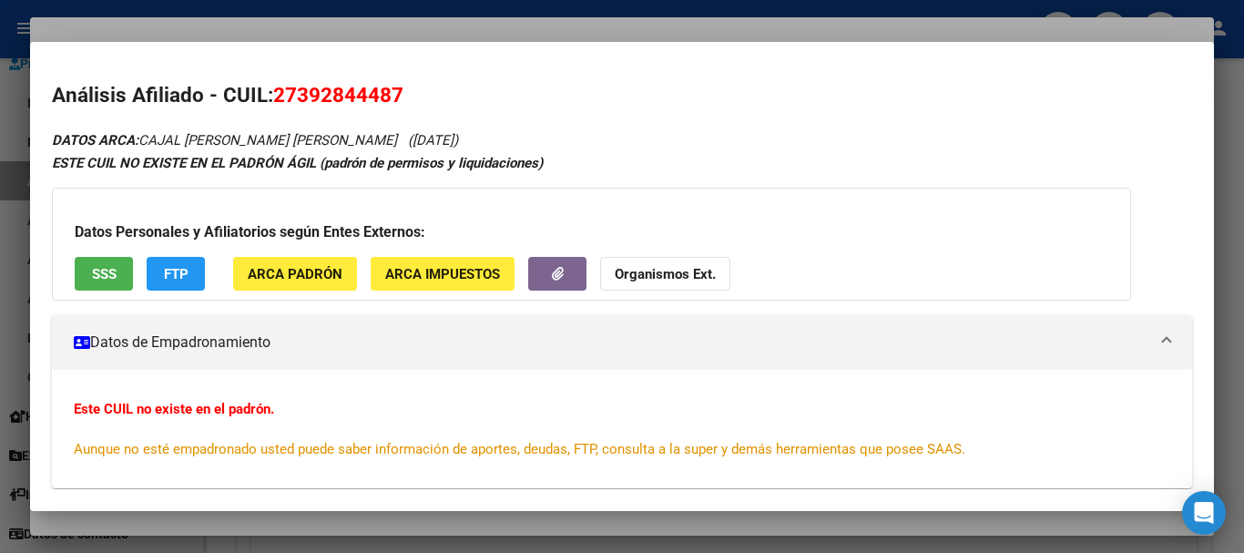
click at [617, 261] on button "Organismos Ext." at bounding box center [665, 274] width 130 height 34
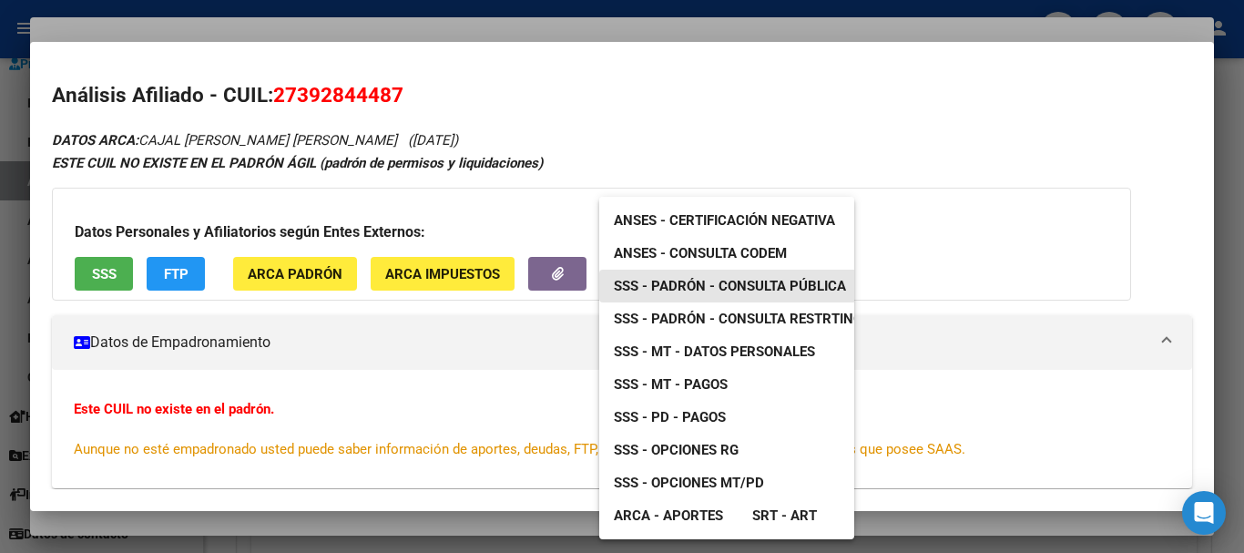
click at [788, 279] on span "SSS - Padrón - Consulta Pública" at bounding box center [730, 286] width 232 height 16
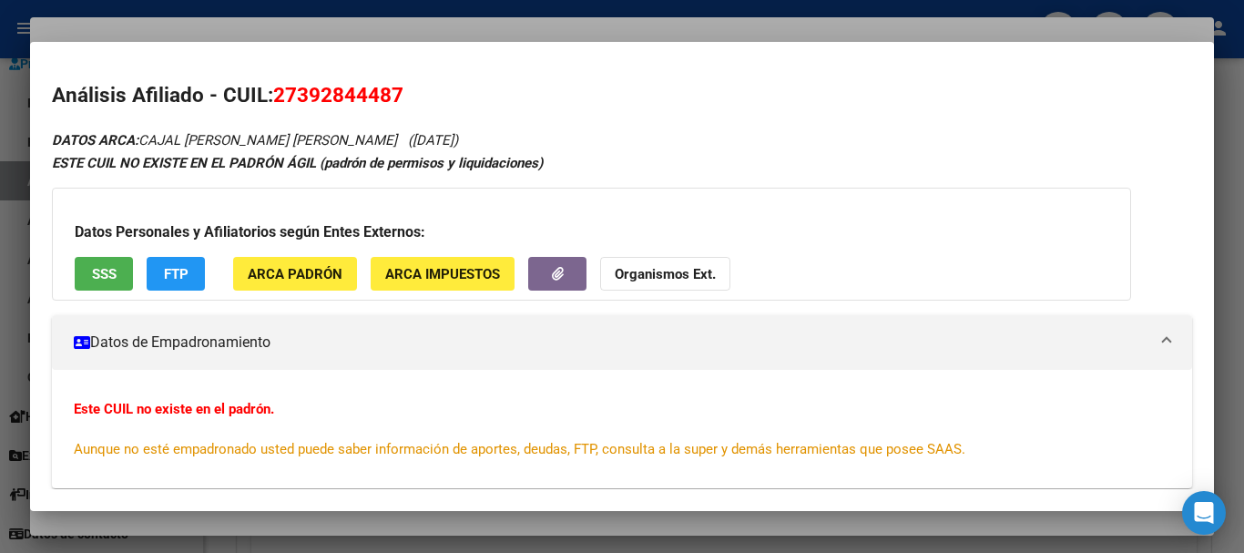
click at [669, 275] on strong "Organismos Ext." at bounding box center [665, 274] width 101 height 16
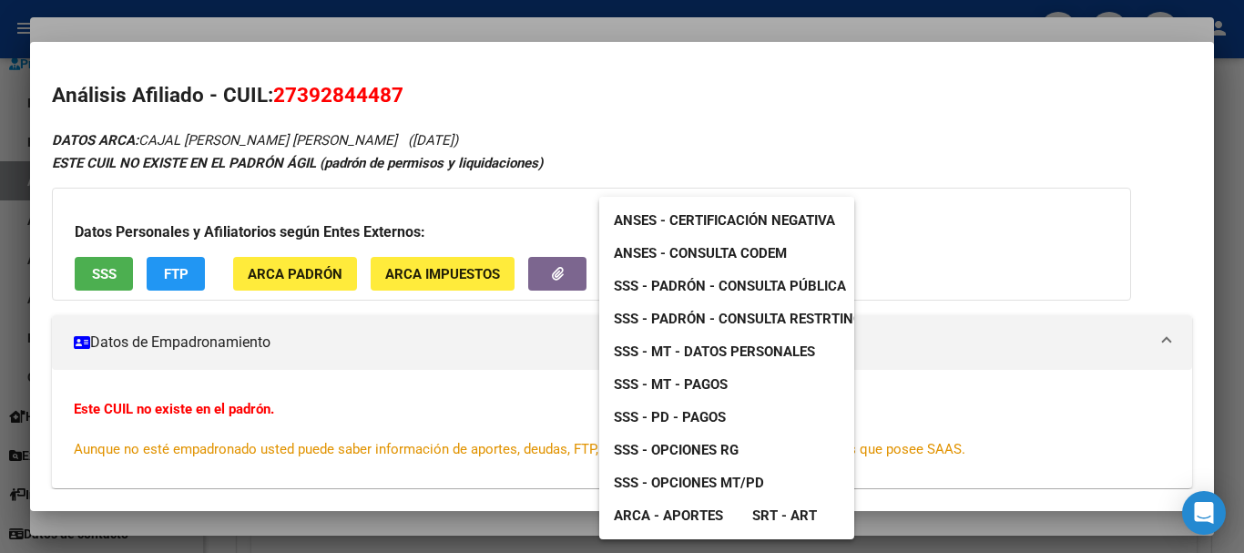
click at [741, 300] on link "SSS - Padrón - Consulta Pública" at bounding box center [729, 286] width 261 height 33
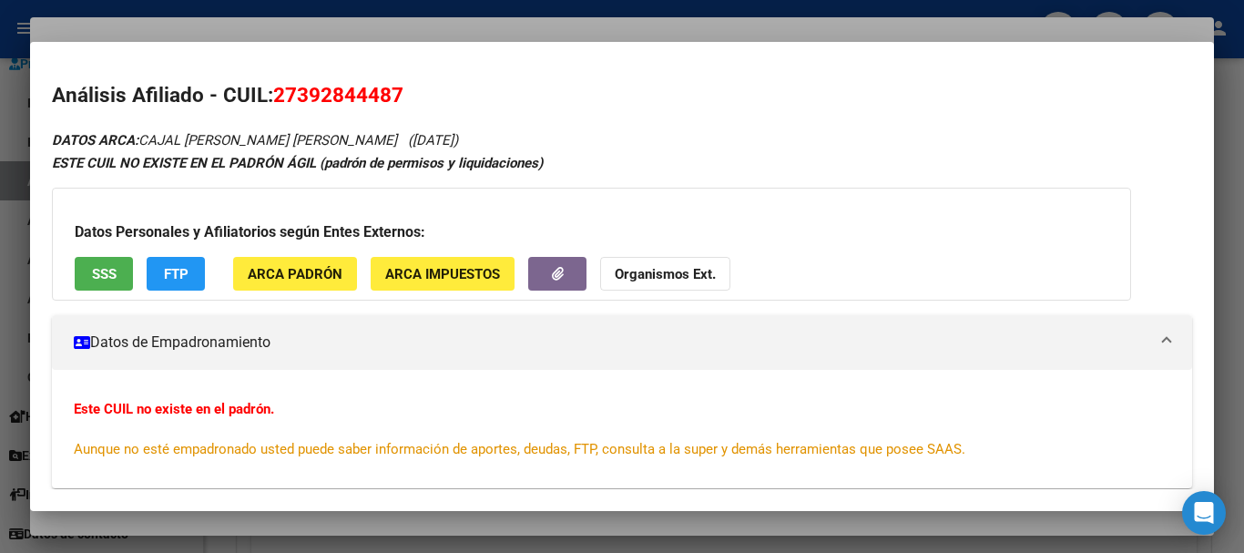
drag, startPoint x: 311, startPoint y: 20, endPoint x: 370, endPoint y: 34, distance: 60.8
click at [311, 23] on div at bounding box center [622, 276] width 1244 height 553
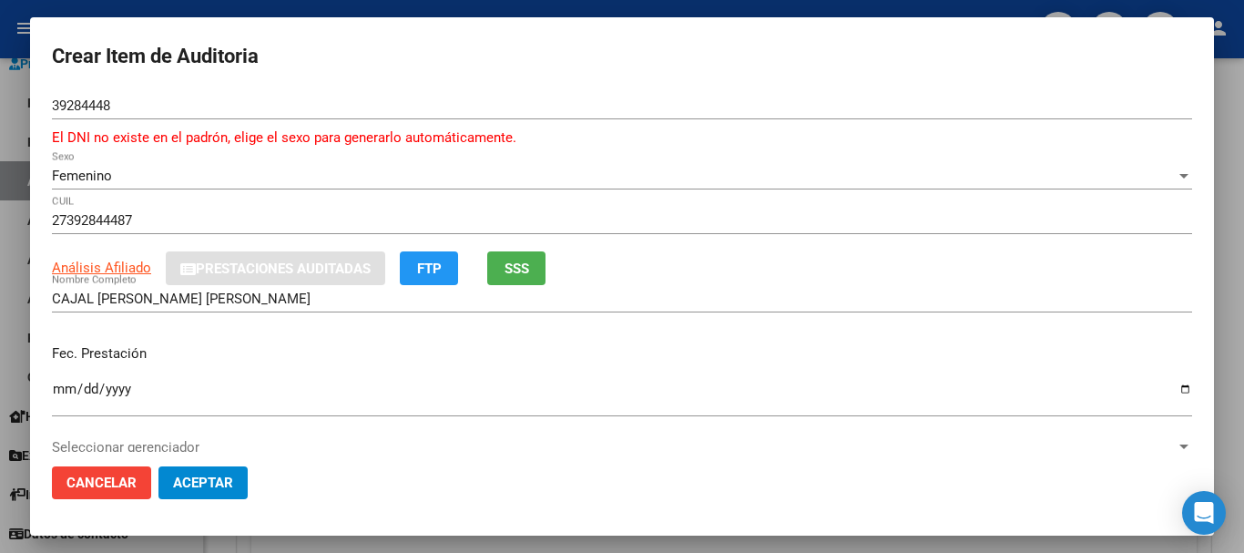
click at [640, 149] on div "39284448 Nro Documento El DNI no existe en el [PERSON_NAME] el sexo para genera…" at bounding box center [622, 127] width 1140 height 70
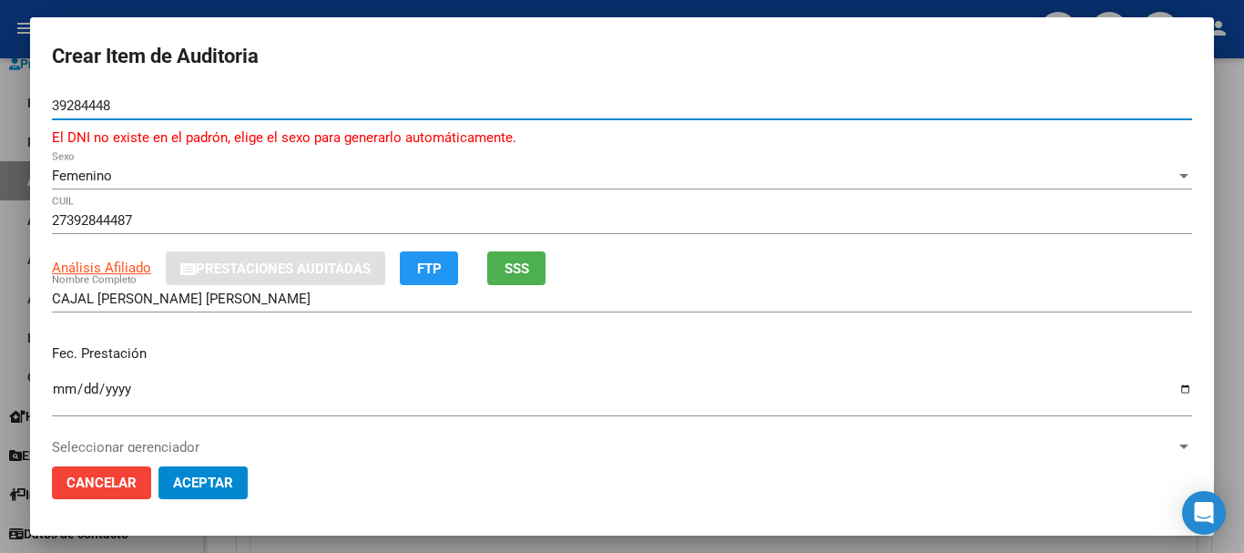
click at [158, 466] on button "Aceptar" at bounding box center [202, 482] width 89 height 33
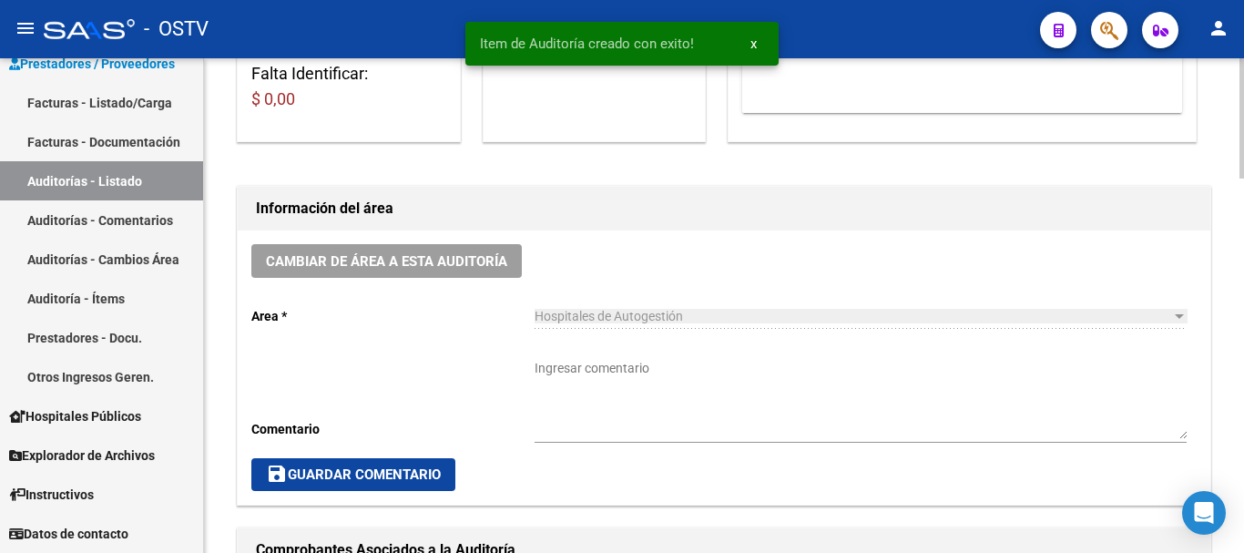
scroll to position [1, 0]
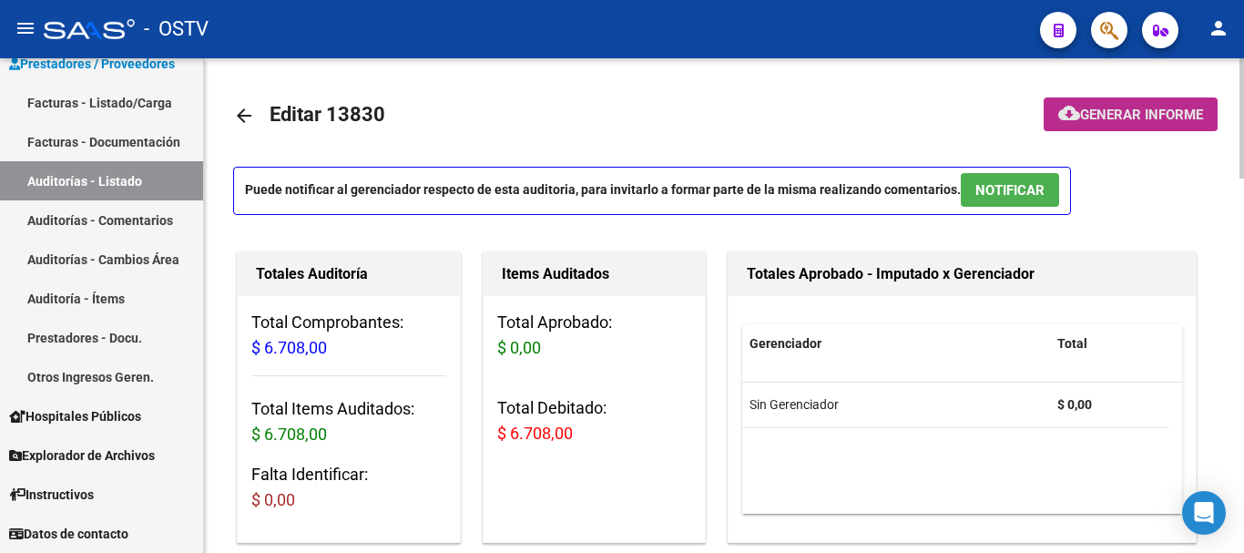
click at [1176, 117] on span "Generar informe" at bounding box center [1141, 115] width 123 height 16
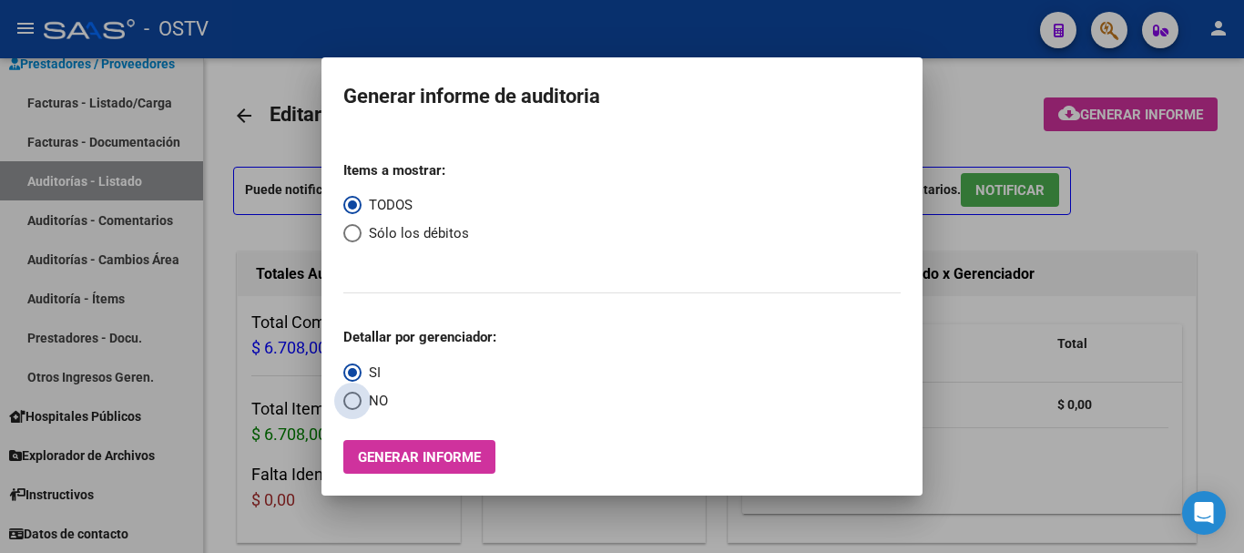
click at [357, 397] on span "Select an option" at bounding box center [352, 401] width 18 height 18
click at [357, 397] on input "NO" at bounding box center [352, 401] width 18 height 18
click at [352, 233] on span "Select an option" at bounding box center [352, 233] width 0 height 0
click at [352, 232] on input "Sólo los débitos" at bounding box center [352, 233] width 18 height 18
click at [444, 454] on span "Generar informe" at bounding box center [419, 457] width 123 height 16
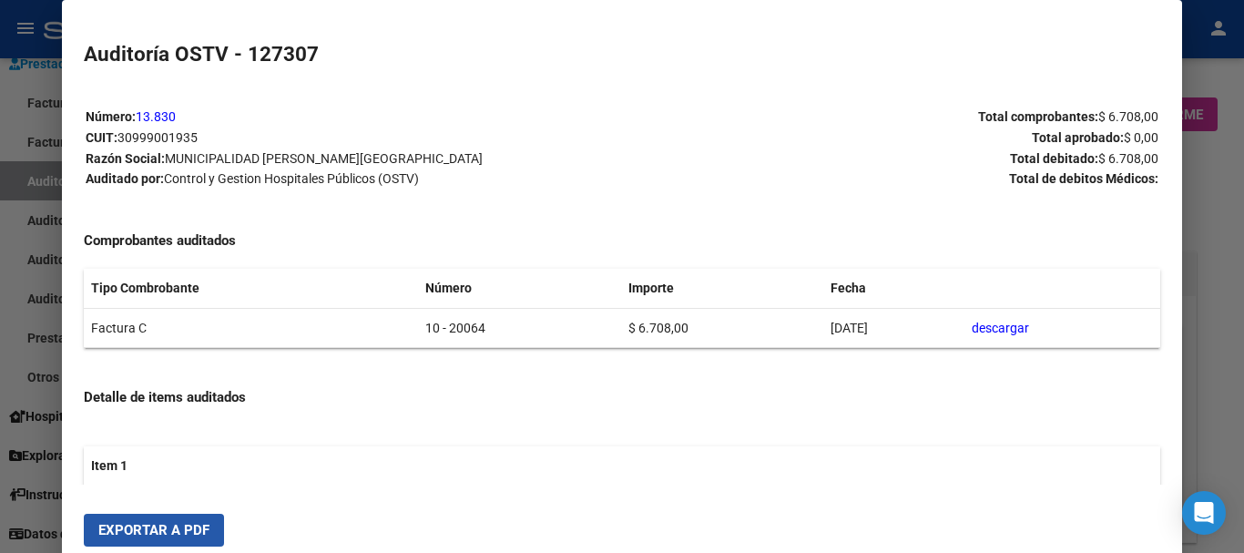
click at [206, 522] on button "Exportar a PDF" at bounding box center [154, 530] width 140 height 33
click at [1243, 344] on div at bounding box center [622, 276] width 1244 height 553
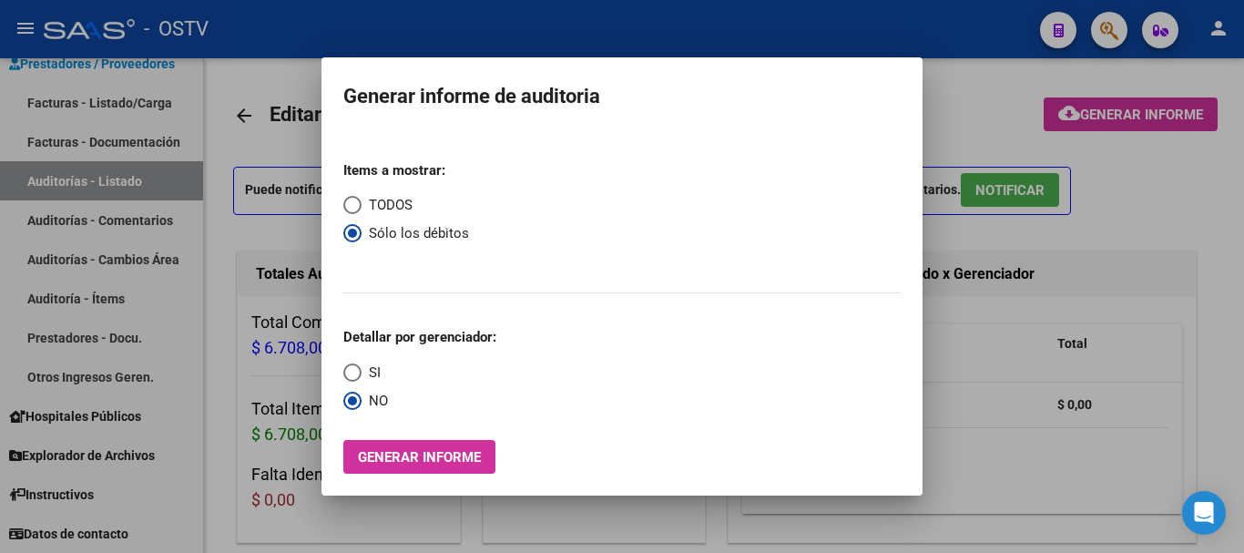
click at [1243, 344] on div at bounding box center [622, 276] width 1244 height 553
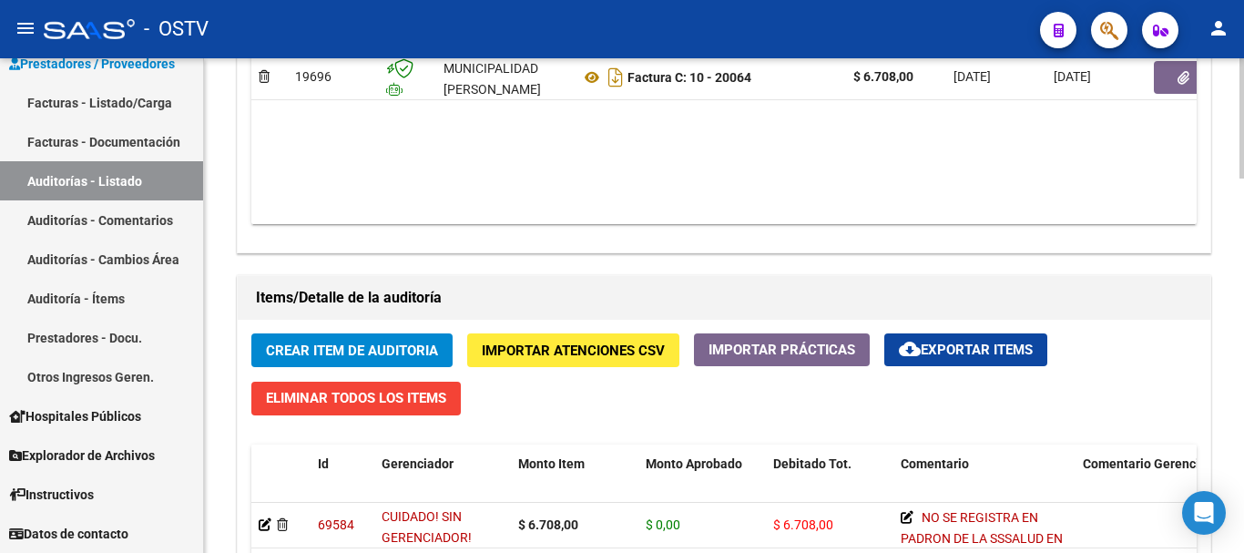
scroll to position [1094, 0]
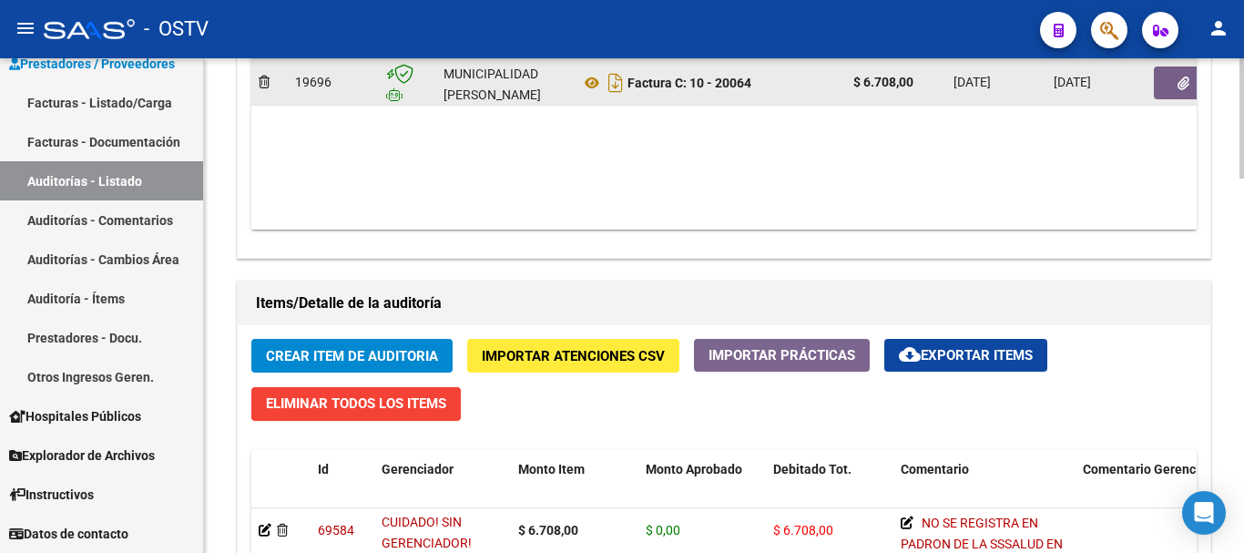
click at [1176, 62] on datatable-body-cell at bounding box center [1201, 82] width 109 height 45
click at [1183, 89] on icon "button" at bounding box center [1184, 84] width 12 height 14
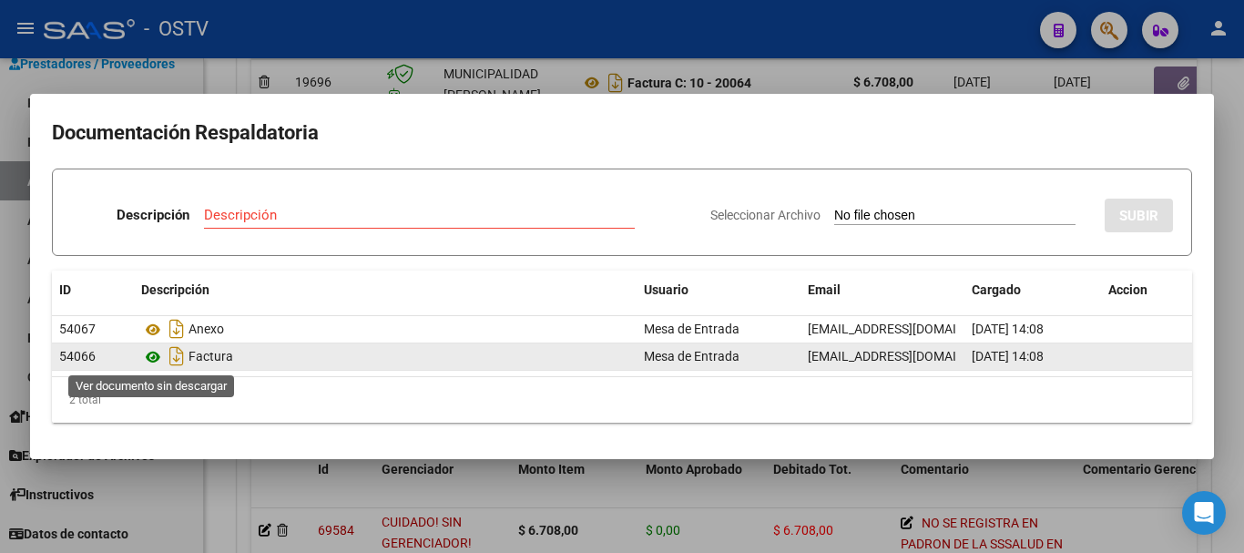
click at [152, 362] on icon at bounding box center [153, 357] width 24 height 22
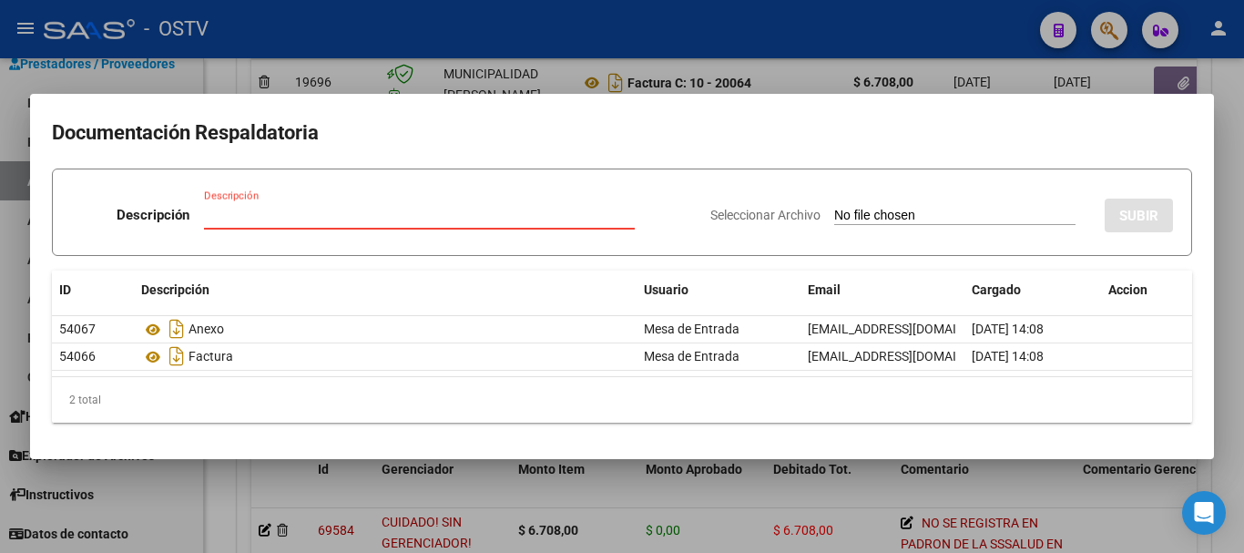
click at [311, 219] on input "Descripción" at bounding box center [419, 215] width 431 height 16
click at [834, 208] on input "Seleccionar Archivo" at bounding box center [954, 216] width 241 height 17
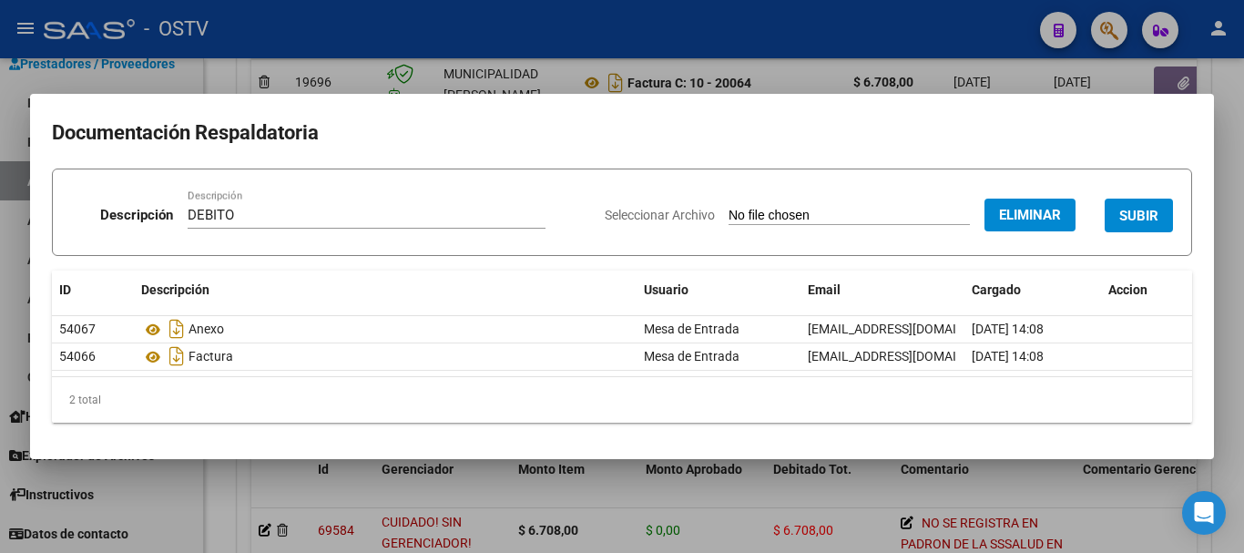
click at [1148, 211] on span "SUBIR" at bounding box center [1138, 216] width 39 height 16
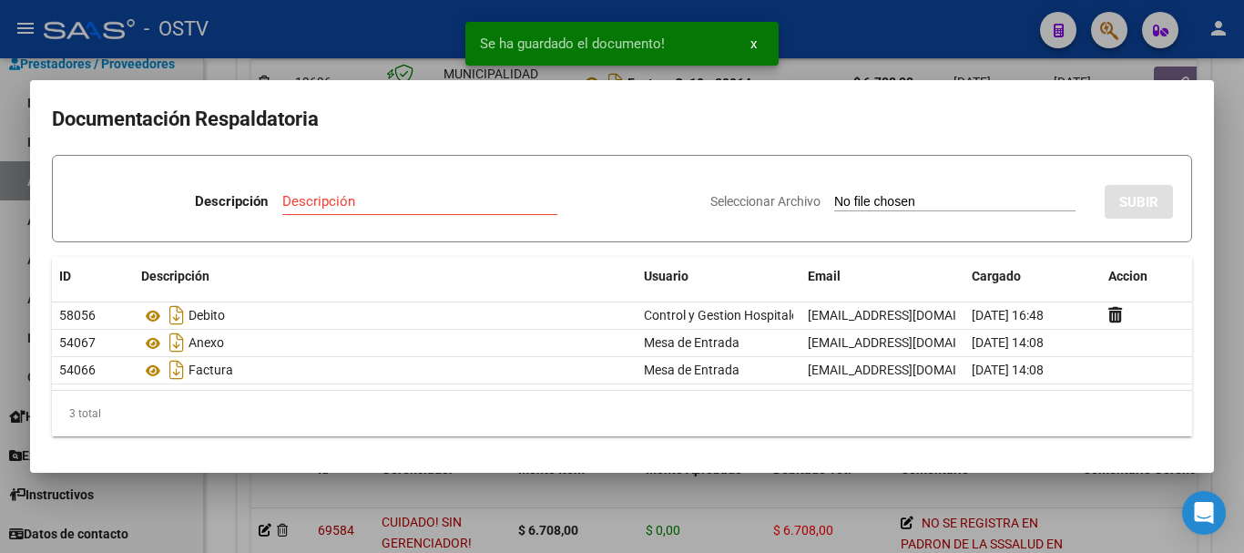
click at [1243, 143] on div at bounding box center [622, 276] width 1244 height 553
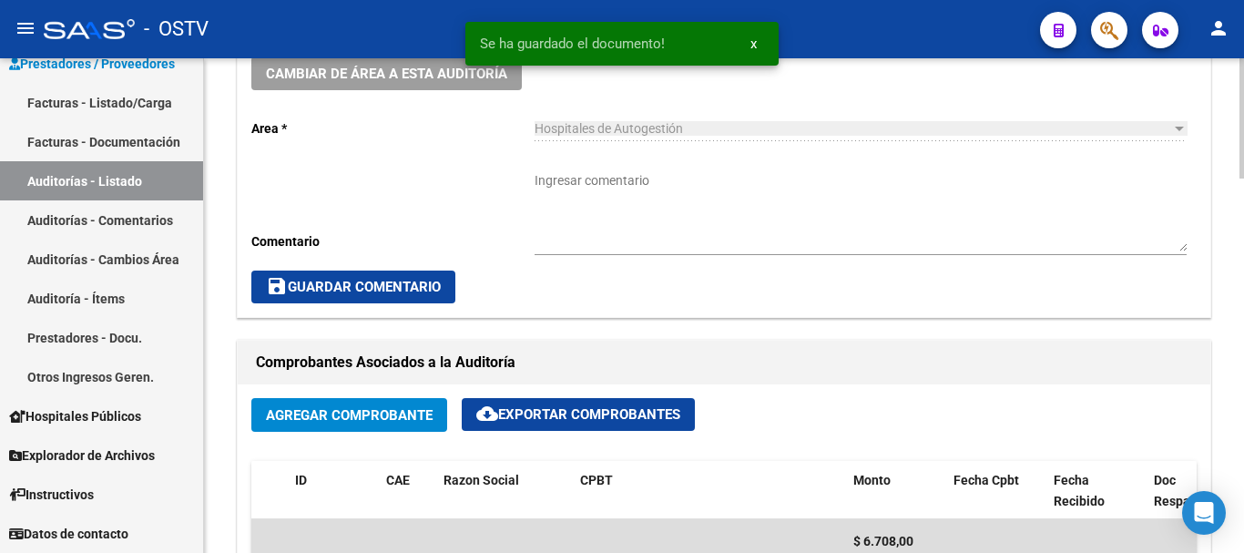
scroll to position [547, 0]
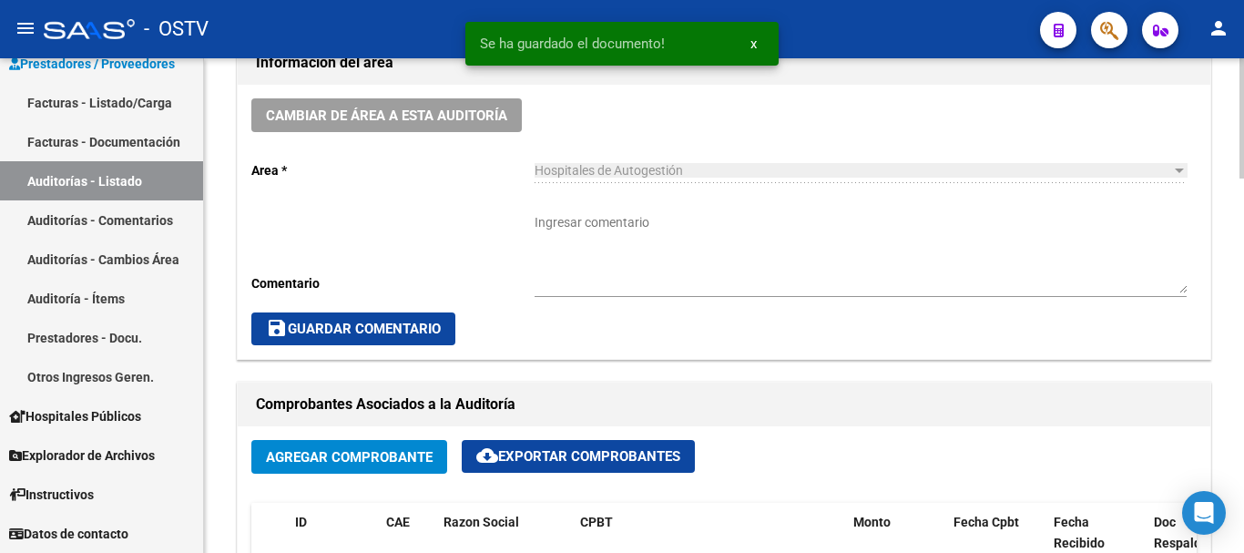
click at [745, 256] on textarea "Ingresar comentario" at bounding box center [861, 253] width 652 height 80
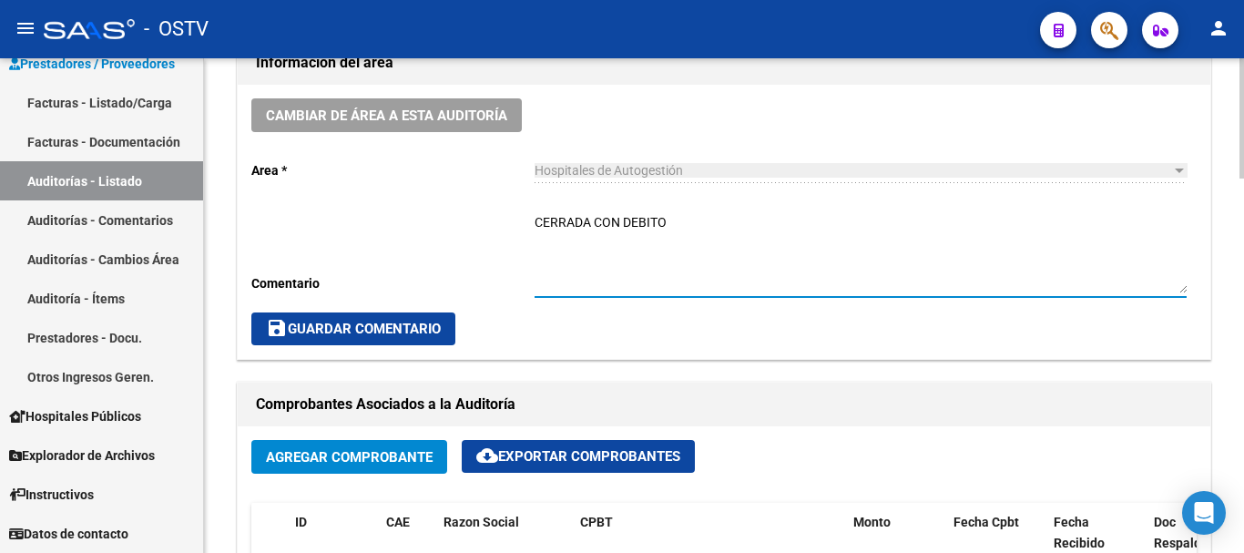
click at [391, 325] on span "save Guardar Comentario" at bounding box center [353, 329] width 175 height 16
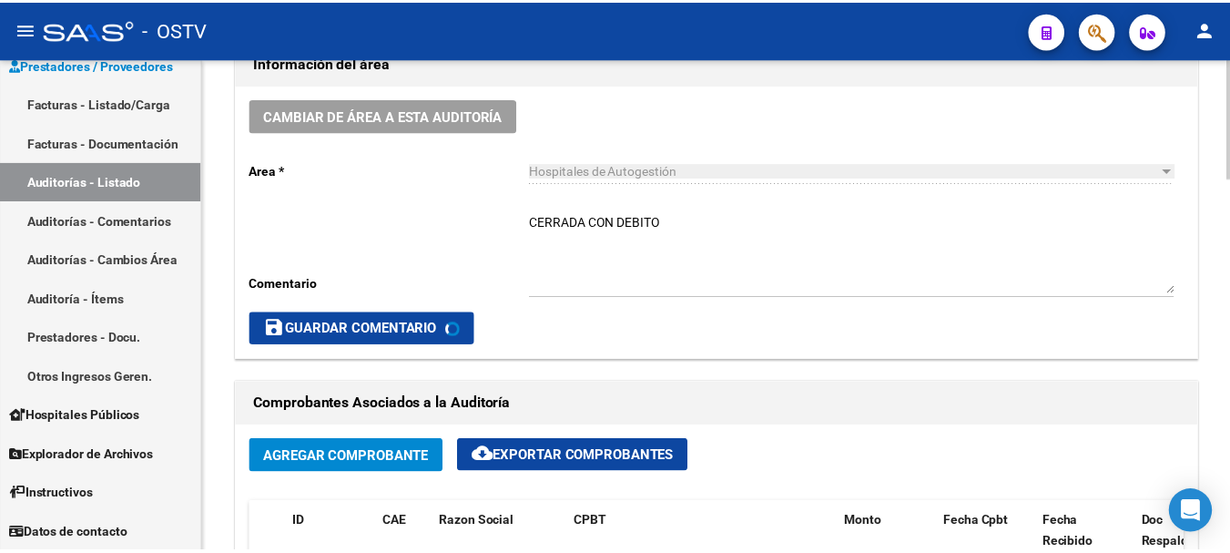
scroll to position [0, 0]
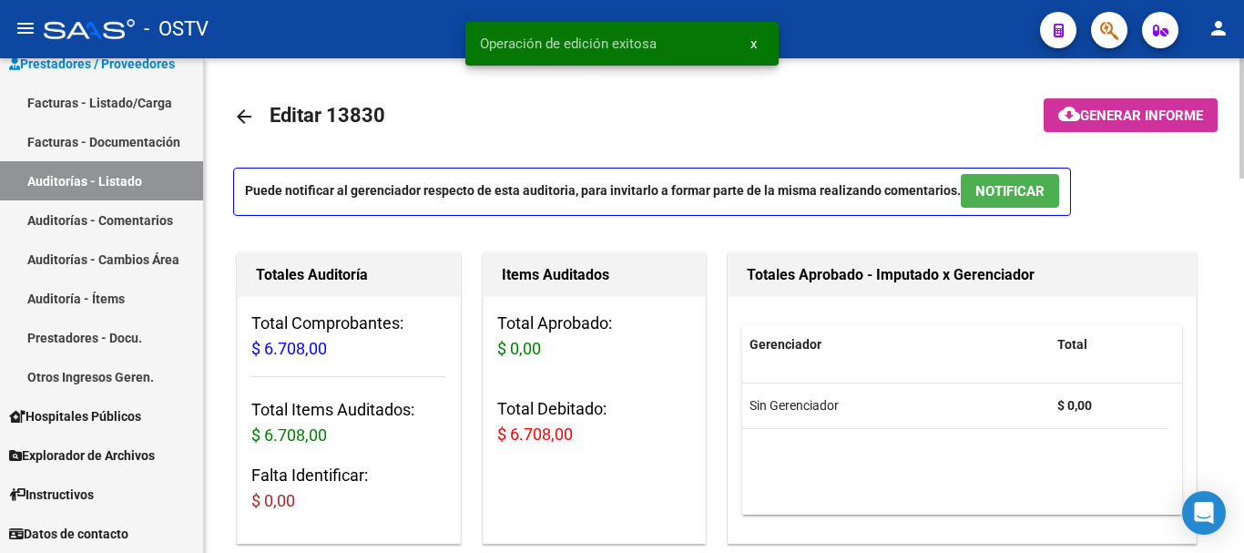
click at [249, 117] on mat-icon "arrow_back" at bounding box center [244, 117] width 22 height 22
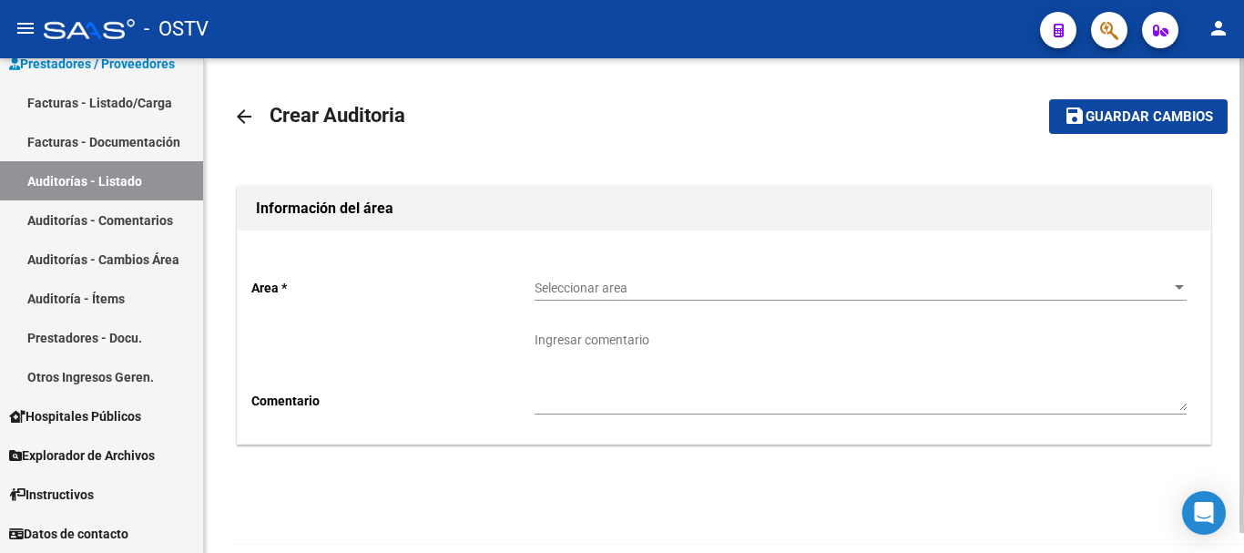
click at [1217, 22] on mat-icon "person" at bounding box center [1219, 28] width 22 height 22
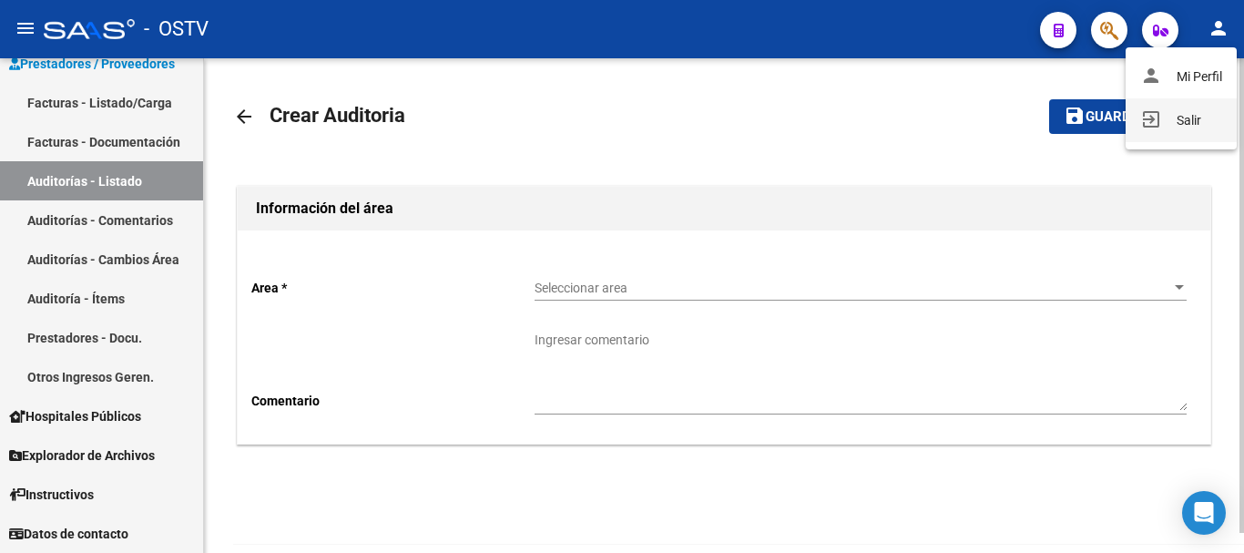
click at [1176, 119] on button "exit_to_app Salir" at bounding box center [1181, 120] width 111 height 44
